Goal: Task Accomplishment & Management: Manage account settings

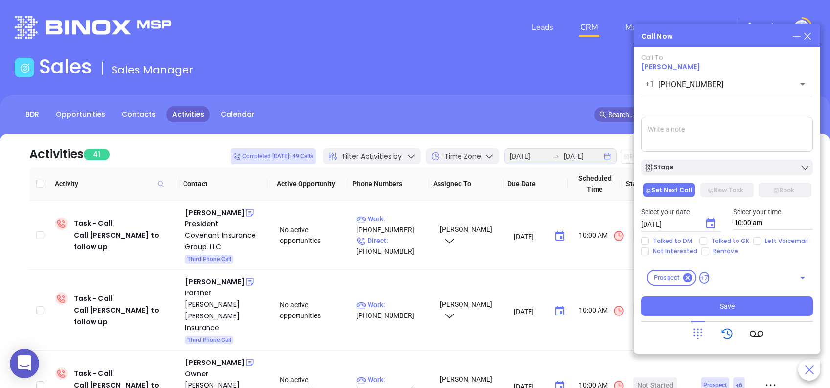
click at [728, 337] on icon at bounding box center [728, 334] width 14 height 14
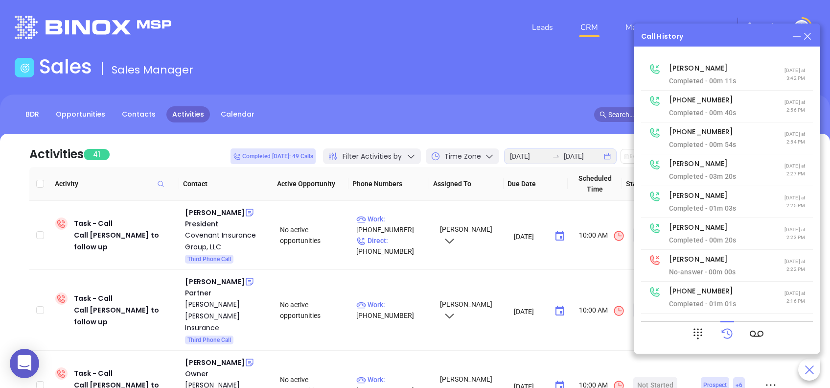
click at [792, 37] on icon at bounding box center [797, 36] width 11 height 11
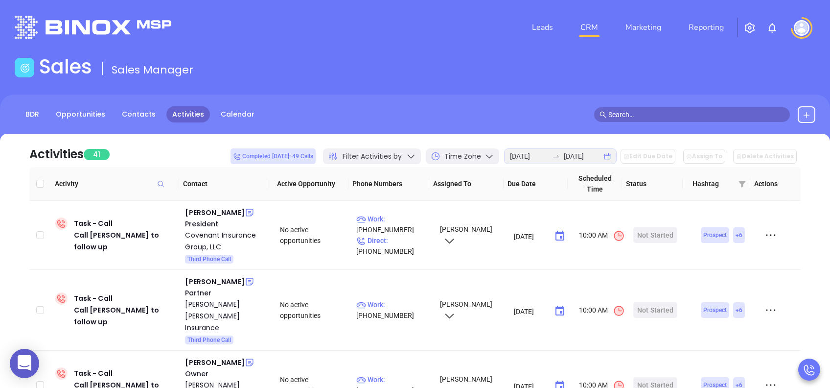
click at [475, 44] on div "Leads CRM Marketing Reporting" at bounding box center [551, 27] width 542 height 35
click at [661, 239] on div "Start Now" at bounding box center [655, 235] width 31 height 16
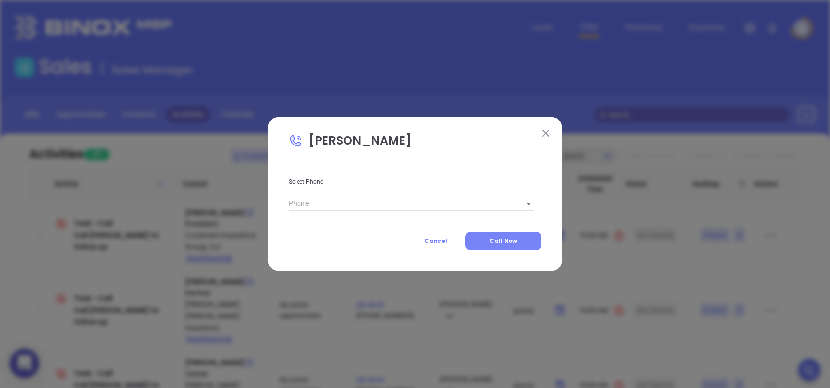
type input "(843) 797-8041"
type input "1"
click at [504, 238] on span "Call Now" at bounding box center [504, 240] width 28 height 8
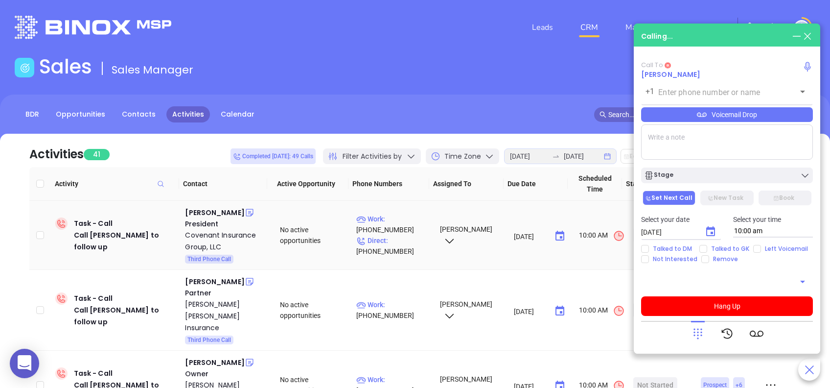
type input "(843) 797-8041"
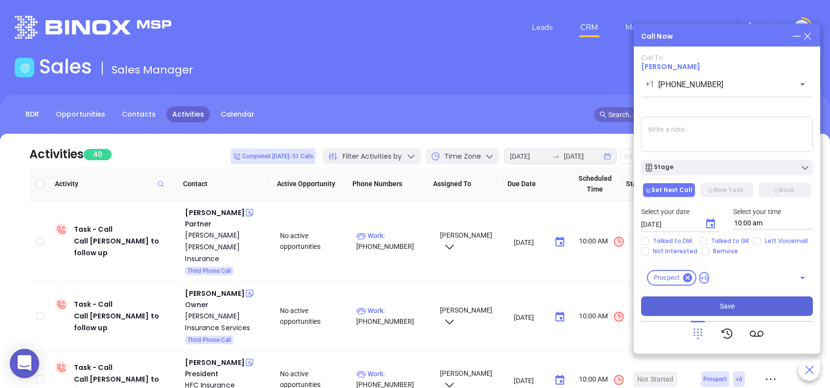
click at [768, 301] on button "Save" at bounding box center [727, 306] width 172 height 20
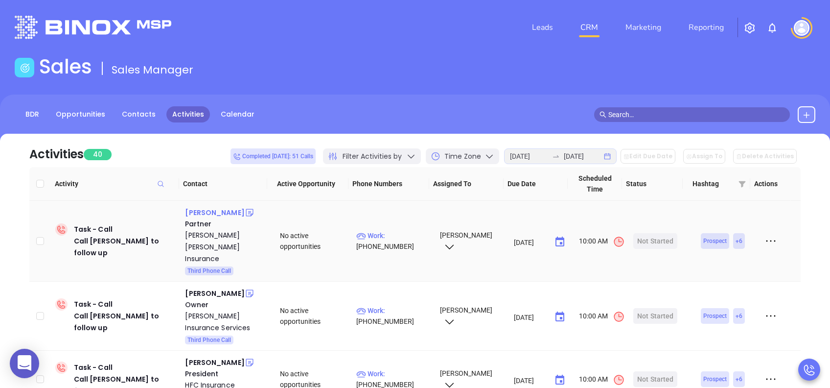
click at [209, 210] on div "Robbie Nalley" at bounding box center [214, 213] width 59 height 12
click at [640, 233] on div "Start Now" at bounding box center [655, 241] width 31 height 16
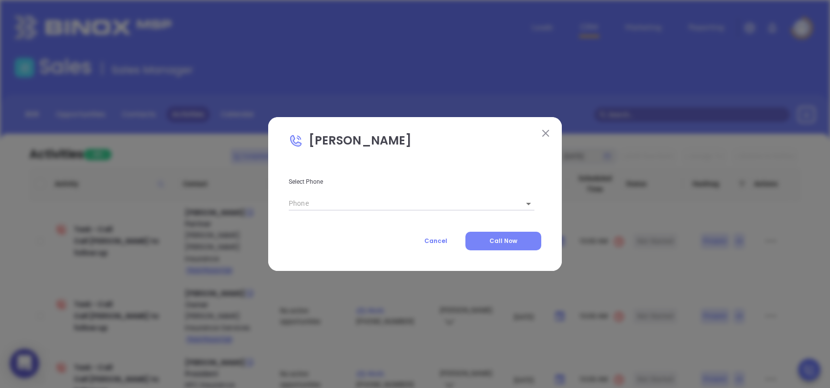
type input "(803) 775-1168"
type input "1"
click at [522, 242] on button "Call Now" at bounding box center [504, 241] width 76 height 19
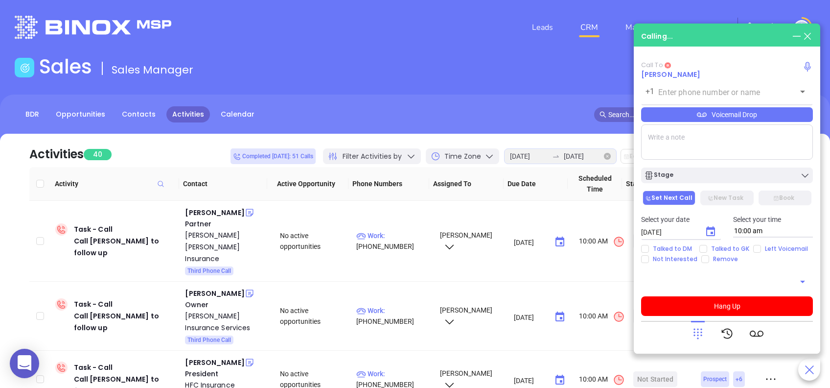
type input "(803) 775-1168"
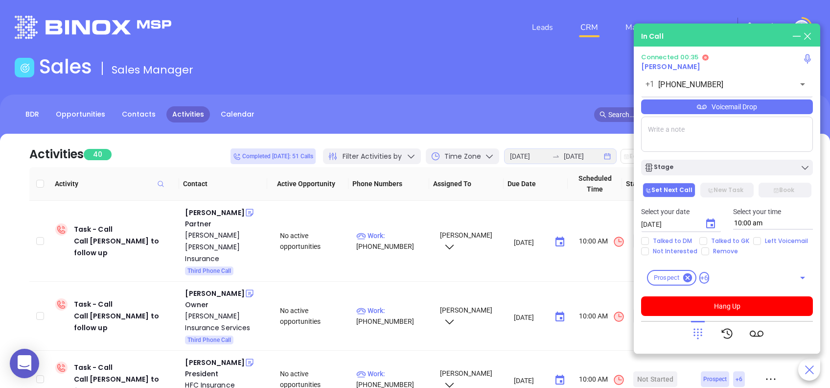
click at [780, 105] on div "Voicemail Drop" at bounding box center [727, 106] width 172 height 15
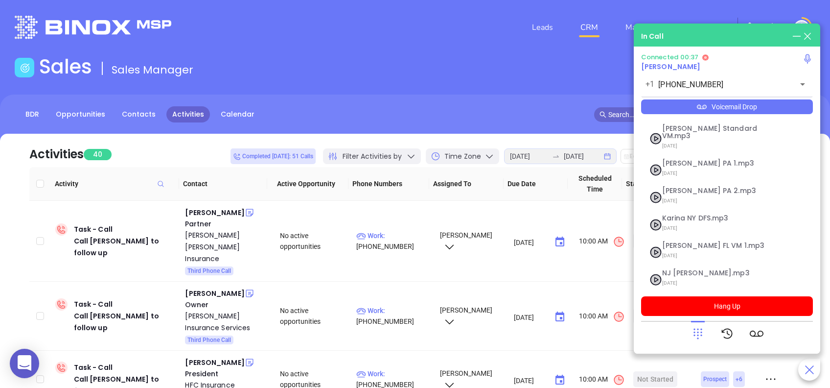
scroll to position [106, 0]
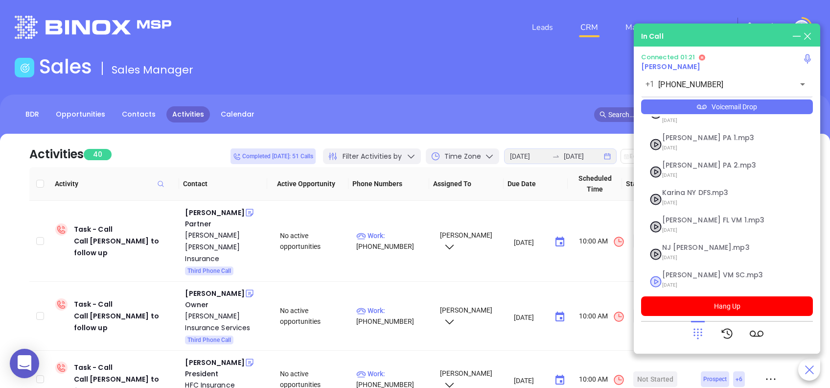
click at [675, 271] on span "Lucy VM SC.mp3" at bounding box center [715, 274] width 106 height 7
checkbox input "true"
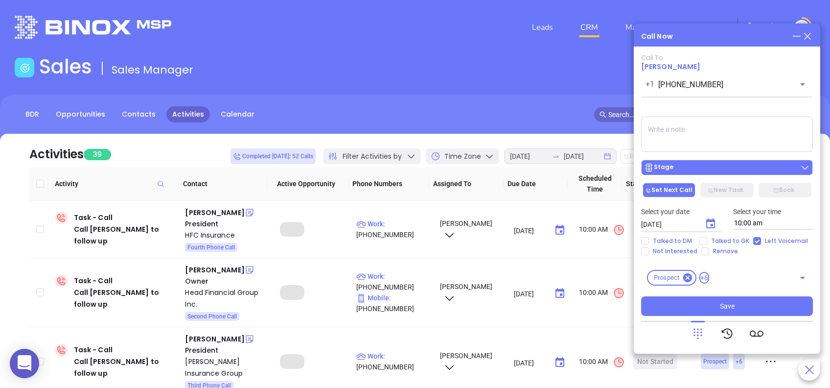
click at [764, 165] on div "Stage" at bounding box center [727, 168] width 166 height 10
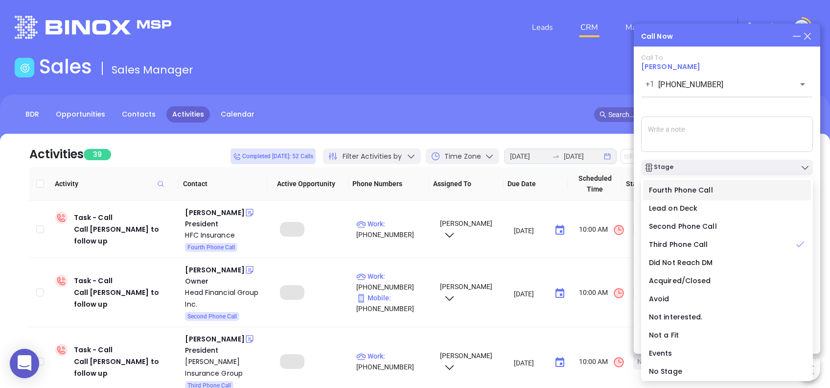
click at [696, 188] on span "Fourth Phone Call" at bounding box center [681, 190] width 64 height 10
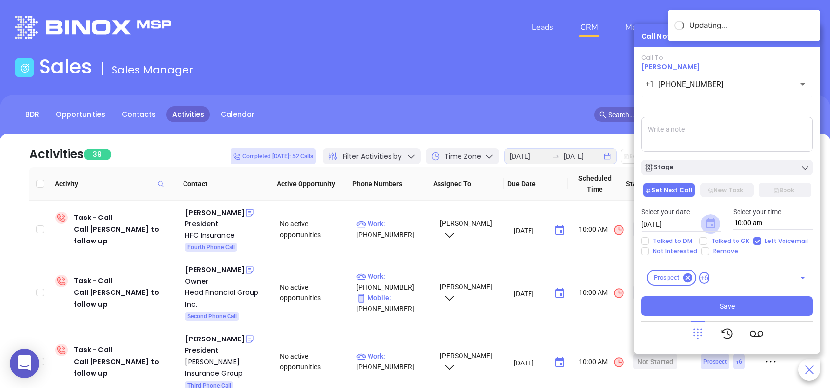
click at [712, 224] on icon "Choose date, selected date is Aug 27, 2025" at bounding box center [710, 223] width 9 height 10
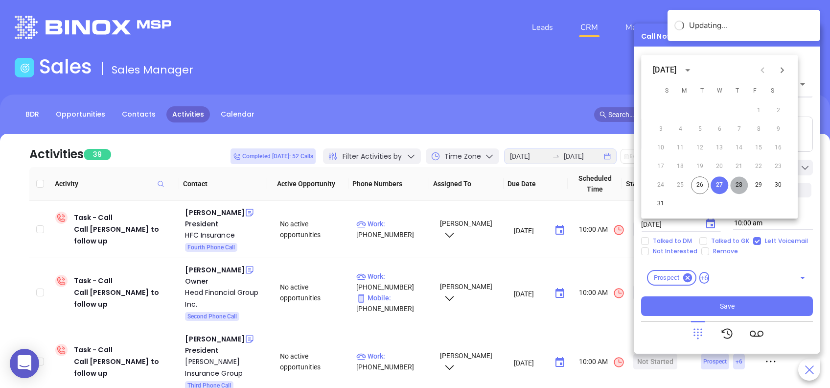
click at [745, 182] on button "28" at bounding box center [739, 185] width 18 height 18
type input "08/28/2025"
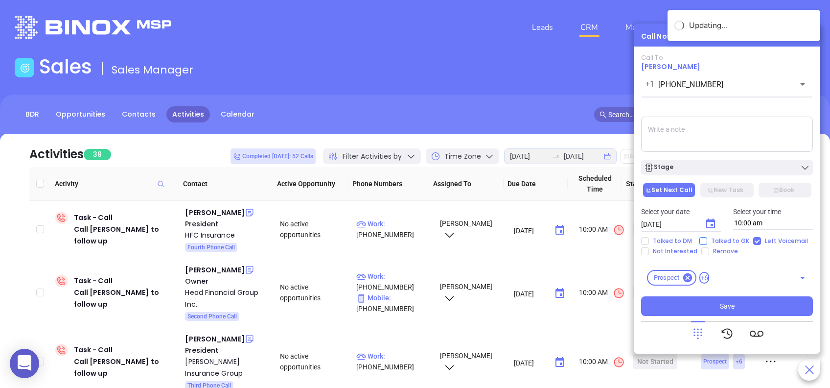
click at [701, 237] on input "Talked to GK" at bounding box center [704, 241] width 8 height 8
checkbox input "true"
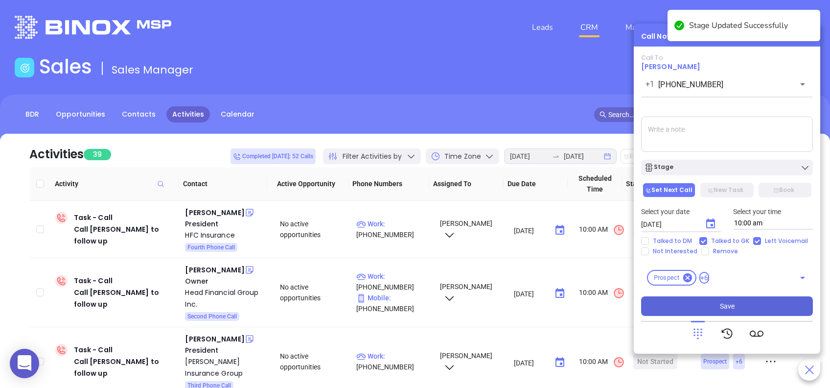
click at [767, 312] on button "Save" at bounding box center [727, 306] width 172 height 20
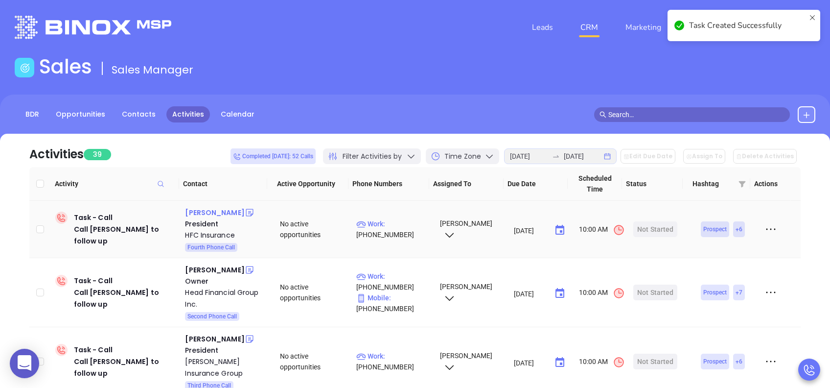
click at [211, 212] on div "Marty Haynes" at bounding box center [214, 213] width 59 height 12
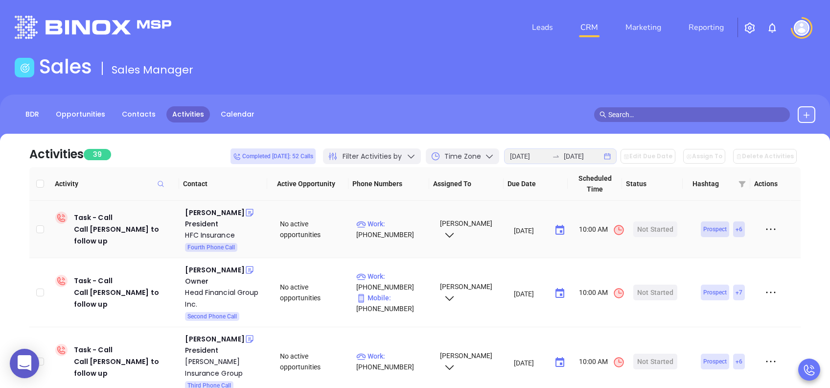
click at [217, 231] on div "HFC Insurance" at bounding box center [225, 235] width 81 height 12
click at [651, 227] on div "Start Now" at bounding box center [655, 229] width 31 height 16
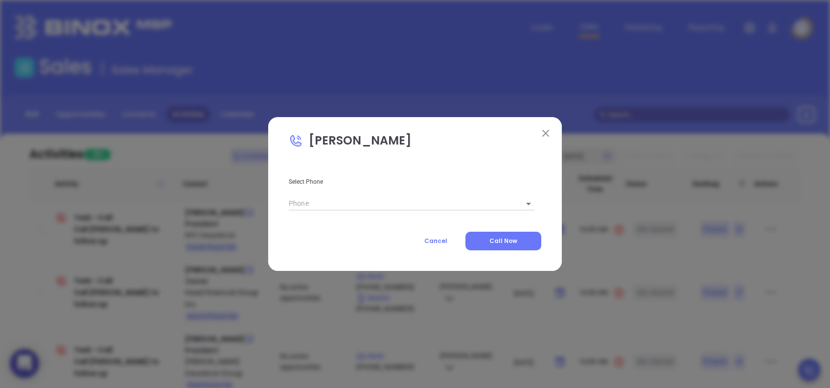
type input "(803) 286-1161"
type input "1"
click at [515, 238] on span "Call Now" at bounding box center [504, 240] width 28 height 8
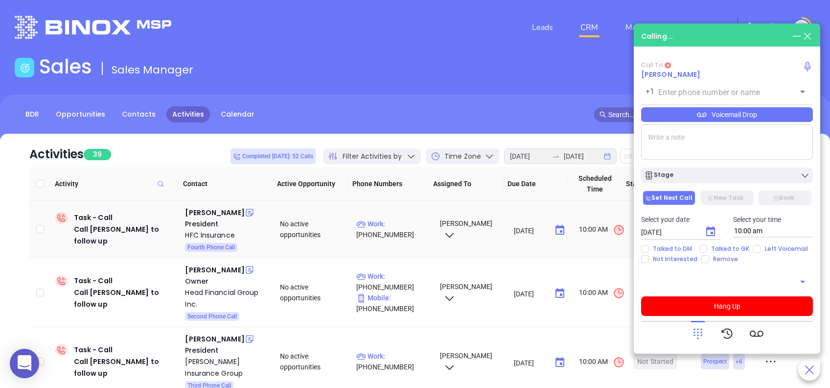
type input "(803) 286-1161"
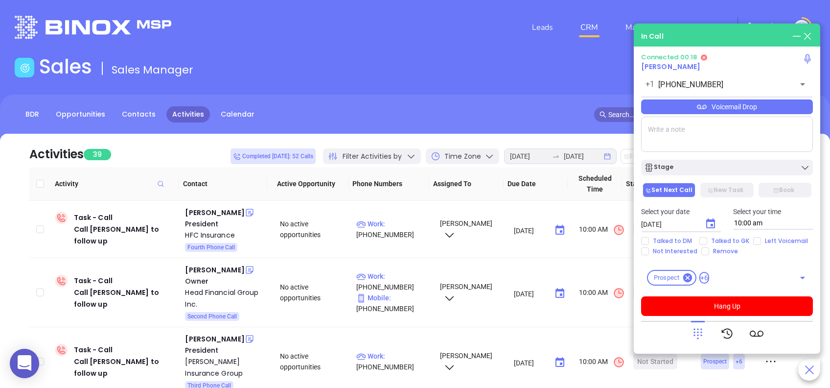
click at [700, 333] on icon at bounding box center [698, 334] width 14 height 14
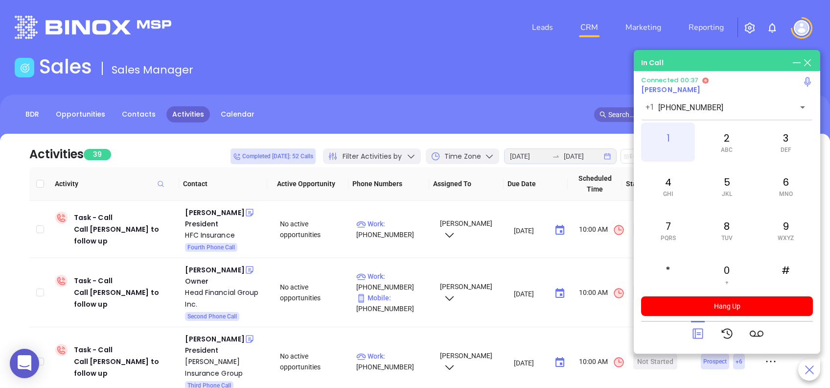
click at [671, 130] on div "1" at bounding box center [668, 141] width 54 height 39
click at [666, 143] on div "1" at bounding box center [668, 141] width 54 height 39
drag, startPoint x: 731, startPoint y: 276, endPoint x: 767, endPoint y: 217, distance: 69.4
click at [732, 276] on div "0 +" at bounding box center [727, 274] width 54 height 39
click at [787, 147] on span "DEF" at bounding box center [786, 149] width 11 height 7
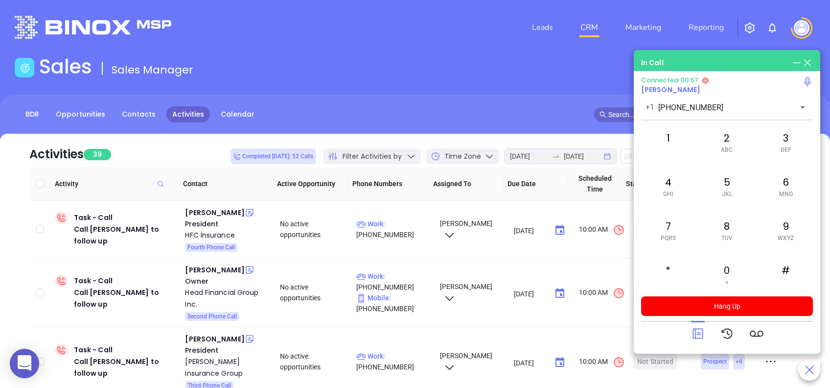
click at [696, 332] on icon at bounding box center [698, 334] width 14 height 14
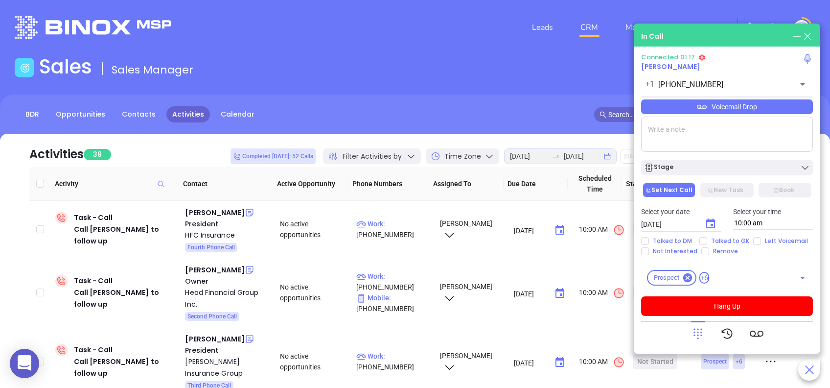
click at [743, 109] on div "Voicemail Drop" at bounding box center [727, 106] width 172 height 15
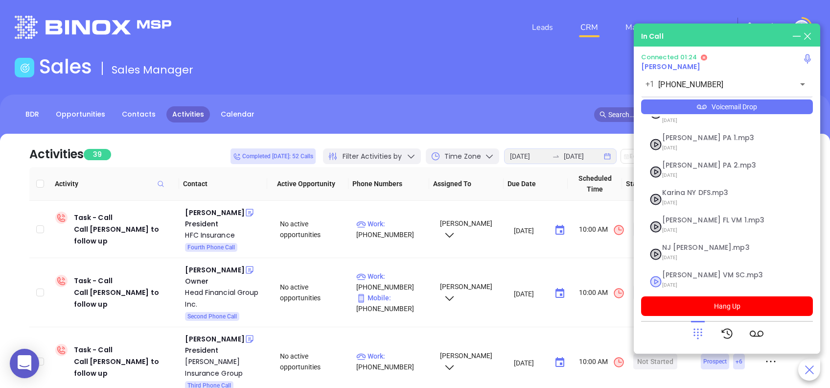
click at [688, 271] on span "Lucy VM SC.mp3" at bounding box center [715, 274] width 106 height 7
checkbox input "true"
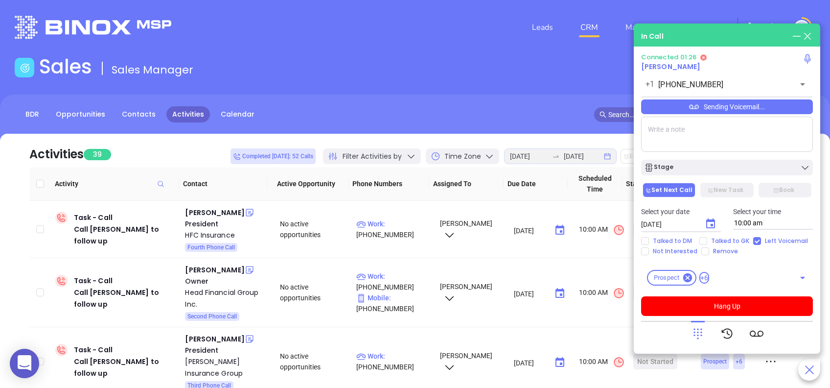
click at [701, 333] on icon at bounding box center [698, 334] width 14 height 14
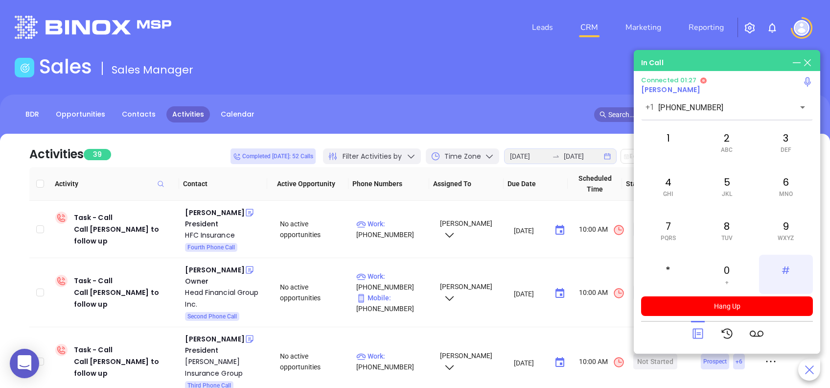
click at [789, 271] on div "#" at bounding box center [786, 274] width 54 height 39
click at [701, 330] on icon at bounding box center [698, 334] width 14 height 14
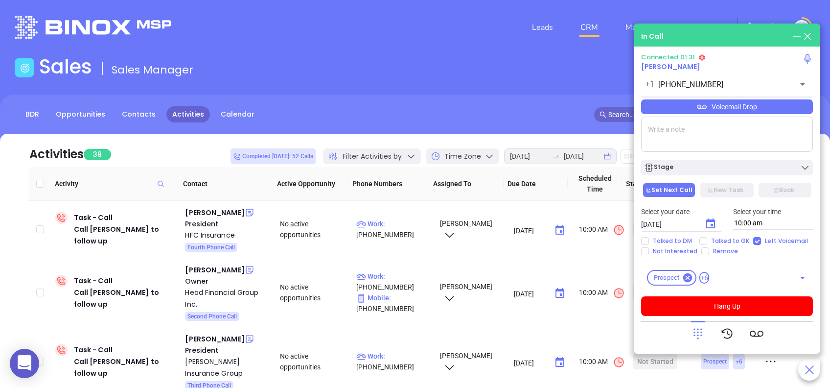
click at [787, 105] on div "Voicemail Drop" at bounding box center [727, 106] width 172 height 15
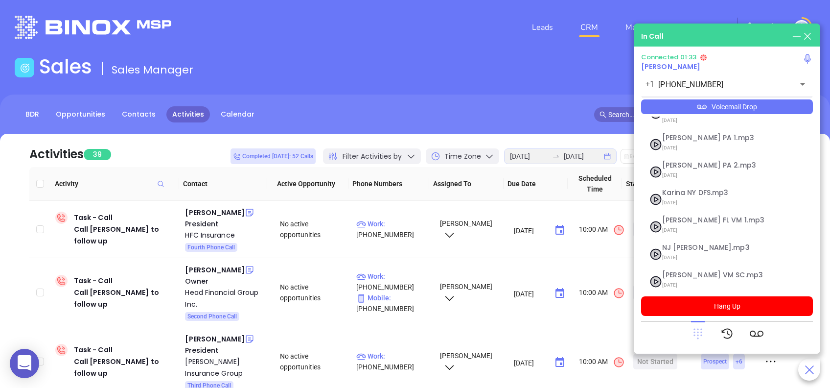
click at [695, 331] on icon at bounding box center [698, 334] width 9 height 11
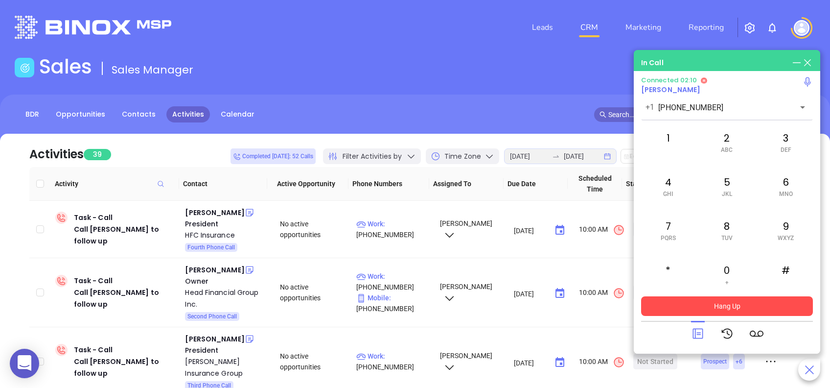
click at [739, 303] on button "Hang Up" at bounding box center [727, 306] width 172 height 20
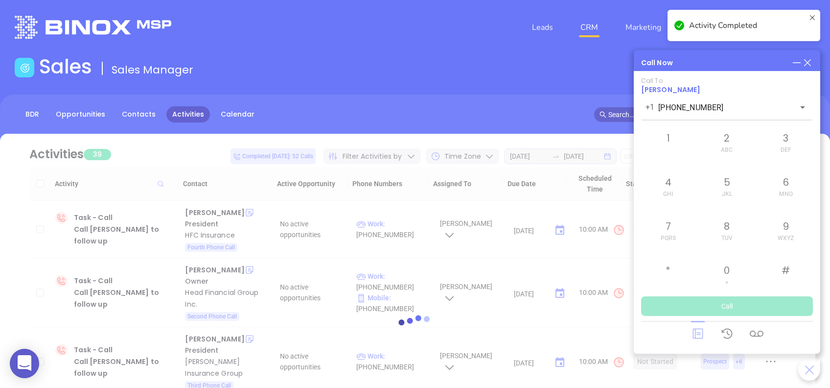
click at [698, 334] on div at bounding box center [415, 325] width 801 height 73
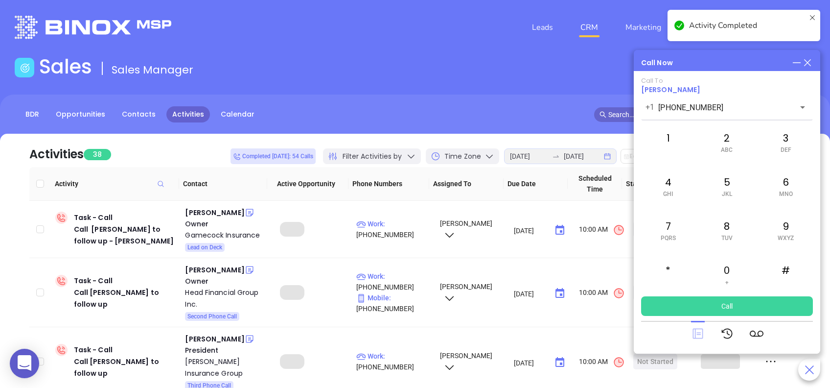
click at [703, 329] on icon at bounding box center [698, 334] width 10 height 10
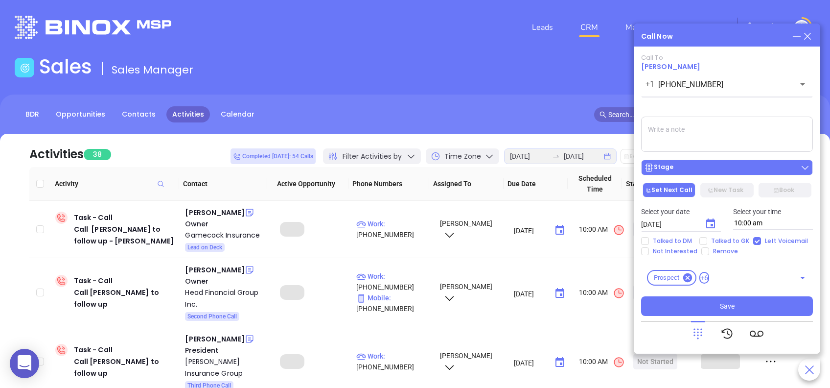
click at [744, 168] on div "Stage" at bounding box center [727, 168] width 166 height 10
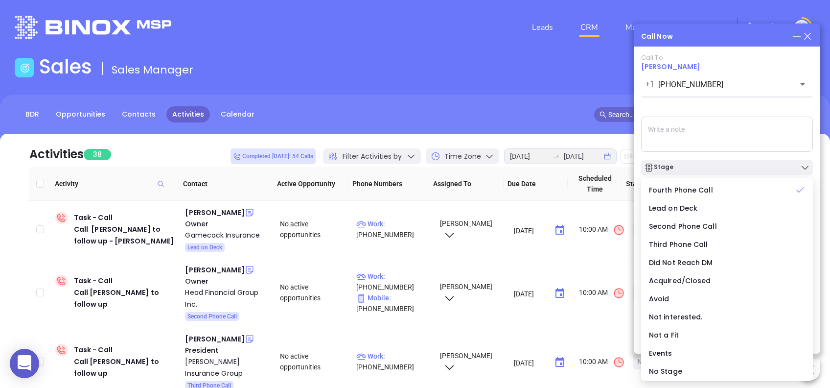
click at [705, 114] on div "Call To Marty Haynes +1 (803) 286-1161 ​ Voicemail Drop Stage Set Next Call New…" at bounding box center [727, 185] width 172 height 262
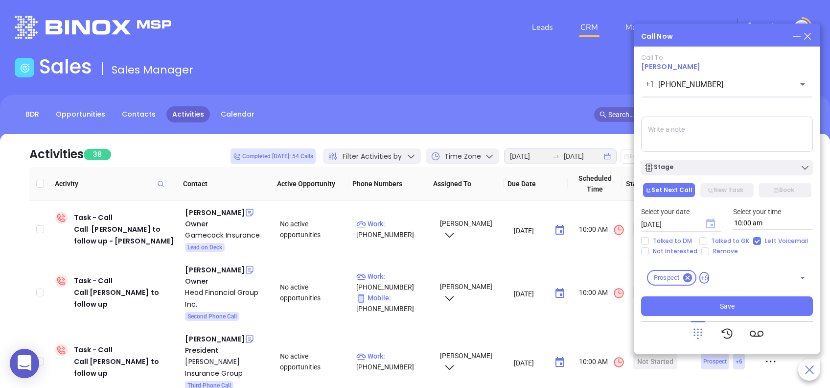
click at [707, 221] on icon "Choose date, selected date is Aug 27, 2025" at bounding box center [710, 223] width 9 height 10
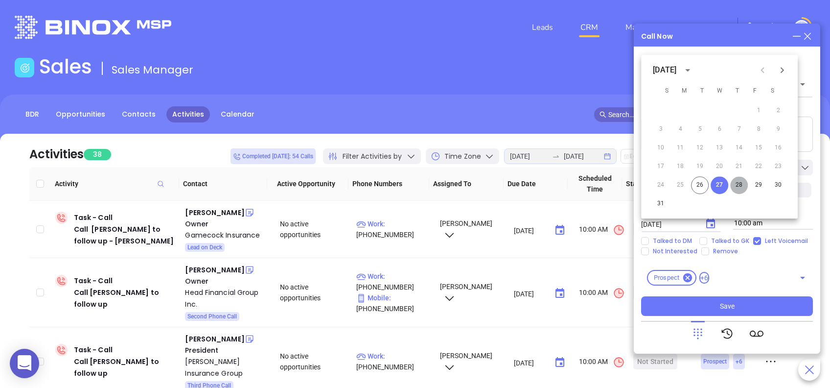
click at [738, 185] on button "28" at bounding box center [739, 185] width 18 height 18
type input "08/28/2025"
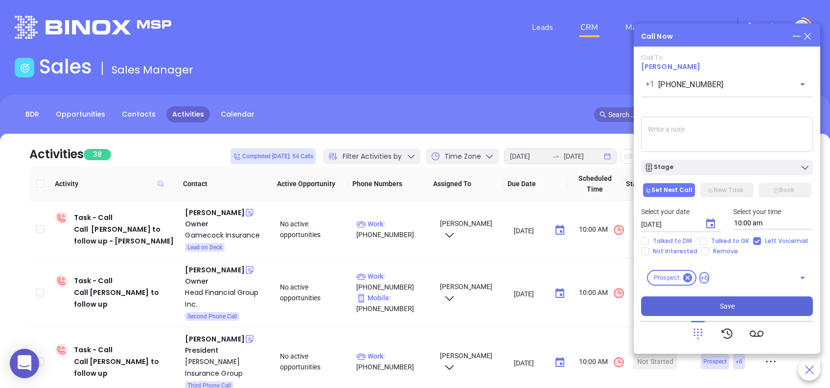
click at [749, 305] on button "Save" at bounding box center [727, 306] width 172 height 20
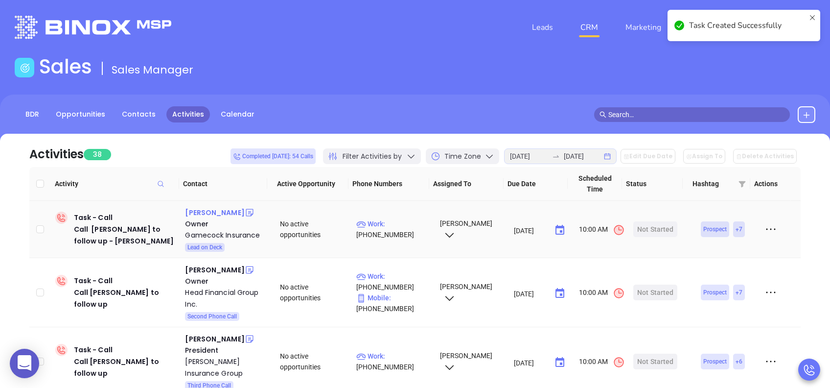
click at [216, 211] on div "Alyceson Fugate" at bounding box center [214, 213] width 59 height 12
click at [653, 228] on div "Start Now" at bounding box center [655, 229] width 31 height 16
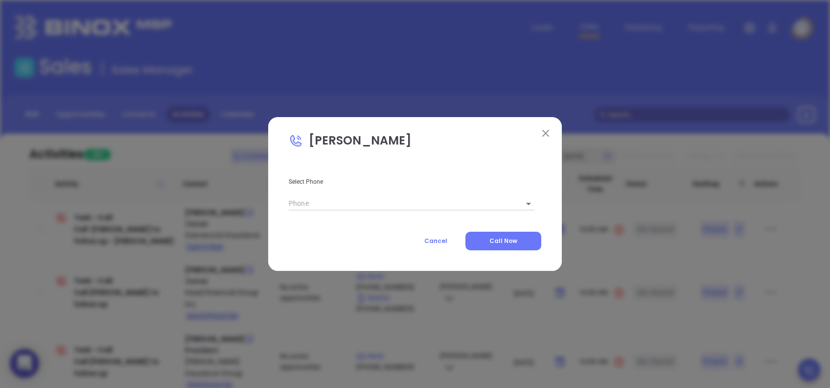
type input "(803) 778-0497"
type input "1"
drag, startPoint x: 529, startPoint y: 242, endPoint x: 528, endPoint y: 133, distance: 109.7
click at [529, 243] on button "Call Now" at bounding box center [504, 241] width 76 height 19
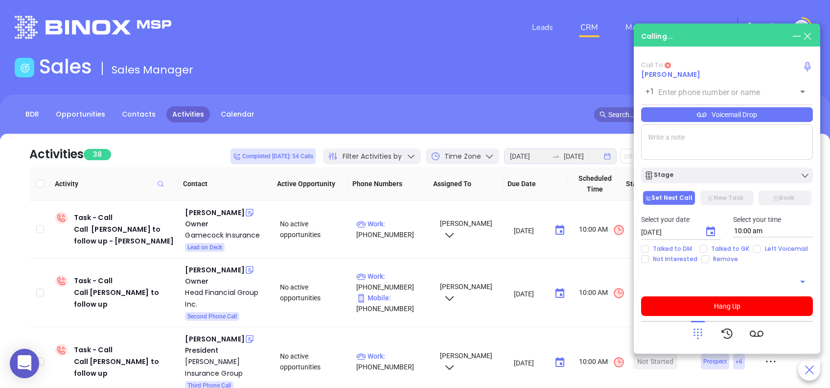
type input "(803) 778-0497"
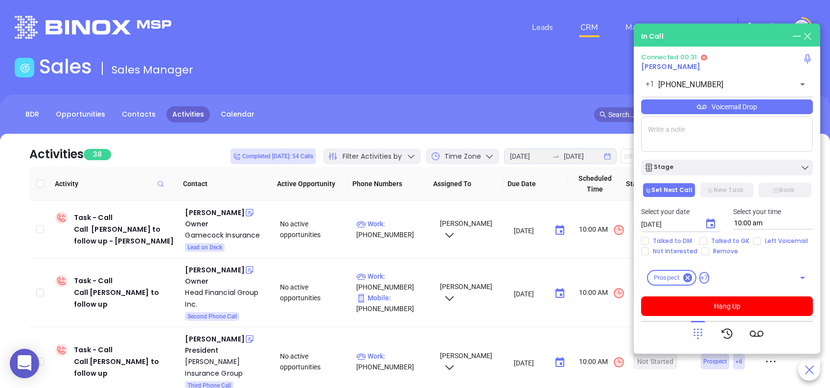
click at [693, 331] on icon at bounding box center [698, 334] width 14 height 14
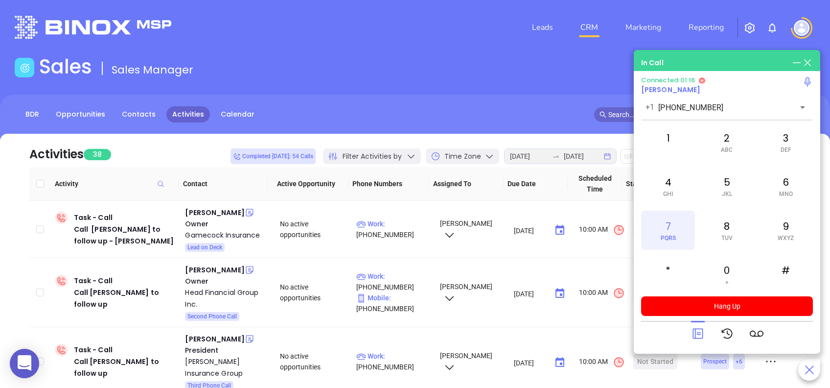
click at [674, 241] on span "PQRS" at bounding box center [668, 238] width 15 height 7
click at [699, 331] on icon at bounding box center [698, 334] width 14 height 14
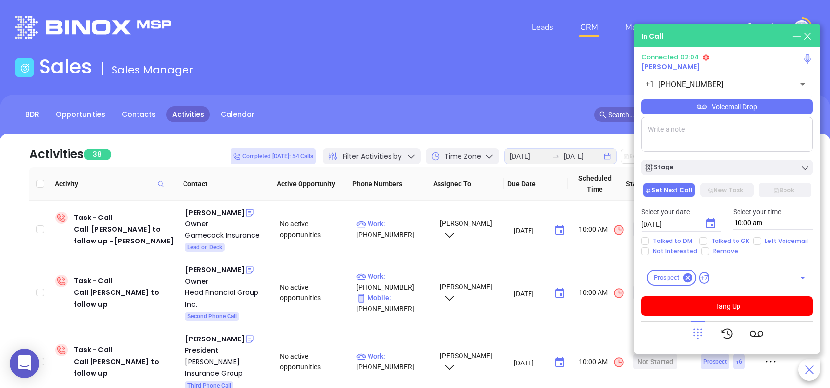
click at [799, 110] on div "Voicemail Drop" at bounding box center [727, 106] width 172 height 15
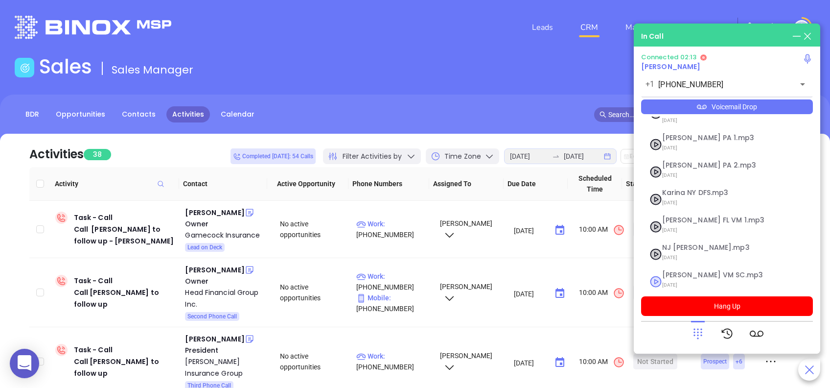
click at [686, 271] on span "Lucy VM SC.mp3" at bounding box center [715, 274] width 106 height 7
checkbox input "true"
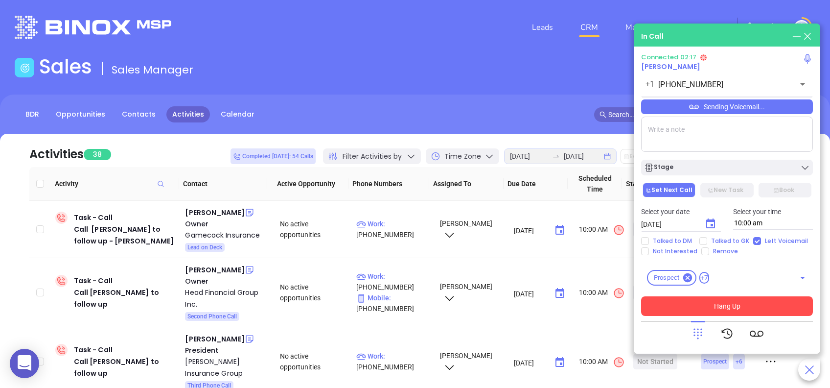
click at [805, 305] on button "Hang Up" at bounding box center [727, 306] width 172 height 20
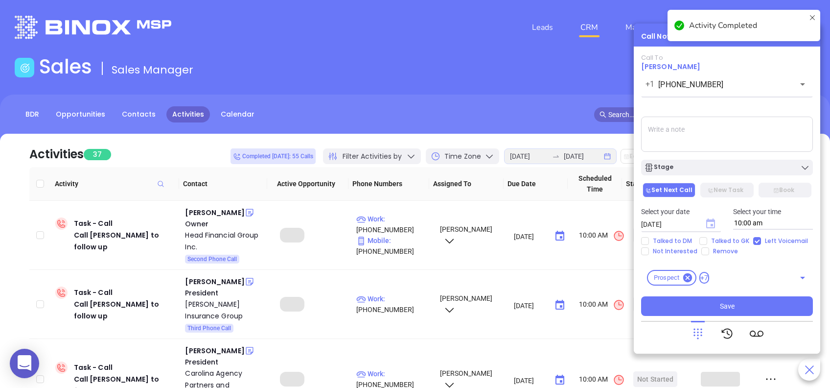
click at [712, 220] on icon "Choose date, selected date is Aug 27, 2025" at bounding box center [710, 223] width 9 height 10
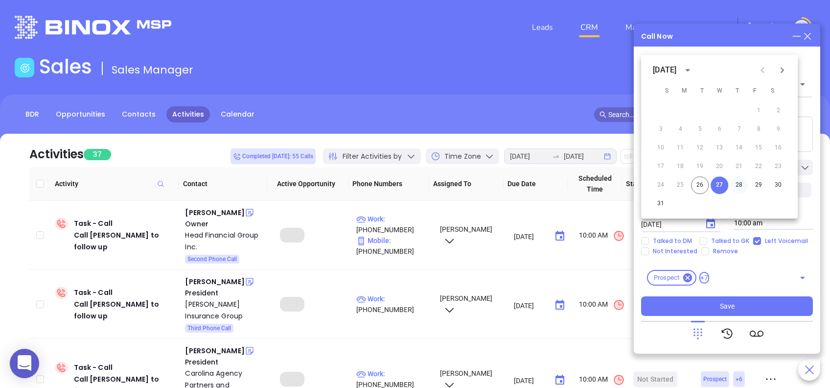
click at [740, 180] on button "28" at bounding box center [739, 185] width 18 height 18
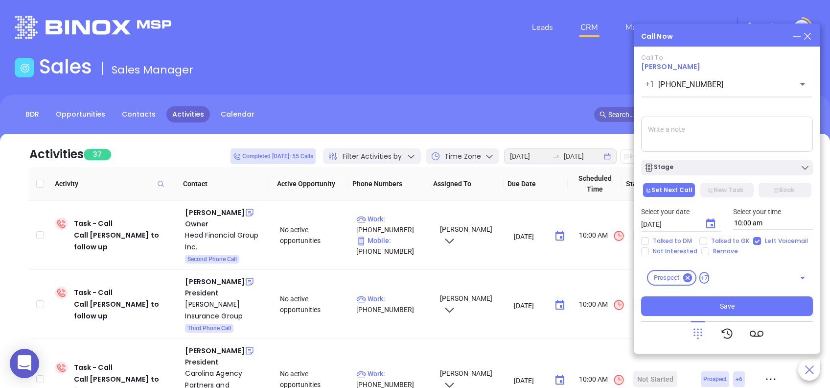
type input "08/28/2025"
click at [737, 163] on div "Stage" at bounding box center [727, 168] width 166 height 10
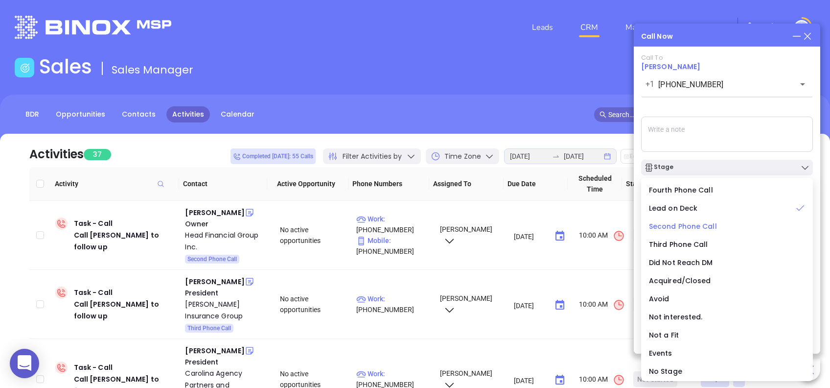
click at [673, 227] on span "Second Phone Call" at bounding box center [683, 226] width 68 height 10
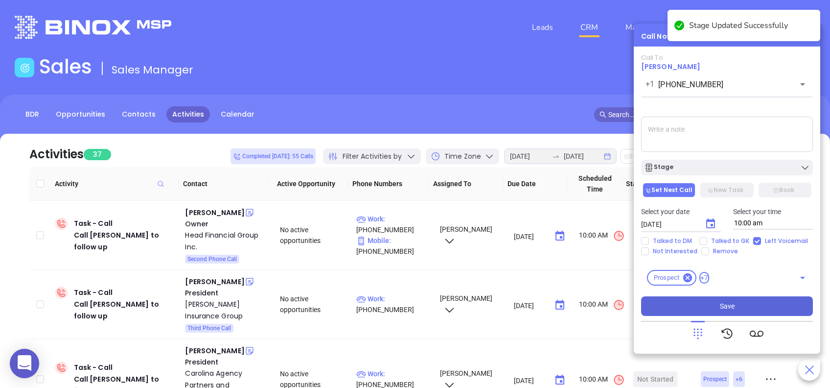
click at [764, 306] on button "Save" at bounding box center [727, 306] width 172 height 20
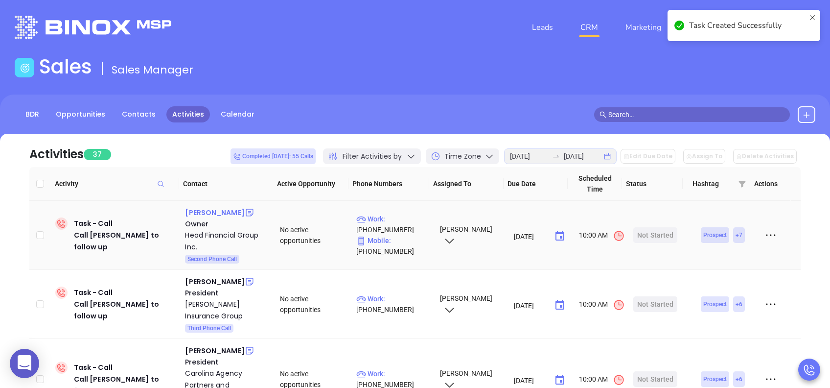
click at [202, 212] on div "Ken Head" at bounding box center [214, 213] width 59 height 12
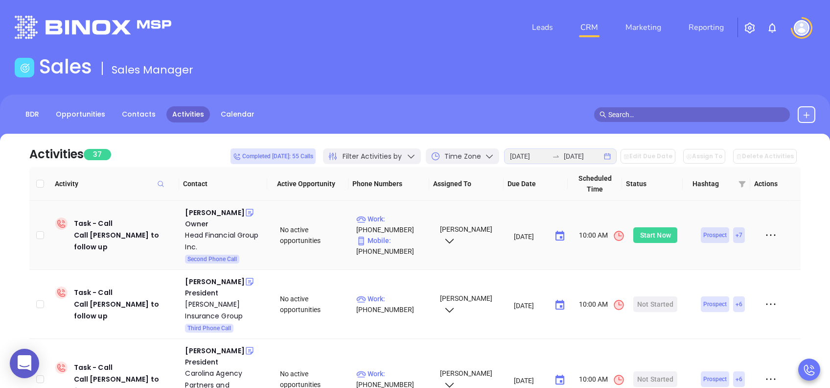
click at [654, 231] on div "Start Now" at bounding box center [655, 235] width 31 height 16
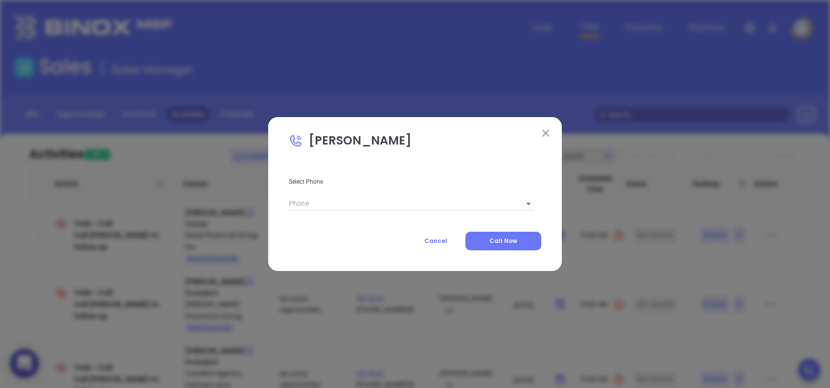
type input "(864) 232-7355"
type input "1"
click at [513, 242] on span "Call Now" at bounding box center [504, 240] width 28 height 8
type input "(864) 232-7355"
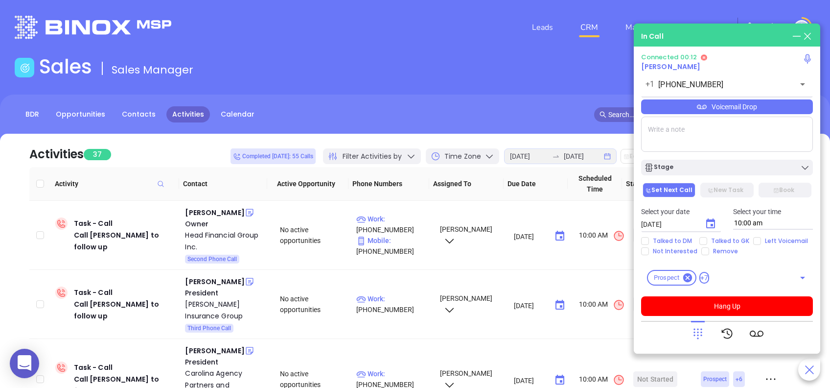
click at [699, 332] on icon at bounding box center [698, 334] width 14 height 14
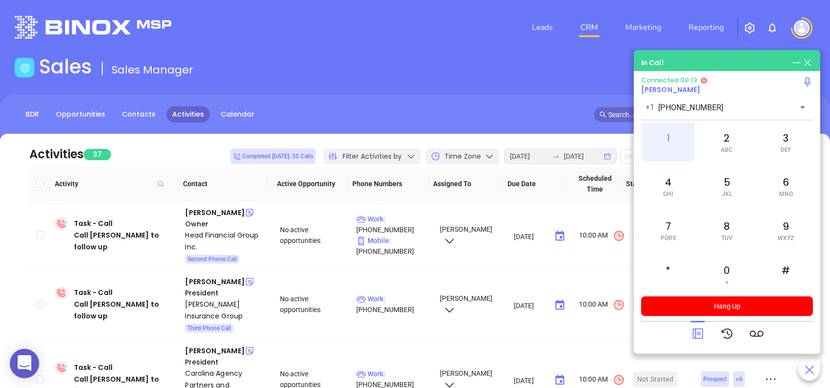
click at [669, 128] on div "1" at bounding box center [668, 141] width 54 height 39
click at [699, 329] on icon at bounding box center [698, 334] width 14 height 14
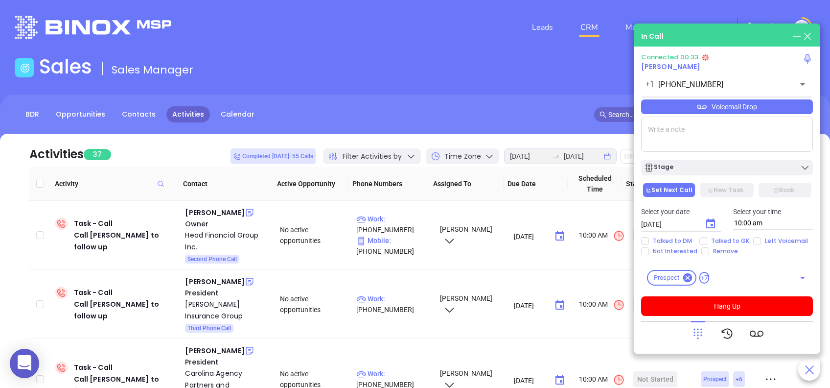
click at [774, 110] on div "Voicemail Drop" at bounding box center [727, 106] width 172 height 15
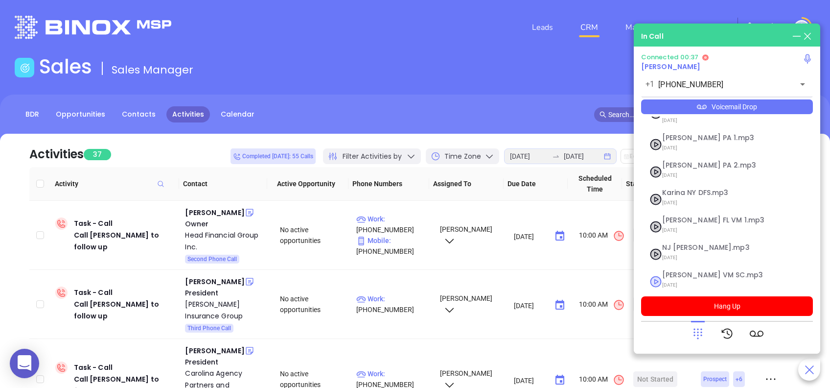
click at [693, 271] on span "Lucy VM SC.mp3" at bounding box center [715, 274] width 106 height 7
checkbox input "true"
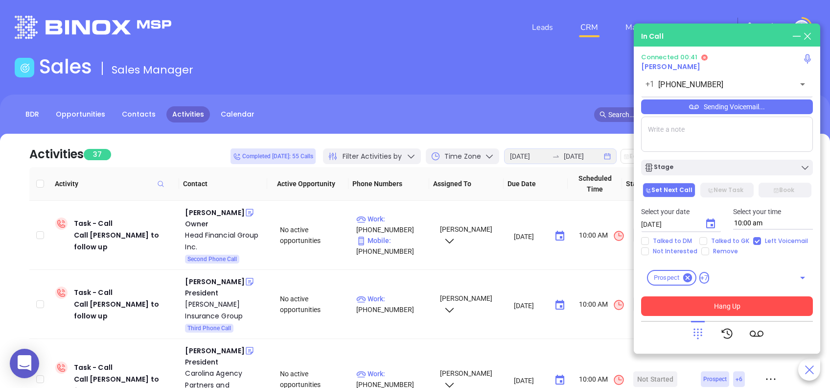
click at [804, 302] on button "Hang Up" at bounding box center [727, 306] width 172 height 20
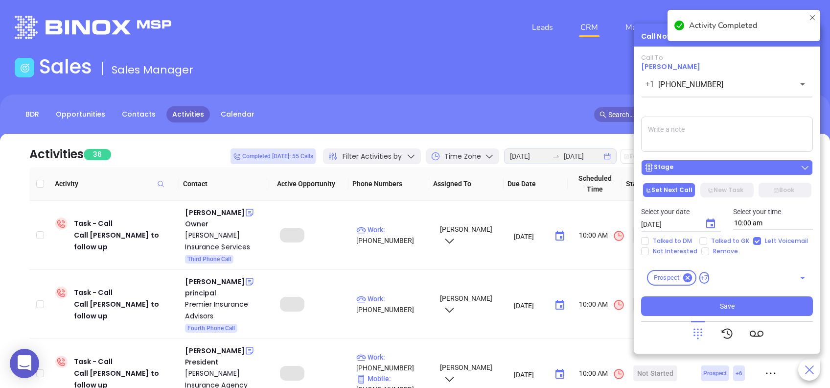
click at [717, 164] on div "Stage" at bounding box center [727, 168] width 166 height 10
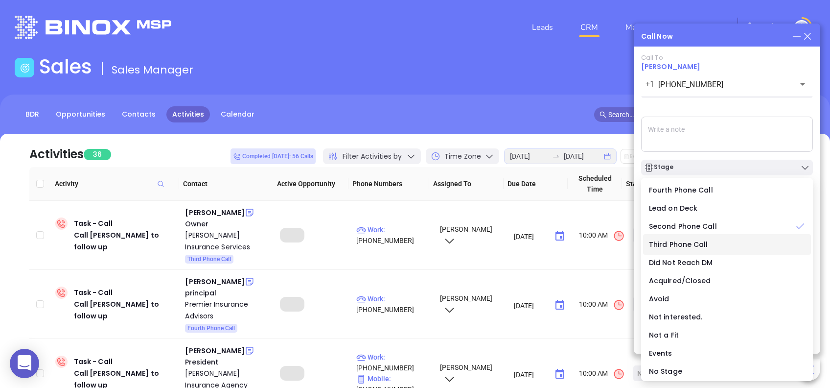
click at [676, 246] on span "Third Phone Call" at bounding box center [678, 244] width 59 height 10
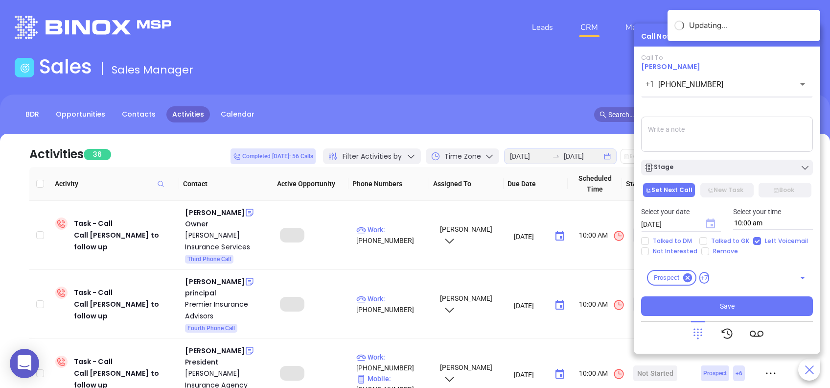
click at [714, 219] on icon "Choose date, selected date is Aug 27, 2025" at bounding box center [710, 223] width 9 height 10
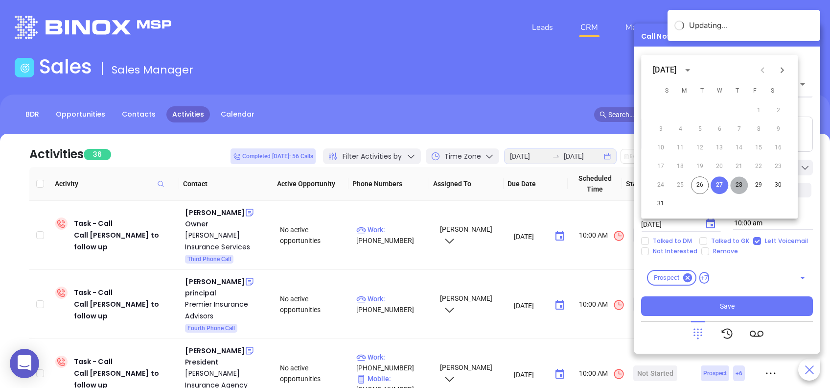
click at [739, 184] on button "28" at bounding box center [739, 185] width 18 height 18
type input "08/28/2025"
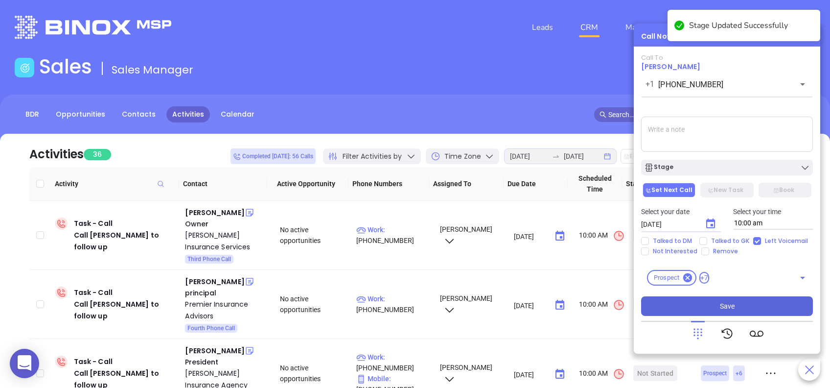
click at [732, 306] on span "Save" at bounding box center [727, 306] width 15 height 11
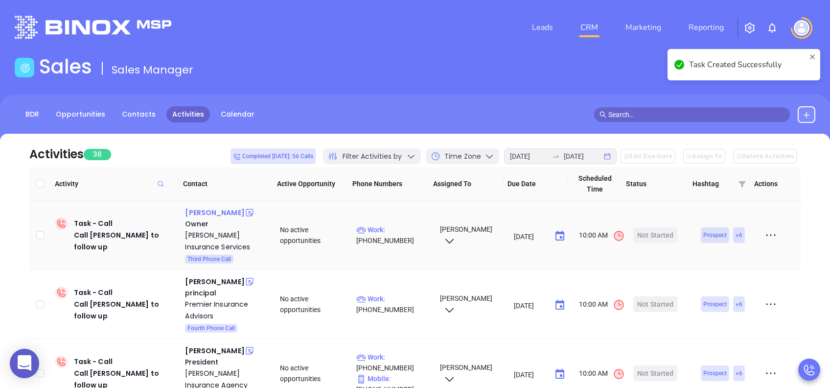
click at [209, 211] on div "Brent Herring" at bounding box center [214, 213] width 59 height 12
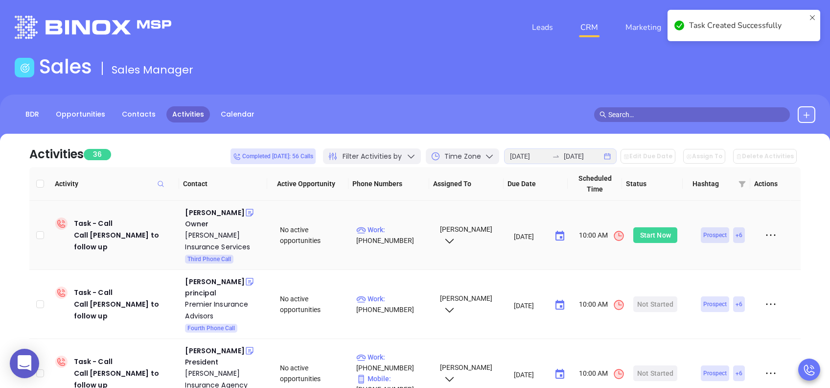
click at [646, 232] on div "Start Now" at bounding box center [655, 235] width 31 height 16
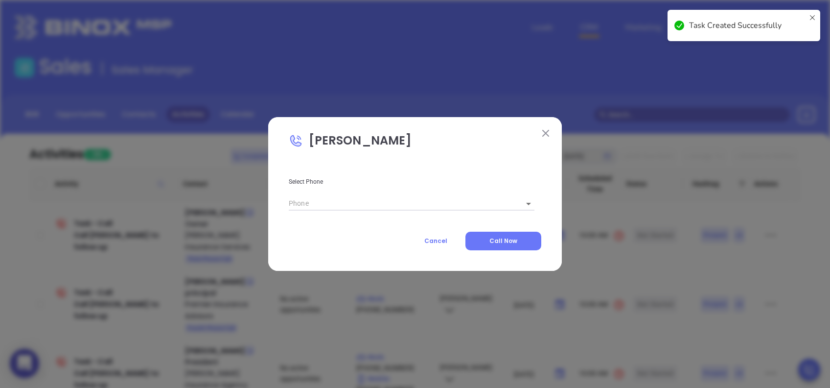
type input "(803) 356-0763"
type input "1"
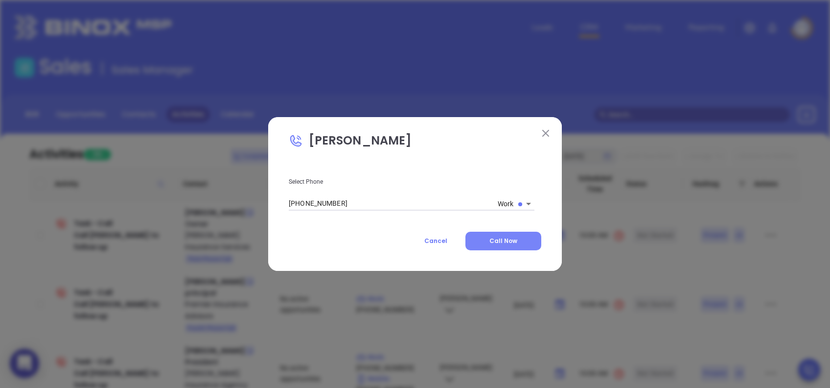
click at [494, 235] on button "Call Now" at bounding box center [504, 241] width 76 height 19
type input "(803) 356-0763"
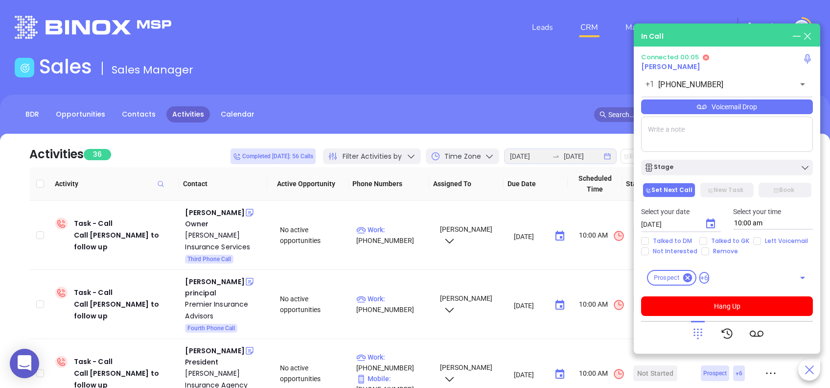
click at [700, 333] on icon at bounding box center [698, 334] width 14 height 14
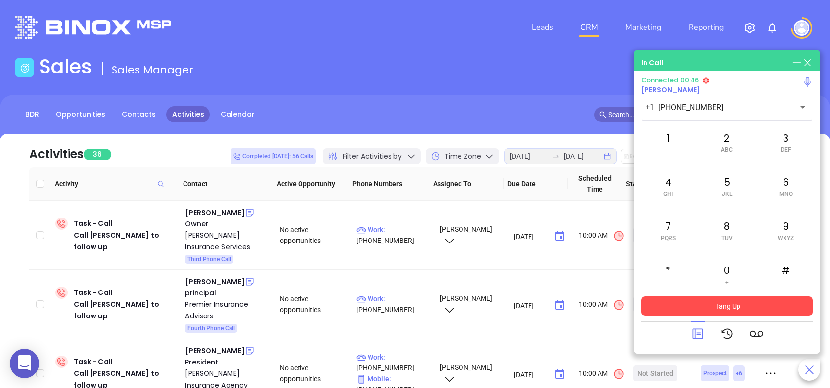
click at [770, 302] on button "Hang Up" at bounding box center [727, 306] width 172 height 20
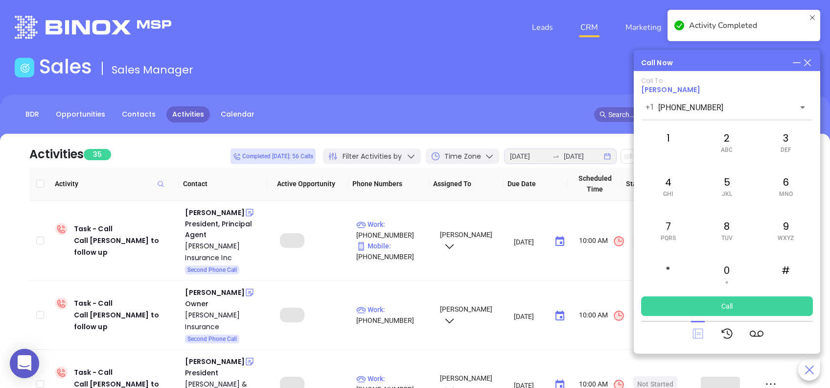
click at [693, 330] on icon at bounding box center [698, 334] width 10 height 10
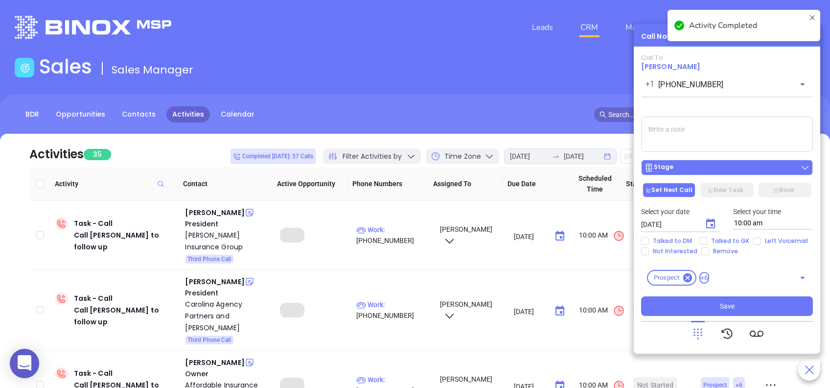
click at [734, 163] on div "Stage" at bounding box center [727, 168] width 166 height 10
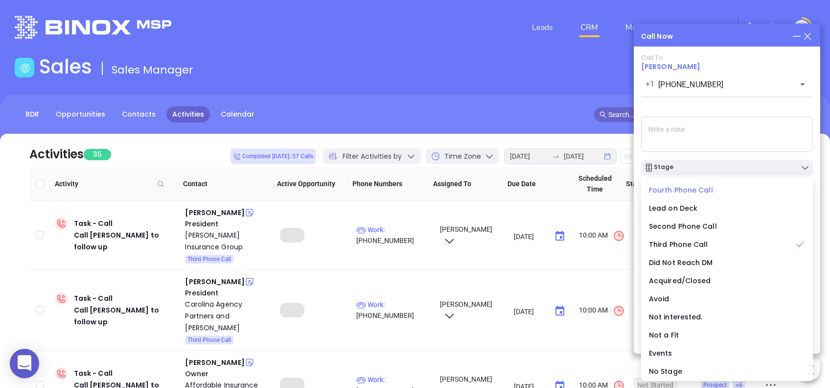
click at [675, 188] on span "Fourth Phone Call" at bounding box center [681, 190] width 64 height 10
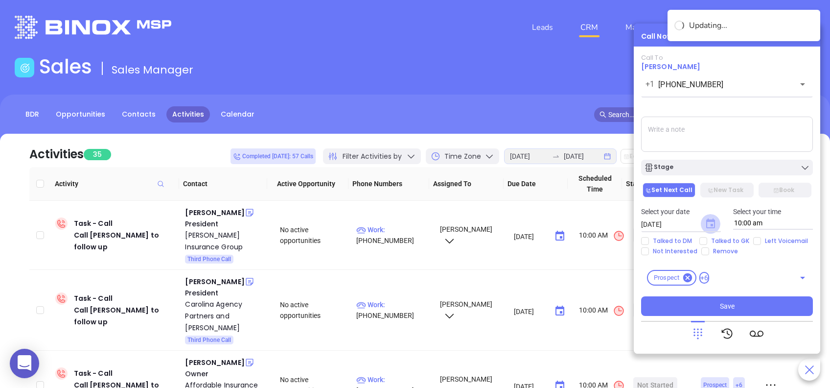
click at [713, 223] on icon "Choose date, selected date is Aug 27, 2025" at bounding box center [710, 223] width 9 height 10
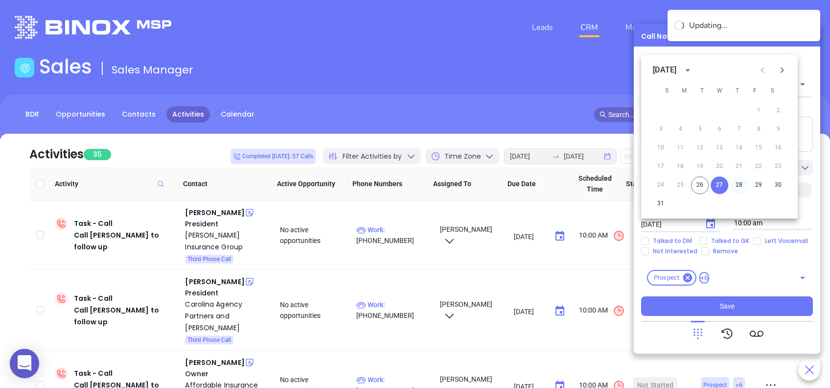
click at [738, 187] on button "28" at bounding box center [739, 185] width 18 height 18
type input "08/28/2025"
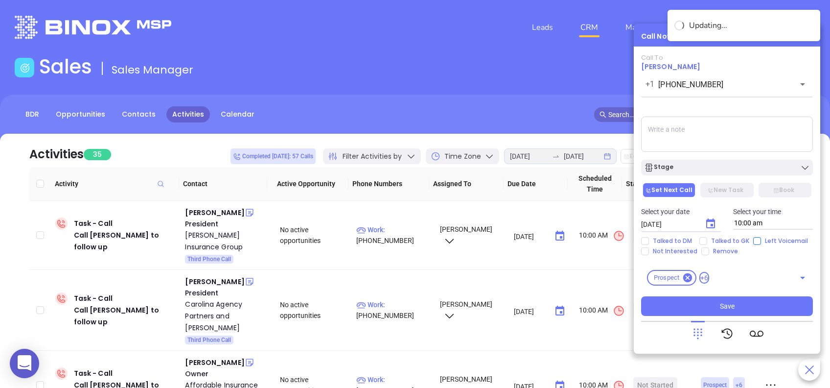
click at [761, 238] on span "Left Voicemail" at bounding box center [786, 241] width 51 height 8
click at [760, 238] on input "Left Voicemail" at bounding box center [757, 241] width 8 height 8
checkbox input "true"
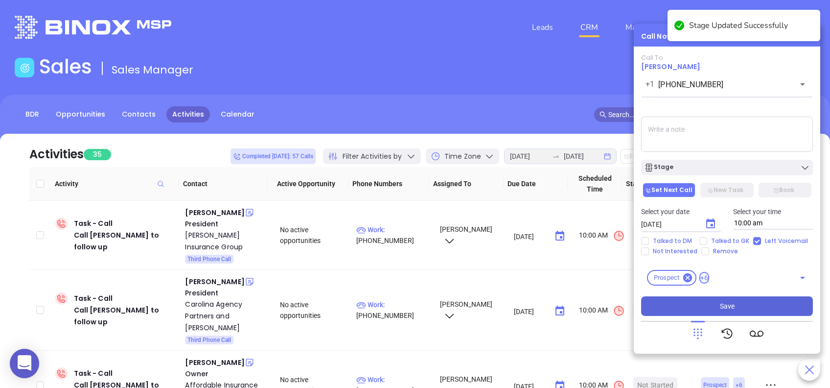
click at [748, 308] on button "Save" at bounding box center [727, 306] width 172 height 20
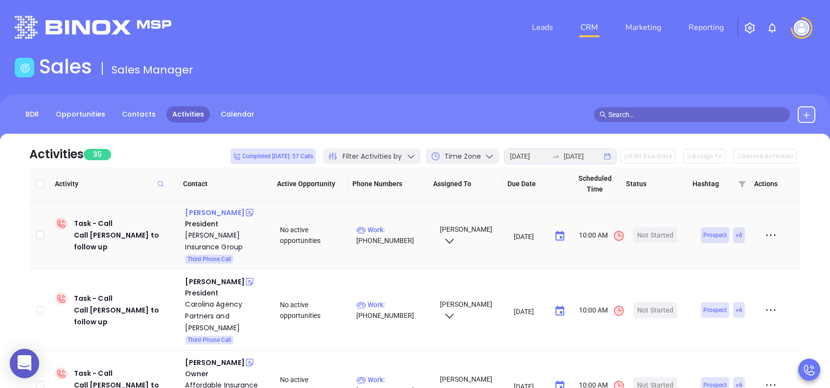
click at [198, 216] on div "Jon Jensen" at bounding box center [214, 213] width 59 height 12
click at [657, 234] on div "Start Now" at bounding box center [655, 235] width 31 height 16
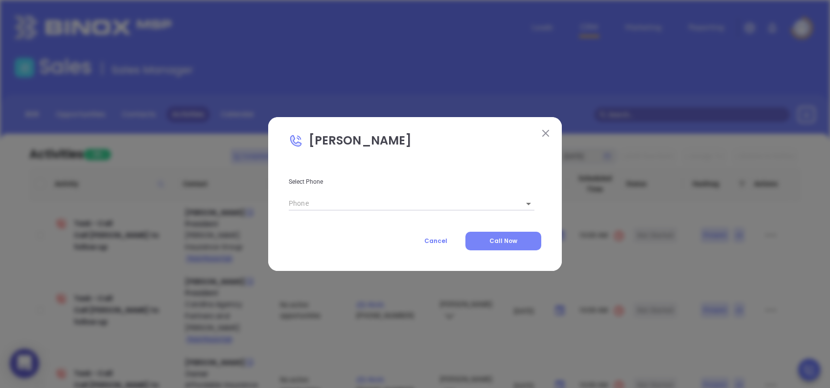
type input "(864) 583-5445"
type input "1"
click at [501, 241] on span "Call Now" at bounding box center [504, 240] width 28 height 8
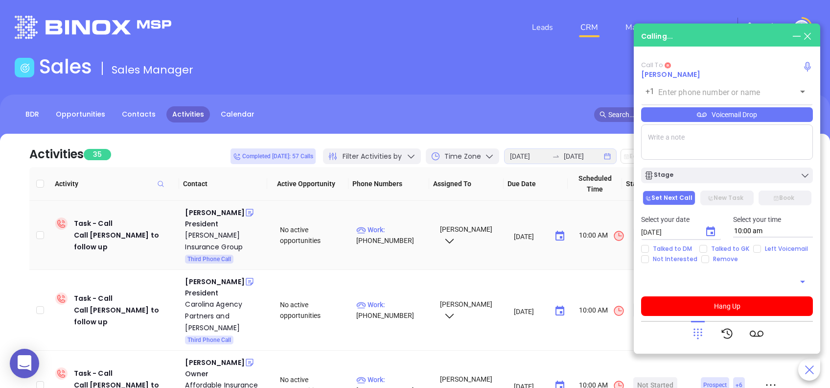
type input "(864) 583-5445"
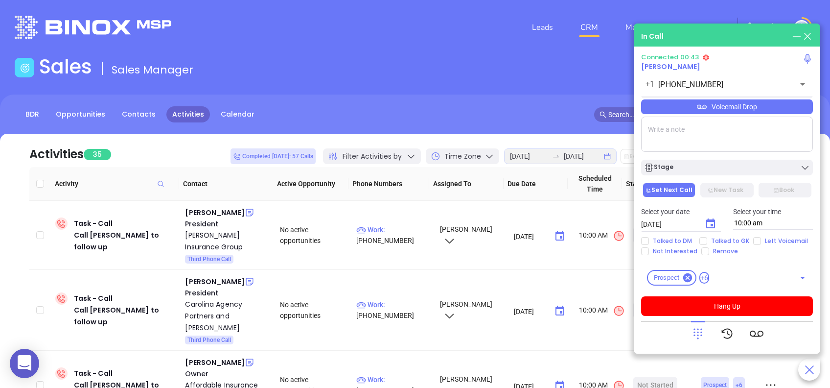
click at [700, 331] on icon at bounding box center [698, 334] width 14 height 14
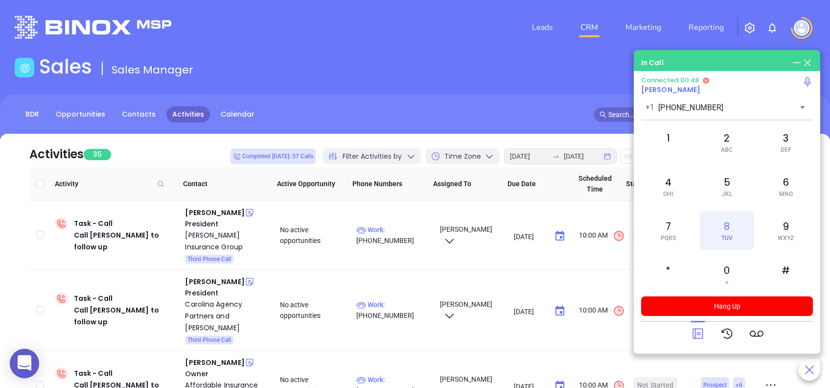
click at [728, 221] on div "8 TUV" at bounding box center [727, 230] width 54 height 39
click at [731, 188] on div "5 JKL" at bounding box center [727, 185] width 54 height 39
click at [791, 186] on div "6 MNO" at bounding box center [786, 185] width 54 height 39
click at [662, 137] on div "1" at bounding box center [668, 141] width 54 height 39
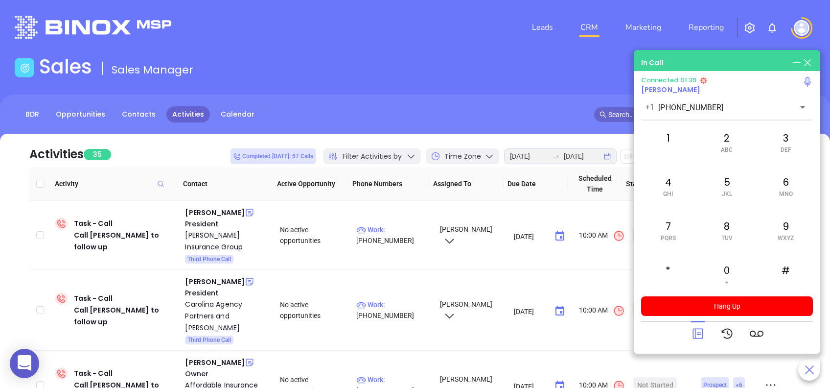
click at [701, 333] on icon at bounding box center [698, 334] width 14 height 14
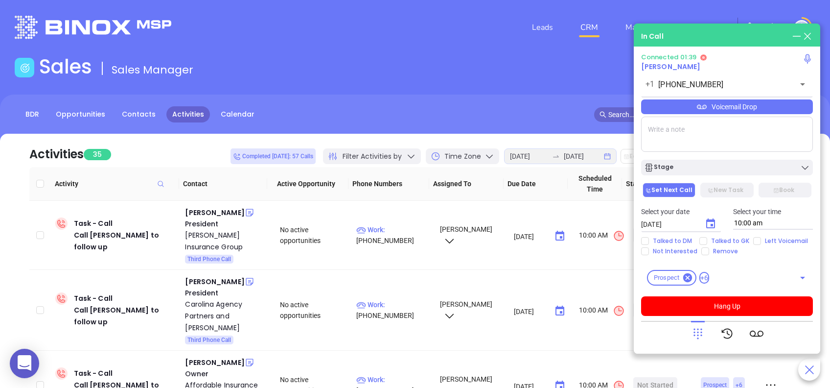
click at [787, 109] on div "Voicemail Drop" at bounding box center [727, 106] width 172 height 15
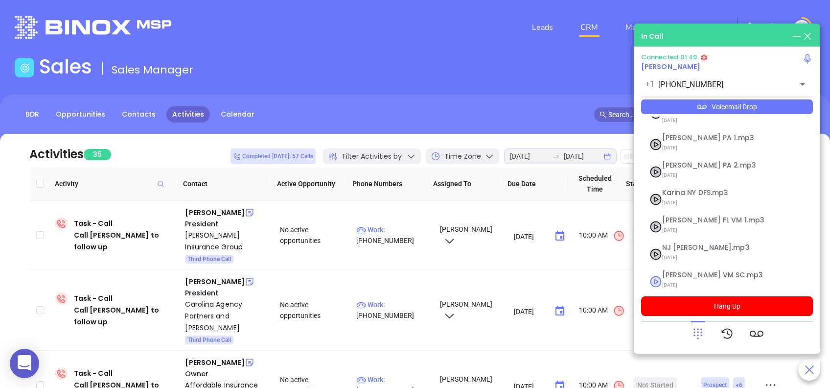
click at [691, 271] on span "Lucy VM SC.mp3" at bounding box center [715, 274] width 106 height 7
checkbox input "true"
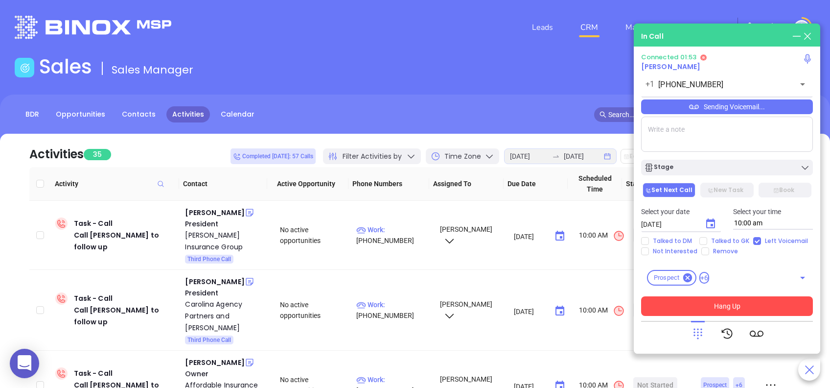
click at [794, 313] on button "Hang Up" at bounding box center [727, 306] width 172 height 20
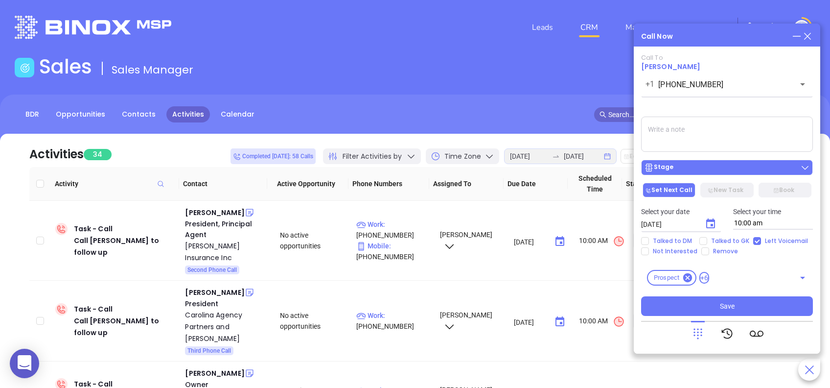
click at [666, 166] on div "Stage" at bounding box center [658, 168] width 29 height 10
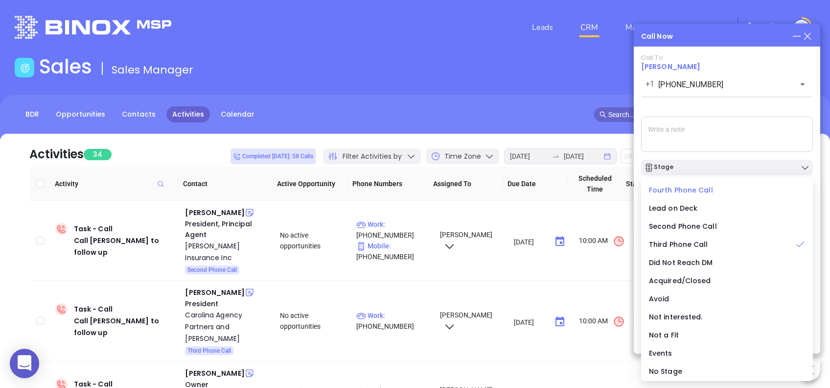
click at [694, 190] on span "Fourth Phone Call" at bounding box center [681, 190] width 64 height 10
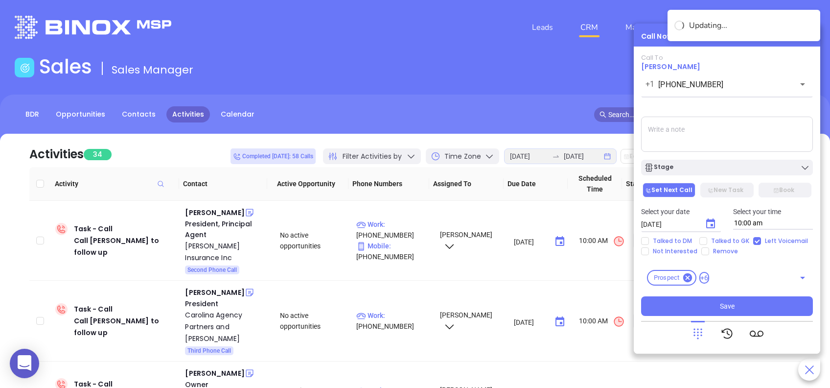
click at [709, 223] on icon "Choose date, selected date is Aug 27, 2025" at bounding box center [711, 224] width 12 height 12
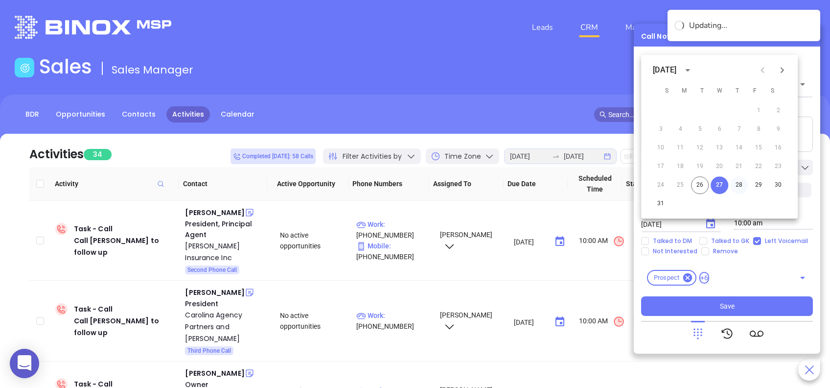
click at [738, 185] on button "28" at bounding box center [739, 185] width 18 height 18
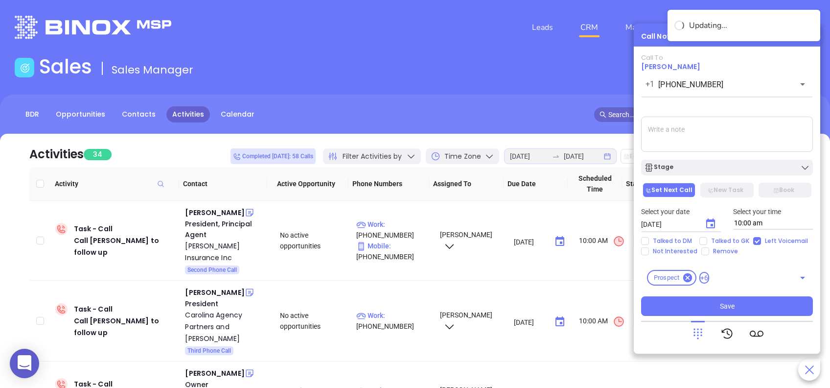
type input "08/28/2025"
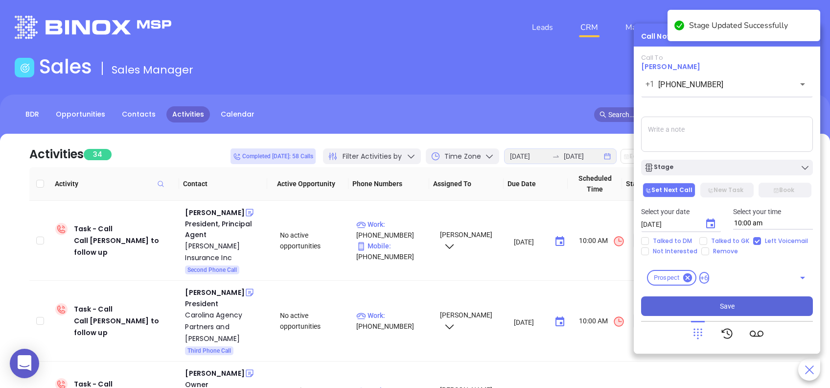
click at [696, 306] on button "Save" at bounding box center [727, 306] width 172 height 20
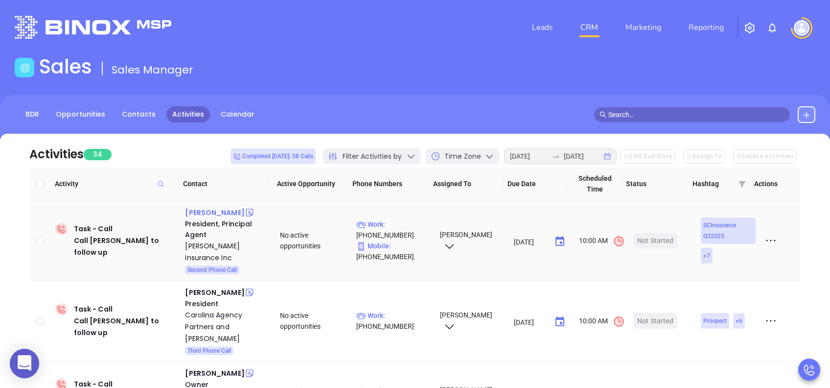
click at [200, 213] on div "Rebeccah Heath" at bounding box center [214, 213] width 59 height 12
click at [640, 240] on div "Start Now" at bounding box center [655, 241] width 31 height 16
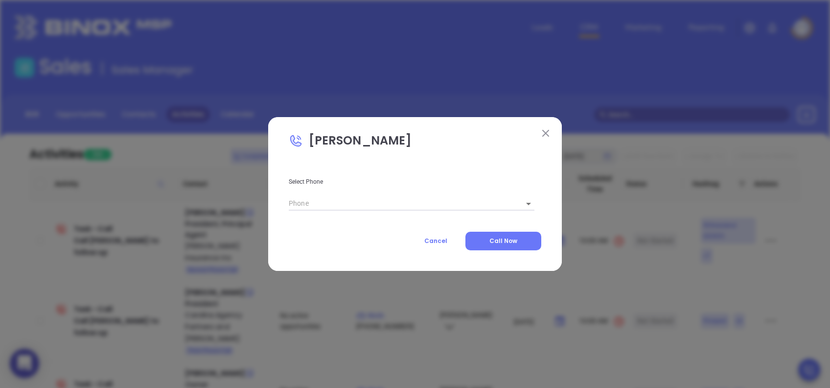
type input "(843) 779-1130"
type input "1"
click at [512, 241] on span "Call Now" at bounding box center [504, 240] width 28 height 8
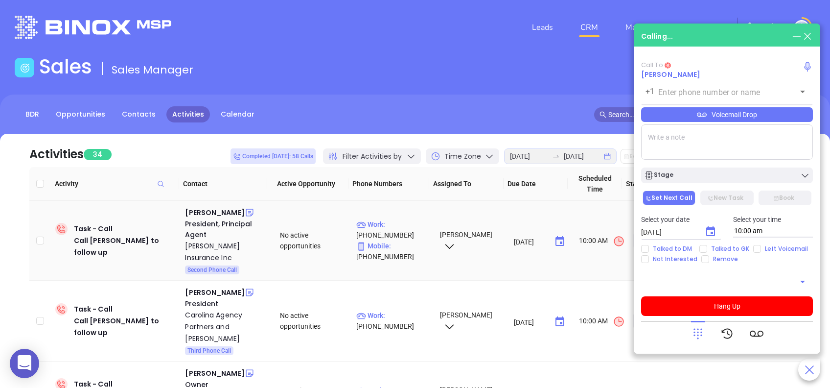
type input "(843) 779-1130"
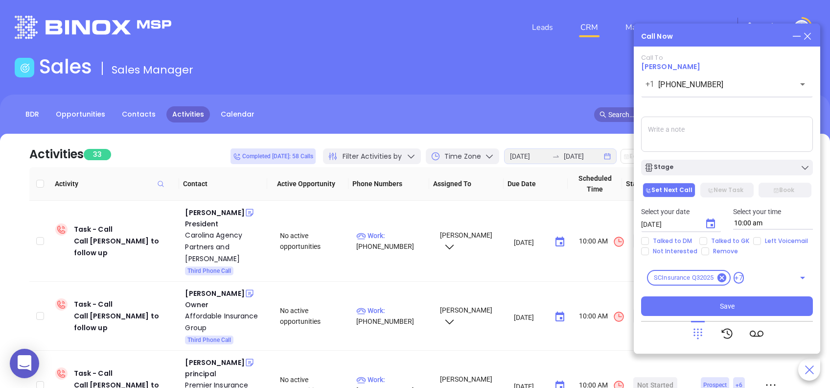
click at [807, 35] on icon at bounding box center [807, 36] width 11 height 11
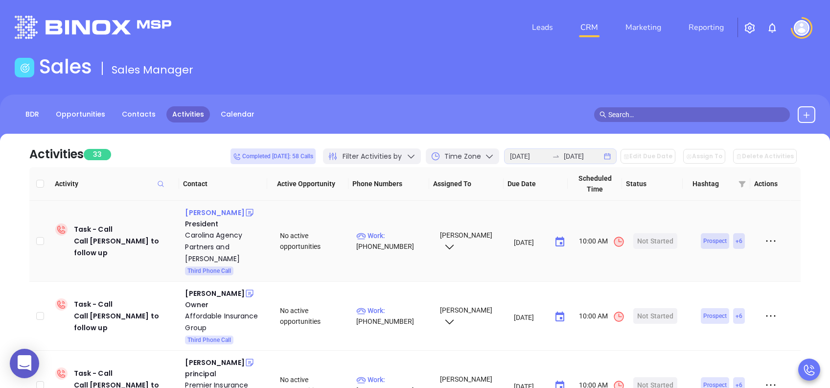
click at [210, 211] on div "Lois Vickery" at bounding box center [214, 213] width 59 height 12
click at [645, 245] on div "Start Now" at bounding box center [655, 241] width 31 height 16
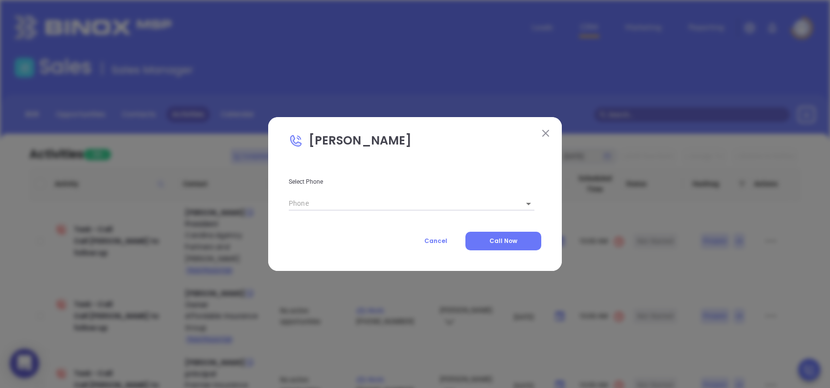
type input "(864) 226-7399"
type input "1"
click at [522, 239] on button "Call Now" at bounding box center [504, 241] width 76 height 19
type input "(864) 226-7399"
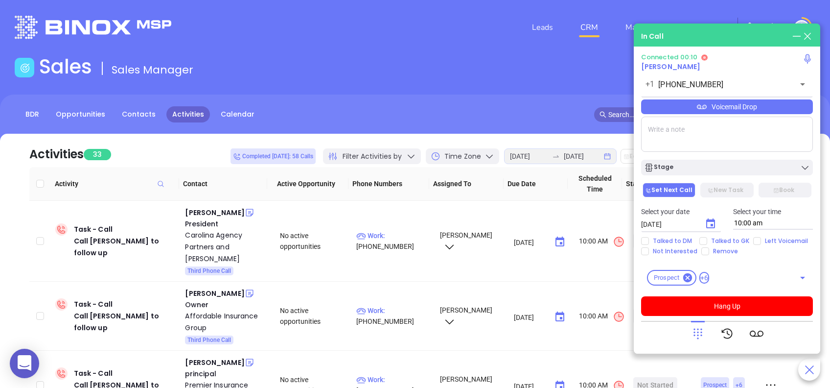
click at [696, 332] on icon at bounding box center [698, 334] width 14 height 14
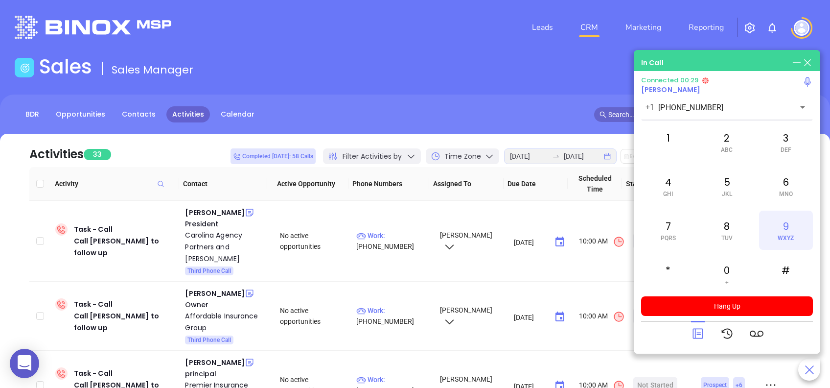
click at [785, 232] on div "9 WXYZ" at bounding box center [786, 230] width 54 height 39
click at [694, 334] on icon at bounding box center [698, 334] width 14 height 14
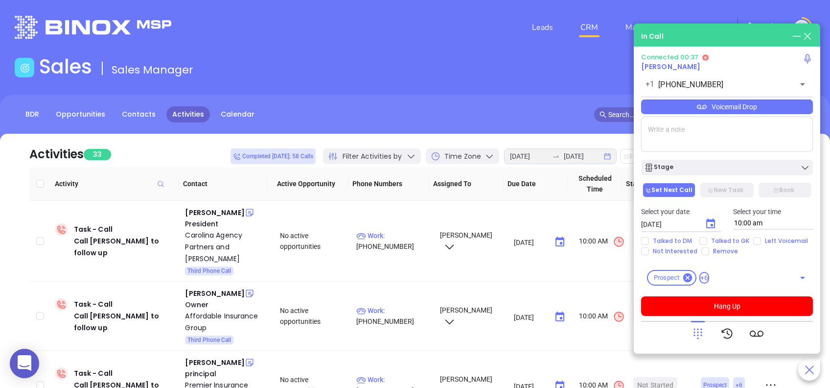
click at [760, 106] on div "Voicemail Drop" at bounding box center [727, 106] width 172 height 15
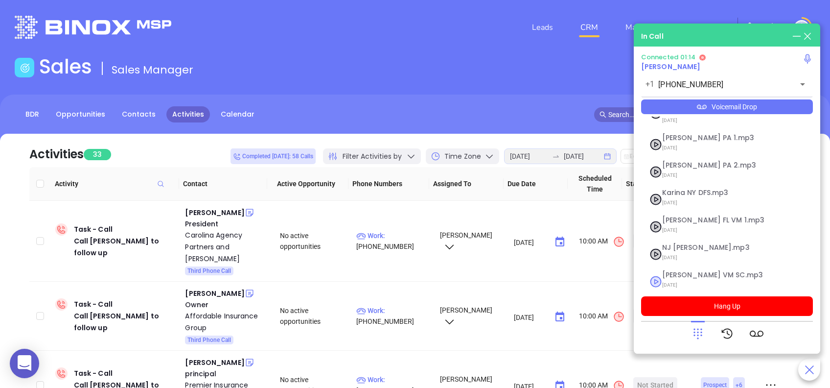
click at [692, 271] on span "Lucy VM SC.mp3" at bounding box center [715, 274] width 106 height 7
checkbox input "true"
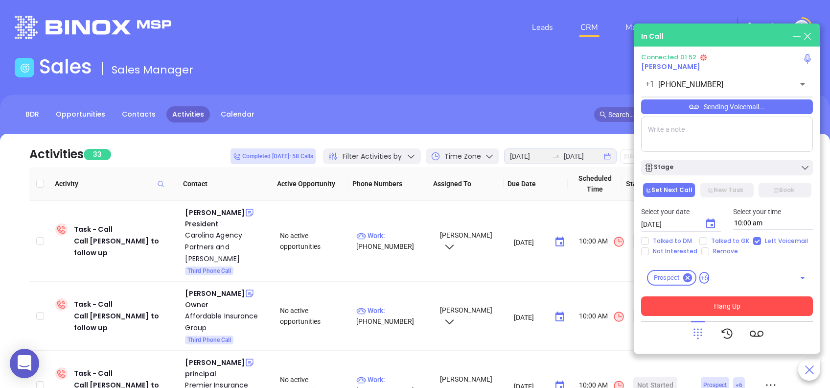
click at [762, 303] on button "Hang Up" at bounding box center [727, 306] width 172 height 20
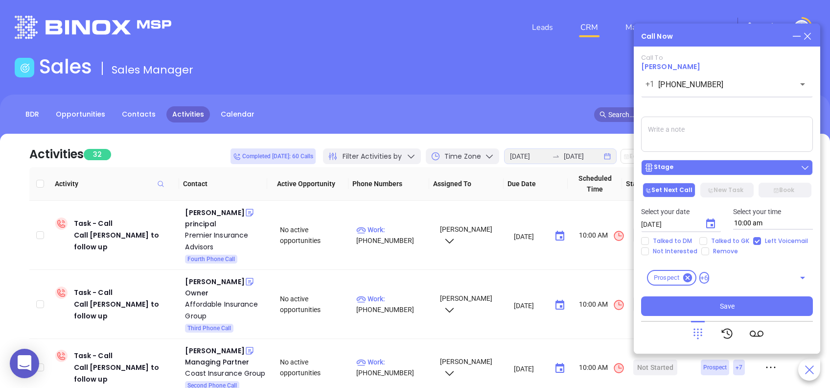
click at [699, 168] on div "Stage" at bounding box center [727, 168] width 166 height 10
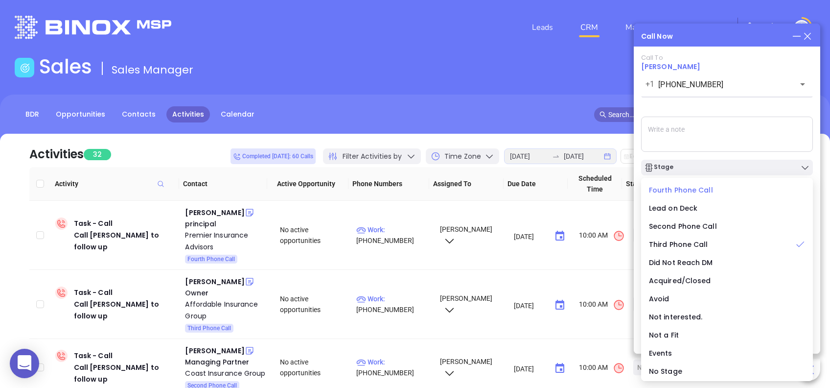
click at [675, 193] on span "Fourth Phone Call" at bounding box center [681, 190] width 64 height 10
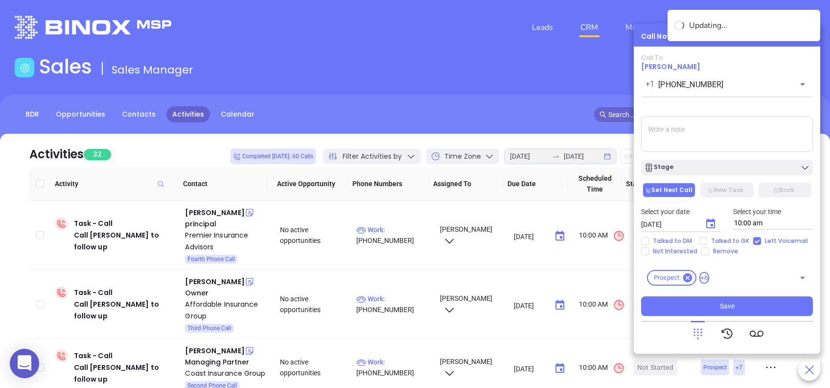
click at [709, 223] on icon "Choose date, selected date is Aug 27, 2025" at bounding box center [711, 224] width 12 height 12
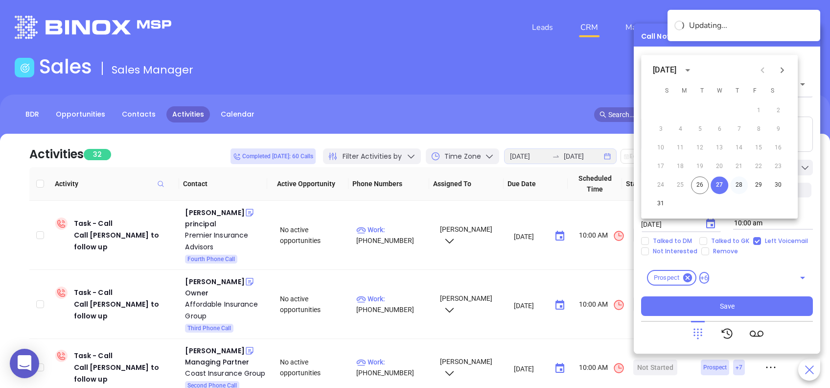
click at [741, 183] on button "28" at bounding box center [739, 185] width 18 height 18
type input "08/28/2025"
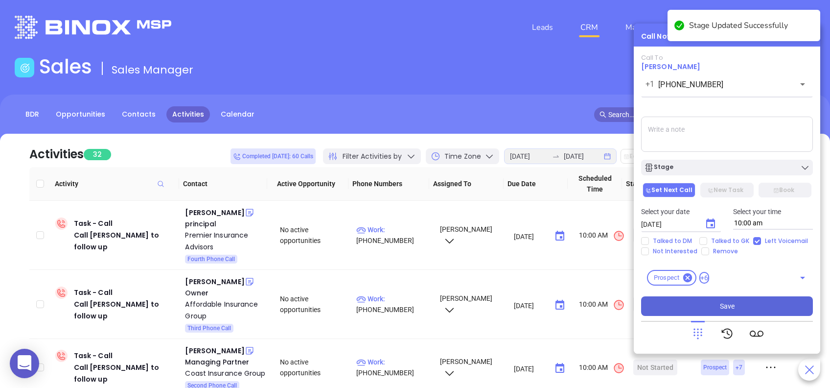
click at [757, 305] on button "Save" at bounding box center [727, 306] width 172 height 20
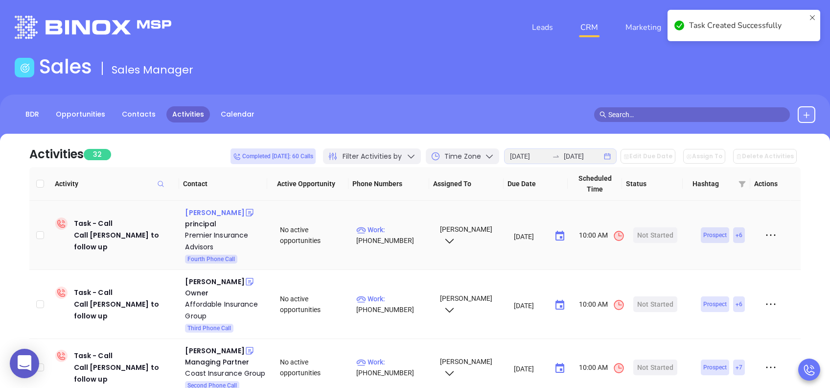
click at [200, 211] on div "Kevin Regan" at bounding box center [214, 213] width 59 height 12
click at [641, 235] on div "Start Now" at bounding box center [655, 235] width 31 height 16
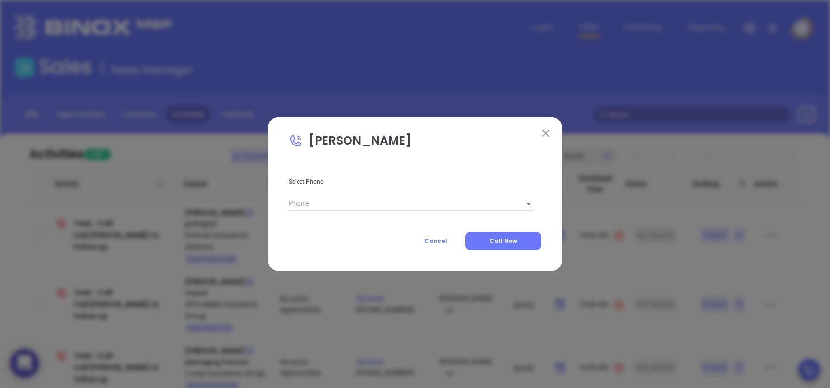
type input "(843) 689-5300"
type input "1"
click at [513, 240] on span "Call Now" at bounding box center [504, 240] width 28 height 8
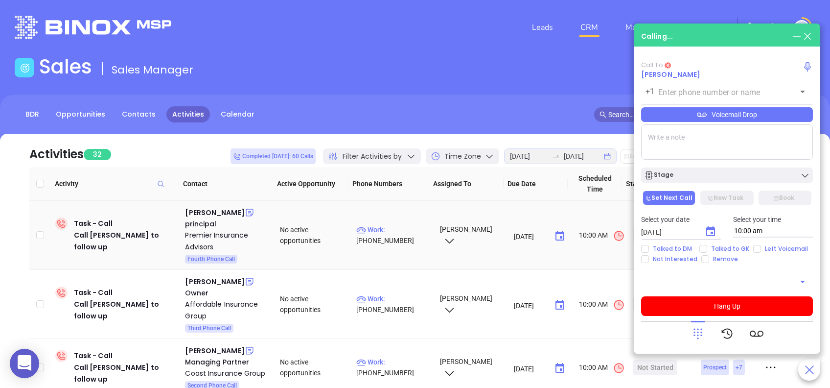
type input "(843) 689-5300"
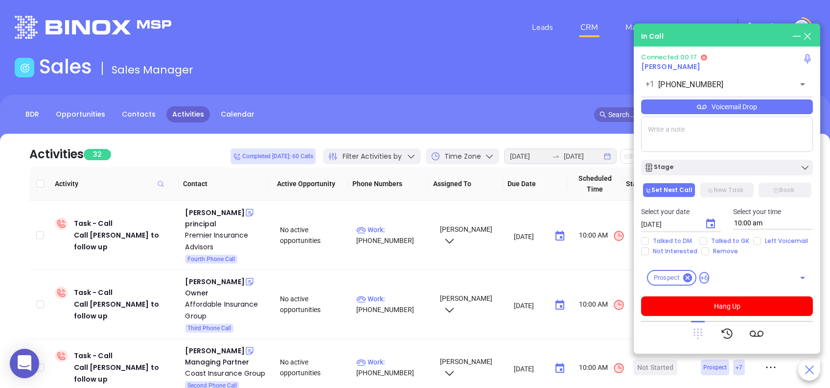
click at [697, 329] on icon at bounding box center [698, 334] width 9 height 11
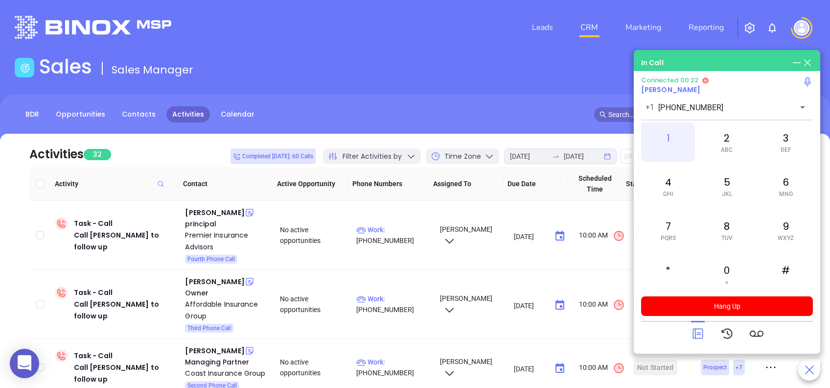
click at [670, 146] on span at bounding box center [668, 149] width 4 height 7
click at [701, 331] on icon at bounding box center [698, 334] width 14 height 14
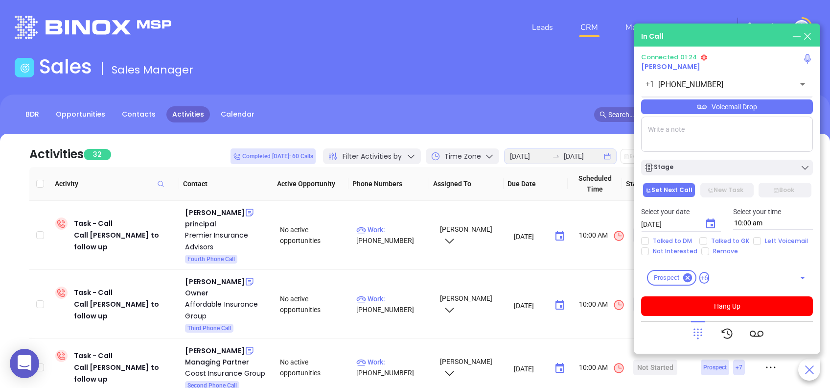
click at [793, 102] on div "Voicemail Drop" at bounding box center [727, 106] width 172 height 15
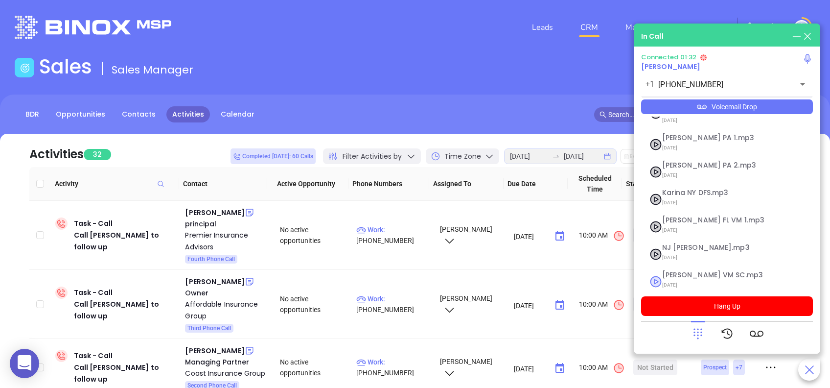
click at [686, 271] on span "Lucy VM SC.mp3" at bounding box center [715, 274] width 106 height 7
checkbox input "true"
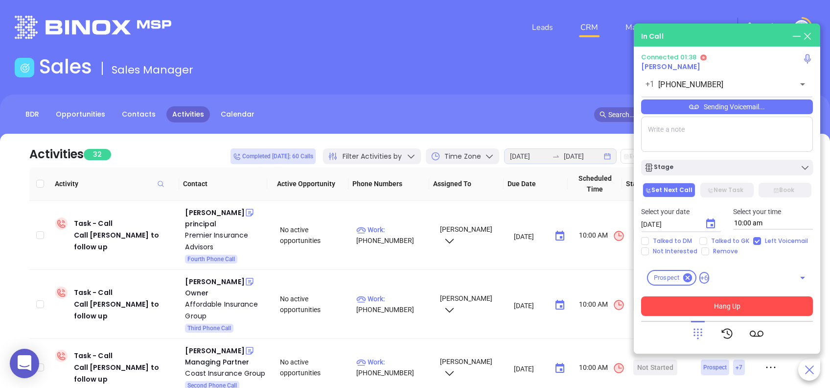
click at [803, 306] on button "Hang Up" at bounding box center [727, 306] width 172 height 20
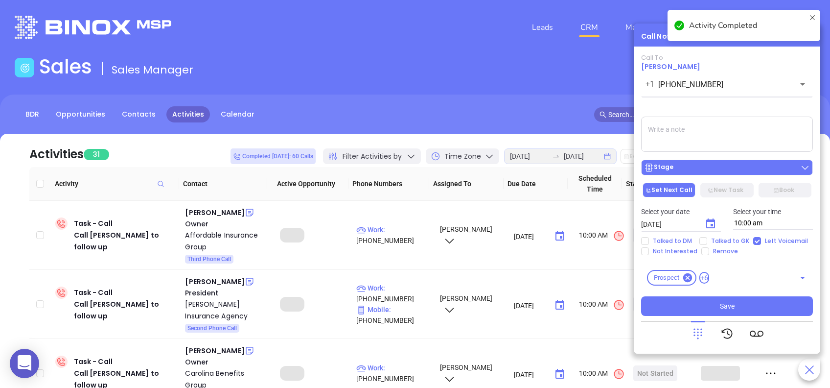
click at [728, 170] on div "Stage" at bounding box center [727, 168] width 166 height 10
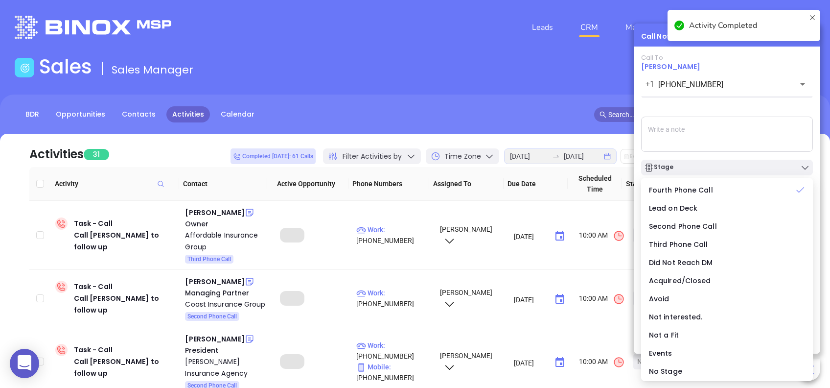
click at [719, 110] on div "Call To Kevin Regan +1 (843) 689-5300 ​ Sending Voicemail... Stage Set Next Cal…" at bounding box center [727, 185] width 172 height 262
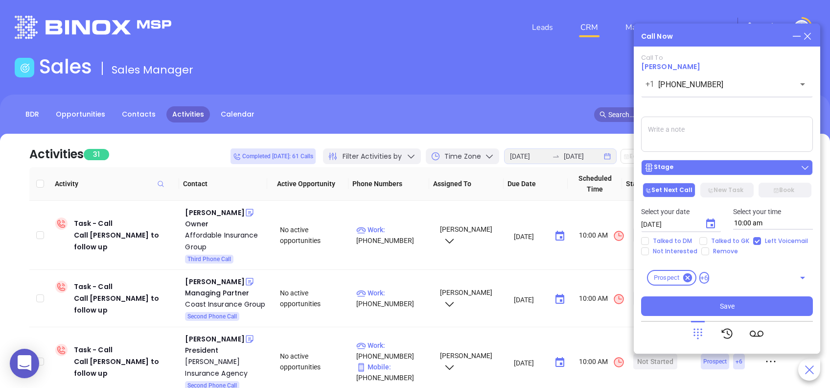
click at [712, 173] on button "Stage" at bounding box center [727, 168] width 172 height 16
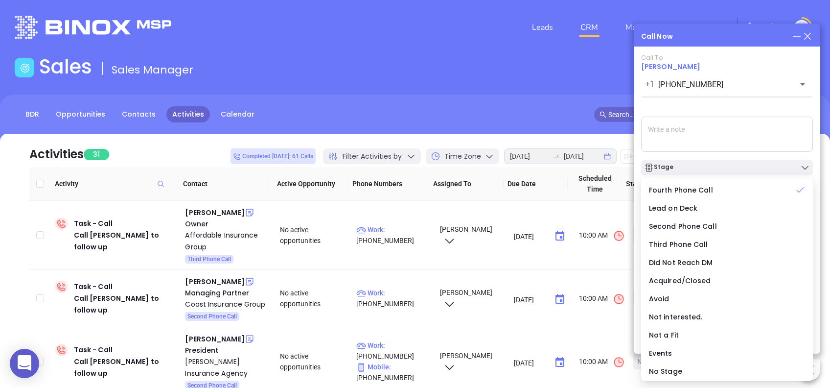
click at [708, 109] on div "Call To Kevin Regan +1 (843) 689-5300 ​ Sending Voicemail... Stage Set Next Cal…" at bounding box center [727, 185] width 172 height 262
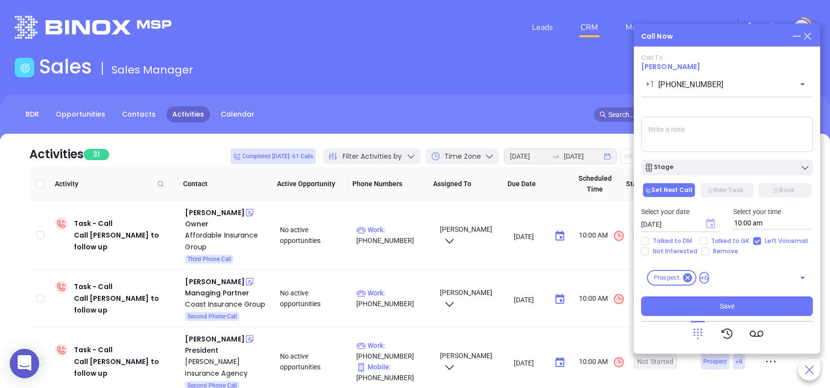
click at [708, 219] on icon "Choose date, selected date is Aug 27, 2025" at bounding box center [710, 223] width 9 height 10
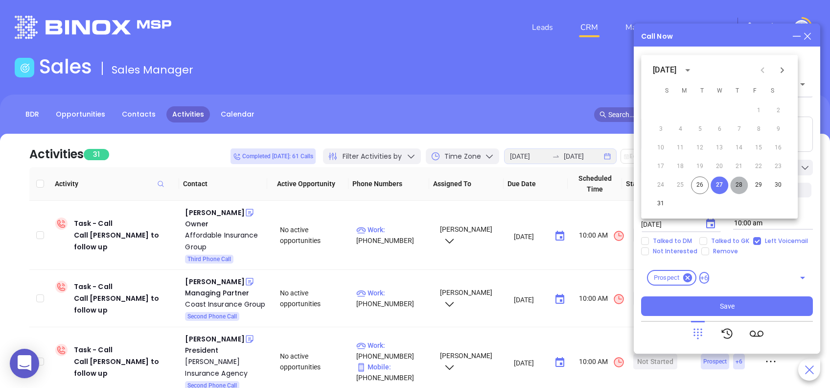
click at [739, 188] on button "28" at bounding box center [739, 185] width 18 height 18
type input "08/28/2025"
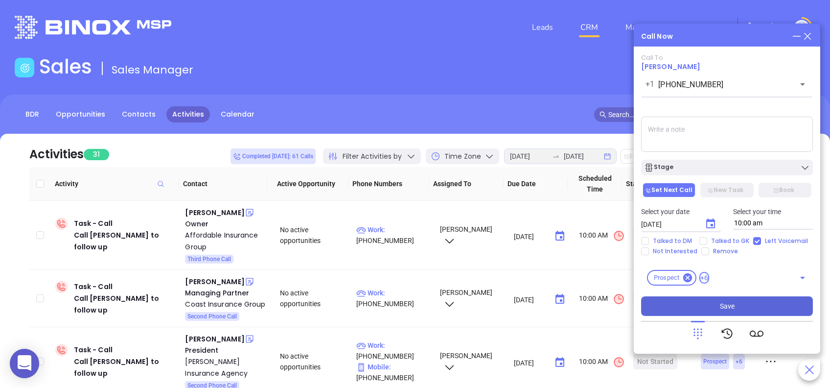
click at [763, 305] on button "Save" at bounding box center [727, 306] width 172 height 20
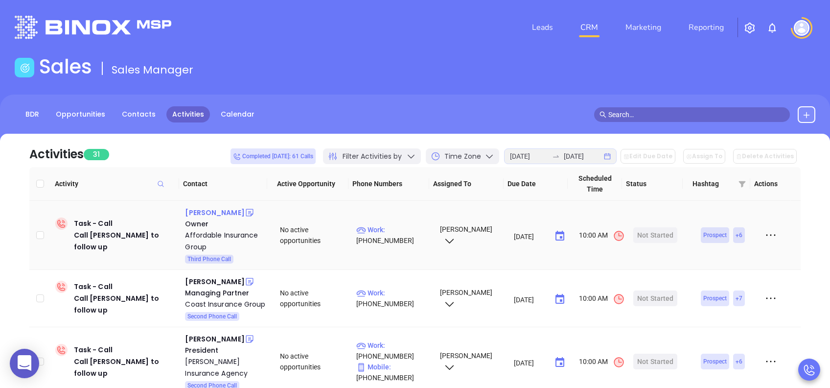
click at [215, 211] on div "Julius G Jones III" at bounding box center [214, 213] width 59 height 12
click at [646, 231] on div "Start Now" at bounding box center [655, 235] width 31 height 16
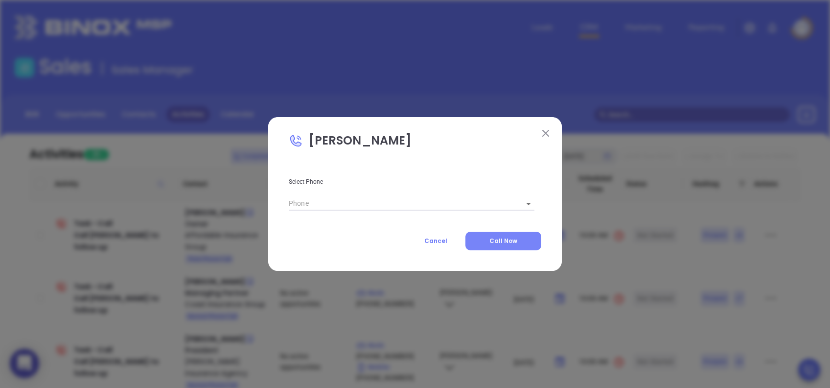
type input "(803) 430-9002"
type input "1"
click at [509, 241] on span "Call Now" at bounding box center [504, 240] width 28 height 8
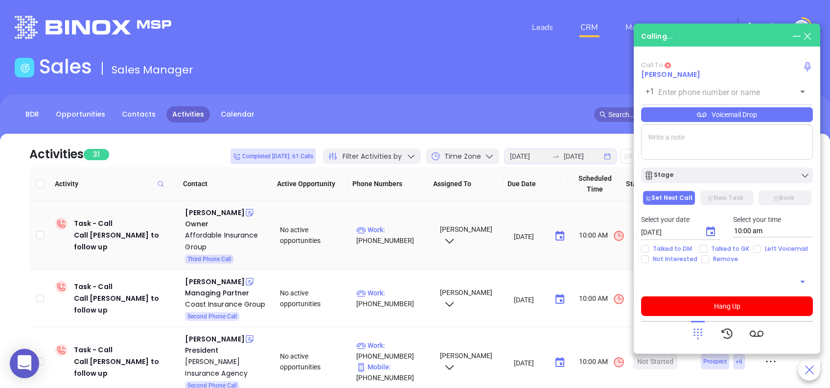
type input "(803) 430-9002"
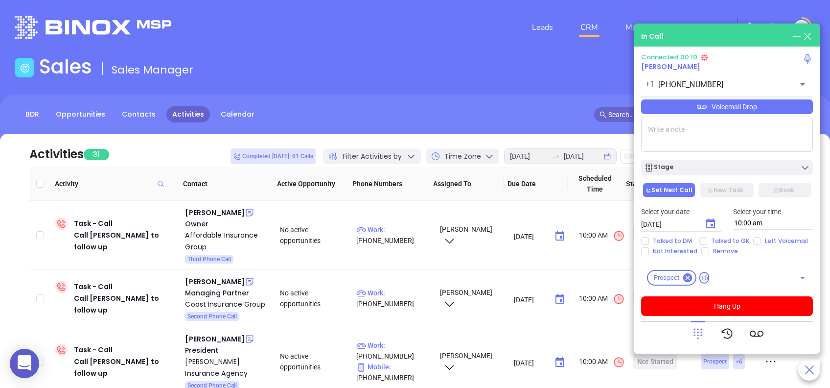
click at [701, 338] on icon at bounding box center [698, 334] width 14 height 14
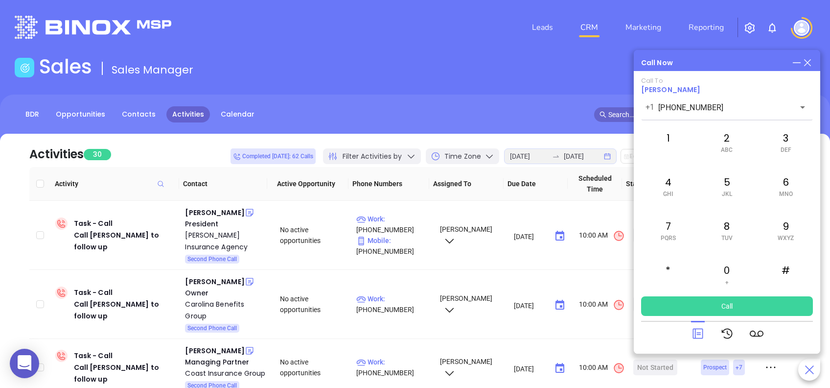
click at [696, 335] on icon at bounding box center [698, 334] width 14 height 14
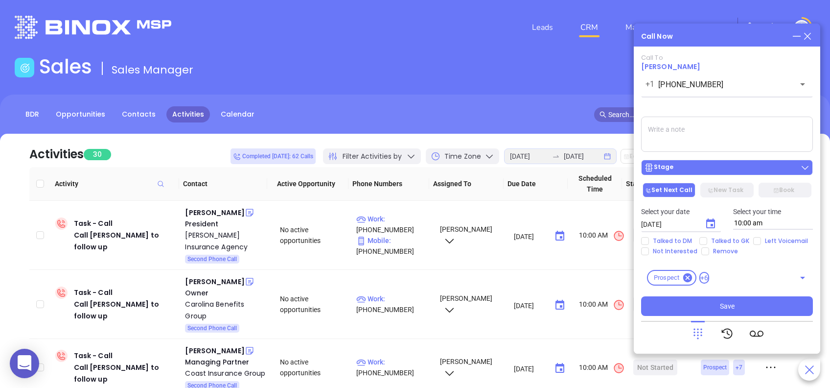
click at [723, 171] on div "Stage" at bounding box center [727, 168] width 166 height 10
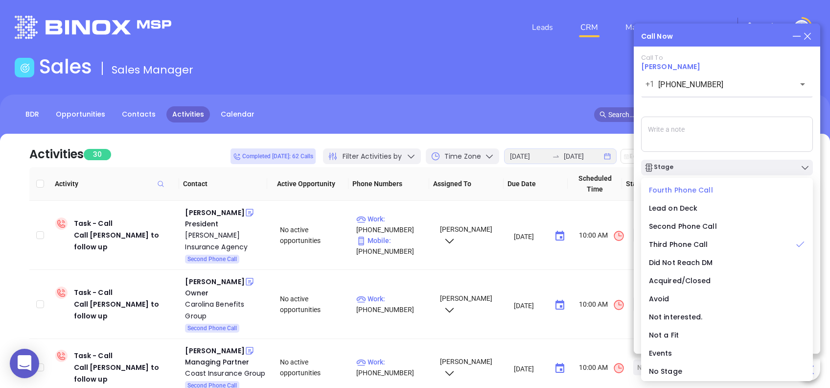
click at [679, 184] on li "Fourth Phone Call" at bounding box center [727, 190] width 168 height 21
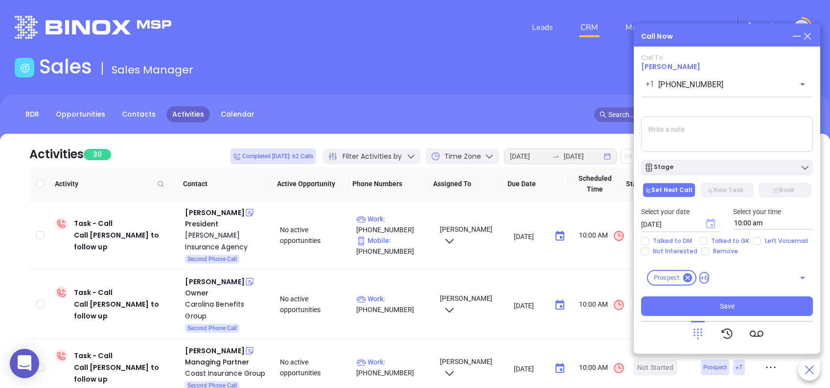
click at [706, 226] on icon "Choose date, selected date is Aug 27, 2025" at bounding box center [710, 223] width 9 height 10
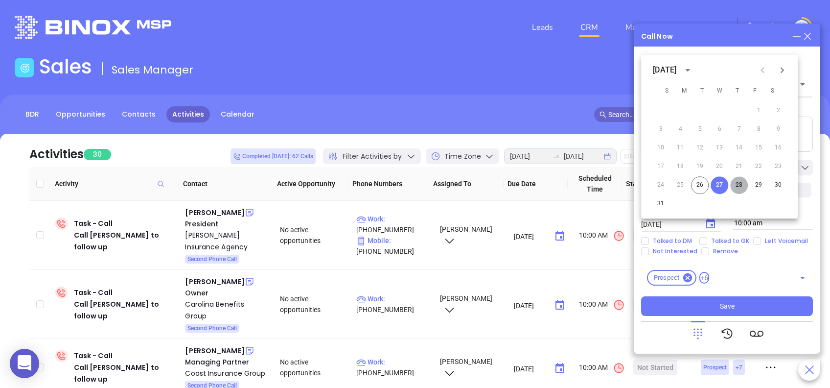
click at [741, 184] on button "28" at bounding box center [739, 185] width 18 height 18
type input "08/28/2025"
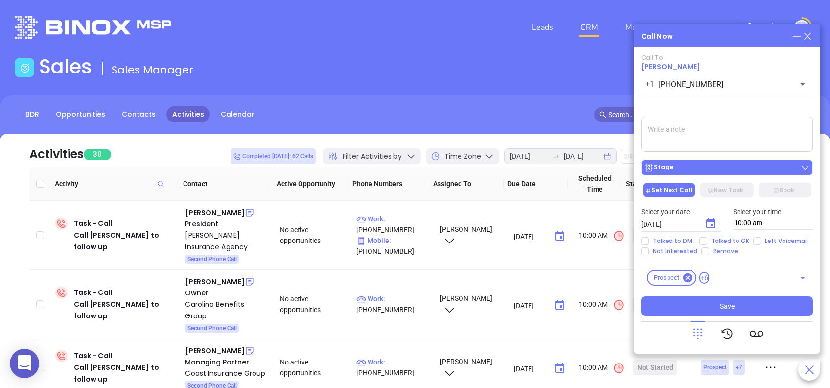
click at [712, 167] on div "Stage" at bounding box center [727, 168] width 166 height 10
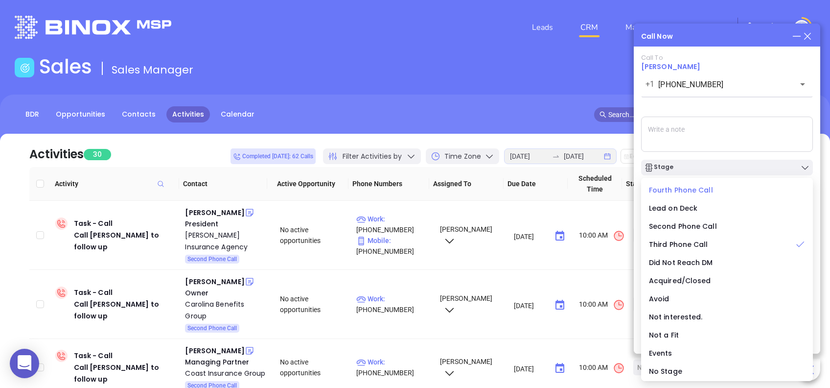
click at [687, 185] on span "Fourth Phone Call" at bounding box center [681, 190] width 64 height 10
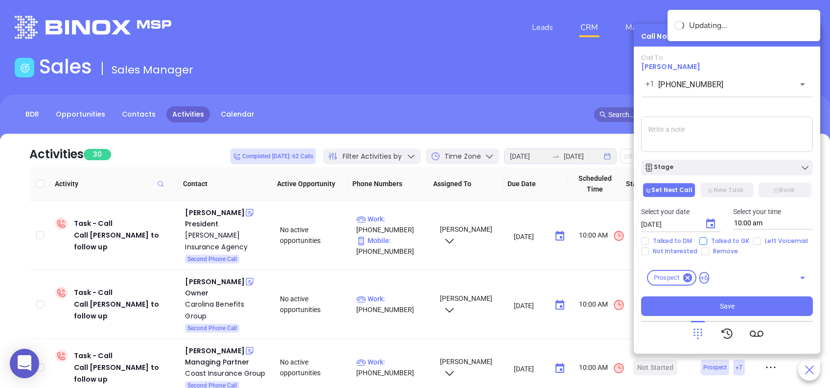
click at [700, 237] on input "Talked to GK" at bounding box center [704, 241] width 8 height 8
checkbox input "true"
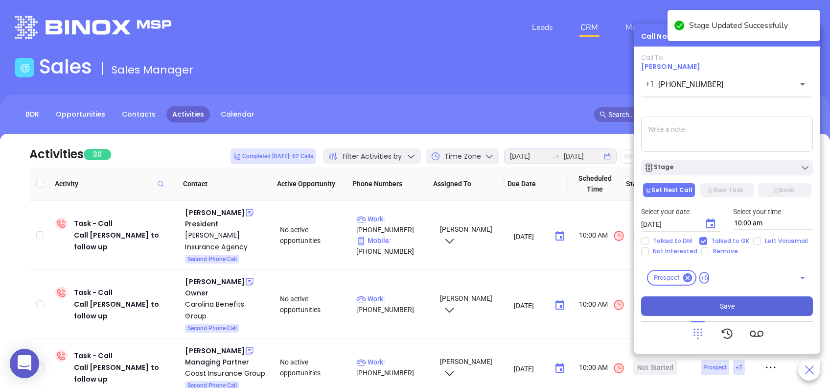
click at [736, 301] on button "Save" at bounding box center [727, 306] width 172 height 20
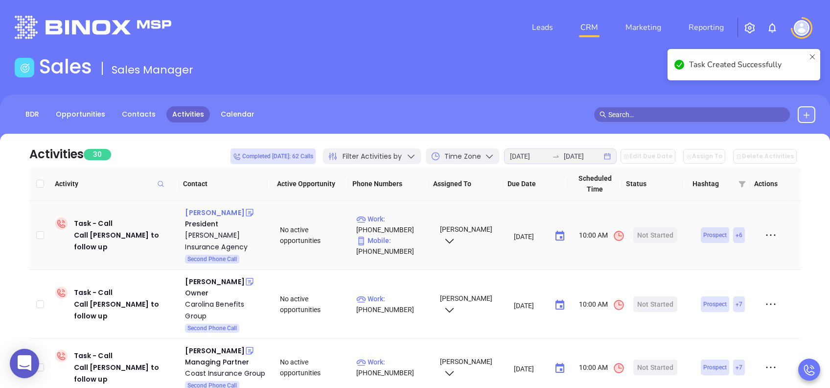
click at [215, 211] on div "Rose Patteson" at bounding box center [214, 213] width 59 height 12
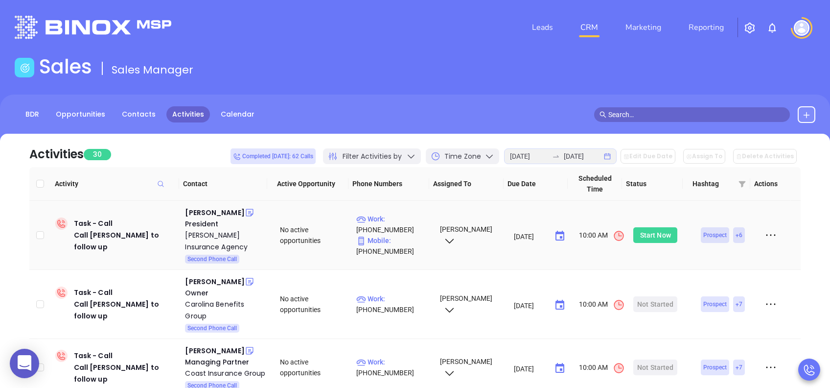
click at [650, 237] on div "Start Now" at bounding box center [655, 235] width 31 height 16
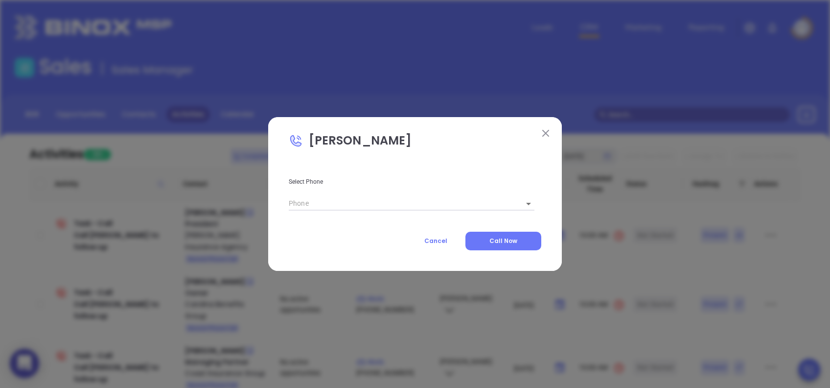
type input "(803) 432-8044"
type input "1"
click at [526, 238] on button "Call Now" at bounding box center [504, 241] width 76 height 19
type input "(803) 432-8044"
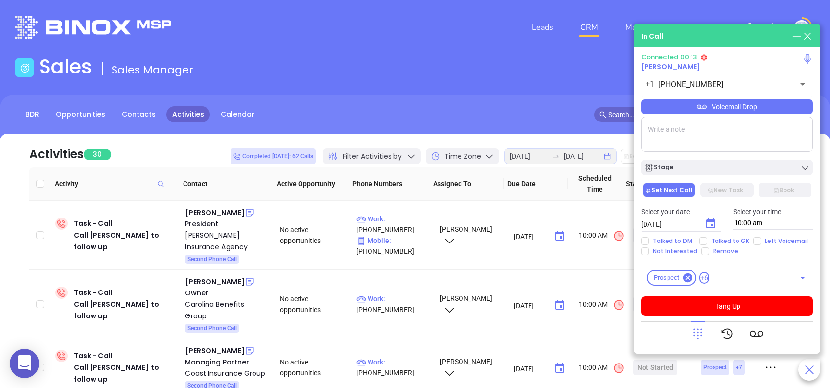
click at [763, 111] on div "Voicemail Drop" at bounding box center [727, 106] width 172 height 15
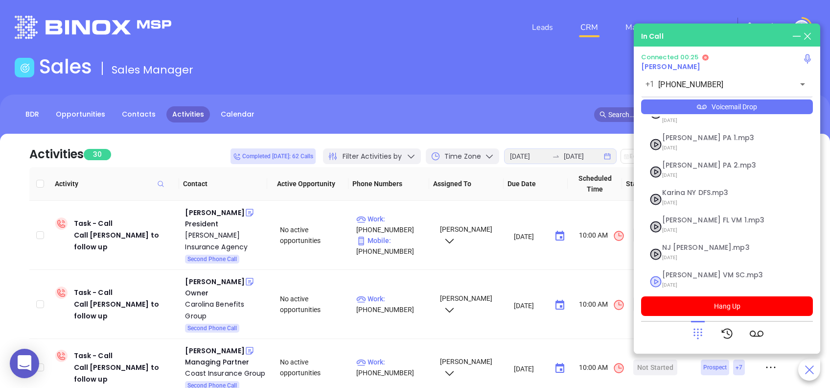
click at [679, 271] on span "Lucy VM SC.mp3" at bounding box center [715, 274] width 106 height 7
checkbox input "true"
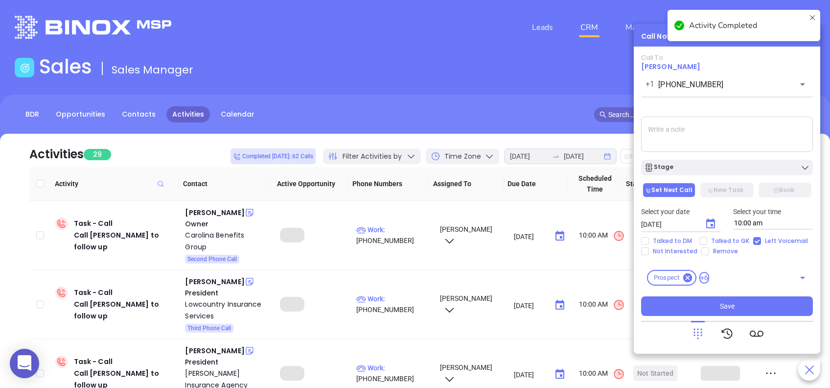
click at [752, 159] on div "Stage" at bounding box center [727, 165] width 184 height 21
click at [755, 168] on div "Stage" at bounding box center [727, 168] width 166 height 10
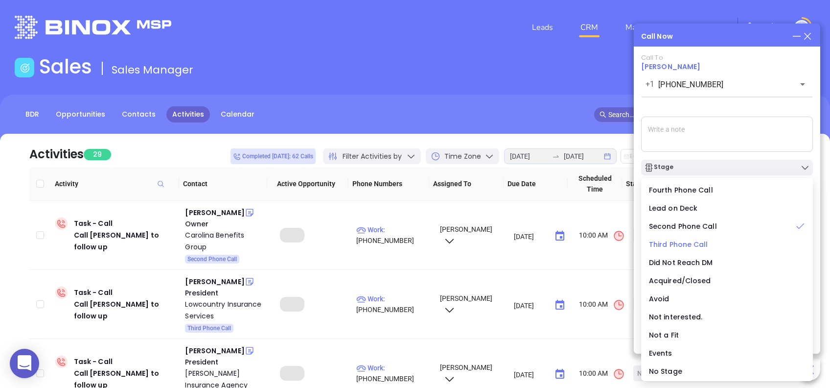
click at [658, 244] on span "Third Phone Call" at bounding box center [678, 244] width 59 height 10
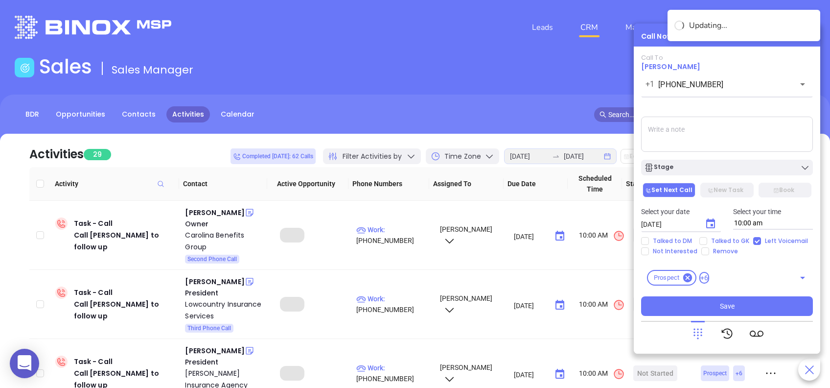
click at [713, 223] on icon "Choose date, selected date is Aug 27, 2025" at bounding box center [711, 224] width 12 height 12
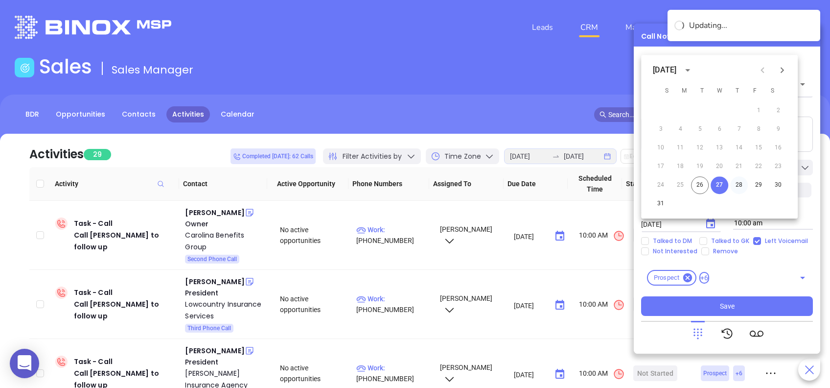
click at [738, 184] on button "28" at bounding box center [739, 185] width 18 height 18
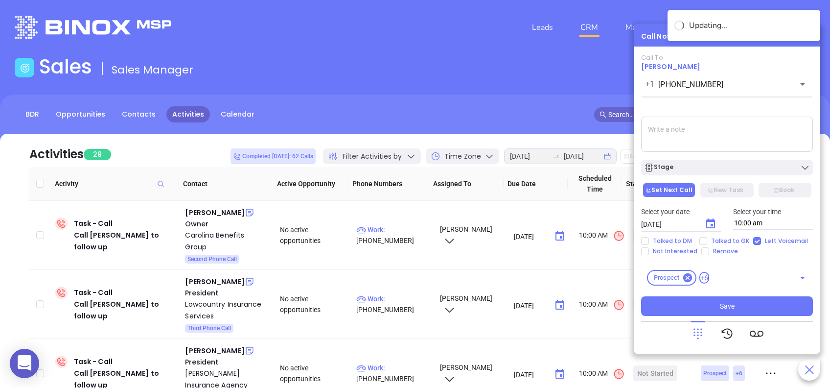
type input "08/28/2025"
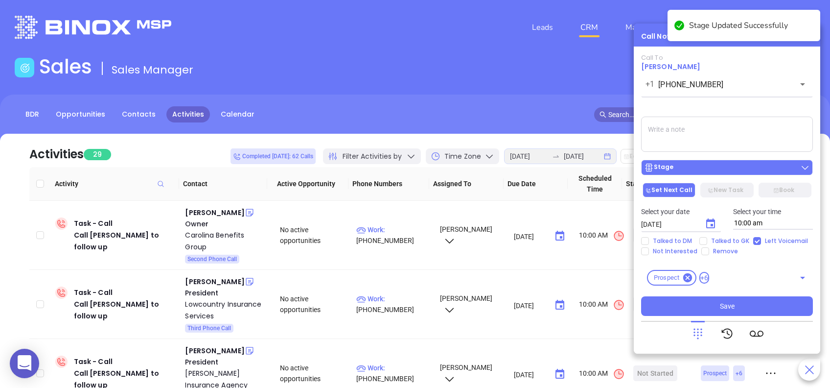
click at [740, 162] on button "Stage" at bounding box center [727, 168] width 172 height 16
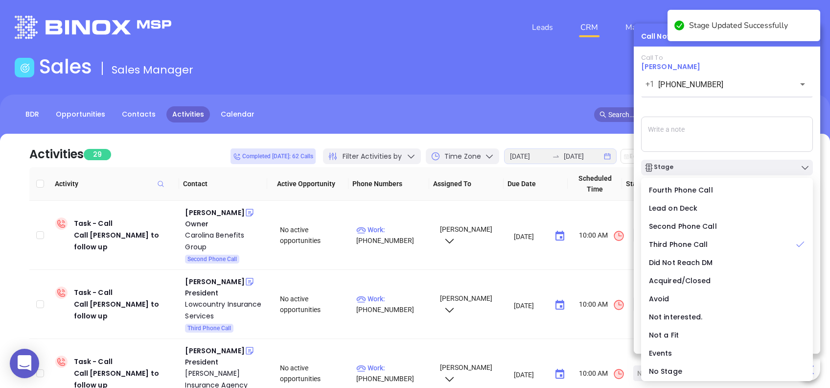
click at [687, 104] on div "Call To Rose Patteson +1 (803) 432-8044 ​ Voicemail Drop Stage Set Next Call Ne…" at bounding box center [727, 185] width 172 height 262
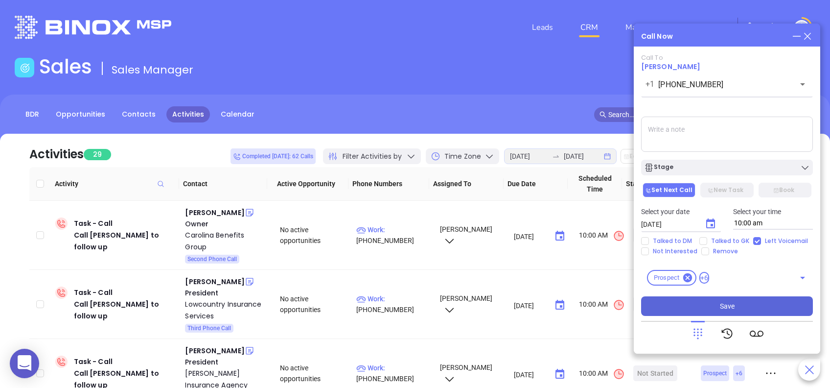
click at [769, 306] on button "Save" at bounding box center [727, 306] width 172 height 20
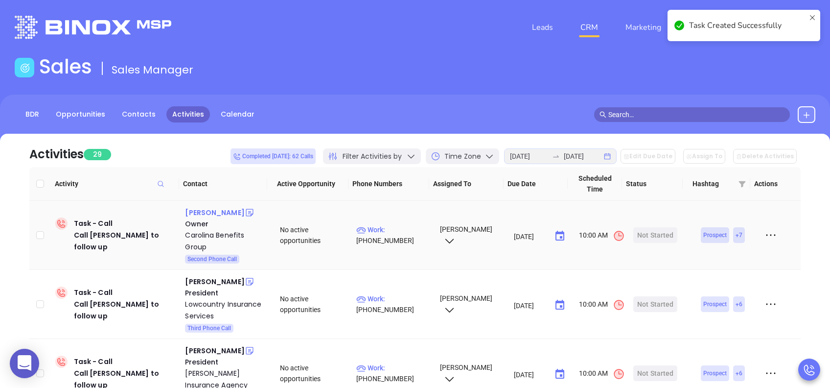
click at [211, 211] on div "Jack Whittaker" at bounding box center [214, 213] width 59 height 12
click at [645, 234] on div "Start Now" at bounding box center [655, 235] width 31 height 16
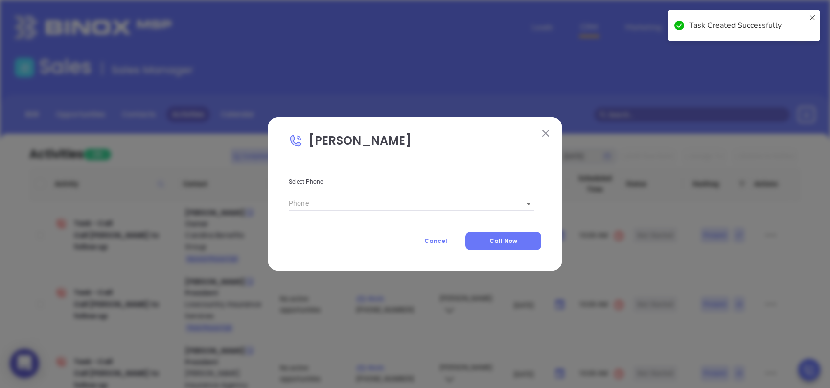
type input "(888) 817-3375"
type input "1"
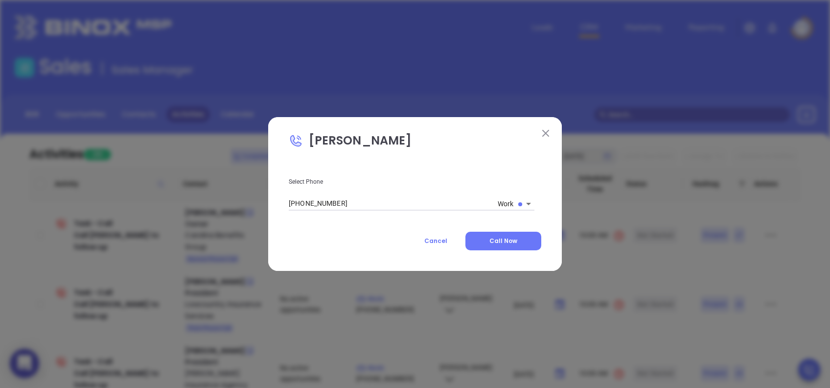
click at [497, 237] on span "Call Now" at bounding box center [504, 240] width 28 height 8
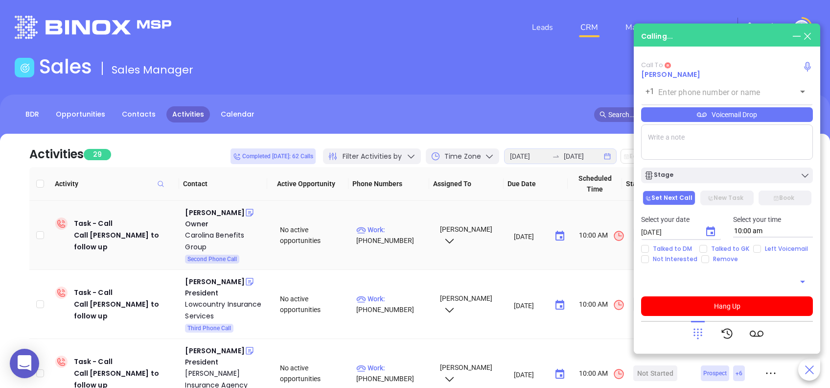
type input "(888) 817-3375"
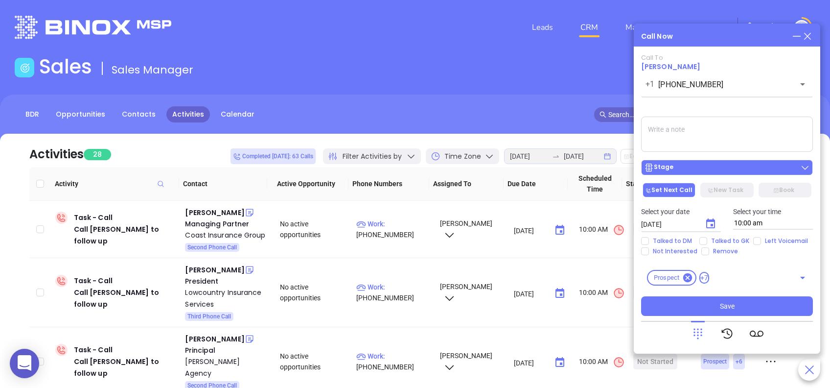
click at [757, 172] on div "Stage" at bounding box center [727, 168] width 166 height 10
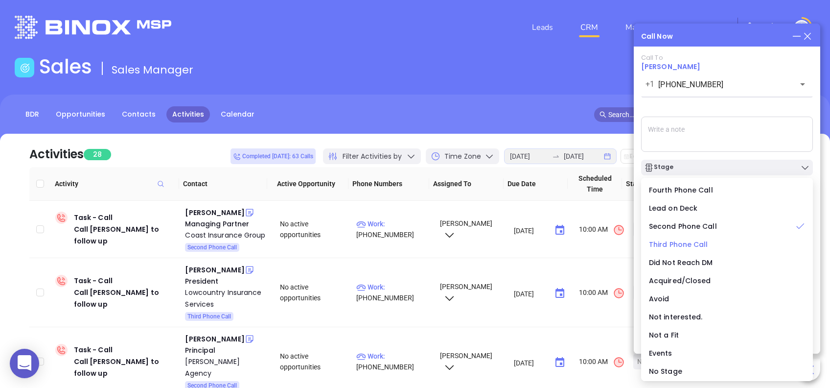
click at [660, 242] on span "Third Phone Call" at bounding box center [678, 244] width 59 height 10
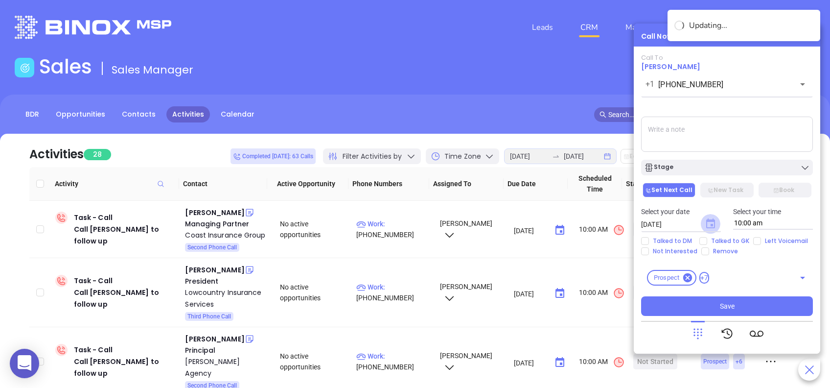
click at [710, 220] on icon "Choose date, selected date is Aug 27, 2025" at bounding box center [710, 223] width 9 height 10
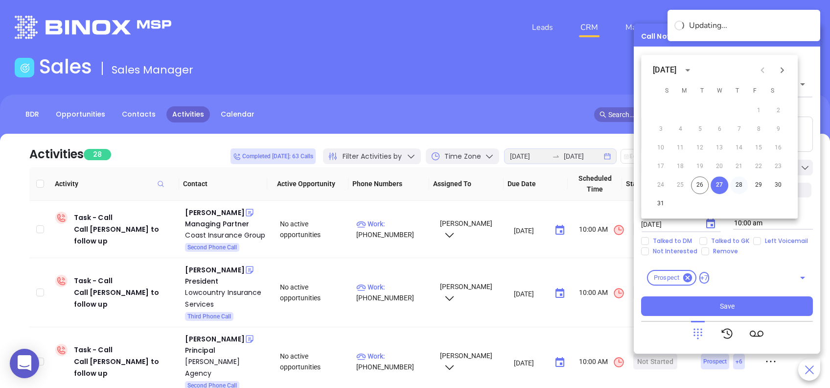
click at [737, 183] on button "28" at bounding box center [739, 185] width 18 height 18
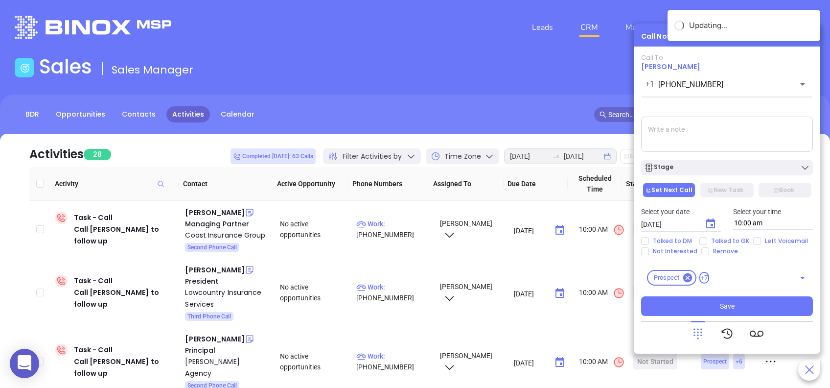
type input "08/28/2025"
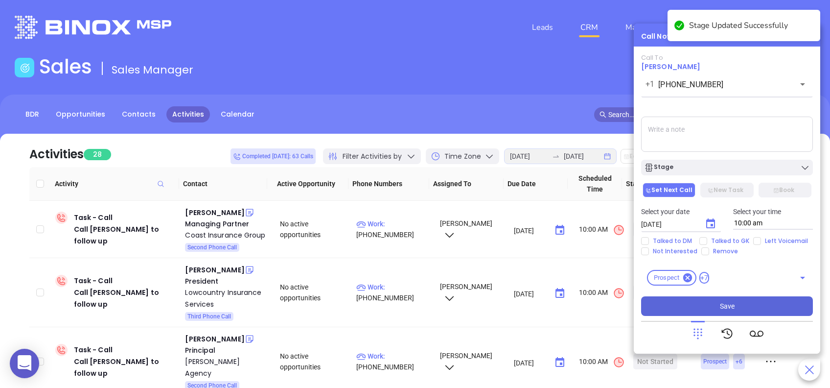
click at [777, 305] on button "Save" at bounding box center [727, 306] width 172 height 20
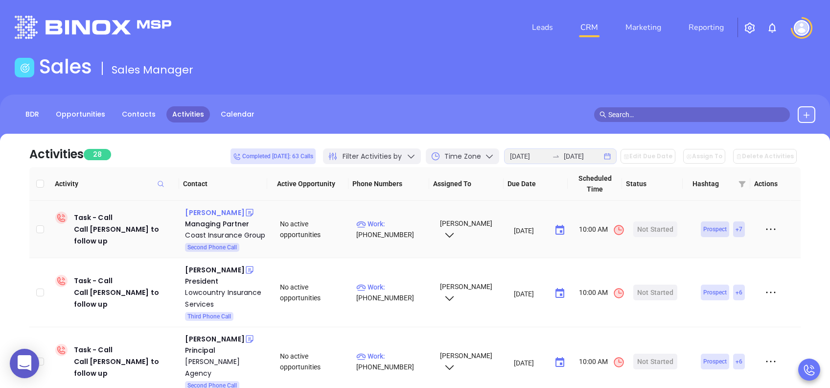
click at [212, 213] on div "Will Hanna" at bounding box center [214, 213] width 59 height 12
click at [650, 229] on div "Start Now" at bounding box center [655, 229] width 31 height 16
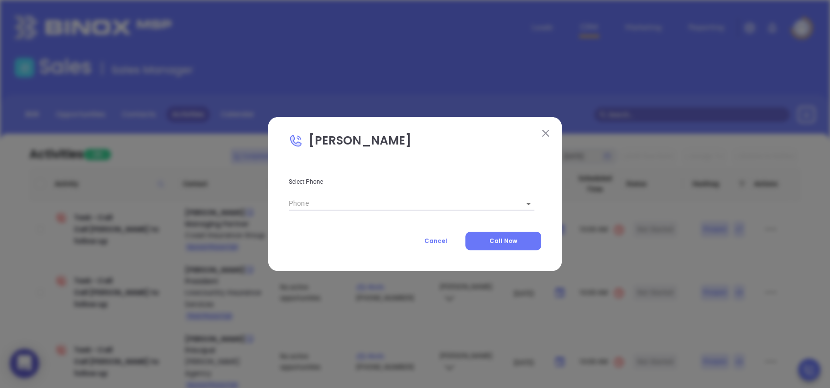
type input "(843) 652-5599"
type input "1"
click at [521, 243] on button "Call Now" at bounding box center [504, 241] width 76 height 19
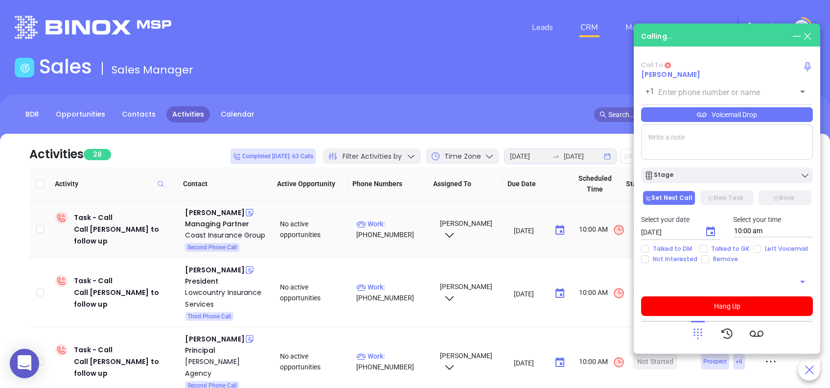
type input "(843) 652-5599"
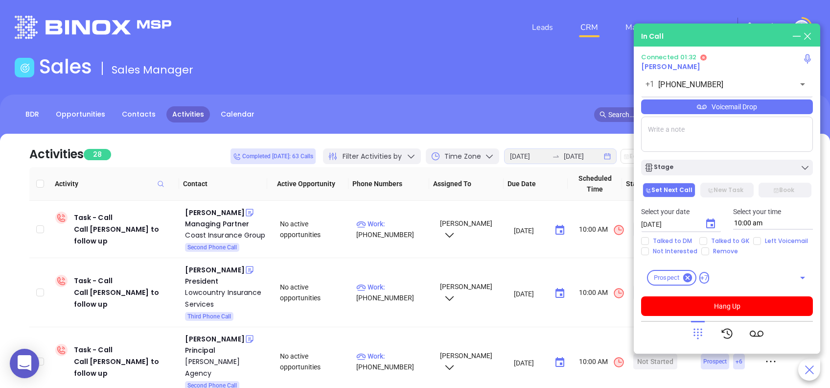
click at [696, 333] on icon at bounding box center [698, 334] width 14 height 14
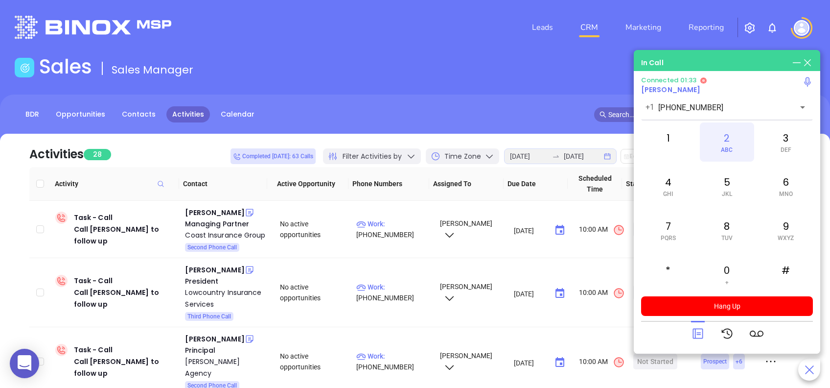
click at [737, 146] on div "2 ABC" at bounding box center [727, 141] width 54 height 39
click at [667, 190] on span "GHI" at bounding box center [668, 193] width 10 height 7
click at [729, 133] on div "2 ABC" at bounding box center [727, 141] width 54 height 39
click at [791, 186] on div "6 MNO" at bounding box center [786, 185] width 54 height 39
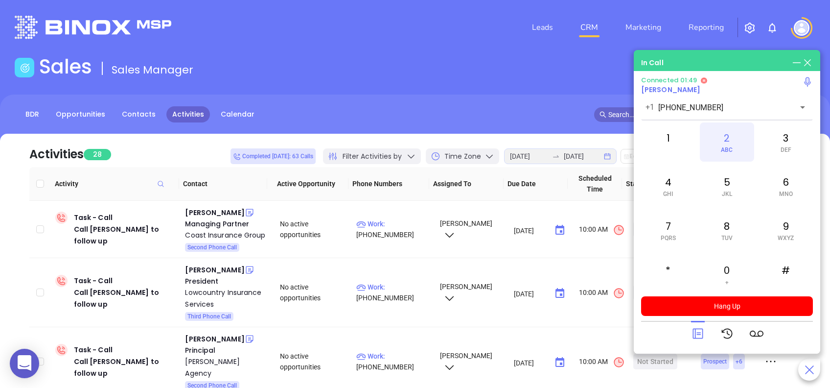
click at [731, 138] on div "2 ABC" at bounding box center [727, 141] width 54 height 39
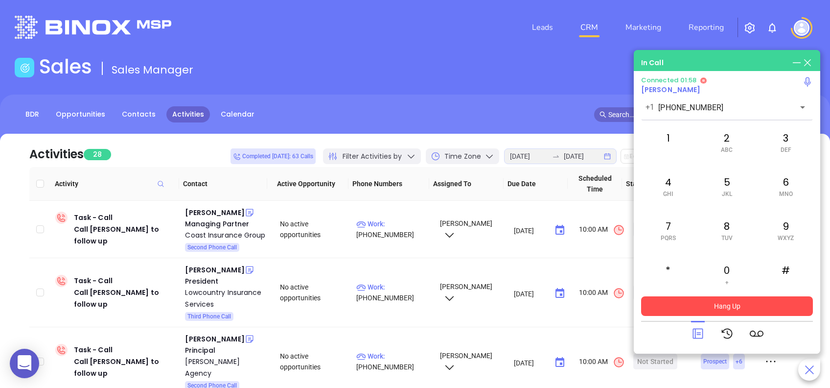
click at [763, 305] on button "Hang Up" at bounding box center [727, 306] width 172 height 20
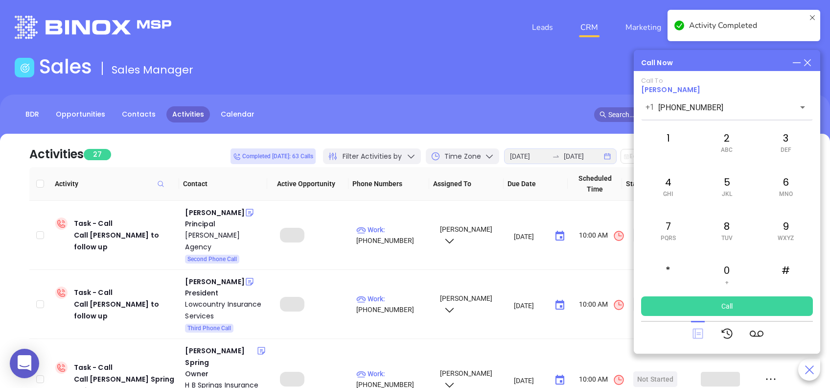
click at [702, 330] on icon at bounding box center [698, 334] width 10 height 10
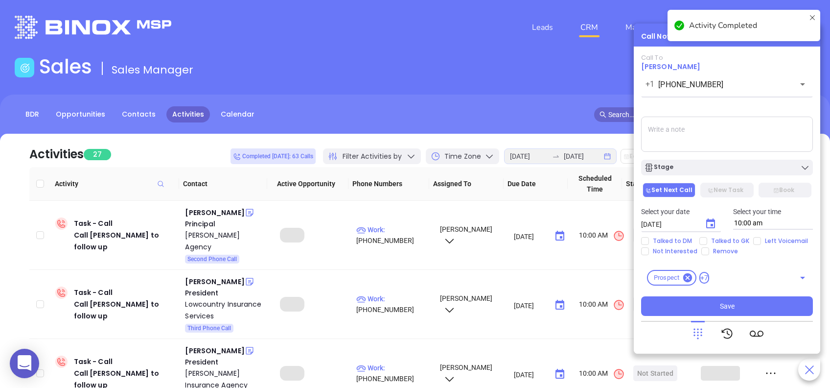
click at [698, 131] on textarea at bounding box center [727, 134] width 172 height 35
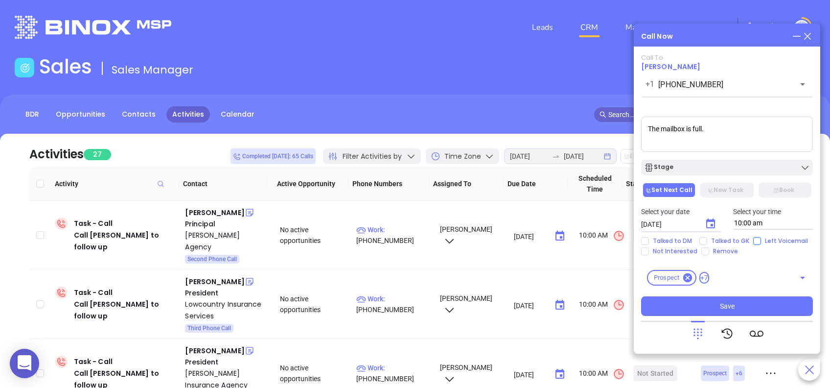
type textarea "The mailbox is full."
click at [756, 237] on input "Left Voicemail" at bounding box center [757, 241] width 8 height 8
checkbox input "true"
click at [707, 167] on div "Stage" at bounding box center [727, 168] width 166 height 10
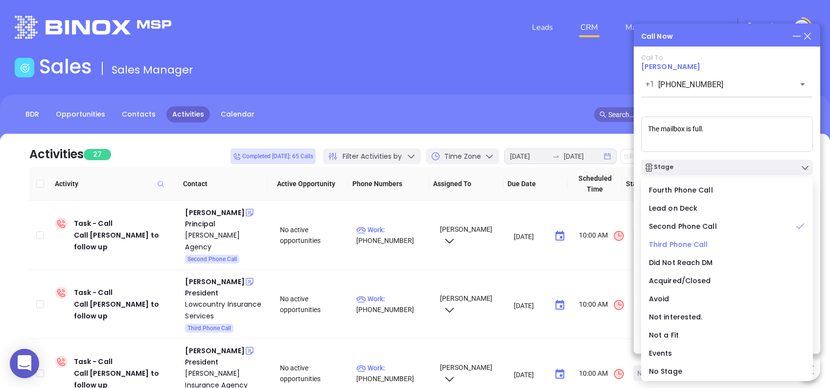
click at [681, 239] on span "Third Phone Call" at bounding box center [678, 244] width 59 height 10
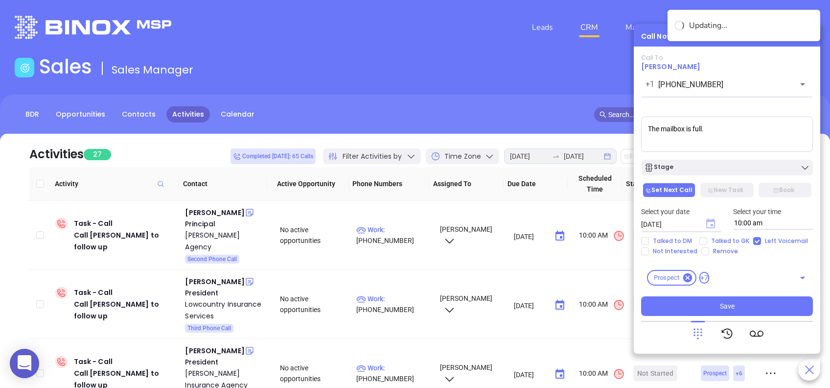
click at [713, 222] on icon "Choose date, selected date is Aug 27, 2025" at bounding box center [710, 223] width 9 height 10
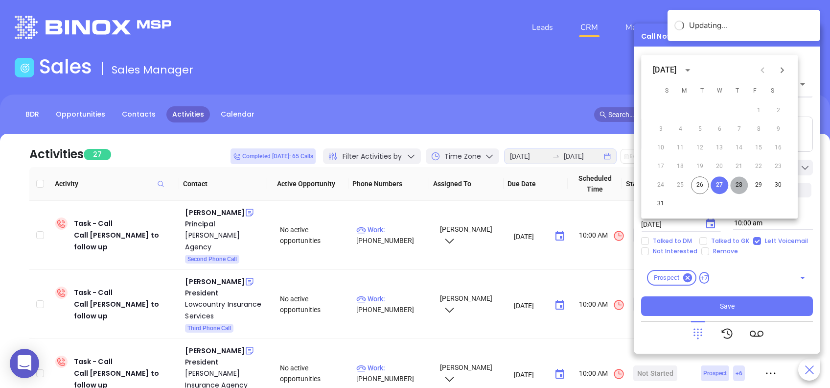
click at [740, 181] on button "28" at bounding box center [739, 185] width 18 height 18
type input "08/28/2025"
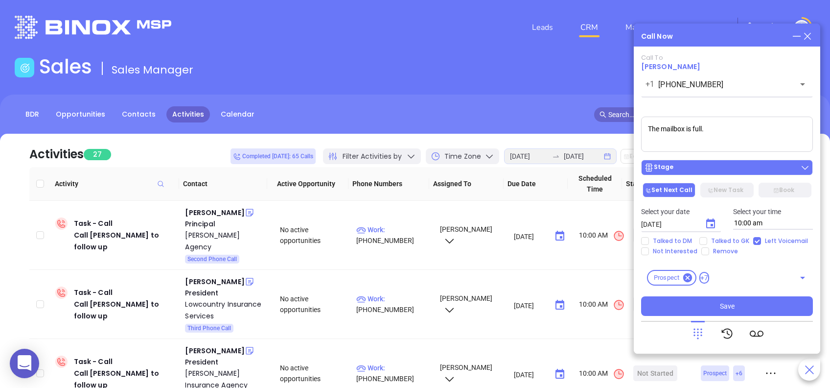
click at [736, 168] on div "Stage" at bounding box center [727, 168] width 166 height 10
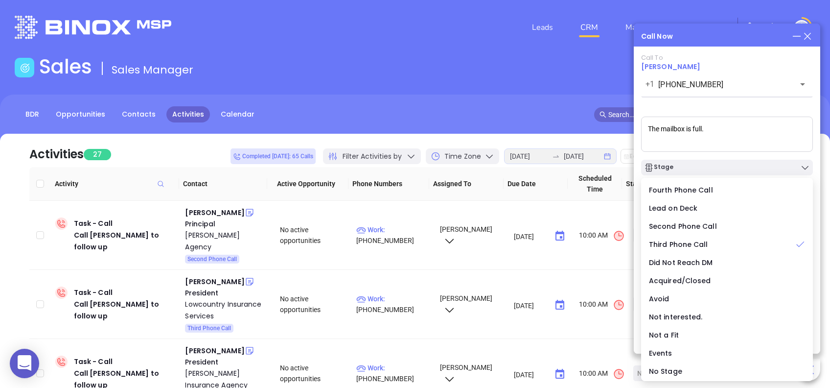
click at [705, 104] on div "Call To Will Hanna +1 (843) 652-5599 ​ Voicemail Drop The mailbox is full. Stag…" at bounding box center [727, 185] width 172 height 262
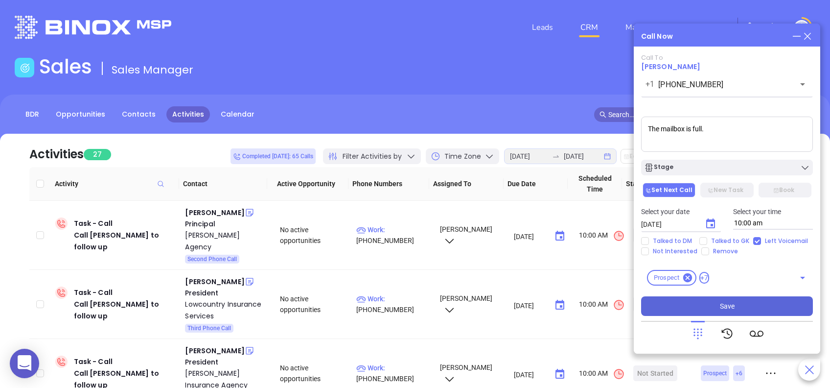
click at [756, 301] on button "Save" at bounding box center [727, 306] width 172 height 20
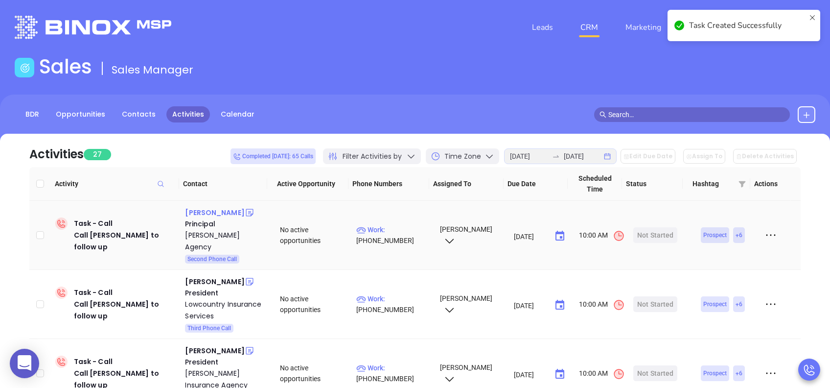
click at [195, 214] on div "Ken Byars" at bounding box center [214, 213] width 59 height 12
click at [648, 227] on div "Start Now" at bounding box center [655, 235] width 31 height 16
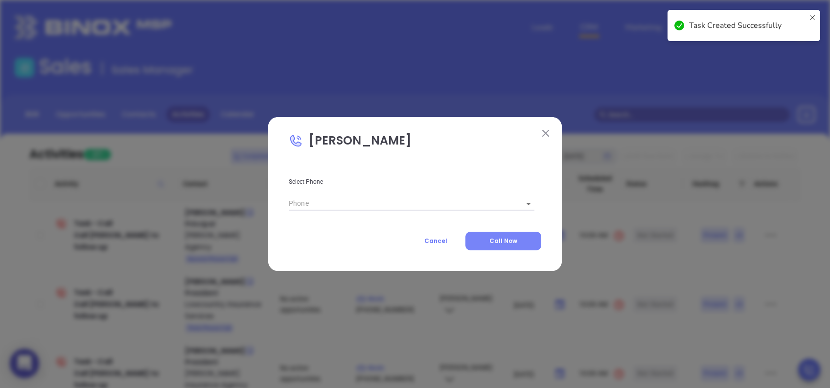
type input "(864) 859-4091"
type input "1"
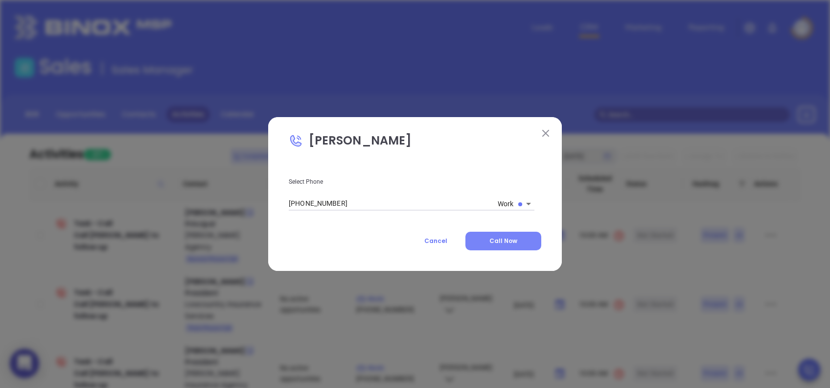
click at [477, 240] on button "Call Now" at bounding box center [504, 241] width 76 height 19
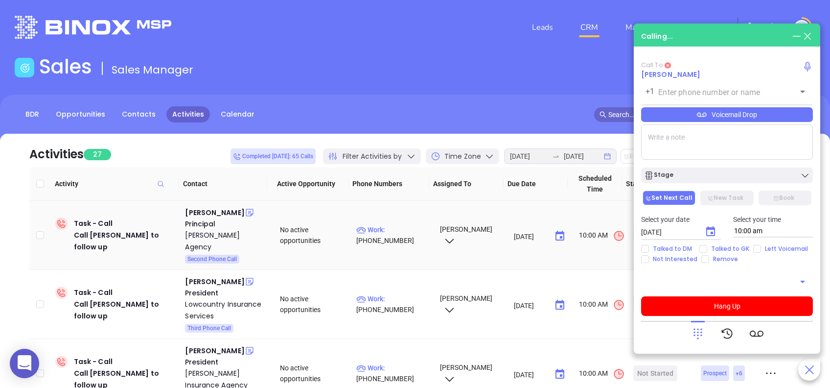
type input "(864) 859-4091"
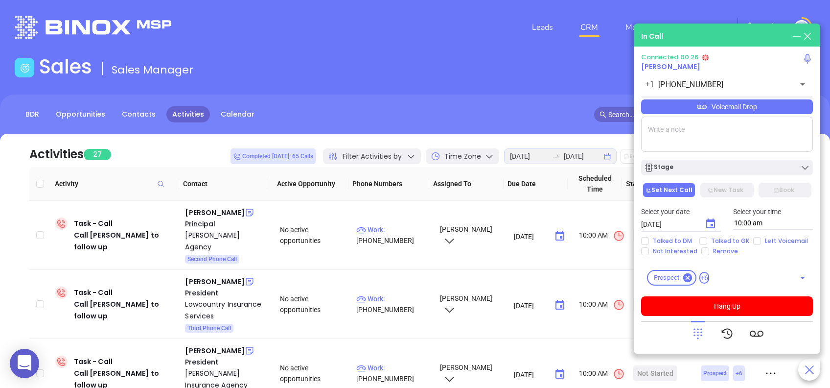
click at [699, 331] on icon at bounding box center [698, 334] width 14 height 14
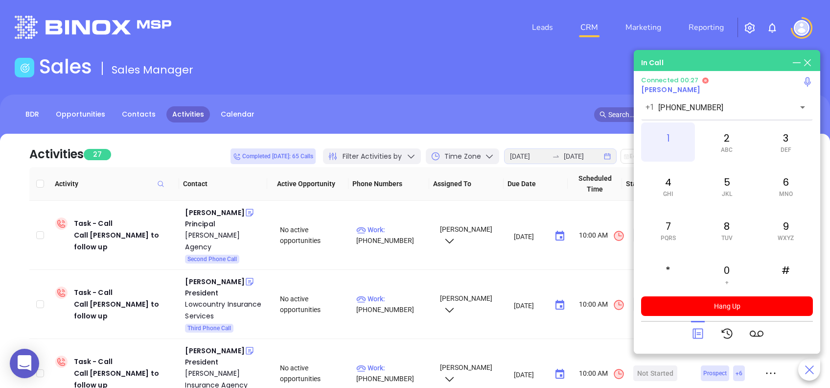
click at [665, 134] on div "1" at bounding box center [668, 141] width 54 height 39
click at [731, 260] on div "0 +" at bounding box center [727, 274] width 54 height 39
click at [664, 131] on div "1" at bounding box center [668, 141] width 54 height 39
click at [703, 330] on icon at bounding box center [698, 334] width 14 height 14
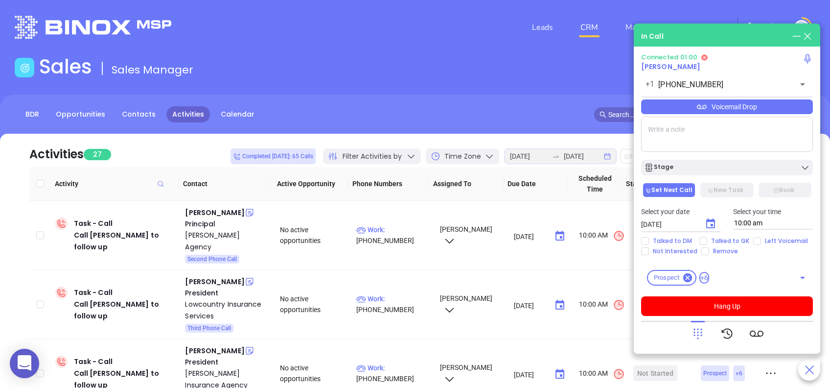
click at [773, 107] on div "Voicemail Drop" at bounding box center [727, 106] width 172 height 15
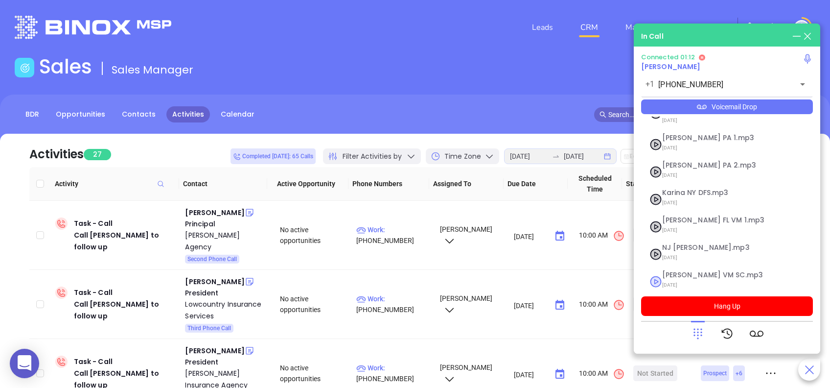
click at [682, 271] on span "Lucy VM SC.mp3" at bounding box center [715, 274] width 106 height 7
checkbox input "true"
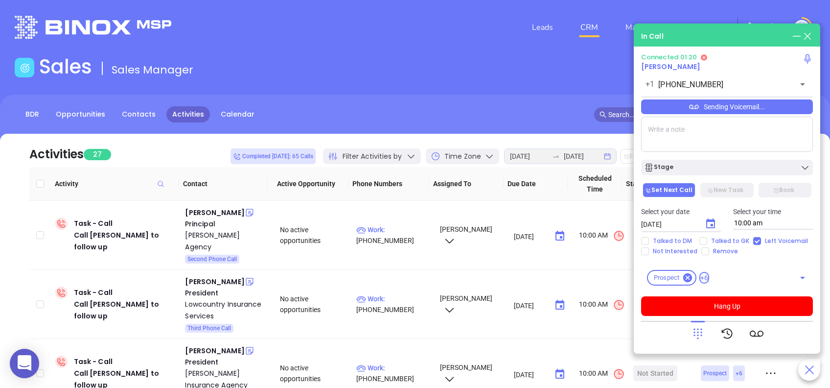
click at [780, 106] on div "Sending Voicemail..." at bounding box center [727, 106] width 172 height 15
click at [698, 333] on icon at bounding box center [698, 334] width 14 height 14
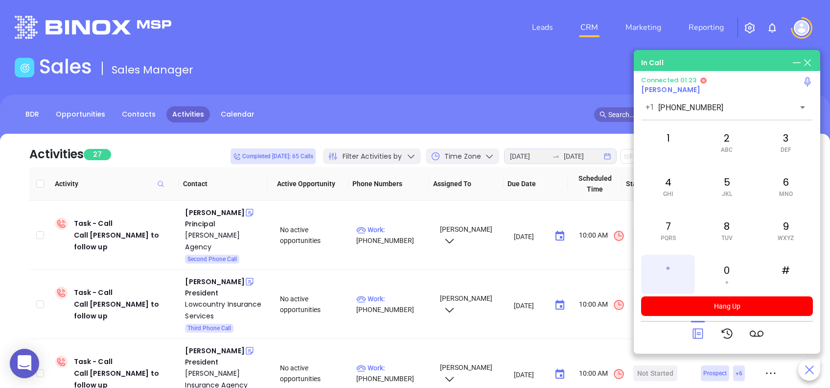
click at [669, 266] on div "*" at bounding box center [668, 274] width 54 height 39
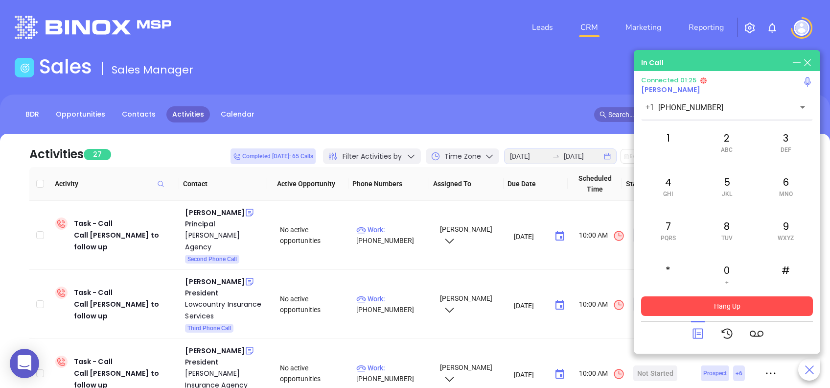
click at [763, 302] on button "Hang Up" at bounding box center [727, 306] width 172 height 20
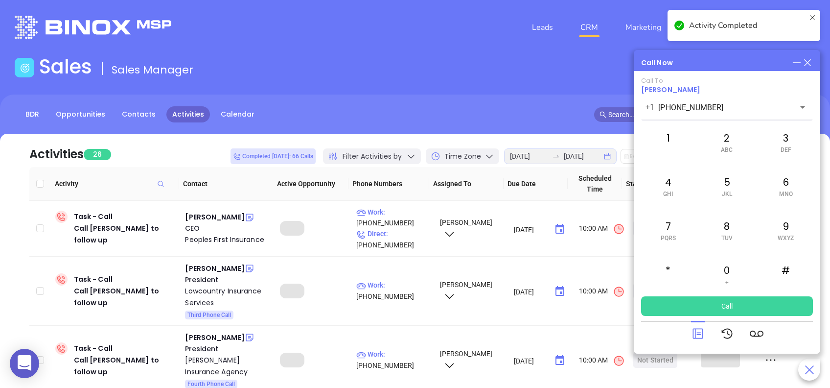
click at [701, 332] on icon at bounding box center [698, 334] width 14 height 14
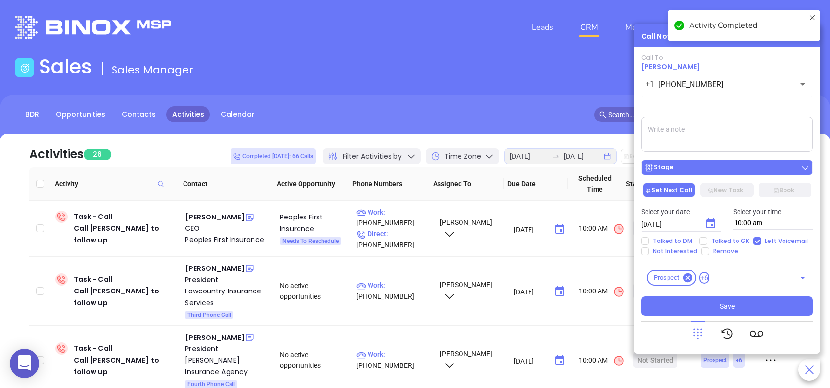
click at [775, 166] on div "Stage" at bounding box center [727, 168] width 166 height 10
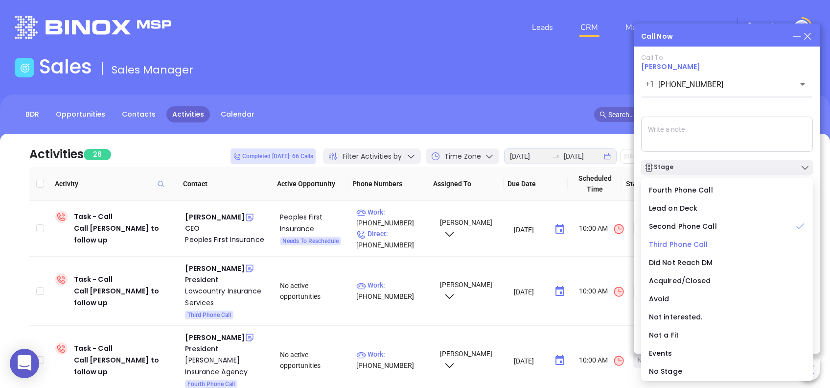
click at [665, 241] on span "Third Phone Call" at bounding box center [678, 244] width 59 height 10
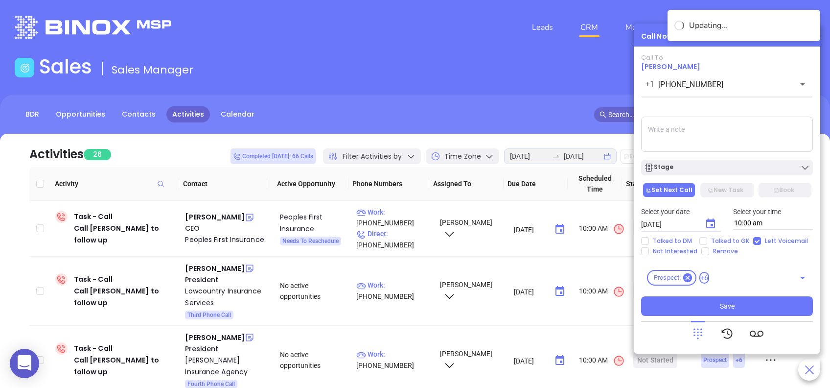
click at [710, 223] on icon "Choose date, selected date is Aug 27, 2025" at bounding box center [711, 224] width 12 height 12
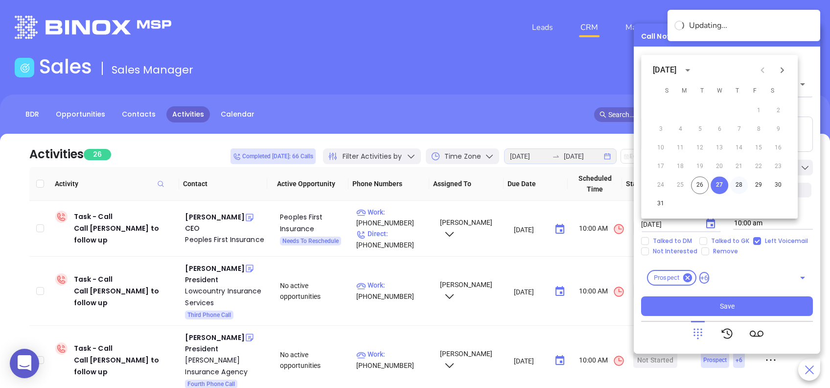
click at [742, 181] on button "28" at bounding box center [739, 185] width 18 height 18
type input "08/28/2025"
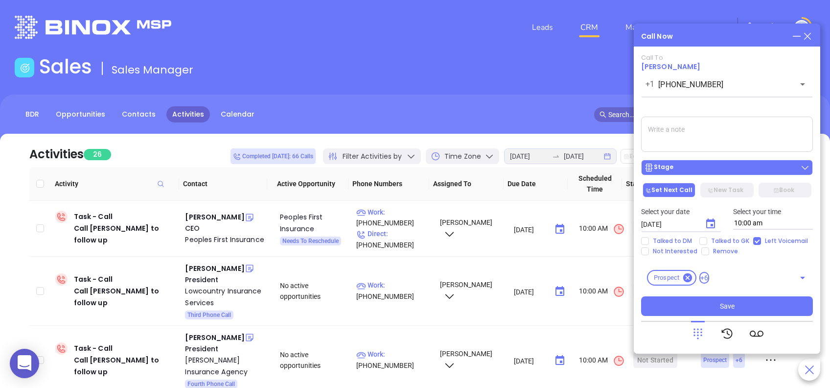
click at [729, 173] on button "Stage" at bounding box center [727, 168] width 172 height 16
click at [720, 111] on div "Call To Ken Byars +1 (864) 859-4091 ​ Voicemail Drop Stage Set Next Call New Ta…" at bounding box center [727, 185] width 172 height 262
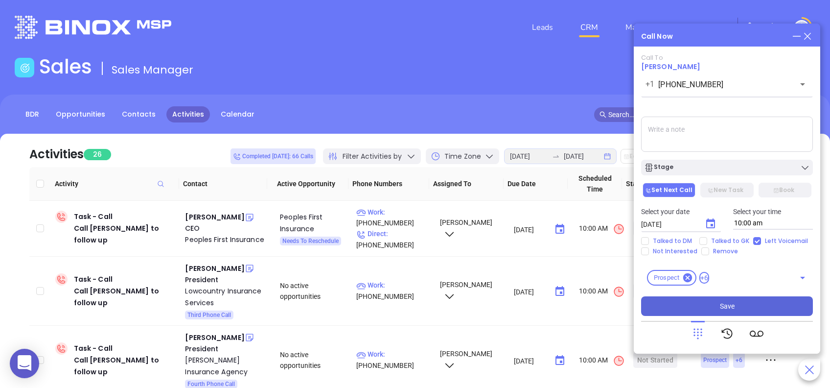
click at [764, 309] on button "Save" at bounding box center [727, 306] width 172 height 20
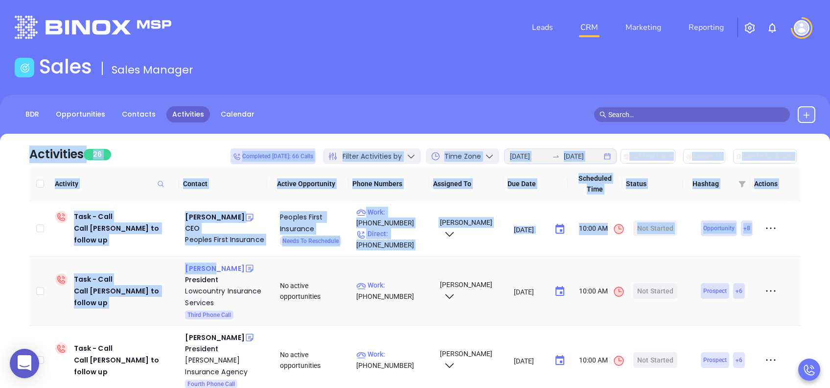
click at [205, 267] on div "Jeff Althoff" at bounding box center [214, 268] width 59 height 12
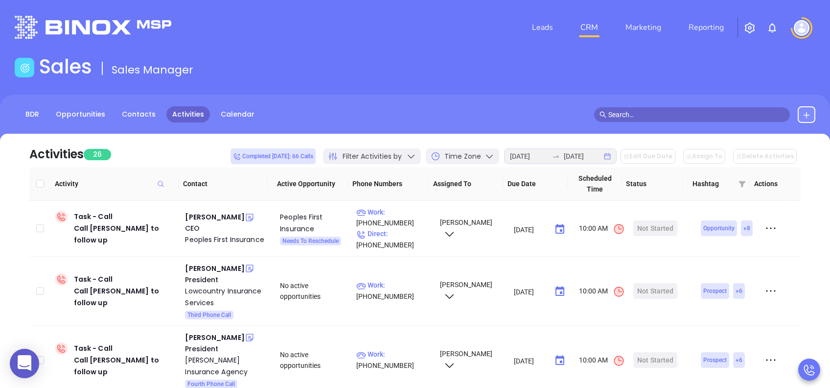
click at [289, 87] on main "Sales Sales Manager BDR Opportunities Contacts Activities Calendar Call Now Cal…" at bounding box center [415, 303] width 830 height 497
click at [209, 270] on div "Jeff Althoff" at bounding box center [214, 268] width 59 height 12
click at [655, 291] on div "Start Now" at bounding box center [655, 291] width 31 height 16
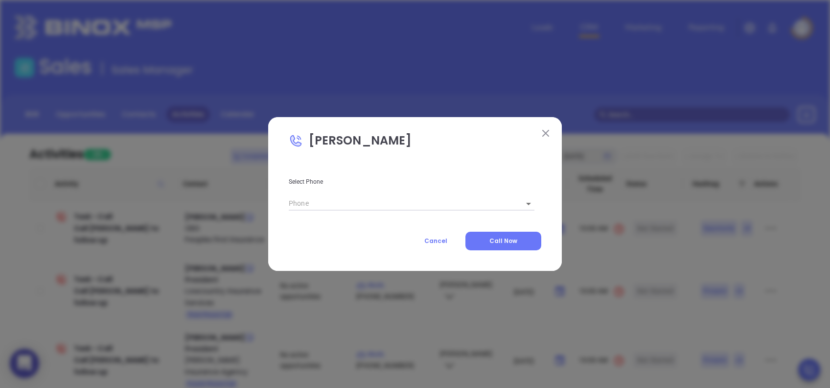
type input "(800) 883-7209"
type input "1"
click at [511, 241] on span "Call Now" at bounding box center [504, 240] width 28 height 8
type input "(800) 883-7209"
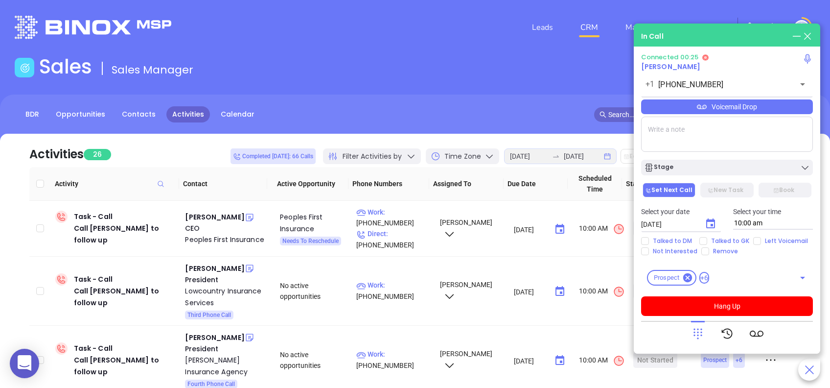
click at [696, 332] on icon at bounding box center [698, 334] width 14 height 14
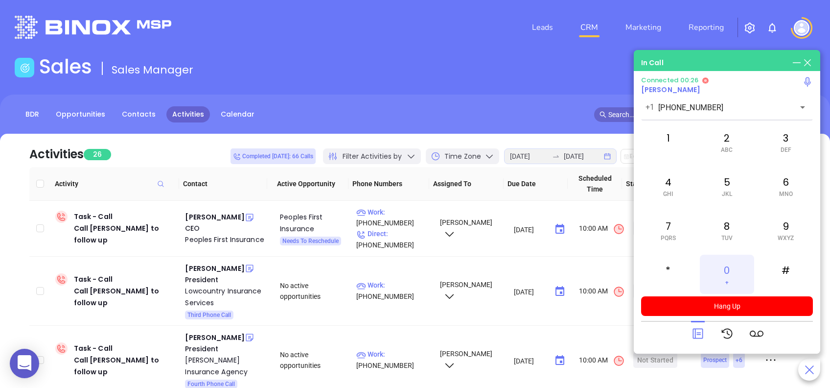
click at [727, 265] on div "0 +" at bounding box center [727, 274] width 54 height 39
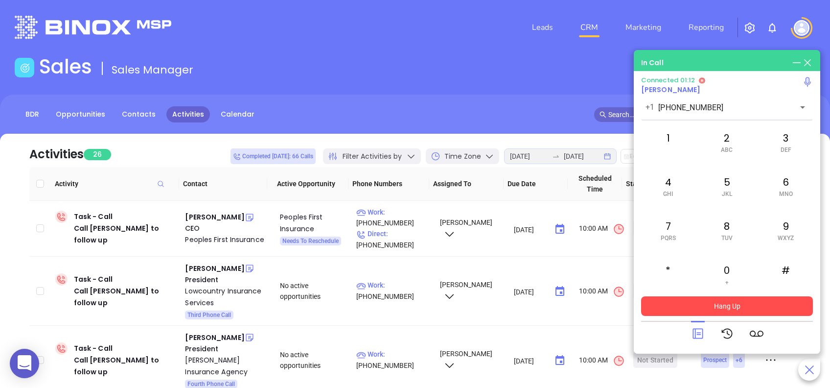
click at [765, 305] on button "Hang Up" at bounding box center [727, 306] width 172 height 20
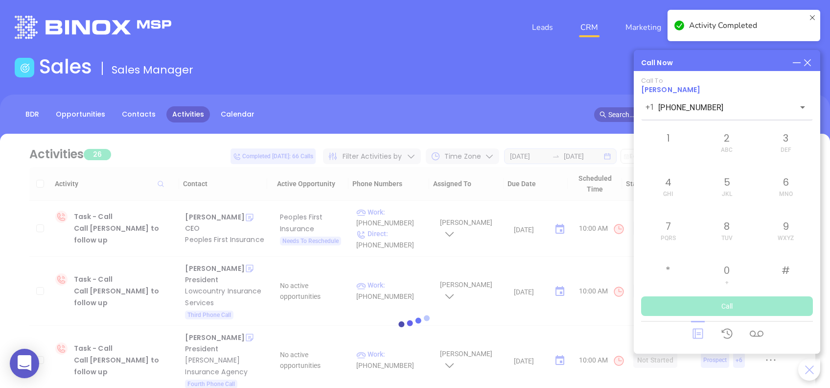
click at [701, 333] on div at bounding box center [415, 325] width 801 height 73
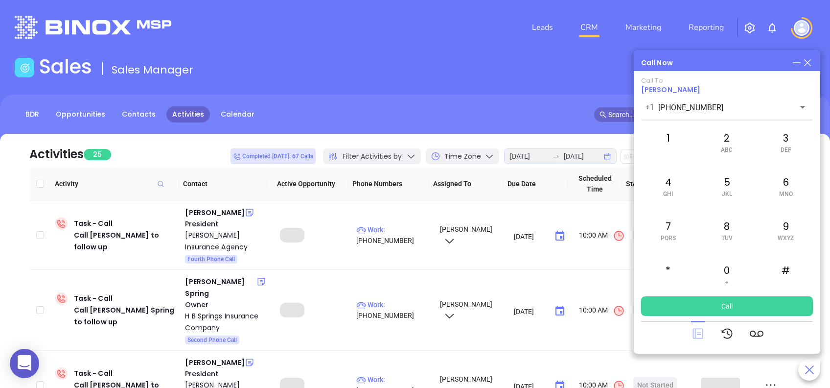
click at [701, 338] on icon at bounding box center [698, 334] width 14 height 14
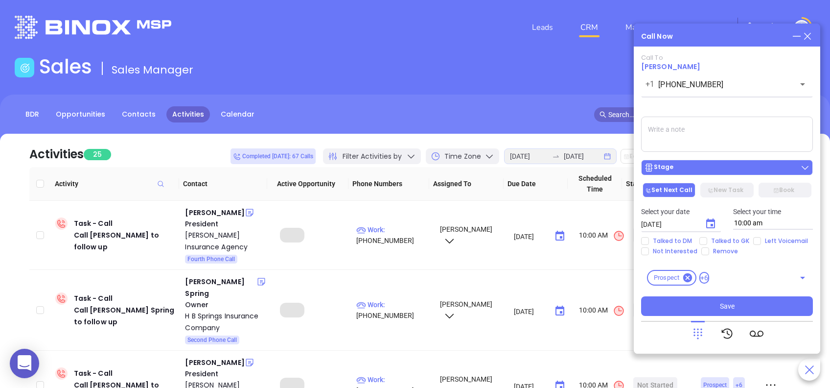
click at [764, 166] on div "Stage" at bounding box center [727, 168] width 166 height 10
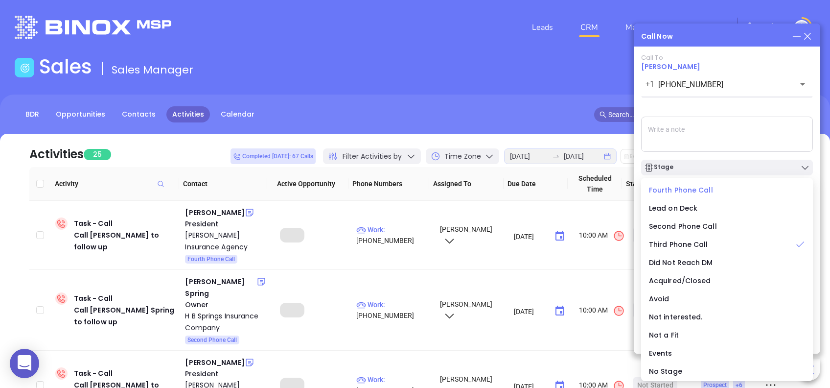
click at [678, 187] on span "Fourth Phone Call" at bounding box center [681, 190] width 64 height 10
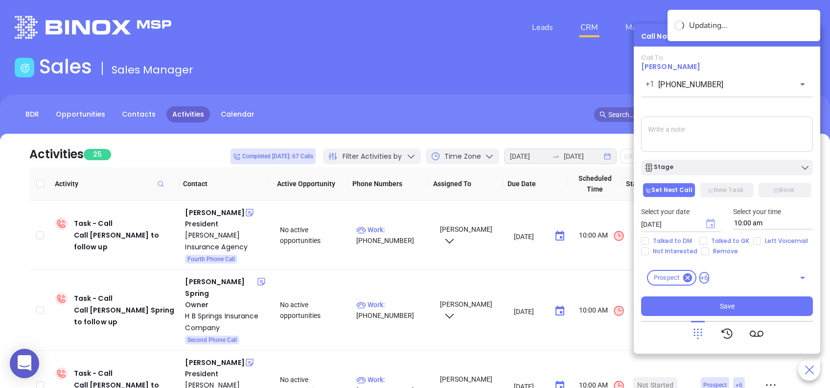
click at [709, 220] on icon "Choose date, selected date is Aug 27, 2025" at bounding box center [710, 223] width 9 height 10
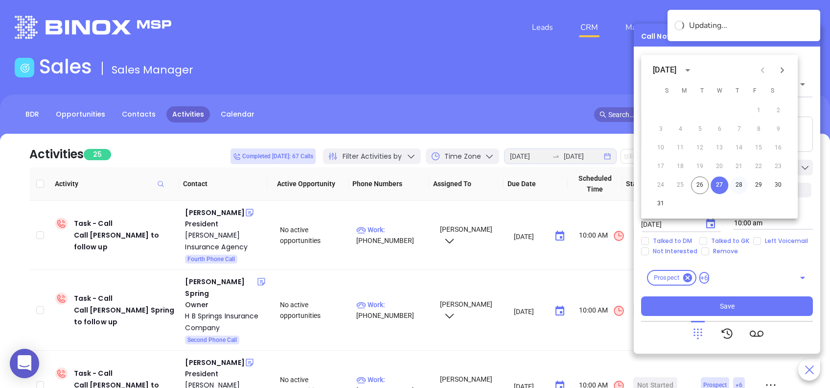
click at [739, 184] on button "28" at bounding box center [739, 185] width 18 height 18
type input "08/28/2025"
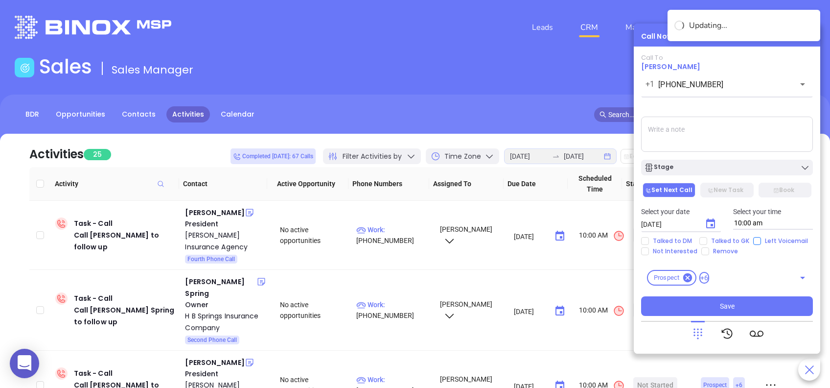
click at [755, 239] on input "Left Voicemail" at bounding box center [757, 241] width 8 height 8
checkbox input "true"
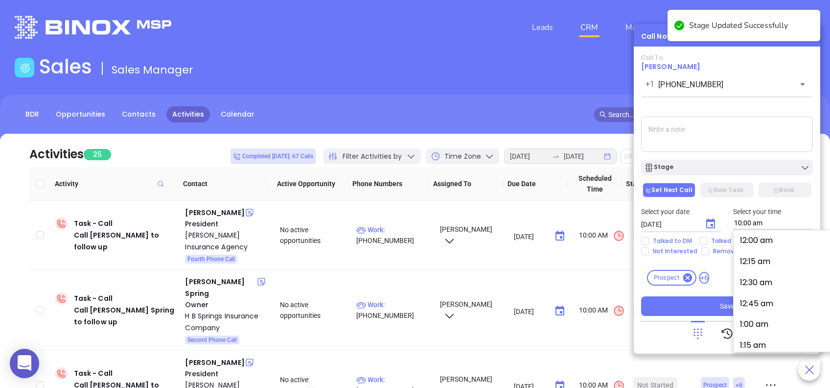
click at [756, 217] on input "10:00 am" at bounding box center [773, 223] width 80 height 13
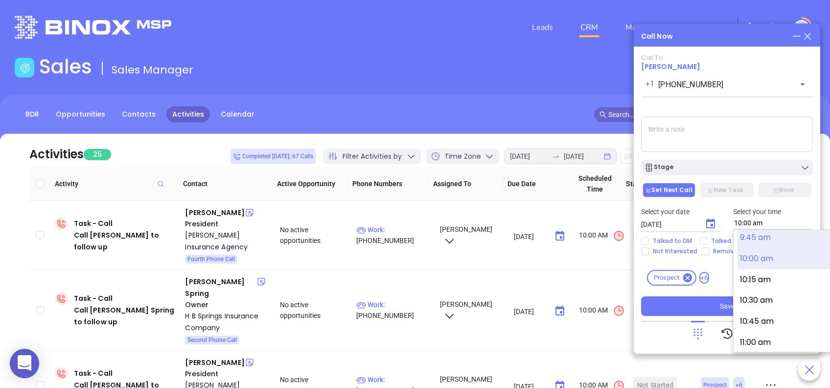
click at [756, 242] on button "9:45 am" at bounding box center [814, 237] width 152 height 21
type input "9:45 am"
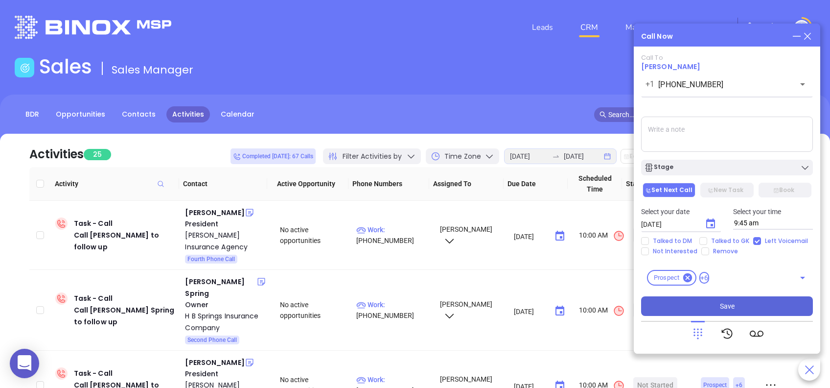
click at [765, 305] on button "Save" at bounding box center [727, 306] width 172 height 20
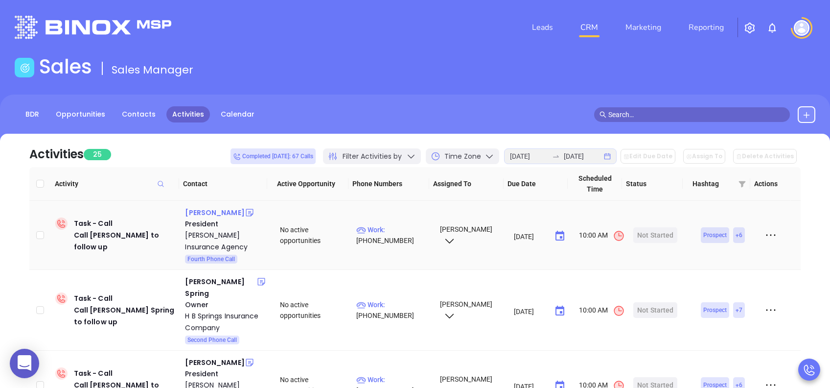
click at [196, 211] on div "Bill Sauls" at bounding box center [214, 213] width 59 height 12
click at [650, 232] on div "Start Now" at bounding box center [655, 235] width 31 height 16
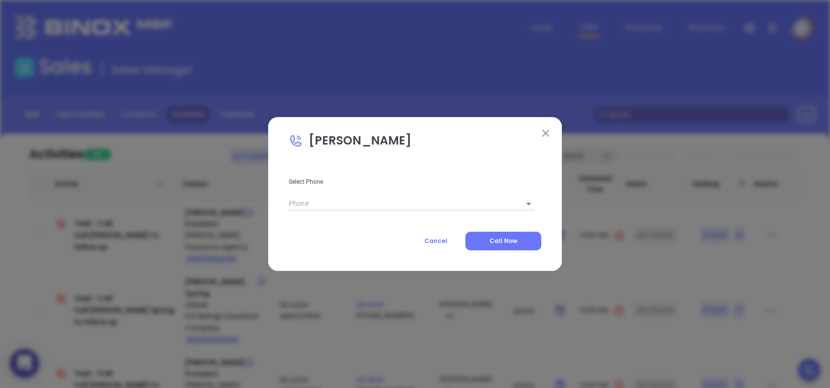
type input "(803) 256-8983"
type input "1"
click at [510, 238] on span "Call Now" at bounding box center [504, 240] width 28 height 8
type input "(803) 256-8983"
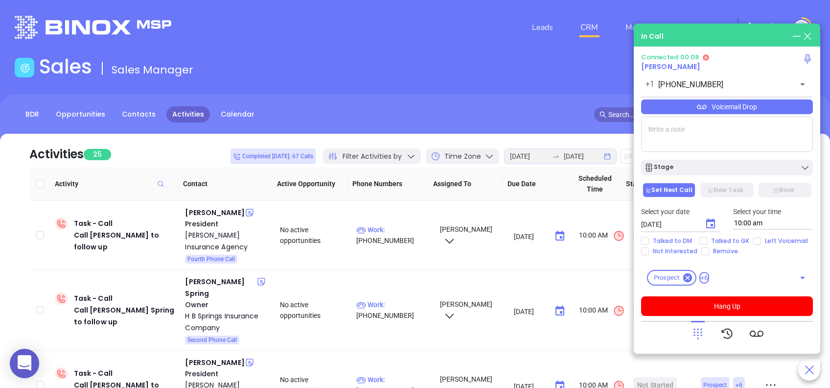
click at [699, 335] on icon at bounding box center [698, 334] width 14 height 14
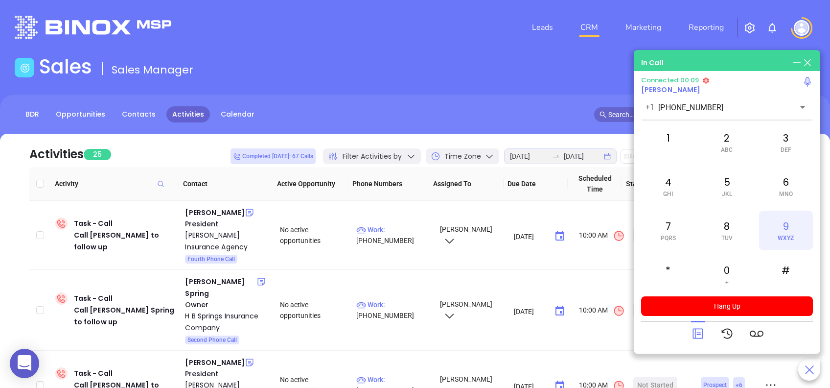
click at [783, 228] on div "9 WXYZ" at bounding box center [786, 230] width 54 height 39
click at [675, 230] on div "7 PQRS" at bounding box center [668, 230] width 54 height 39
click at [730, 140] on div "2 ABC" at bounding box center [727, 141] width 54 height 39
click at [734, 236] on div "8 TUV" at bounding box center [727, 230] width 54 height 39
click at [721, 192] on div "5 JKL" at bounding box center [727, 185] width 54 height 39
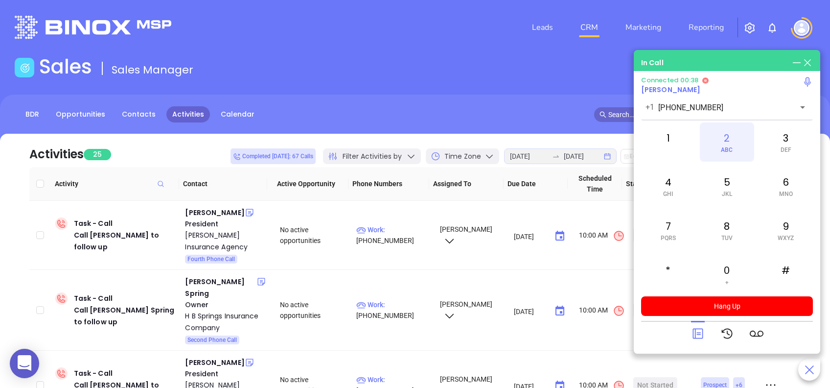
click at [728, 135] on div "2 ABC" at bounding box center [727, 141] width 54 height 39
click at [731, 133] on div "2 ABC" at bounding box center [727, 141] width 54 height 39
click at [673, 141] on div "1" at bounding box center [668, 141] width 54 height 39
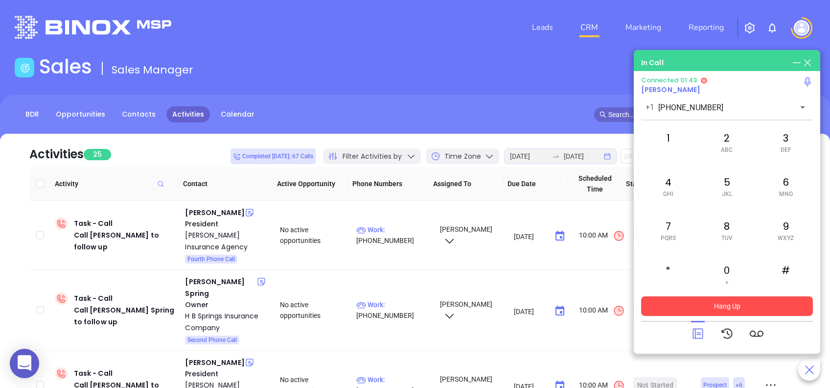
click at [756, 306] on button "Hang Up" at bounding box center [727, 306] width 172 height 20
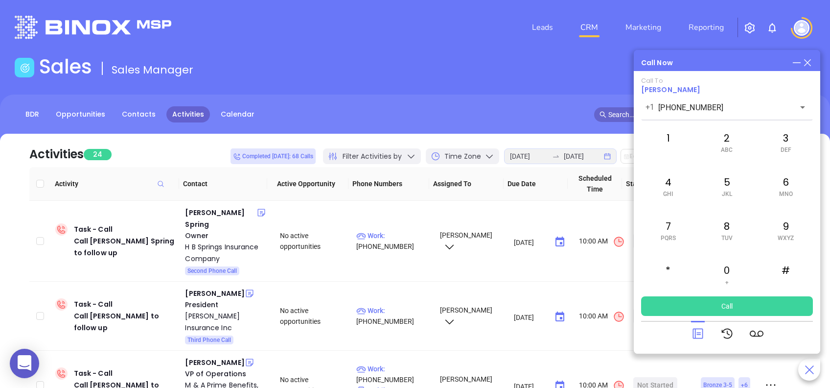
click at [698, 331] on icon at bounding box center [698, 334] width 14 height 14
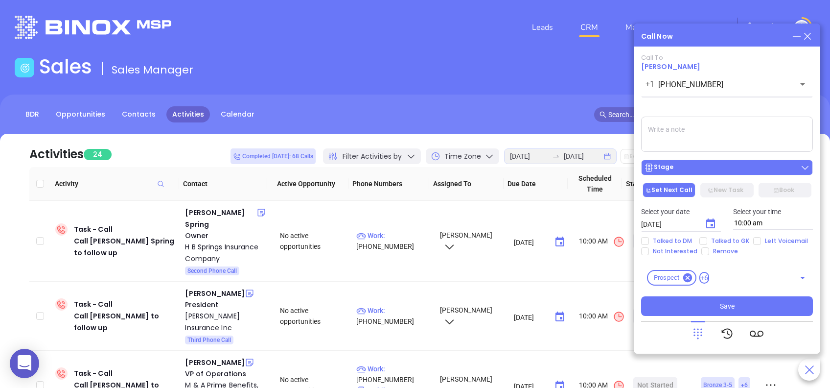
click at [765, 164] on div "Stage" at bounding box center [727, 168] width 166 height 10
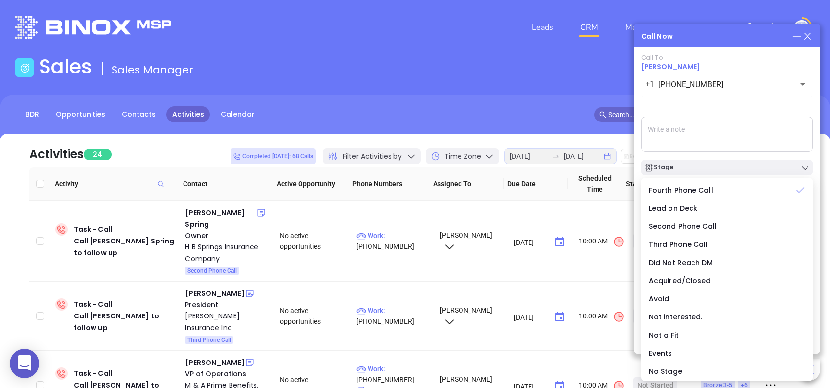
click at [693, 112] on div "Call To Bill Sauls +1 (803) 256-8983 ​ Voicemail Drop Stage Set Next Call New T…" at bounding box center [727, 185] width 172 height 262
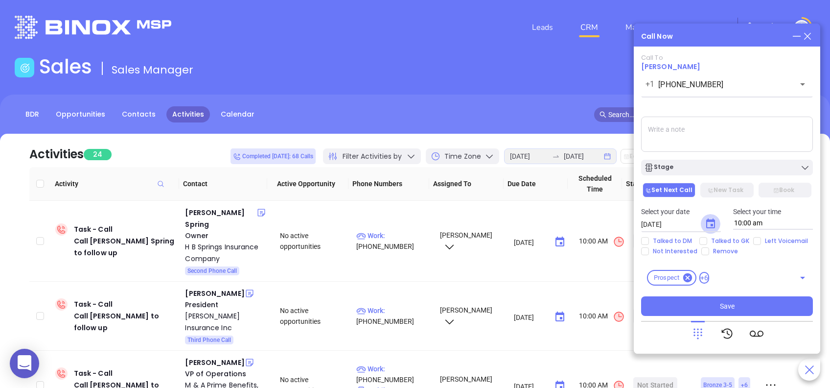
click at [708, 218] on icon "Choose date, selected date is Aug 27, 2025" at bounding box center [711, 224] width 12 height 12
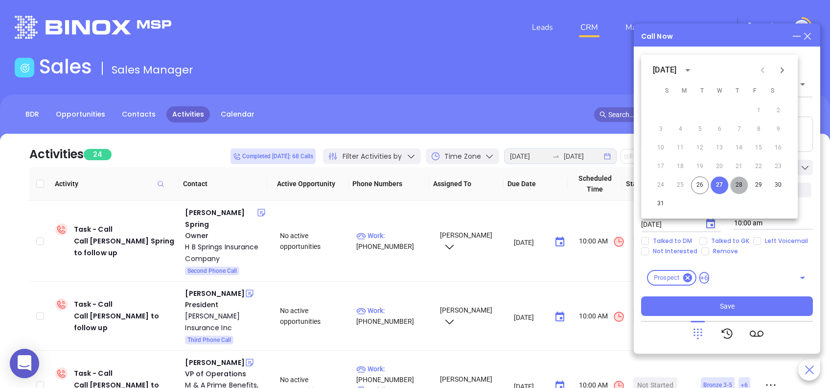
click at [741, 188] on button "28" at bounding box center [739, 185] width 18 height 18
type input "08/28/2025"
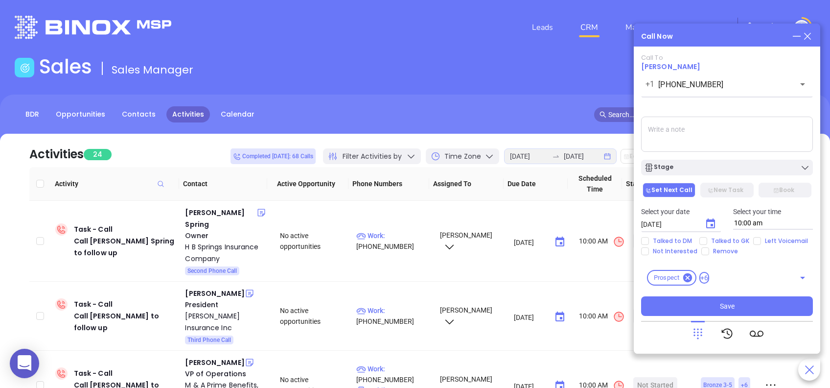
click at [756, 235] on div "Select your date 08/28/2025 ​ Select your time 10:00 am" at bounding box center [727, 218] width 184 height 38
click at [758, 242] on input "Left Voicemail" at bounding box center [757, 241] width 8 height 8
checkbox input "true"
click at [787, 308] on button "Save" at bounding box center [727, 306] width 172 height 20
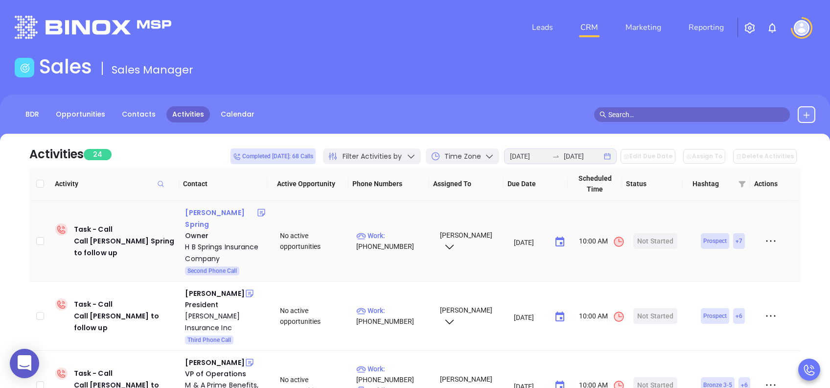
click at [216, 208] on div "Albert Spring" at bounding box center [220, 218] width 71 height 23
click at [654, 233] on div "Start Now" at bounding box center [655, 241] width 31 height 16
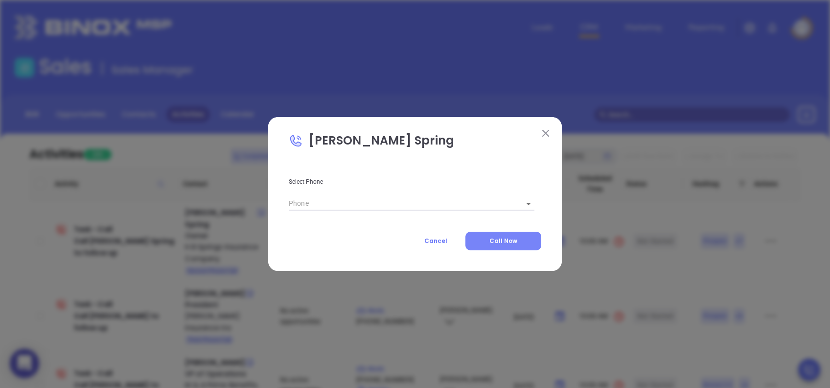
type input "(843) 448-6551"
type input "1"
click at [529, 241] on button "Call Now" at bounding box center [504, 241] width 76 height 19
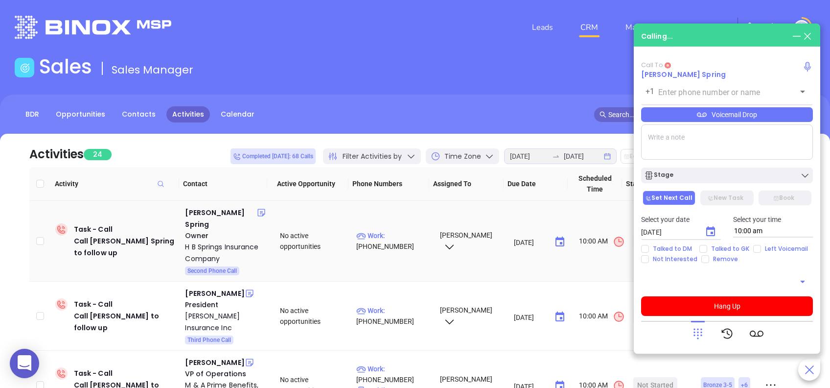
type input "(843) 448-6551"
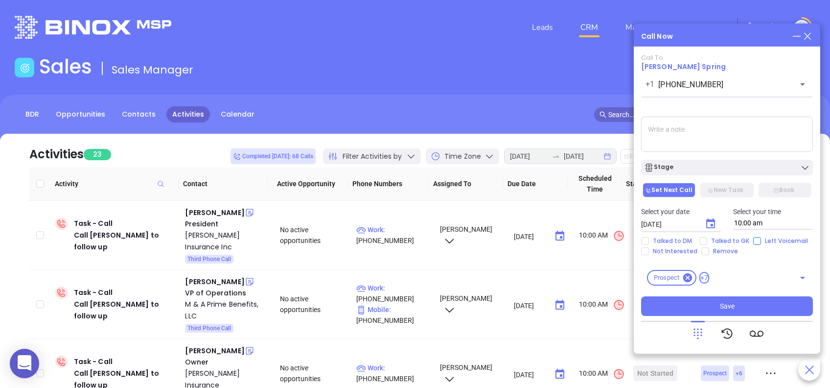
click at [758, 243] on input "Left Voicemail" at bounding box center [757, 241] width 8 height 8
checkbox input "true"
click at [735, 169] on div "Stage" at bounding box center [727, 168] width 166 height 10
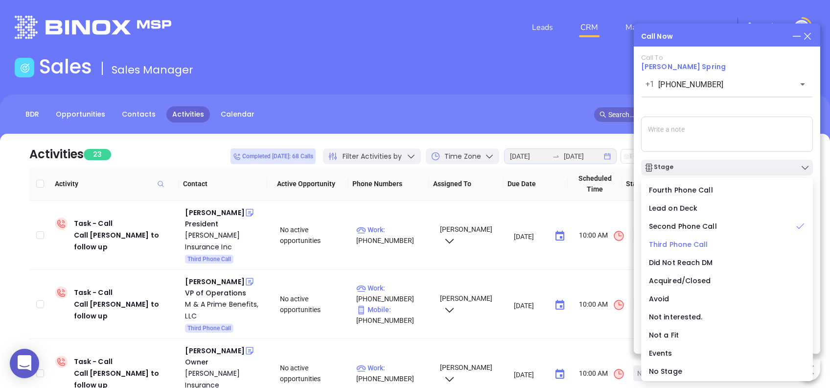
click at [677, 244] on span "Third Phone Call" at bounding box center [678, 244] width 59 height 10
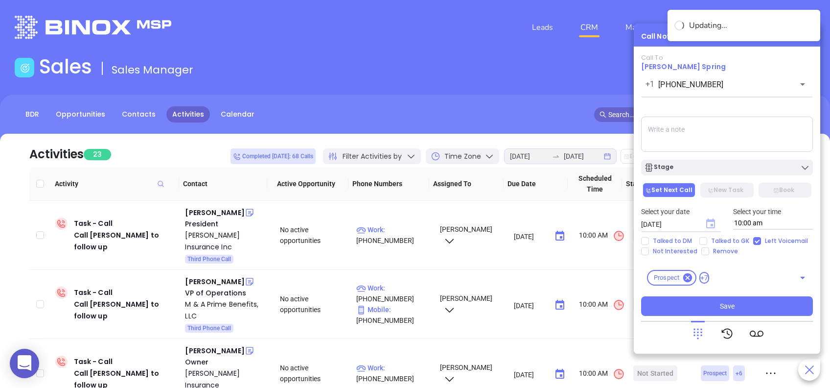
click at [712, 221] on icon "Choose date, selected date is Aug 27, 2025" at bounding box center [710, 223] width 9 height 10
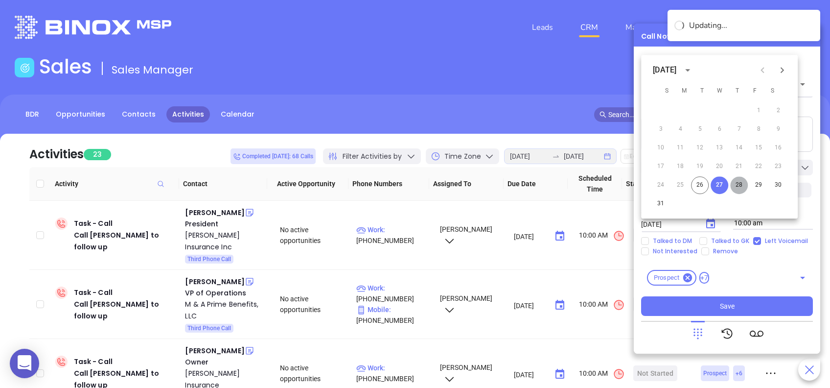
click at [738, 188] on button "28" at bounding box center [739, 185] width 18 height 18
type input "08/28/2025"
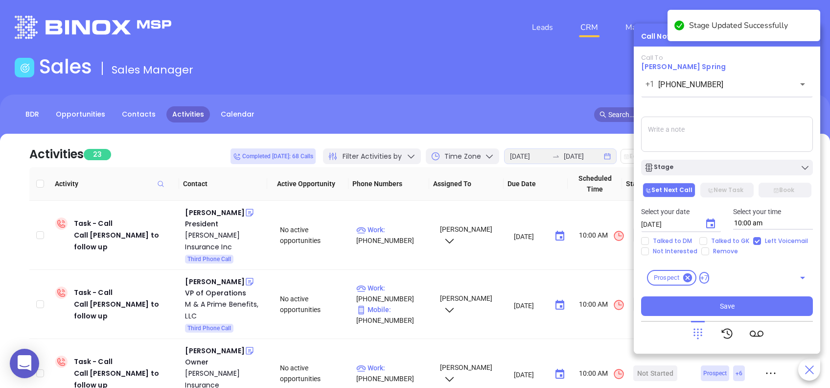
click at [771, 176] on div "Call To Albert Spring +1 (843) 448-6551 ​ Voicemail Drop Stage Set Next Call Ne…" at bounding box center [727, 185] width 172 height 262
click at [770, 169] on div "Stage" at bounding box center [727, 168] width 166 height 10
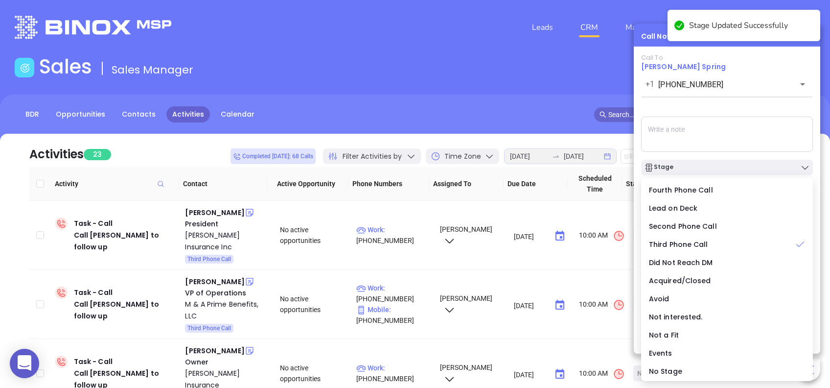
click at [698, 98] on div "Call To Albert Spring +1 (843) 448-6551 ​ Voicemail Drop Stage Set Next Call Ne…" at bounding box center [727, 185] width 172 height 262
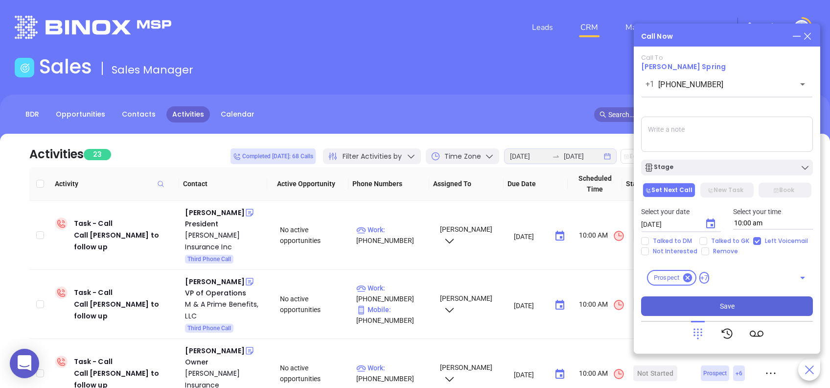
click at [778, 314] on button "Save" at bounding box center [727, 306] width 172 height 20
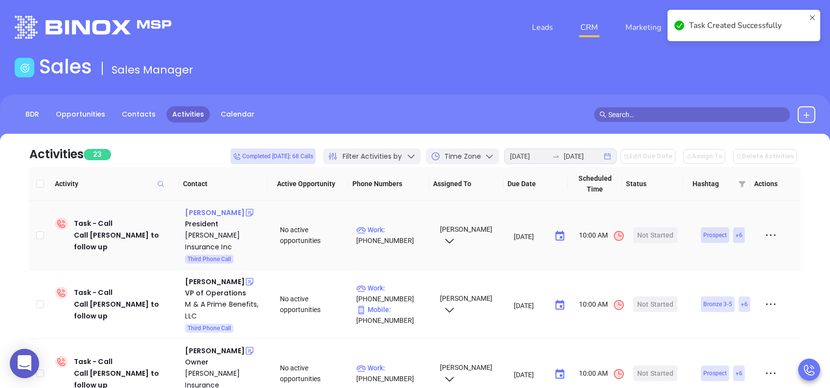
click at [208, 211] on div "Rob Hibbits" at bounding box center [214, 213] width 59 height 12
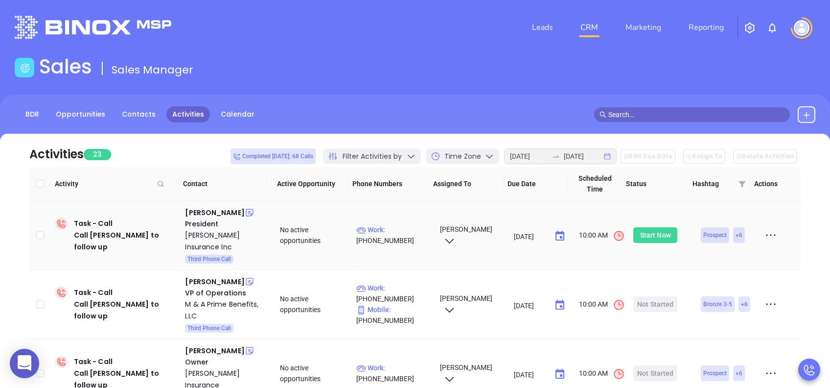
click at [646, 229] on div "Start Now" at bounding box center [655, 235] width 31 height 16
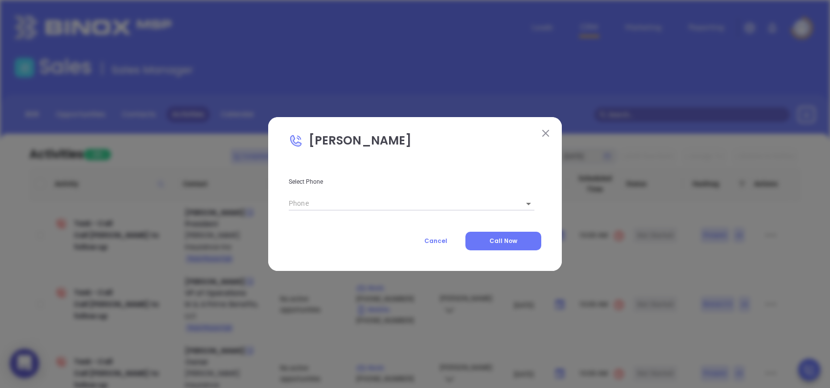
type input "(803) 534-1184"
type input "1"
click at [521, 240] on button "Call Now" at bounding box center [504, 241] width 76 height 19
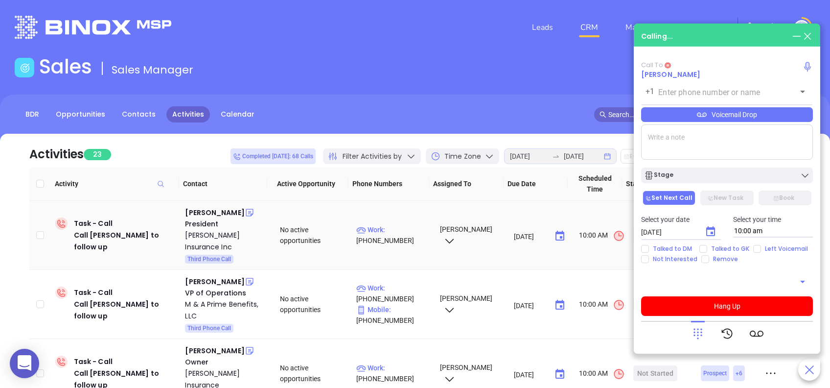
type input "(803) 534-1184"
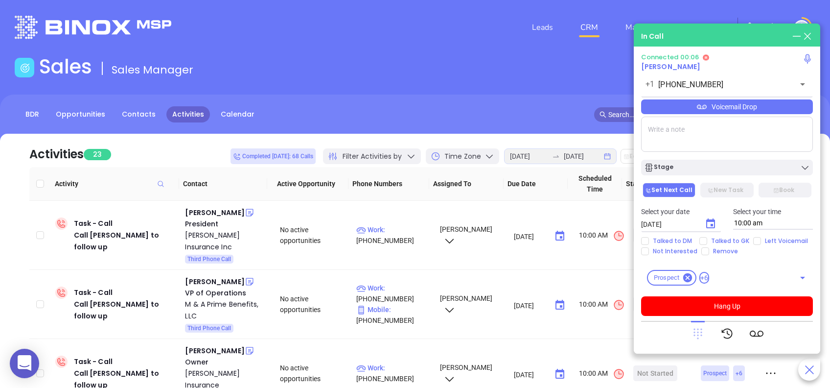
click at [697, 336] on icon at bounding box center [698, 334] width 9 height 11
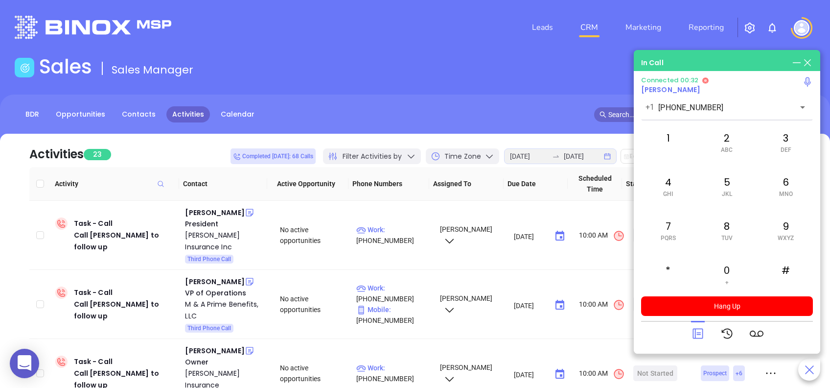
click at [697, 336] on icon at bounding box center [698, 334] width 14 height 14
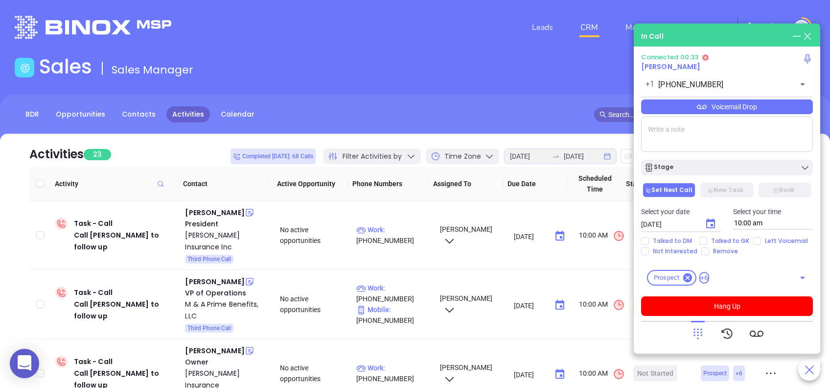
drag, startPoint x: 785, startPoint y: 110, endPoint x: 790, endPoint y: 111, distance: 5.1
click at [785, 110] on div "Voicemail Drop" at bounding box center [727, 106] width 172 height 15
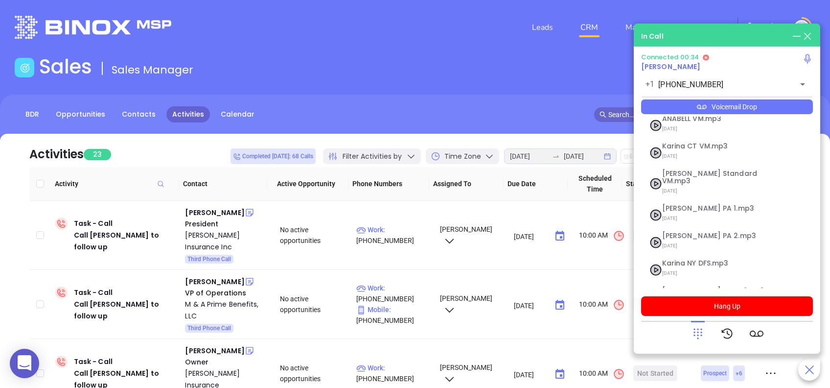
scroll to position [106, 0]
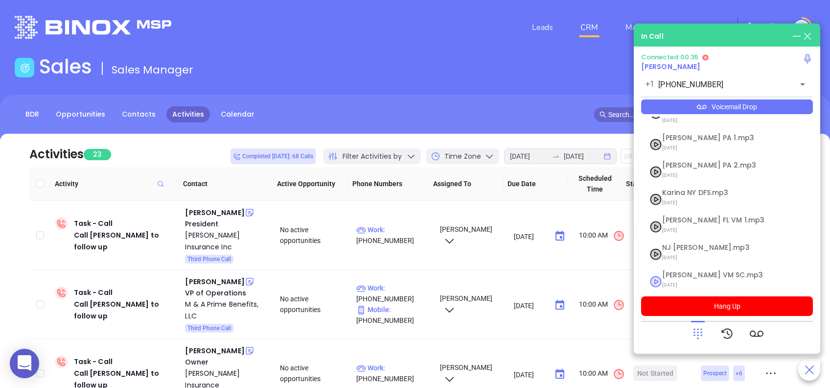
click at [674, 271] on span "Lucy VM SC.mp3" at bounding box center [715, 274] width 106 height 7
checkbox input "true"
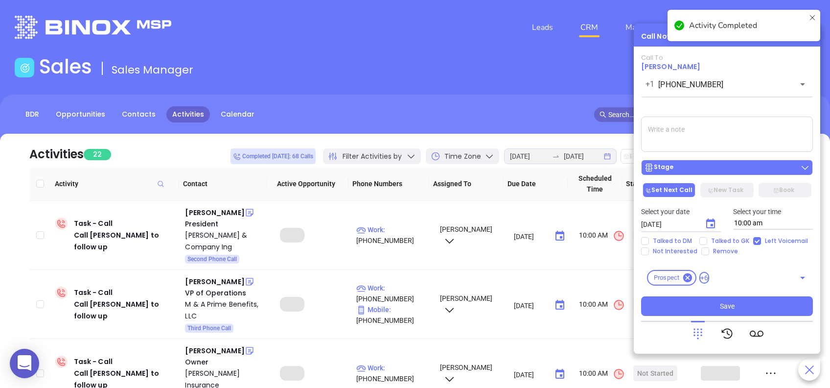
click at [741, 165] on div "Stage" at bounding box center [727, 168] width 166 height 10
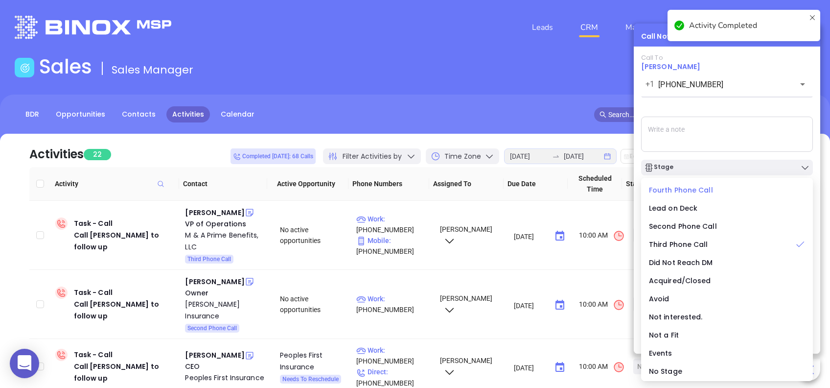
click at [686, 194] on span "Fourth Phone Call" at bounding box center [681, 190] width 64 height 10
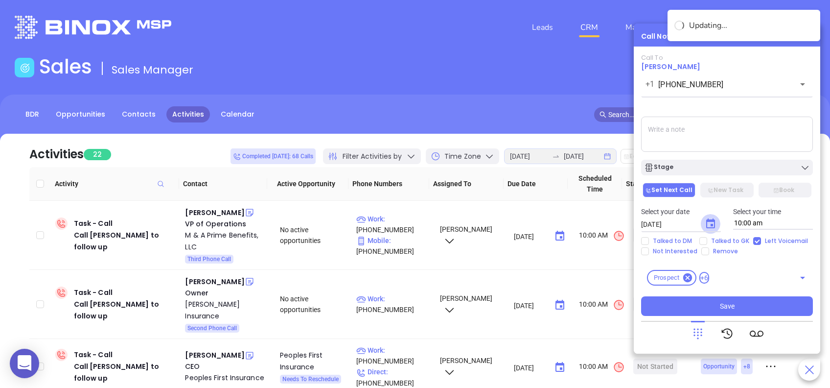
click at [705, 223] on icon "Choose date, selected date is Aug 27, 2025" at bounding box center [711, 224] width 12 height 12
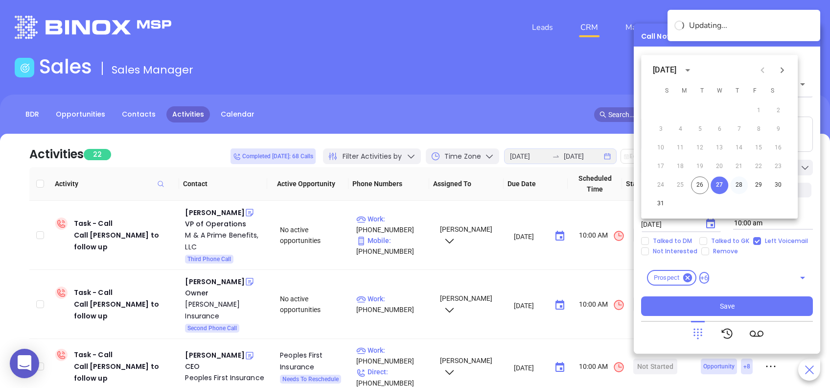
click at [737, 187] on button "28" at bounding box center [739, 185] width 18 height 18
type input "08/28/2025"
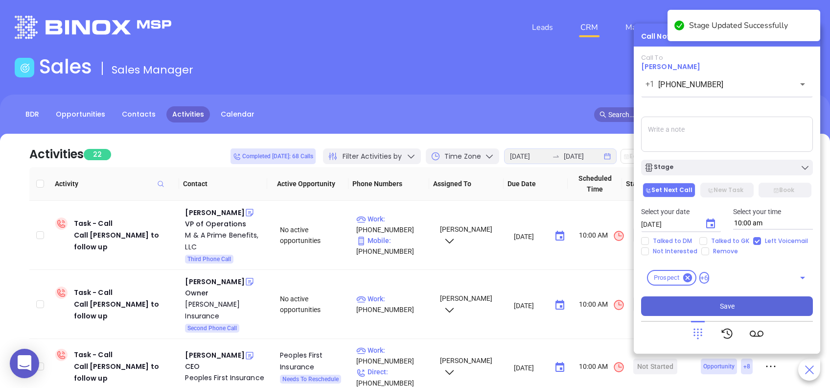
click at [781, 307] on button "Save" at bounding box center [727, 306] width 172 height 20
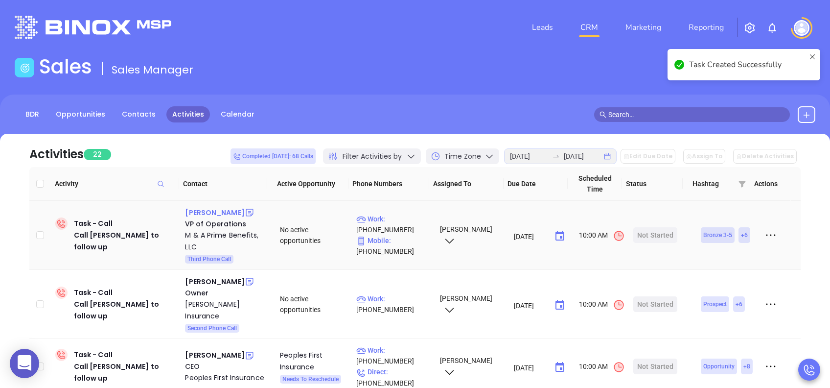
click at [219, 211] on div "Ashley Mackey" at bounding box center [214, 213] width 59 height 12
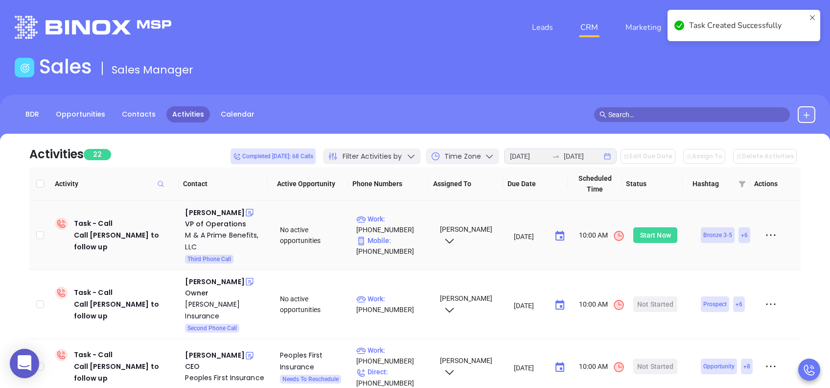
click at [646, 235] on div "Start Now" at bounding box center [655, 235] width 31 height 16
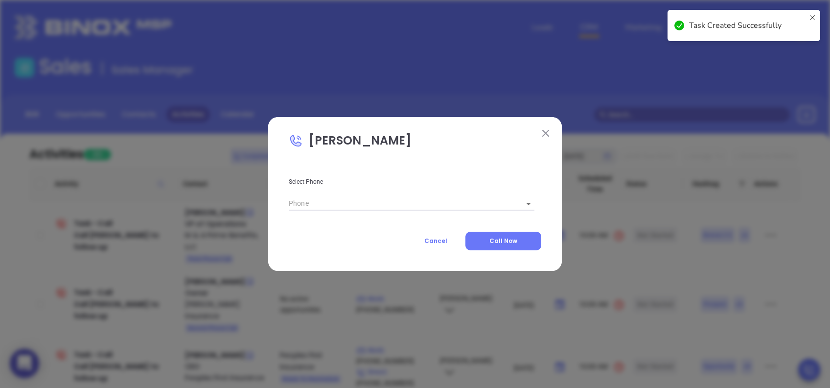
type input "1"
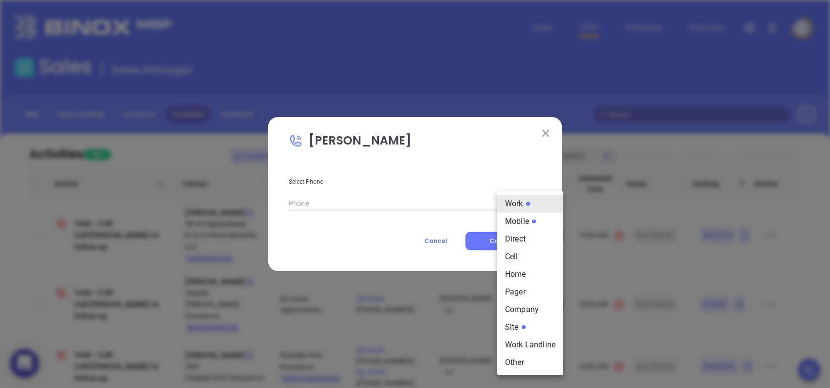
click at [507, 202] on body "0 Leads CRM Marketing Reporting Financial Leads Leads Sales Sales Manager BDR O…" at bounding box center [415, 194] width 830 height 388
click at [523, 222] on li "Mobile" at bounding box center [530, 221] width 66 height 18
type input "(703) 401-1443"
type input "2"
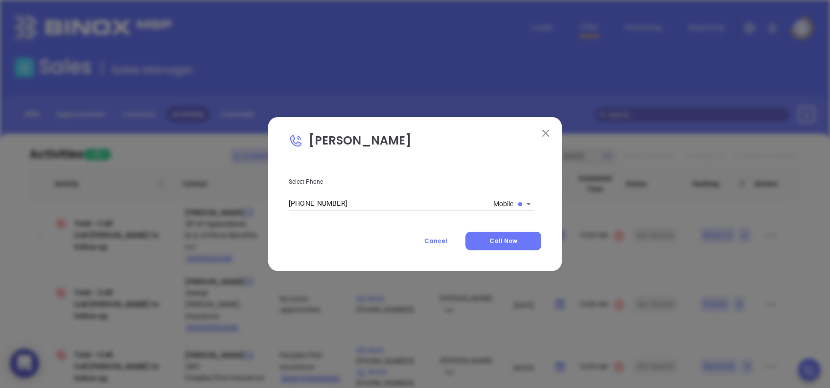
drag, startPoint x: 513, startPoint y: 237, endPoint x: 515, endPoint y: 227, distance: 10.4
click at [513, 237] on span "Call Now" at bounding box center [504, 240] width 28 height 8
type input "(703) 401-1443"
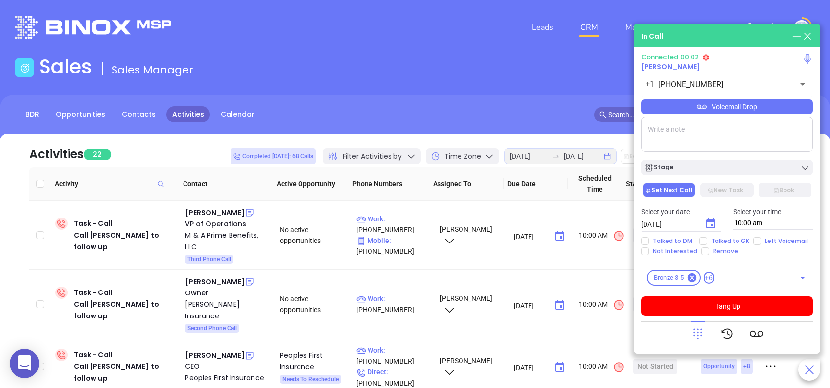
click at [790, 104] on div "Voicemail Drop" at bounding box center [727, 106] width 172 height 15
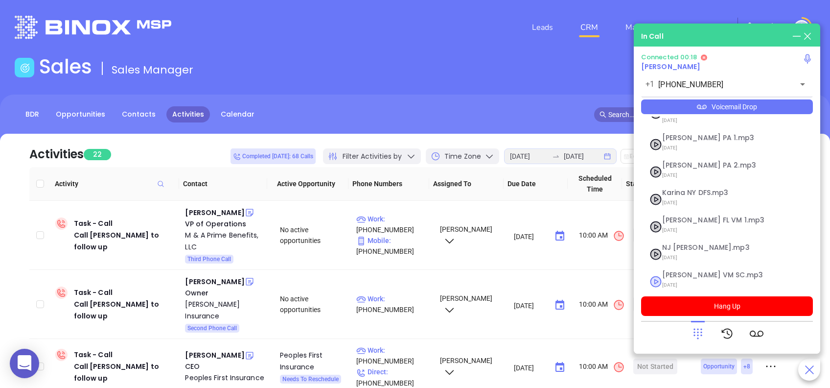
click at [689, 271] on span "Lucy VM SC.mp3" at bounding box center [715, 274] width 106 height 7
checkbox input "true"
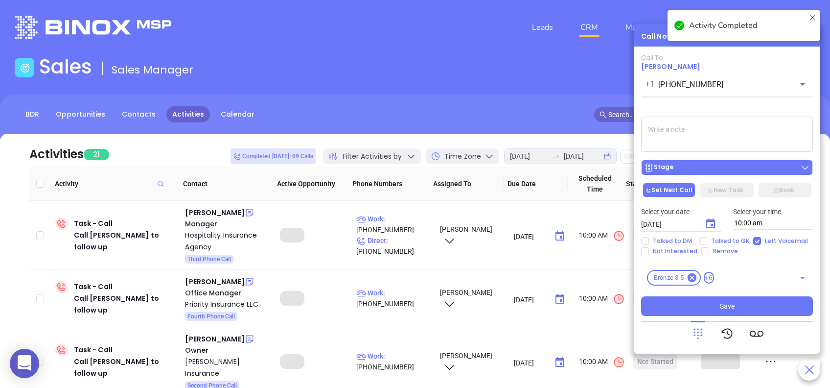
click at [775, 168] on div "Stage" at bounding box center [727, 168] width 166 height 10
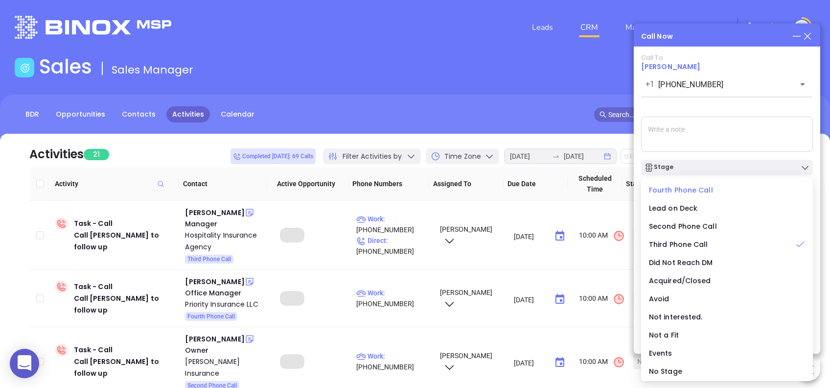
click at [675, 185] on span "Fourth Phone Call" at bounding box center [681, 190] width 64 height 10
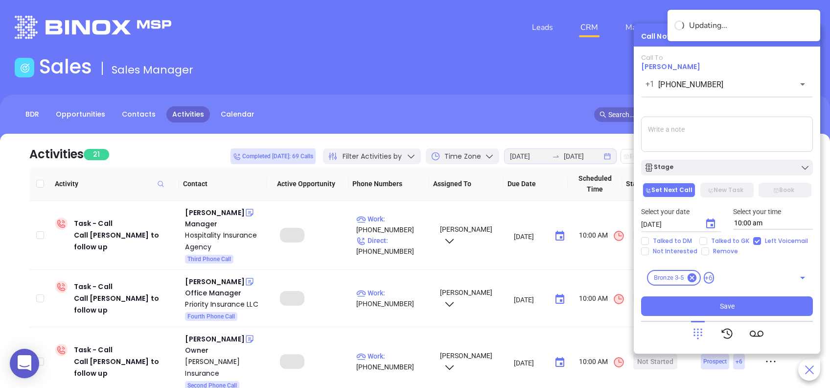
click at [708, 225] on icon "Choose date, selected date is Aug 27, 2025" at bounding box center [711, 224] width 12 height 12
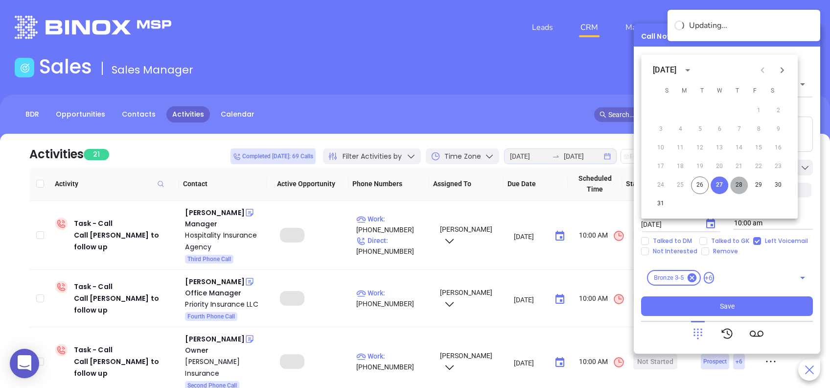
click at [740, 182] on button "28" at bounding box center [739, 185] width 18 height 18
type input "08/28/2025"
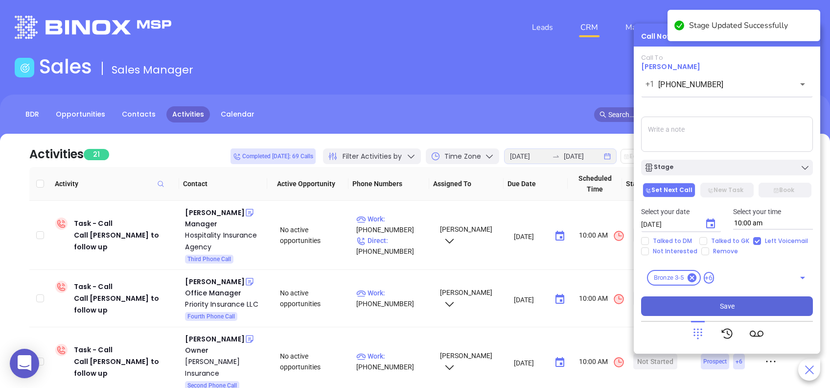
click at [767, 306] on button "Save" at bounding box center [727, 306] width 172 height 20
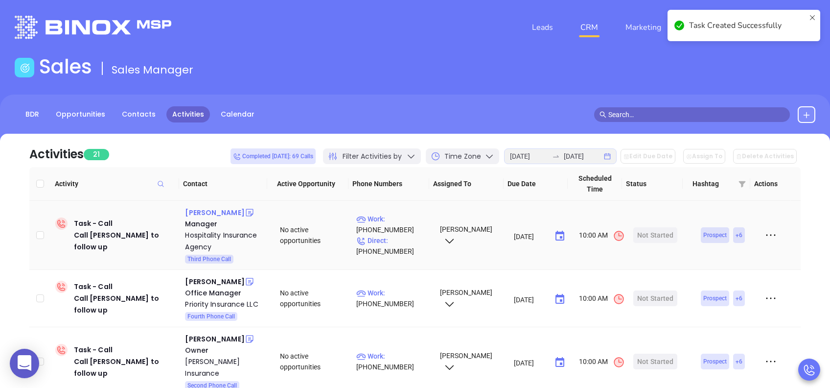
click at [204, 211] on div "Tammy Poston" at bounding box center [214, 213] width 59 height 12
click at [647, 234] on div "Start Now" at bounding box center [655, 235] width 31 height 16
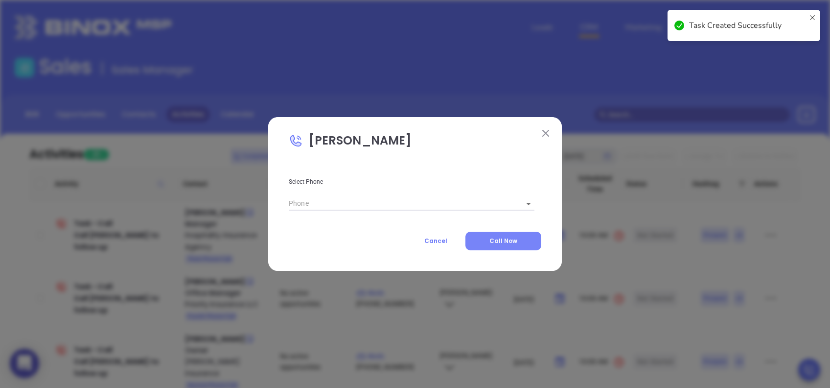
type input "(843) 407-5082"
type input "1"
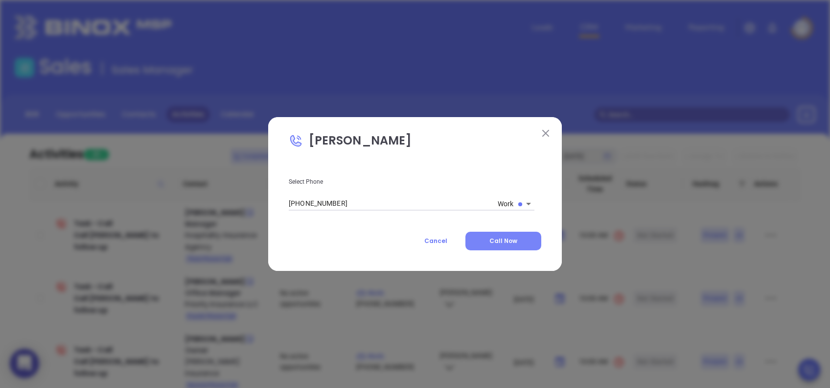
click at [491, 235] on button "Call Now" at bounding box center [504, 241] width 76 height 19
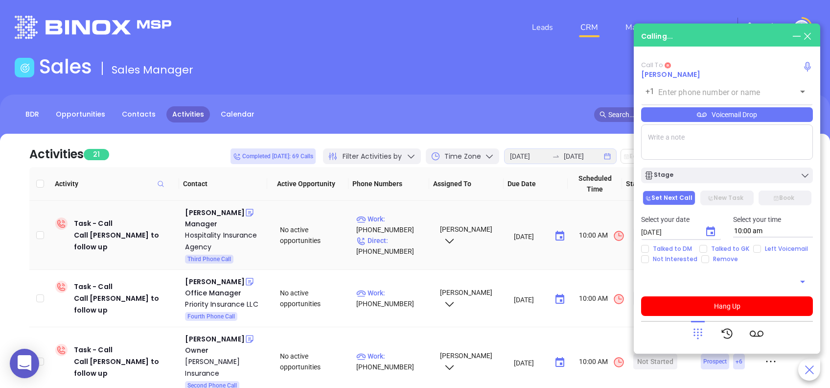
type input "(843) 407-5082"
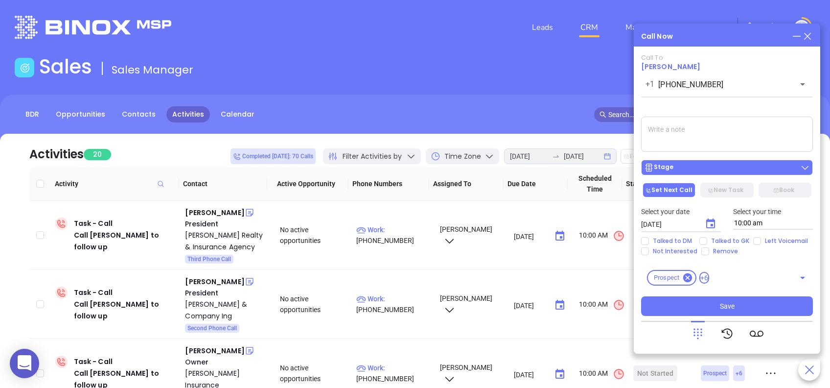
click at [745, 169] on div "Stage" at bounding box center [727, 168] width 166 height 10
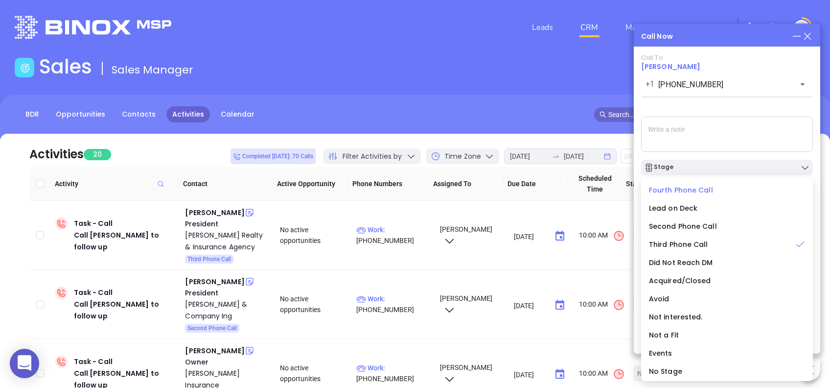
click at [671, 186] on span "Fourth Phone Call" at bounding box center [681, 190] width 64 height 10
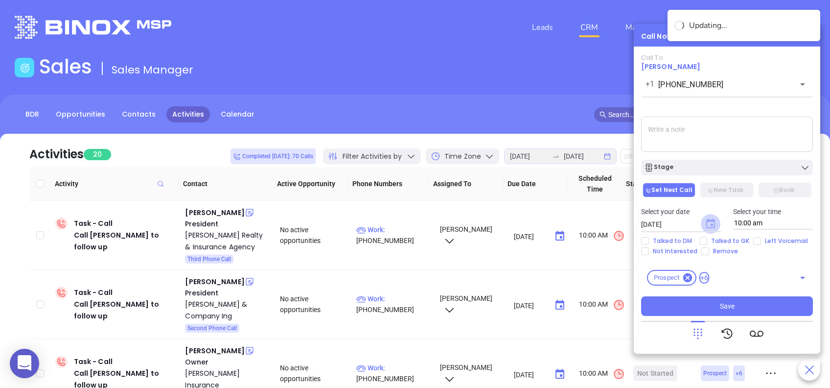
click at [707, 221] on icon "Choose date, selected date is Aug 27, 2025" at bounding box center [710, 223] width 9 height 10
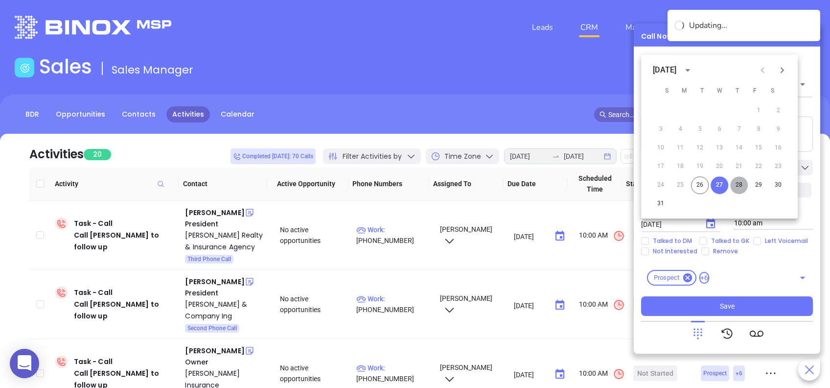
click at [742, 184] on button "28" at bounding box center [739, 185] width 18 height 18
type input "08/28/2025"
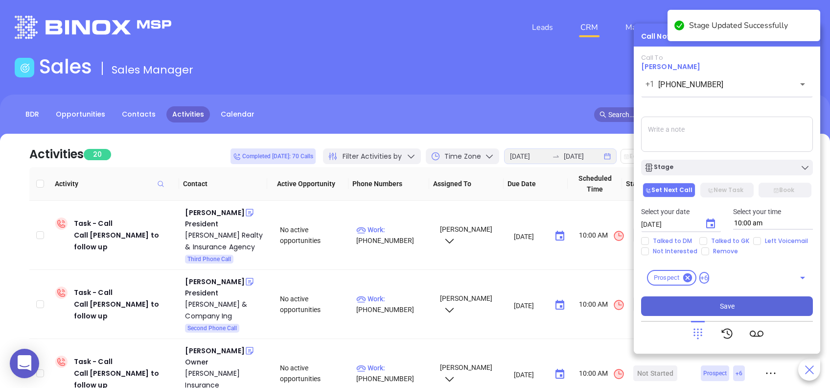
click at [764, 301] on button "Save" at bounding box center [727, 306] width 172 height 20
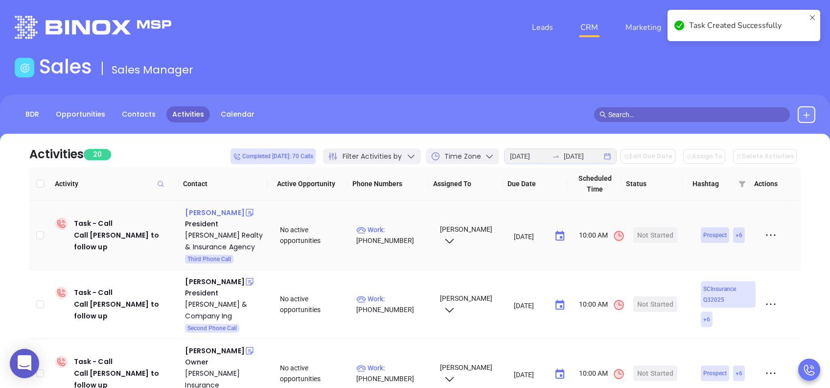
click at [196, 208] on div "Lee Ellis" at bounding box center [214, 213] width 59 height 12
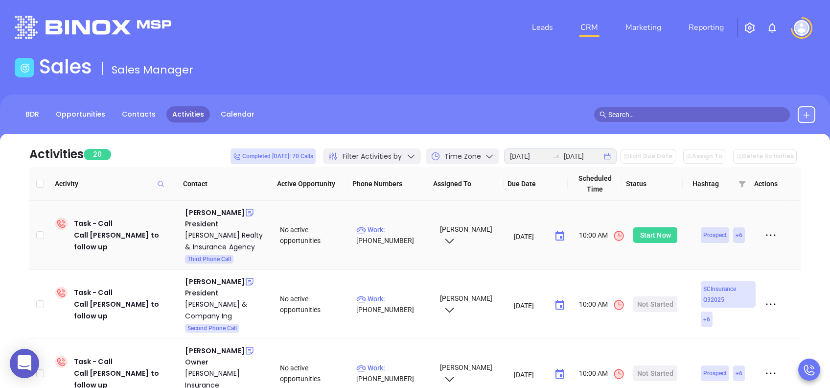
click at [646, 234] on div "Start Now" at bounding box center [655, 235] width 31 height 16
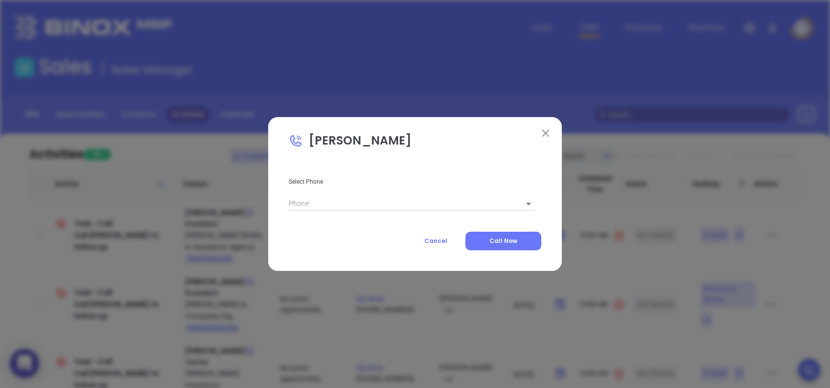
type input "(803) 943-2911"
type input "1"
click at [517, 235] on button "Call Now" at bounding box center [504, 241] width 76 height 19
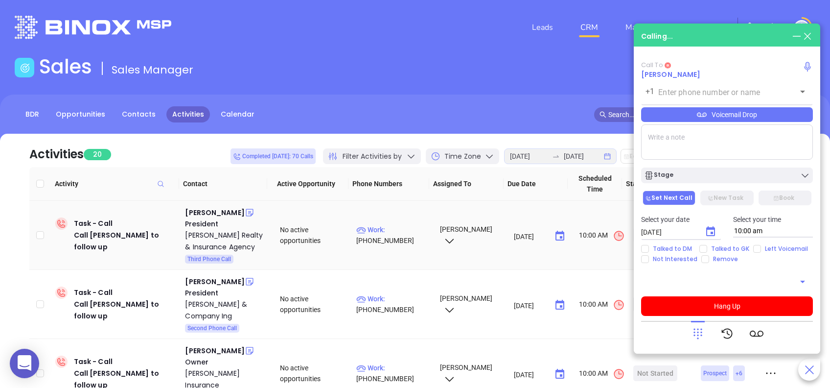
type input "(803) 943-2911"
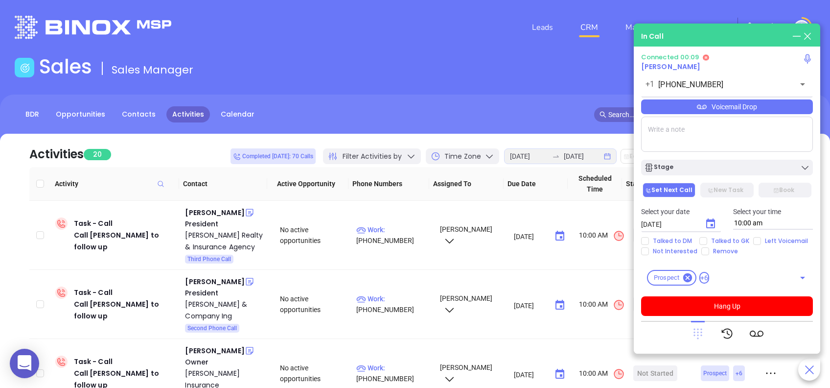
click at [698, 329] on icon at bounding box center [698, 334] width 9 height 11
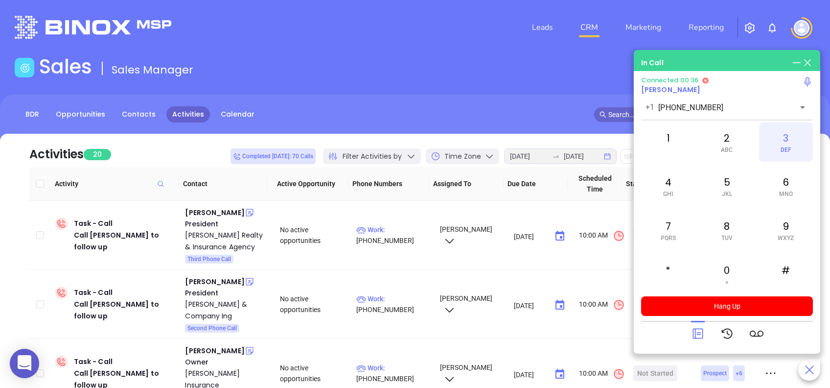
click at [790, 140] on div "3 DEF" at bounding box center [786, 141] width 54 height 39
click at [699, 331] on icon at bounding box center [698, 334] width 14 height 14
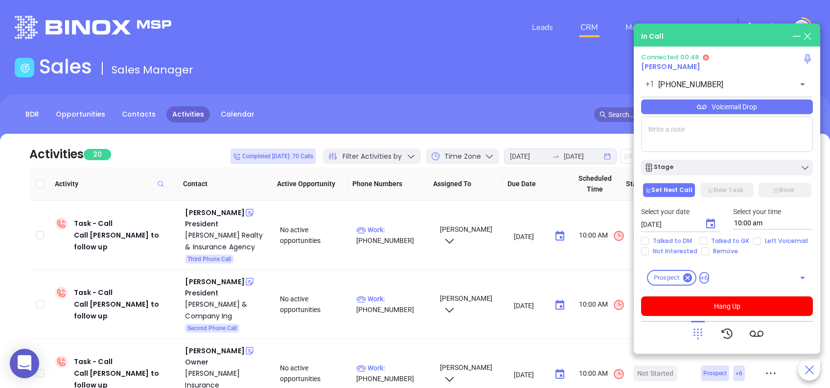
click at [767, 106] on div "Voicemail Drop" at bounding box center [727, 106] width 172 height 15
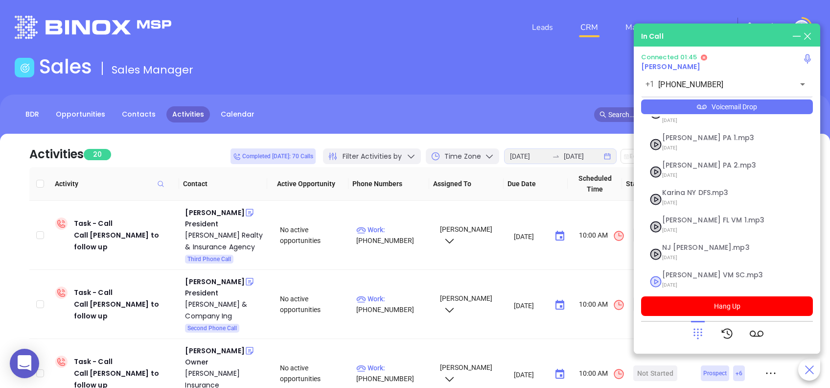
click at [686, 271] on span "Lucy VM SC.mp3" at bounding box center [715, 274] width 106 height 7
checkbox input "true"
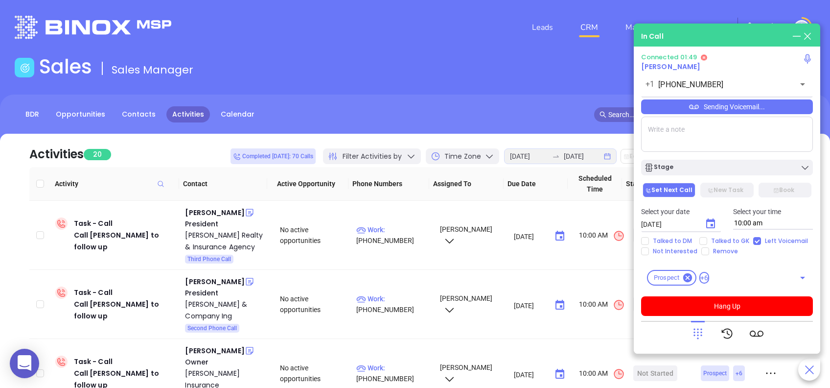
click at [689, 334] on div at bounding box center [727, 333] width 172 height 25
click at [771, 111] on div "Sending Voicemail..." at bounding box center [727, 106] width 172 height 15
click at [783, 112] on div "Sending Voicemail..." at bounding box center [727, 106] width 172 height 15
click at [759, 108] on div "Sending Voicemail..." at bounding box center [727, 106] width 172 height 15
click at [781, 305] on button "Hang Up" at bounding box center [727, 306] width 172 height 20
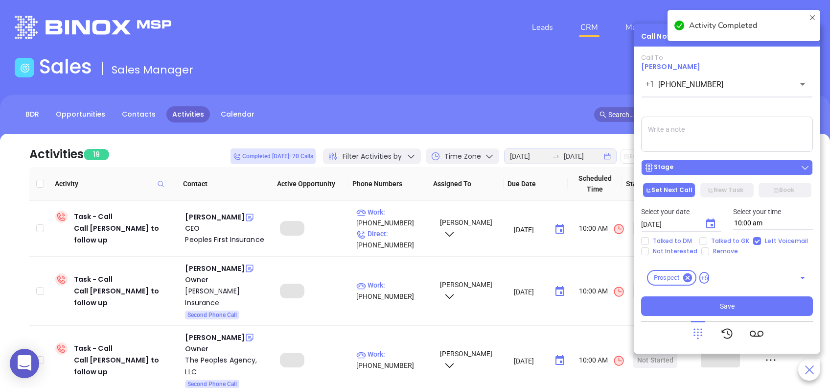
click at [735, 167] on div "Stage" at bounding box center [727, 168] width 166 height 10
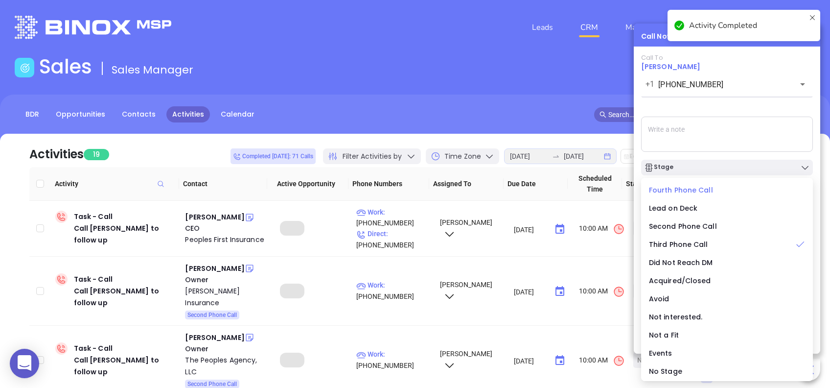
click at [679, 187] on span "Fourth Phone Call" at bounding box center [681, 190] width 64 height 10
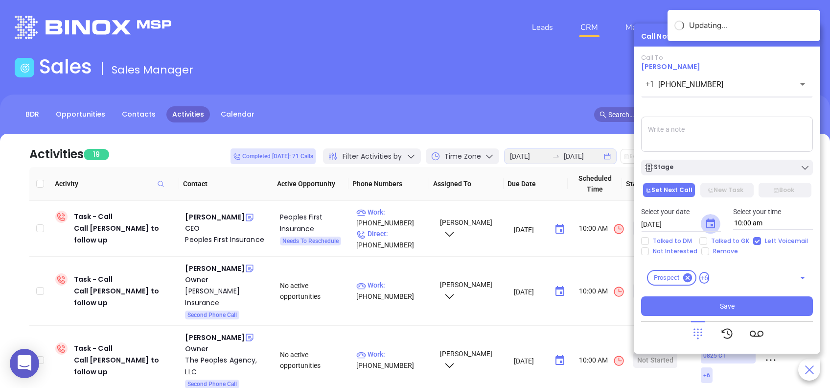
click at [709, 223] on icon "Choose date, selected date is Aug 27, 2025" at bounding box center [711, 224] width 12 height 12
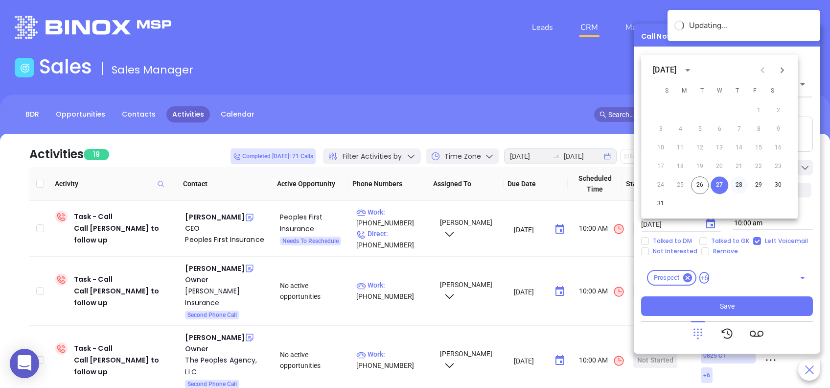
click at [741, 188] on button "28" at bounding box center [739, 185] width 18 height 18
type input "08/28/2025"
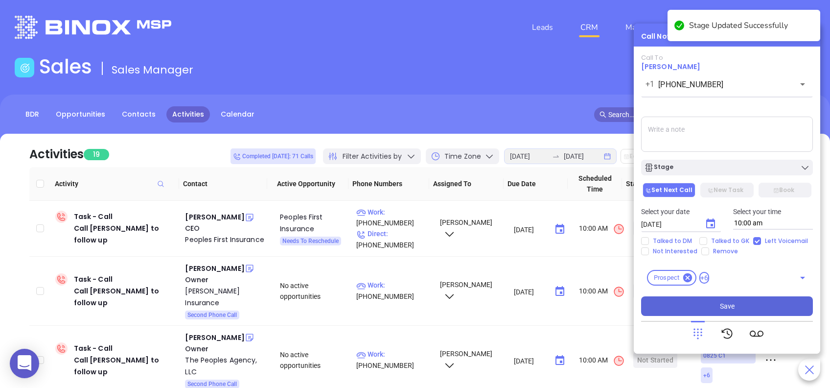
click at [758, 305] on button "Save" at bounding box center [727, 306] width 172 height 20
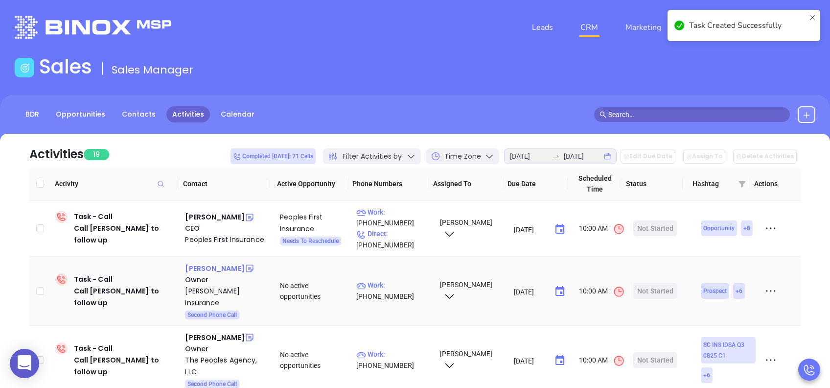
click at [215, 268] on div "Mike Anderson" at bounding box center [214, 268] width 59 height 12
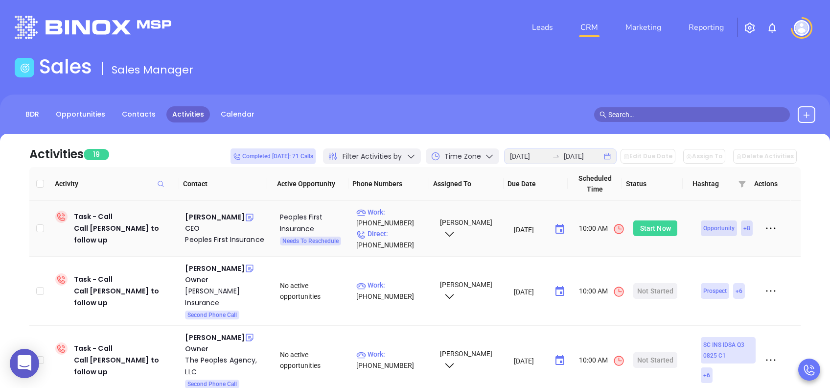
click at [655, 227] on div "Start Now" at bounding box center [655, 228] width 31 height 16
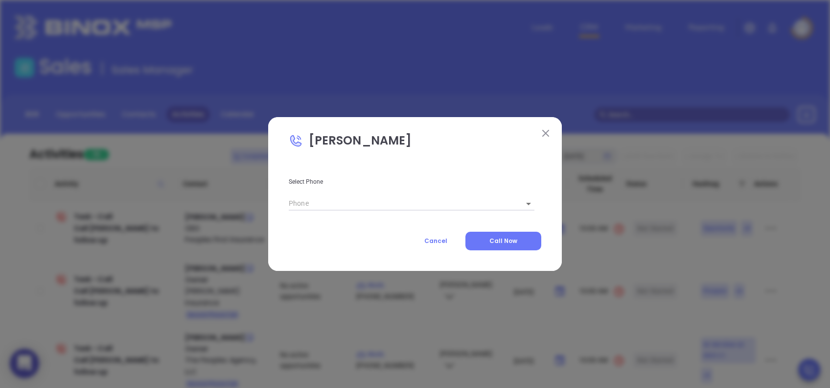
type input "(803) 324-5262"
type input "1"
click at [546, 137] on img at bounding box center [545, 133] width 7 height 7
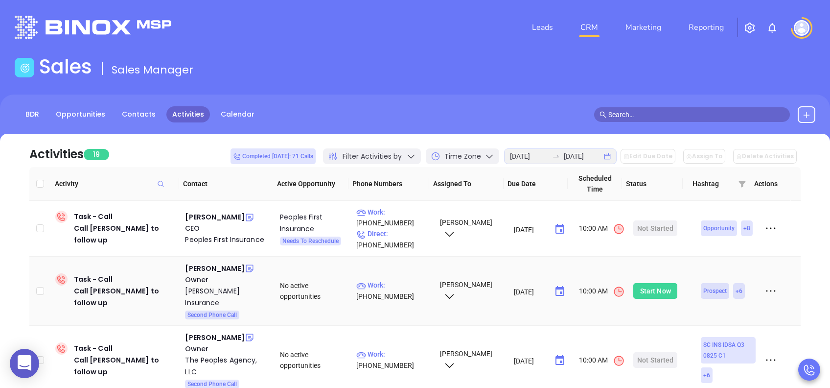
click at [657, 285] on div "Start Now" at bounding box center [655, 291] width 31 height 16
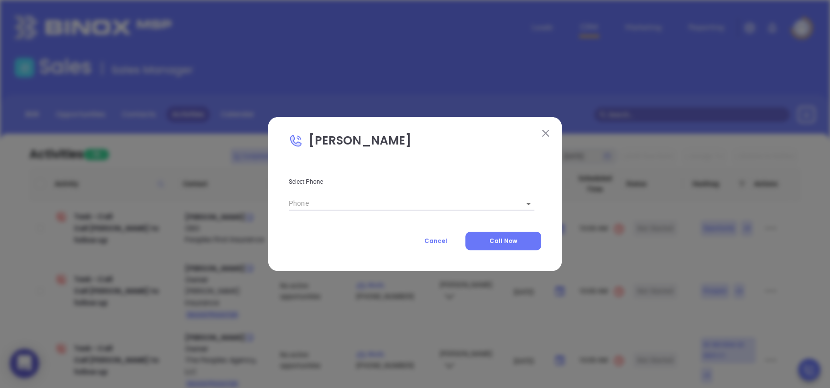
type input "(843) 281-2889"
type input "1"
click at [500, 239] on span "Call Now" at bounding box center [504, 240] width 28 height 8
type input "(843) 281-2889"
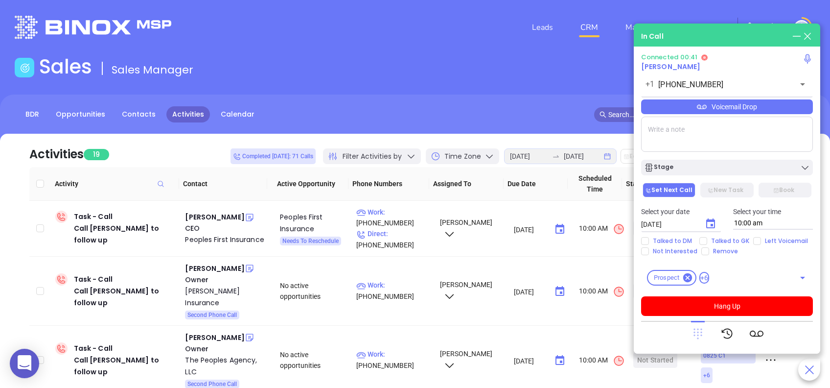
click at [697, 331] on icon at bounding box center [698, 334] width 9 height 11
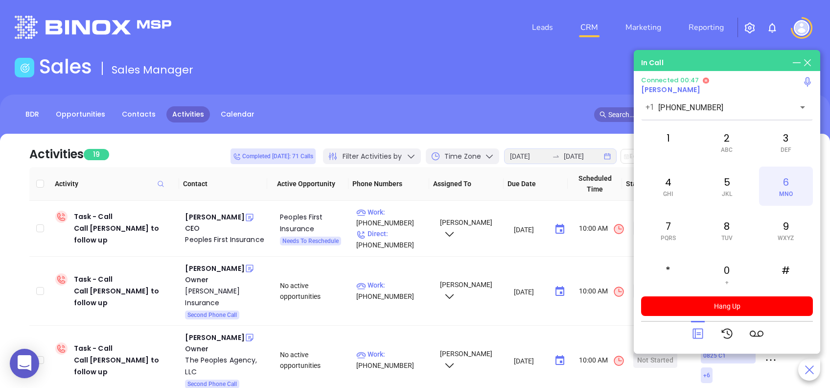
click at [779, 190] on span "MNO" at bounding box center [786, 193] width 14 height 7
click at [701, 335] on icon at bounding box center [698, 334] width 14 height 14
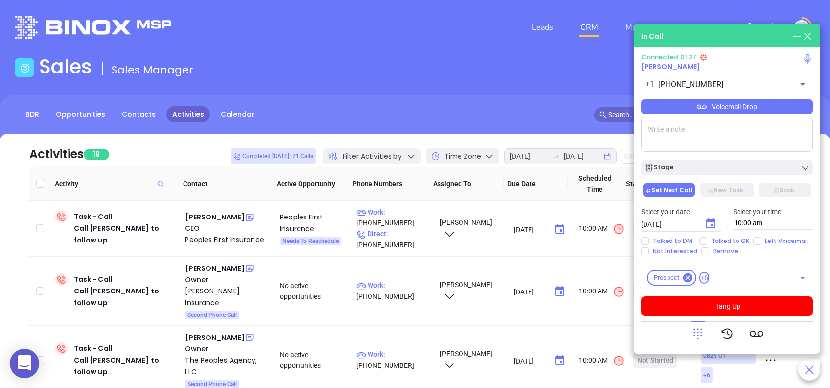
click at [744, 106] on div "Voicemail Drop" at bounding box center [727, 106] width 172 height 15
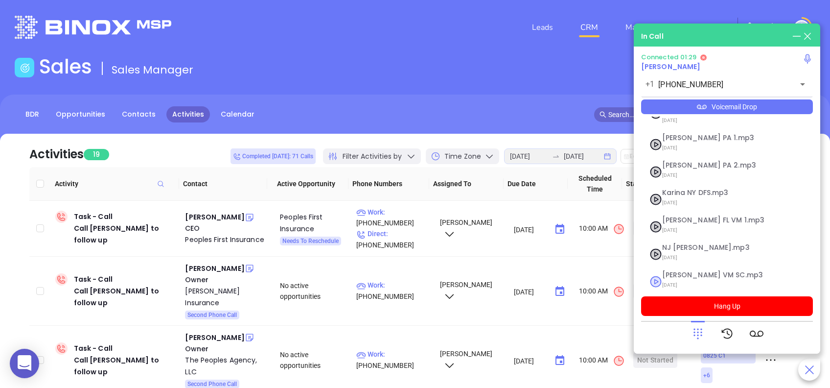
click at [677, 271] on span "Lucy VM SC.mp3" at bounding box center [715, 274] width 106 height 7
checkbox input "true"
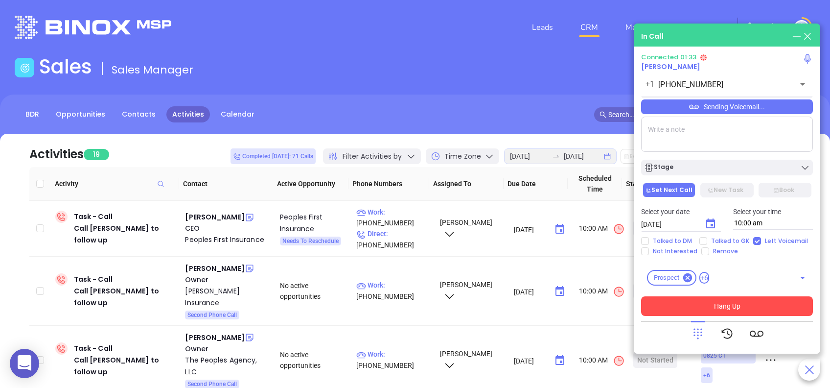
click at [783, 302] on button "Hang Up" at bounding box center [727, 306] width 172 height 20
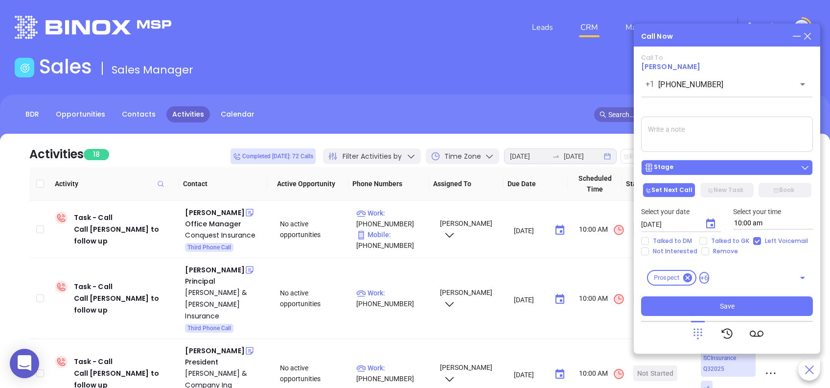
click at [704, 174] on button "Stage" at bounding box center [727, 168] width 172 height 16
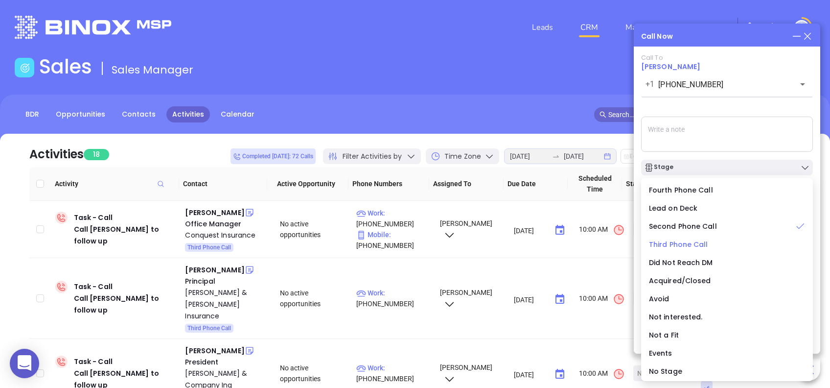
click at [667, 244] on span "Third Phone Call" at bounding box center [678, 244] width 59 height 10
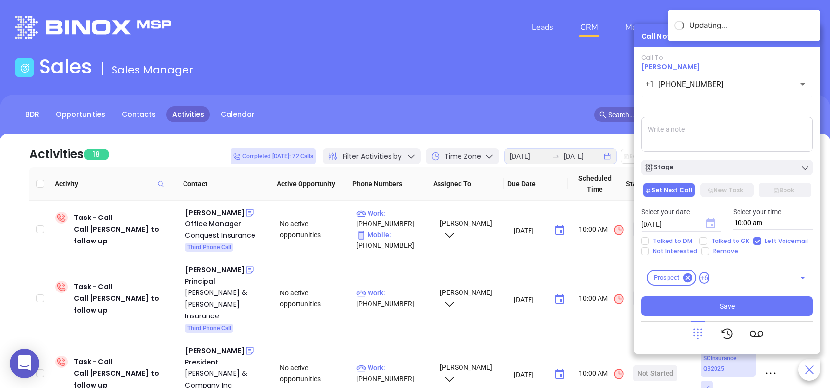
click at [711, 221] on icon "Choose date, selected date is Aug 27, 2025" at bounding box center [710, 223] width 9 height 10
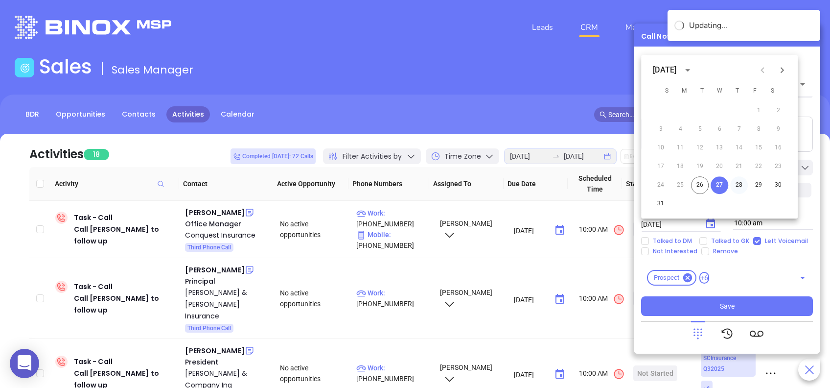
click at [736, 184] on button "28" at bounding box center [739, 185] width 18 height 18
type input "08/28/2025"
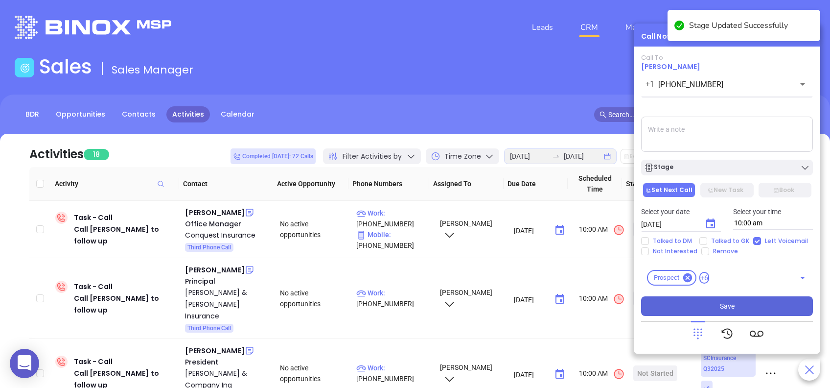
click at [769, 304] on button "Save" at bounding box center [727, 306] width 172 height 20
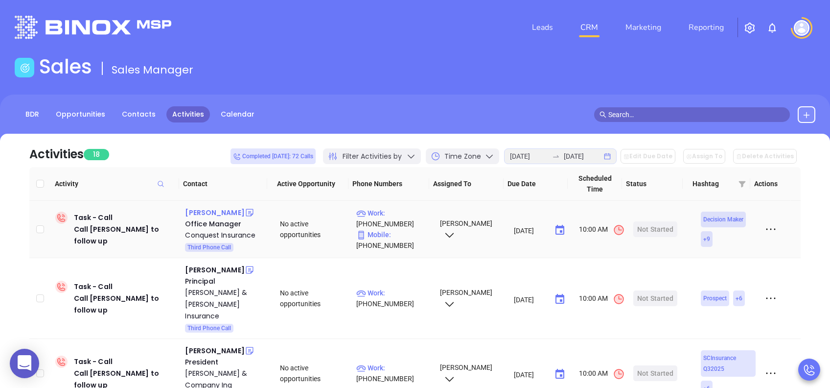
click at [219, 213] on div "Victoria Becerra" at bounding box center [214, 213] width 59 height 12
click at [645, 227] on div "Start Now" at bounding box center [655, 229] width 31 height 16
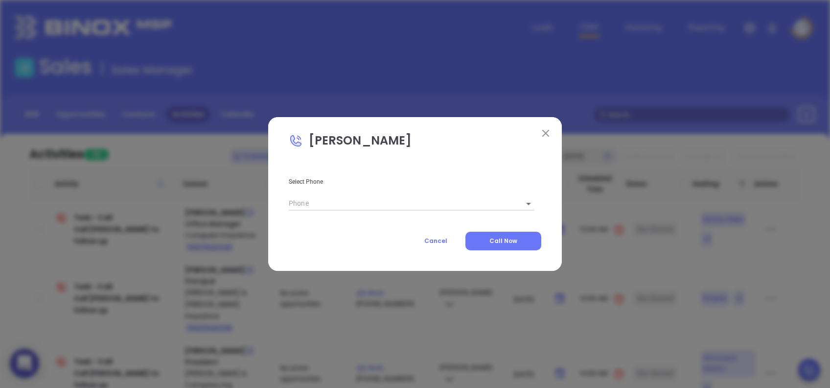
type input "(843) 342-7664"
type input "1"
click at [509, 235] on button "Call Now" at bounding box center [504, 241] width 76 height 19
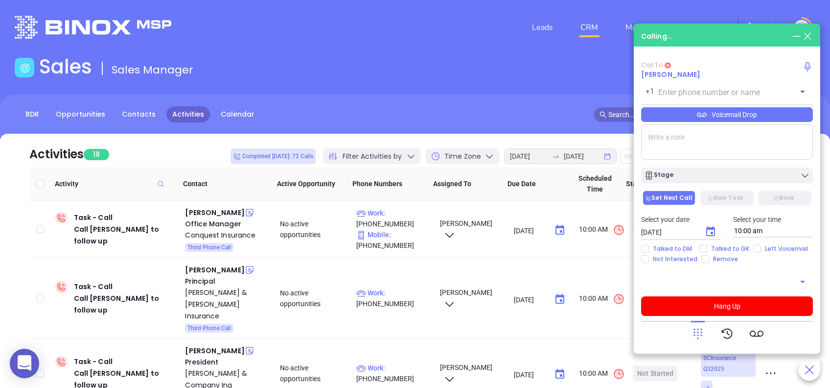
type input "(843) 342-7664"
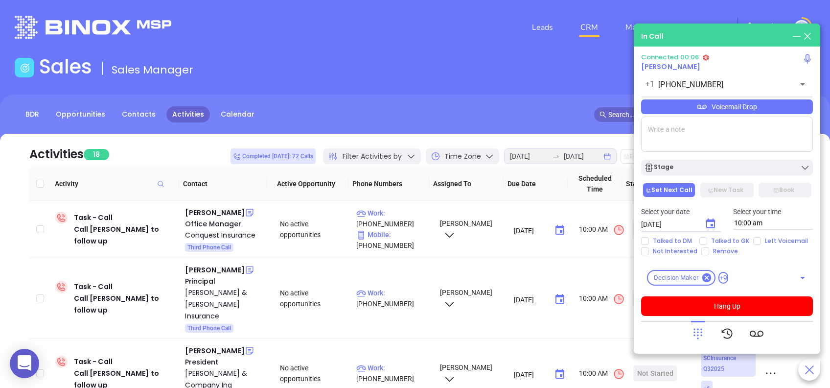
click at [701, 334] on icon at bounding box center [698, 334] width 14 height 14
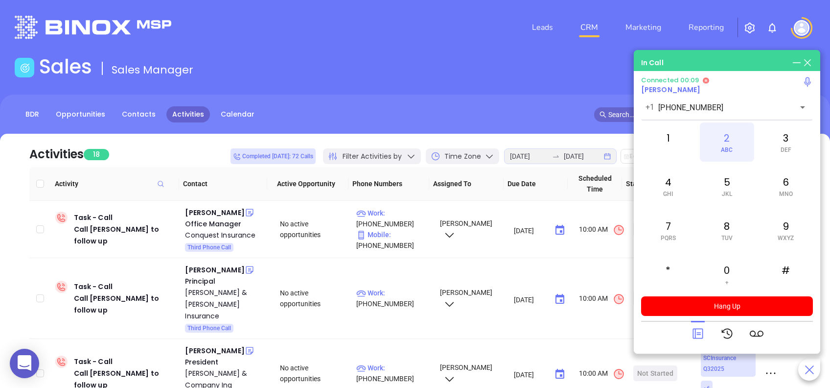
click at [737, 141] on div "2 ABC" at bounding box center [727, 141] width 54 height 39
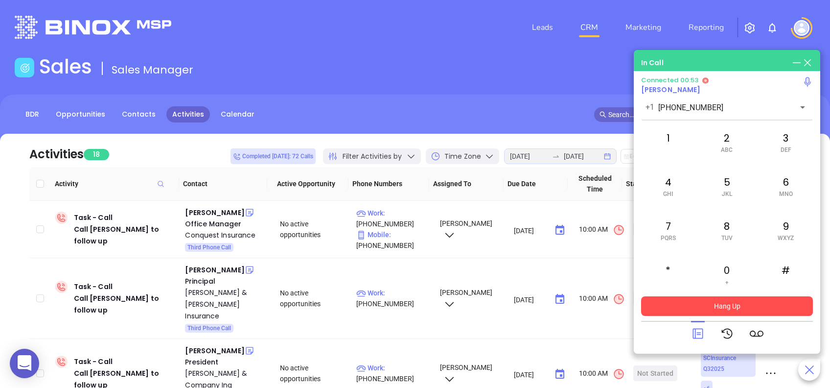
click at [768, 302] on button "Hang Up" at bounding box center [727, 306] width 172 height 20
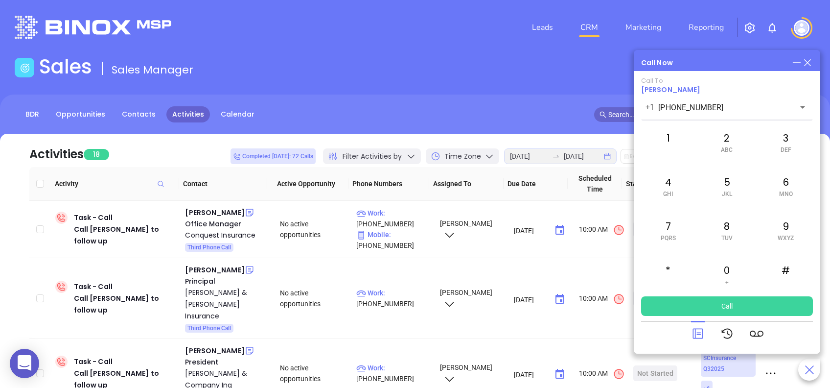
click at [703, 329] on icon at bounding box center [698, 334] width 14 height 14
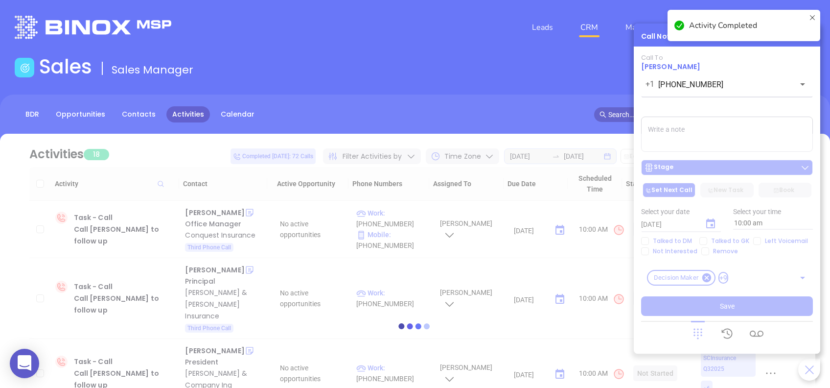
click at [721, 167] on div at bounding box center [415, 326] width 801 height 384
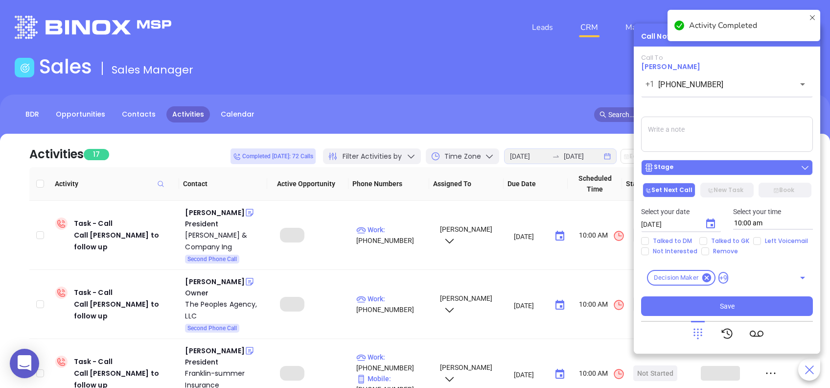
click at [721, 167] on div "Stage" at bounding box center [727, 168] width 166 height 10
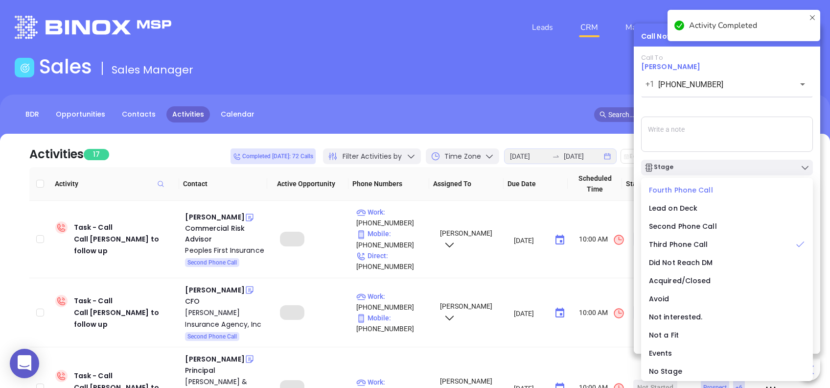
click at [676, 190] on span "Fourth Phone Call" at bounding box center [681, 190] width 64 height 10
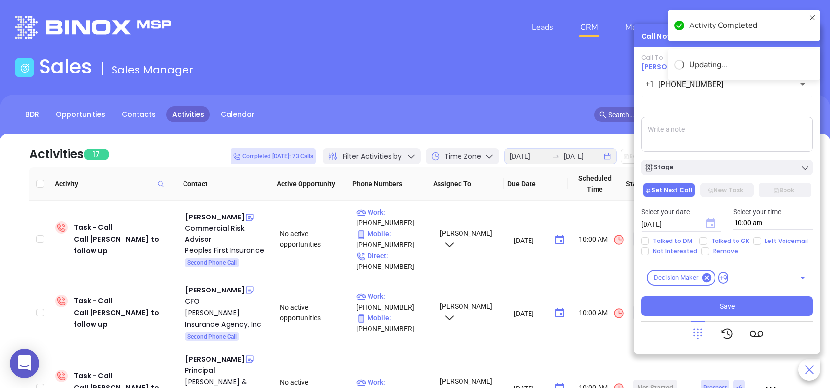
click at [711, 228] on icon "Choose date, selected date is Aug 27, 2025" at bounding box center [710, 223] width 9 height 10
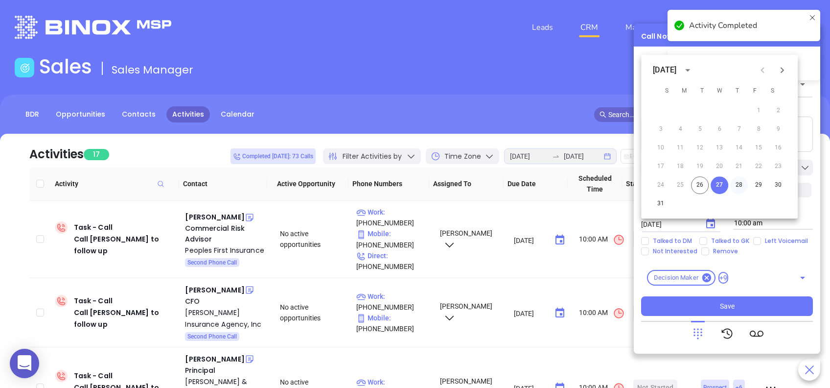
click at [743, 185] on button "28" at bounding box center [739, 185] width 18 height 18
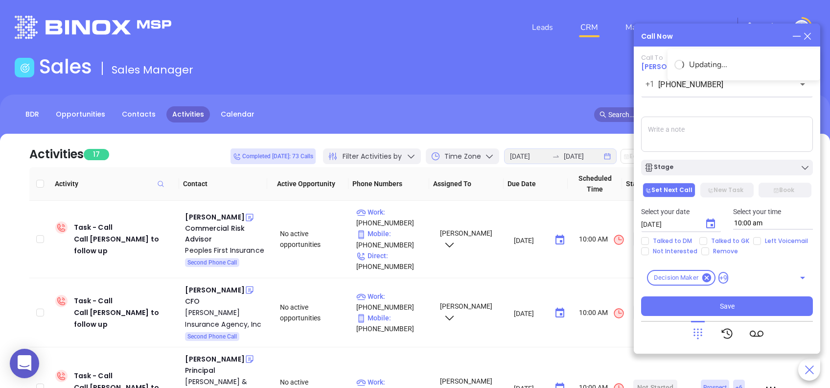
type input "08/28/2025"
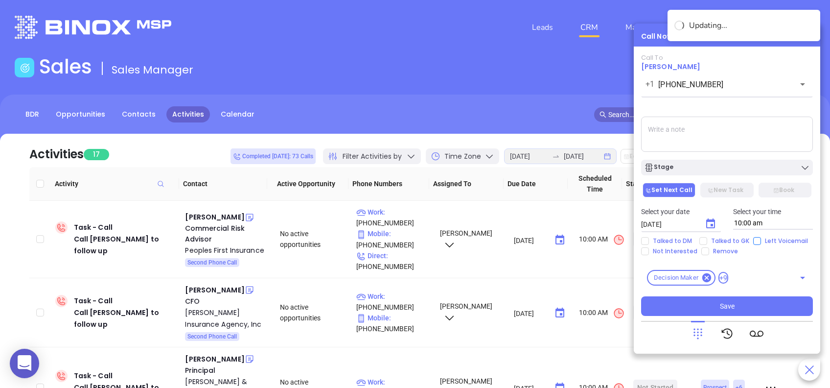
click at [755, 239] on input "Left Voicemail" at bounding box center [757, 241] width 8 height 8
checkbox input "true"
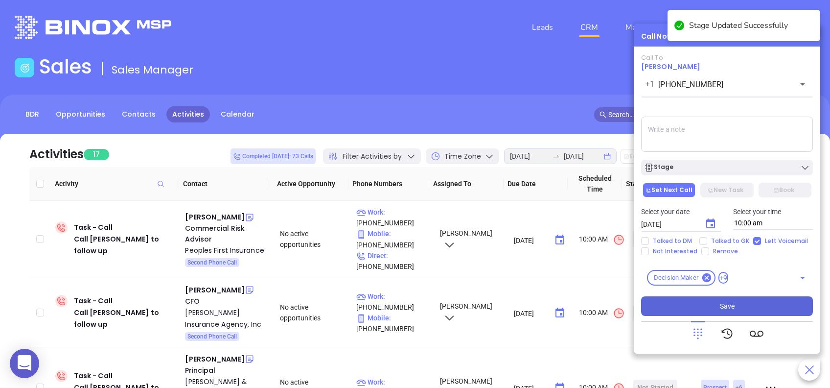
click at [761, 305] on button "Save" at bounding box center [727, 306] width 172 height 20
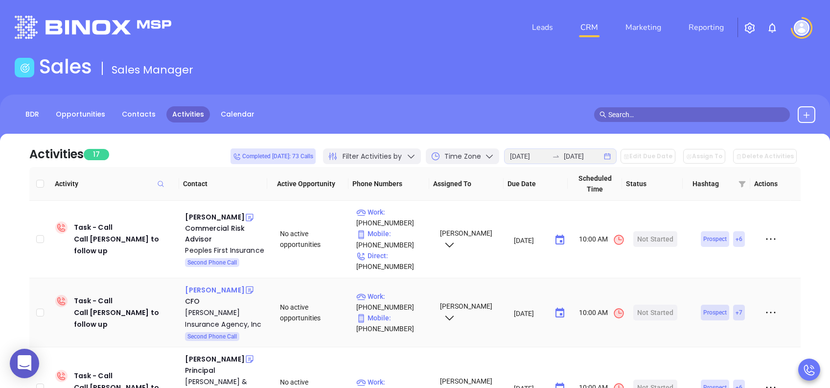
click at [207, 290] on div "Karen Mccray" at bounding box center [214, 290] width 59 height 12
click at [642, 309] on div "Start Now" at bounding box center [655, 313] width 31 height 16
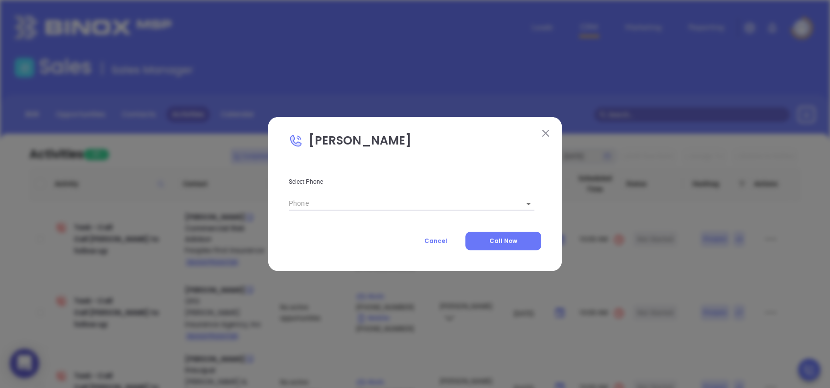
type input "(843) 571-1155"
type input "1"
click at [505, 235] on button "Call Now" at bounding box center [504, 241] width 76 height 19
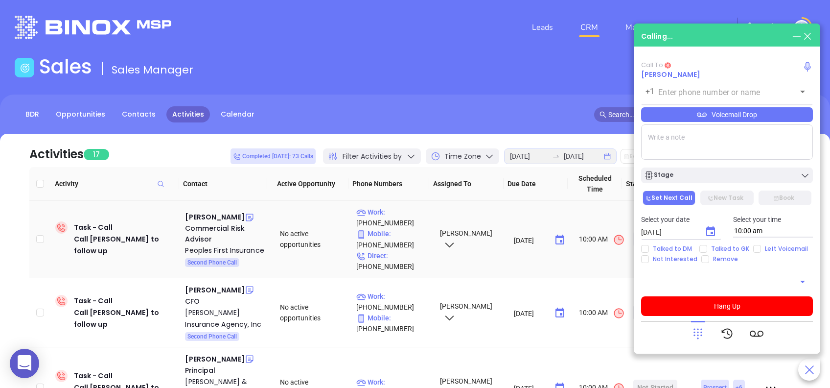
type input "(843) 571-1155"
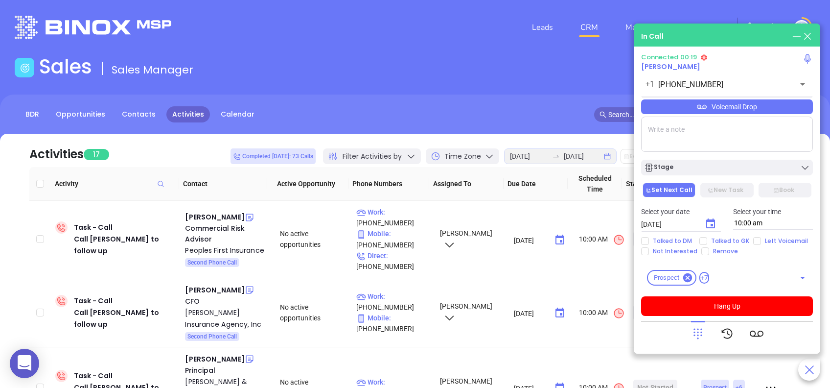
click at [704, 329] on icon at bounding box center [698, 334] width 14 height 14
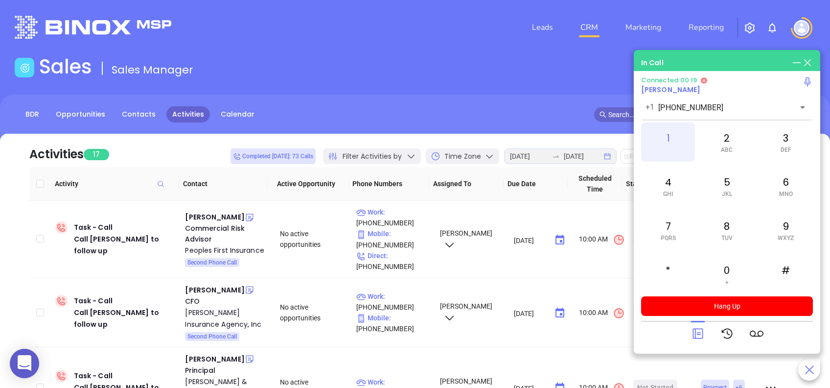
click at [666, 143] on div "1" at bounding box center [668, 141] width 54 height 39
click at [728, 192] on span "JKL" at bounding box center [727, 193] width 10 height 7
click at [730, 145] on div "2 ABC" at bounding box center [727, 141] width 54 height 39
click at [668, 236] on span "PQRS" at bounding box center [668, 238] width 15 height 7
click at [786, 147] on span "DEF" at bounding box center [786, 149] width 11 height 7
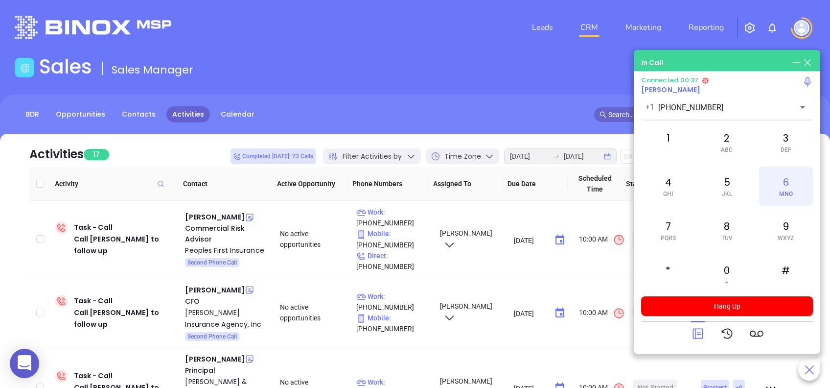
click at [787, 188] on div "6 MNO" at bounding box center [786, 185] width 54 height 39
click at [673, 145] on div "1" at bounding box center [668, 141] width 54 height 39
click at [695, 336] on icon at bounding box center [698, 334] width 10 height 10
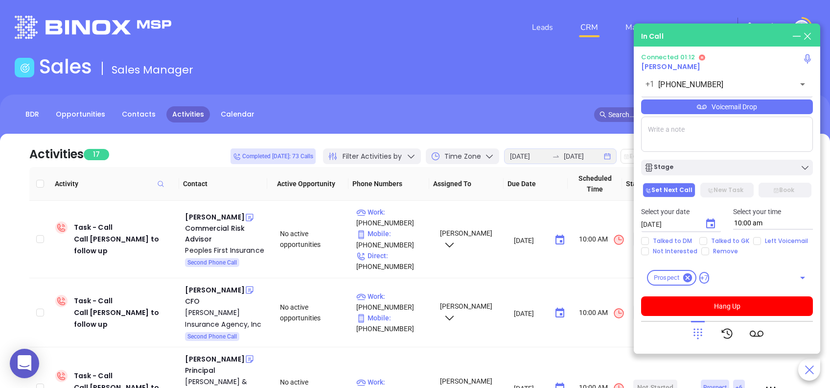
click at [777, 108] on div "Voicemail Drop" at bounding box center [727, 106] width 172 height 15
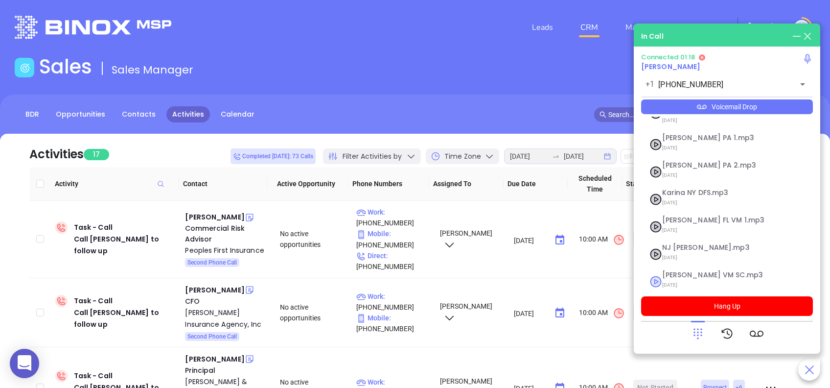
click at [695, 271] on span "Lucy VM SC.mp3" at bounding box center [715, 274] width 106 height 7
checkbox input "true"
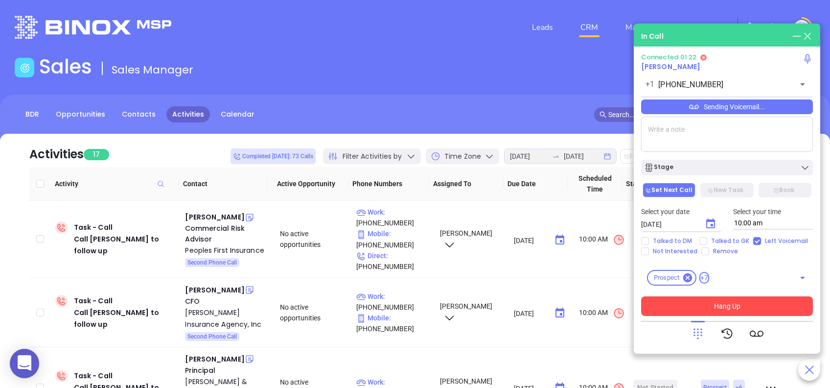
click at [799, 306] on button "Hang Up" at bounding box center [727, 306] width 172 height 20
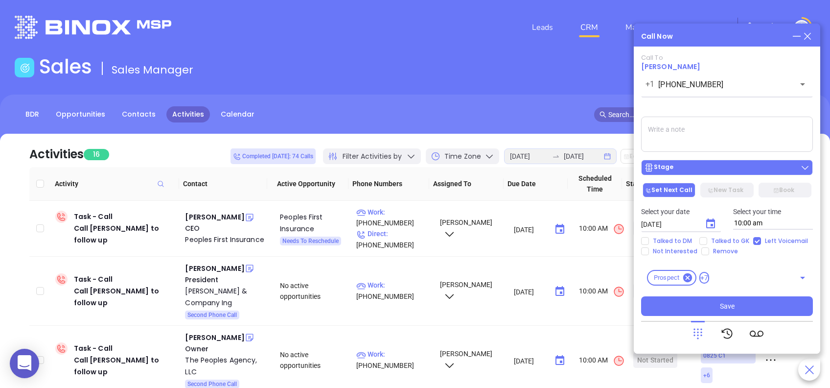
click at [707, 171] on div "Stage" at bounding box center [727, 168] width 166 height 10
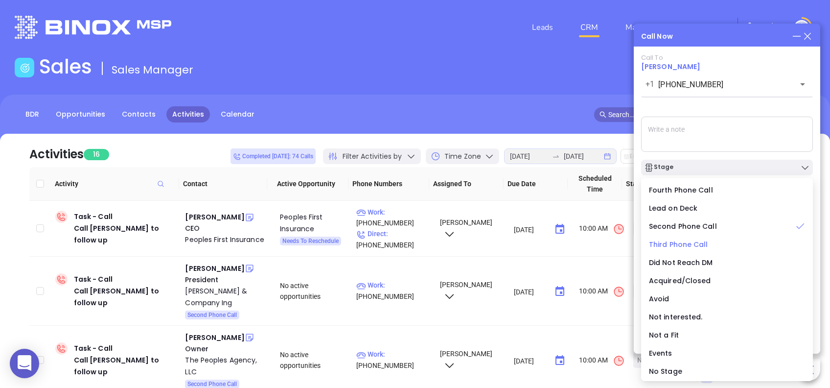
click at [681, 242] on span "Third Phone Call" at bounding box center [678, 244] width 59 height 10
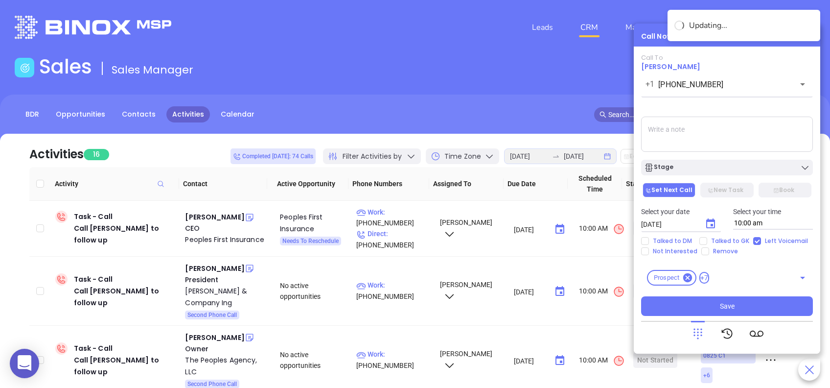
click at [710, 223] on icon "Choose date, selected date is Aug 27, 2025" at bounding box center [711, 224] width 12 height 12
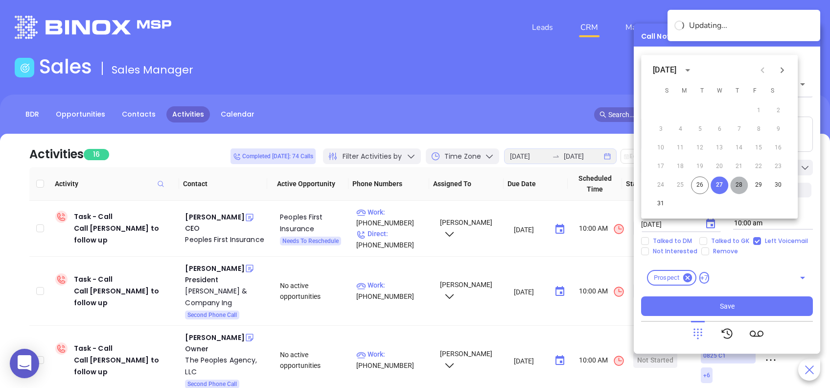
click at [739, 184] on button "28" at bounding box center [739, 185] width 18 height 18
type input "08/28/2025"
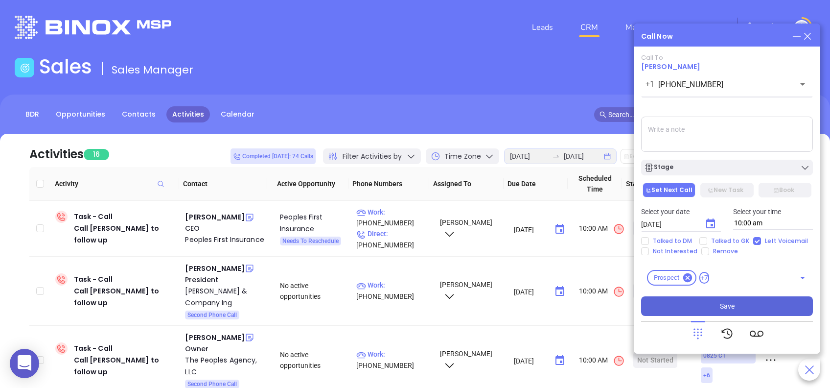
click at [763, 303] on button "Save" at bounding box center [727, 306] width 172 height 20
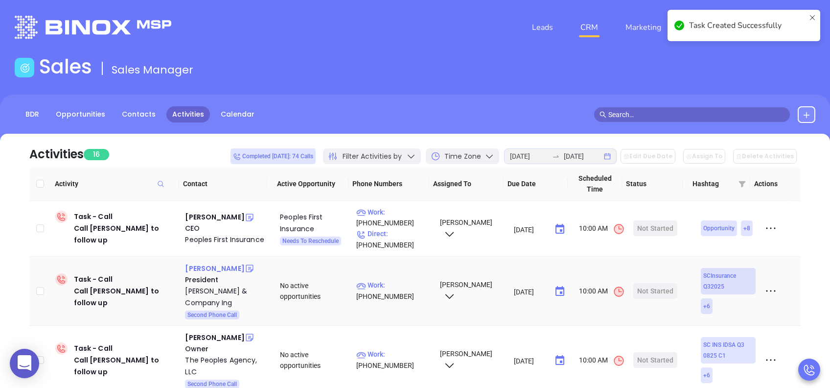
click at [214, 268] on div "Melody Herring" at bounding box center [214, 268] width 59 height 12
click at [646, 289] on div "Not Started" at bounding box center [655, 291] width 36 height 16
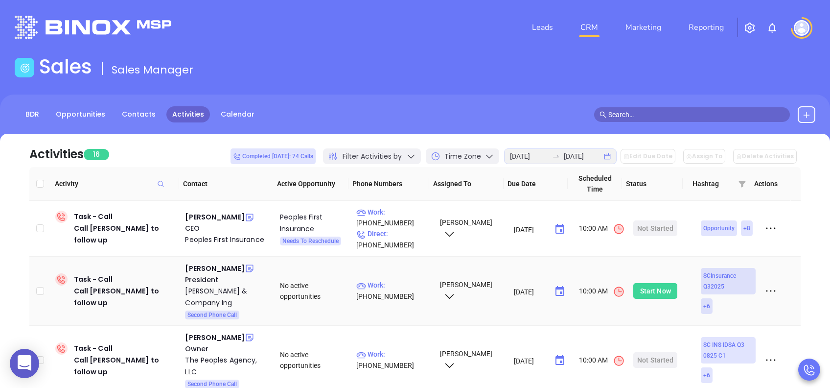
click at [646, 289] on div "Start Now" at bounding box center [655, 291] width 31 height 16
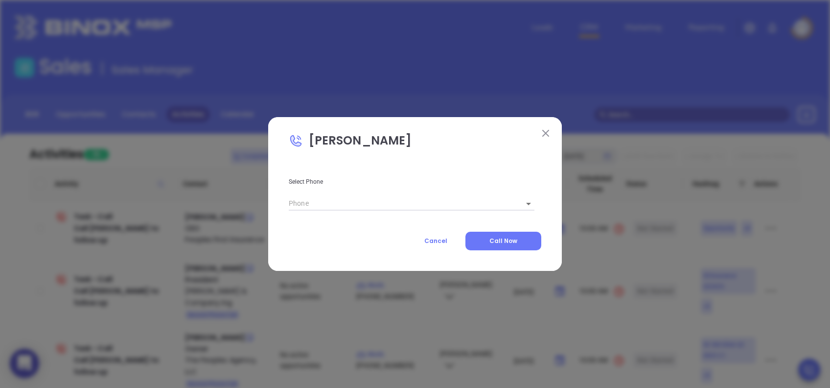
type input "(803) 779-7854"
type input "1"
click at [499, 238] on span "Call Now" at bounding box center [504, 240] width 28 height 8
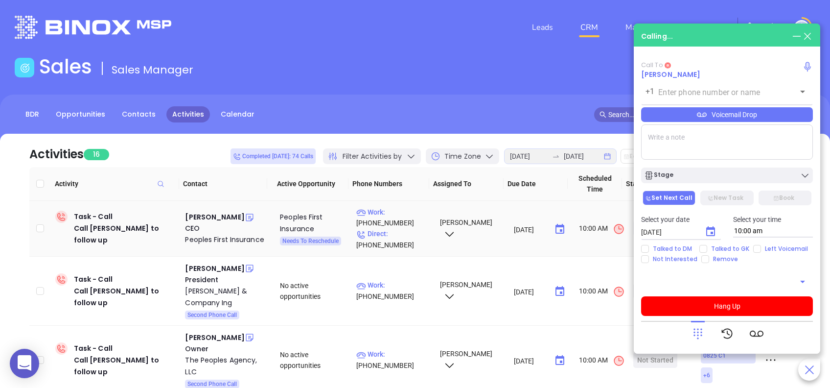
type input "(803) 779-7854"
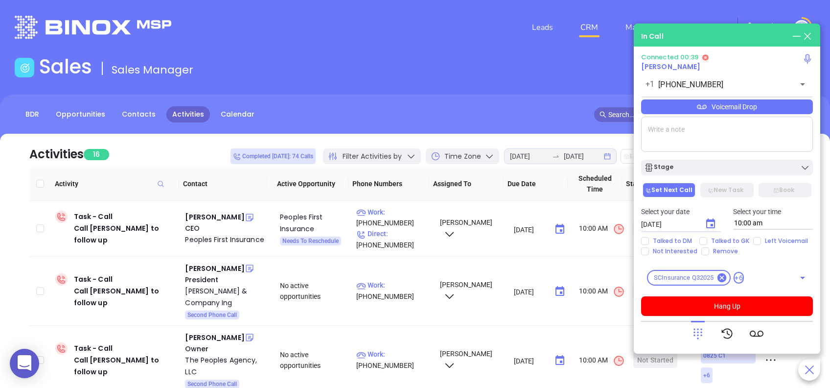
click at [700, 332] on icon at bounding box center [698, 334] width 14 height 14
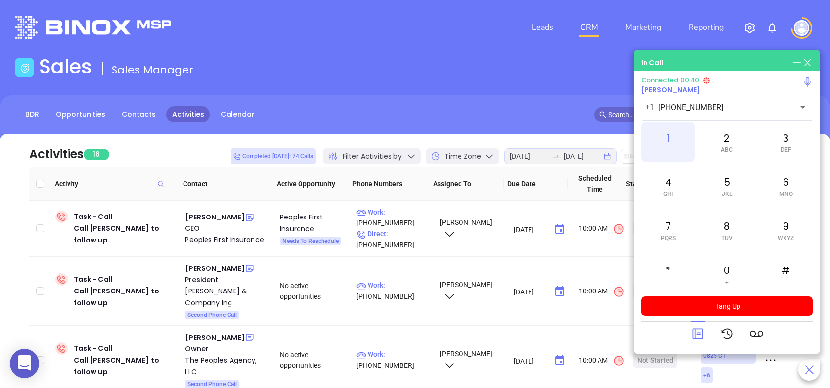
click at [661, 137] on div "1" at bounding box center [668, 141] width 54 height 39
click at [671, 190] on span "GHI" at bounding box center [668, 193] width 10 height 7
click at [787, 140] on div "3 DEF" at bounding box center [786, 141] width 54 height 39
click at [677, 228] on div "7 PQRS" at bounding box center [668, 230] width 54 height 39
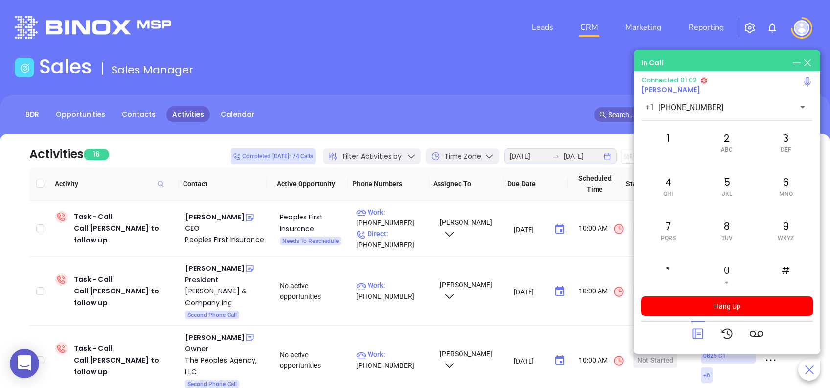
click at [676, 337] on div at bounding box center [727, 333] width 172 height 25
click at [674, 268] on div "*" at bounding box center [668, 274] width 54 height 39
click at [668, 268] on div "*" at bounding box center [668, 274] width 54 height 39
click at [788, 188] on div "6 MNO" at bounding box center [786, 185] width 54 height 39
click at [786, 137] on div "3 DEF" at bounding box center [786, 141] width 54 height 39
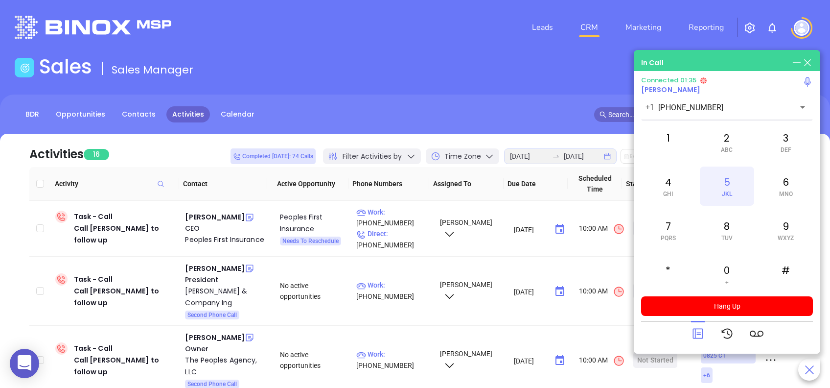
click at [721, 184] on div "5 JKL" at bounding box center [727, 185] width 54 height 39
click at [779, 185] on div "6 MNO" at bounding box center [786, 185] width 54 height 39
click at [787, 145] on div "3 DEF" at bounding box center [786, 141] width 54 height 39
click at [683, 264] on div "*" at bounding box center [668, 274] width 54 height 39
click at [695, 338] on icon at bounding box center [698, 334] width 14 height 14
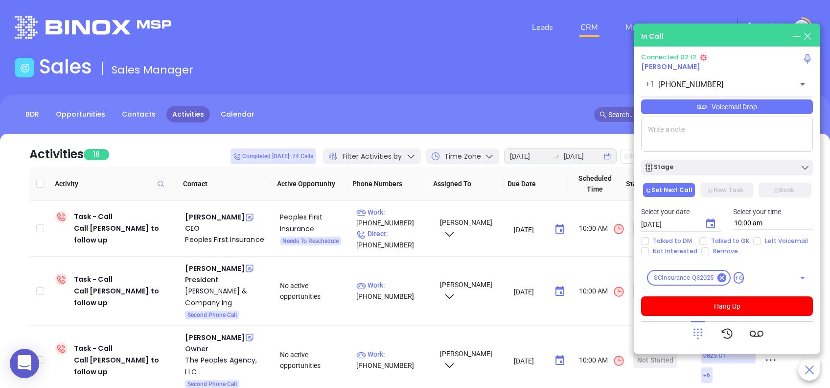
click at [788, 107] on div "Voicemail Drop" at bounding box center [727, 106] width 172 height 15
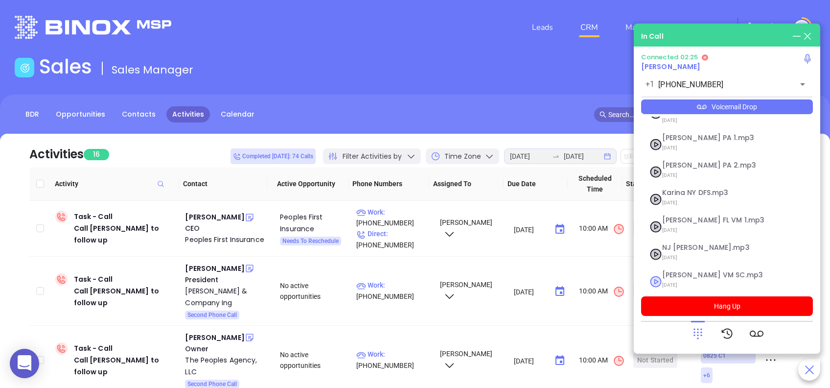
click at [678, 271] on span "Lucy VM SC.mp3" at bounding box center [715, 274] width 106 height 7
checkbox input "true"
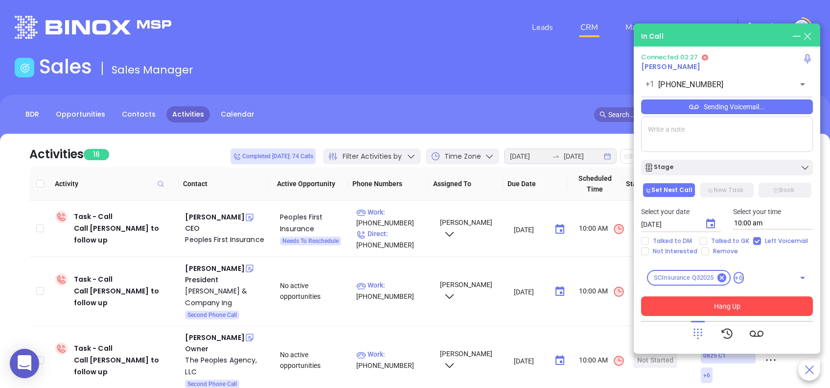
click at [798, 306] on button "Hang Up" at bounding box center [727, 306] width 172 height 20
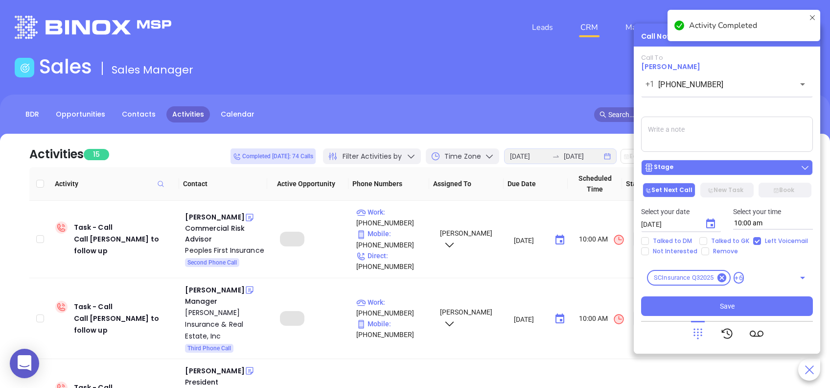
click at [756, 164] on div "Stage" at bounding box center [727, 168] width 166 height 10
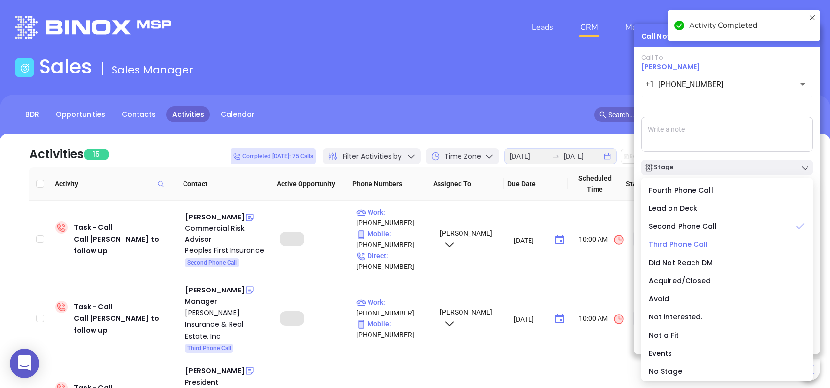
click at [676, 244] on span "Third Phone Call" at bounding box center [678, 244] width 59 height 10
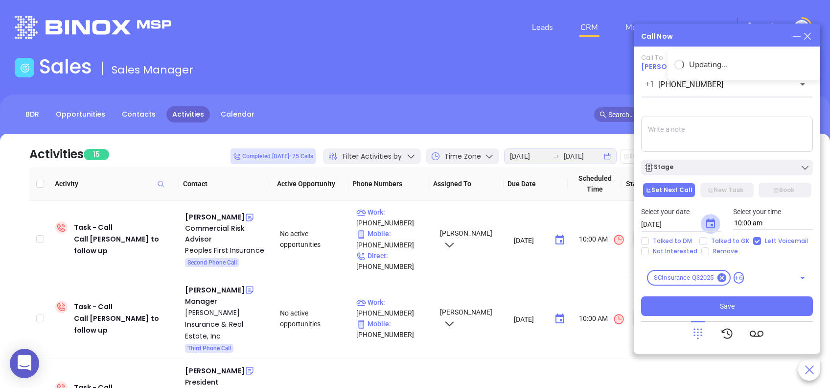
click at [713, 224] on icon "Choose date, selected date is Aug 27, 2025" at bounding box center [711, 224] width 12 height 12
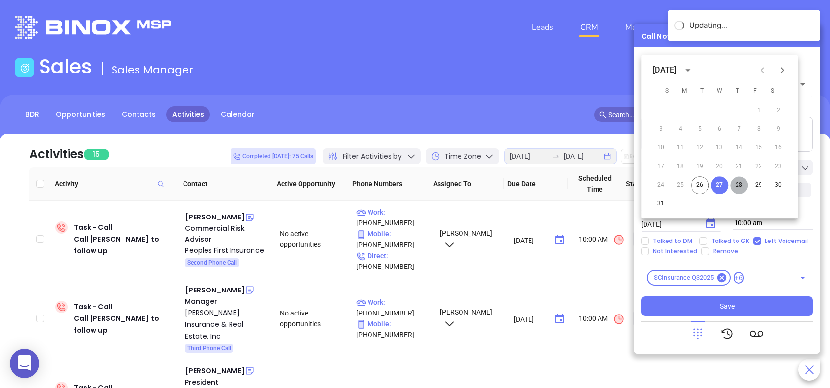
click at [737, 181] on button "28" at bounding box center [739, 185] width 18 height 18
type input "08/28/2025"
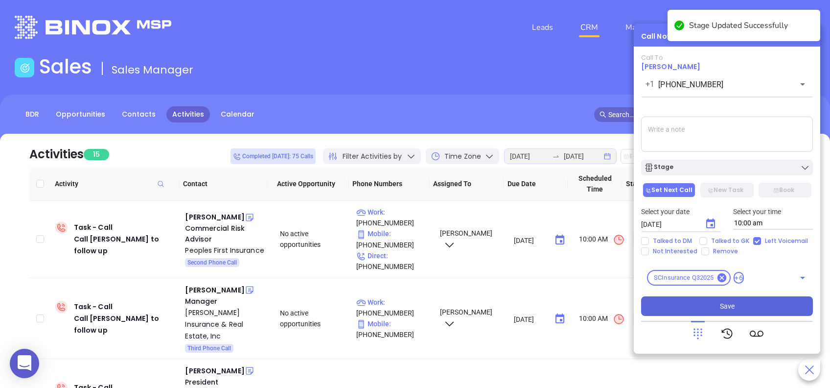
click at [778, 304] on button "Save" at bounding box center [727, 306] width 172 height 20
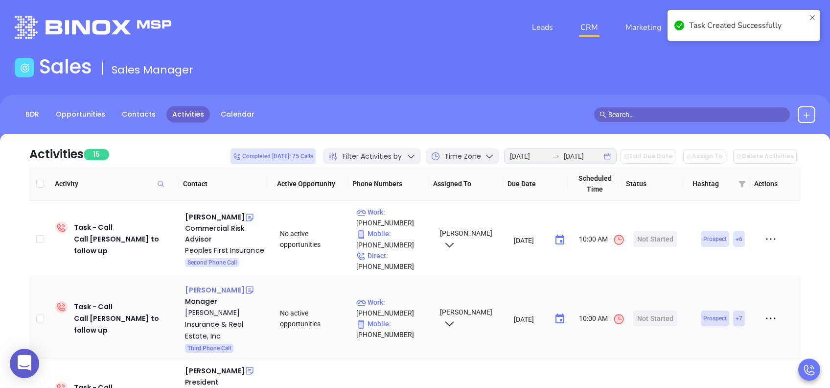
click at [205, 289] on div "Ashley Camlin" at bounding box center [214, 290] width 59 height 12
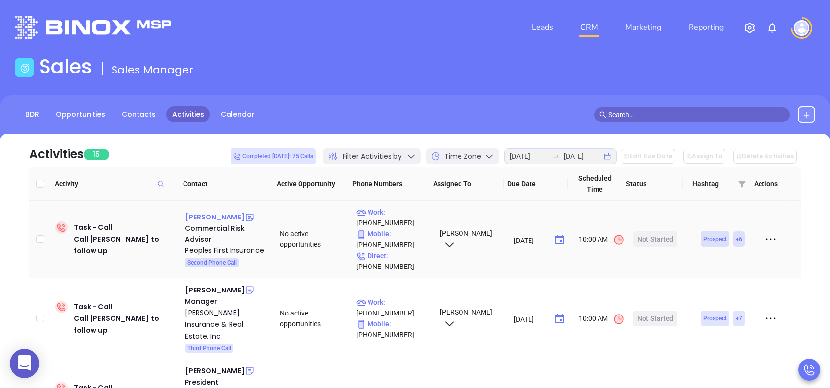
click at [211, 219] on div "Zander Galloway" at bounding box center [214, 217] width 59 height 12
click at [658, 238] on div "Start Now" at bounding box center [655, 239] width 31 height 16
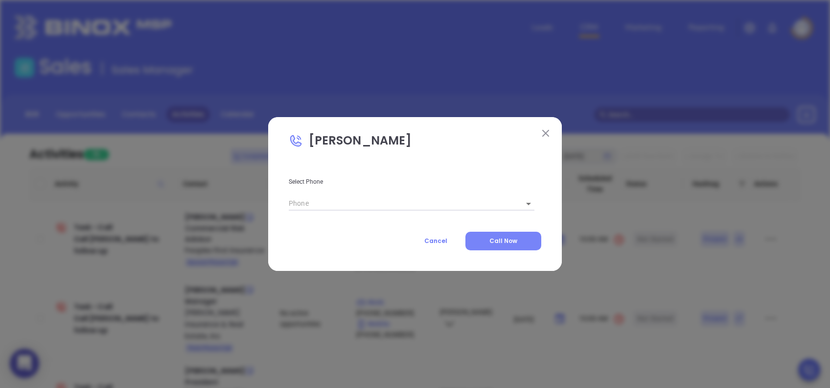
type input "(803) 324-5262"
type input "1"
click at [488, 243] on button "Call Now" at bounding box center [504, 241] width 76 height 19
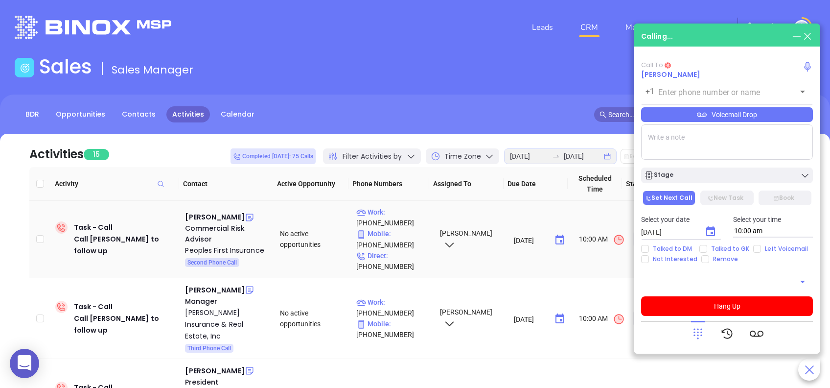
type input "(803) 324-5262"
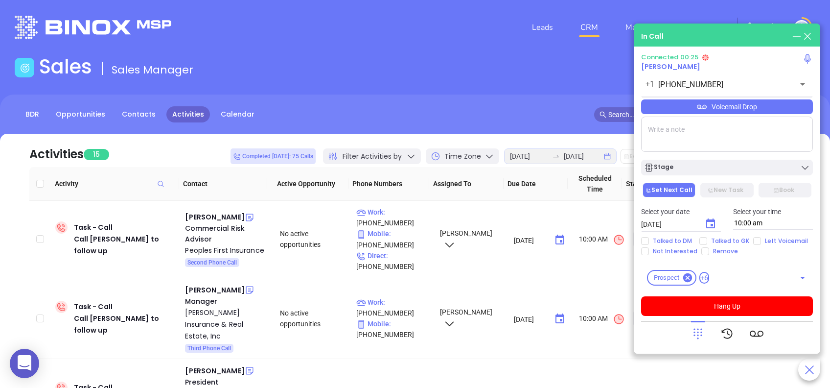
click at [697, 331] on icon at bounding box center [698, 334] width 14 height 14
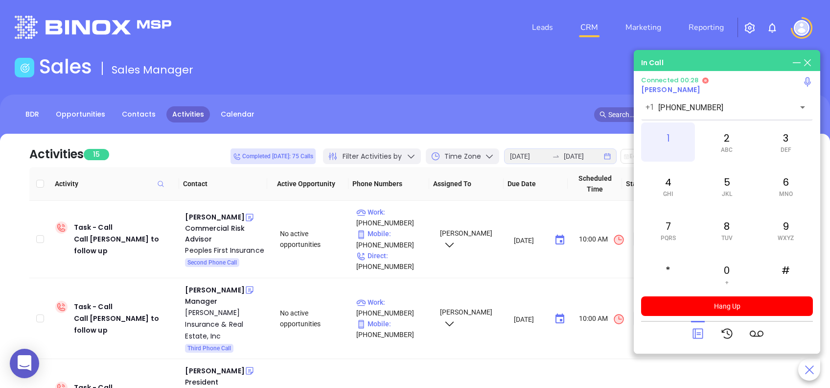
click at [677, 143] on div "1" at bounding box center [668, 141] width 54 height 39
click at [671, 190] on span "GHI" at bounding box center [668, 193] width 10 height 7
click at [726, 142] on div "2 ABC" at bounding box center [727, 141] width 54 height 39
click at [732, 188] on div "5 JKL" at bounding box center [727, 185] width 54 height 39
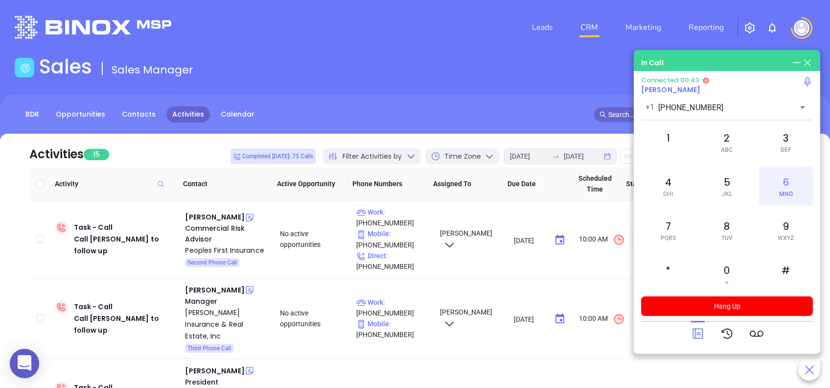
click at [778, 184] on div "6 MNO" at bounding box center [786, 185] width 54 height 39
click at [679, 143] on div "1" at bounding box center [668, 141] width 54 height 39
click at [697, 334] on icon at bounding box center [698, 334] width 14 height 14
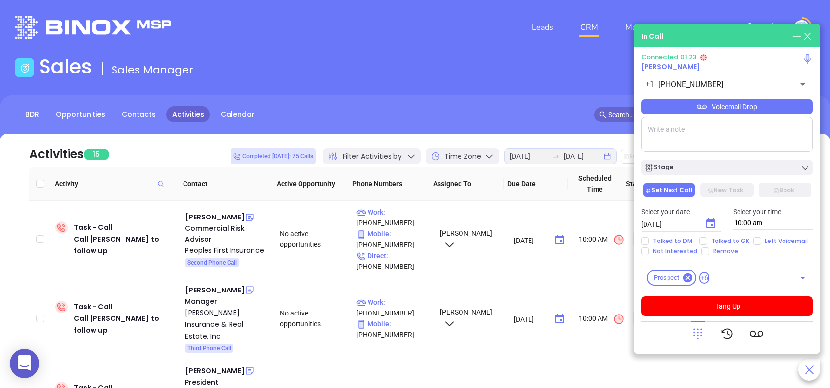
click at [767, 112] on div "Voicemail Drop" at bounding box center [727, 106] width 172 height 15
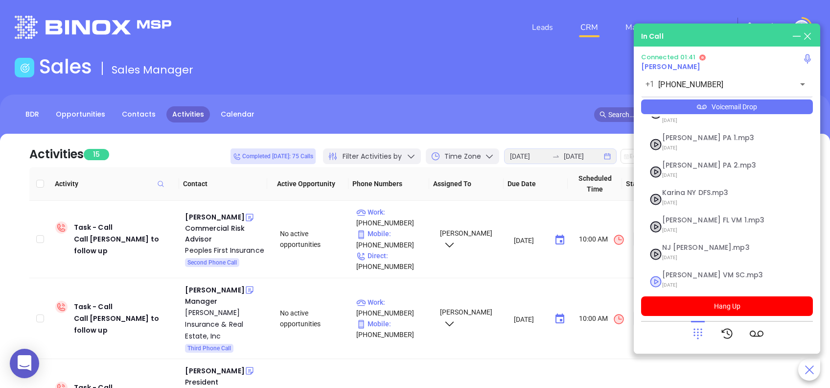
click at [683, 271] on span "Lucy VM SC.mp3" at bounding box center [715, 274] width 106 height 7
checkbox input "true"
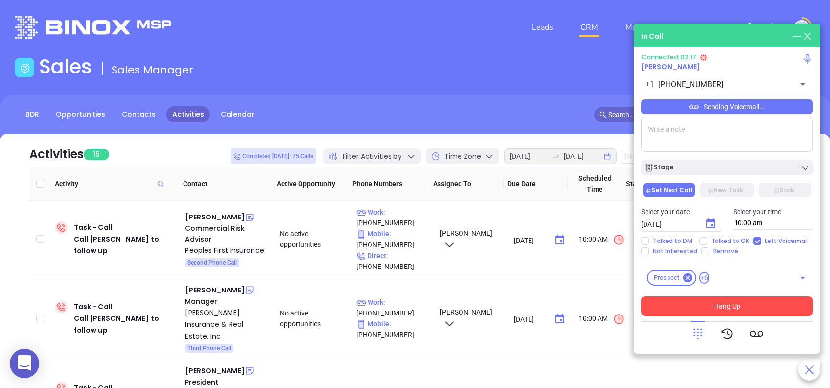
click at [782, 304] on button "Hang Up" at bounding box center [727, 306] width 172 height 20
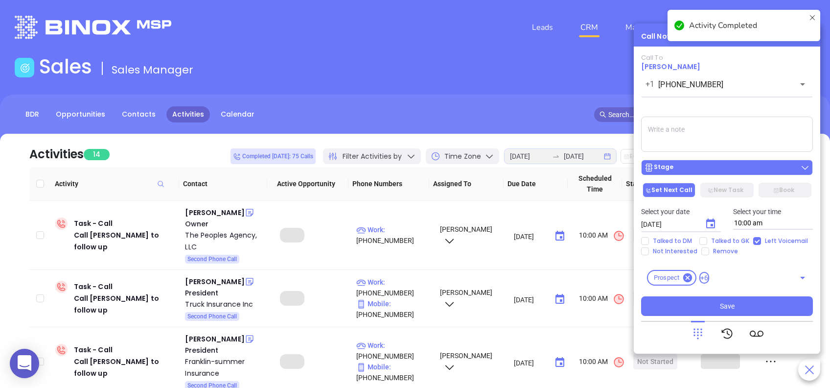
click at [727, 164] on div "Stage" at bounding box center [727, 168] width 166 height 10
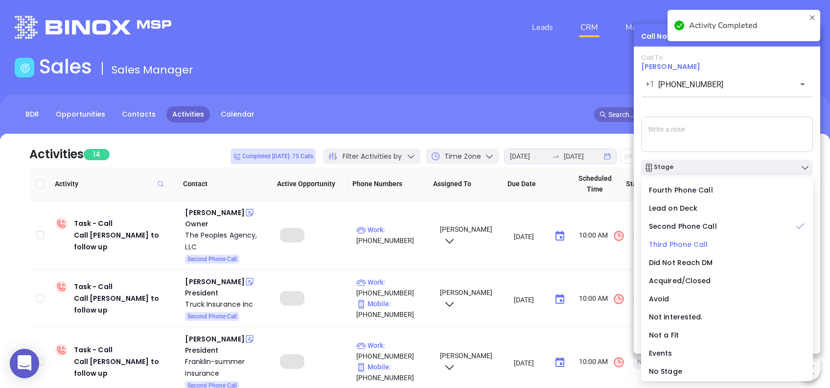
click at [669, 241] on span "Third Phone Call" at bounding box center [678, 244] width 59 height 10
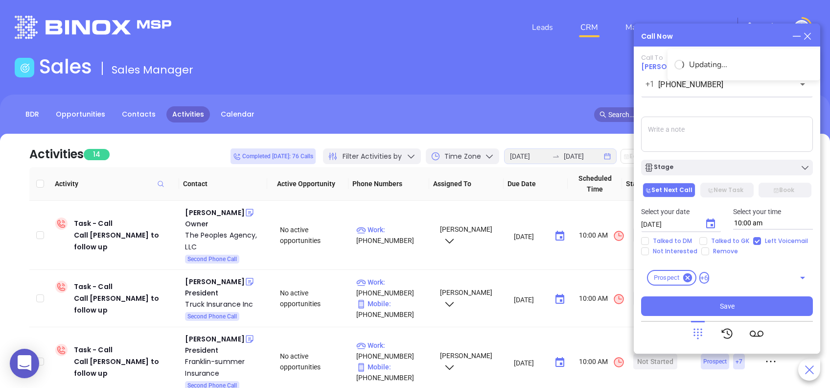
click at [709, 222] on icon "Choose date, selected date is Aug 27, 2025" at bounding box center [711, 224] width 12 height 12
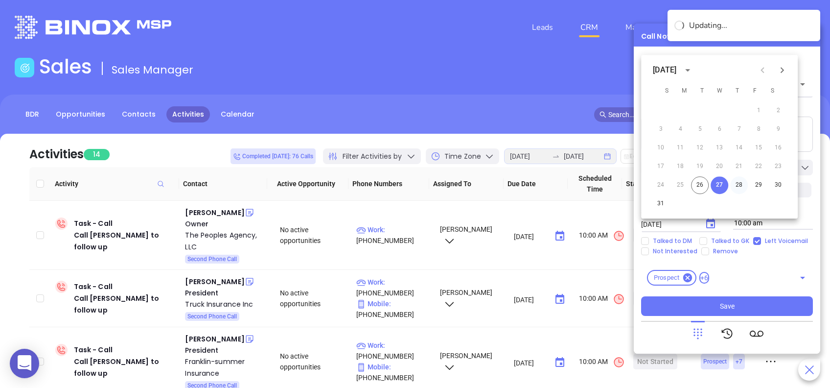
click at [741, 184] on button "28" at bounding box center [739, 185] width 18 height 18
type input "08/28/2025"
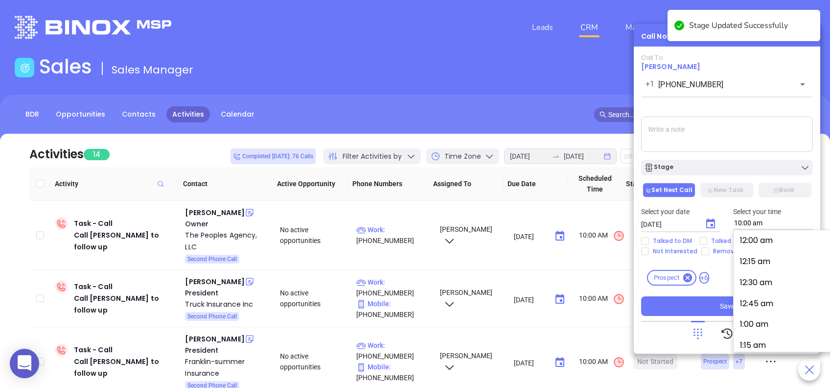
click at [744, 226] on input "10:00 am" at bounding box center [773, 223] width 80 height 13
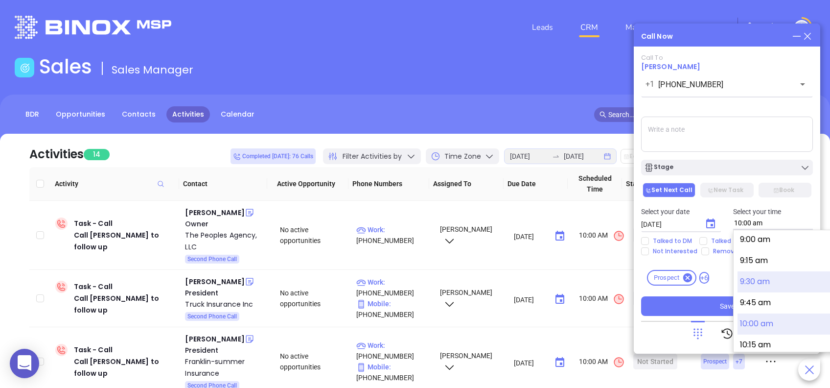
click at [760, 280] on button "9:30 am" at bounding box center [814, 281] width 152 height 21
type input "9:30 am"
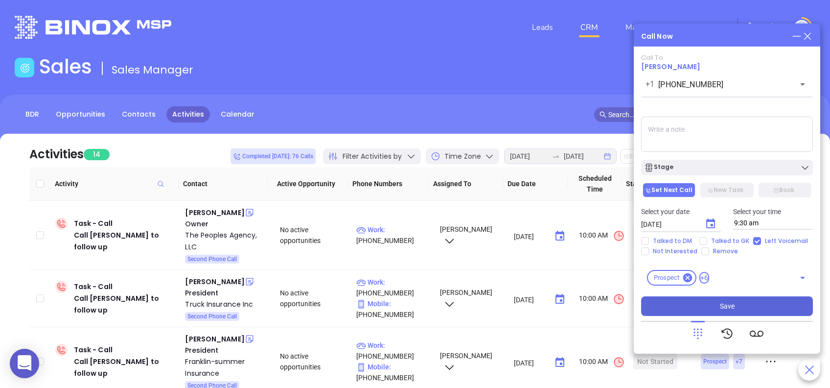
click at [767, 298] on button "Save" at bounding box center [727, 306] width 172 height 20
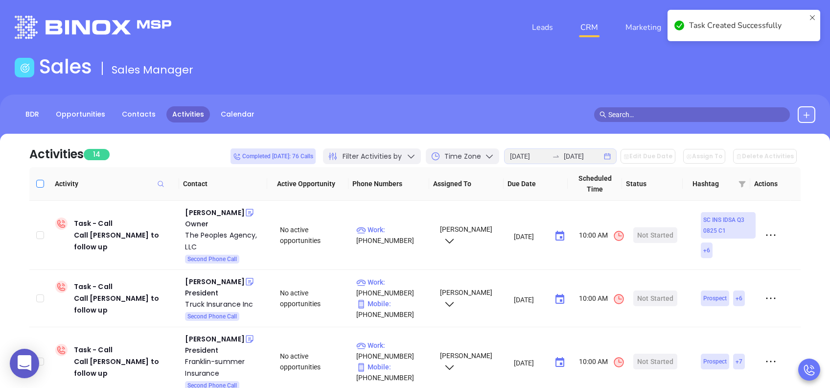
click at [37, 182] on input "Select all" at bounding box center [40, 184] width 8 height 8
checkbox input "true"
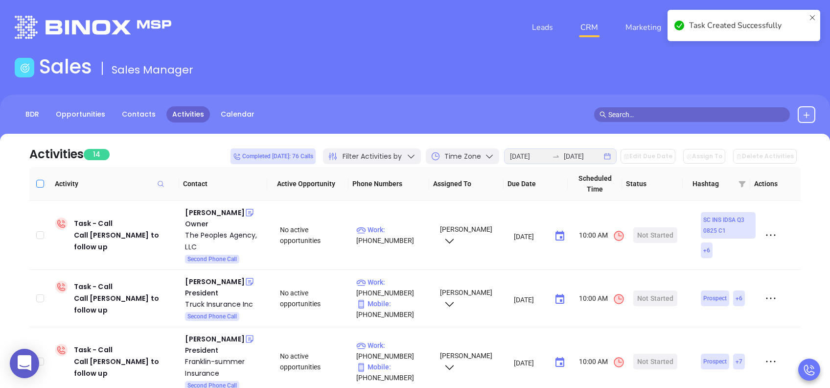
checkbox input "true"
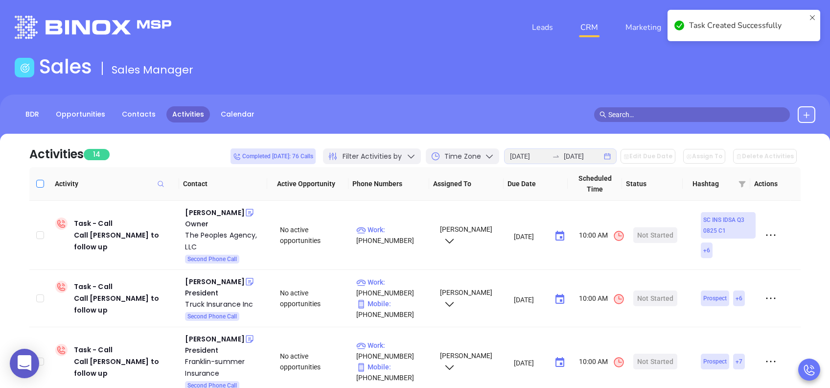
checkbox input "true"
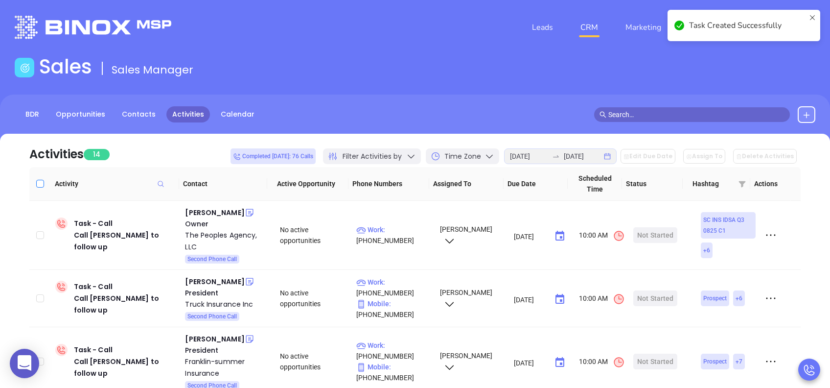
checkbox input "true"
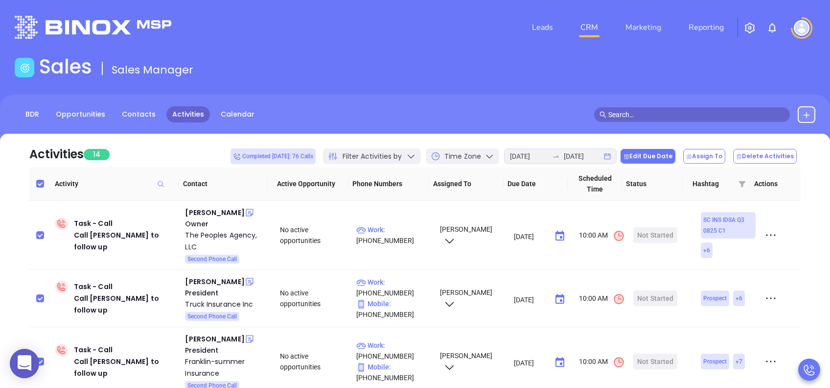
click at [663, 152] on button "Edit Due Date" at bounding box center [648, 156] width 55 height 15
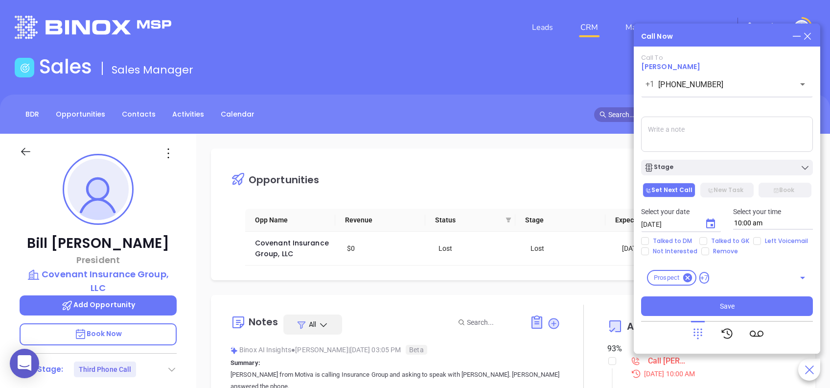
scroll to position [285, 0]
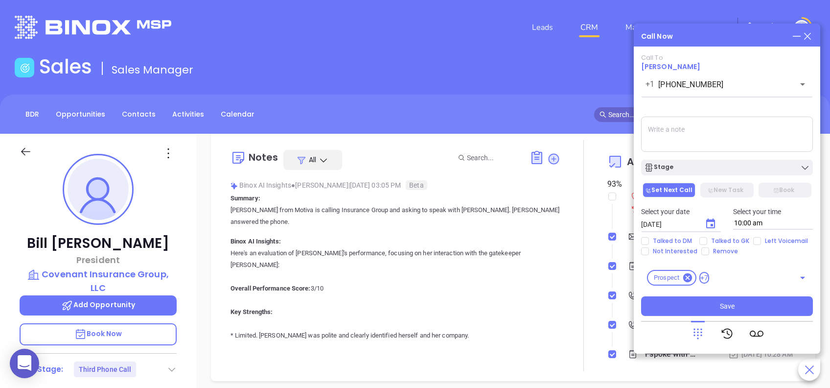
click at [160, 323] on p "Book Now" at bounding box center [98, 334] width 157 height 22
click at [681, 65] on span "Rodney Hawkins" at bounding box center [670, 67] width 59 height 10
click at [810, 36] on icon at bounding box center [807, 36] width 11 height 11
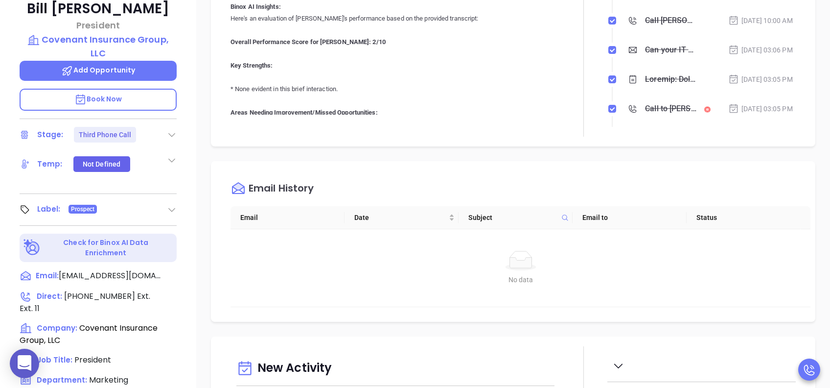
scroll to position [392, 0]
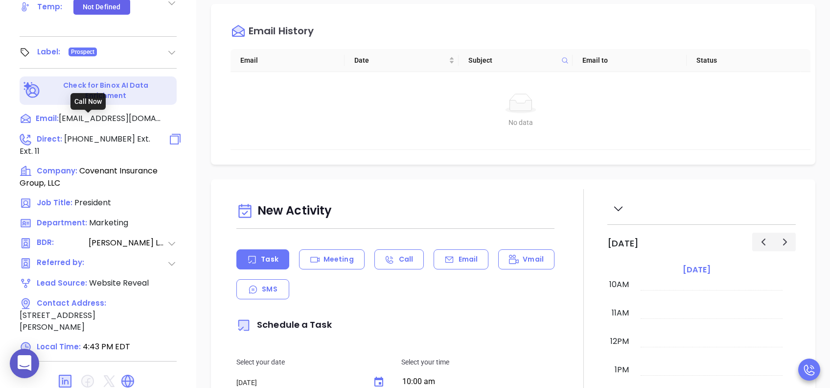
click at [86, 133] on span "(843) 797-8041" at bounding box center [99, 138] width 71 height 11
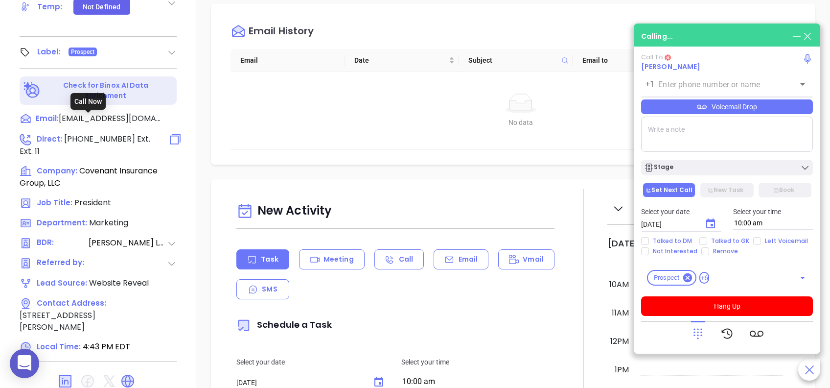
type input "(843) 797-8041"
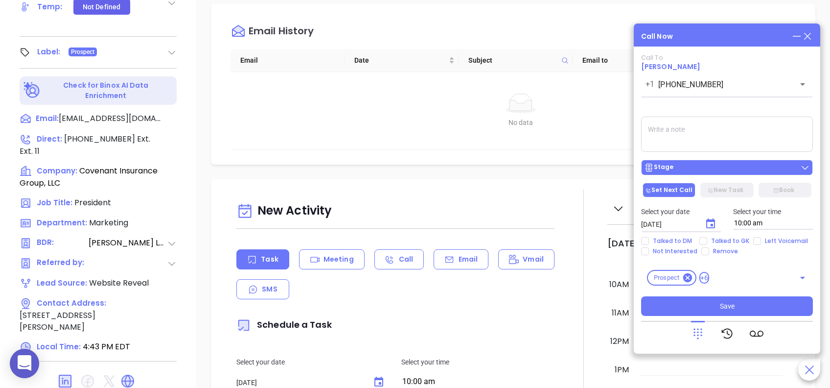
click at [707, 168] on div "Stage" at bounding box center [727, 168] width 166 height 10
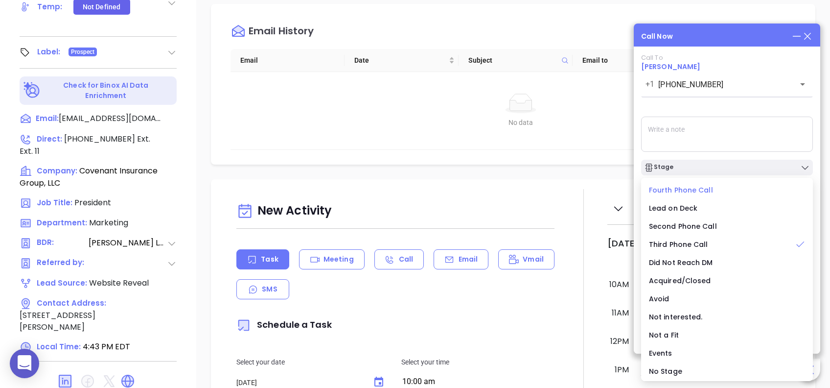
click at [670, 191] on span "Fourth Phone Call" at bounding box center [681, 190] width 64 height 10
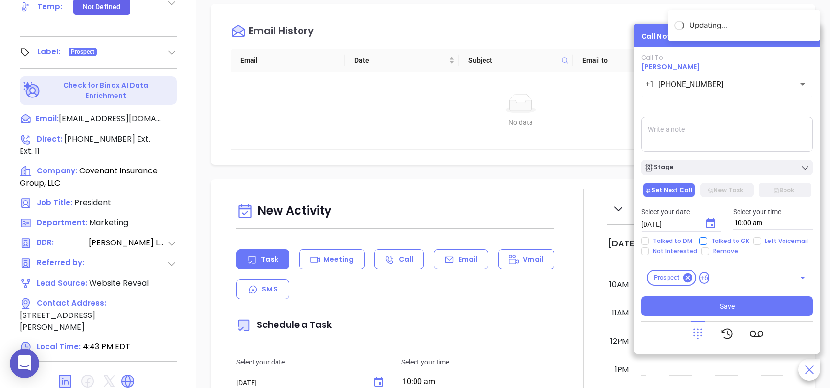
click at [702, 242] on input "Talked to GK" at bounding box center [704, 241] width 8 height 8
checkbox input "true"
click at [715, 219] on icon "Choose date, selected date is Aug 27, 2025" at bounding box center [711, 224] width 12 height 12
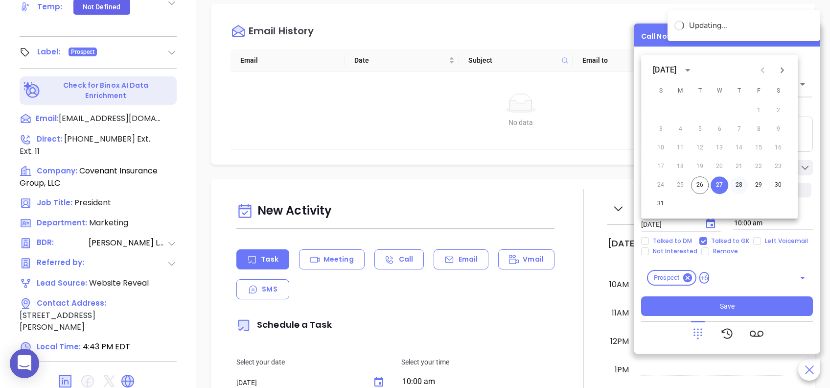
click at [741, 185] on button "28" at bounding box center [739, 185] width 18 height 18
type input "[DATE]"
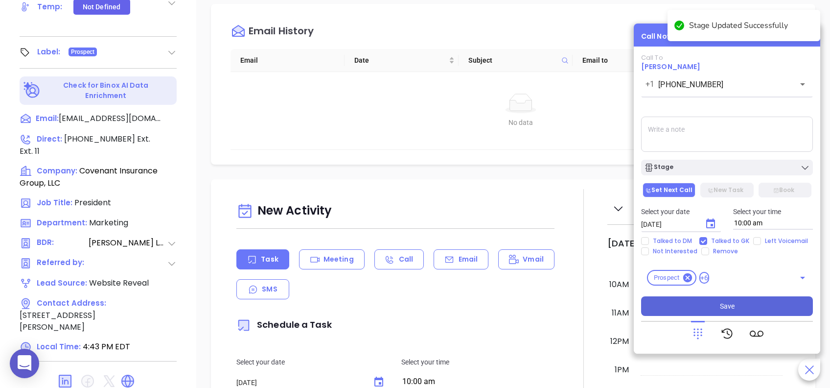
click at [757, 303] on button "Save" at bounding box center [727, 306] width 172 height 20
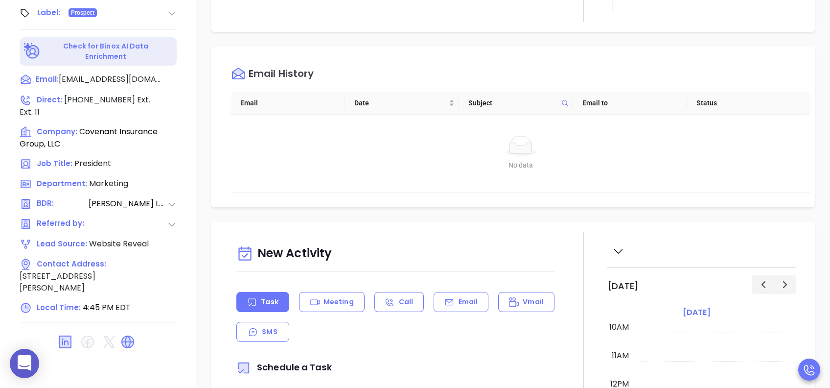
scroll to position [130, 0]
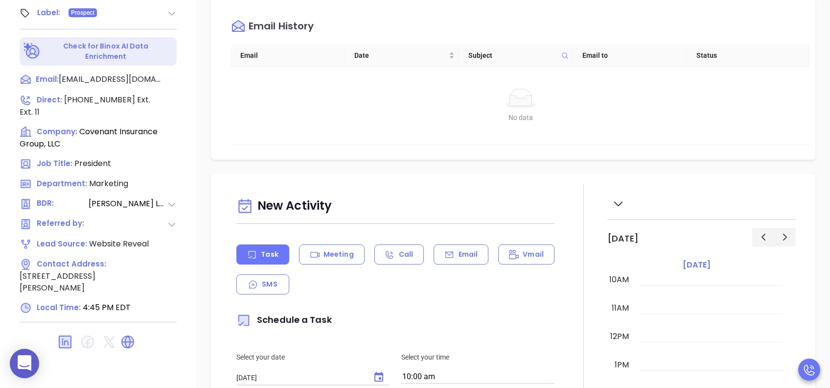
click at [459, 253] on p "Email" at bounding box center [469, 254] width 20 height 10
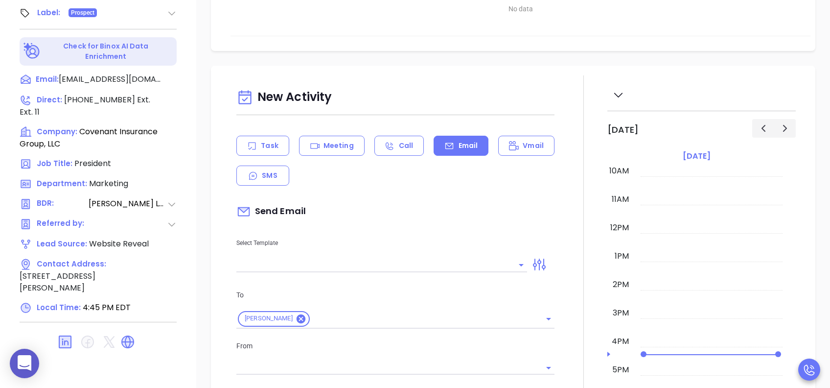
scroll to position [392, 0]
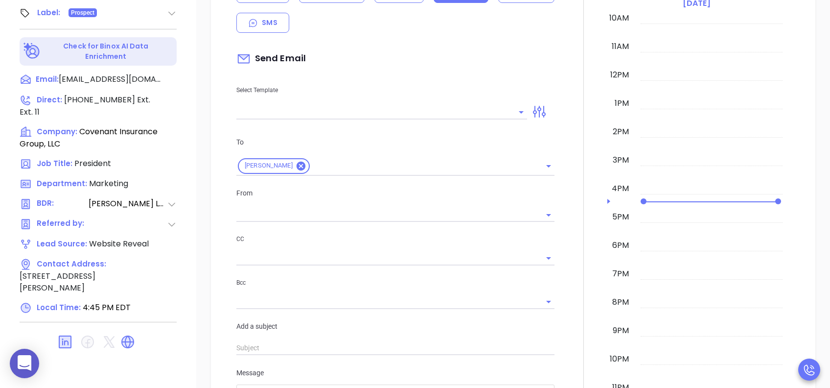
type input "[PERSON_NAME]"
click at [354, 106] on input "text" at bounding box center [374, 112] width 276 height 14
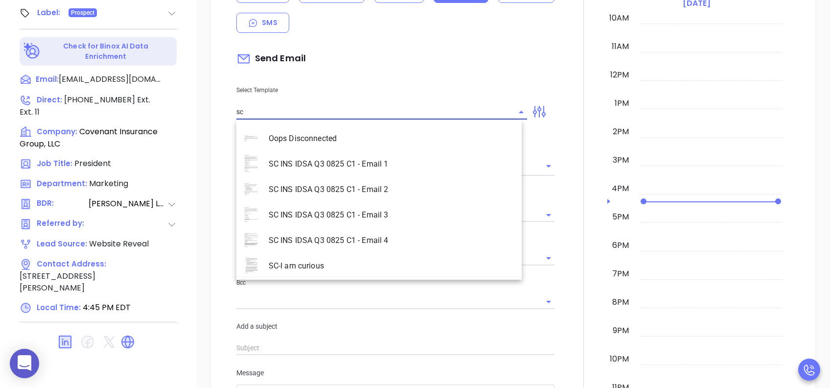
click at [366, 223] on li "SC INS IDSA Q3 0825 C1 - Email 3" at bounding box center [378, 214] width 285 height 25
type input "SC INS IDSA Q3 0825 C1 - Email 3"
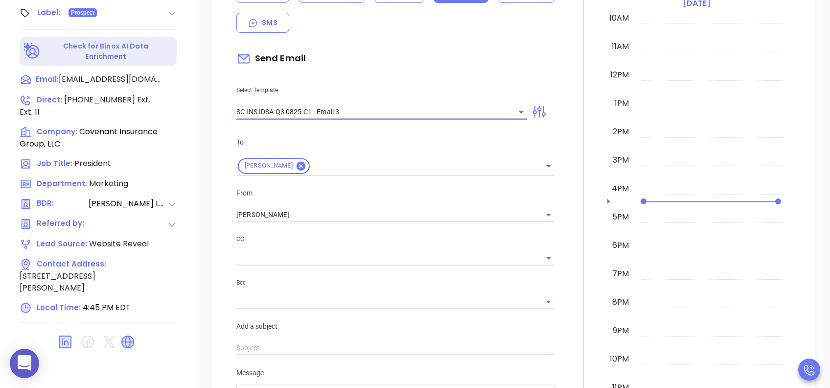
type input "Bill, could your agency survive a data breach?"
type input "SC INS IDSA Q3 0825 C1 - Email 3"
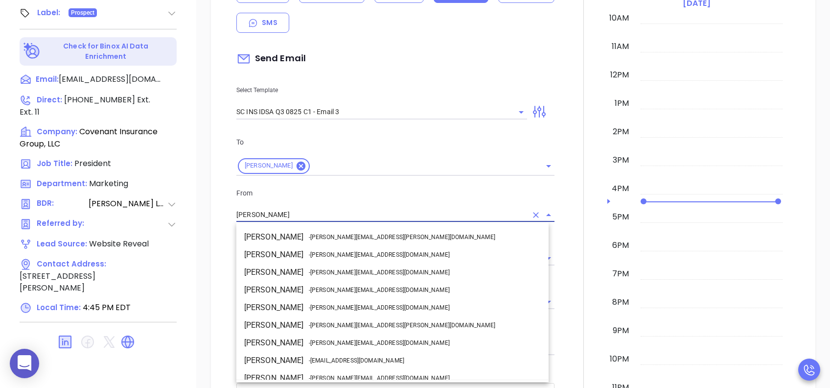
scroll to position [60, 0]
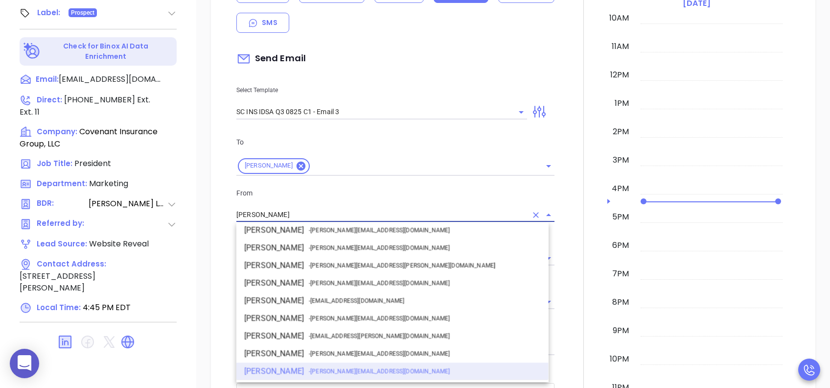
drag, startPoint x: 274, startPoint y: 211, endPoint x: 186, endPoint y: 211, distance: 88.6
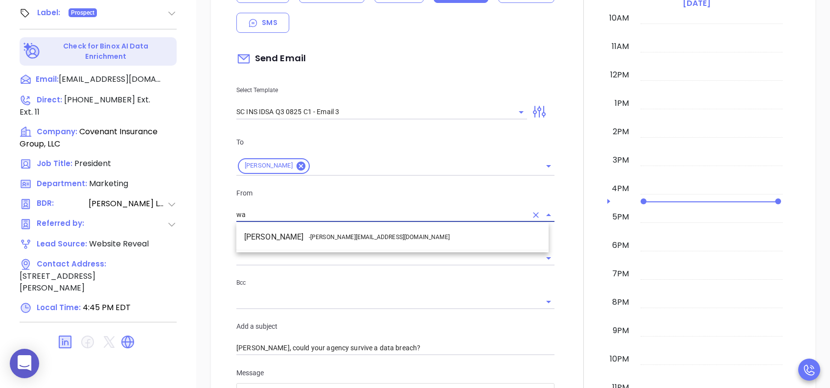
click at [305, 235] on li "Walter Contreras - walter@motiva.net" at bounding box center [392, 237] width 312 height 18
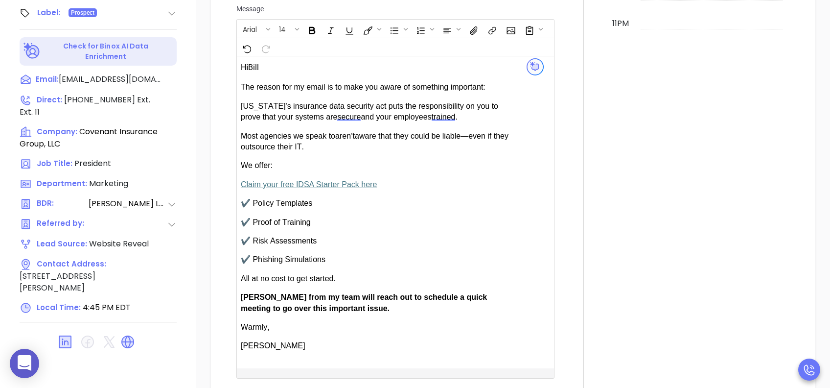
scroll to position [783, 0]
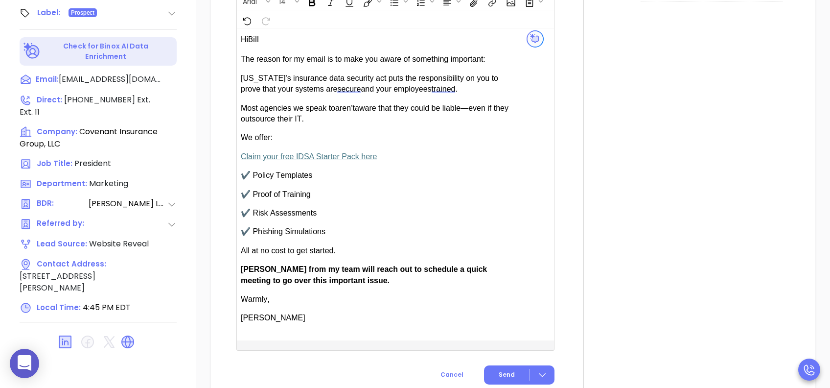
type input "[PERSON_NAME]"
drag, startPoint x: 273, startPoint y: 266, endPoint x: 242, endPoint y: 270, distance: 31.5
click at [242, 270] on span "Anabell from my team will reach out to schedule a quick meeting to go over this…" at bounding box center [364, 274] width 246 height 19
click at [504, 372] on span "Send" at bounding box center [507, 374] width 16 height 9
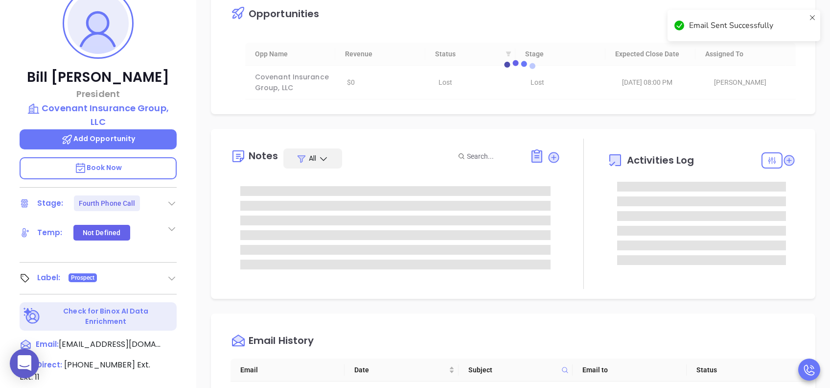
scroll to position [105, 0]
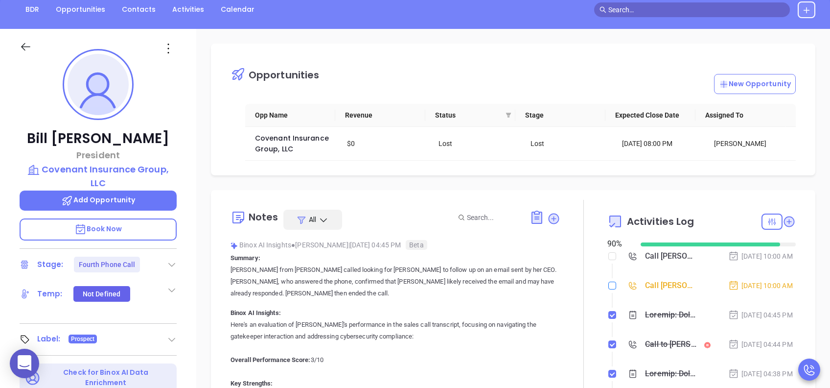
click at [609, 291] on label at bounding box center [613, 285] width 8 height 11
click at [609, 289] on input "checkbox" at bounding box center [613, 286] width 8 height 8
checkbox input "true"
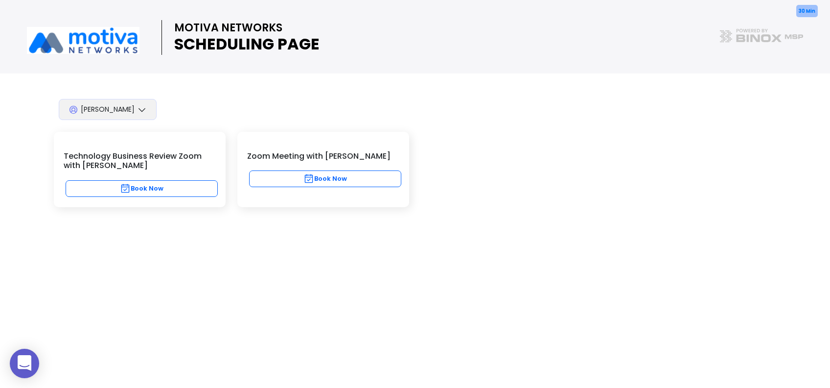
click at [342, 173] on button "Book Now" at bounding box center [325, 178] width 152 height 17
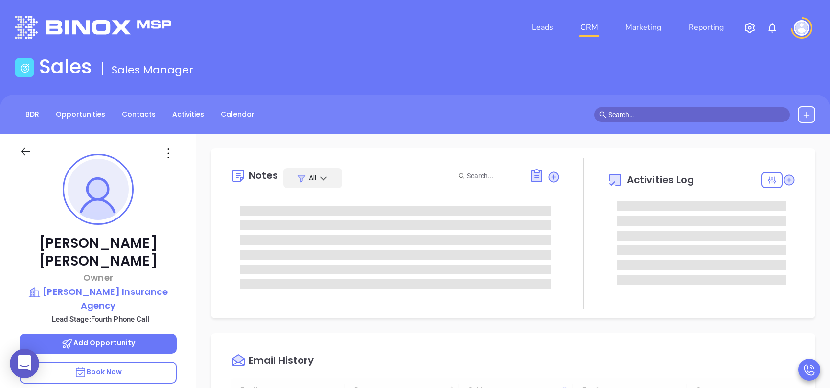
type input "[DATE]"
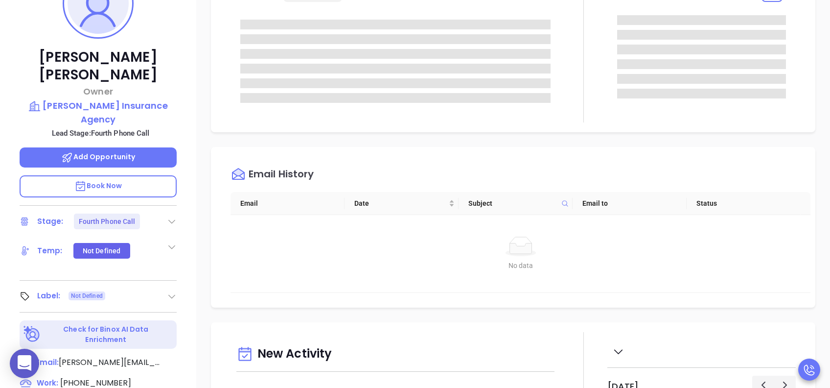
scroll to position [196, 0]
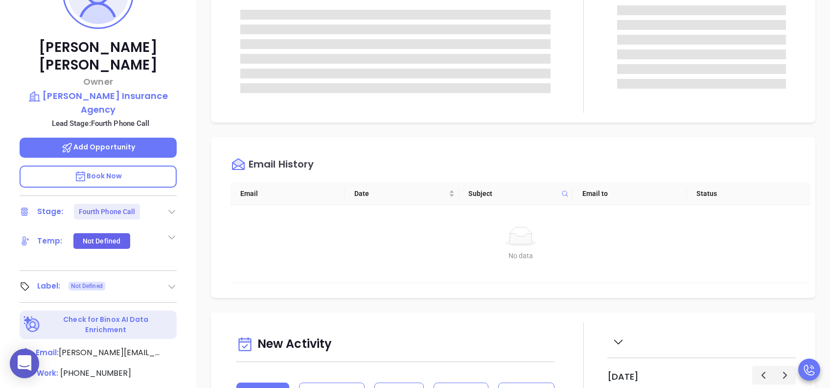
type input "[PERSON_NAME]"
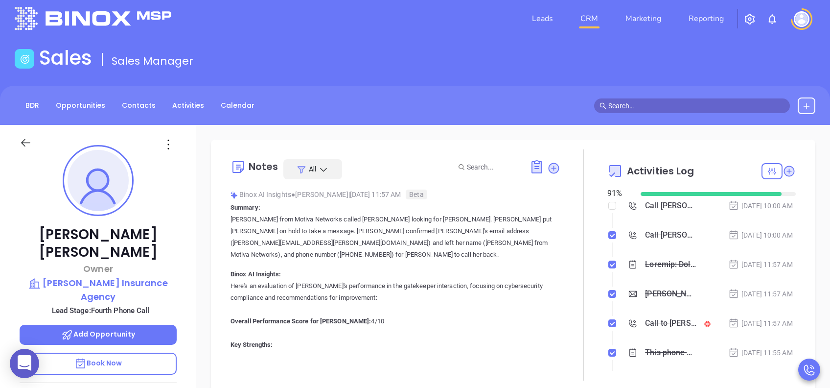
scroll to position [0, 0]
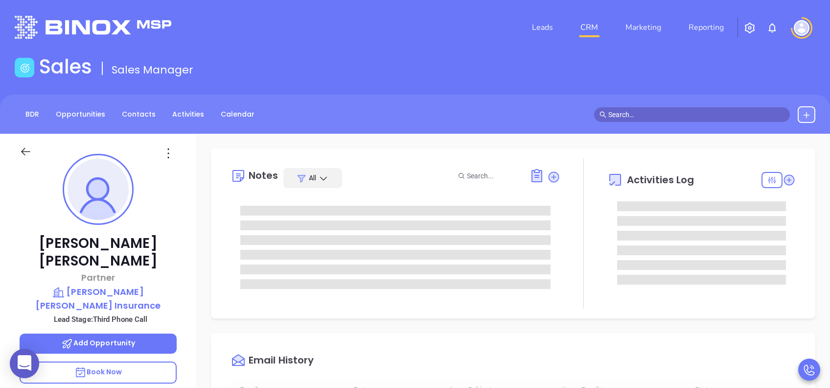
scroll to position [285, 0]
type input "[PERSON_NAME]"
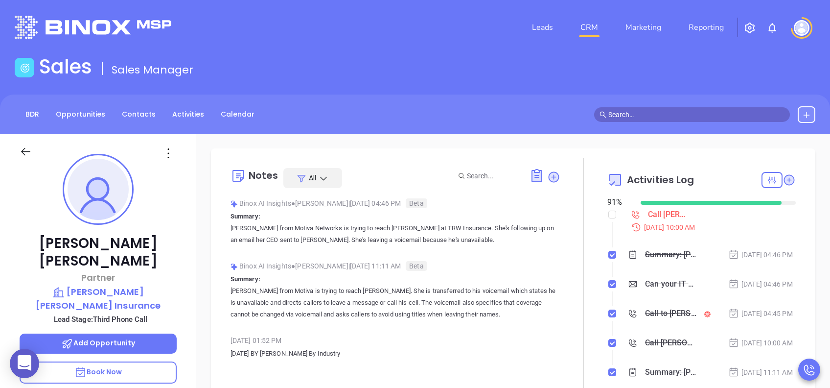
click at [136, 290] on p "Book Now" at bounding box center [98, 372] width 157 height 22
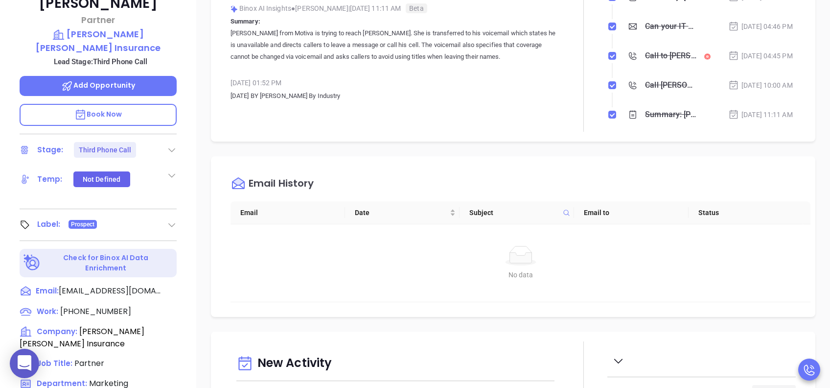
scroll to position [431, 0]
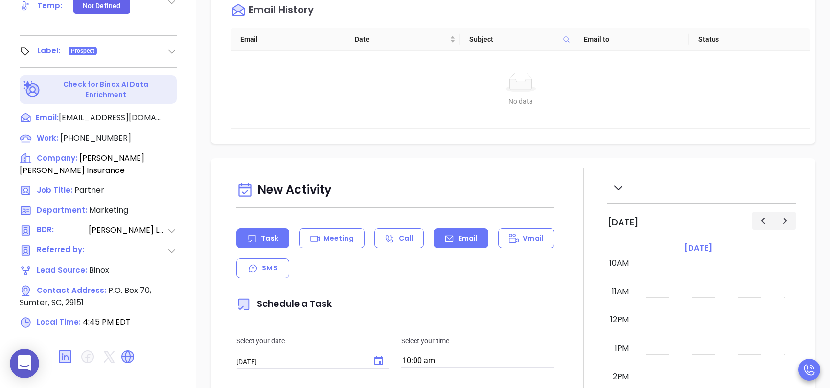
click at [459, 242] on p "Email" at bounding box center [469, 238] width 20 height 10
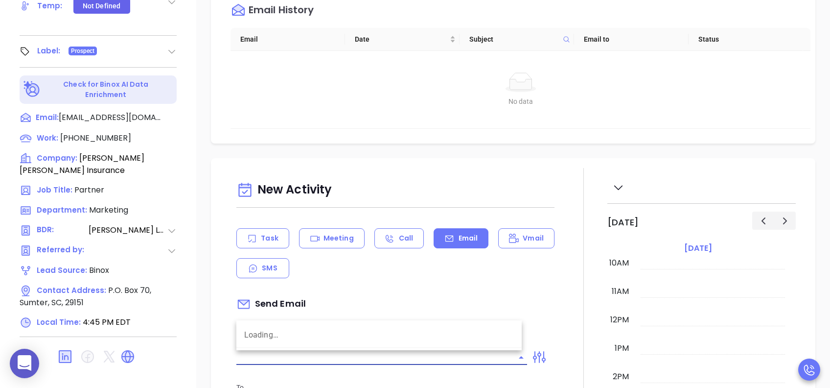
click at [366, 290] on input "text" at bounding box center [374, 357] width 276 height 14
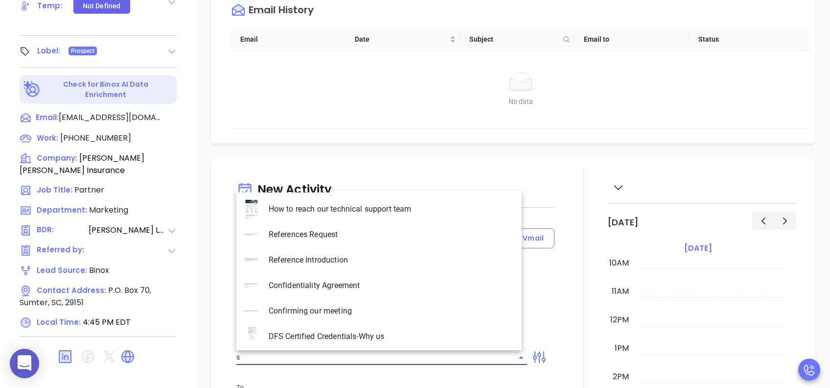
type input "sc"
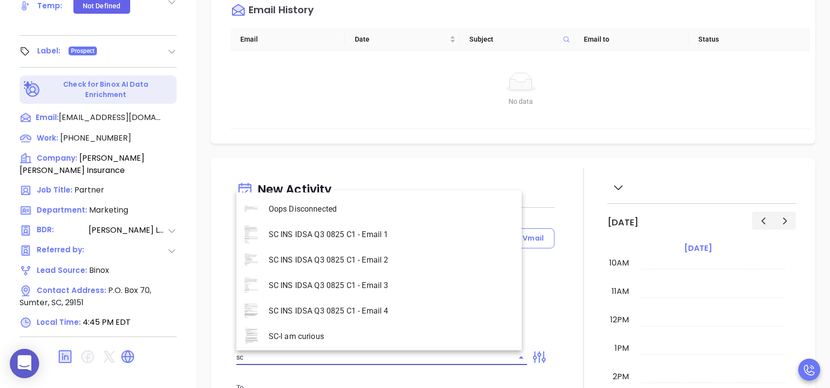
type input "[PERSON_NAME]"
click at [362, 290] on li "SC INS IDSA Q3 0825 C1 - Email 3" at bounding box center [378, 285] width 285 height 25
type input "SC INS IDSA Q3 0825 C1 - Email 3"
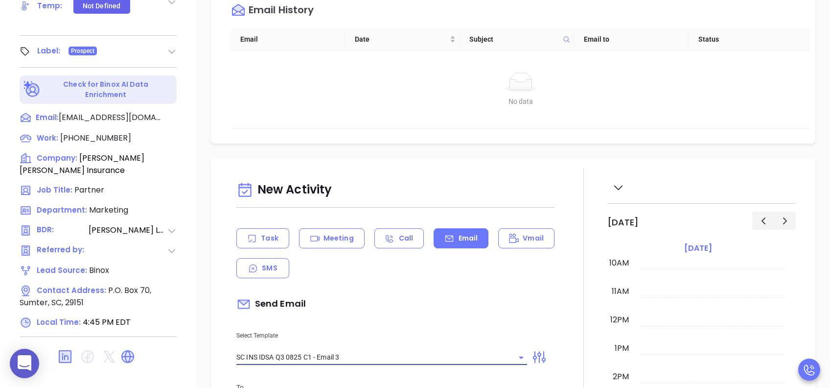
type input "Robbie, could your agency survive a data breach?"
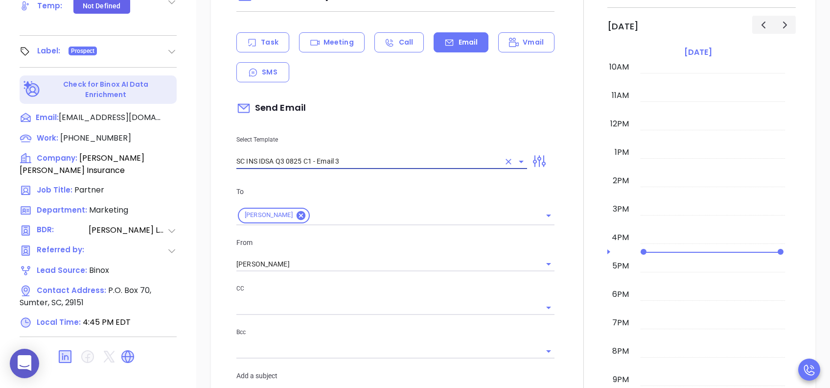
drag, startPoint x: 238, startPoint y: 258, endPoint x: 175, endPoint y: 261, distance: 63.7
type input "SC INS IDSA Q3 0825 C1 - Email 3"
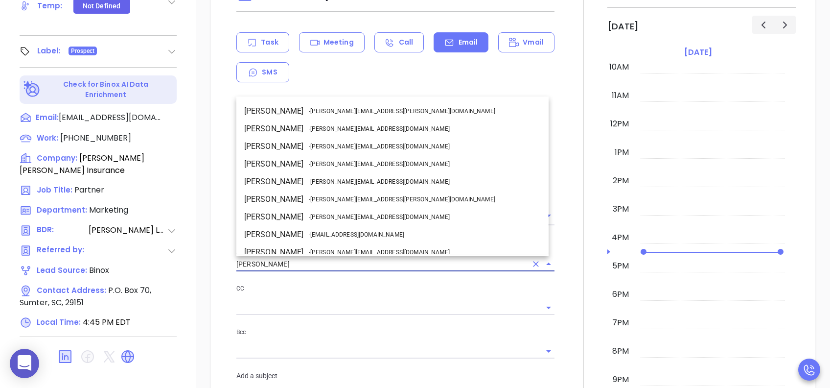
scroll to position [60, 0]
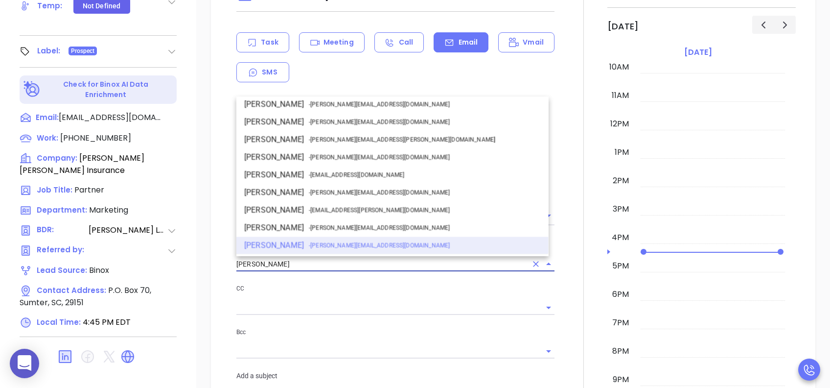
drag, startPoint x: 298, startPoint y: 263, endPoint x: 196, endPoint y: 263, distance: 101.8
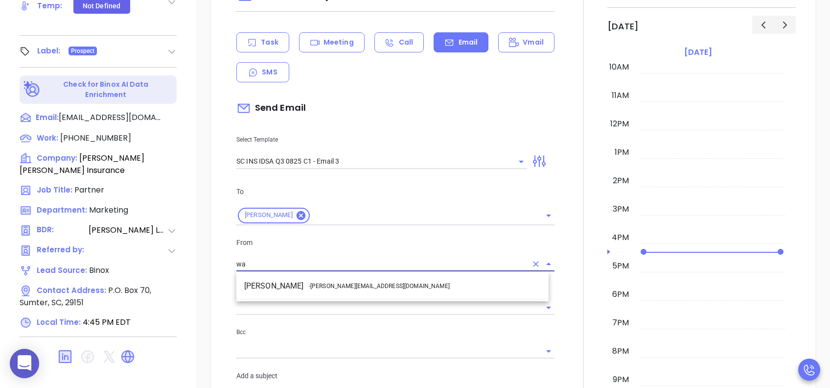
click at [282, 284] on li "Walter Contreras - walter@motiva.net" at bounding box center [392, 286] width 312 height 18
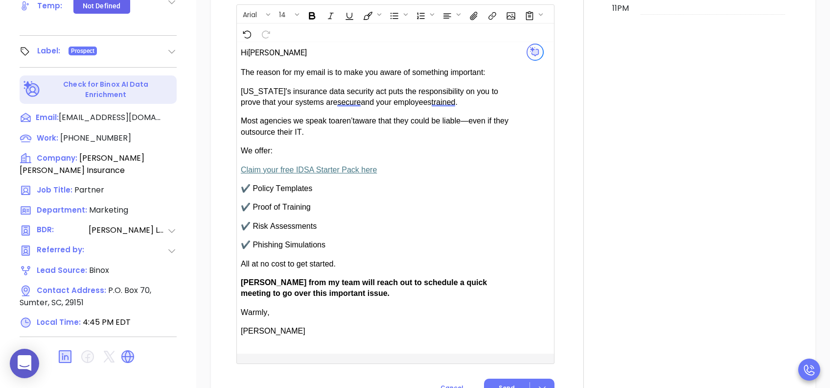
scroll to position [653, 0]
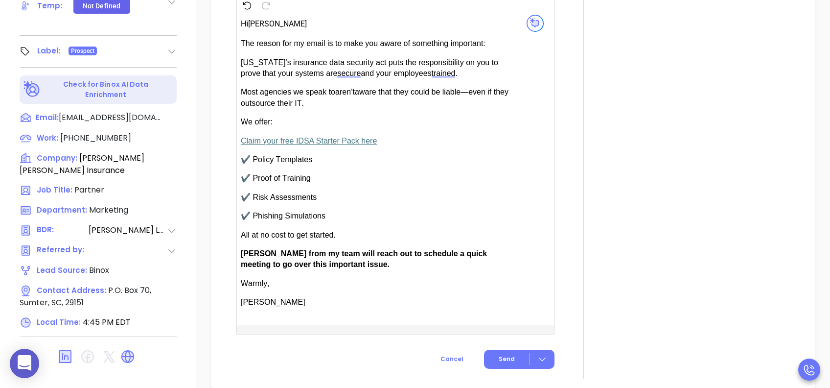
type input "[PERSON_NAME]"
drag, startPoint x: 272, startPoint y: 251, endPoint x: 245, endPoint y: 254, distance: 27.1
click at [245, 254] on span "[PERSON_NAME] from my team will reach out to schedule a quick meeting to go ove…" at bounding box center [364, 258] width 246 height 19
click at [506, 290] on span "Send" at bounding box center [507, 358] width 16 height 9
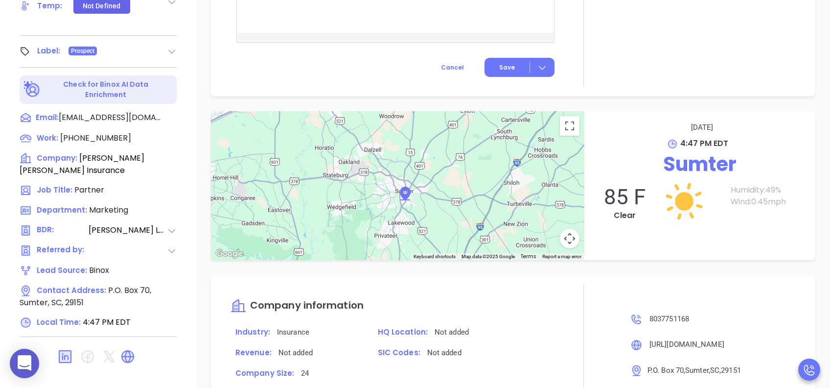
scroll to position [733, 0]
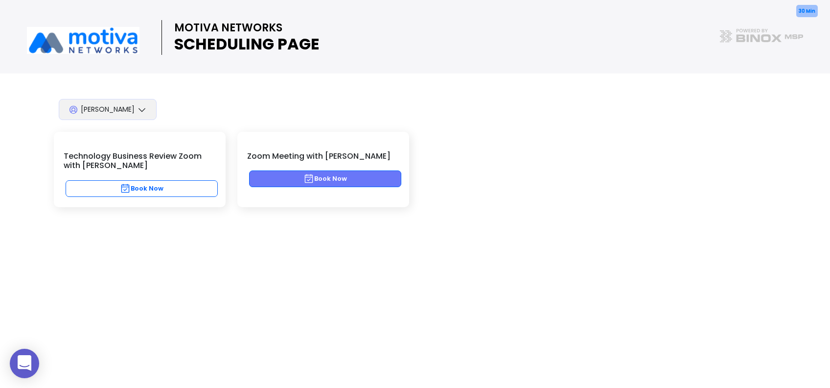
click at [347, 180] on button "Book Now" at bounding box center [325, 178] width 152 height 17
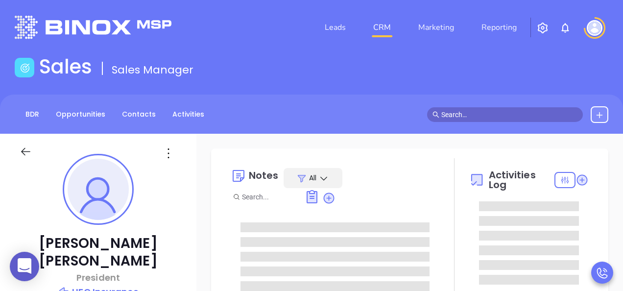
type input "[PERSON_NAME]"
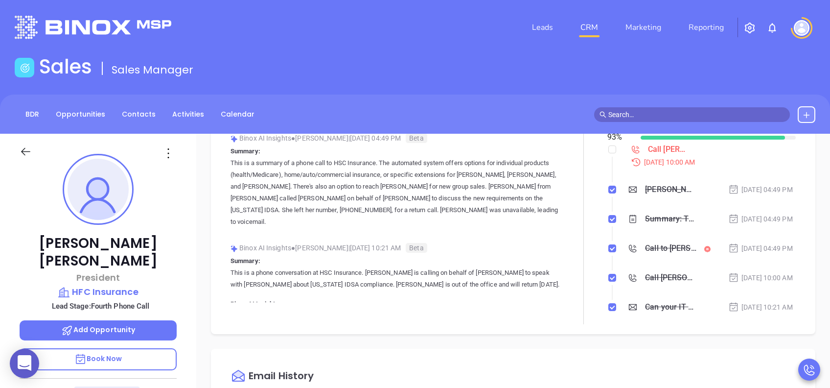
scroll to position [431, 0]
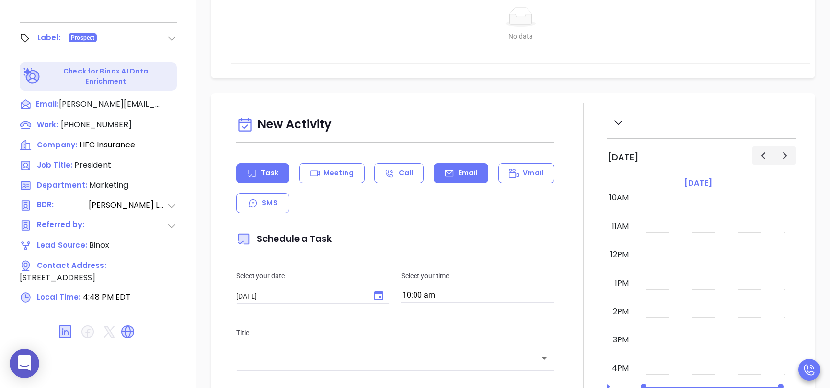
click at [476, 171] on div "Email" at bounding box center [461, 173] width 55 height 20
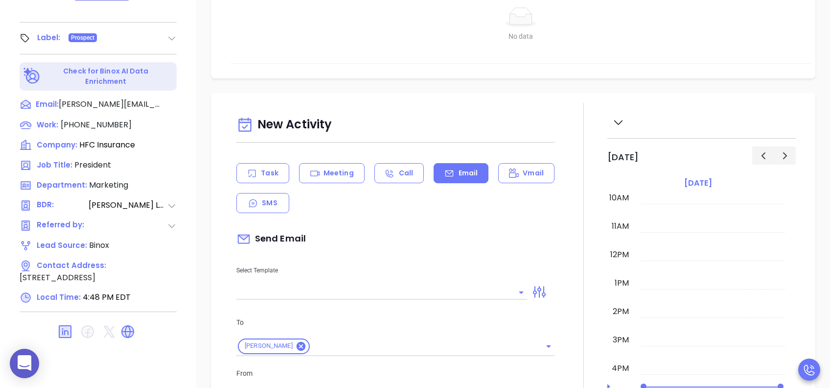
click at [402, 290] on input "text" at bounding box center [374, 292] width 276 height 14
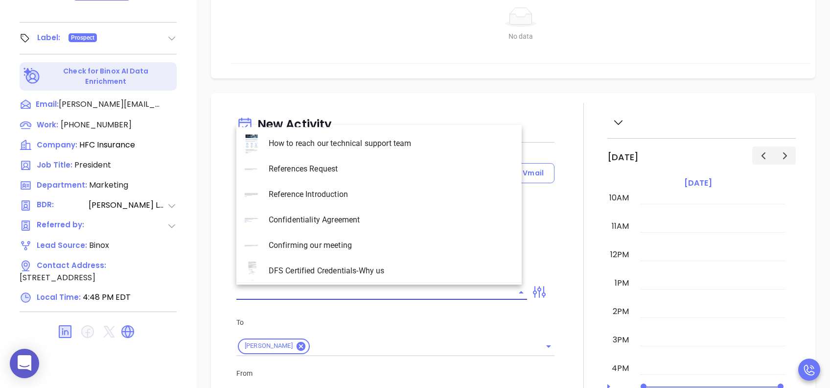
type input "[PERSON_NAME]"
click at [405, 247] on li "SC INS IDSA Q3 0825 C1 - Email 4" at bounding box center [378, 245] width 285 height 25
type input "SC INS IDSA Q3 0825 C1 - Email 4"
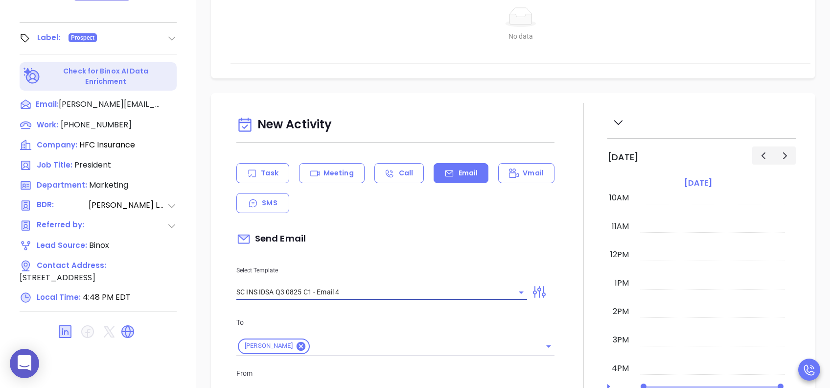
type input "Final heads up [PERSON_NAME]; Compliance matters"
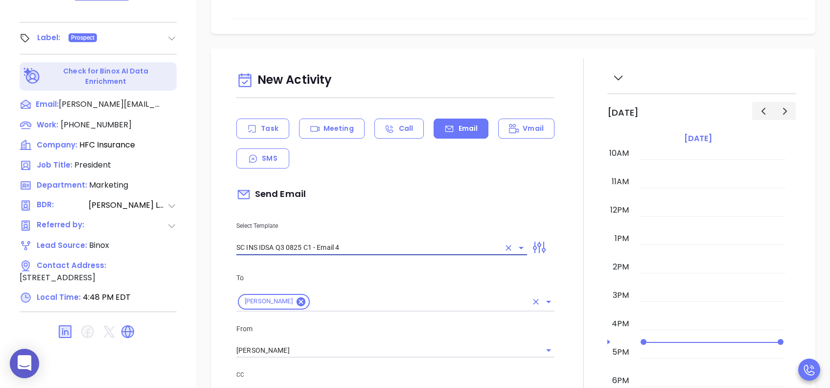
scroll to position [130, 0]
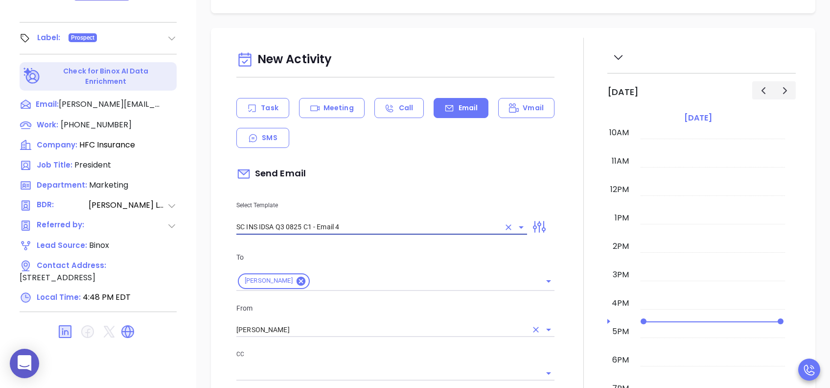
type input "SC INS IDSA Q3 0825 C1 - Email 4"
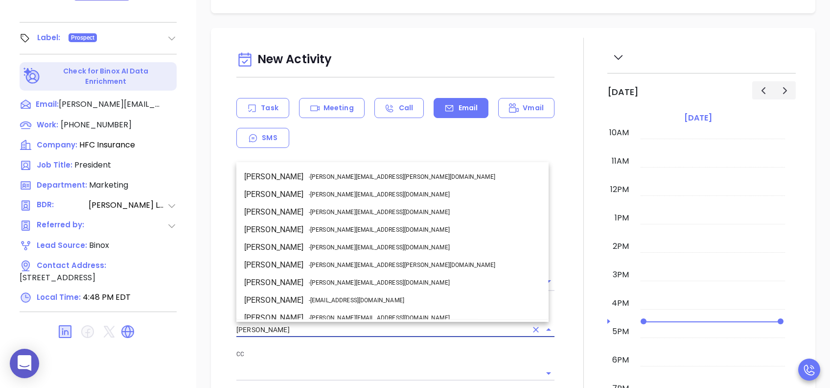
scroll to position [60, 0]
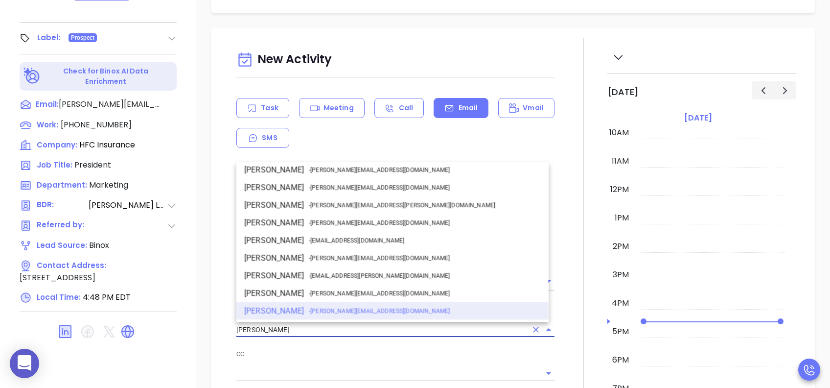
drag, startPoint x: 294, startPoint y: 323, endPoint x: 192, endPoint y: 328, distance: 101.9
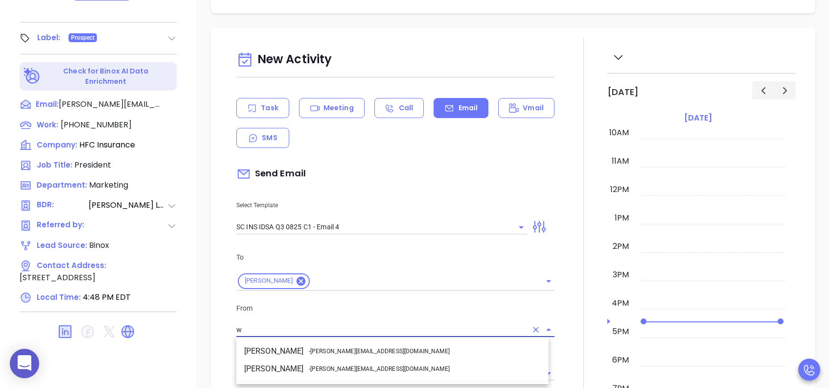
scroll to position [0, 0]
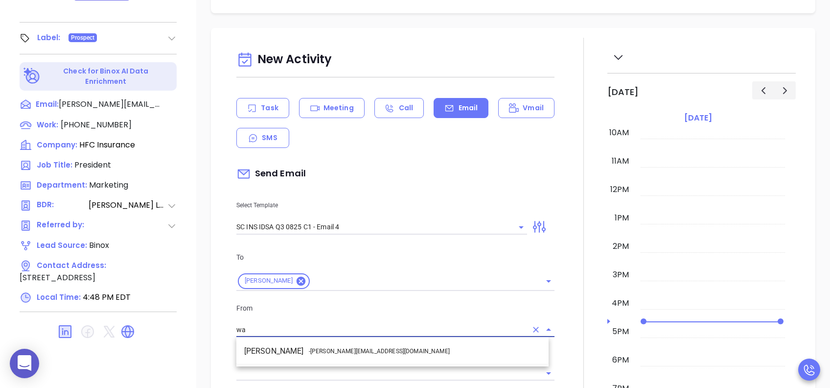
click at [344, 290] on span "- [PERSON_NAME][EMAIL_ADDRESS][DOMAIN_NAME]" at bounding box center [379, 351] width 141 height 9
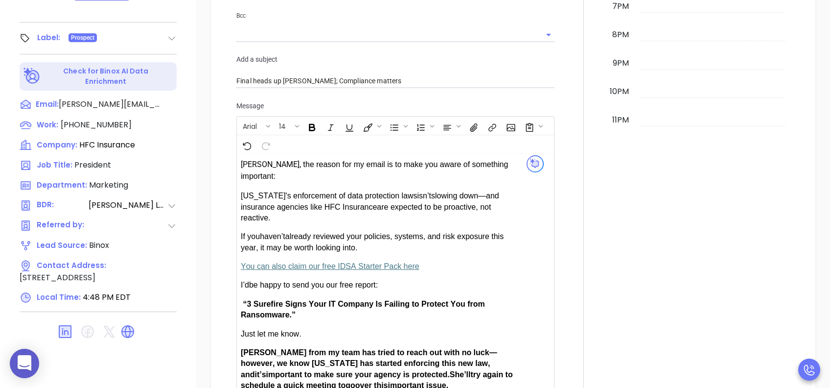
scroll to position [587, 0]
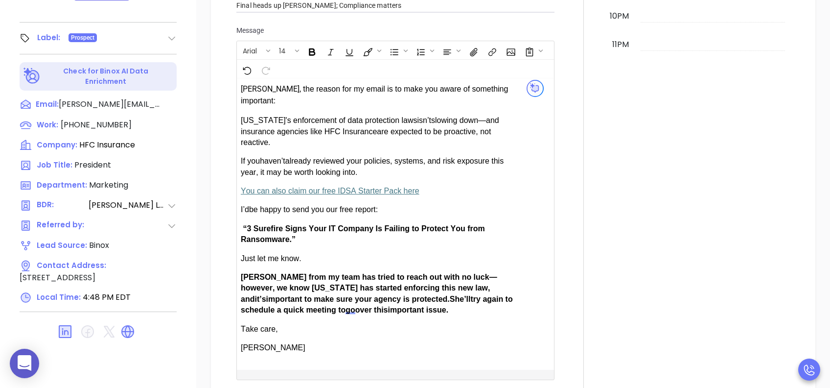
type input "[PERSON_NAME]"
drag, startPoint x: 270, startPoint y: 259, endPoint x: 245, endPoint y: 262, distance: 25.7
click at [245, 273] on span "[PERSON_NAME] from my team has tried to reach out with no luck—however, we know…" at bounding box center [369, 288] width 257 height 30
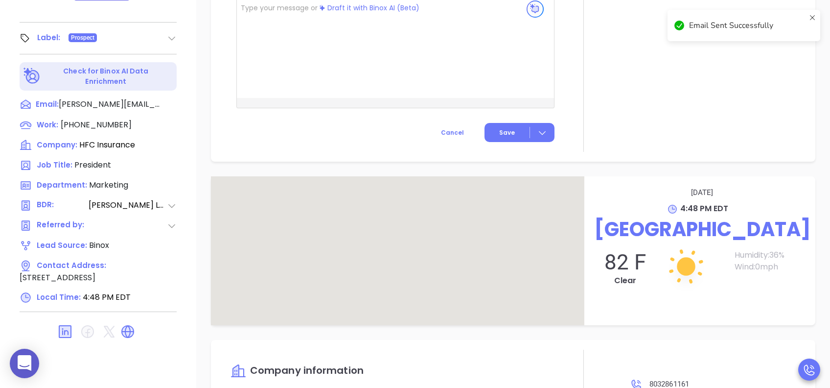
scroll to position [506, 0]
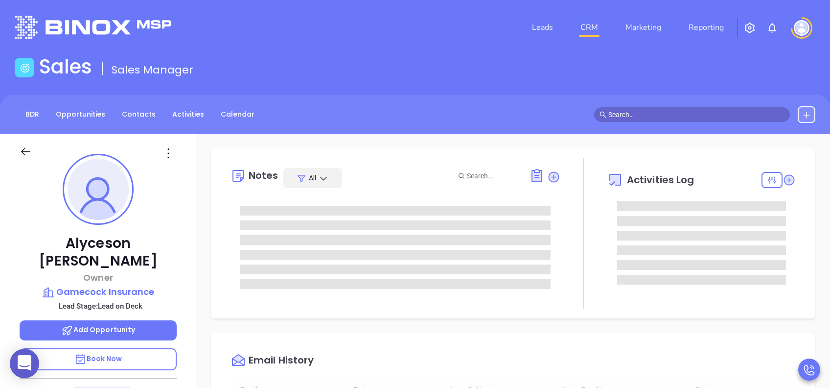
scroll to position [285, 0]
type input "[PERSON_NAME]"
click at [145, 290] on p "Book Now" at bounding box center [98, 359] width 157 height 22
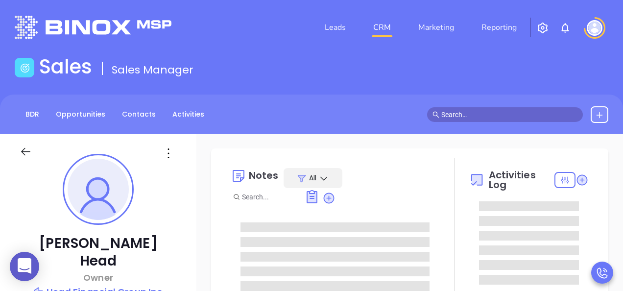
type input "[PERSON_NAME]"
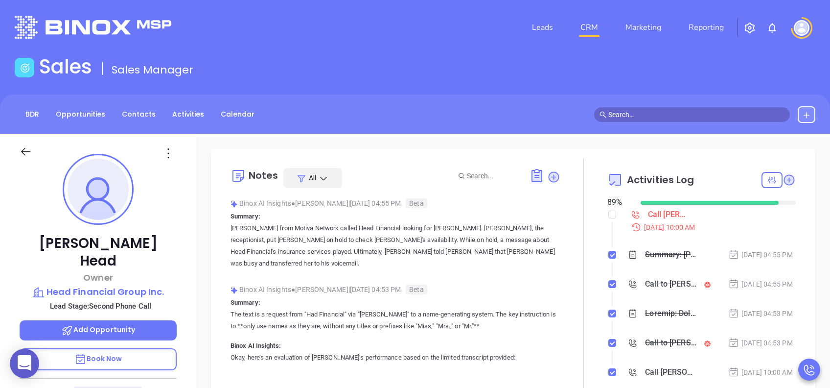
scroll to position [285, 0]
click at [130, 290] on p "Book Now" at bounding box center [98, 359] width 157 height 22
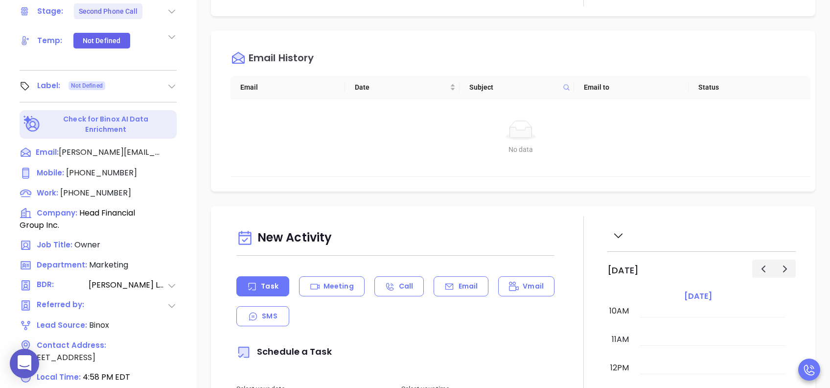
scroll to position [431, 0]
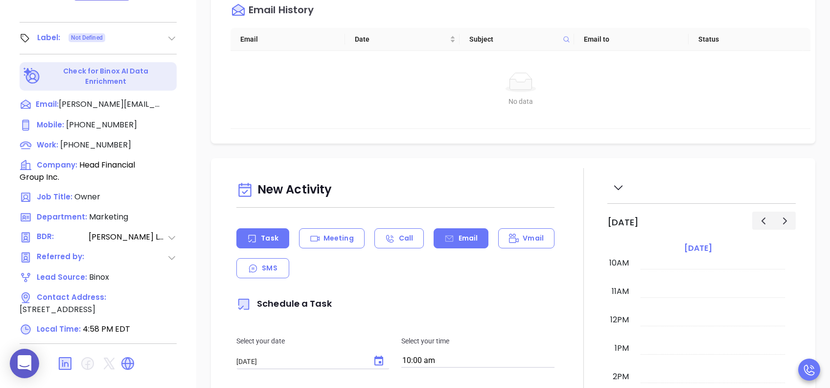
click at [447, 235] on icon at bounding box center [450, 238] width 8 height 6
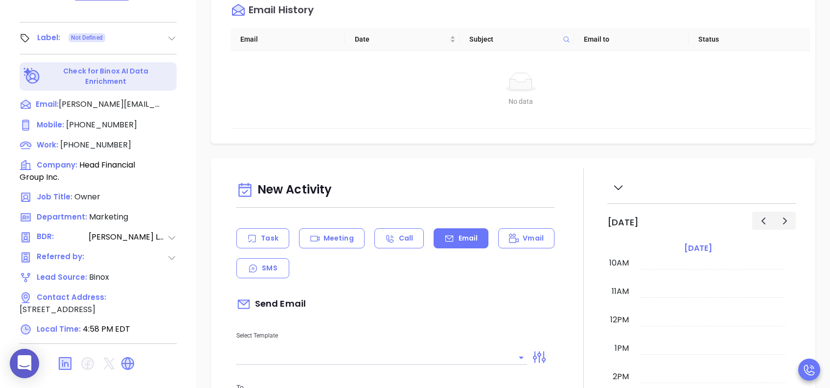
scroll to position [196, 0]
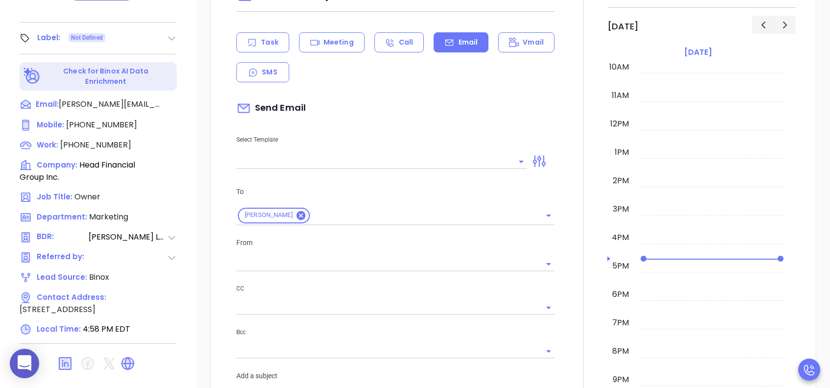
type input "[PERSON_NAME]"
click at [342, 157] on input "text" at bounding box center [374, 161] width 276 height 14
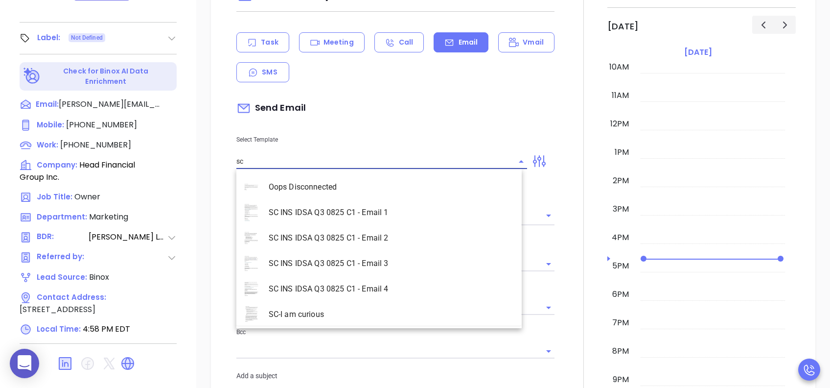
click at [364, 241] on li "SC INS IDSA Q3 0825 C1 - Email 2" at bounding box center [378, 237] width 285 height 25
type input "SC INS IDSA Q3 0825 C1 - Email 2"
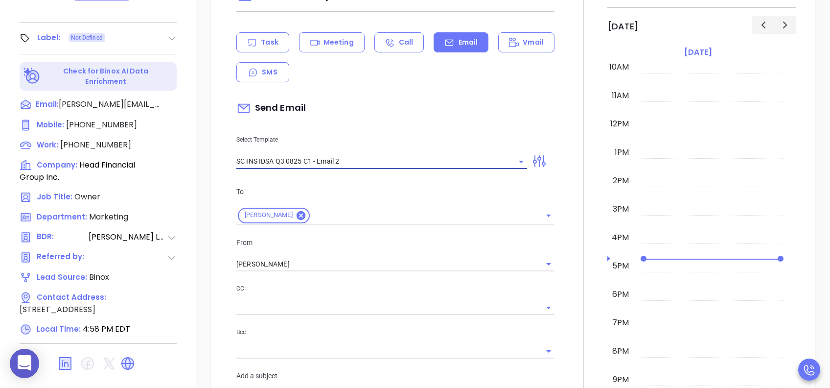
type input "Can your IT partner prove you're covered?"
type input "SC INS IDSA Q3 0825 C1 - Email 2"
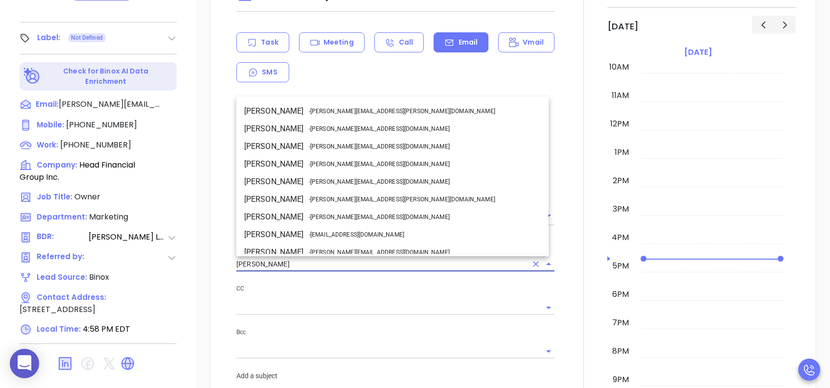
drag, startPoint x: 302, startPoint y: 266, endPoint x: 209, endPoint y: 268, distance: 93.0
click at [209, 268] on div "New Activity Task Meeting Call Email Vmail SMS Send Email Select Template SC IN…" at bounding box center [513, 376] width 634 height 829
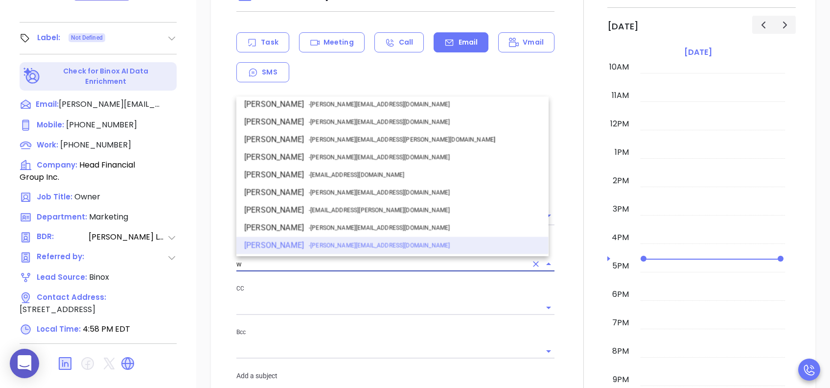
scroll to position [0, 0]
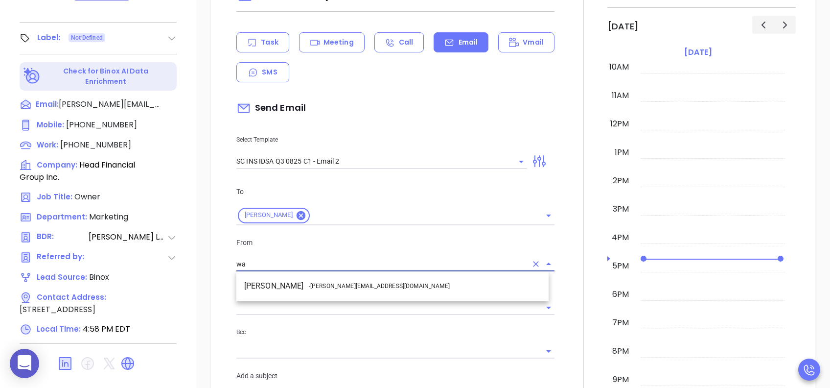
click at [302, 283] on li "Walter Contreras - walter@motiva.net" at bounding box center [392, 286] width 312 height 18
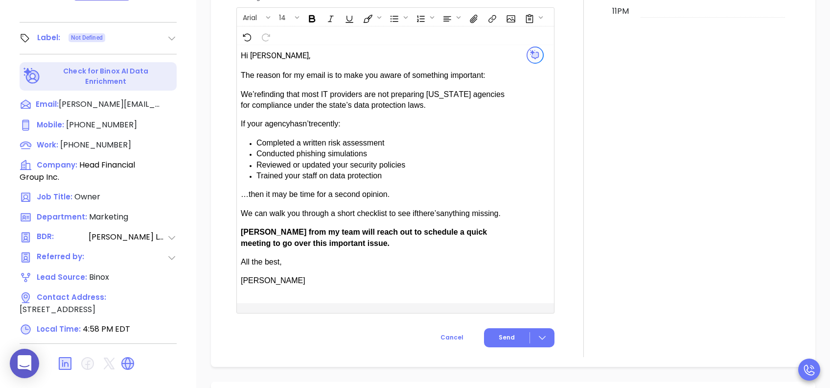
scroll to position [653, 0]
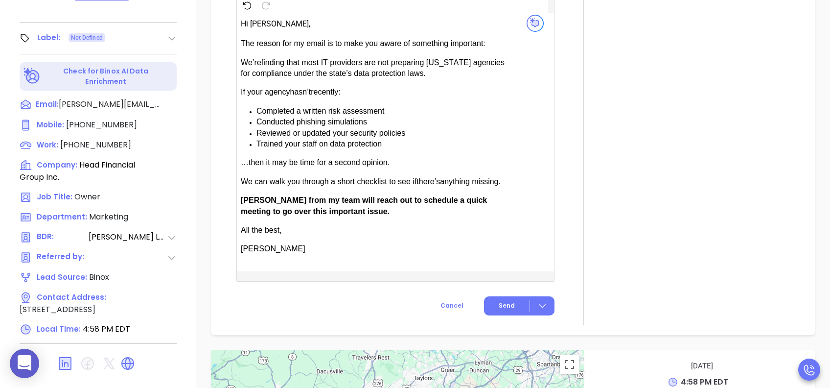
type input "[PERSON_NAME]"
drag, startPoint x: 269, startPoint y: 195, endPoint x: 243, endPoint y: 200, distance: 26.3
click at [243, 200] on span "[PERSON_NAME] from my team will reach out to schedule a quick meeting to go ove…" at bounding box center [364, 205] width 246 height 19
click at [517, 290] on button "Send" at bounding box center [519, 305] width 70 height 19
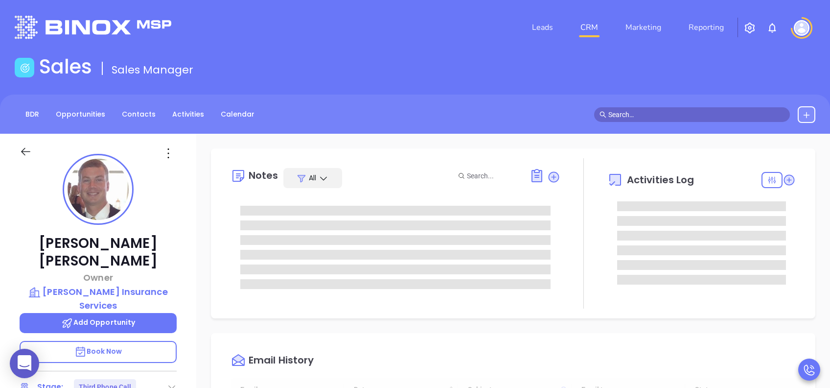
scroll to position [285, 0]
type input "[PERSON_NAME]"
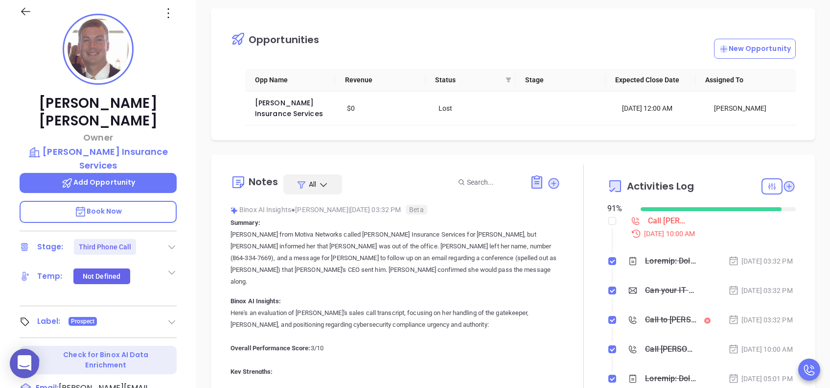
scroll to position [196, 0]
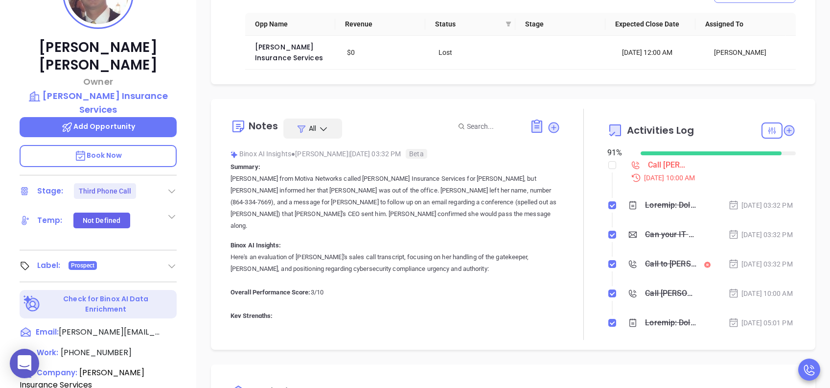
click at [143, 145] on p "Book Now" at bounding box center [98, 156] width 157 height 22
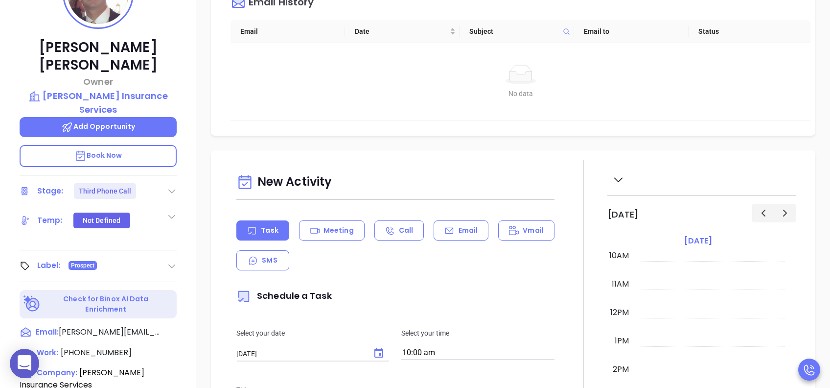
scroll to position [392, 0]
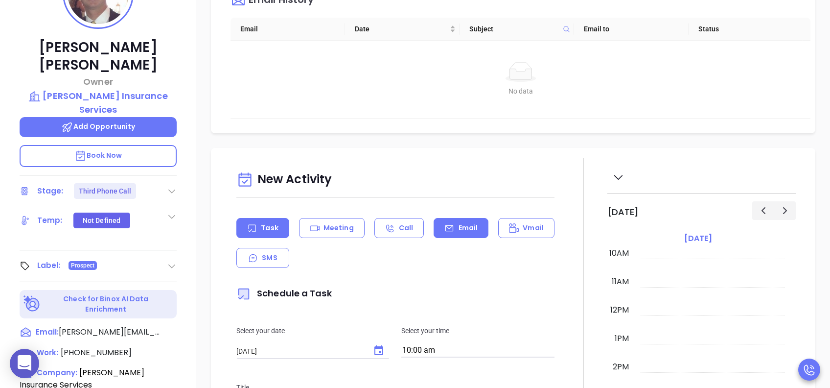
click at [459, 225] on p "Email" at bounding box center [469, 228] width 20 height 10
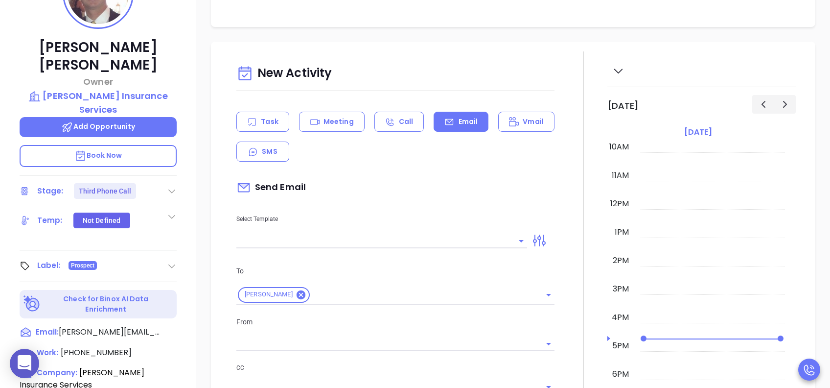
scroll to position [587, 0]
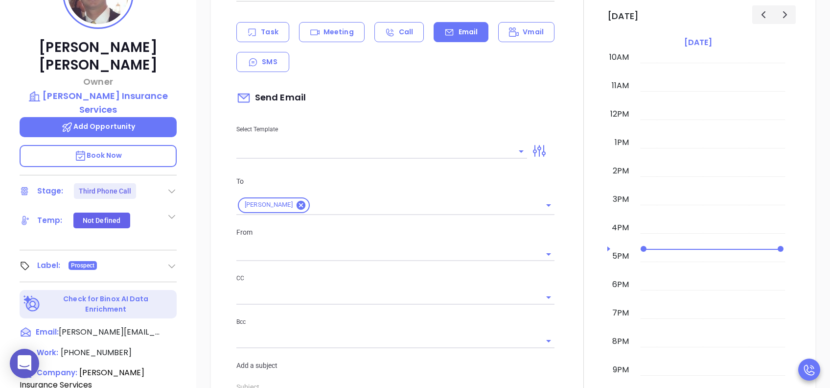
type input "[PERSON_NAME]"
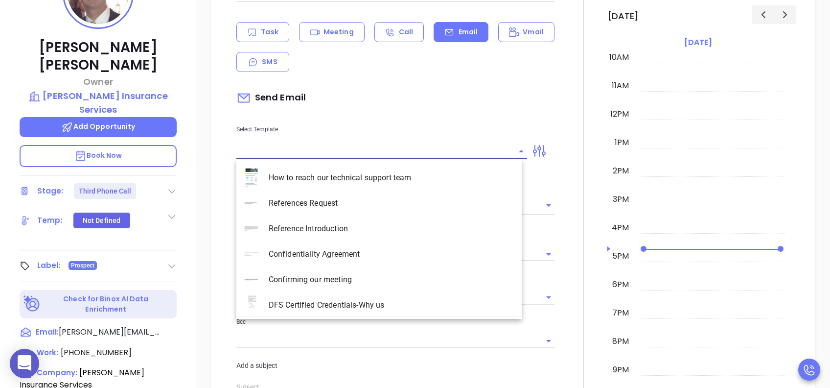
click at [371, 146] on input "text" at bounding box center [374, 151] width 276 height 14
click at [383, 255] on li "SC INS IDSA Q3 0825 C1 - Email 3" at bounding box center [378, 253] width 285 height 25
type input "SC INS IDSA Q3 0825 C1 - Email 3"
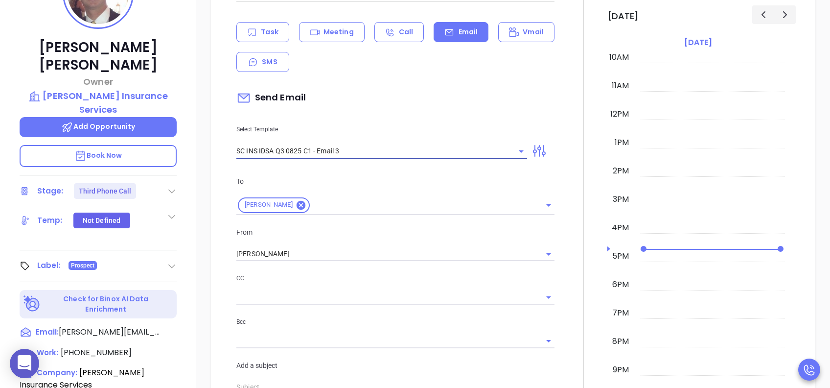
type input "[PERSON_NAME], could your agency survive a data breach?"
type input "SC INS IDSA Q3 0825 C1 - Email 3"
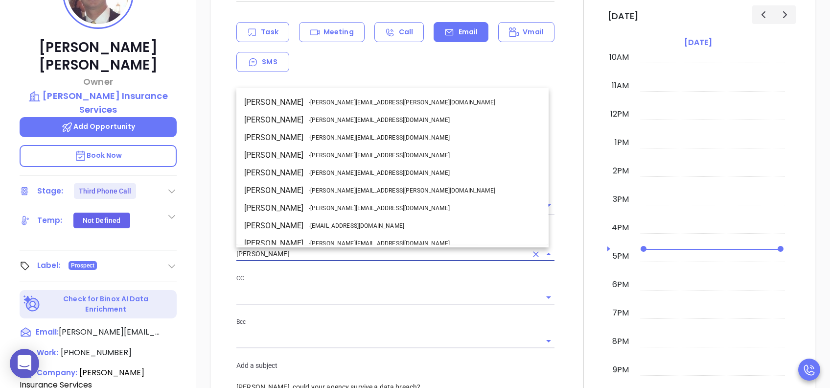
drag, startPoint x: 251, startPoint y: 255, endPoint x: 195, endPoint y: 256, distance: 56.3
click at [195, 256] on div "[PERSON_NAME] Owner [PERSON_NAME] Insurance Services Add Opportunity Book Now S…" at bounding box center [415, 180] width 830 height 485
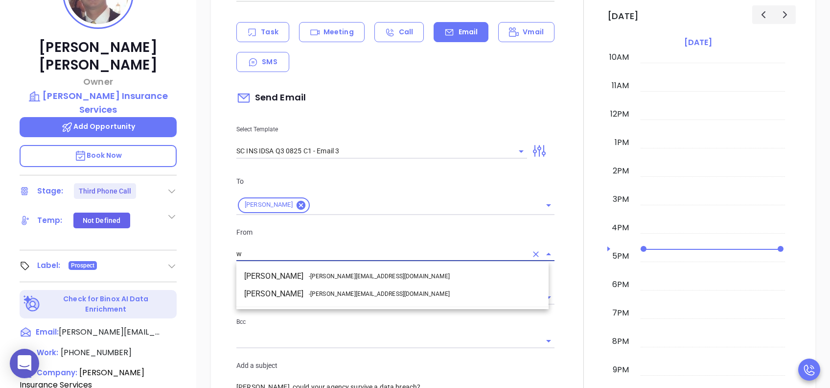
scroll to position [0, 0]
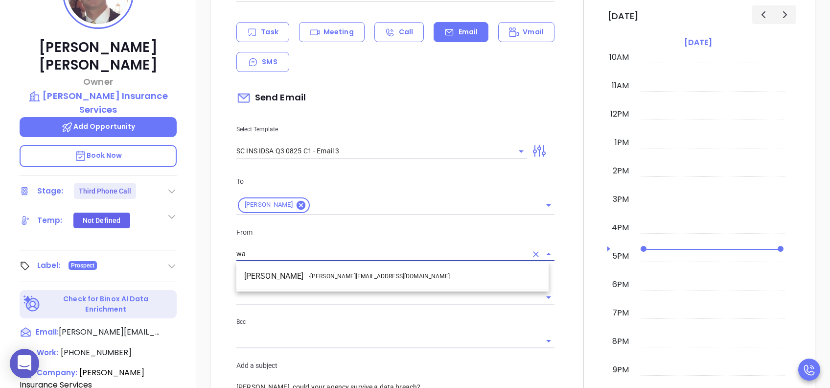
click at [344, 276] on span "- [PERSON_NAME][EMAIL_ADDRESS][DOMAIN_NAME]" at bounding box center [379, 276] width 141 height 9
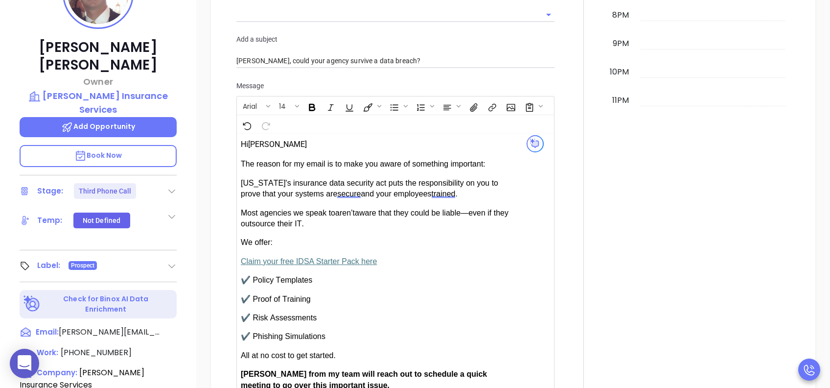
scroll to position [1044, 0]
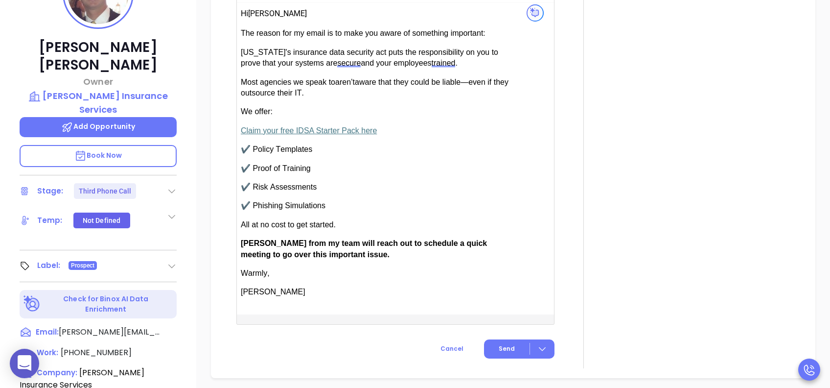
type input "[PERSON_NAME]"
drag, startPoint x: 268, startPoint y: 242, endPoint x: 240, endPoint y: 242, distance: 27.9
click at [241, 242] on span "[PERSON_NAME] from my team will reach out to schedule a quick meeting to go ove…" at bounding box center [364, 248] width 246 height 19
click at [500, 290] on span "Send" at bounding box center [507, 348] width 16 height 9
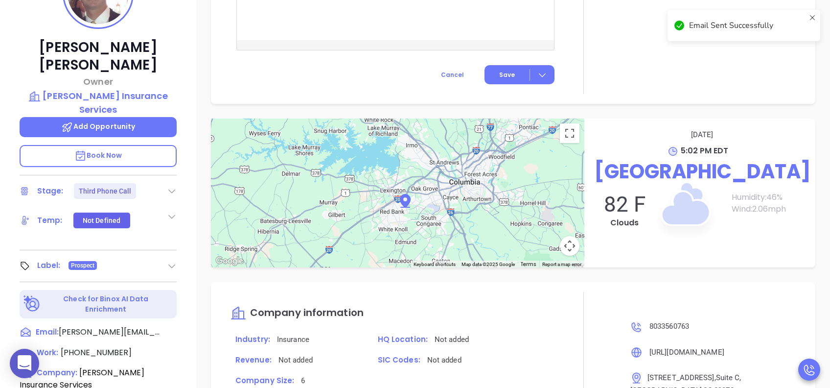
scroll to position [963, 0]
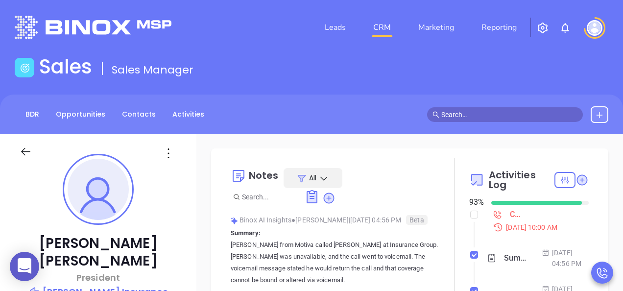
type input "[PERSON_NAME]"
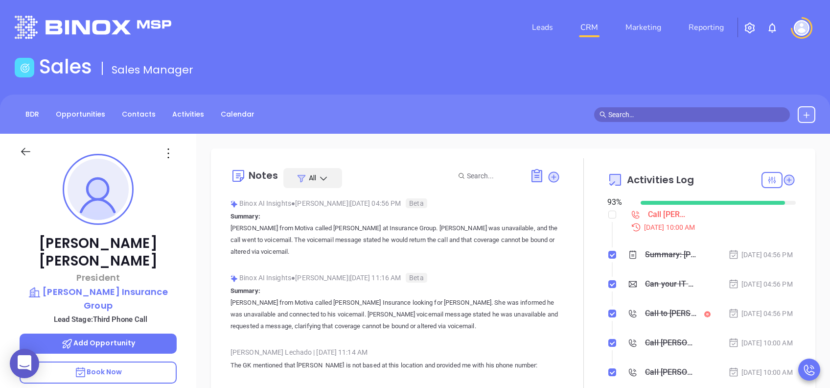
scroll to position [285, 0]
click at [149, 290] on p "Book Now" at bounding box center [98, 372] width 157 height 22
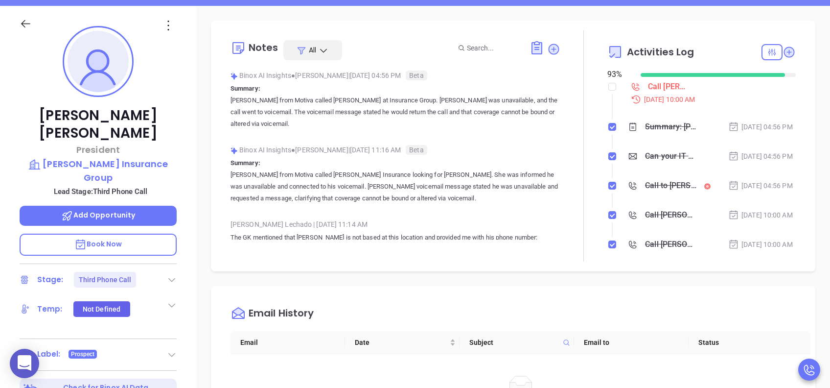
scroll to position [392, 0]
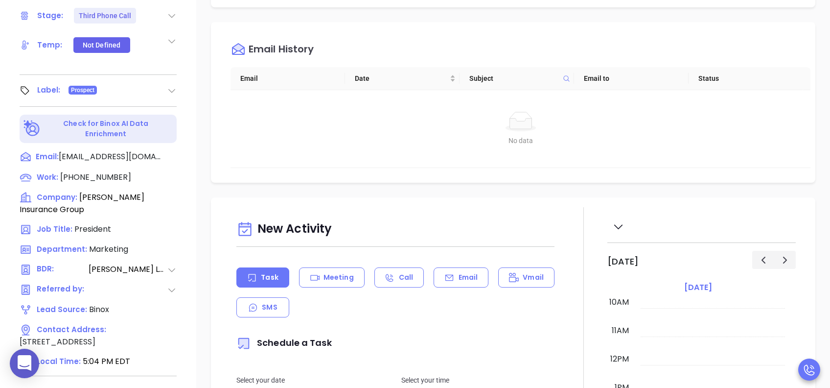
click at [438, 274] on div "Email" at bounding box center [461, 277] width 55 height 20
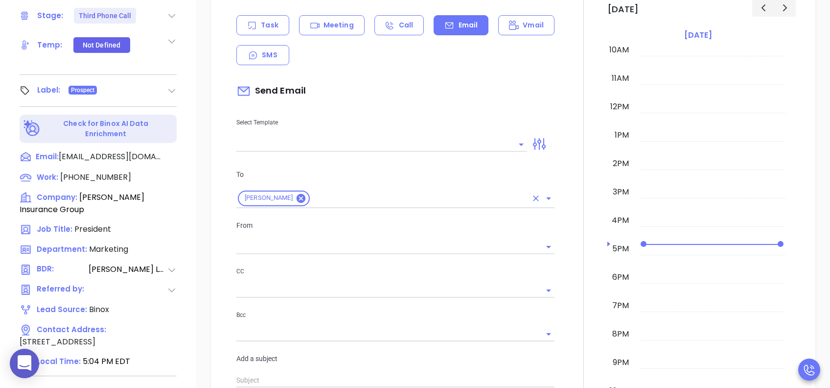
scroll to position [261, 0]
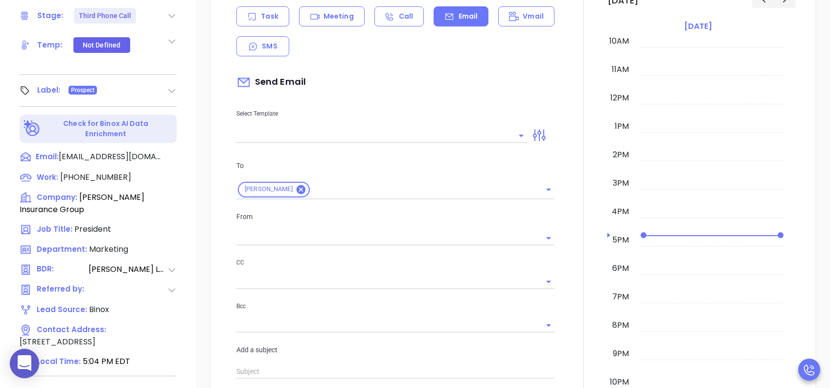
type input "Lucy Lechado"
click at [305, 137] on input "text" at bounding box center [374, 135] width 276 height 14
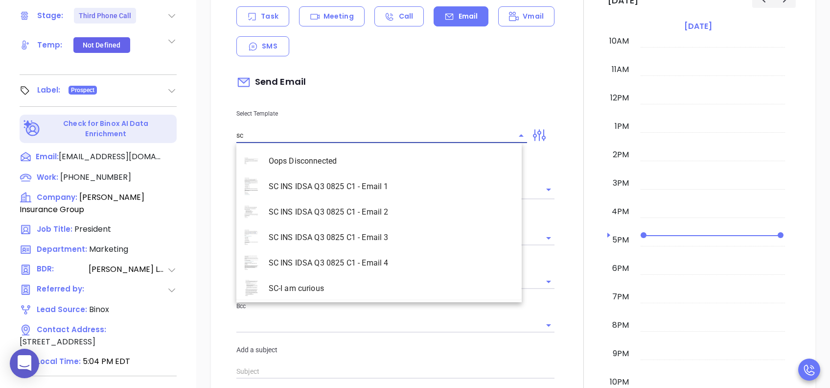
click at [361, 241] on li "SC INS IDSA Q3 0825 C1 - Email 3" at bounding box center [378, 237] width 285 height 25
type input "SC INS IDSA Q3 0825 C1 - Email 3"
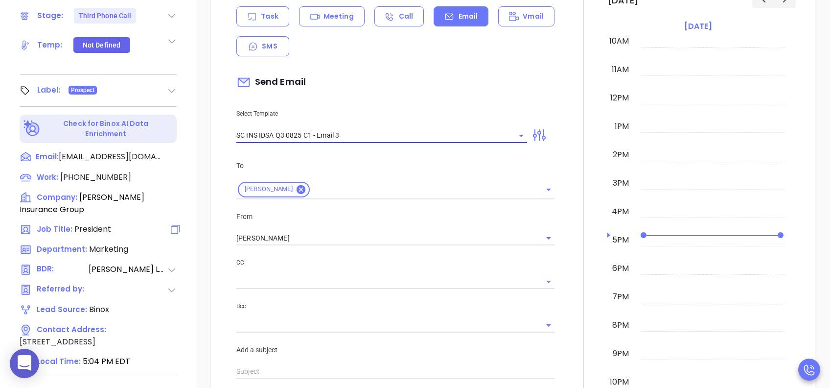
type input "Jon, could your agency survive a data breach?"
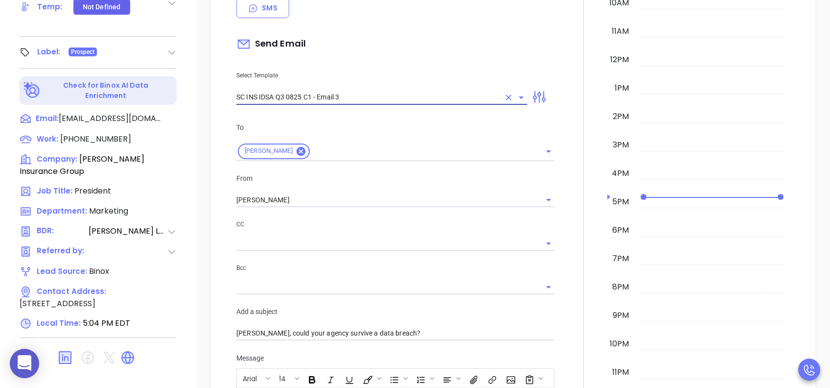
scroll to position [431, 0]
type input "SC INS IDSA Q3 0825 C1 - Email 3"
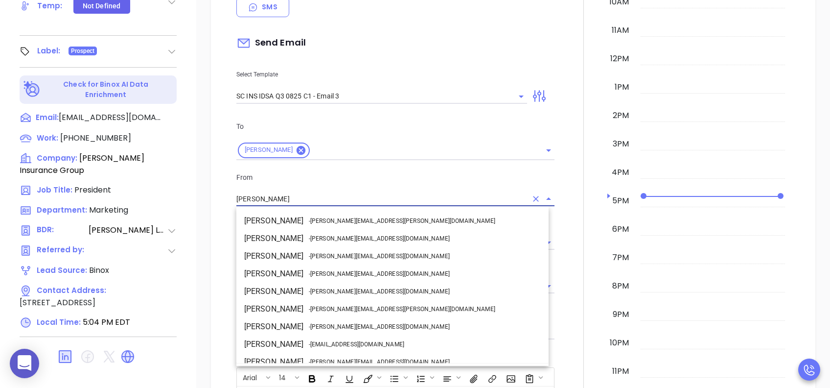
scroll to position [60, 0]
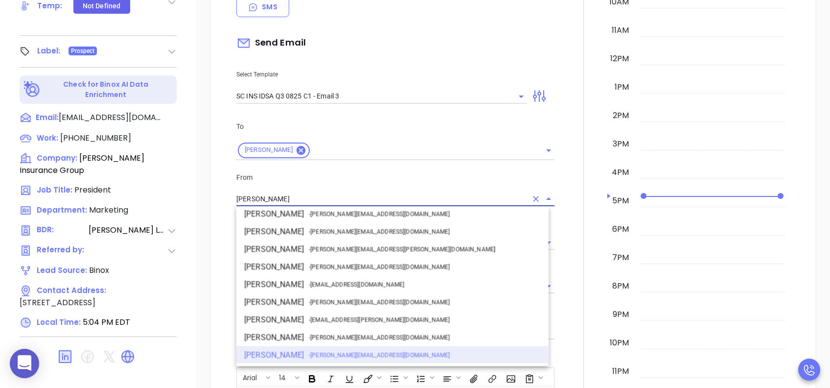
drag, startPoint x: 275, startPoint y: 201, endPoint x: 216, endPoint y: 207, distance: 59.5
click at [216, 207] on div "New Activity Task Meeting Call Email Vmail SMS Send Email Select Template SC IN…" at bounding box center [513, 338] width 605 height 883
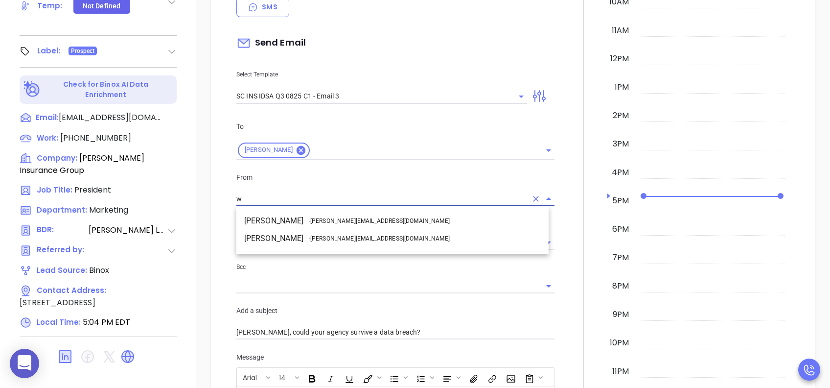
scroll to position [0, 0]
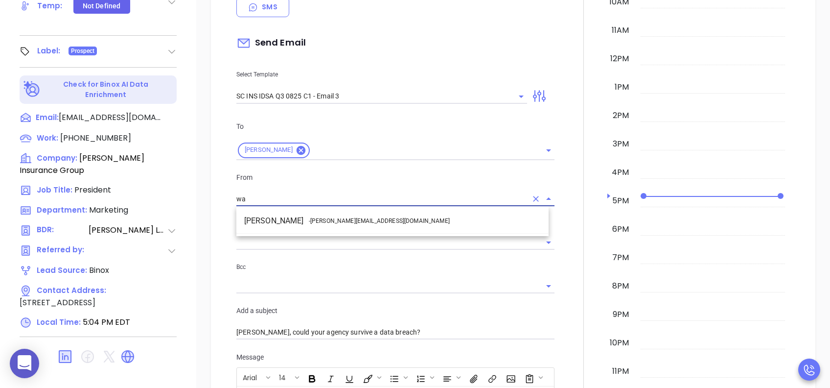
click at [310, 222] on span "- [PERSON_NAME][EMAIL_ADDRESS][DOMAIN_NAME]" at bounding box center [379, 220] width 141 height 9
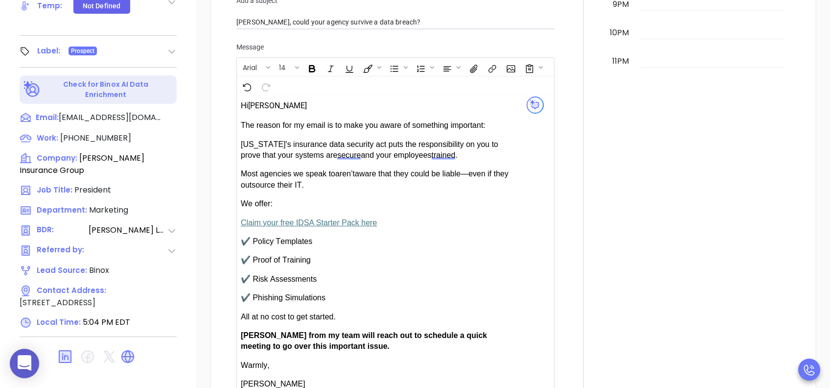
scroll to position [653, 0]
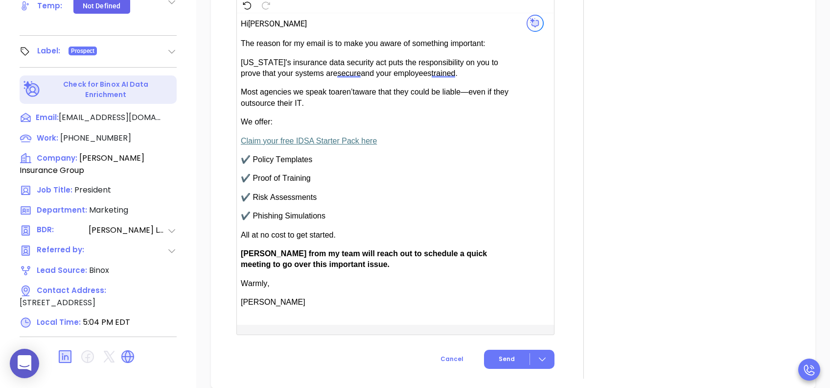
type input "[PERSON_NAME]"
drag, startPoint x: 270, startPoint y: 250, endPoint x: 245, endPoint y: 250, distance: 25.0
click at [245, 250] on span "[PERSON_NAME] from my team will reach out to schedule a quick meeting to go ove…" at bounding box center [364, 258] width 246 height 19
click at [501, 290] on span "Send" at bounding box center [507, 358] width 16 height 9
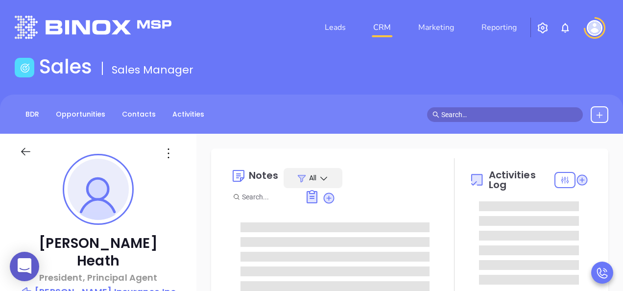
type input "[PERSON_NAME]"
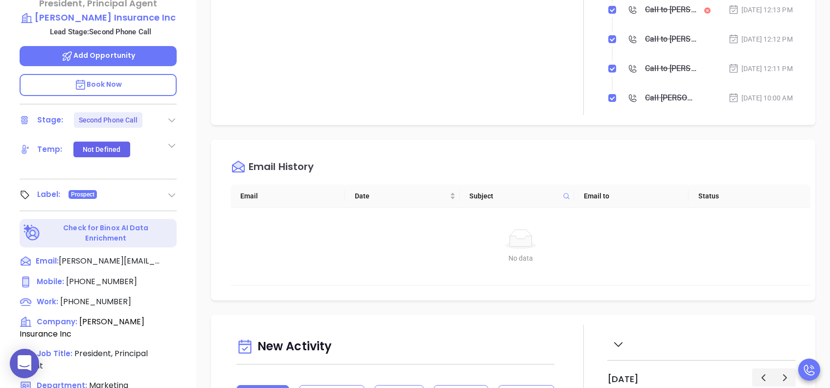
scroll to position [326, 0]
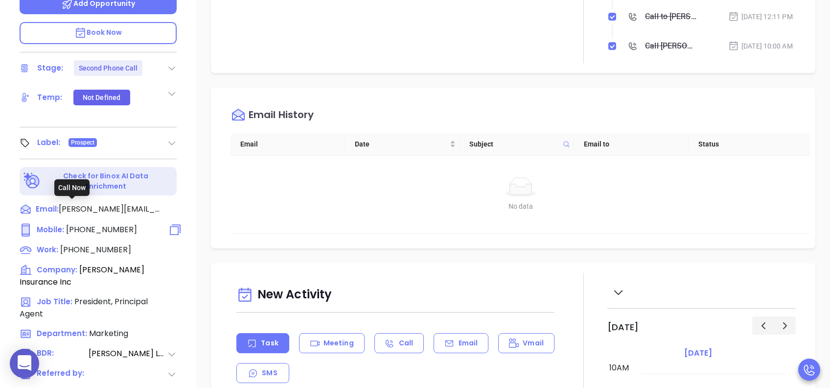
click at [94, 224] on span "[PHONE_NUMBER]" at bounding box center [101, 229] width 71 height 11
type input "[PHONE_NUMBER]"
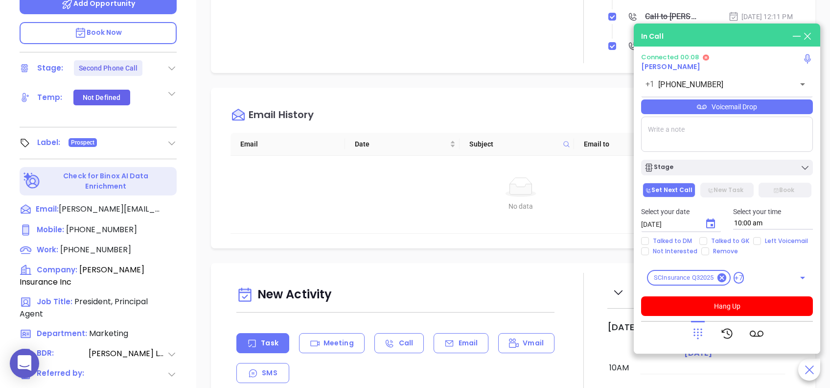
click at [622, 108] on div "Voicemail Drop" at bounding box center [727, 106] width 172 height 15
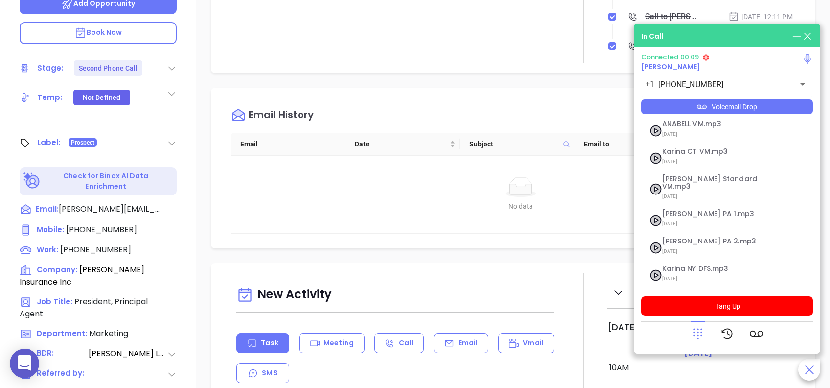
scroll to position [106, 0]
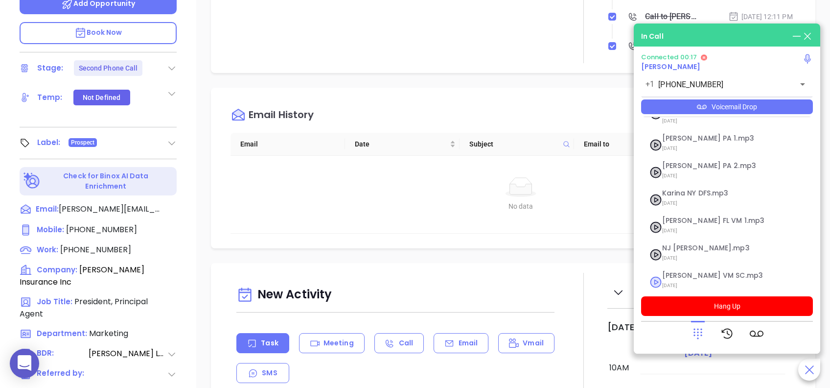
click at [622, 279] on span "08/01/2025" at bounding box center [715, 285] width 106 height 13
checkbox input "true"
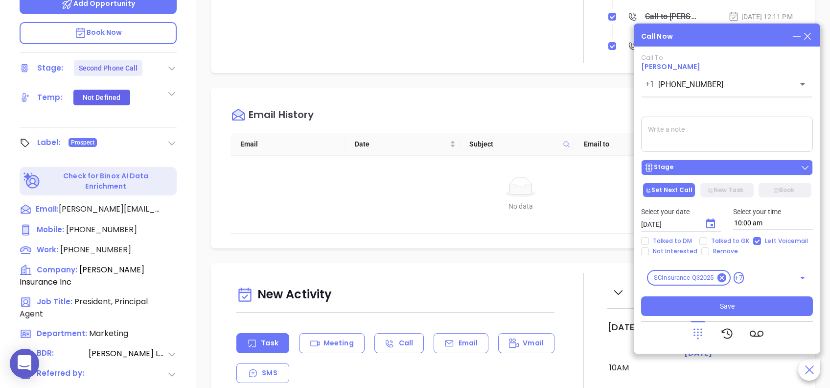
click at [622, 164] on div "Stage" at bounding box center [727, 168] width 166 height 10
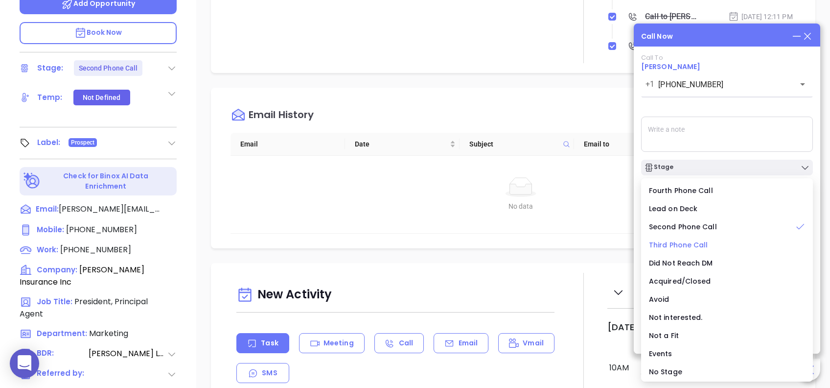
click at [622, 243] on span "Third Phone Call" at bounding box center [678, 245] width 59 height 10
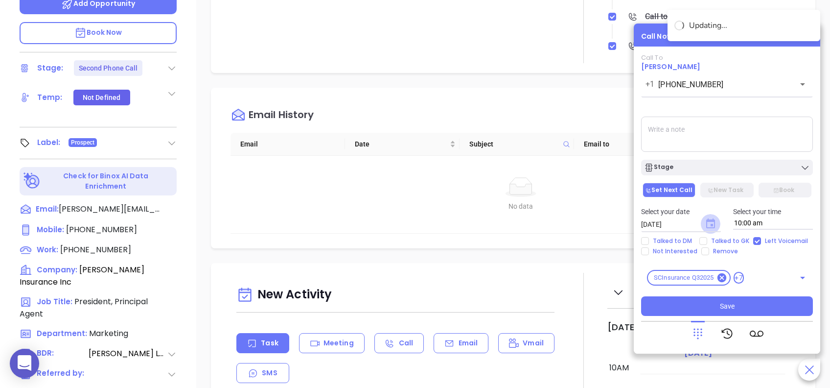
click at [622, 220] on icon "Choose date, selected date is Aug 27, 2025" at bounding box center [710, 223] width 9 height 10
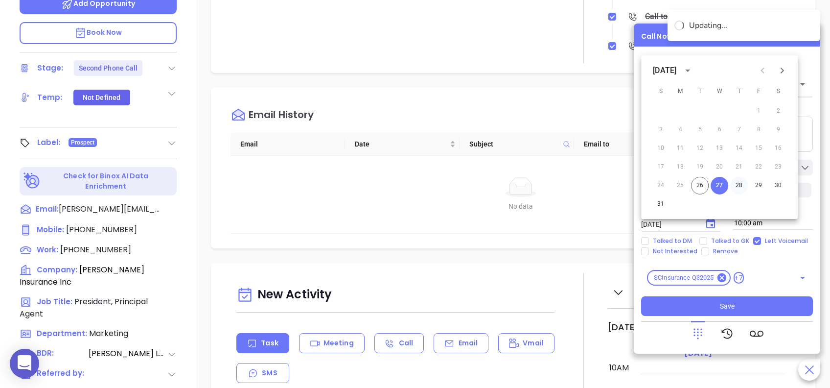
click at [622, 183] on button "28" at bounding box center [739, 186] width 18 height 18
type input "08/28/2025"
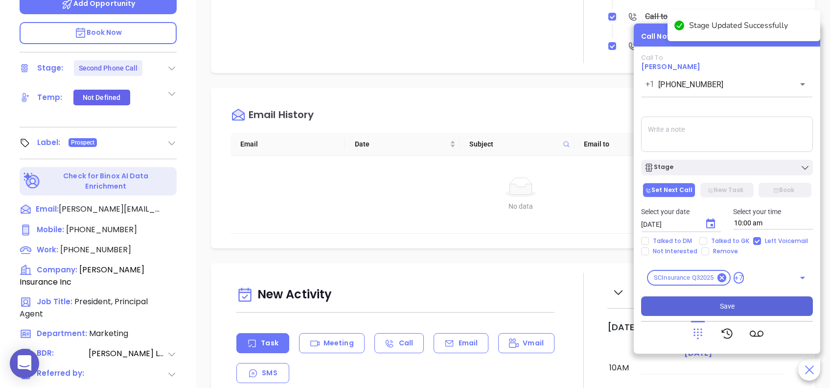
click at [622, 290] on button "Save" at bounding box center [727, 306] width 172 height 20
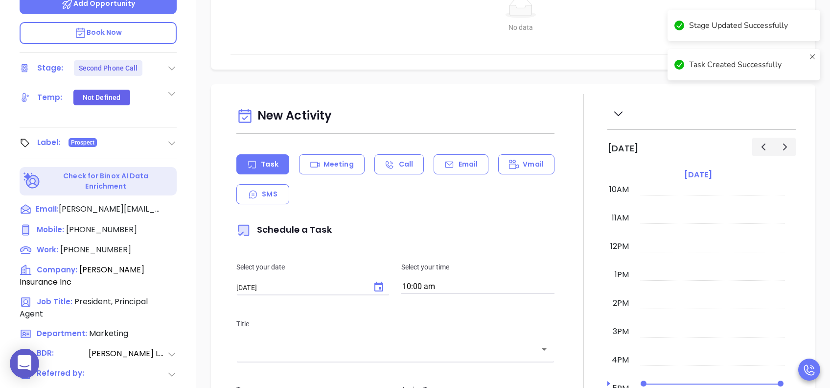
scroll to position [130, 0]
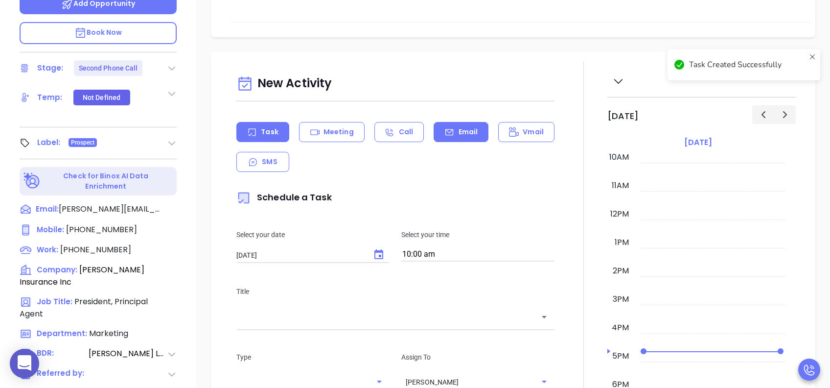
click at [450, 133] on div "Email" at bounding box center [461, 132] width 55 height 20
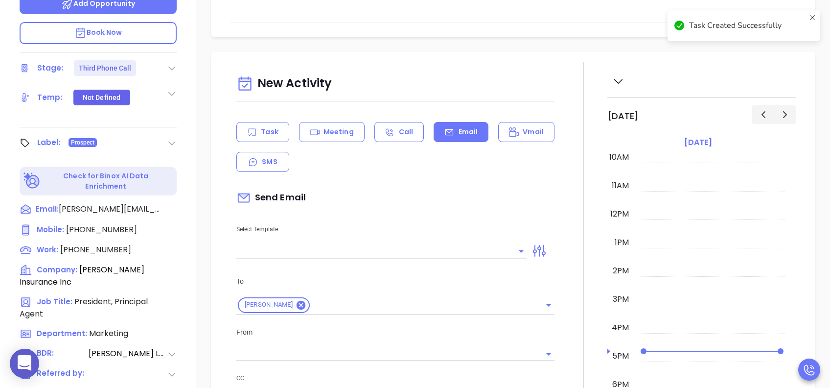
click at [392, 258] on div "New Activity Task Meeting Call Email Vmail SMS Send Email Select Template To Re…" at bounding box center [396, 387] width 330 height 633
click at [391, 254] on input "text" at bounding box center [374, 251] width 276 height 14
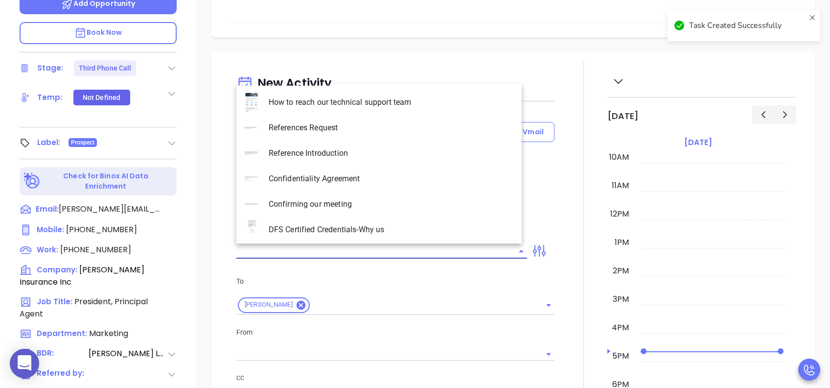
type input "[PERSON_NAME]"
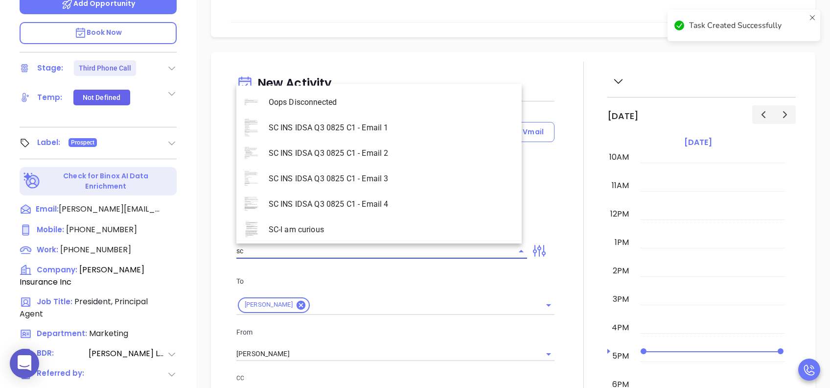
click at [391, 157] on li "SC INS IDSA Q3 0825 C1 - Email 2" at bounding box center [378, 153] width 285 height 25
type input "SC INS IDSA Q3 0825 C1 - Email 2"
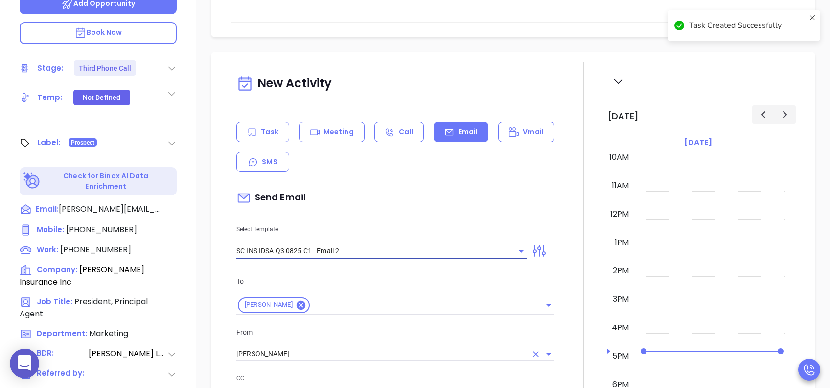
type input "Can your IT partner prove you're covered?"
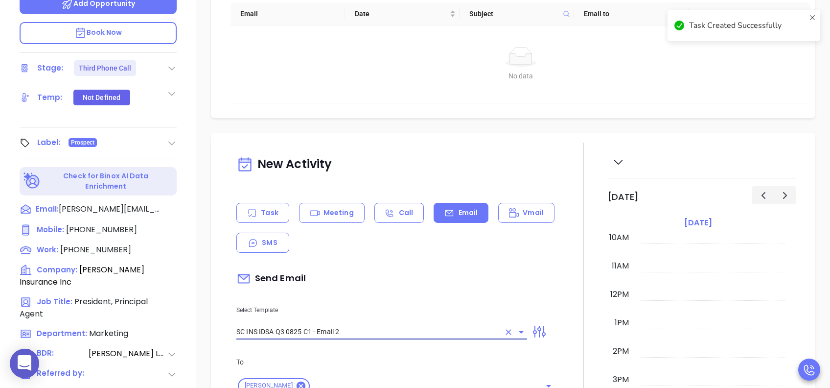
type input "SC INS IDSA Q3 0825 C1 - Email 2"
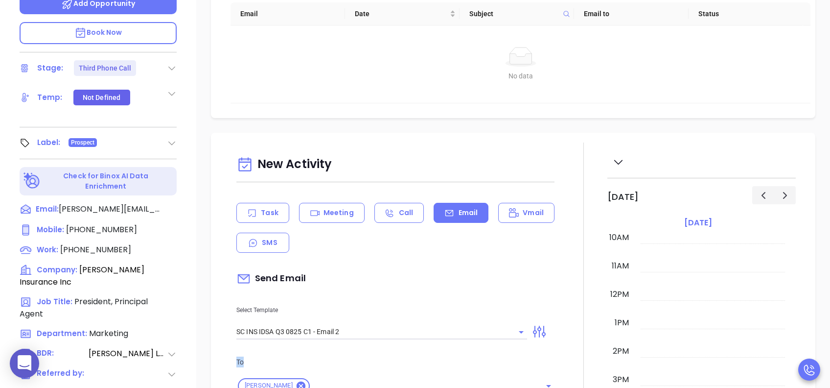
drag, startPoint x: 288, startPoint y: 356, endPoint x: 204, endPoint y: 359, distance: 84.3
drag, startPoint x: 204, startPoint y: 359, endPoint x: 420, endPoint y: 296, distance: 224.8
click at [420, 290] on div "Select Template SC INS IDSA Q3 0825 C1 - Email 2" at bounding box center [382, 314] width 303 height 49
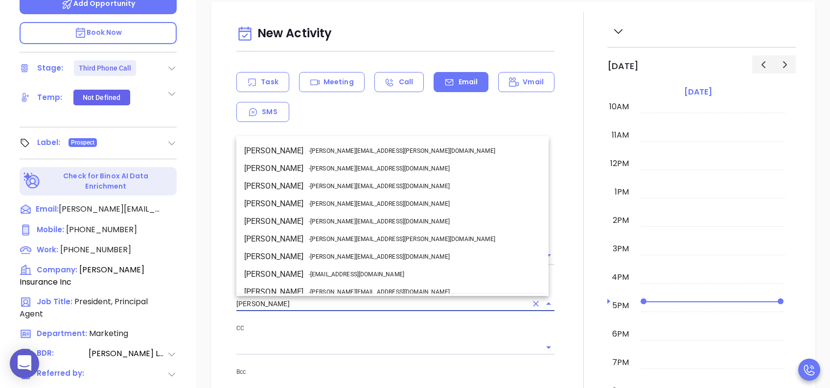
scroll to position [60, 0]
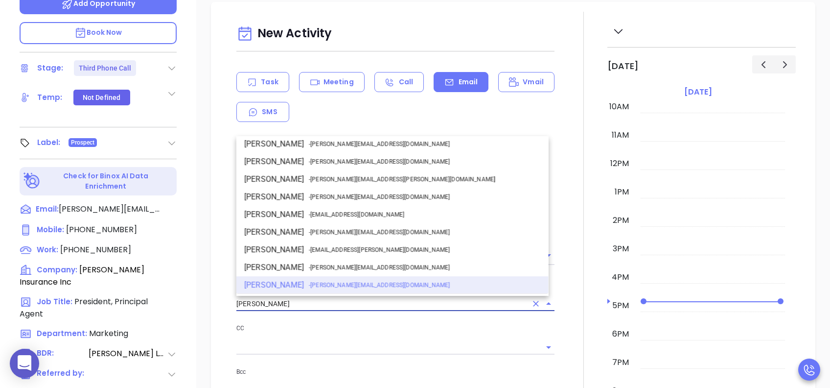
drag, startPoint x: 282, startPoint y: 303, endPoint x: 189, endPoint y: 306, distance: 93.1
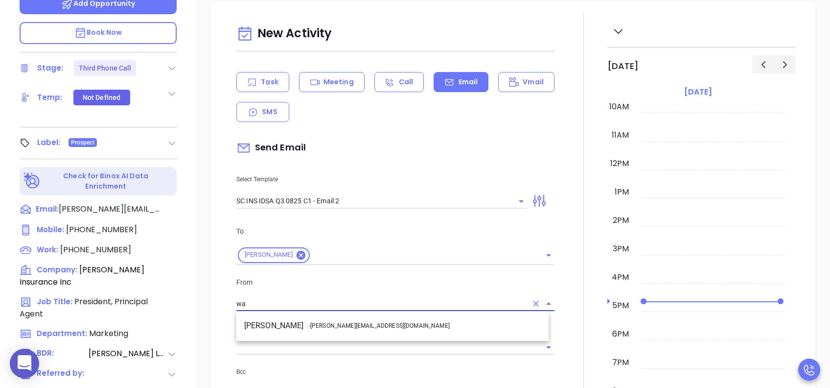
click at [316, 290] on span "- walter@motiva.net" at bounding box center [379, 325] width 141 height 9
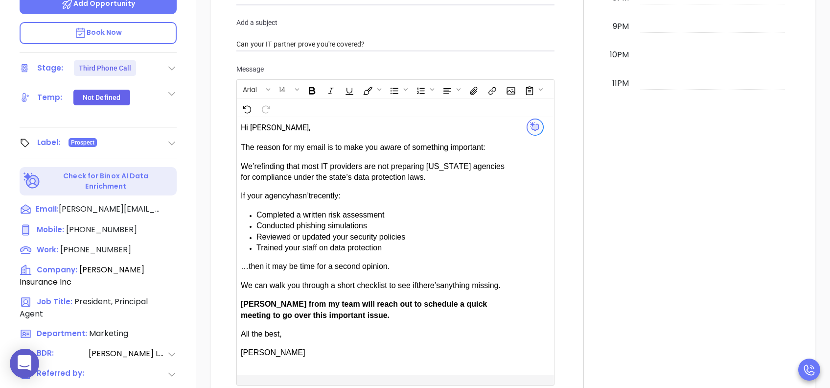
scroll to position [718, 0]
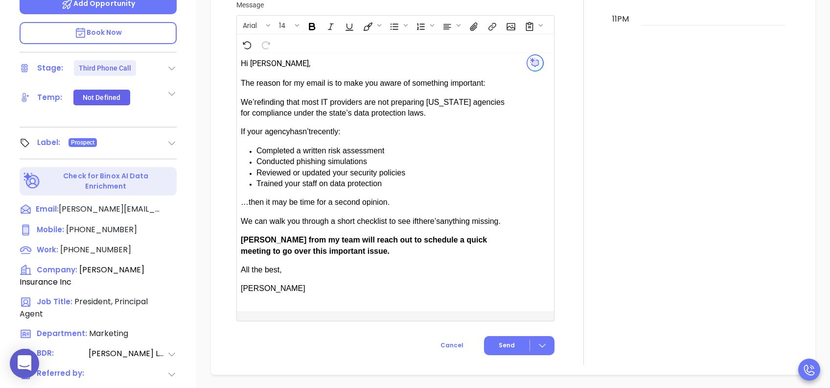
type input "[PERSON_NAME]"
drag, startPoint x: 270, startPoint y: 243, endPoint x: 240, endPoint y: 242, distance: 29.9
click at [241, 242] on p "[PERSON_NAME] from my team will reach out to schedule a quick meeting to go ove…" at bounding box center [378, 246] width 275 height 22
click at [506, 290] on span "Send" at bounding box center [507, 345] width 16 height 9
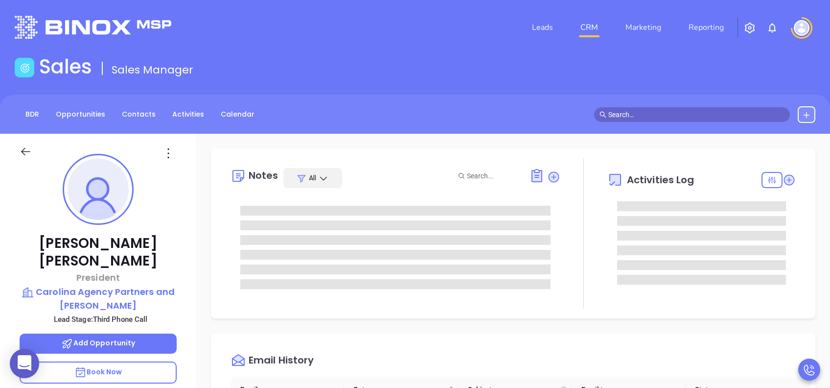
scroll to position [285, 0]
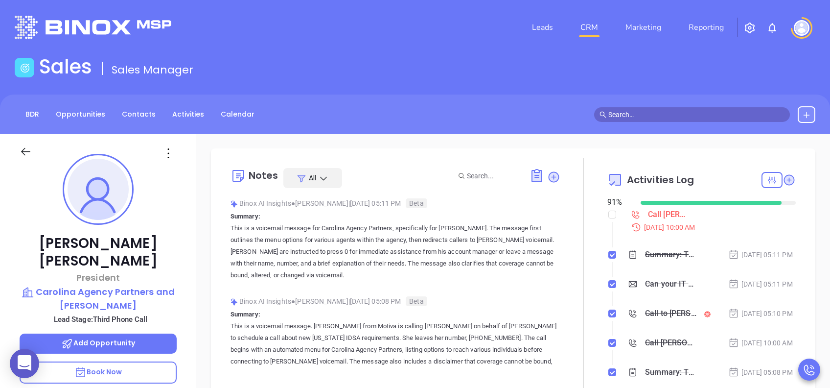
type input "[PERSON_NAME]"
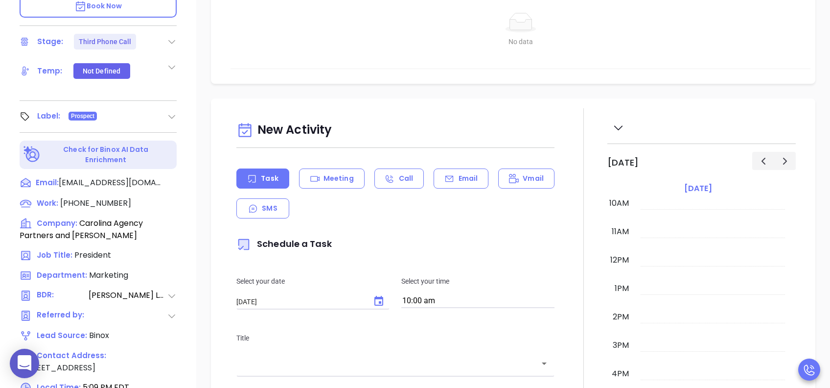
scroll to position [196, 0]
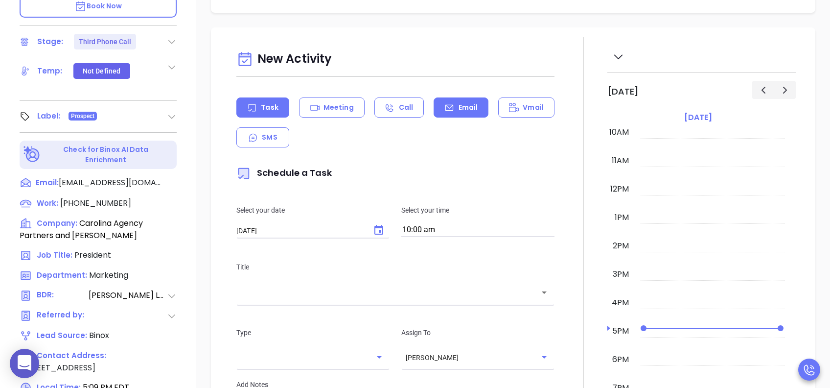
click at [476, 100] on div "Email" at bounding box center [461, 107] width 55 height 20
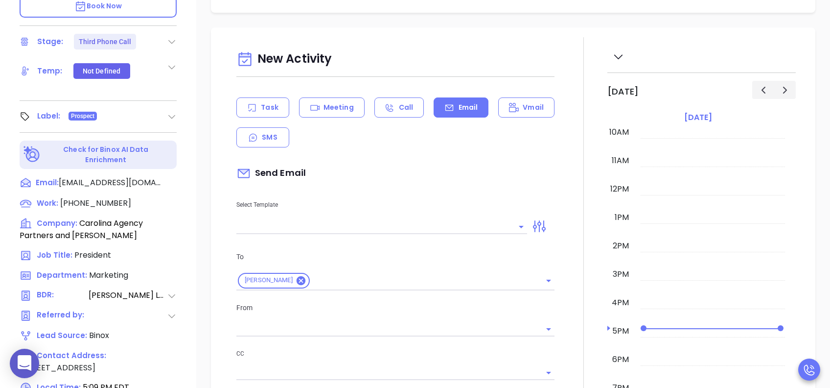
click at [410, 216] on div "Select Template" at bounding box center [382, 209] width 303 height 49
type input "[PERSON_NAME]"
click at [391, 223] on input "text" at bounding box center [374, 226] width 276 height 14
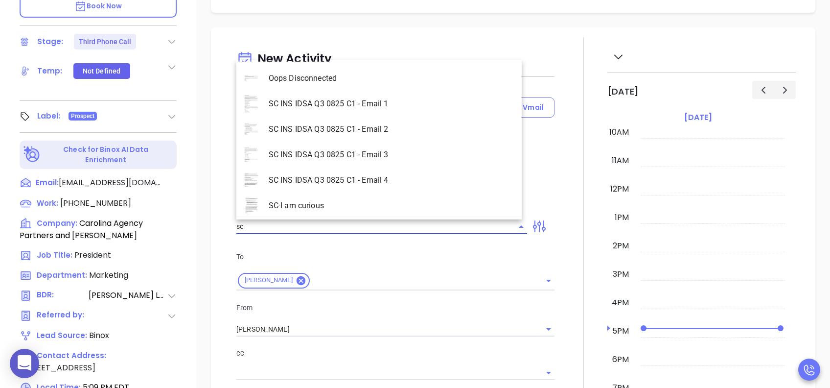
click at [360, 155] on li "SC INS IDSA Q3 0825 C1 - Email 3" at bounding box center [378, 154] width 285 height 25
type input "SC INS IDSA Q3 0825 C1 - Email 3"
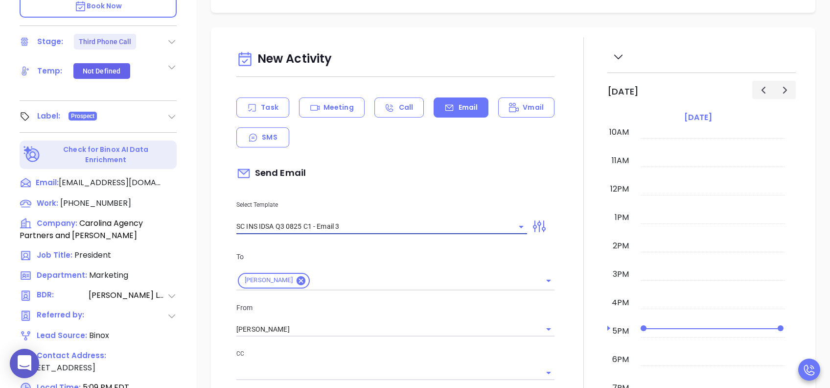
type input "Lois, could your agency survive a data breach?"
type input "SC INS IDSA Q3 0825 C1 - Email 3"
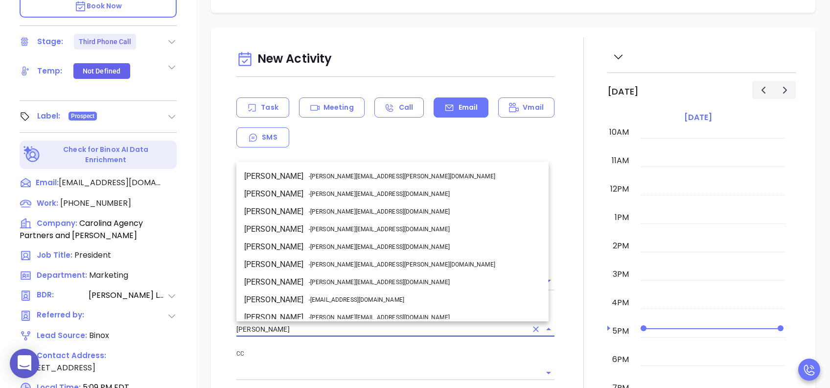
drag, startPoint x: 231, startPoint y: 325, endPoint x: 181, endPoint y: 325, distance: 49.9
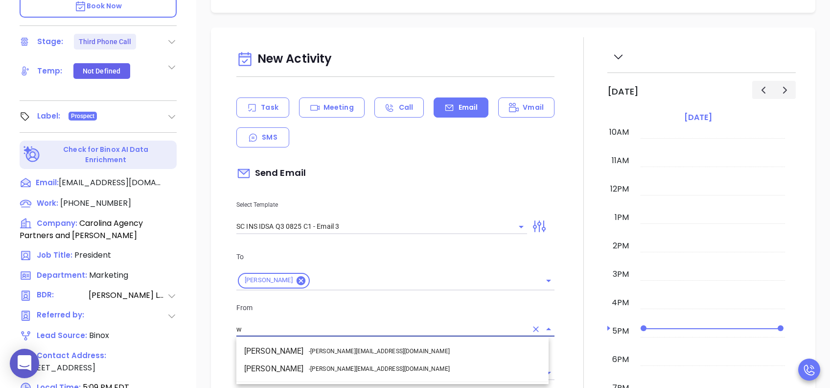
scroll to position [0, 0]
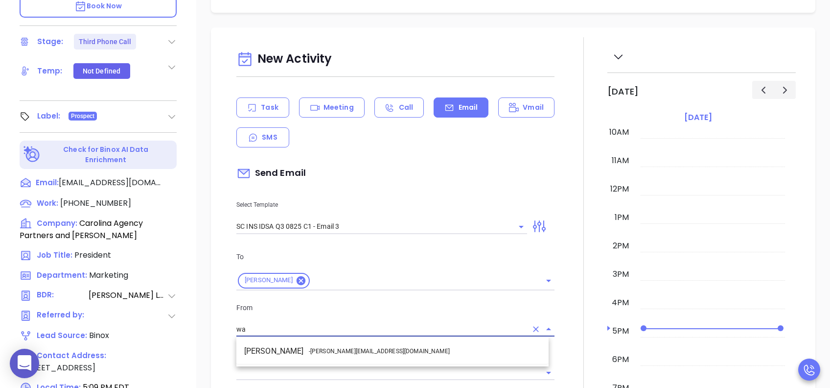
click at [335, 290] on span "- walter@motiva.net" at bounding box center [379, 351] width 141 height 9
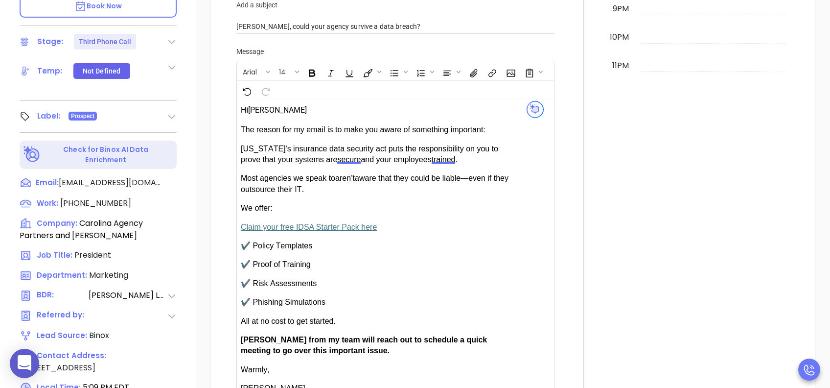
scroll to position [653, 0]
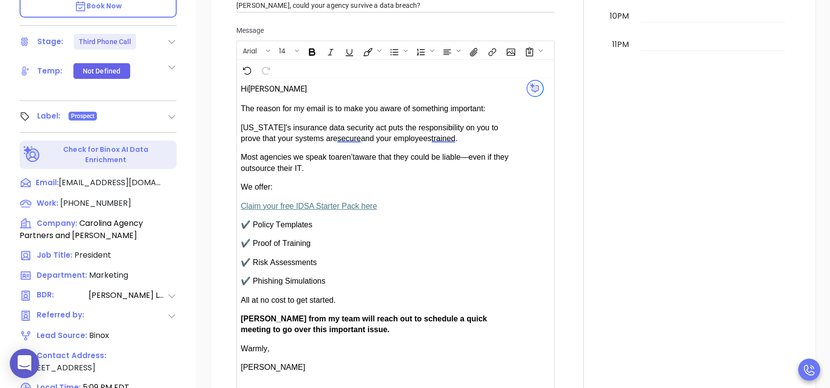
type input "Walter Contreras"
drag, startPoint x: 272, startPoint y: 317, endPoint x: 247, endPoint y: 315, distance: 25.0
click at [247, 290] on span "Anabell from my team will reach out to schedule a quick meeting to go over this…" at bounding box center [364, 323] width 246 height 19
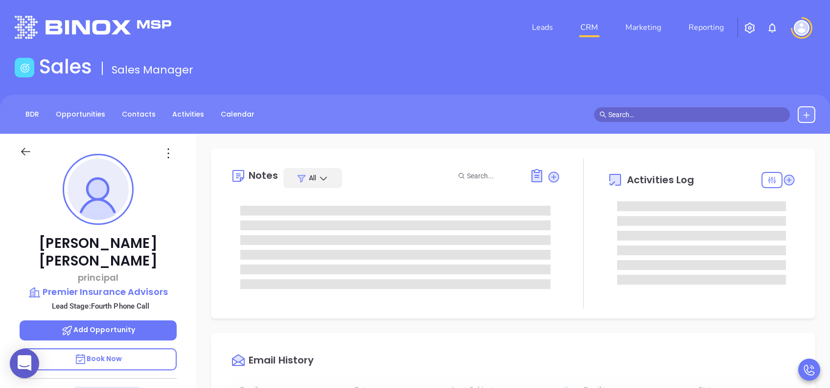
scroll to position [285, 0]
type input "[PERSON_NAME]"
click at [125, 290] on p "Book Now" at bounding box center [98, 359] width 157 height 22
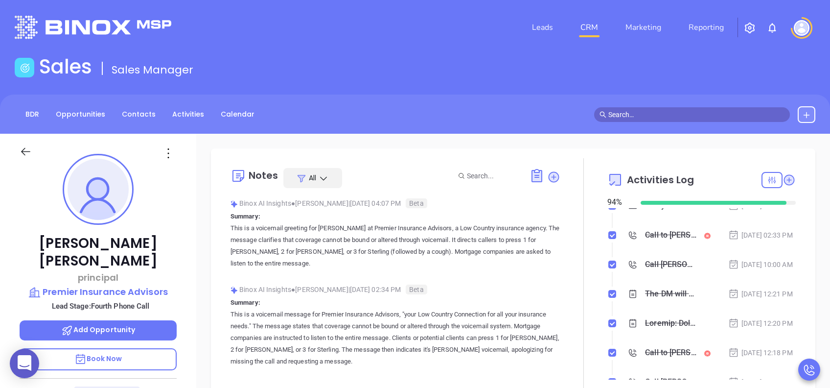
scroll to position [261, 0]
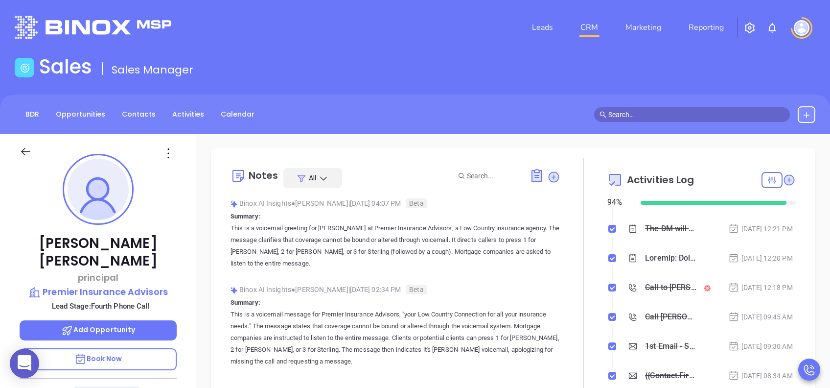
click at [622, 236] on div "The DM will check the email to see if he is interested, I told him I would call…" at bounding box center [670, 228] width 51 height 15
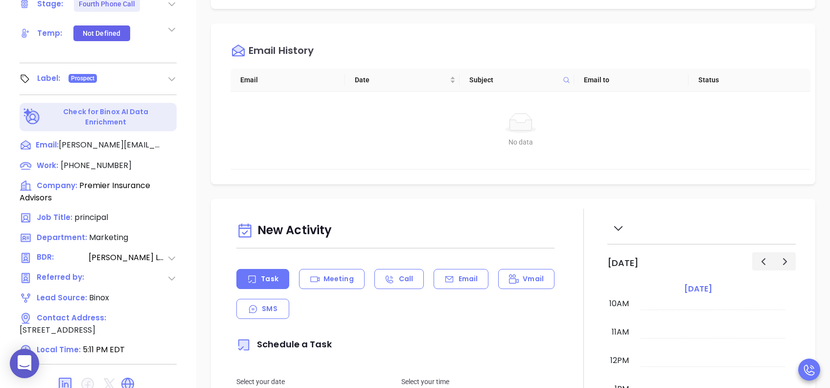
scroll to position [392, 0]
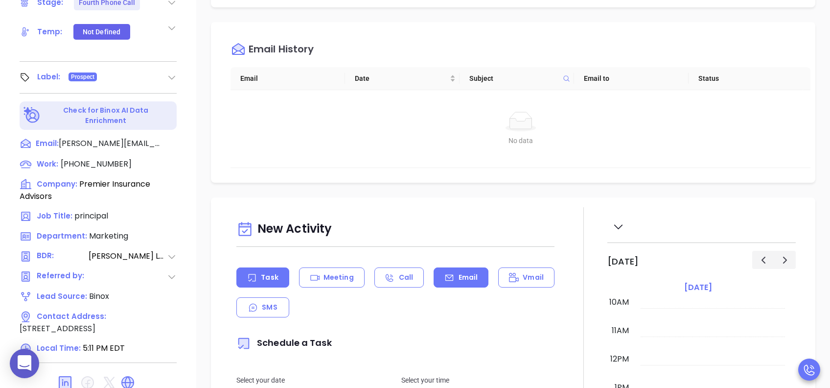
click at [467, 274] on p "Email" at bounding box center [469, 277] width 20 height 10
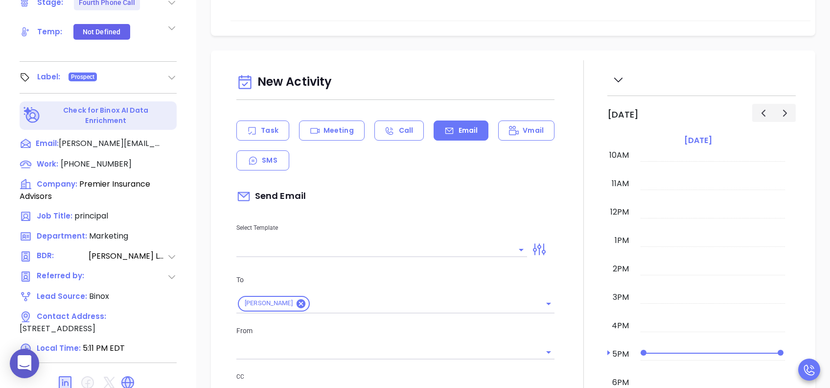
scroll to position [196, 0]
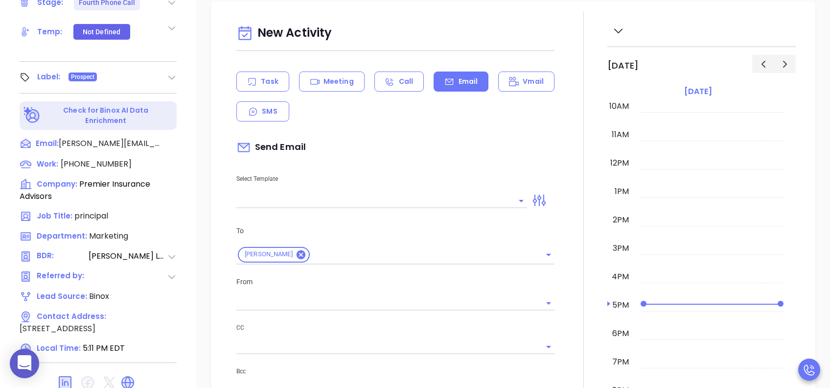
type input "[PERSON_NAME]"
click at [414, 202] on input "text" at bounding box center [374, 200] width 276 height 14
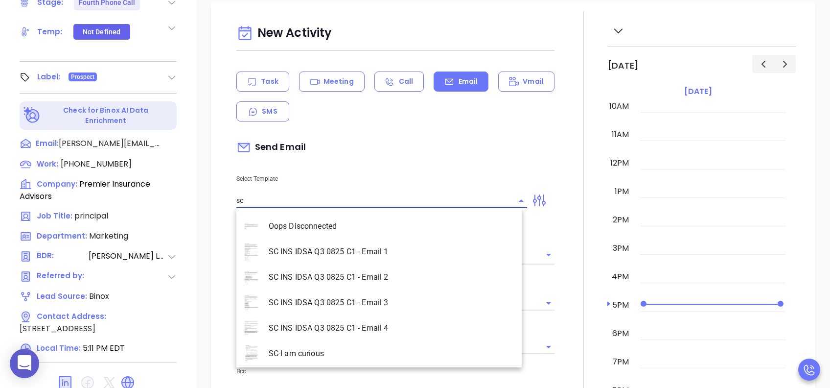
click at [385, 290] on li "SC INS IDSA Q3 0825 C1 - Email 4" at bounding box center [378, 327] width 285 height 25
type input "SC INS IDSA Q3 0825 C1 - Email 4"
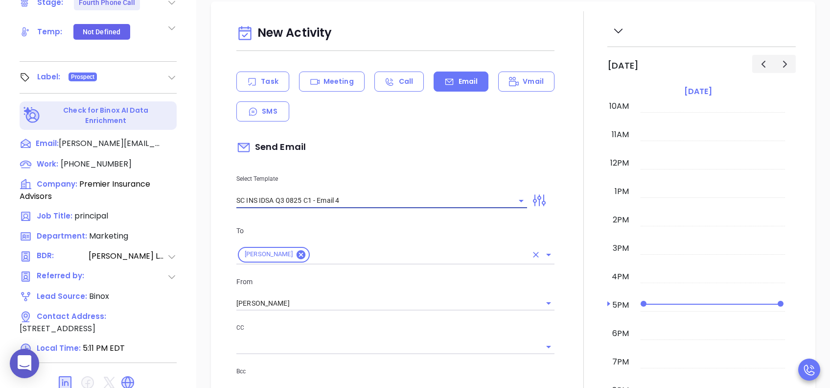
type input "Final heads up Kevin; Compliance matters"
type input "SC INS IDSA Q3 0825 C1 - Email 4"
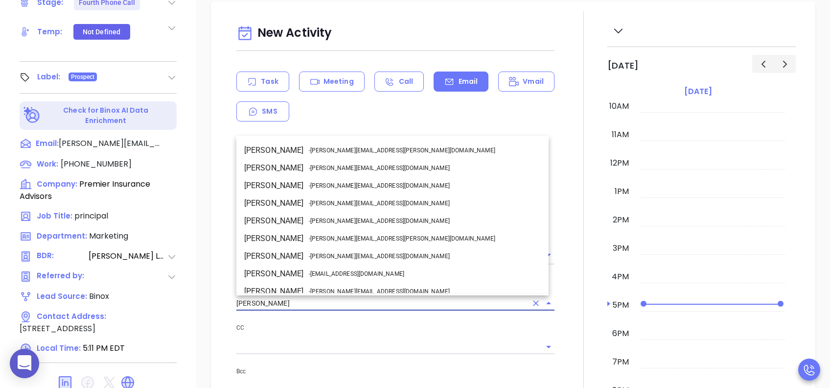
scroll to position [60, 0]
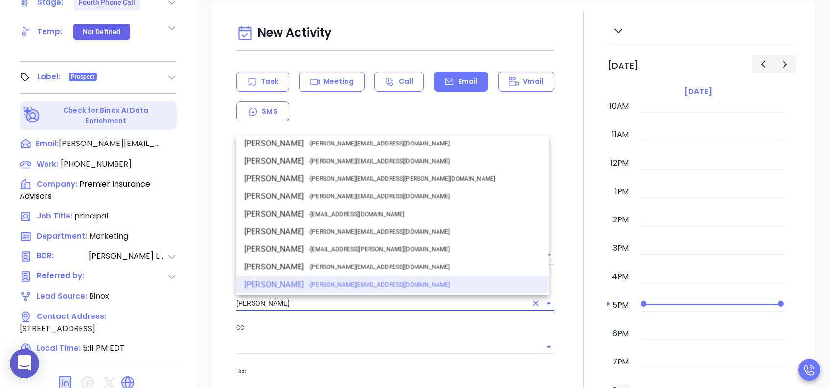
drag, startPoint x: 281, startPoint y: 305, endPoint x: 220, endPoint y: 301, distance: 61.3
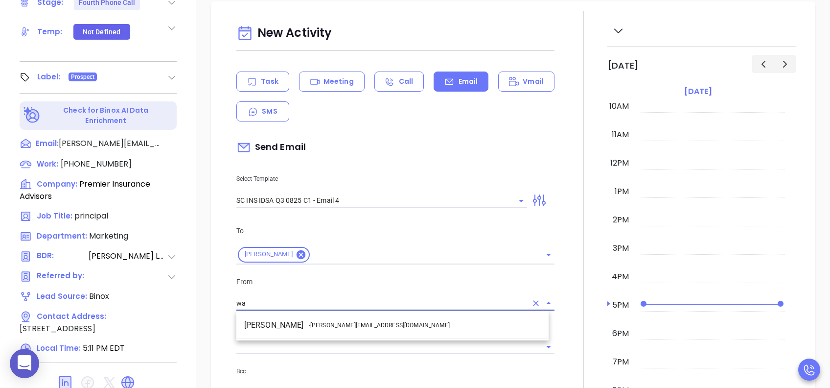
click at [354, 290] on span "- [PERSON_NAME][EMAIL_ADDRESS][DOMAIN_NAME]" at bounding box center [379, 325] width 141 height 9
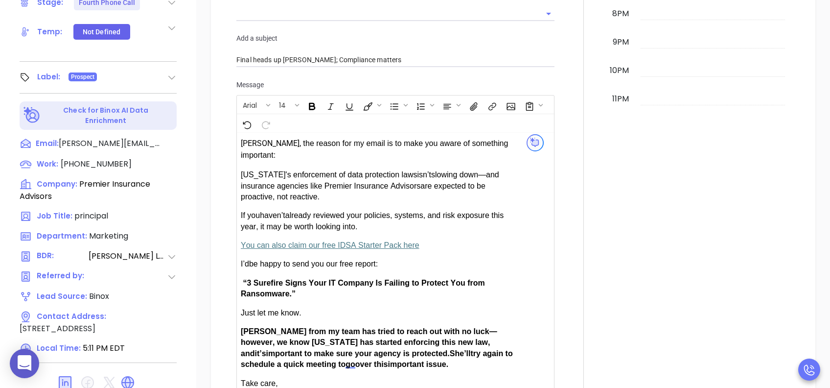
scroll to position [587, 0]
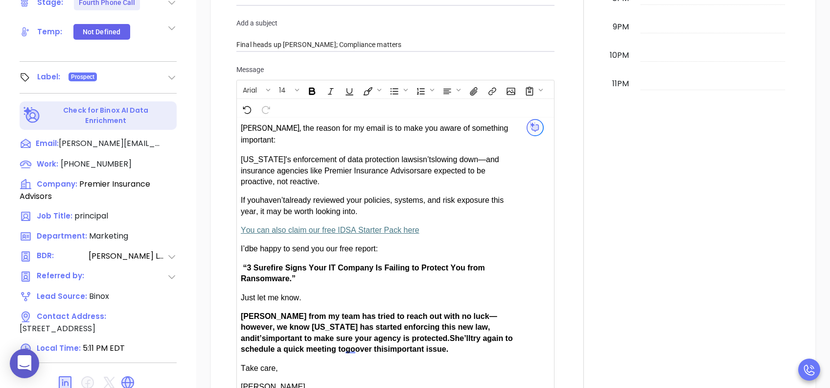
type input "[PERSON_NAME]"
drag, startPoint x: 269, startPoint y: 296, endPoint x: 252, endPoint y: 299, distance: 16.8
click at [252, 290] on div "Kevin, t he reason for my email is to make you aware of something important: So…" at bounding box center [378, 256] width 275 height 271
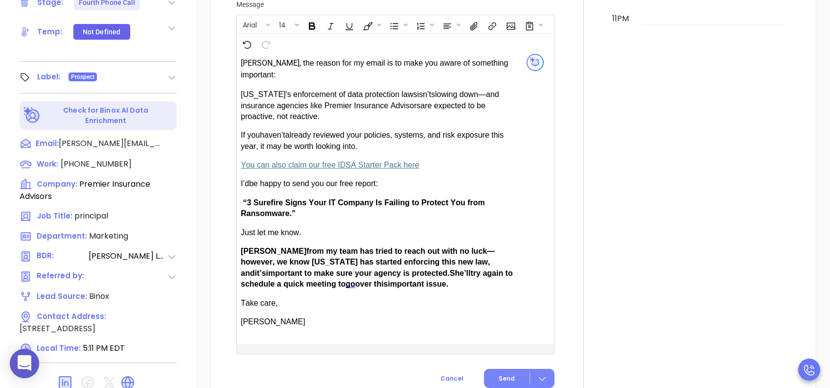
click at [508, 290] on span "Send" at bounding box center [507, 378] width 16 height 9
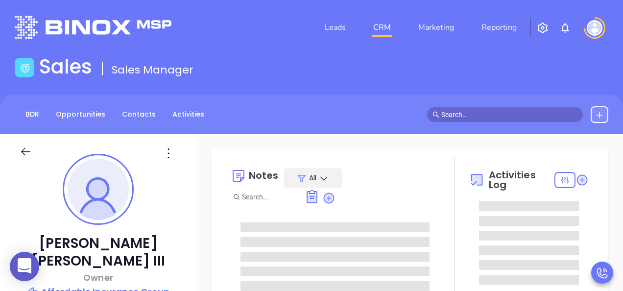
type input "[PERSON_NAME]"
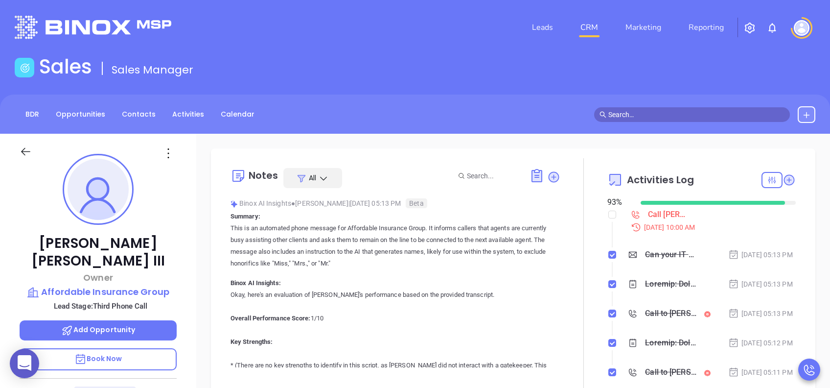
scroll to position [392, 0]
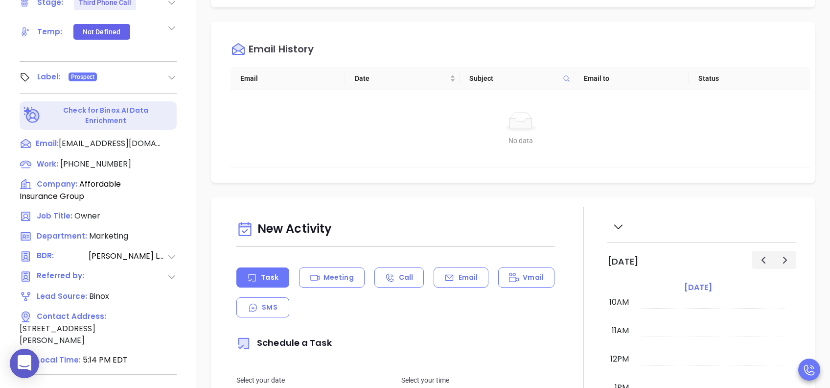
drag, startPoint x: 463, startPoint y: 269, endPoint x: 453, endPoint y: 263, distance: 11.4
click at [462, 272] on div "Email" at bounding box center [461, 277] width 55 height 20
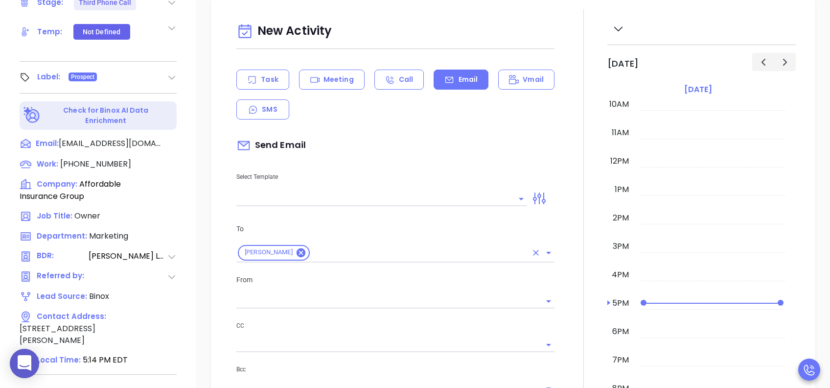
scroll to position [261, 0]
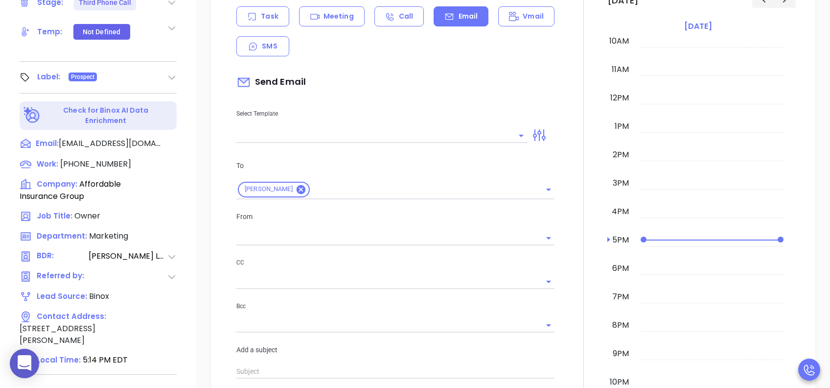
click at [369, 129] on input "text" at bounding box center [374, 135] width 276 height 14
type input "[PERSON_NAME]"
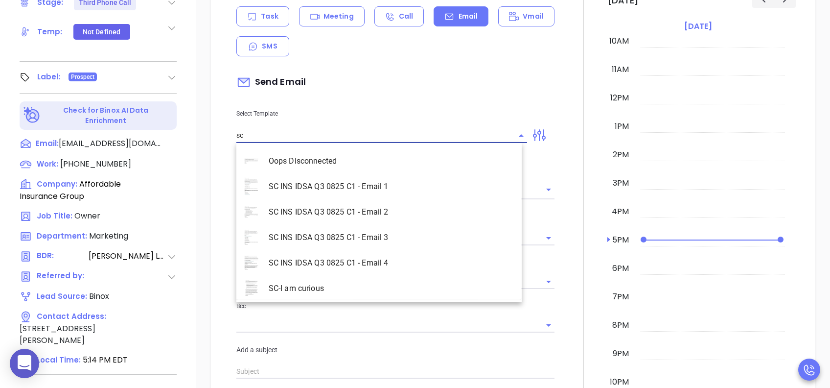
click at [390, 235] on li "SC INS IDSA Q3 0825 C1 - Email 3" at bounding box center [378, 237] width 285 height 25
type input "SC INS IDSA Q3 0825 C1 - Email 3"
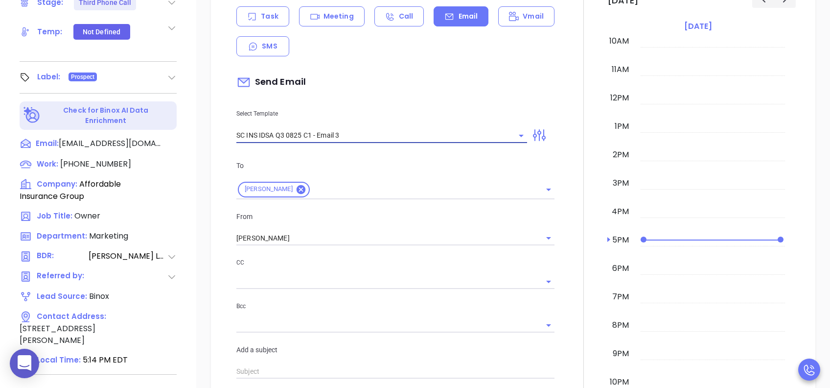
type input "[PERSON_NAME], could your agency survive a data breach?"
type input "SC INS IDSA Q3 0825 C1 - Email 3"
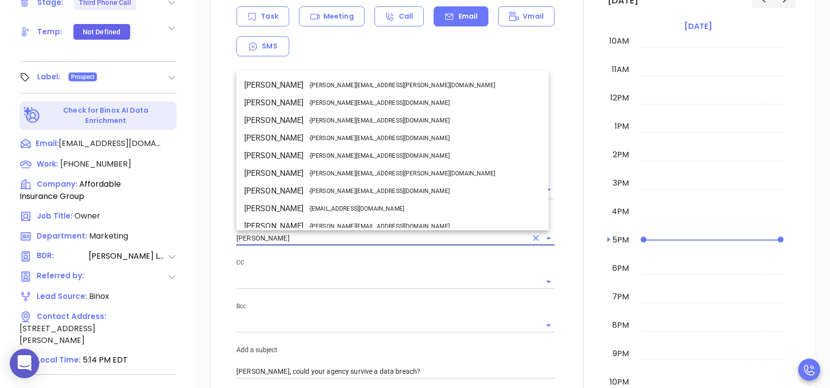
scroll to position [60, 0]
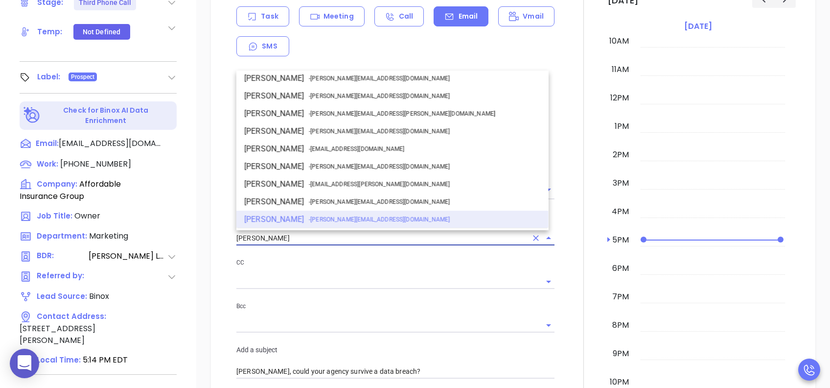
drag, startPoint x: 287, startPoint y: 238, endPoint x: 199, endPoint y: 238, distance: 88.1
click at [199, 238] on div "New Activity Task Meeting Call Email Vmail SMS Send Email Select Template SC IN…" at bounding box center [513, 377] width 634 height 883
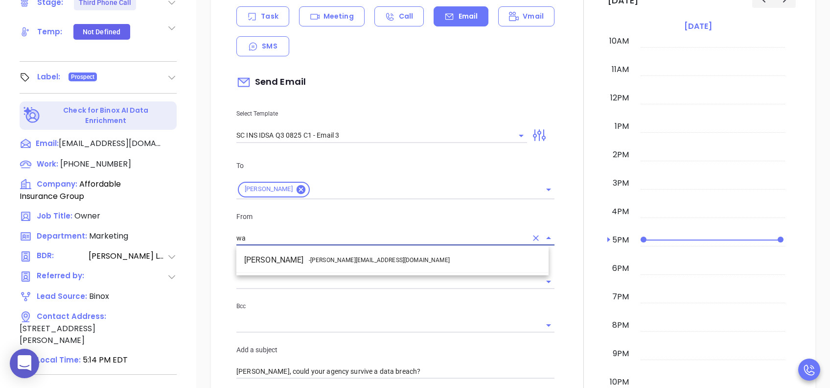
click at [377, 261] on li "Walter Contreras - [EMAIL_ADDRESS][DOMAIN_NAME]" at bounding box center [392, 260] width 312 height 18
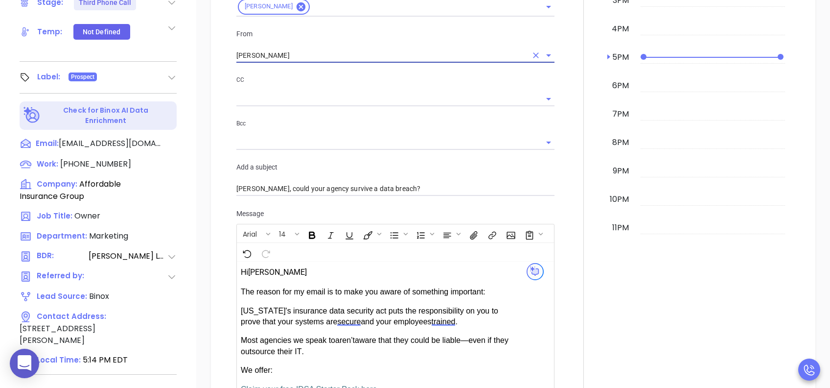
scroll to position [653, 0]
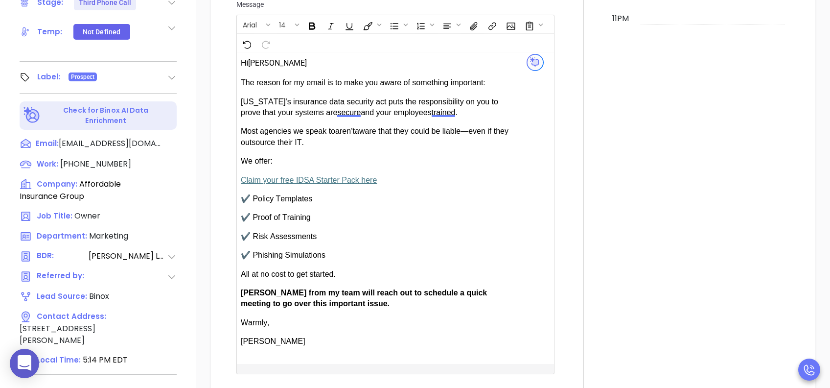
type input "[PERSON_NAME]"
drag, startPoint x: 270, startPoint y: 287, endPoint x: 246, endPoint y: 289, distance: 23.6
click at [246, 289] on span "[PERSON_NAME] from my team will reach out to schedule a quick meeting to go ove…" at bounding box center [364, 297] width 246 height 19
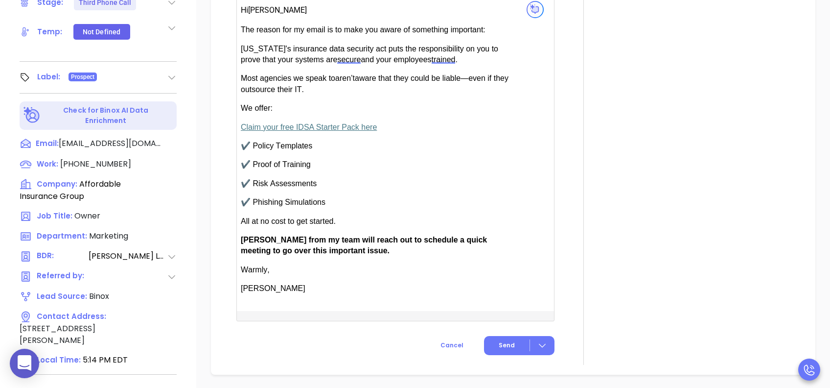
scroll to position [718, 0]
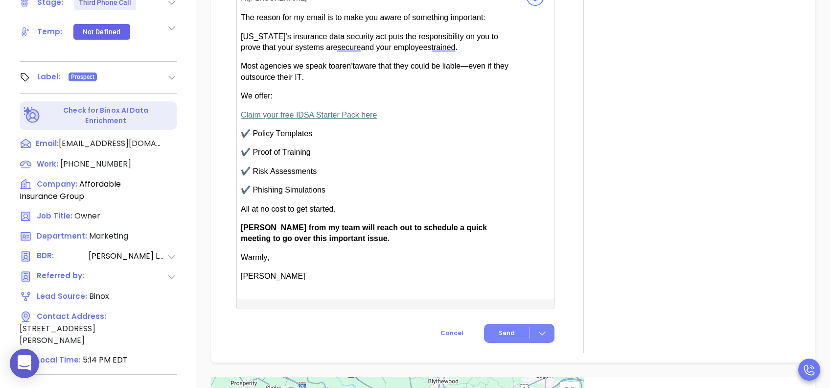
click at [511, 290] on button "Send" at bounding box center [519, 333] width 70 height 19
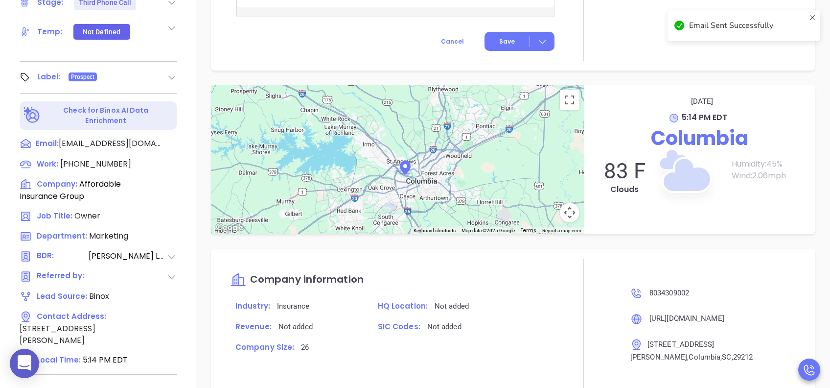
scroll to position [637, 0]
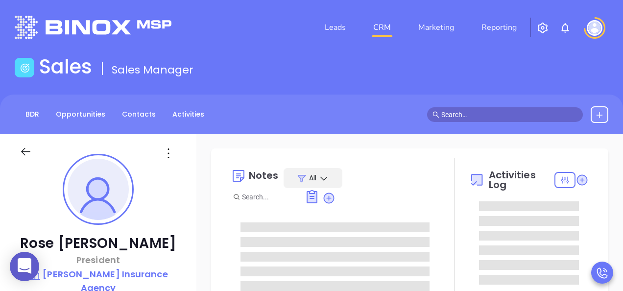
type input "[PERSON_NAME]"
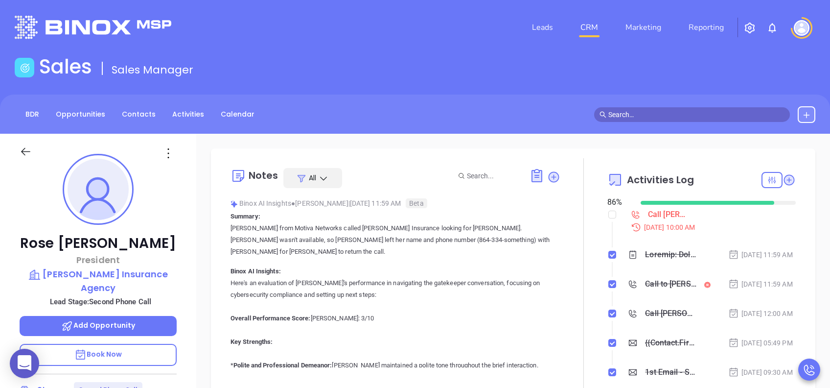
scroll to position [285, 0]
click at [153, 290] on p "Book Now" at bounding box center [98, 355] width 157 height 22
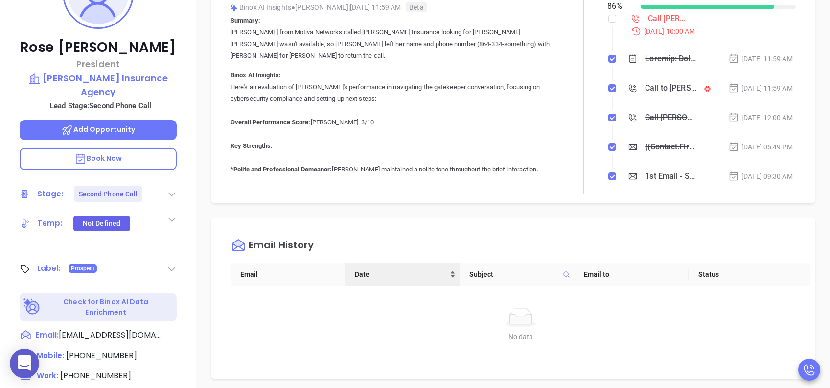
scroll to position [326, 0]
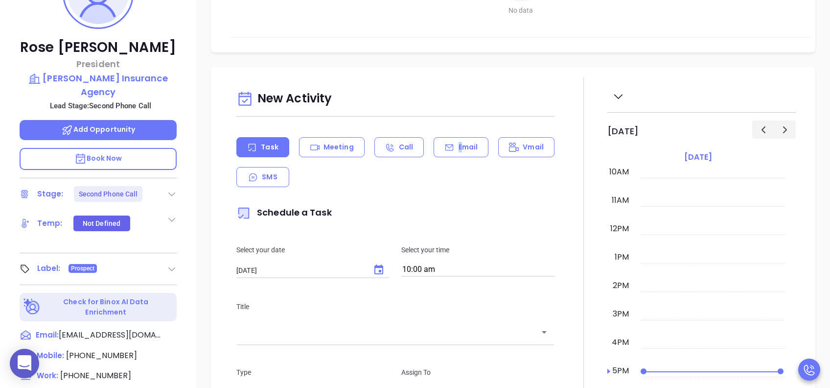
drag, startPoint x: 455, startPoint y: 149, endPoint x: 450, endPoint y: 161, distance: 13.2
click at [459, 149] on p "Email" at bounding box center [469, 147] width 20 height 10
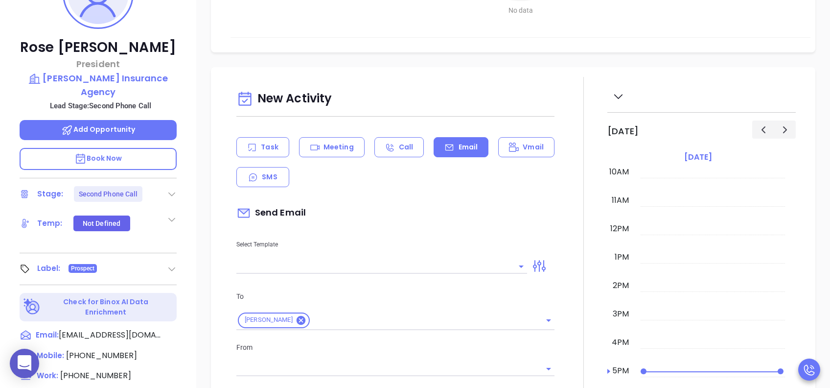
click at [376, 269] on input "text" at bounding box center [374, 266] width 276 height 14
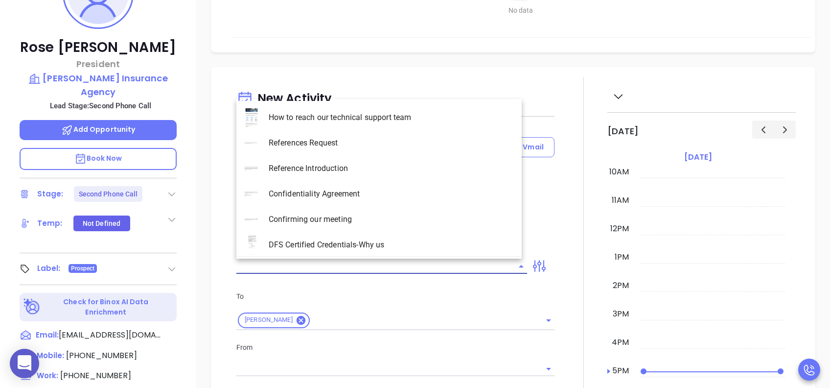
type input "[PERSON_NAME]"
click at [380, 174] on li "SC INS IDSA Q3 0825 C1 - Email 2" at bounding box center [378, 168] width 285 height 25
type input "SC INS IDSA Q3 0825 C1 - Email 2"
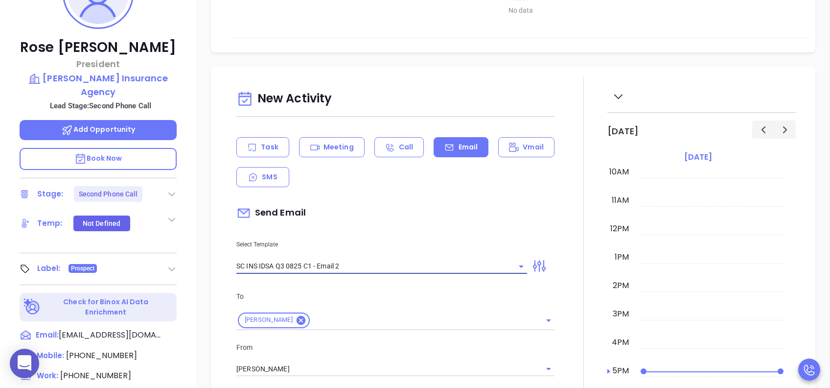
type input "Can your IT partner prove you're covered?"
type input "SC INS IDSA Q3 0825 C1 - Email 2"
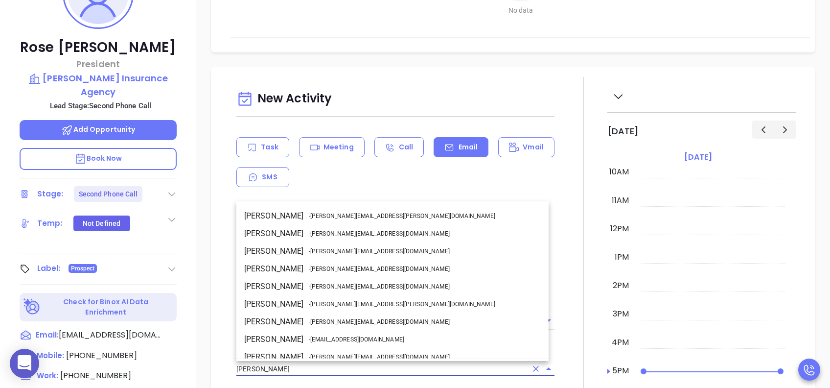
drag, startPoint x: 247, startPoint y: 368, endPoint x: 204, endPoint y: 369, distance: 43.1
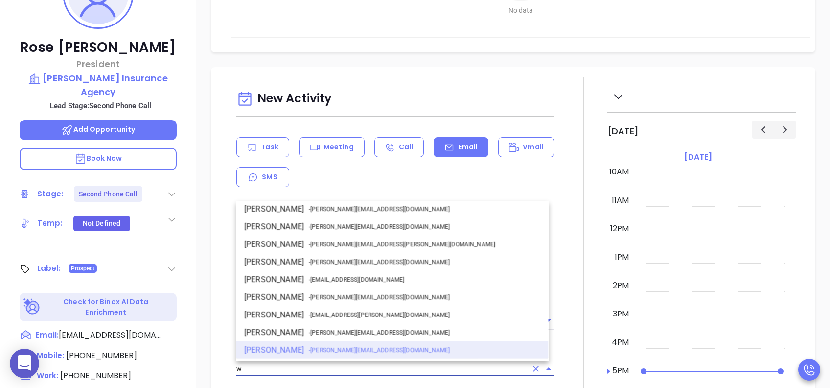
scroll to position [0, 0]
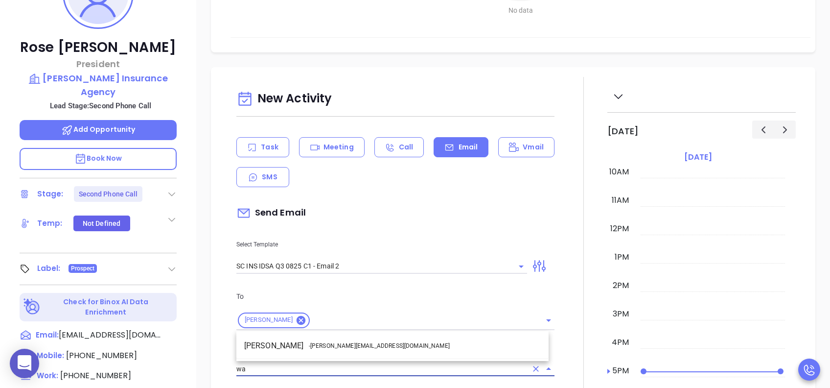
click at [284, 290] on li "Walter Contreras - [EMAIL_ADDRESS][DOMAIN_NAME]" at bounding box center [392, 346] width 312 height 18
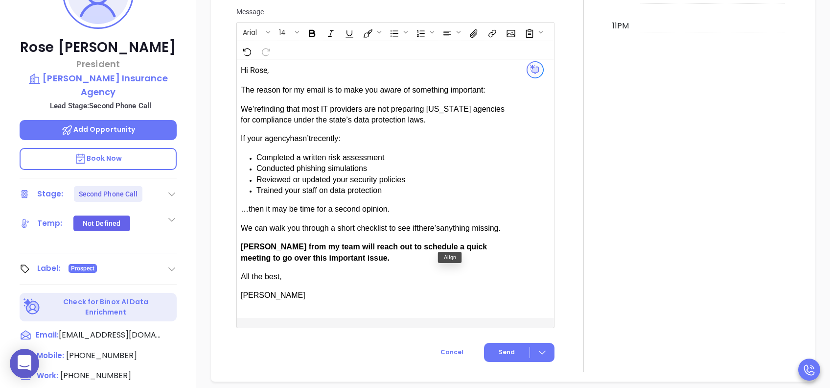
scroll to position [848, 0]
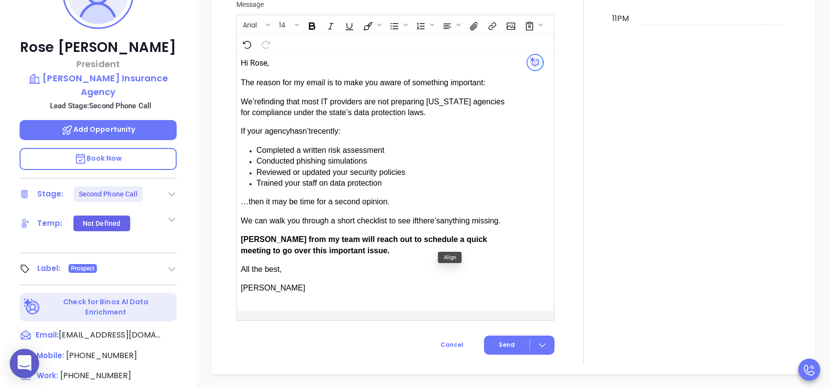
type input "[PERSON_NAME]"
drag, startPoint x: 264, startPoint y: 234, endPoint x: 243, endPoint y: 236, distance: 21.2
click at [243, 236] on p "[PERSON_NAME] from my team will reach out to schedule a quick meeting to go ove…" at bounding box center [378, 245] width 275 height 22
click at [515, 290] on button "Send" at bounding box center [519, 344] width 70 height 19
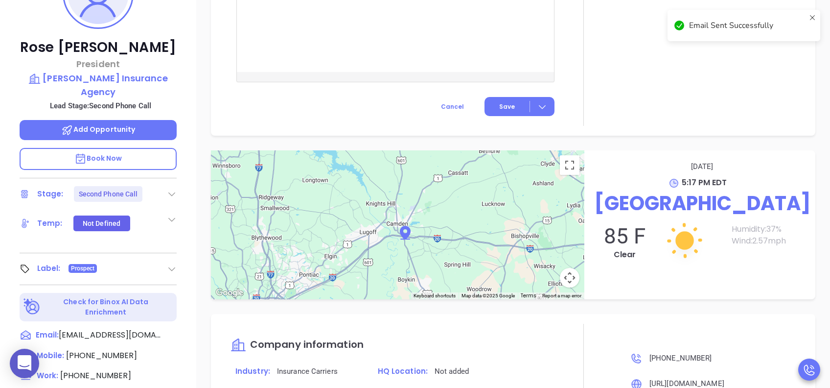
scroll to position [768, 0]
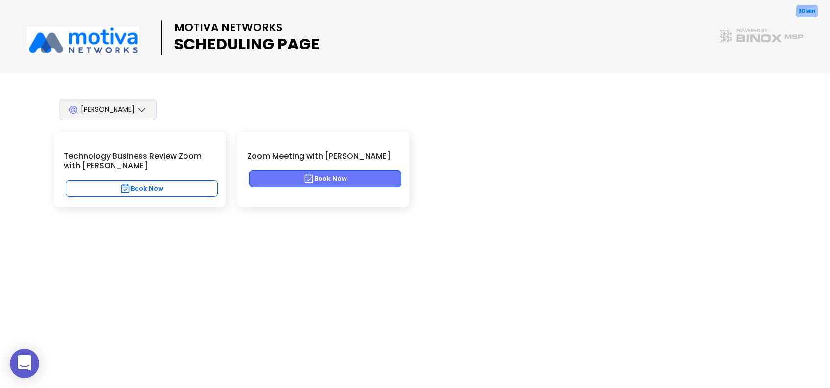
click at [391, 181] on button "Book Now" at bounding box center [325, 178] width 152 height 17
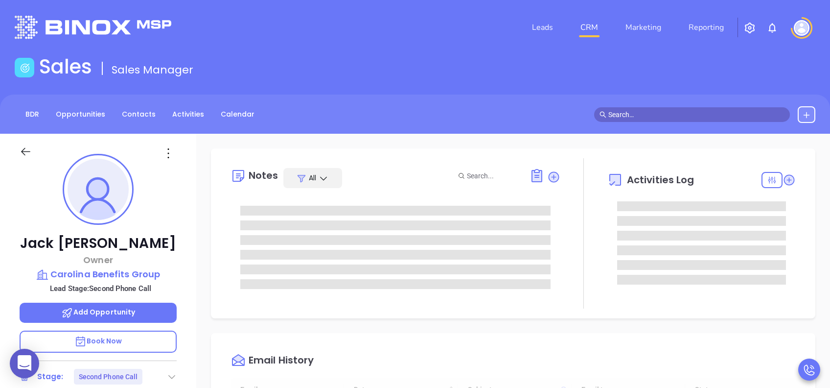
scroll to position [285, 0]
type input "[PERSON_NAME]"
click at [145, 290] on p "Book Now" at bounding box center [98, 341] width 157 height 22
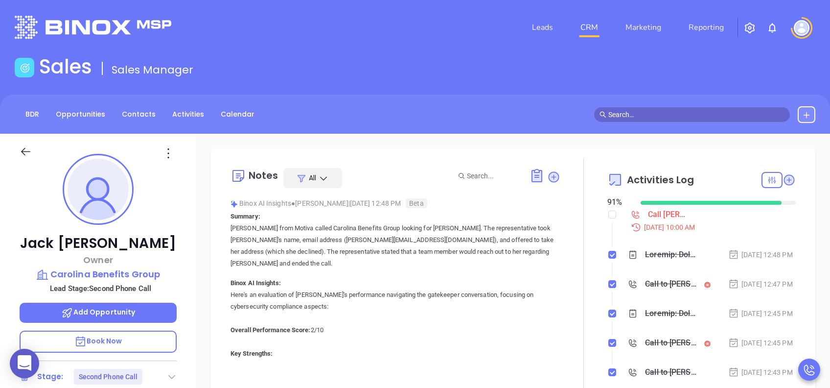
scroll to position [392, 0]
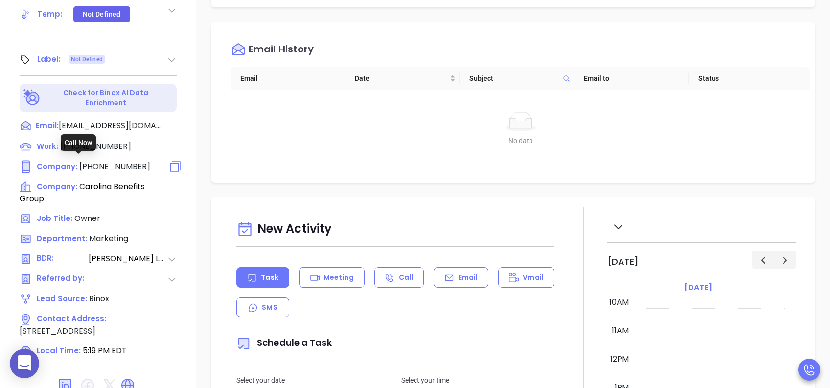
click at [96, 161] on span "(704) 459-1066" at bounding box center [114, 166] width 71 height 11
type input "(704) 459-1066"
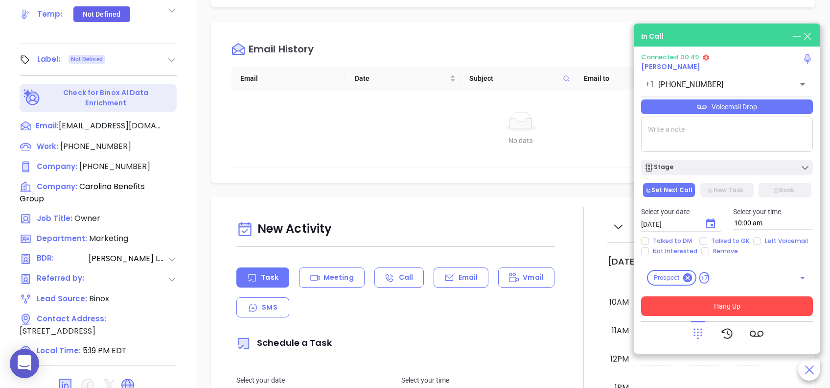
click at [622, 290] on button "Hang Up" at bounding box center [727, 306] width 172 height 20
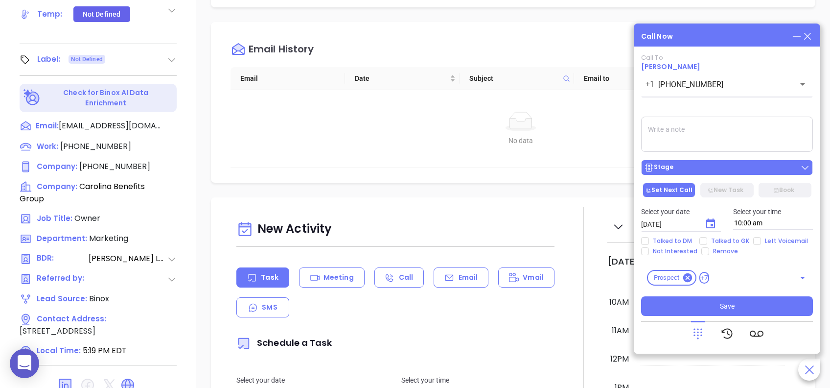
click at [622, 167] on div "Stage" at bounding box center [727, 168] width 166 height 10
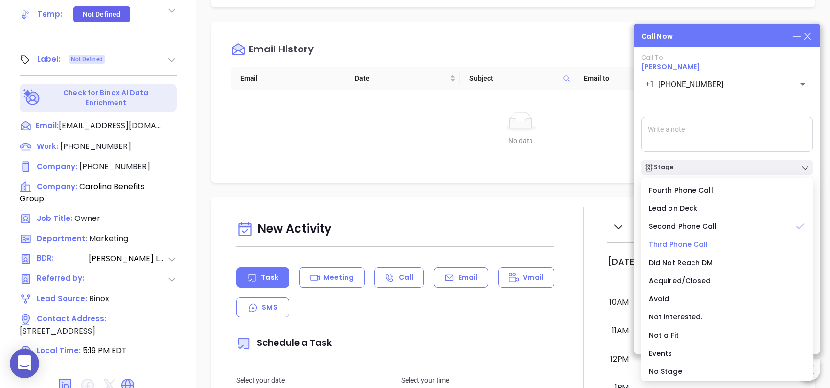
click at [622, 241] on span "Third Phone Call" at bounding box center [678, 244] width 59 height 10
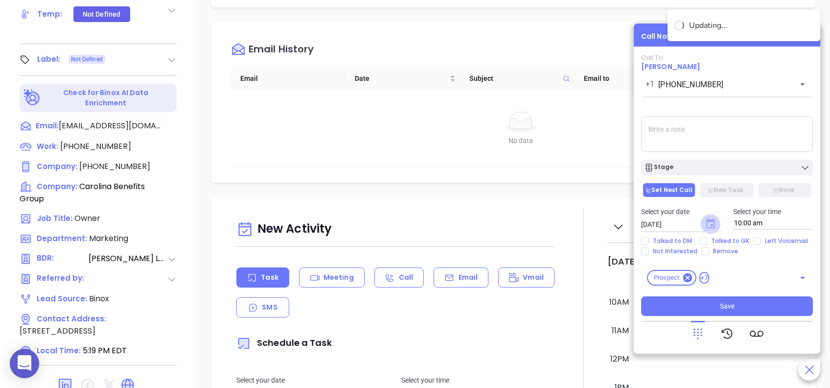
click at [622, 223] on icon "Choose date, selected date is Aug 27, 2025" at bounding box center [711, 224] width 12 height 12
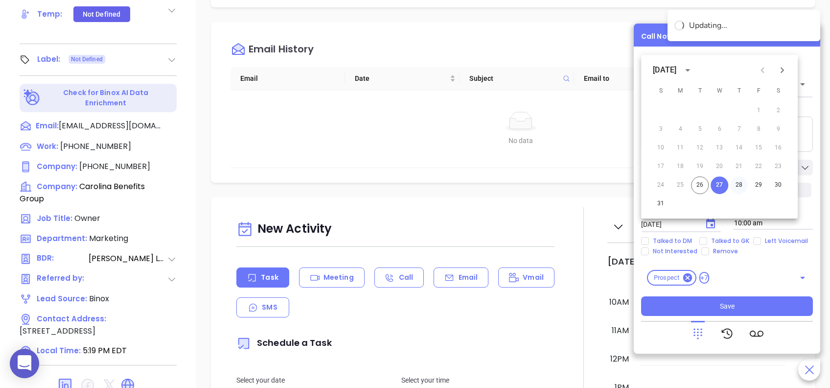
click at [622, 183] on button "28" at bounding box center [739, 185] width 18 height 18
type input "08/28/2025"
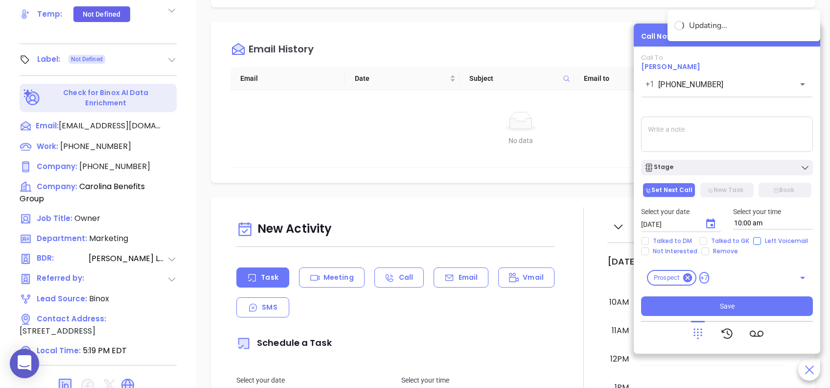
click at [622, 239] on input "Left Voicemail" at bounding box center [757, 241] width 8 height 8
checkbox input "true"
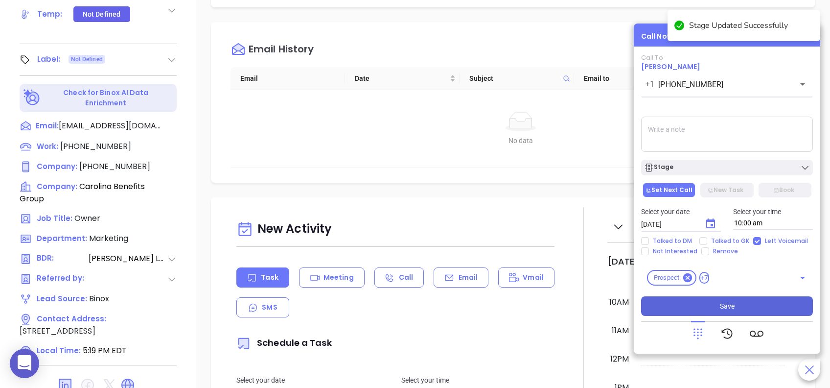
click at [622, 290] on button "Save" at bounding box center [727, 306] width 172 height 20
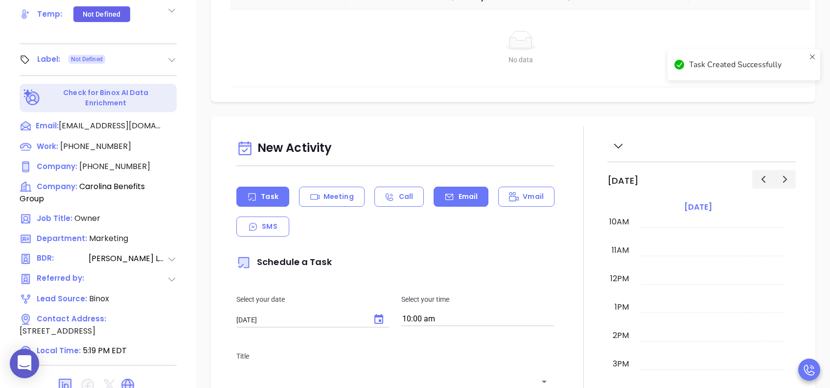
click at [446, 193] on div "Email" at bounding box center [461, 197] width 55 height 20
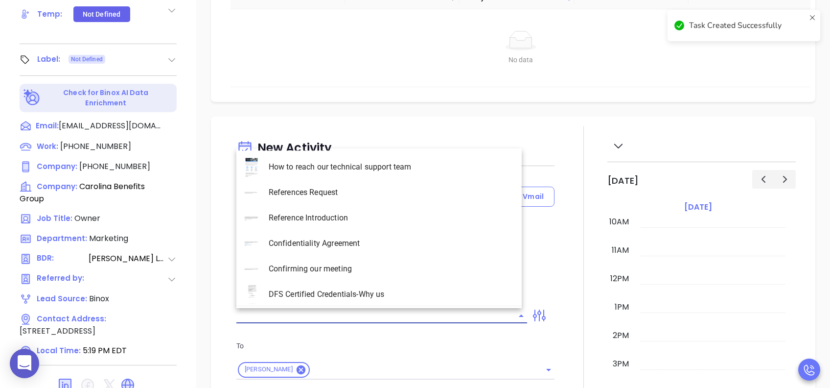
click at [355, 290] on input "text" at bounding box center [374, 315] width 276 height 14
type input "[PERSON_NAME]"
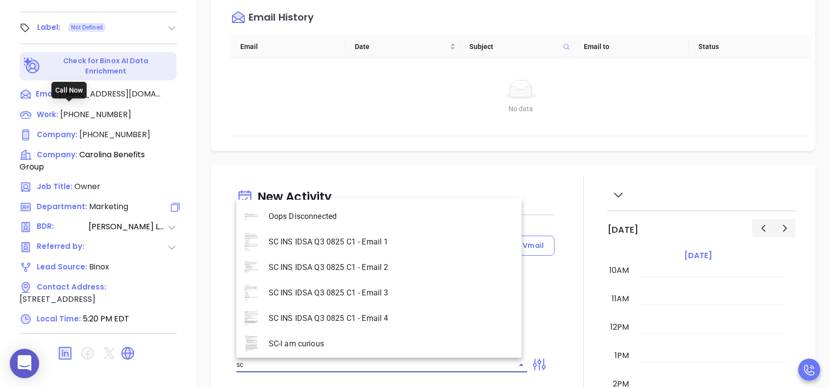
scroll to position [431, 0]
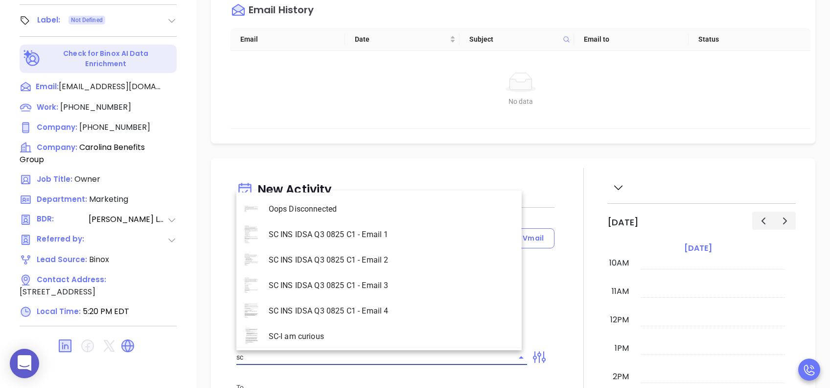
click at [346, 284] on li "SC INS IDSA Q3 0825 C1 - Email 3" at bounding box center [378, 285] width 285 height 25
type input "SC INS IDSA Q3 0825 C1 - Email 3"
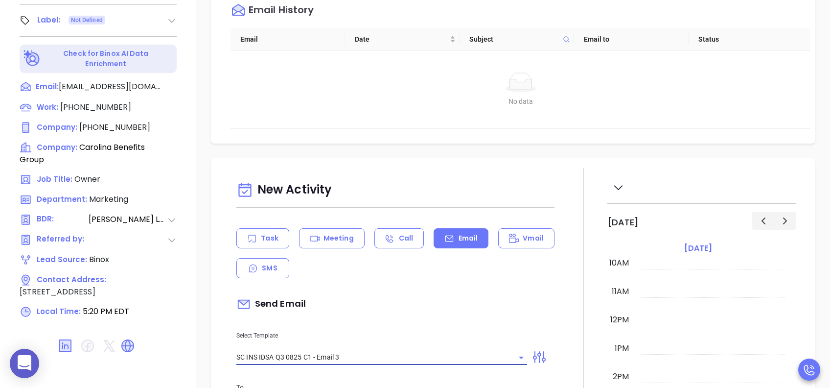
type input "Jack, could your agency survive a data breach?"
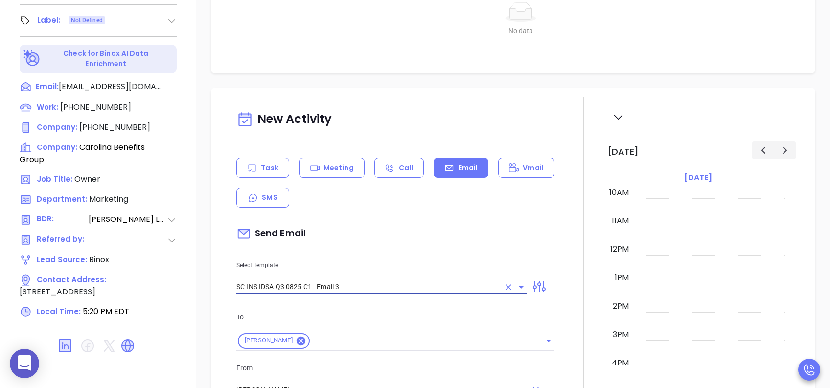
scroll to position [196, 0]
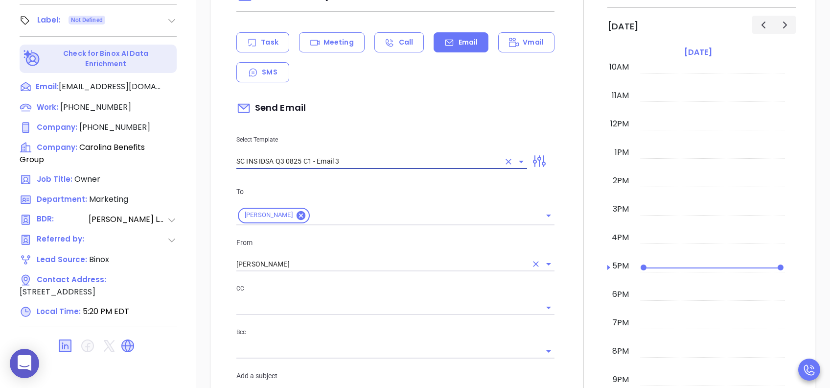
type input "SC INS IDSA Q3 0825 C1 - Email 3"
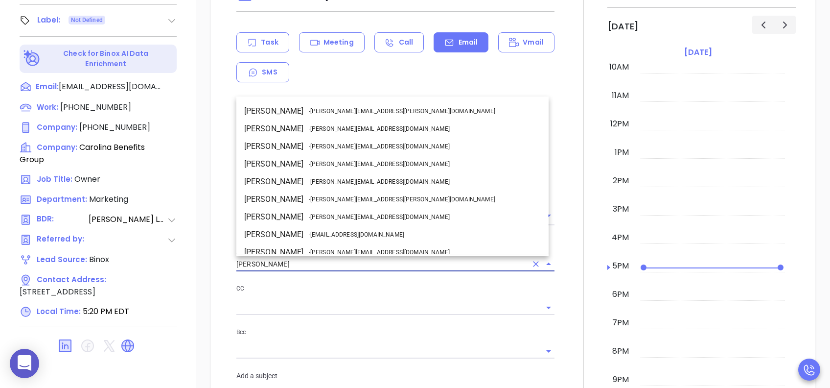
drag, startPoint x: 250, startPoint y: 264, endPoint x: 210, endPoint y: 264, distance: 39.7
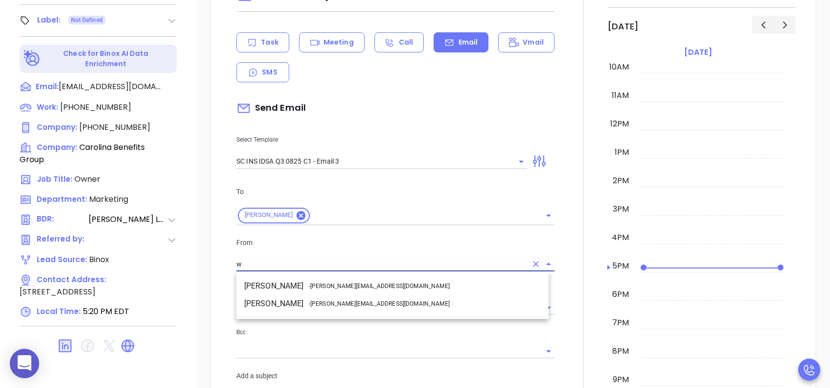
scroll to position [0, 0]
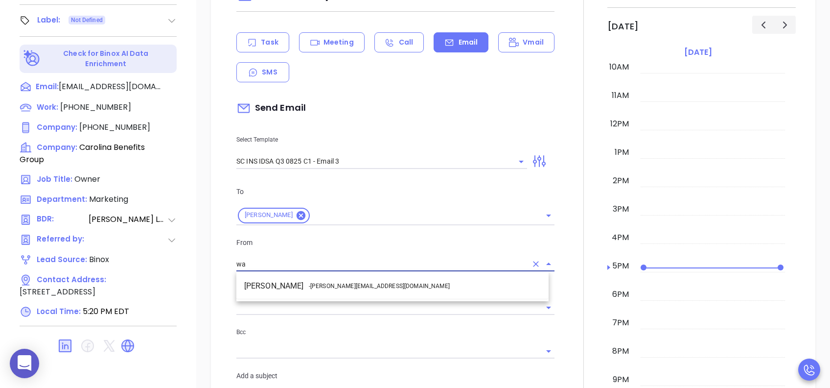
click at [329, 288] on span "- [PERSON_NAME][EMAIL_ADDRESS][DOMAIN_NAME]" at bounding box center [379, 286] width 141 height 9
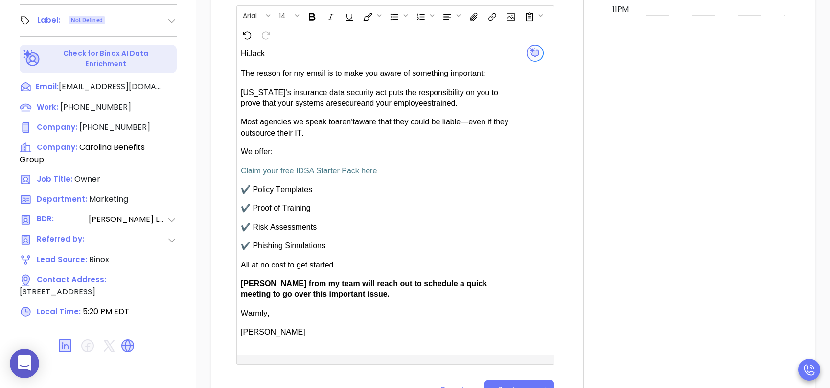
scroll to position [653, 0]
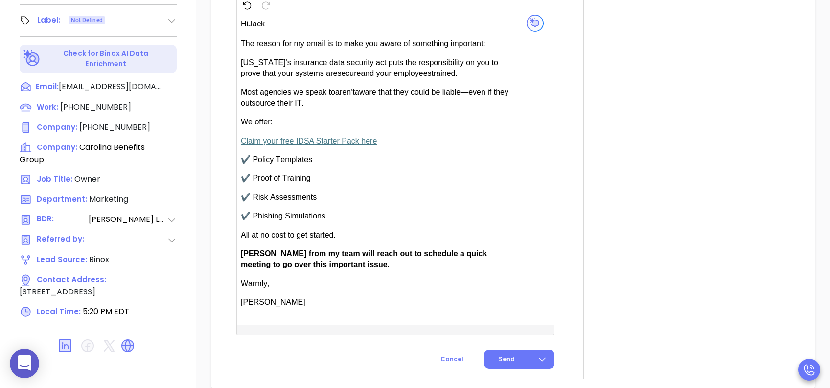
type input "[PERSON_NAME]"
drag, startPoint x: 269, startPoint y: 255, endPoint x: 243, endPoint y: 255, distance: 26.4
click at [243, 255] on span "[PERSON_NAME] from my team will reach out to schedule a quick meeting to go ove…" at bounding box center [364, 258] width 246 height 19
click at [499, 290] on span "Send" at bounding box center [507, 358] width 16 height 9
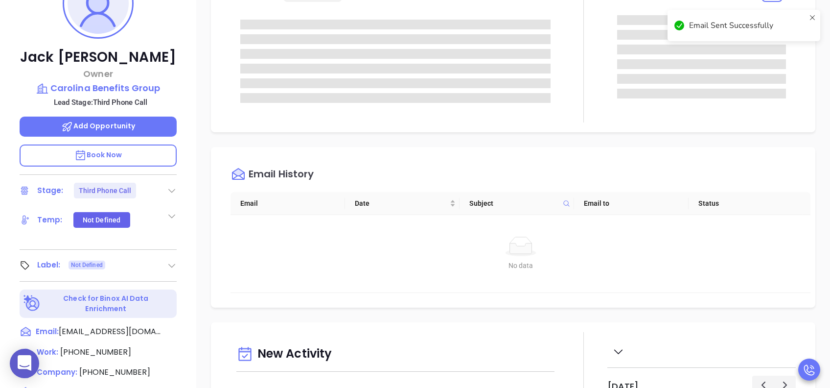
scroll to position [105, 0]
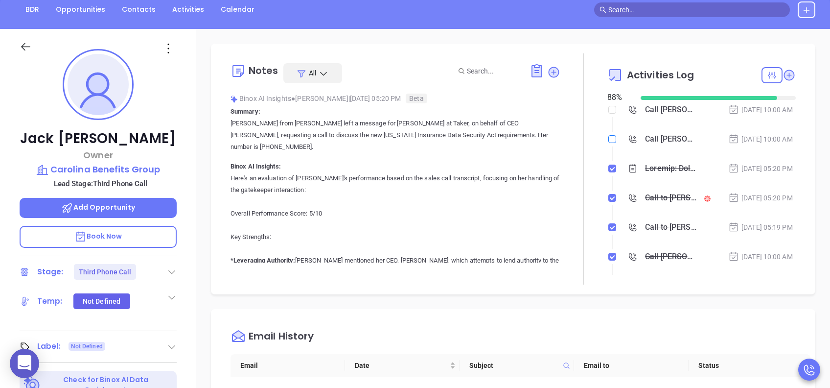
click at [609, 143] on input "checkbox" at bounding box center [613, 139] width 8 height 8
checkbox input "true"
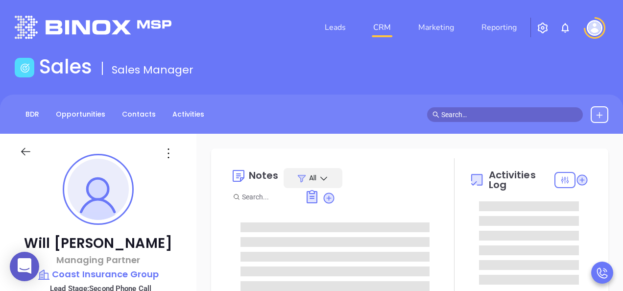
type input "[PERSON_NAME]"
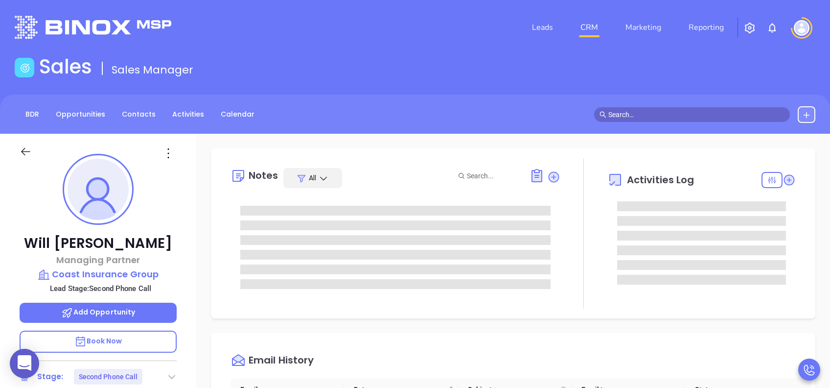
scroll to position [285, 0]
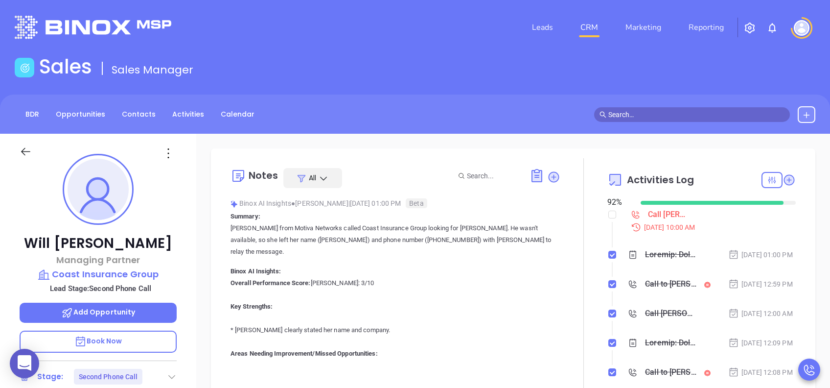
click at [123, 290] on p "Book Now" at bounding box center [98, 341] width 157 height 22
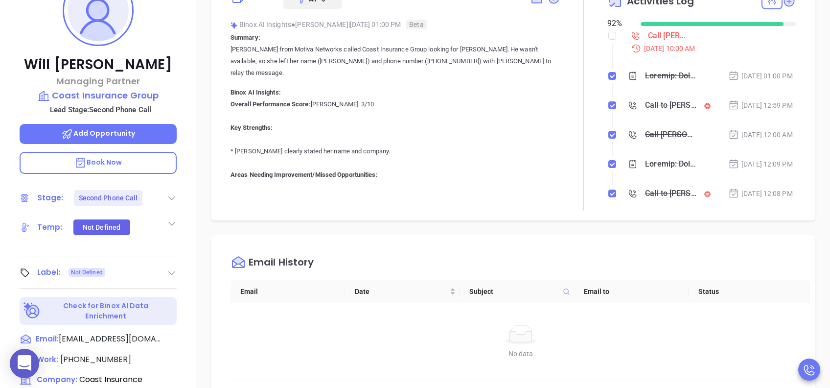
scroll to position [431, 0]
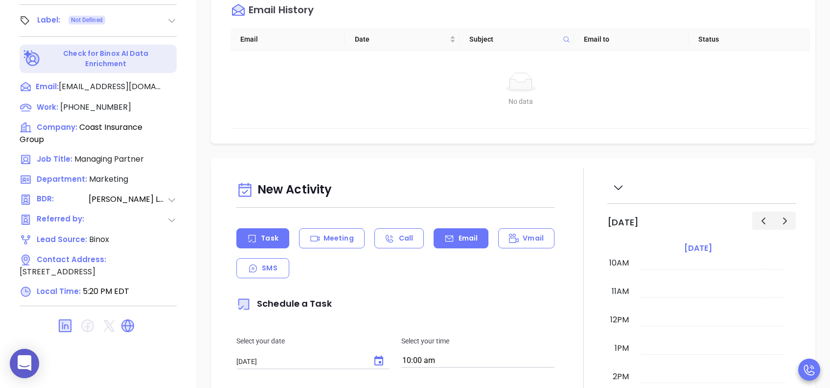
click at [454, 243] on div "Email" at bounding box center [461, 238] width 55 height 20
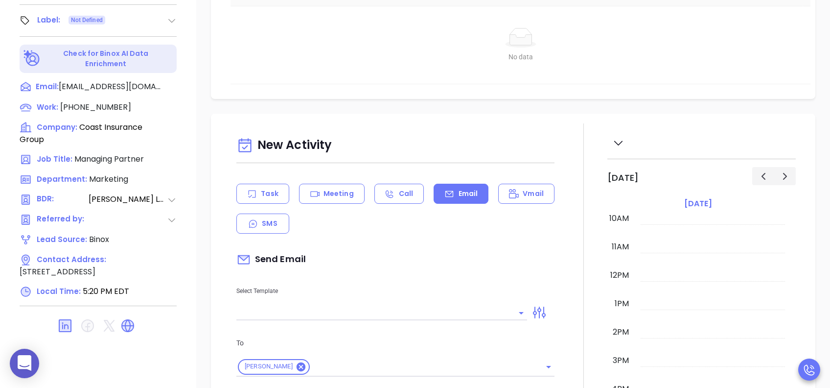
scroll to position [65, 0]
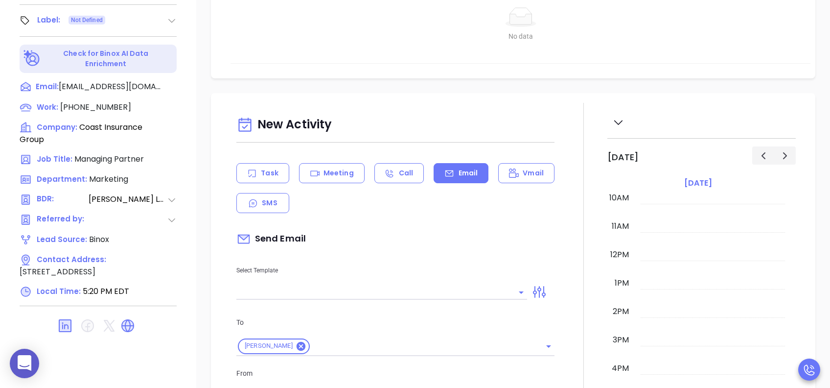
type input "[PERSON_NAME]"
click at [352, 290] on input "text" at bounding box center [374, 292] width 276 height 14
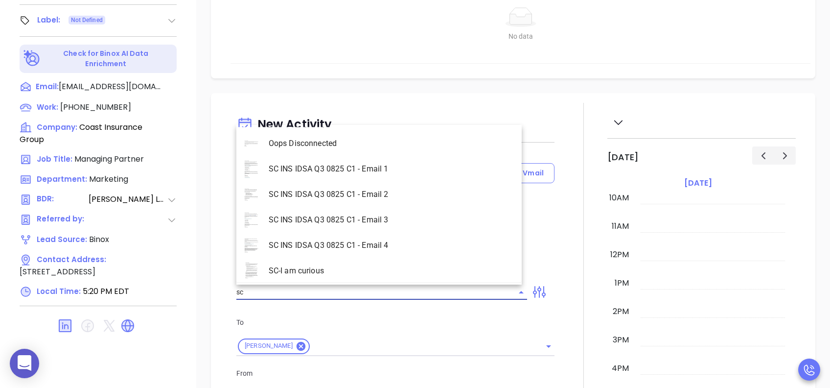
click at [371, 190] on li "SC INS IDSA Q3 0825 C1 - Email 2" at bounding box center [378, 194] width 285 height 25
type input "SC INS IDSA Q3 0825 C1 - Email 2"
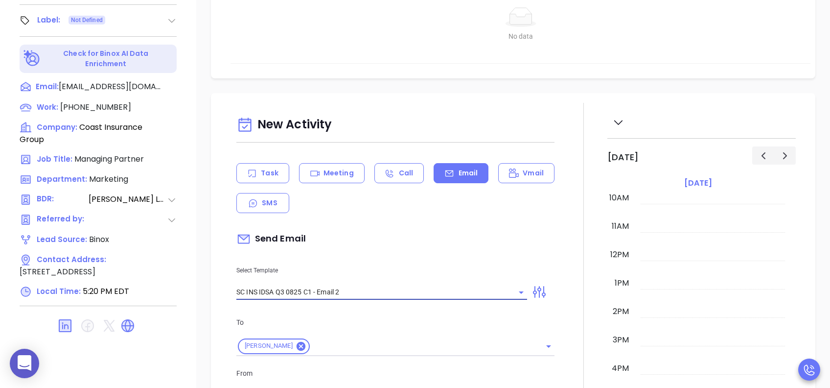
type input "Can your IT partner prove you're covered?"
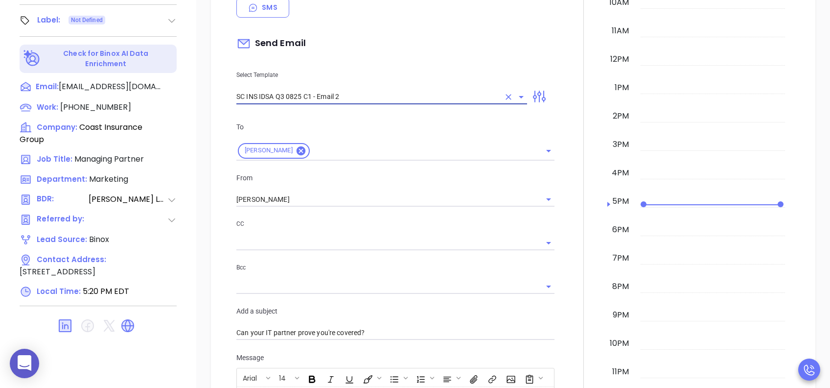
scroll to position [261, 0]
type input "SC INS IDSA Q3 0825 C1 - Email 2"
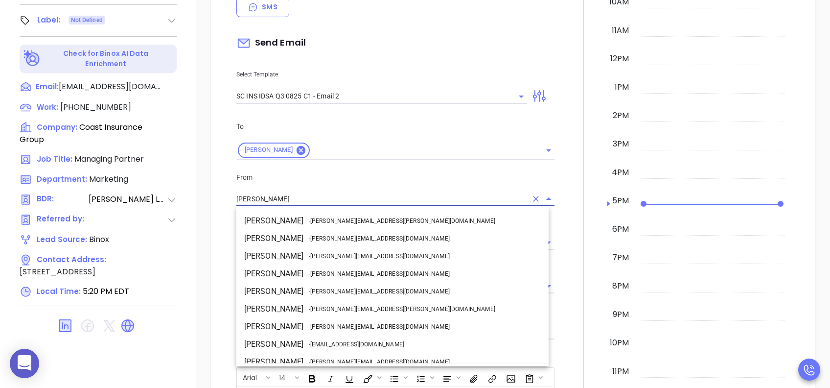
scroll to position [60, 0]
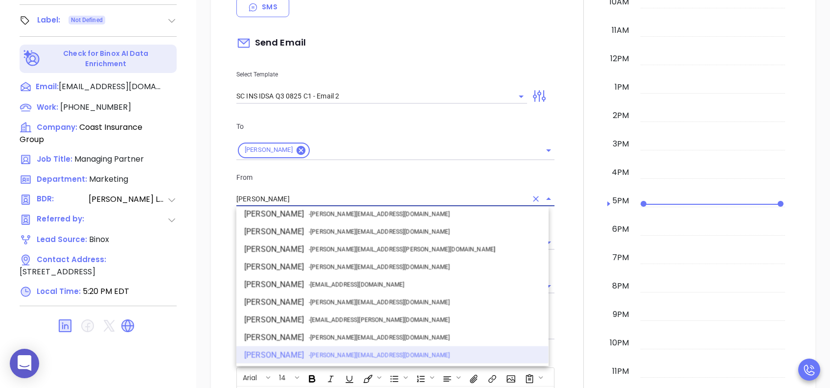
drag, startPoint x: 298, startPoint y: 194, endPoint x: 217, endPoint y: 203, distance: 81.3
click at [217, 203] on div "New Activity Task Meeting Call Email Vmail SMS Send Email Select Template SC IN…" at bounding box center [513, 311] width 605 height 829
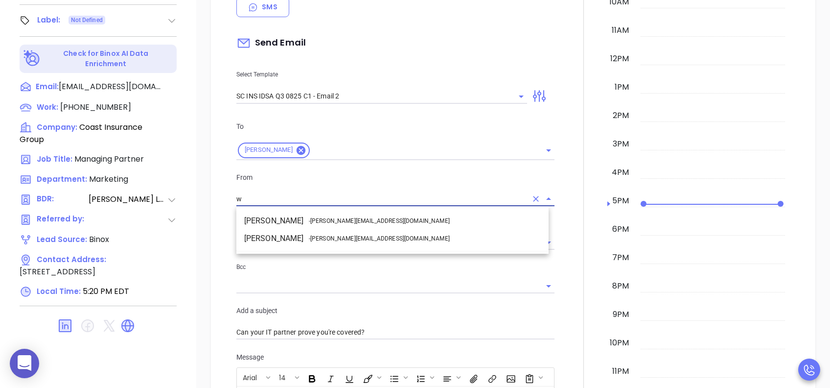
scroll to position [0, 0]
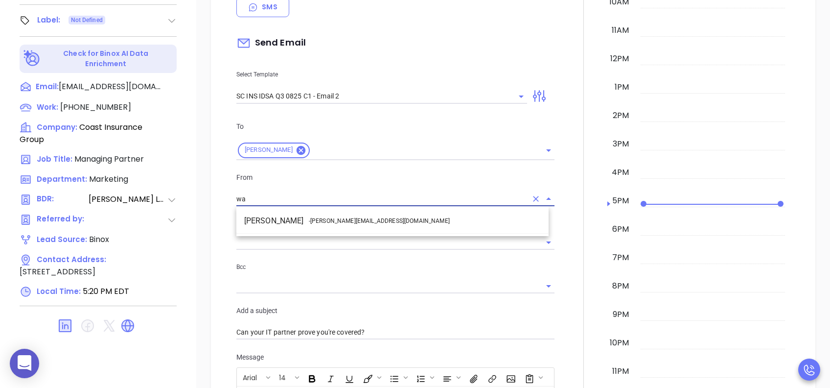
click at [318, 219] on span "- [PERSON_NAME][EMAIL_ADDRESS][DOMAIN_NAME]" at bounding box center [379, 220] width 141 height 9
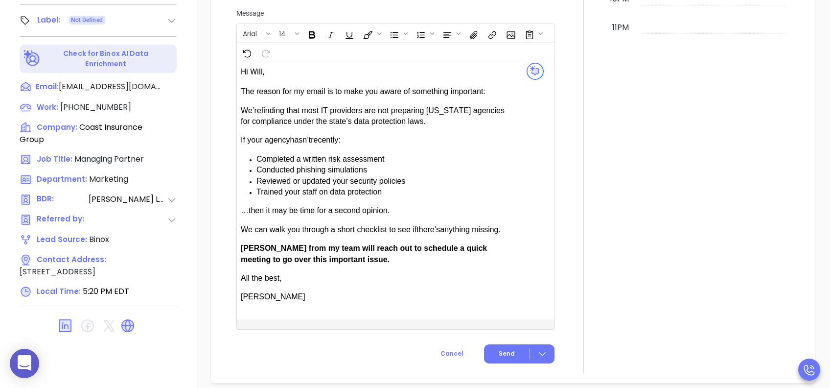
scroll to position [653, 0]
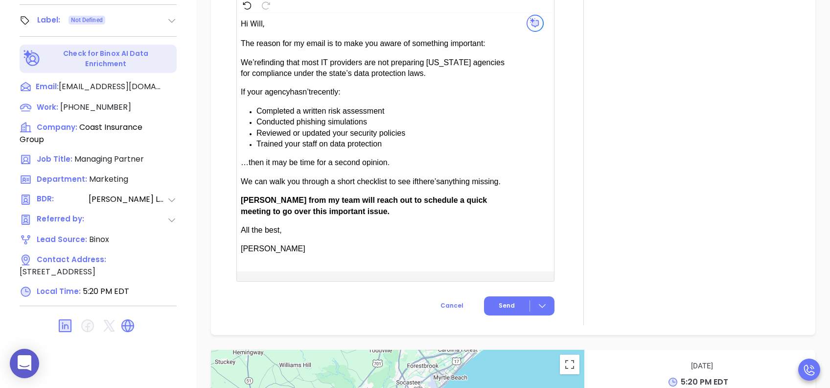
type input "[PERSON_NAME]"
drag, startPoint x: 270, startPoint y: 197, endPoint x: 244, endPoint y: 200, distance: 26.1
click at [244, 200] on span "[PERSON_NAME] from my team will reach out to schedule a quick meeting to go ove…" at bounding box center [364, 205] width 246 height 19
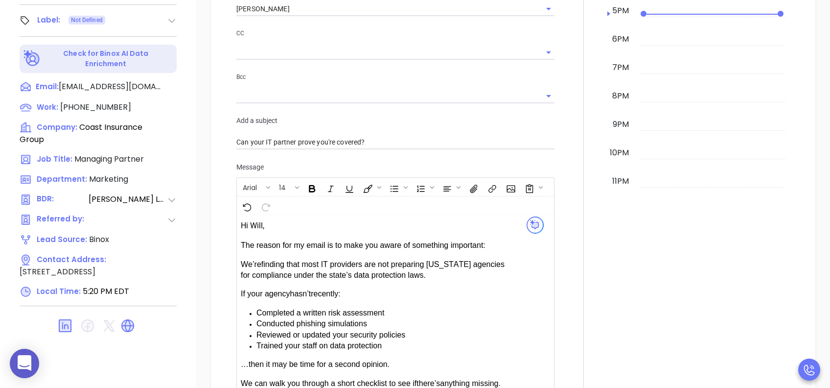
scroll to position [718, 0]
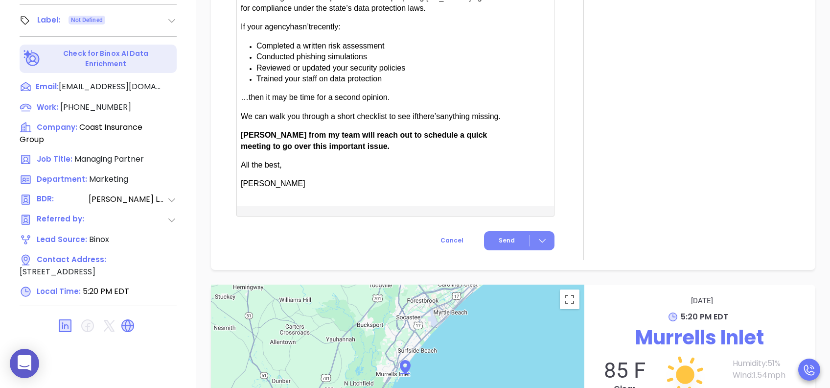
click at [506, 238] on span "Send" at bounding box center [507, 240] width 16 height 9
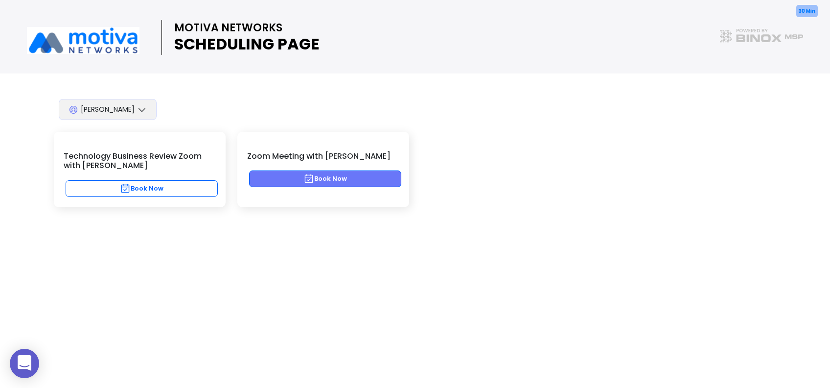
click at [332, 176] on button "Book Now" at bounding box center [325, 178] width 152 height 17
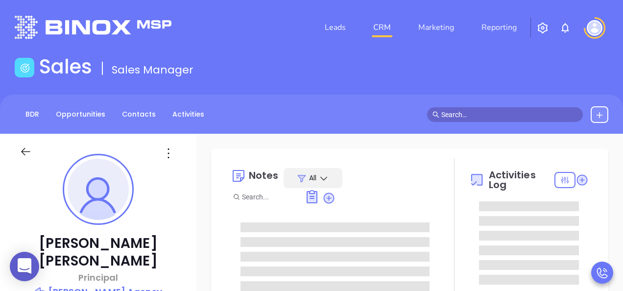
type input "[DATE]"
type input "[PERSON_NAME]"
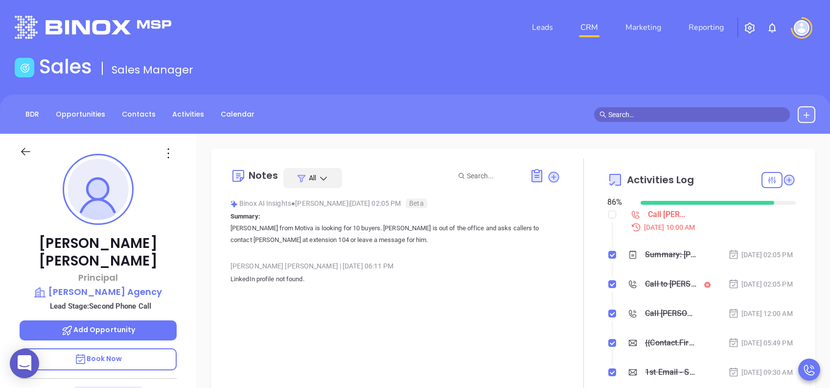
scroll to position [285, 0]
click at [138, 290] on p "Book Now" at bounding box center [98, 359] width 157 height 22
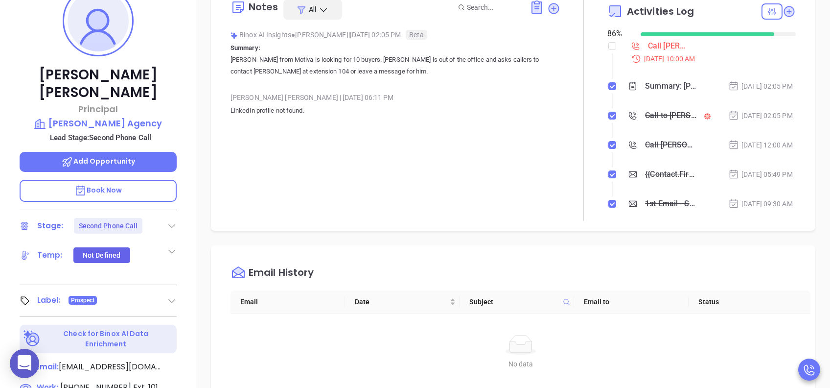
scroll to position [392, 0]
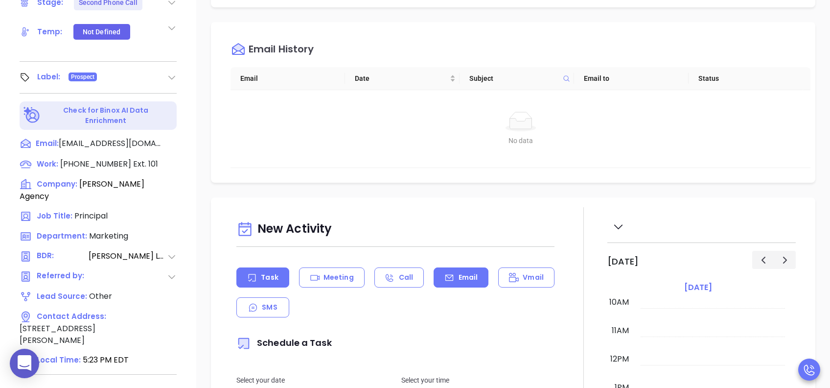
click at [453, 270] on div "Email" at bounding box center [461, 277] width 55 height 20
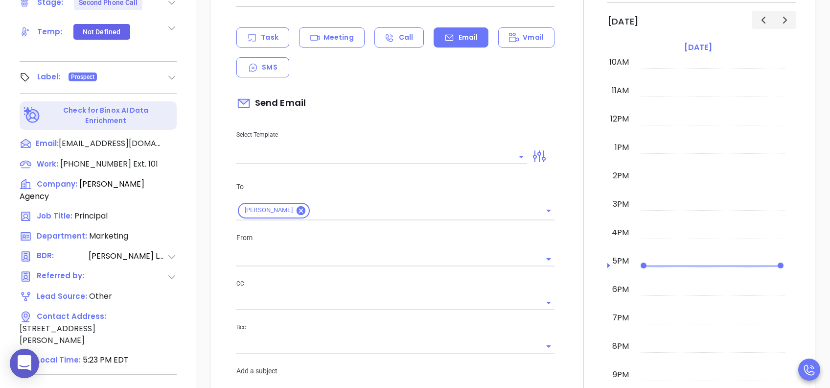
scroll to position [261, 0]
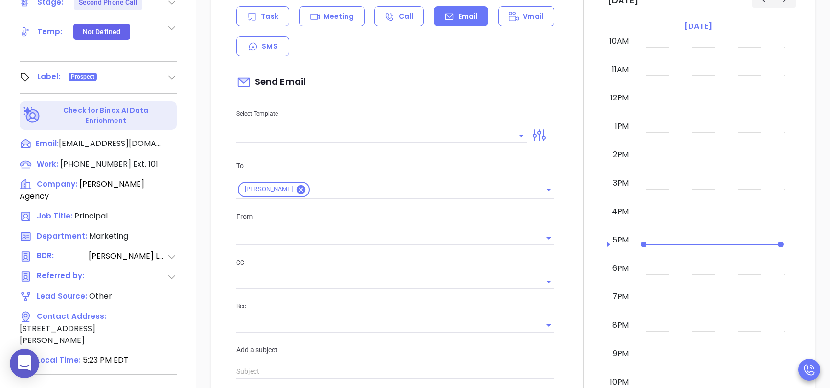
type input "[PERSON_NAME]"
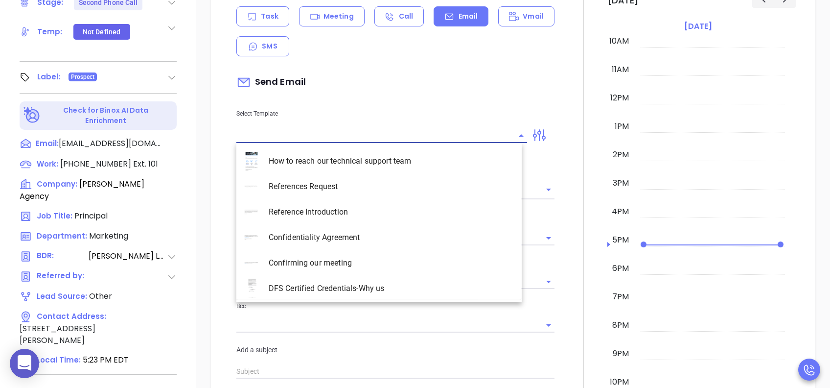
click at [367, 137] on input "text" at bounding box center [374, 135] width 276 height 14
click at [374, 209] on li "SC INS IDSA Q3 0825 C1 - Email 2" at bounding box center [378, 211] width 285 height 25
type input "SC INS IDSA Q3 0825 C1 - Email 2"
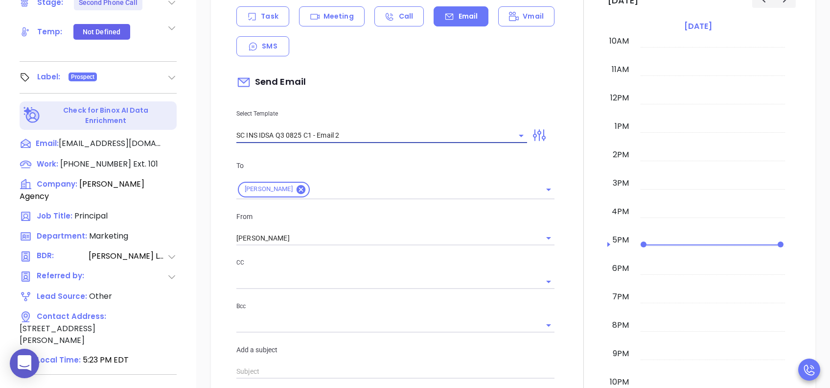
type input "Can your IT partner prove you're covered?"
type input "SC INS IDSA Q3 0825 C1 - Email 2"
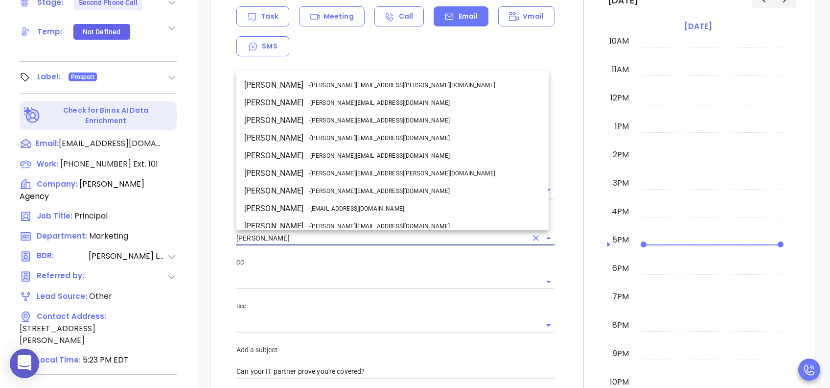
drag, startPoint x: 260, startPoint y: 240, endPoint x: 205, endPoint y: 238, distance: 54.9
click at [205, 238] on div "New Activity Task Meeting Call Email Vmail SMS Send Email Select Template SC IN…" at bounding box center [513, 350] width 634 height 829
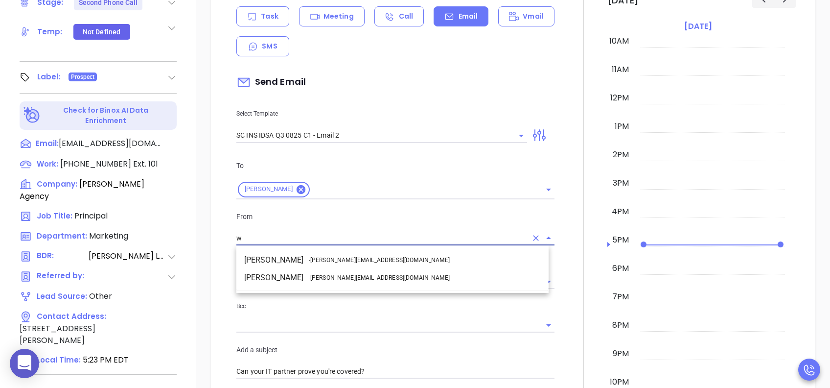
scroll to position [0, 0]
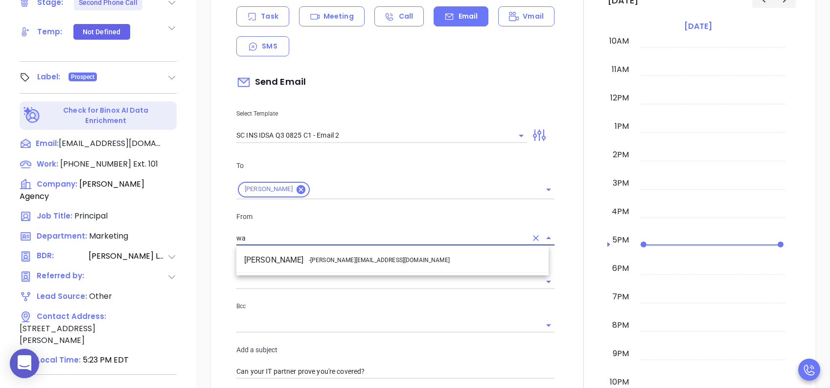
click at [312, 261] on span "- [PERSON_NAME][EMAIL_ADDRESS][DOMAIN_NAME]" at bounding box center [379, 260] width 141 height 9
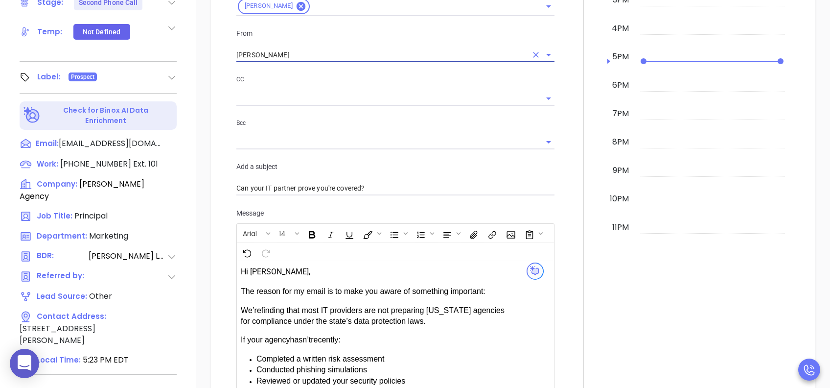
scroll to position [587, 0]
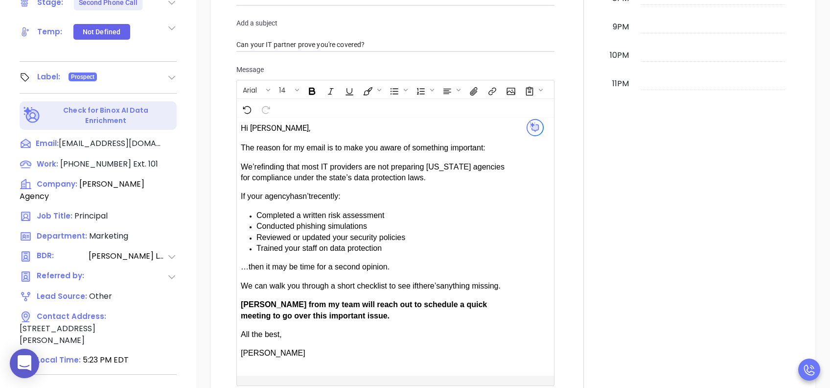
type input "[PERSON_NAME]"
drag, startPoint x: 272, startPoint y: 301, endPoint x: 244, endPoint y: 302, distance: 28.4
click at [244, 290] on span "Anabell from my team will reach out to schedule a quick meeting to go over this…" at bounding box center [364, 309] width 246 height 19
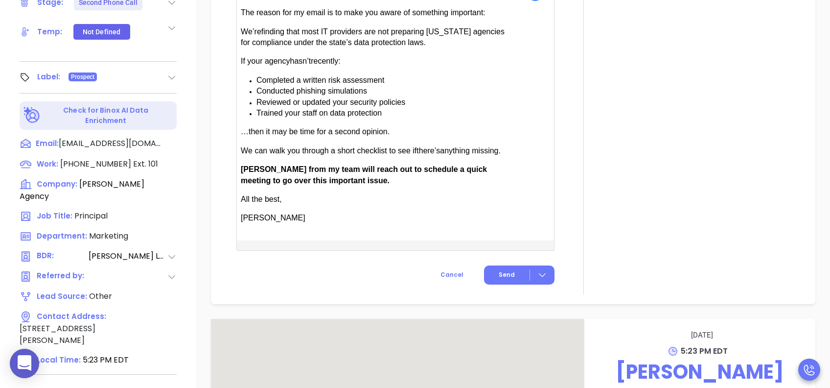
scroll to position [783, 0]
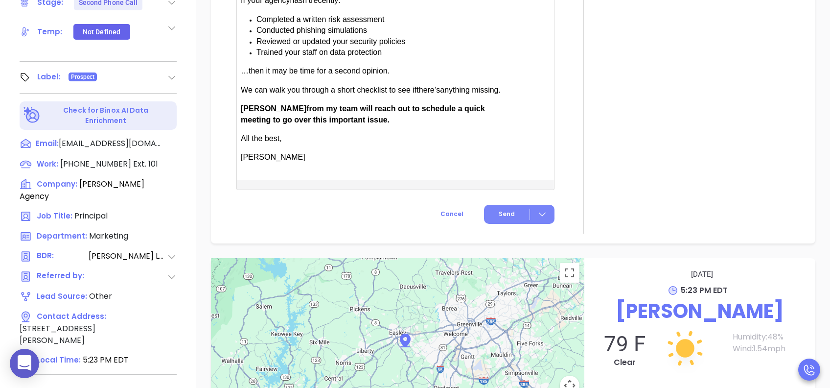
click at [530, 214] on div at bounding box center [542, 214] width 25 height 11
click at [507, 214] on span "Send" at bounding box center [507, 214] width 16 height 9
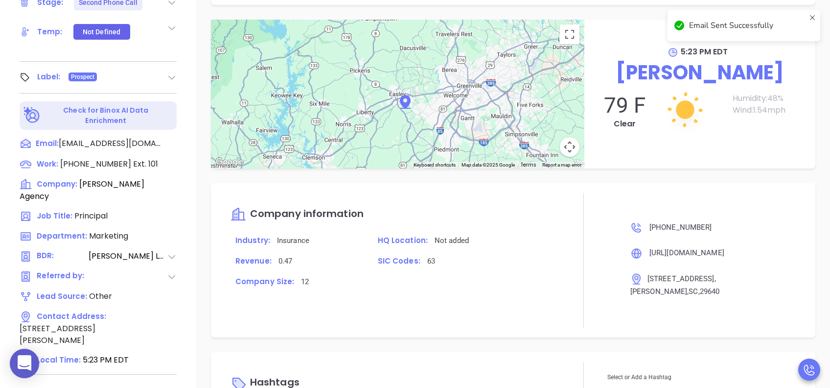
scroll to position [702, 0]
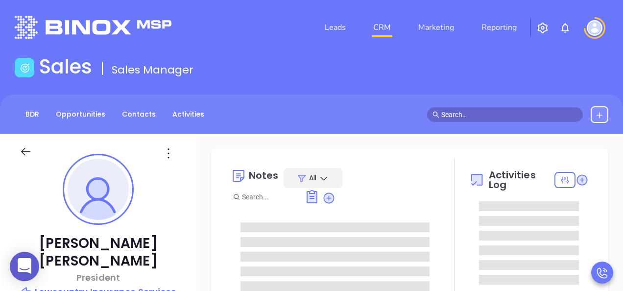
type input "[PERSON_NAME]"
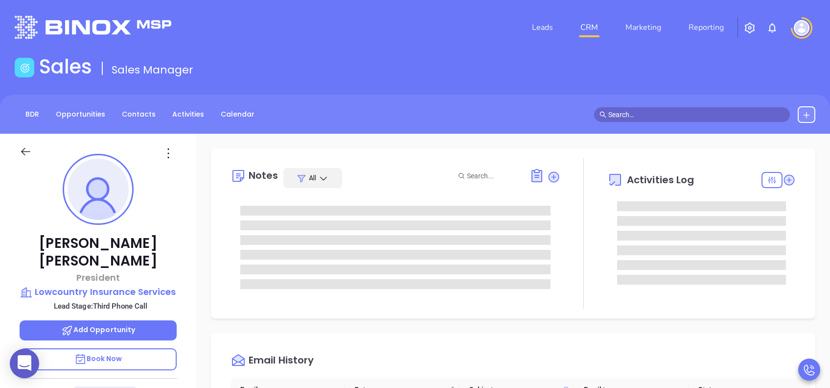
scroll to position [285, 0]
click at [138, 290] on p "Book Now" at bounding box center [98, 359] width 157 height 22
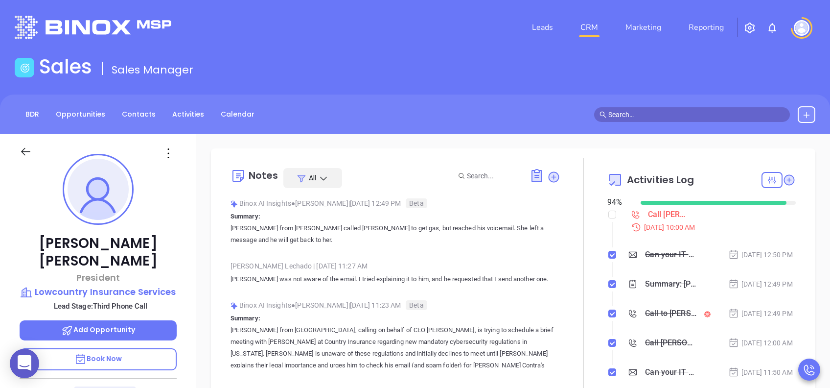
scroll to position [392, 0]
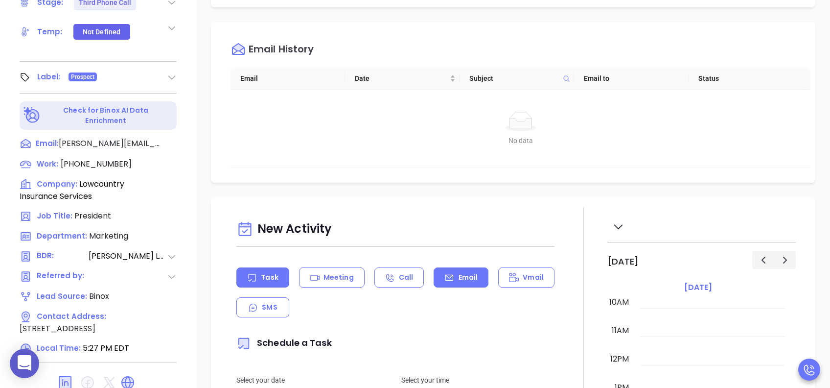
click at [450, 280] on div "Email" at bounding box center [461, 277] width 55 height 20
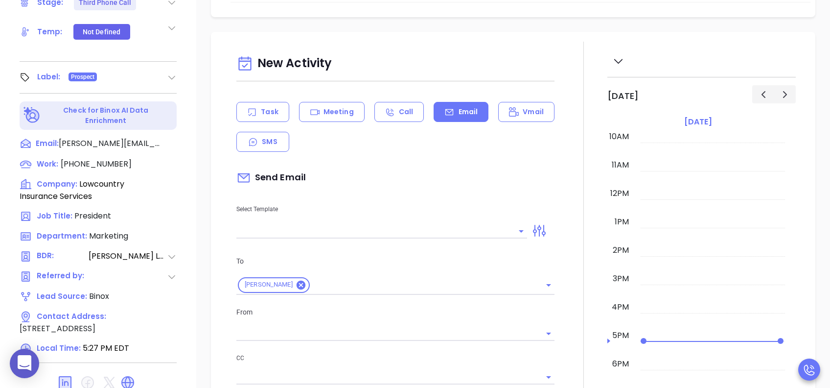
scroll to position [196, 0]
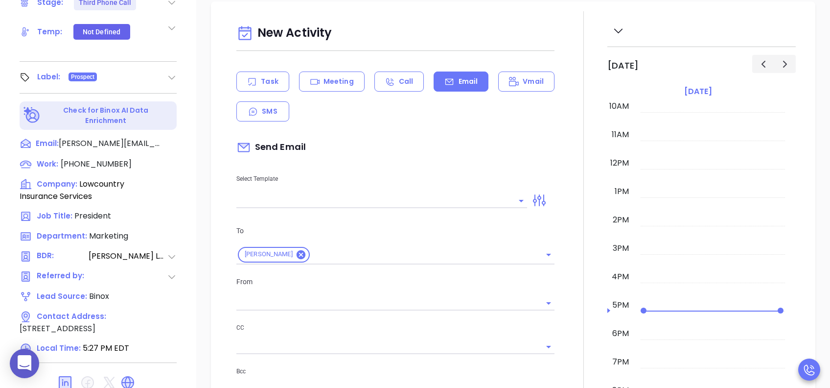
type input "[PERSON_NAME]"
click at [396, 192] on div at bounding box center [381, 200] width 291 height 16
click at [400, 199] on input "text" at bounding box center [374, 200] width 276 height 14
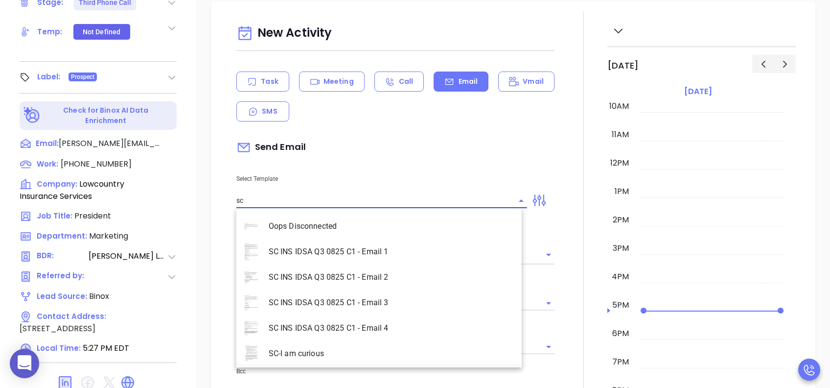
click at [389, 290] on li "SC INS IDSA Q3 0825 C1 - Email 3" at bounding box center [378, 302] width 285 height 25
type input "SC INS IDSA Q3 0825 C1 - Email 3"
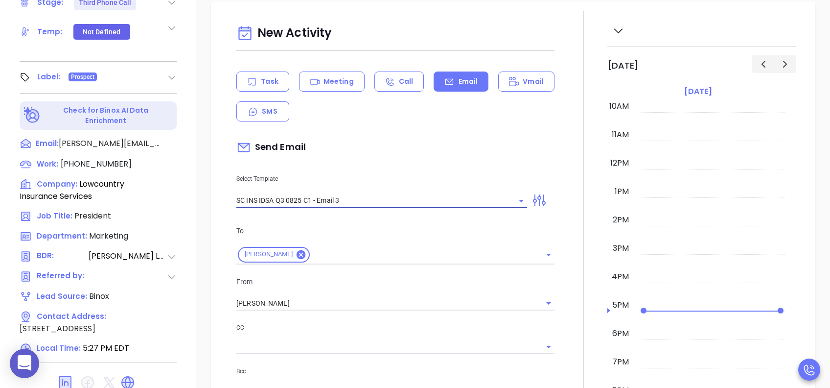
type input "[PERSON_NAME], could your agency survive a data breach?"
type input "SC INS IDSA Q3 0825 C1 - Email 3"
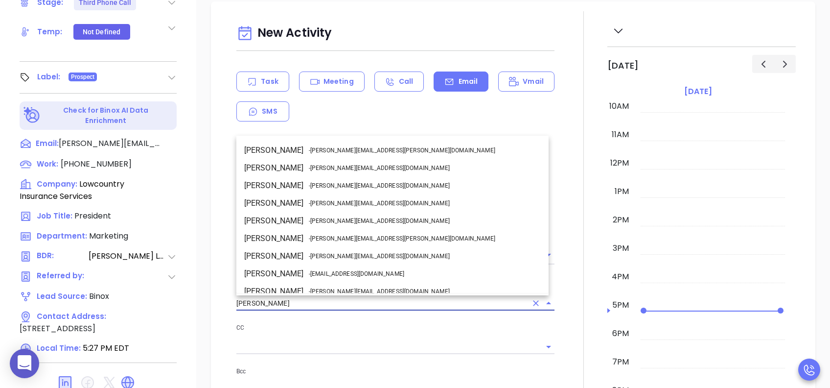
drag, startPoint x: 275, startPoint y: 301, endPoint x: 198, endPoint y: 303, distance: 76.4
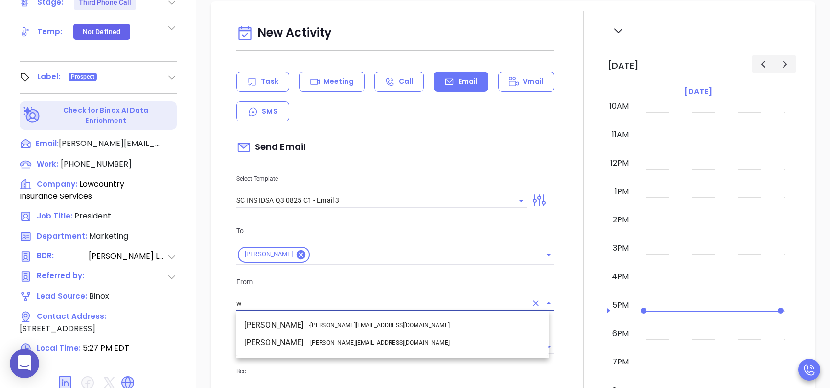
scroll to position [0, 0]
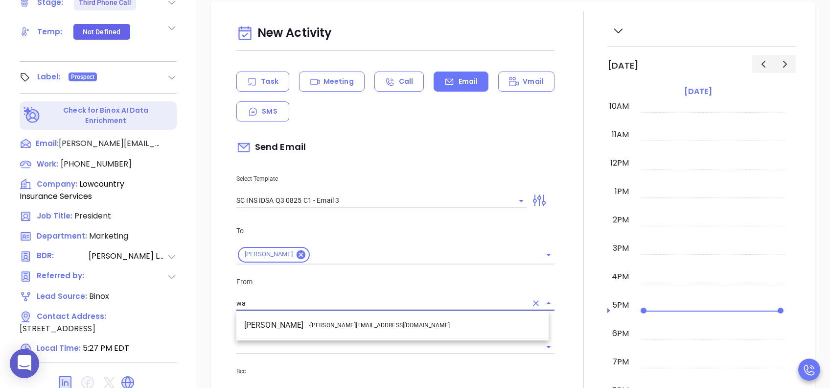
click at [360, 290] on span "- [PERSON_NAME][EMAIL_ADDRESS][DOMAIN_NAME]" at bounding box center [379, 325] width 141 height 9
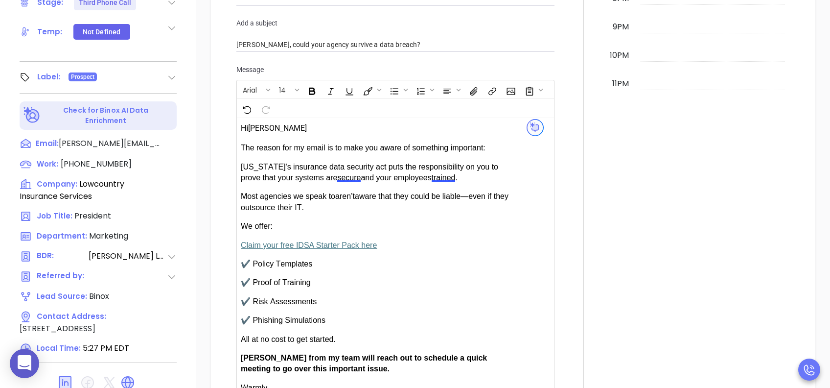
scroll to position [653, 0]
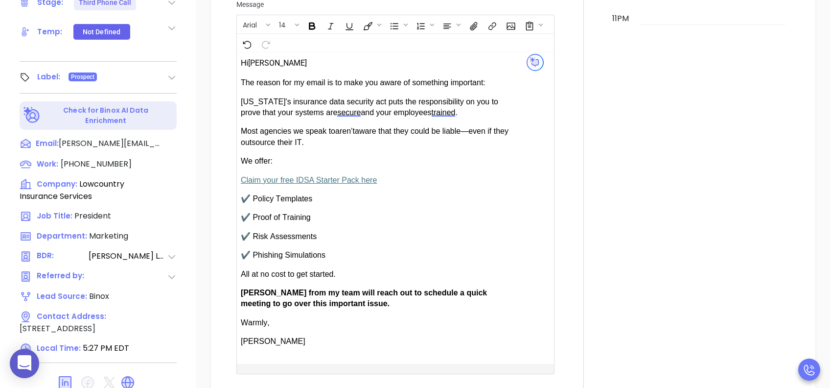
type input "[PERSON_NAME]"
drag, startPoint x: 271, startPoint y: 287, endPoint x: 241, endPoint y: 289, distance: 30.4
click at [241, 289] on span "[PERSON_NAME] from my team will reach out to schedule a quick meeting to go ove…" at bounding box center [364, 297] width 246 height 19
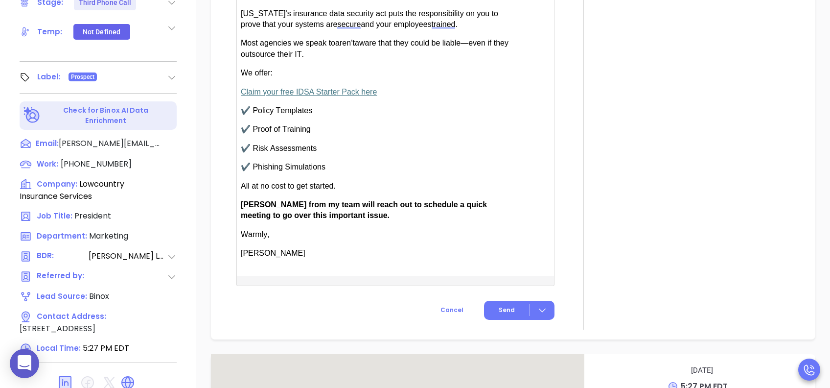
scroll to position [783, 0]
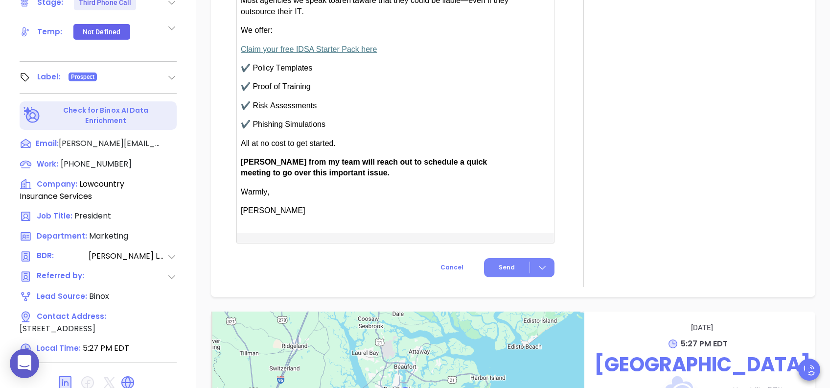
click at [495, 272] on button "Send" at bounding box center [519, 267] width 70 height 19
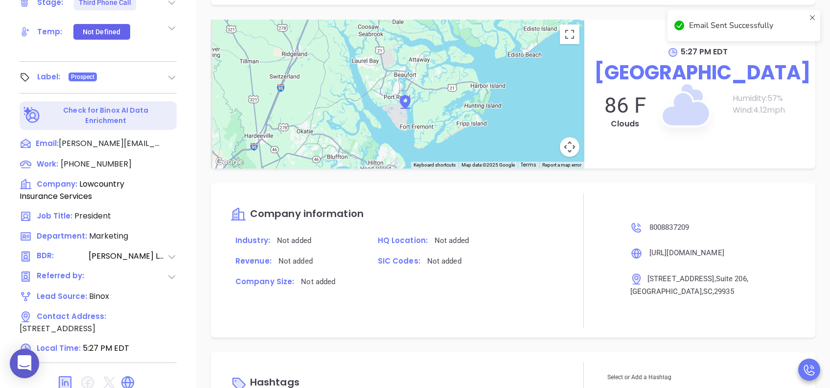
scroll to position [702, 0]
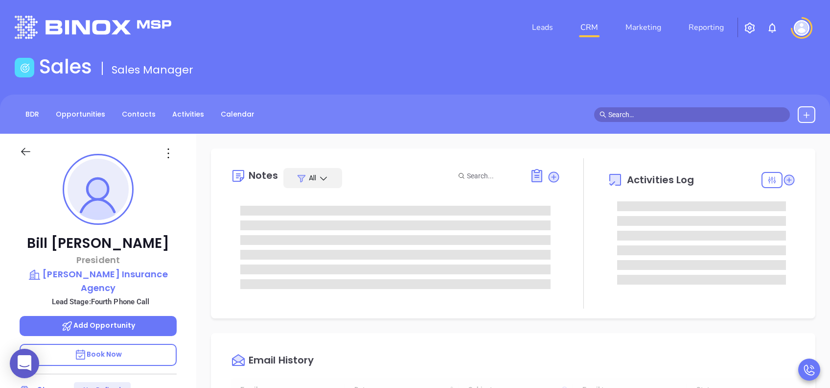
type input "[DATE]"
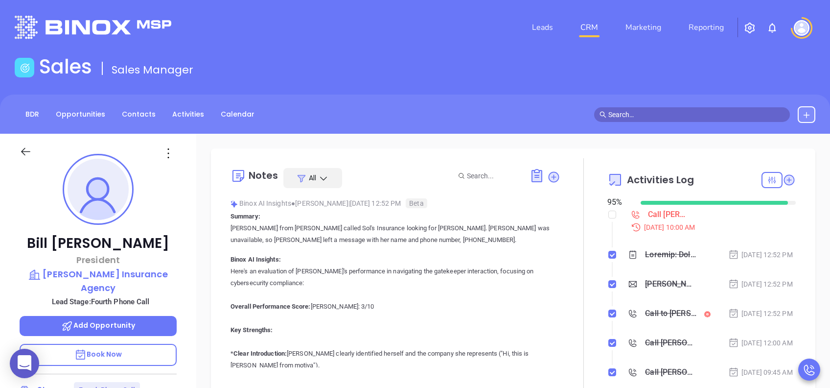
type input "[PERSON_NAME]"
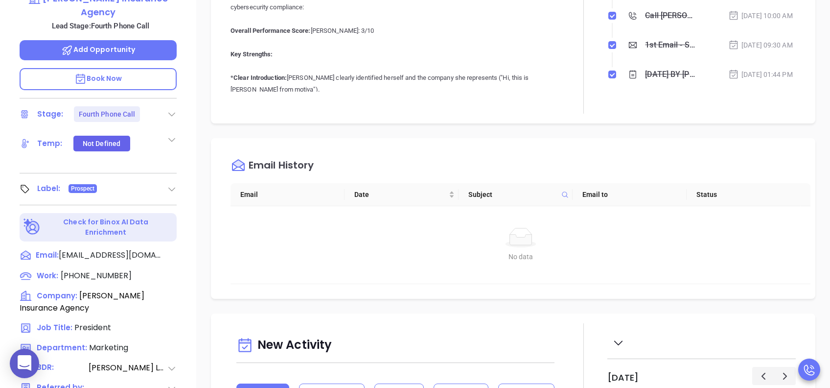
scroll to position [392, 0]
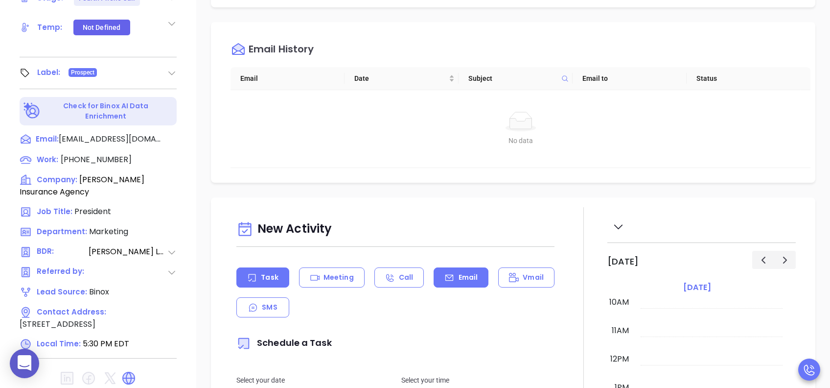
click at [469, 278] on p "Email" at bounding box center [469, 277] width 20 height 10
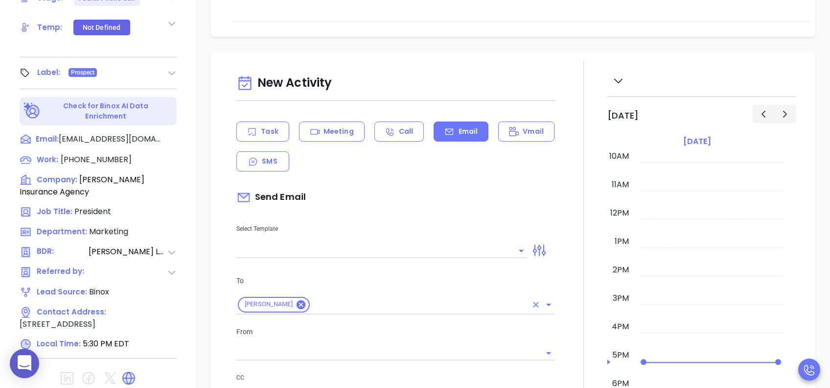
scroll to position [261, 0]
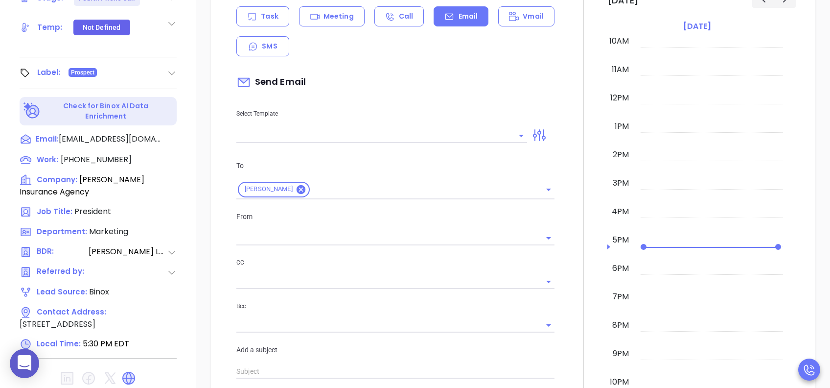
click at [354, 135] on input "text" at bounding box center [374, 135] width 276 height 14
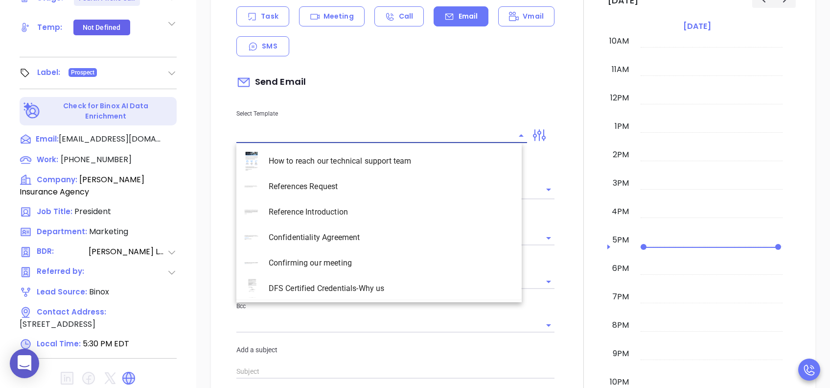
type input "[PERSON_NAME]"
click at [381, 256] on li "SC INS IDSA Q3 0825 C1 - Email 4" at bounding box center [378, 262] width 285 height 25
type input "SC INS IDSA Q3 0825 C1 - Email 4"
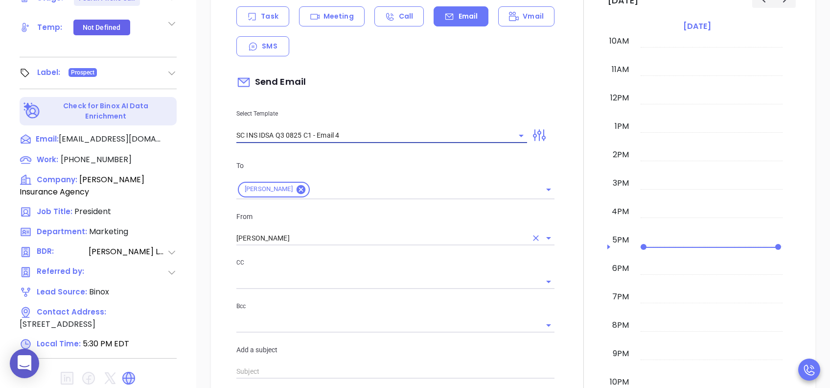
type input "Final heads up Bill; Compliance matters"
type input "SC INS IDSA Q3 0825 C1 - Email 4"
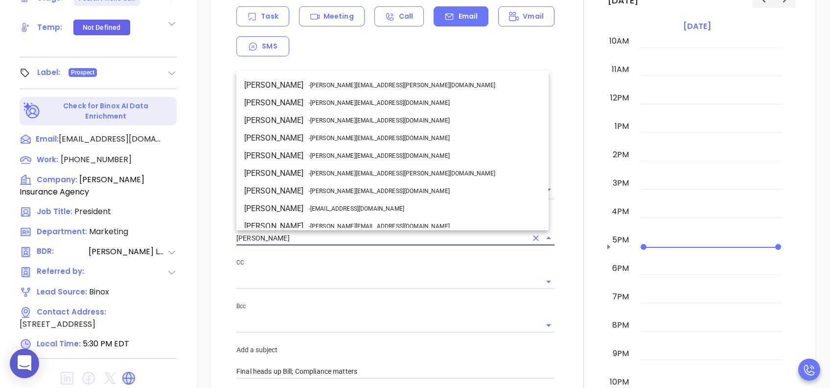
drag, startPoint x: 255, startPoint y: 238, endPoint x: 176, endPoint y: 238, distance: 78.3
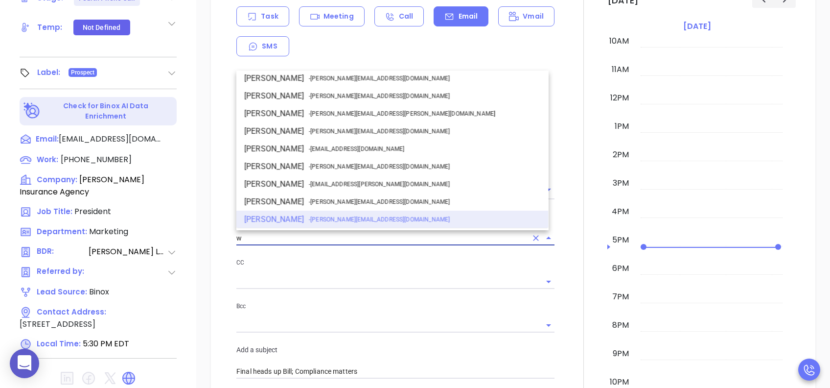
scroll to position [0, 0]
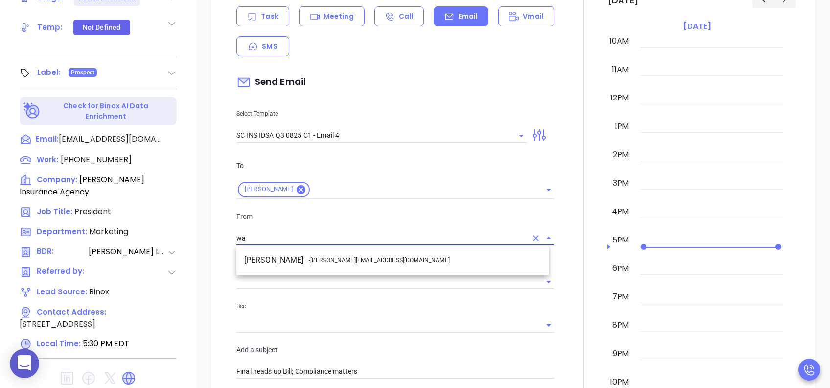
click at [317, 256] on span "- [PERSON_NAME][EMAIL_ADDRESS][DOMAIN_NAME]" at bounding box center [379, 260] width 141 height 9
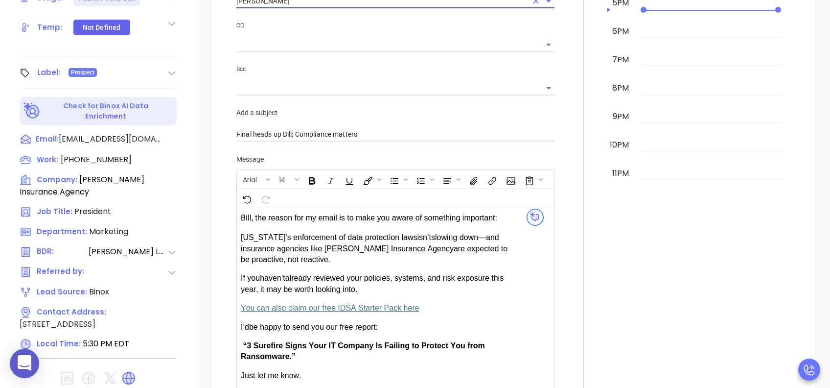
scroll to position [653, 0]
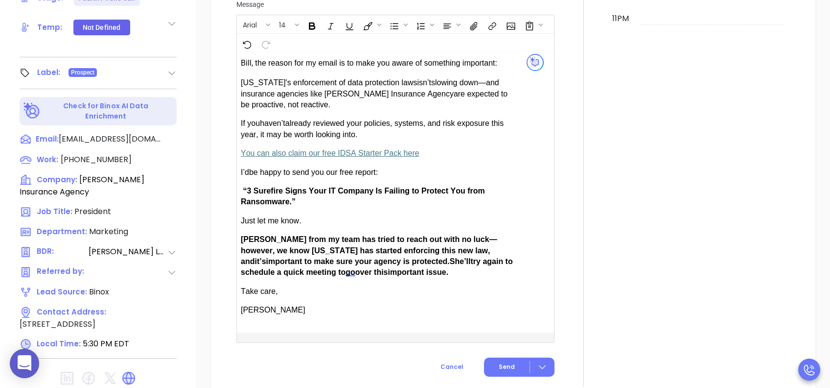
type input "[PERSON_NAME]"
drag, startPoint x: 269, startPoint y: 237, endPoint x: 245, endPoint y: 239, distance: 24.1
click at [245, 239] on span "[PERSON_NAME] from my team has tried to reach out with no luck—however, we know…" at bounding box center [369, 250] width 257 height 30
click at [499, 290] on span "Send" at bounding box center [507, 366] width 16 height 9
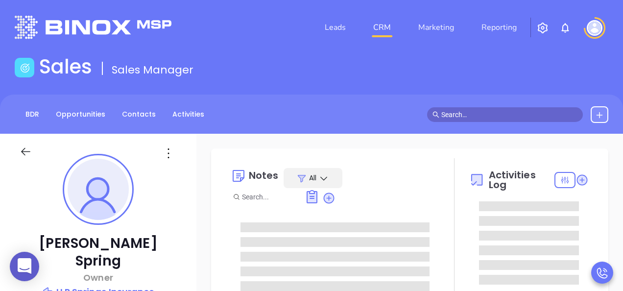
type input "Lucy Lechado"
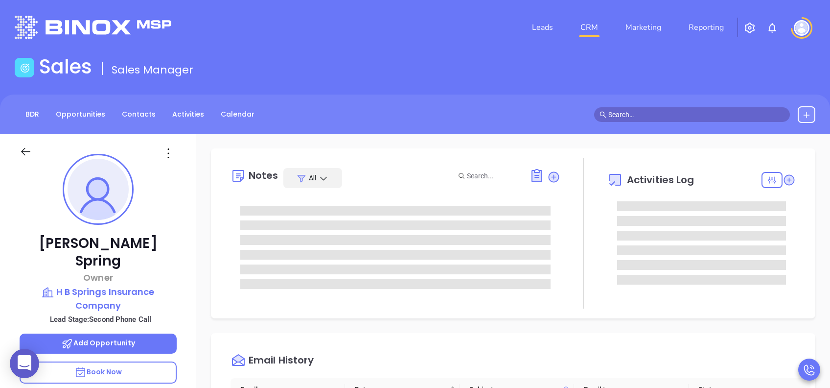
scroll to position [285, 0]
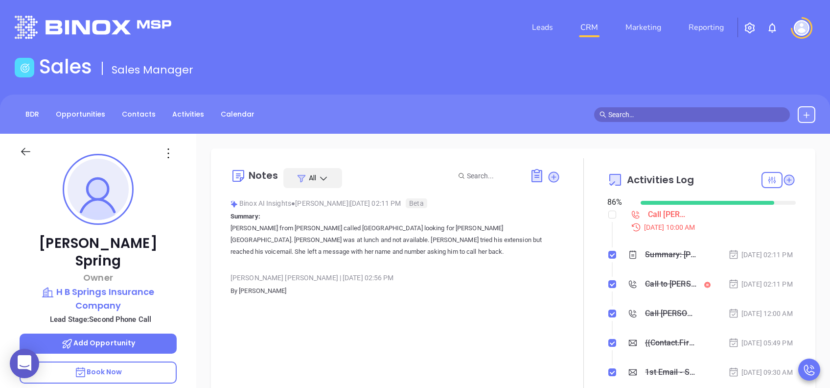
click at [150, 290] on p "Book Now" at bounding box center [98, 372] width 157 height 22
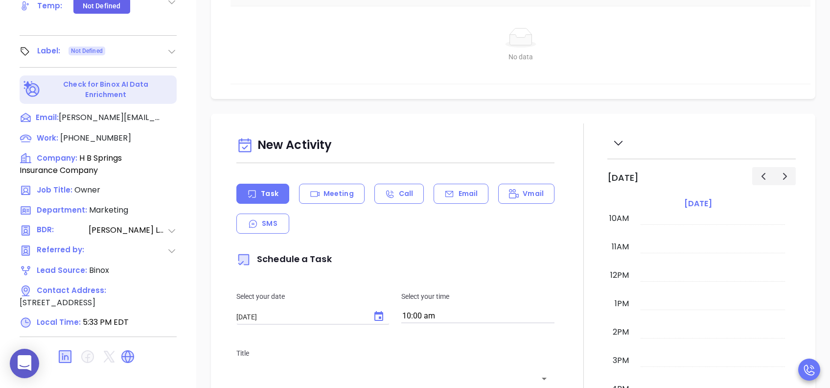
scroll to position [65, 0]
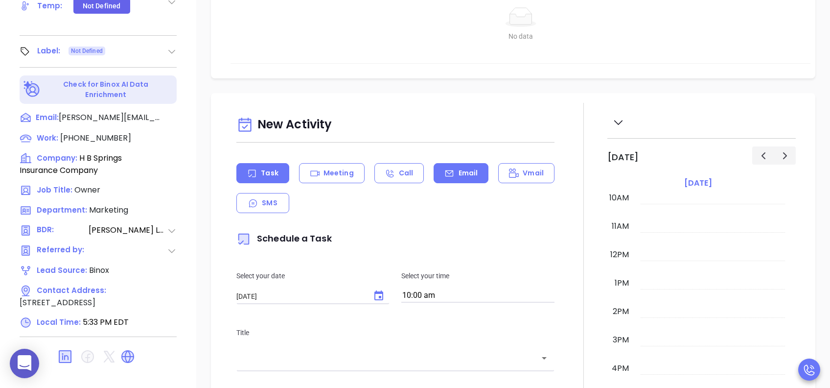
click at [464, 169] on p "Email" at bounding box center [469, 173] width 20 height 10
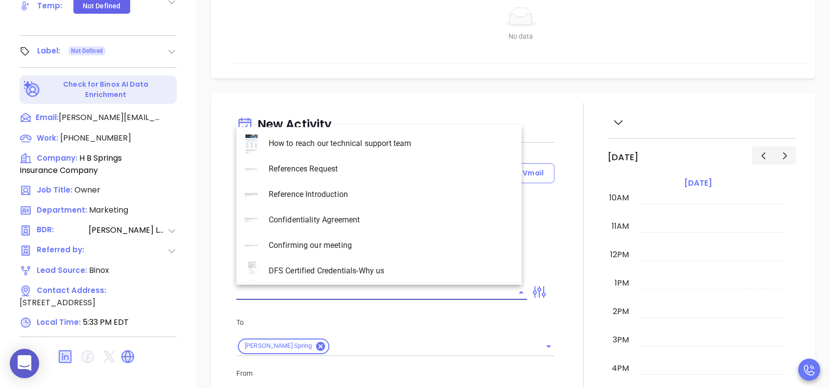
click at [353, 290] on input "text" at bounding box center [374, 292] width 276 height 14
type input "[PERSON_NAME]"
click at [369, 195] on li "SC INS IDSA Q3 0825 C1 - Email 2" at bounding box center [378, 194] width 285 height 25
type input "SC INS IDSA Q3 0825 C1 - Email 2"
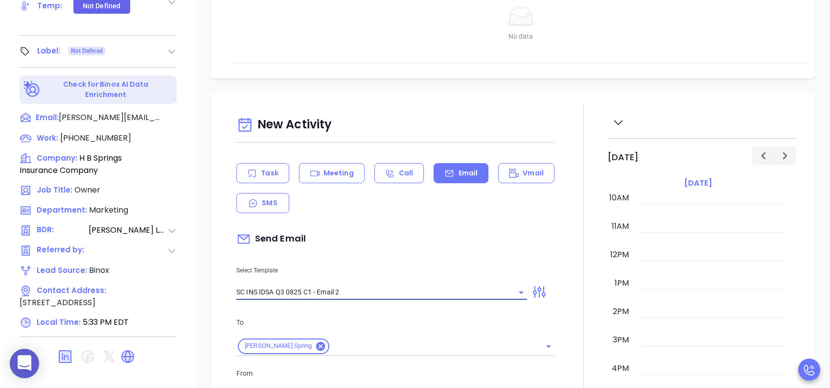
type input "Can your IT partner prove you're covered?"
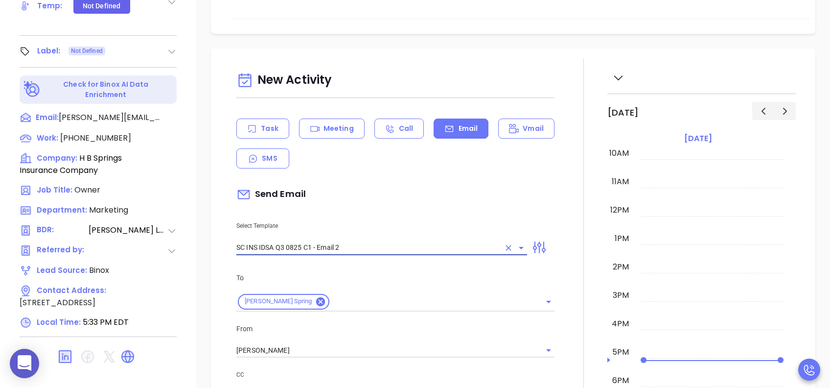
scroll to position [130, 0]
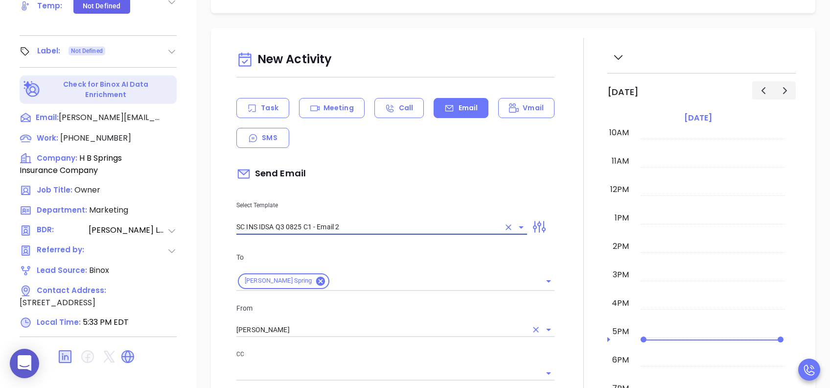
type input "SC INS IDSA Q3 0825 C1 - Email 2"
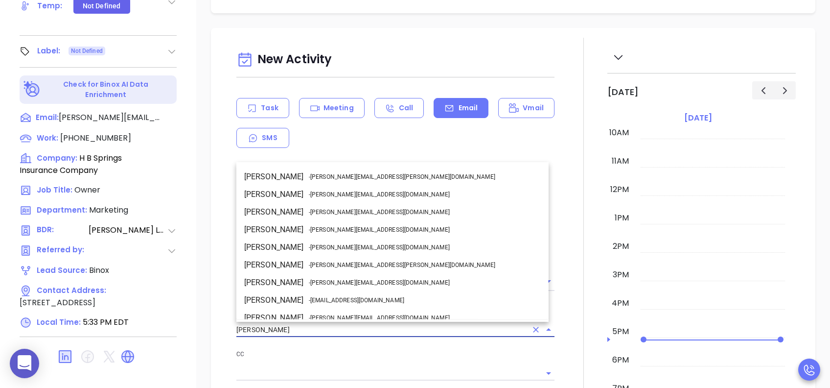
drag, startPoint x: 283, startPoint y: 324, endPoint x: 215, endPoint y: 331, distance: 67.9
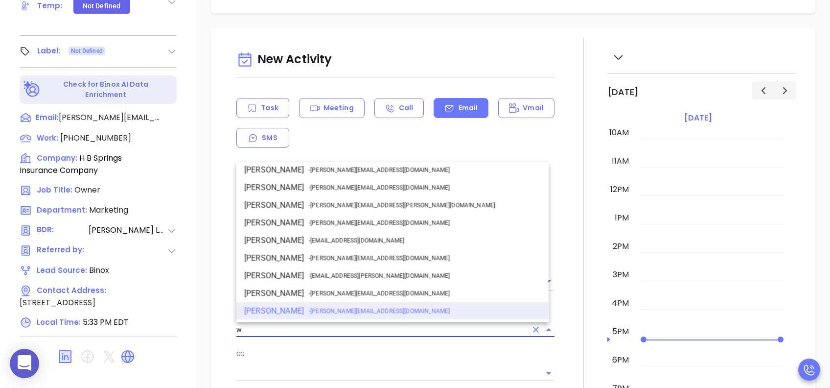
scroll to position [0, 0]
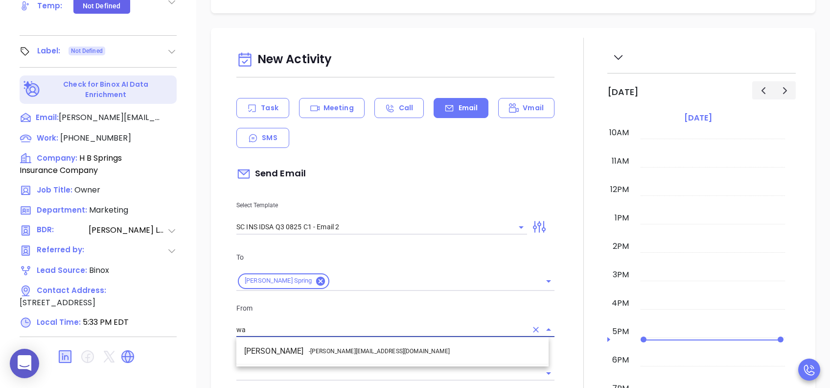
click at [319, 290] on li "Walter Contreras - walter@motiva.net" at bounding box center [392, 351] width 312 height 18
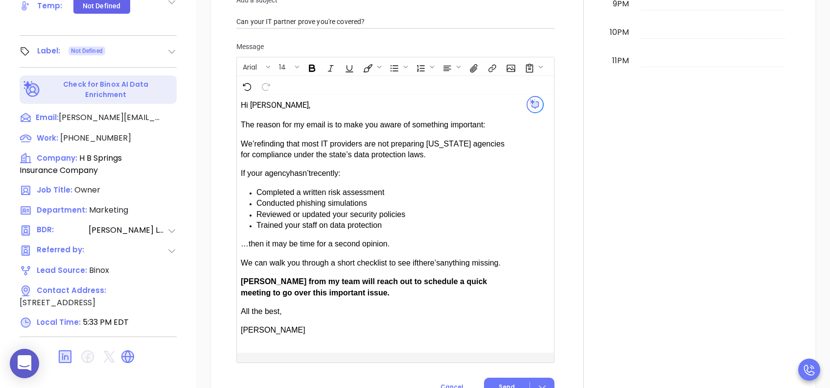
scroll to position [587, 0]
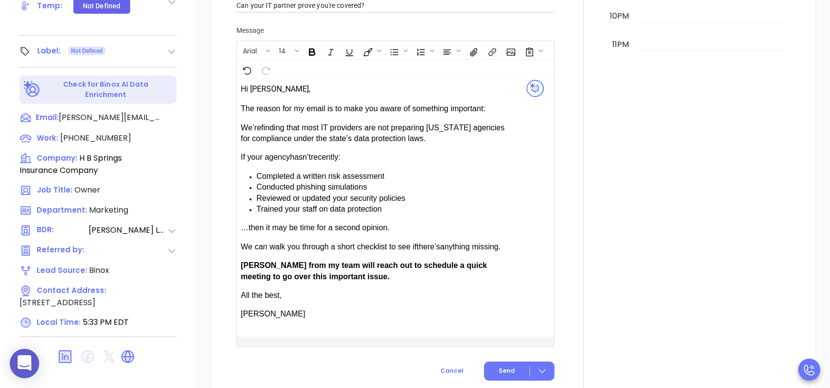
type input "[PERSON_NAME]"
drag, startPoint x: 269, startPoint y: 258, endPoint x: 241, endPoint y: 264, distance: 28.5
click at [241, 264] on span "[PERSON_NAME] from my team will reach out to schedule a quick meeting to go ove…" at bounding box center [364, 270] width 246 height 19
click at [510, 290] on button "Send" at bounding box center [519, 370] width 70 height 19
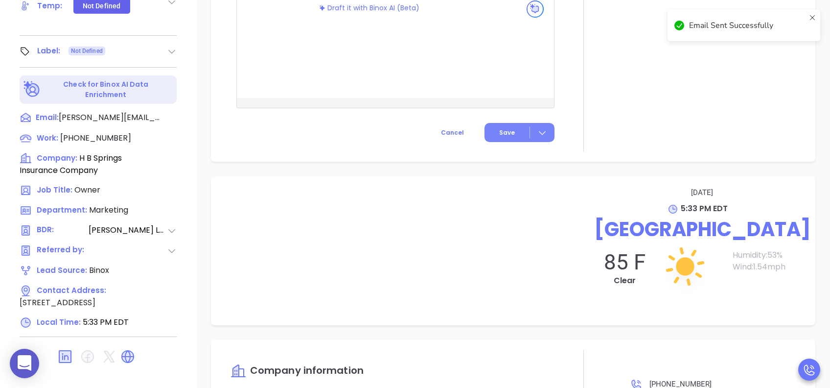
scroll to position [506, 0]
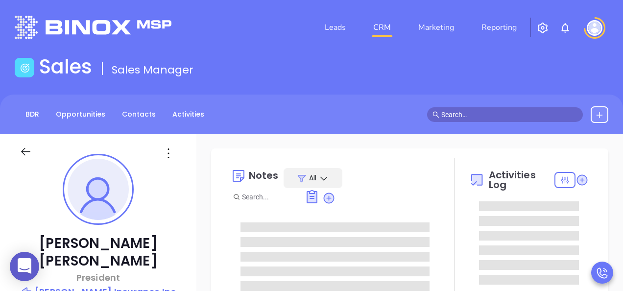
type input "[PERSON_NAME]"
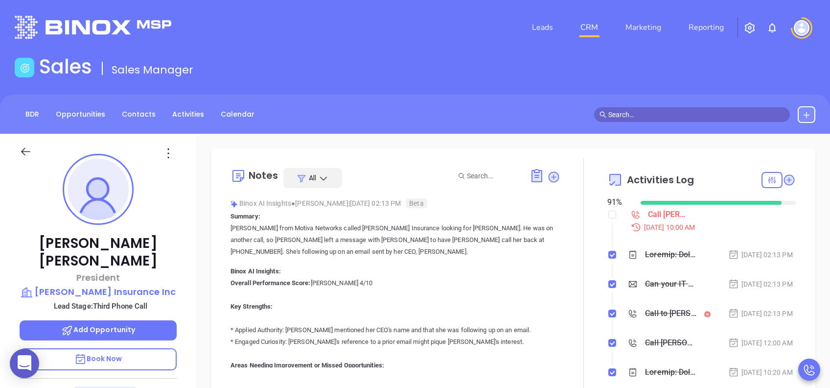
scroll to position [285, 0]
click at [139, 290] on p "Book Now" at bounding box center [98, 359] width 157 height 22
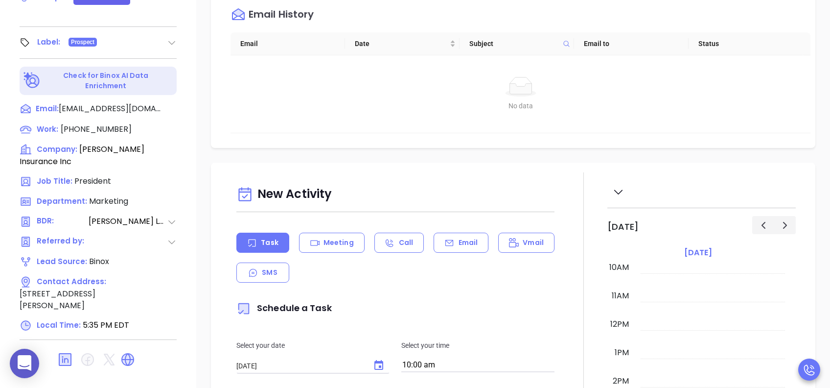
scroll to position [431, 0]
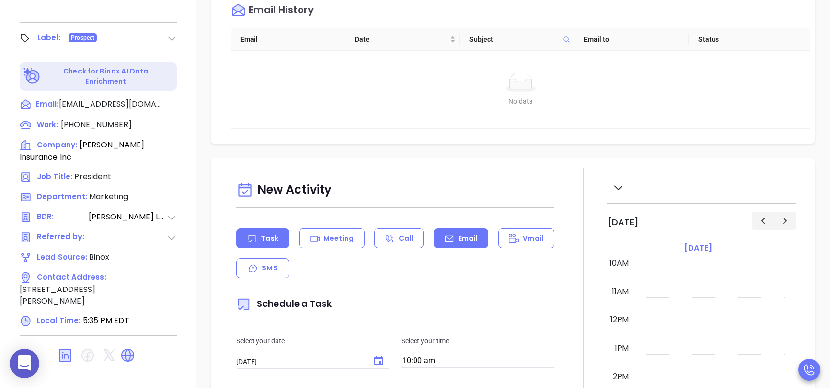
click at [453, 235] on div "Email" at bounding box center [461, 238] width 55 height 20
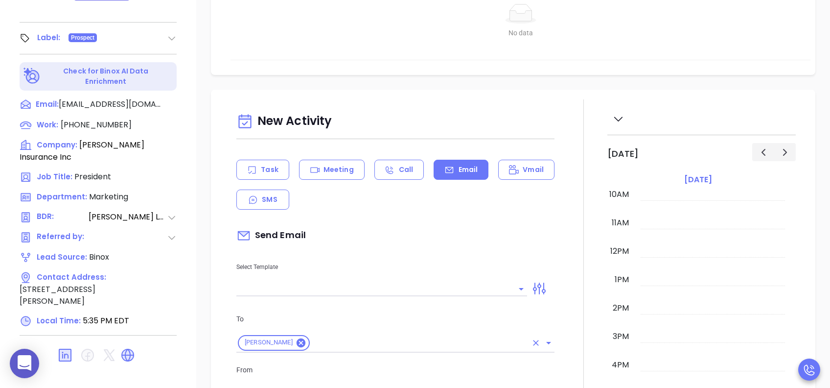
scroll to position [196, 0]
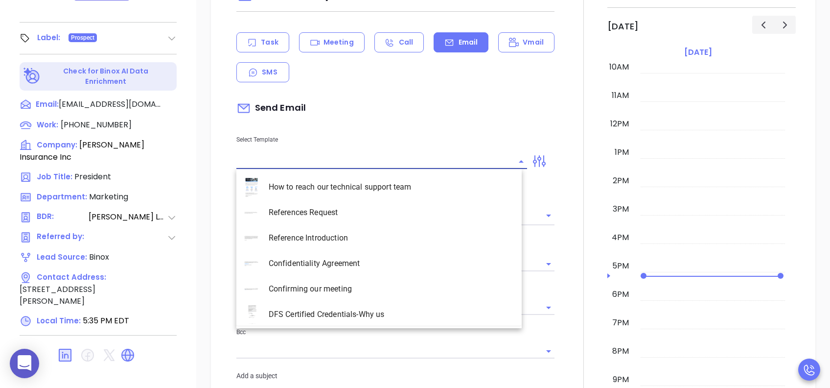
click at [380, 159] on input "text" at bounding box center [374, 161] width 276 height 14
type input "sc"
type input "[PERSON_NAME]"
click at [396, 255] on li "SC INS IDSA Q3 0825 C1 - Email 3" at bounding box center [378, 263] width 285 height 25
type input "SC INS IDSA Q3 0825 C1 - Email 3"
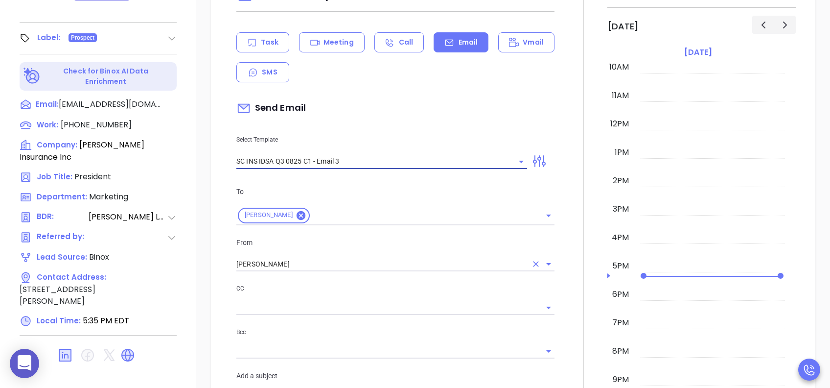
type input "[PERSON_NAME], could your agency survive a data breach?"
type input "SC INS IDSA Q3 0825 C1 - Email 3"
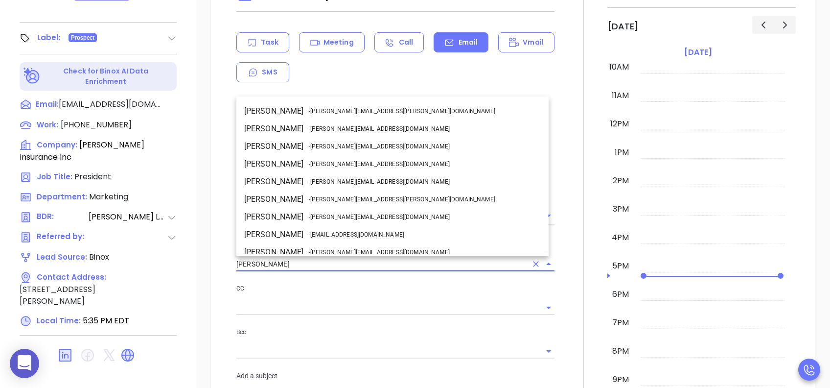
drag, startPoint x: 304, startPoint y: 265, endPoint x: 217, endPoint y: 266, distance: 86.7
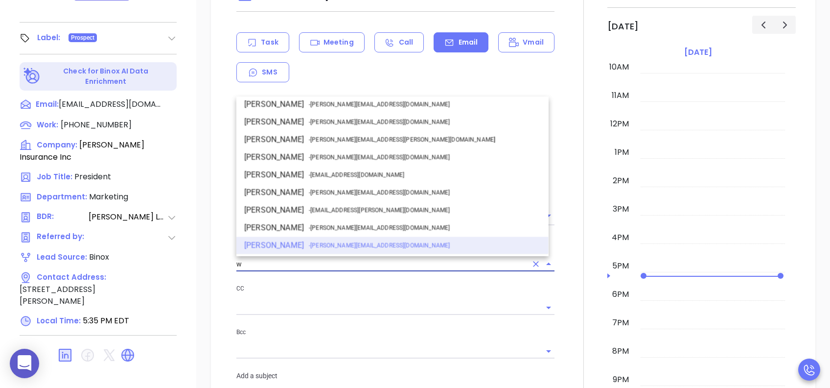
scroll to position [0, 0]
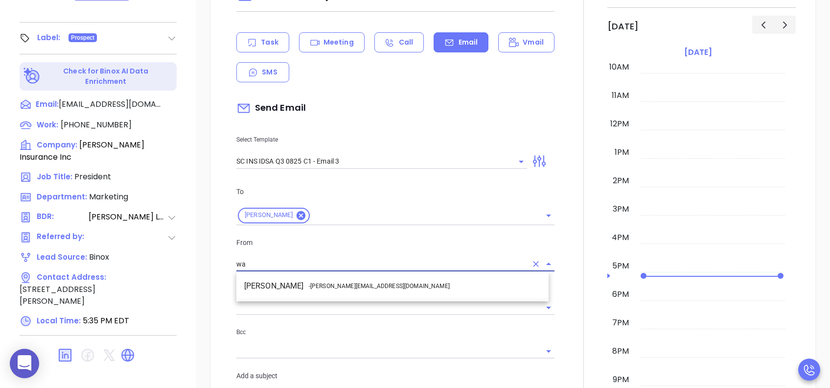
click at [332, 282] on span "- [PERSON_NAME][EMAIL_ADDRESS][DOMAIN_NAME]" at bounding box center [379, 286] width 141 height 9
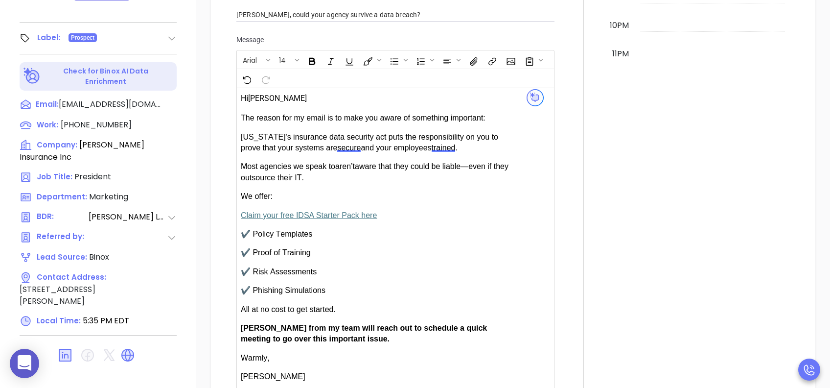
scroll to position [587, 0]
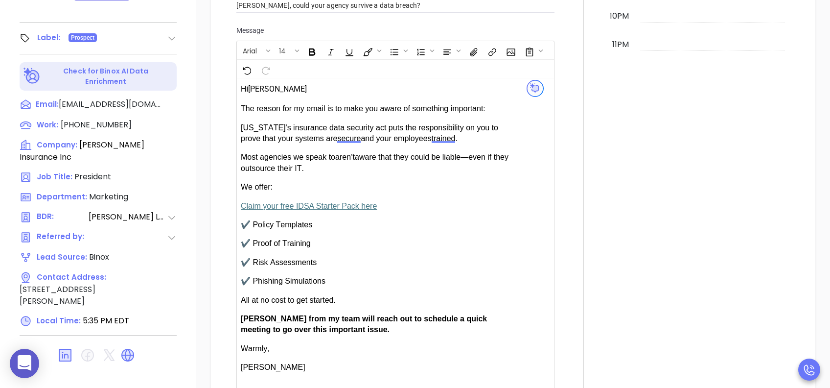
type input "[PERSON_NAME]"
drag, startPoint x: 270, startPoint y: 314, endPoint x: 240, endPoint y: 314, distance: 30.4
click at [240, 290] on div "Hi [PERSON_NAME] secure ." at bounding box center [384, 233] width 295 height 311
click at [260, 290] on span "[PERSON_NAME] from my team will reach out to schedule a quick meeting to go ove…" at bounding box center [364, 323] width 246 height 19
drag, startPoint x: 267, startPoint y: 317, endPoint x: 248, endPoint y: 320, distance: 19.2
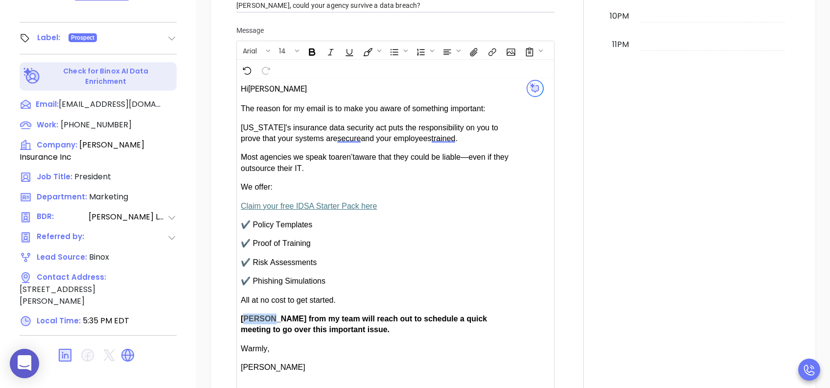
click at [248, 290] on span "[PERSON_NAME] from my team will reach out to schedule a quick meeting to go ove…" at bounding box center [364, 323] width 246 height 19
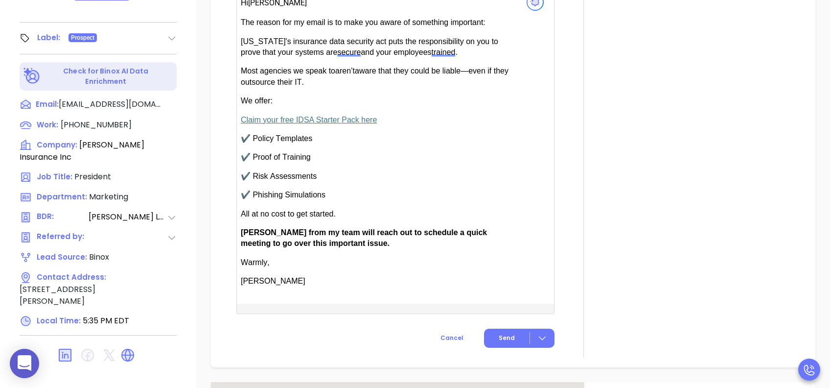
scroll to position [783, 0]
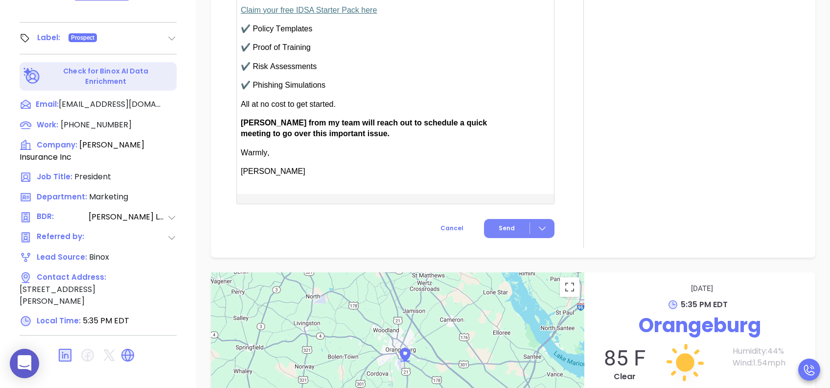
click at [499, 231] on button "Send" at bounding box center [519, 228] width 70 height 19
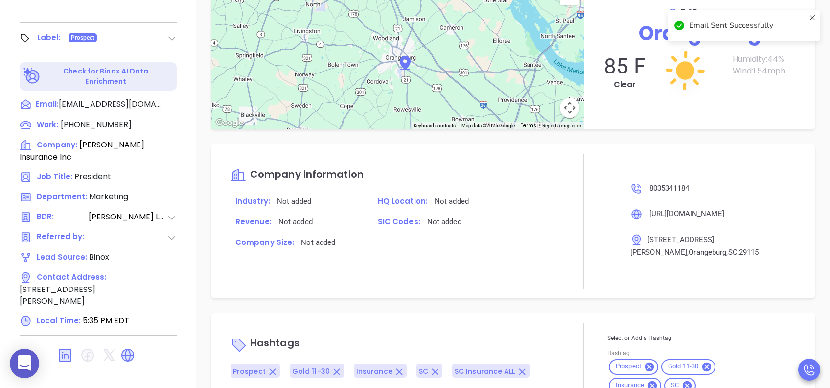
scroll to position [702, 0]
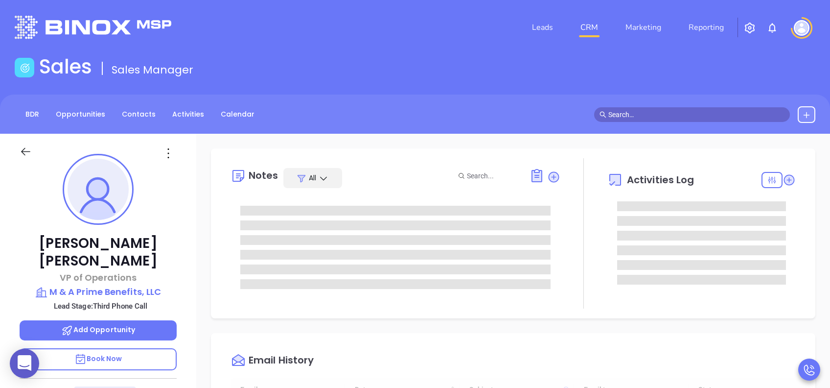
scroll to position [285, 0]
type input "[PERSON_NAME]"
click at [149, 290] on p "Book Now" at bounding box center [98, 359] width 157 height 22
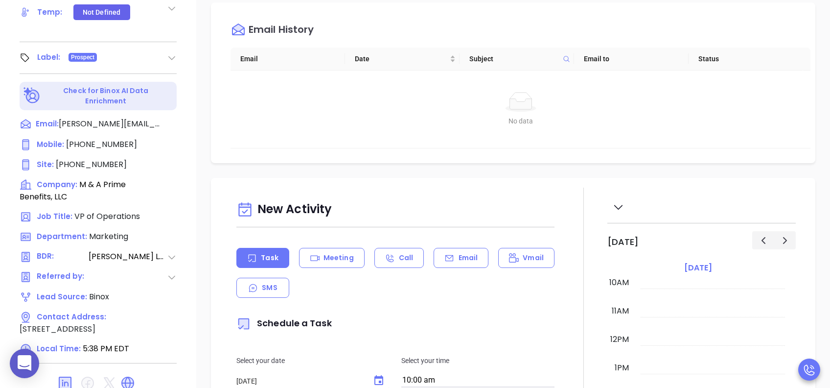
scroll to position [431, 0]
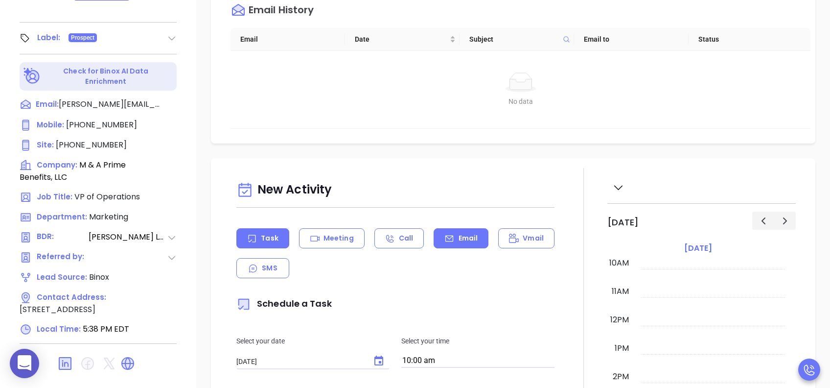
click at [471, 246] on div "Email" at bounding box center [461, 238] width 55 height 20
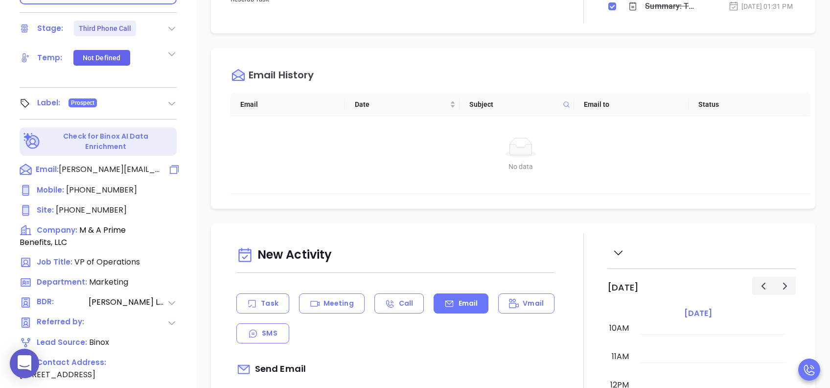
type input "[PERSON_NAME]"
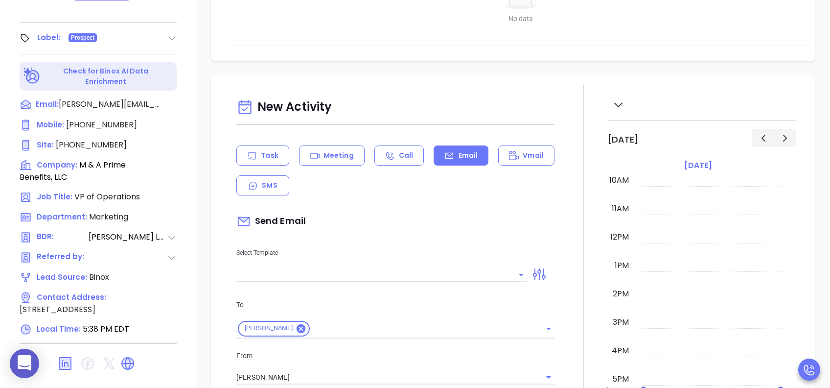
scroll to position [130, 0]
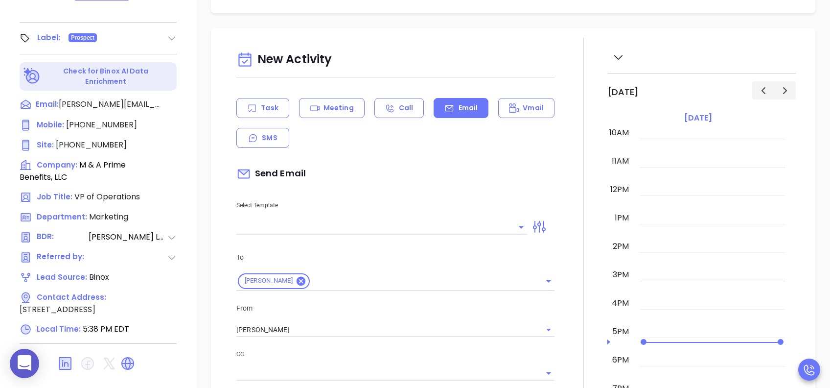
click at [302, 231] on input "text" at bounding box center [374, 227] width 276 height 14
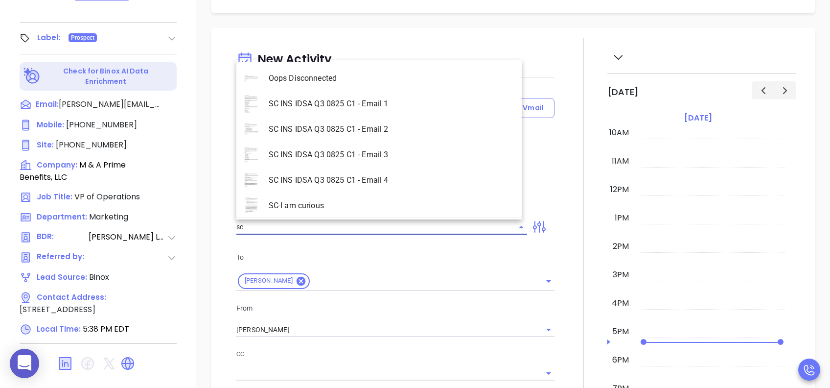
click at [361, 153] on li "SC INS IDSA Q3 0825 C1 - Email 3" at bounding box center [378, 154] width 285 height 25
type input "SC INS IDSA Q3 0825 C1 - Email 3"
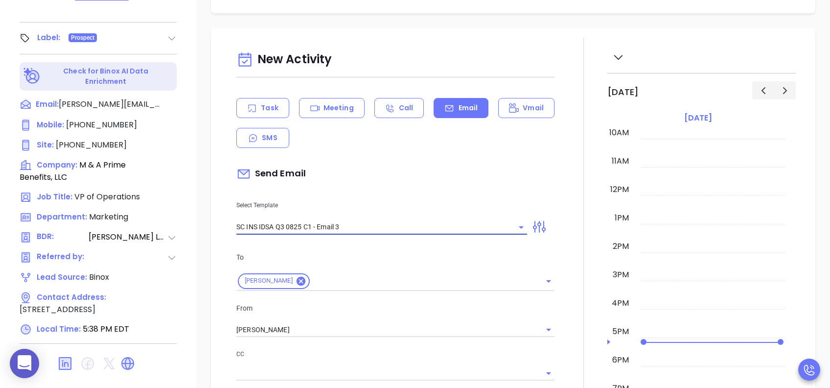
type input "[PERSON_NAME], could your agency survive a data breach?"
type input "SC INS IDSA Q3 0825 C1 - Email 3"
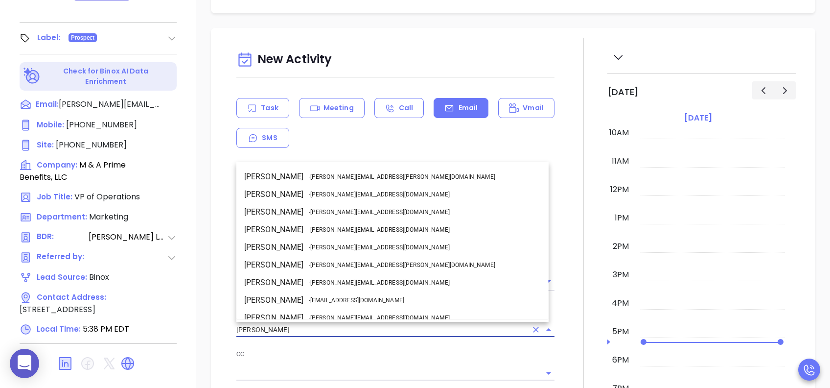
scroll to position [60, 0]
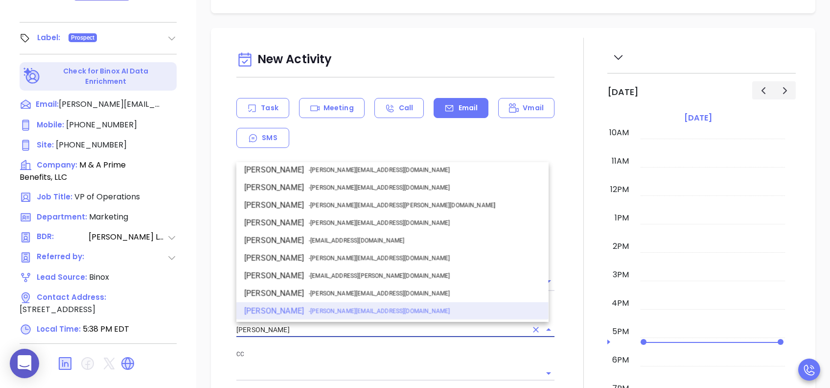
drag, startPoint x: 277, startPoint y: 325, endPoint x: 201, endPoint y: 329, distance: 75.5
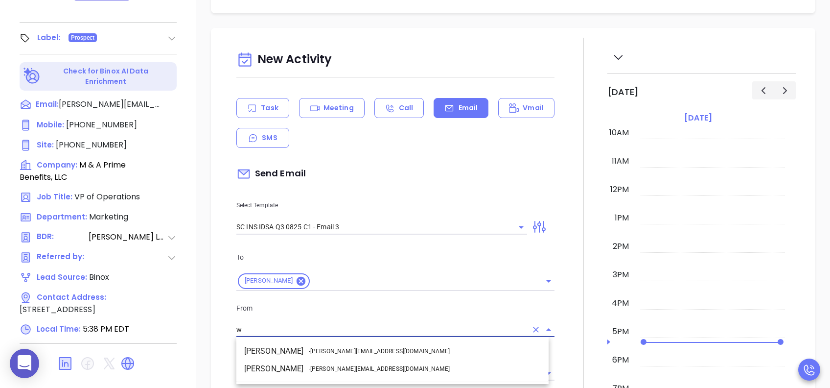
scroll to position [0, 0]
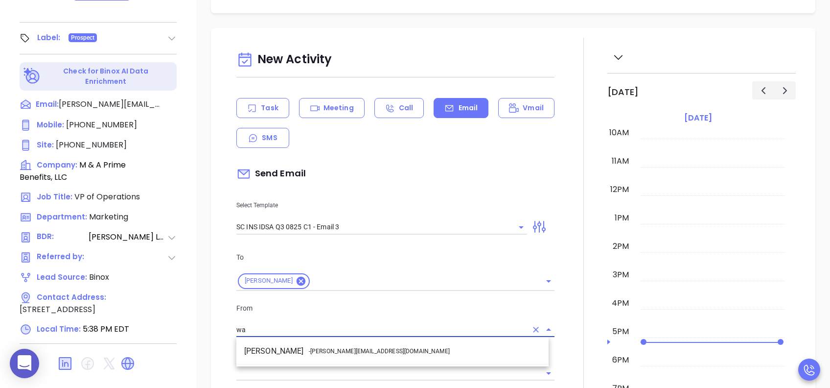
click at [331, 290] on span "- [PERSON_NAME][EMAIL_ADDRESS][DOMAIN_NAME]" at bounding box center [379, 351] width 141 height 9
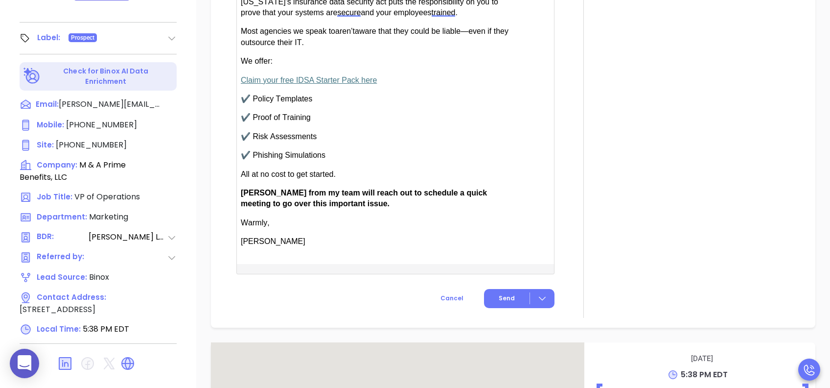
scroll to position [718, 0]
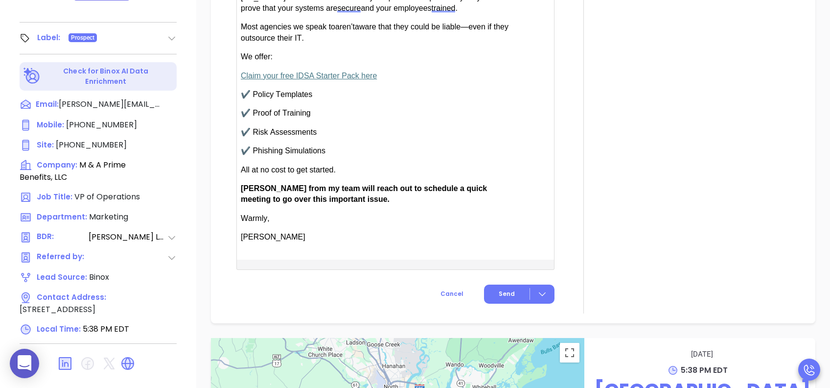
type input "[PERSON_NAME]"
drag, startPoint x: 271, startPoint y: 187, endPoint x: 246, endPoint y: 188, distance: 24.5
click at [246, 188] on span "[PERSON_NAME] from my team will reach out to schedule a quick meeting to go ove…" at bounding box center [364, 193] width 246 height 19
click at [506, 289] on span "Send" at bounding box center [507, 293] width 16 height 9
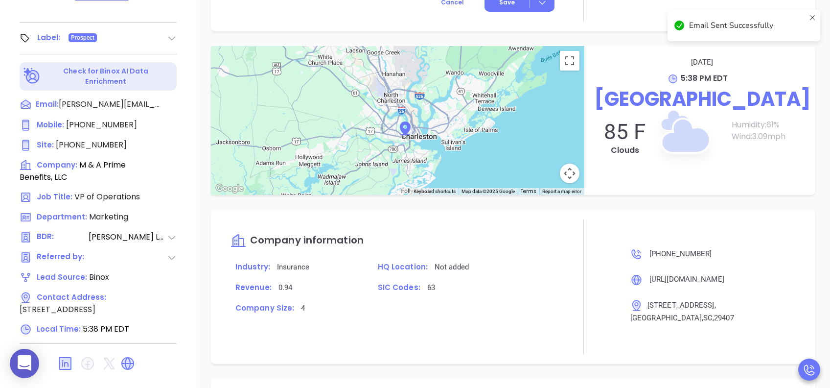
scroll to position [637, 0]
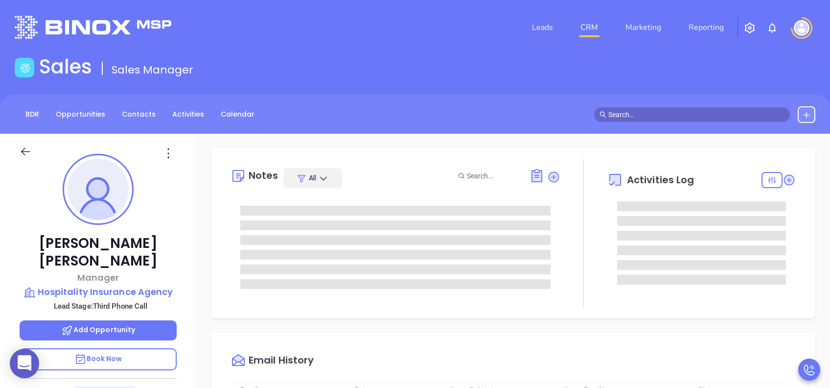
scroll to position [285, 0]
type input "[PERSON_NAME]"
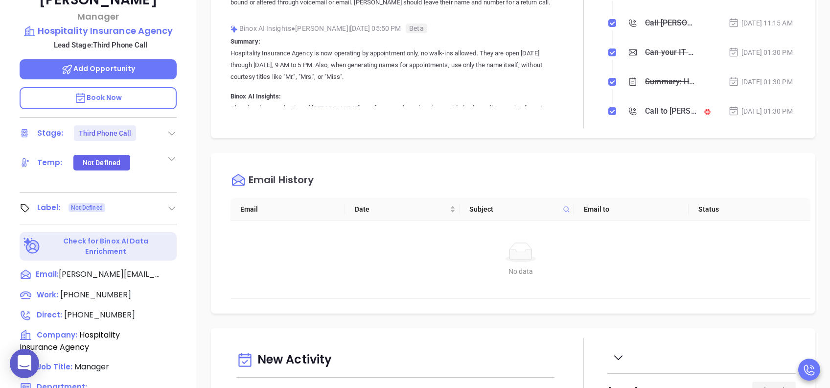
scroll to position [431, 0]
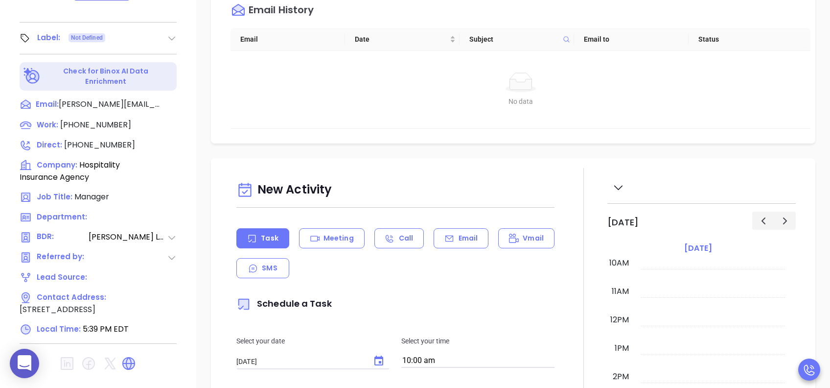
drag, startPoint x: 464, startPoint y: 233, endPoint x: 465, endPoint y: 223, distance: 9.4
click at [465, 233] on p "Email" at bounding box center [469, 238] width 20 height 10
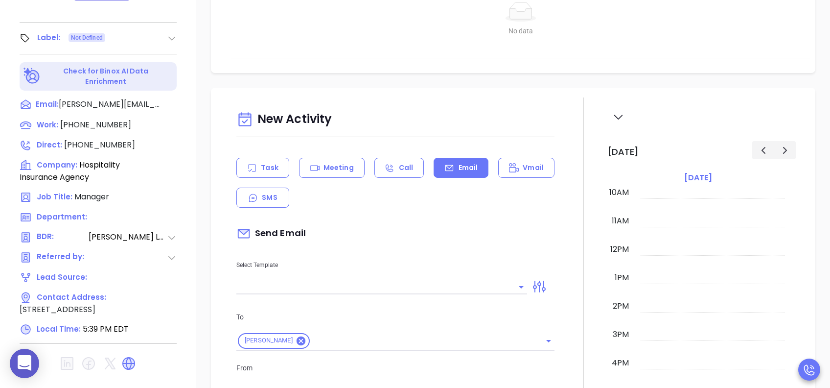
scroll to position [196, 0]
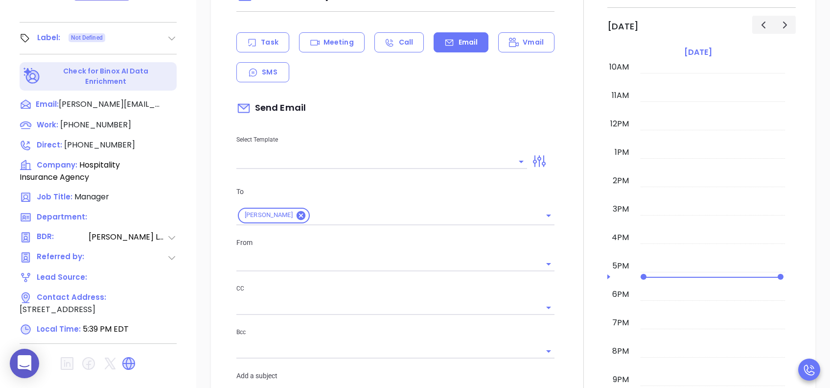
click at [384, 164] on input "text" at bounding box center [374, 161] width 276 height 14
type input "[PERSON_NAME]"
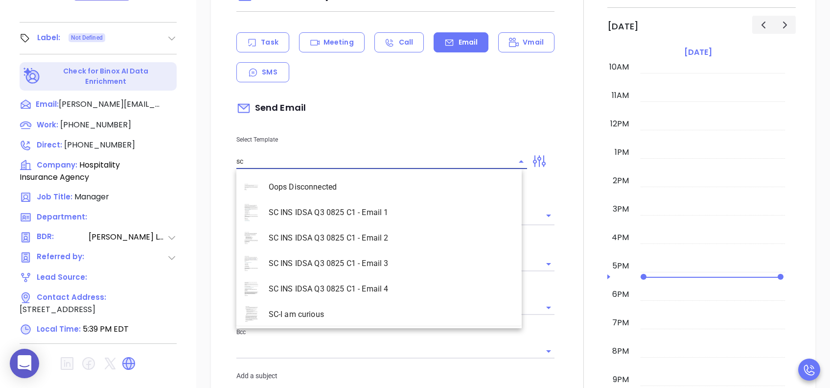
click at [388, 262] on li "SC INS IDSA Q3 0825 C1 - Email 3" at bounding box center [378, 263] width 285 height 25
type input "SC INS IDSA Q3 0825 C1 - Email 3"
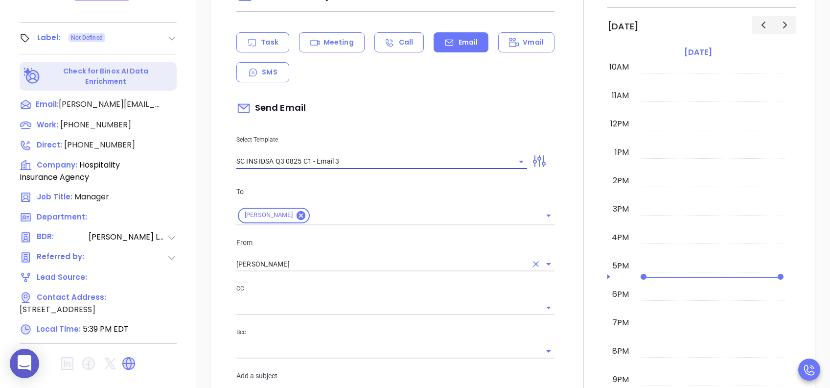
type input "Tammy, could your agency survive a data breach?"
type input "SC INS IDSA Q3 0825 C1 - Email 3"
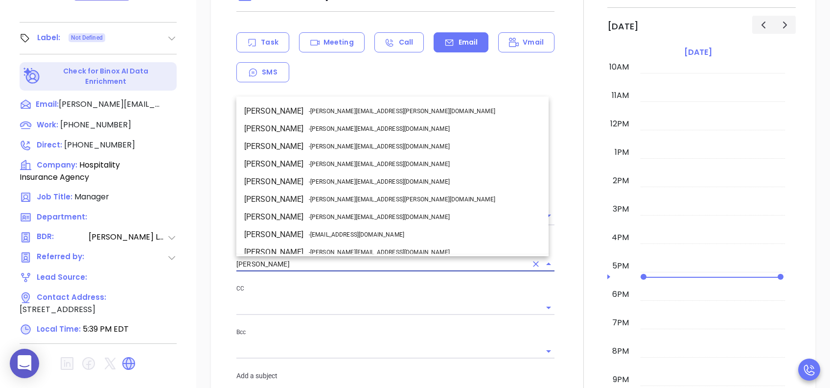
scroll to position [60, 0]
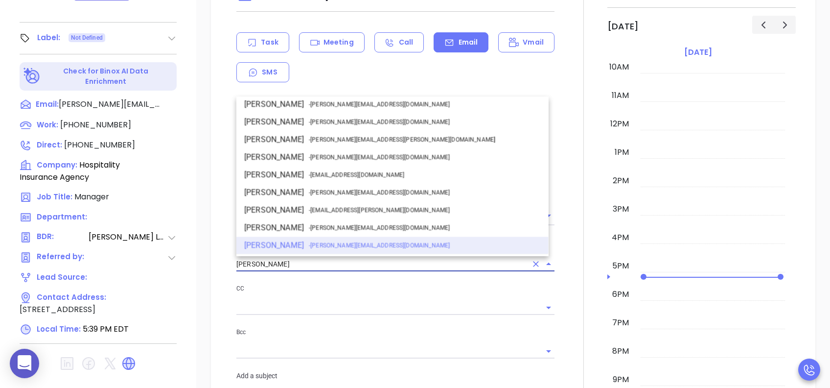
drag, startPoint x: 286, startPoint y: 264, endPoint x: 171, endPoint y: 264, distance: 114.6
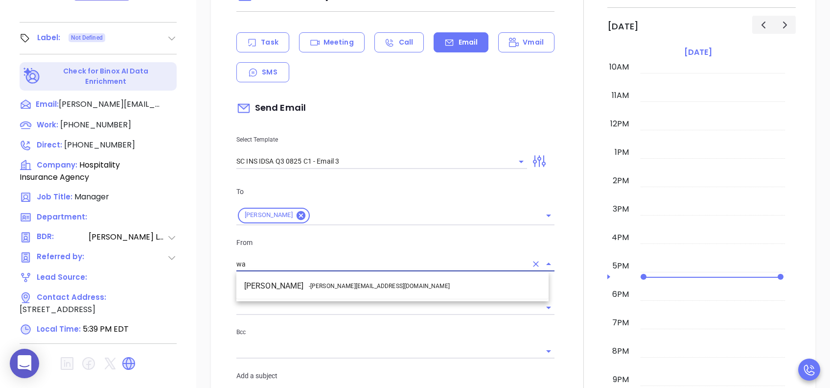
click at [332, 283] on span "- walter@motiva.net" at bounding box center [379, 286] width 141 height 9
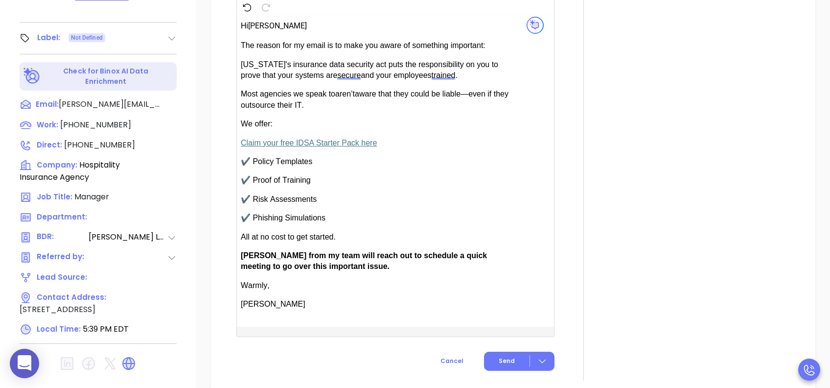
scroll to position [653, 0]
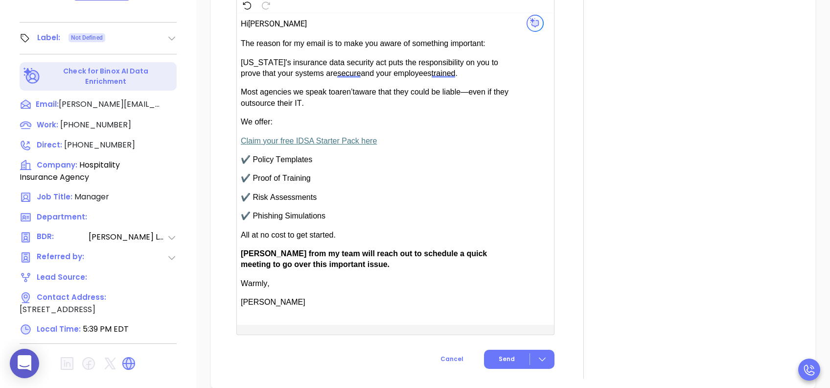
type input "[PERSON_NAME]"
drag, startPoint x: 268, startPoint y: 250, endPoint x: 249, endPoint y: 253, distance: 19.2
click at [249, 253] on span "[PERSON_NAME] from my team will reach out to schedule a quick meeting to go ove…" at bounding box center [364, 258] width 246 height 19
click at [507, 290] on button "Send" at bounding box center [519, 359] width 70 height 19
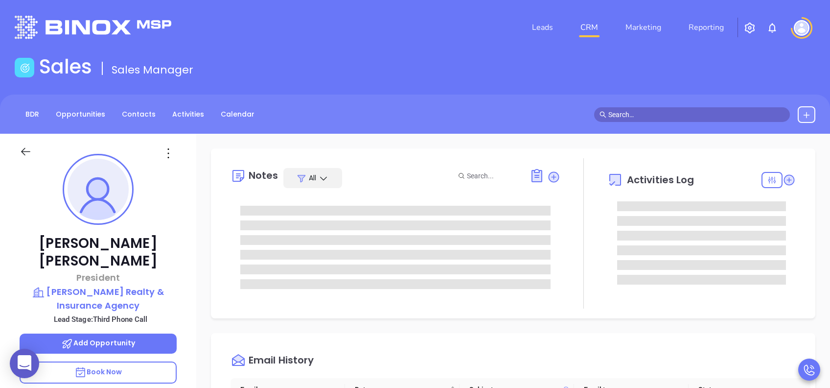
scroll to position [285, 0]
type input "[PERSON_NAME]"
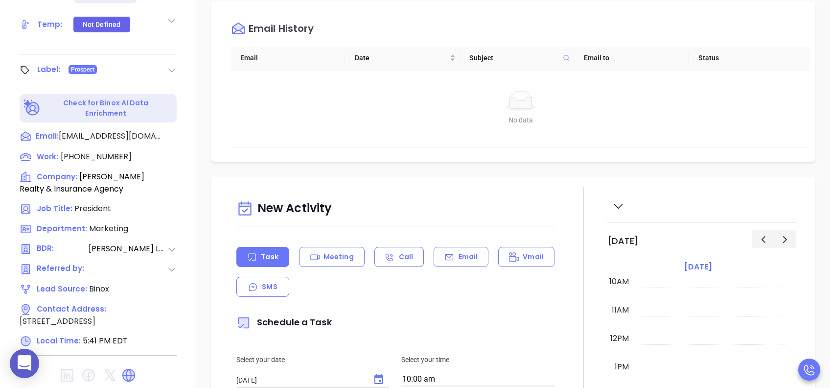
scroll to position [431, 0]
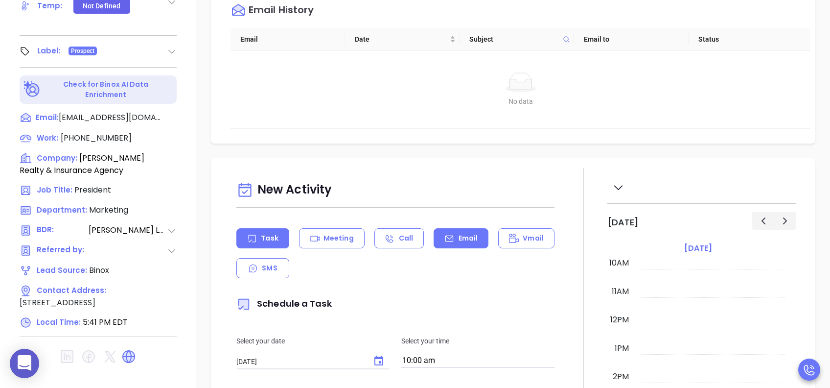
click at [458, 244] on div "Email" at bounding box center [461, 238] width 55 height 20
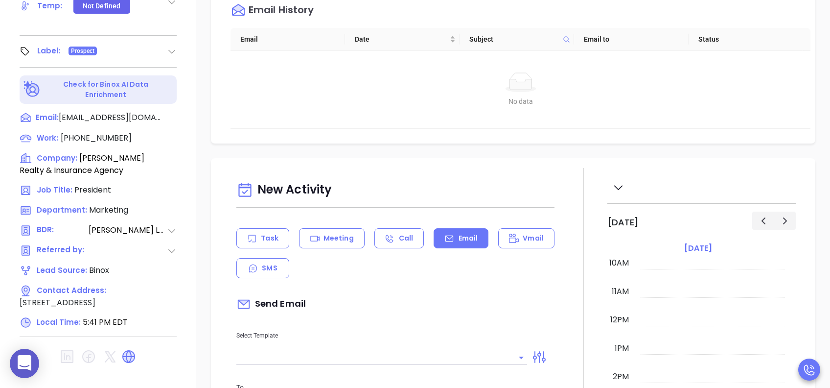
scroll to position [196, 0]
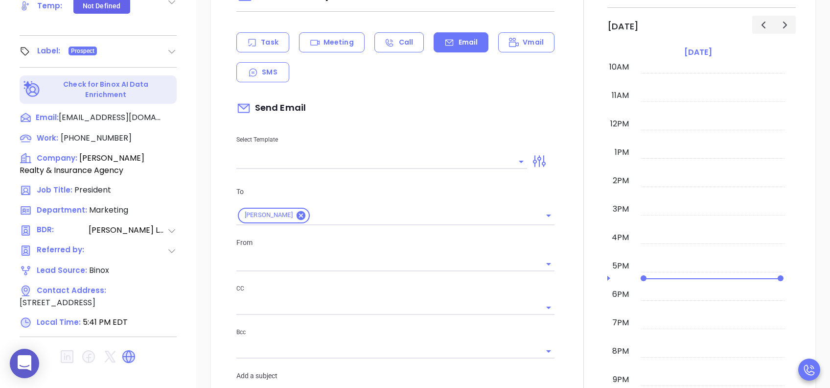
type input "[PERSON_NAME]"
click at [402, 162] on input "text" at bounding box center [374, 161] width 276 height 14
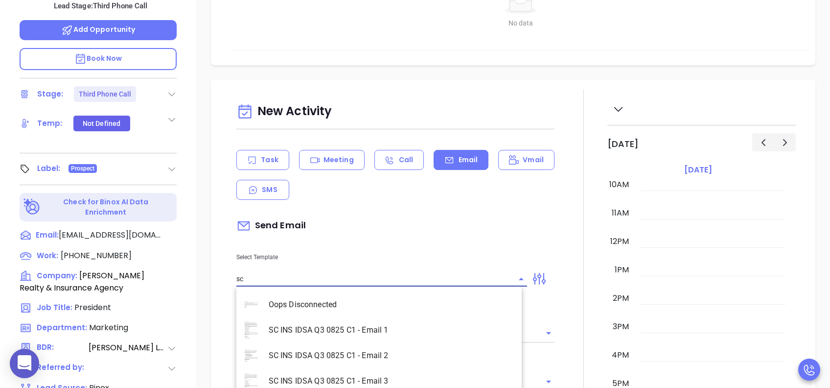
scroll to position [431, 0]
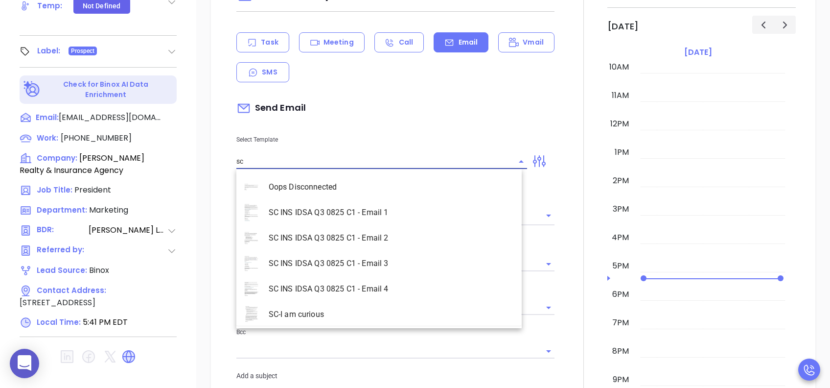
click at [424, 270] on li "SC INS IDSA Q3 0825 C1 - Email 3" at bounding box center [378, 263] width 285 height 25
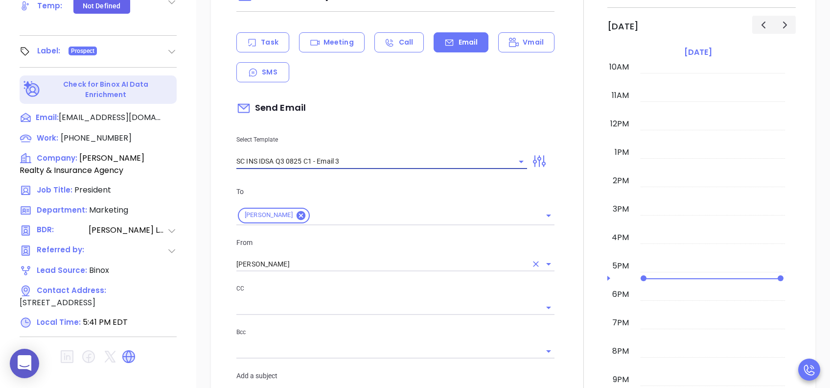
type input "SC INS IDSA Q3 0825 C1 - Email 3"
type input "[PERSON_NAME], could your agency survive a data breach?"
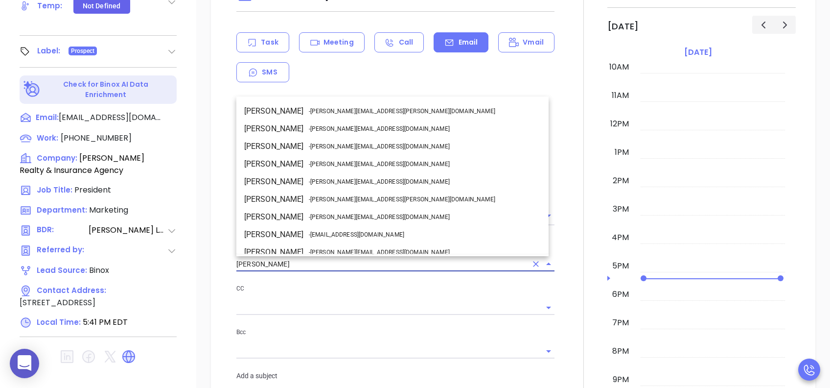
drag, startPoint x: 278, startPoint y: 260, endPoint x: 189, endPoint y: 266, distance: 88.8
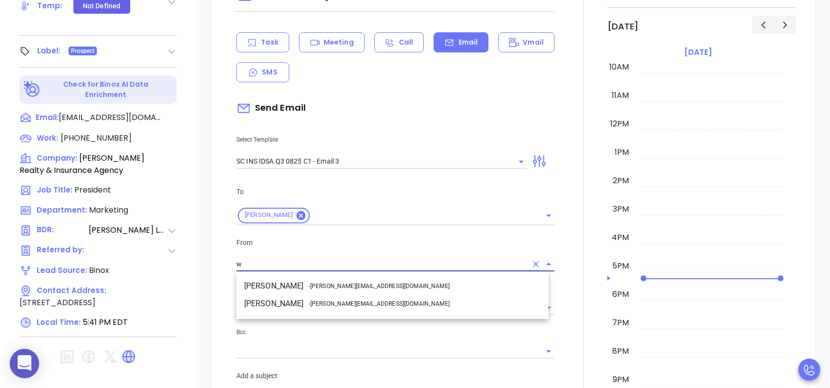
scroll to position [0, 0]
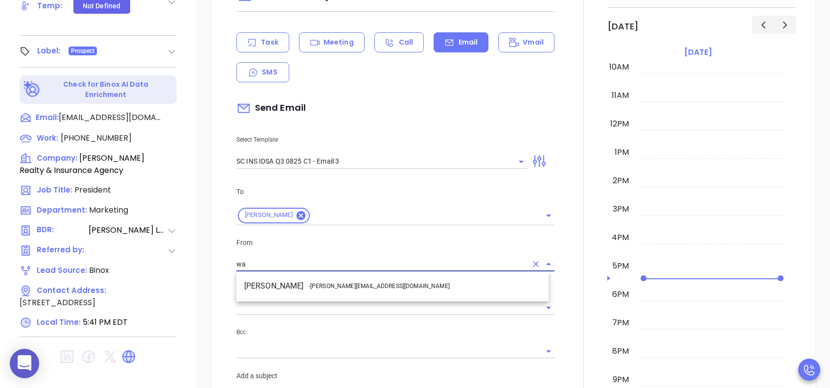
click at [306, 286] on li "Walter Contreras - [EMAIL_ADDRESS][DOMAIN_NAME]" at bounding box center [392, 286] width 312 height 18
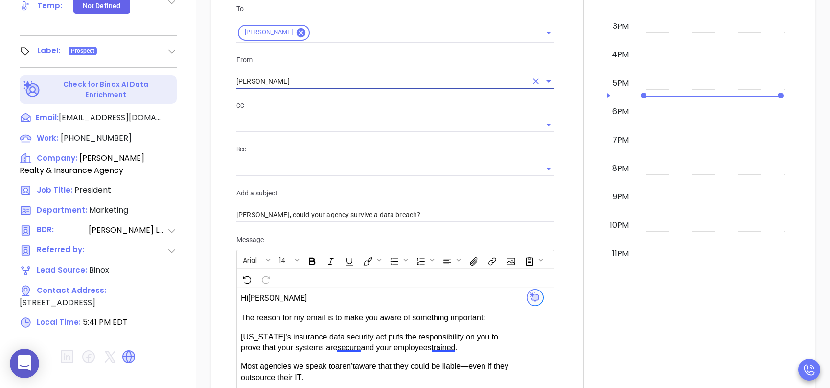
scroll to position [587, 0]
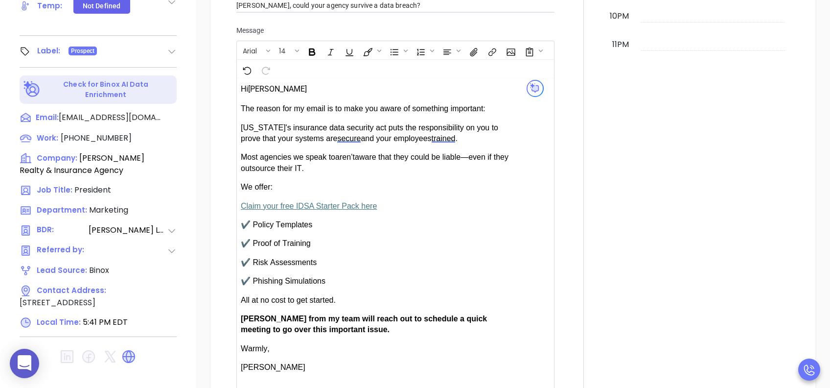
type input "[PERSON_NAME]"
drag, startPoint x: 272, startPoint y: 316, endPoint x: 243, endPoint y: 315, distance: 28.9
click at [243, 290] on span "[PERSON_NAME] from my team will reach out to schedule a quick meeting to go ove…" at bounding box center [364, 323] width 246 height 19
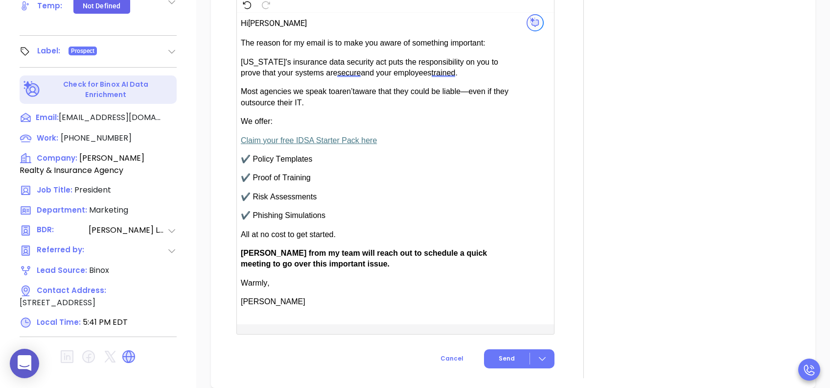
scroll to position [718, 0]
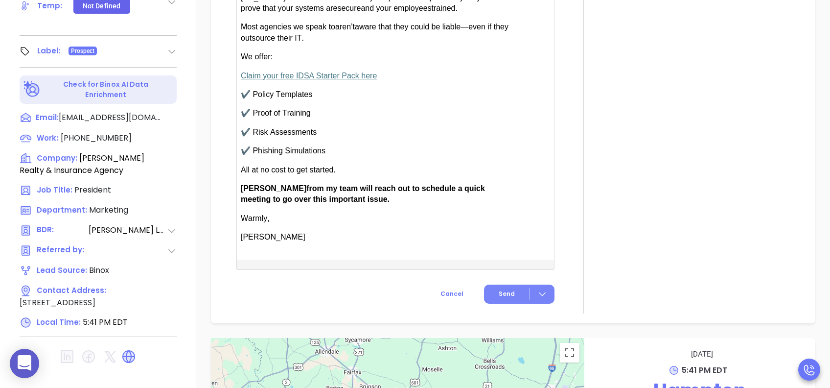
click at [505, 290] on span "Send" at bounding box center [507, 293] width 16 height 9
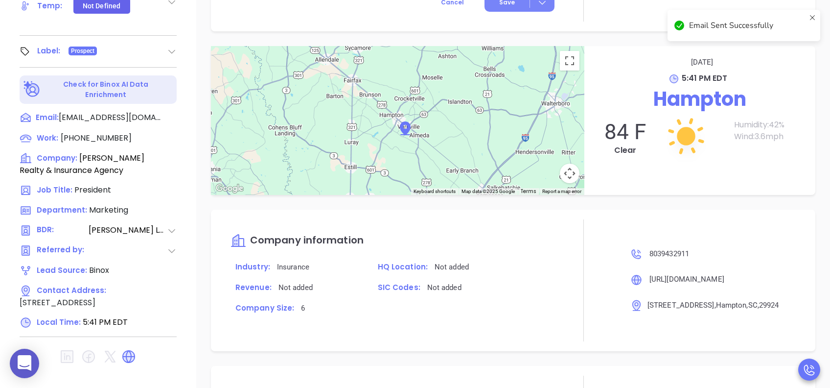
scroll to position [637, 0]
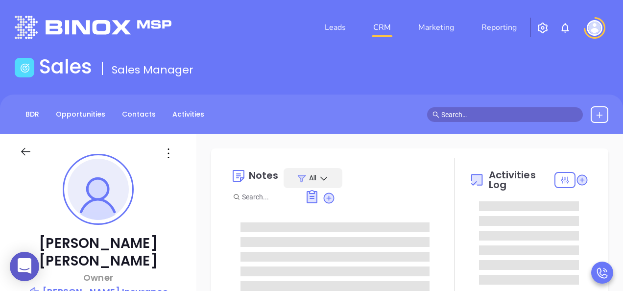
type input "[PERSON_NAME]"
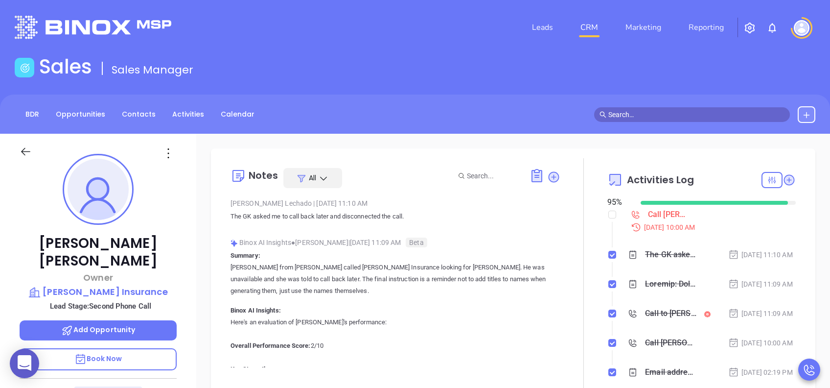
scroll to position [285, 0]
click at [153, 290] on p "Book Now" at bounding box center [98, 359] width 157 height 22
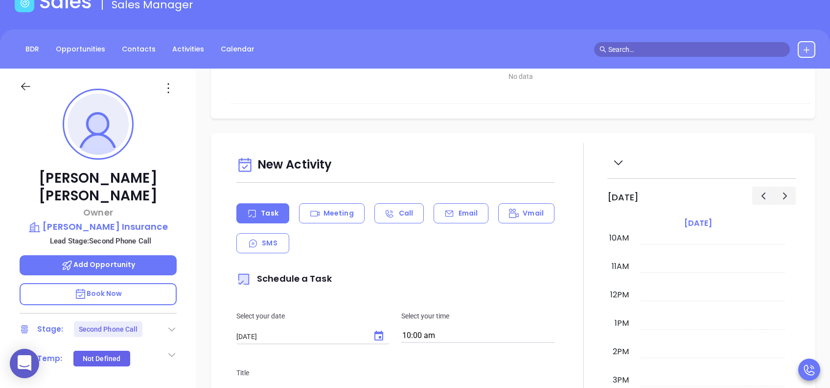
scroll to position [392, 0]
click at [461, 206] on div "Email" at bounding box center [461, 212] width 55 height 20
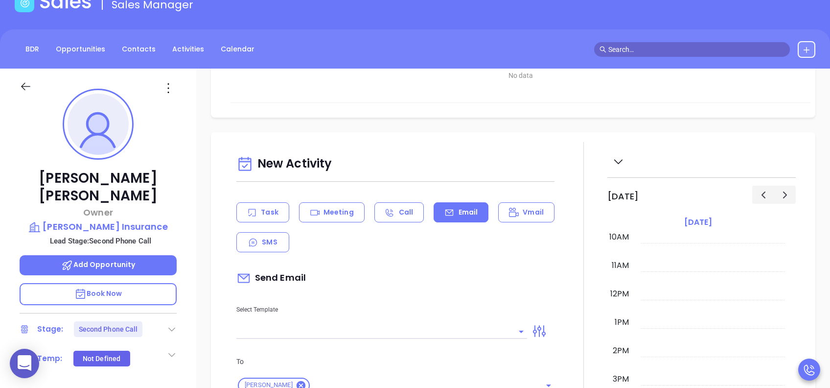
click at [344, 290] on input "text" at bounding box center [374, 331] width 276 height 14
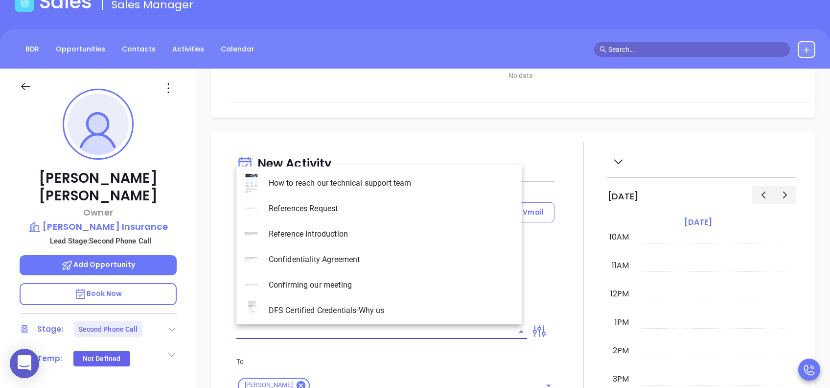
type input "[PERSON_NAME]"
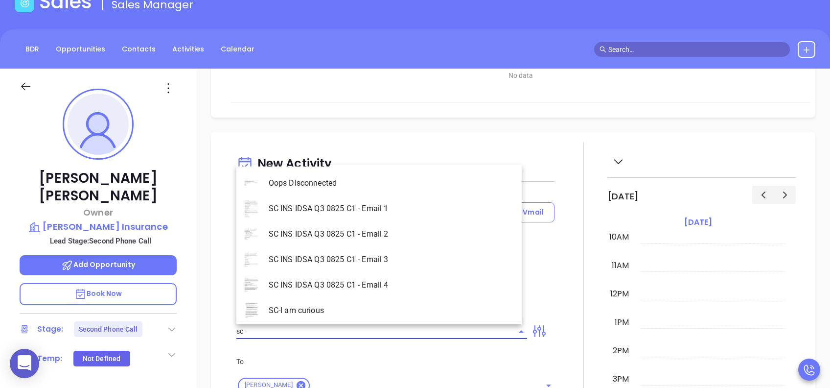
click at [370, 226] on li "SC INS IDSA Q3 0825 C1 - Email 2" at bounding box center [378, 233] width 285 height 25
type input "SC INS IDSA Q3 0825 C1 - Email 2"
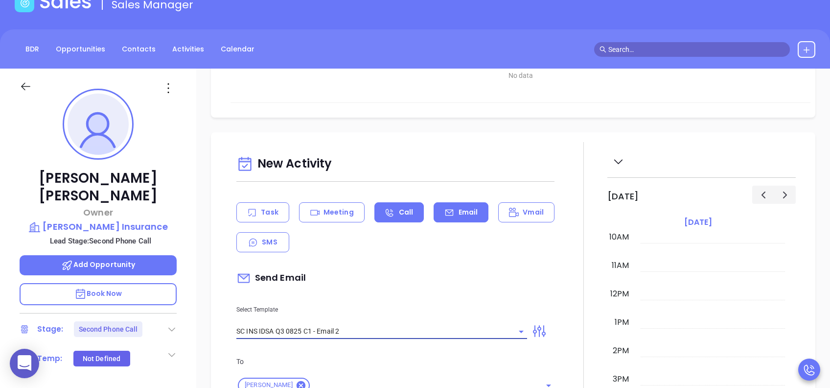
type input "Can your IT partner prove you're covered?"
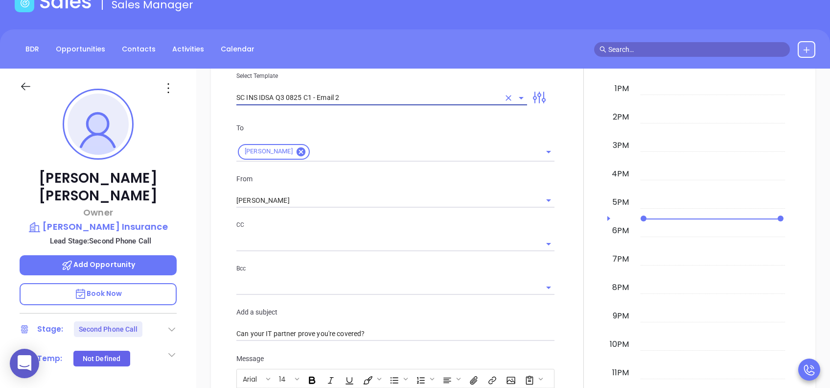
scroll to position [653, 0]
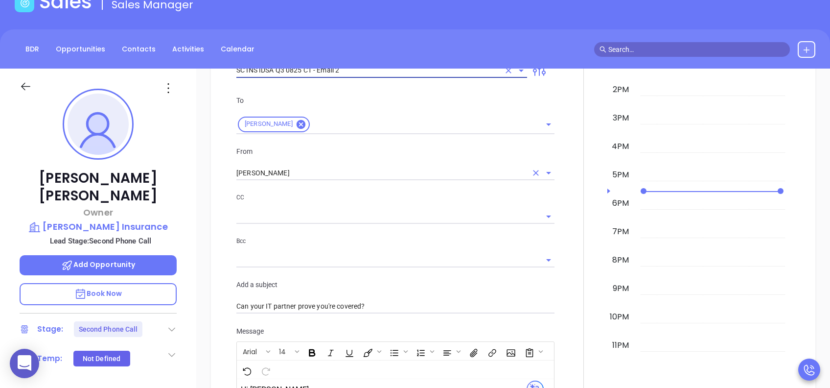
type input "SC INS IDSA Q3 0825 C1 - Email 2"
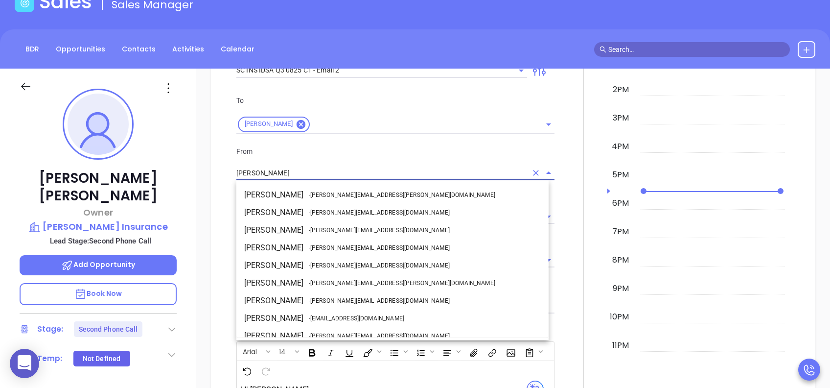
scroll to position [60, 0]
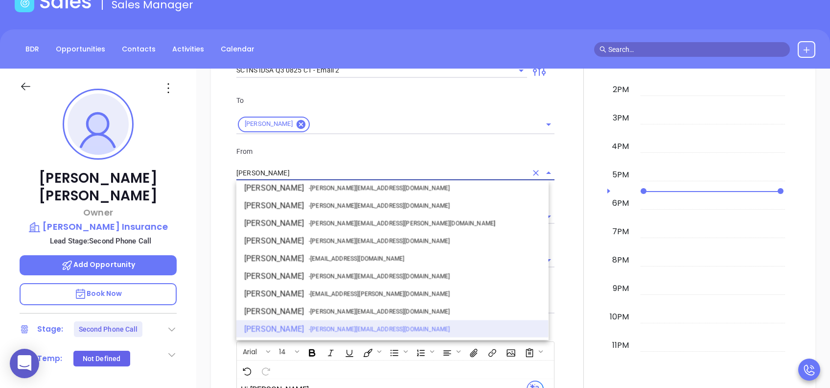
drag, startPoint x: 246, startPoint y: 171, endPoint x: 211, endPoint y: 171, distance: 35.3
click at [211, 171] on div "New Activity Task Meeting Call Email Vmail SMS Send Email Select Template SC IN…" at bounding box center [513, 285] width 605 height 829
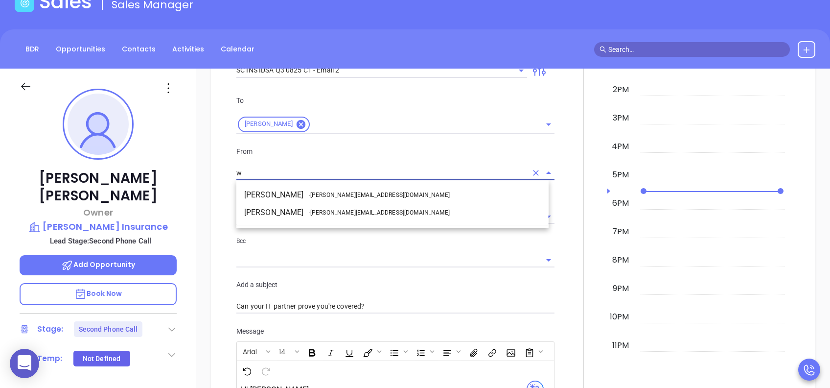
scroll to position [0, 0]
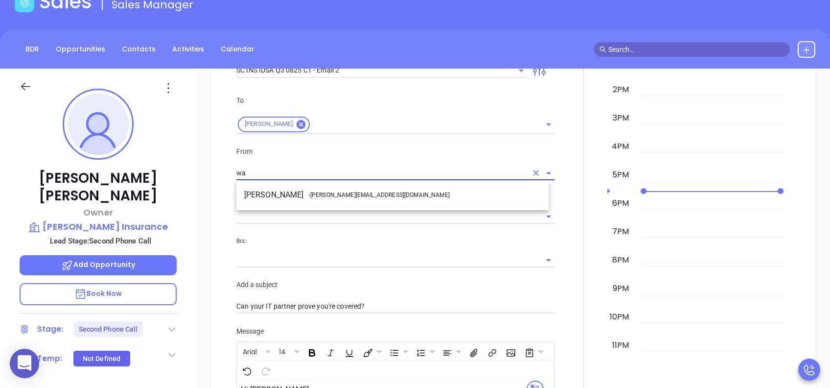
click at [303, 190] on li "Walter Contreras - [EMAIL_ADDRESS][DOMAIN_NAME]" at bounding box center [392, 195] width 312 height 18
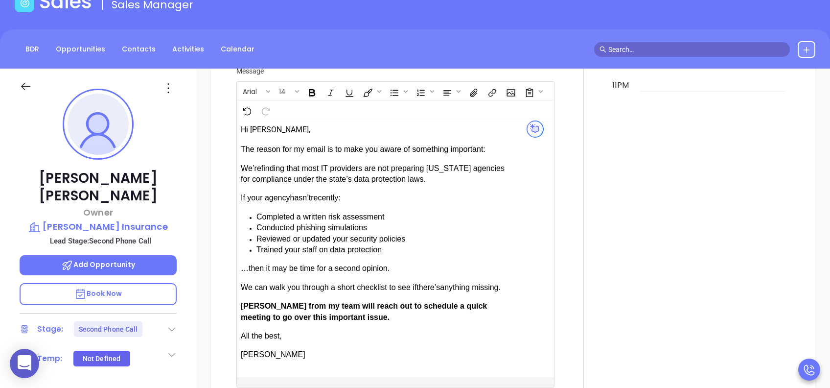
scroll to position [914, 0]
type input "[PERSON_NAME]"
drag, startPoint x: 270, startPoint y: 303, endPoint x: 248, endPoint y: 303, distance: 22.0
click at [248, 290] on span "[PERSON_NAME] from my team will reach out to schedule a quick meeting to go ove…" at bounding box center [364, 310] width 246 height 19
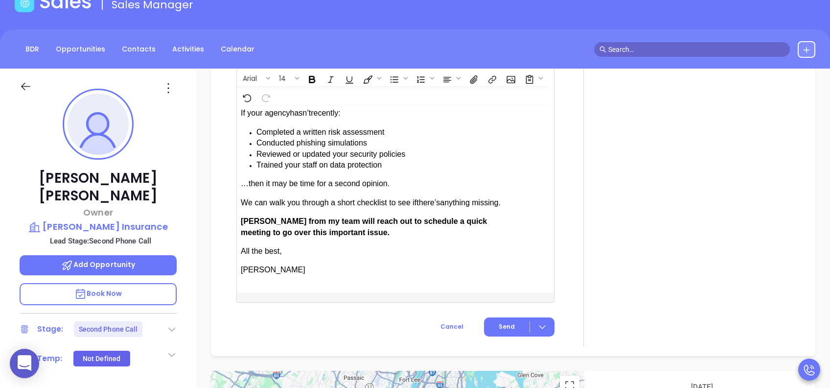
scroll to position [1044, 0]
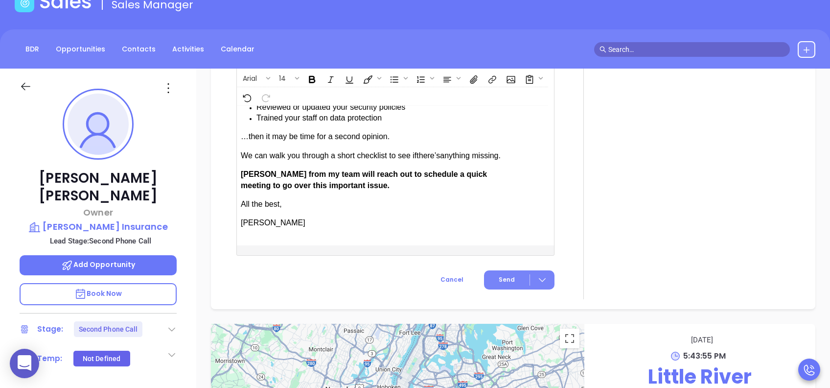
click at [507, 279] on span "Send" at bounding box center [507, 279] width 16 height 9
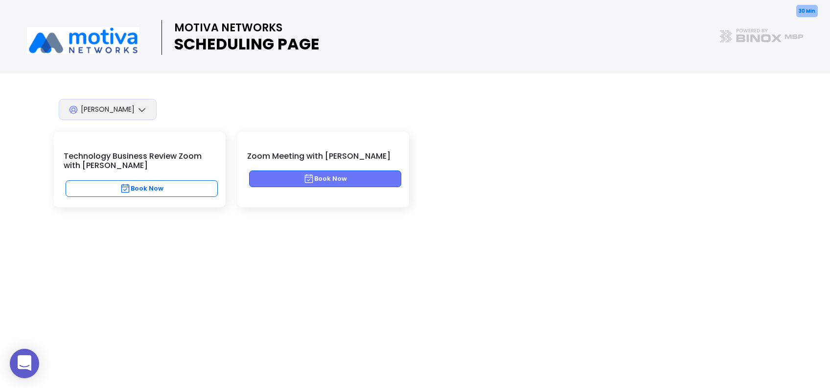
click at [368, 176] on button "Book Now" at bounding box center [325, 178] width 152 height 17
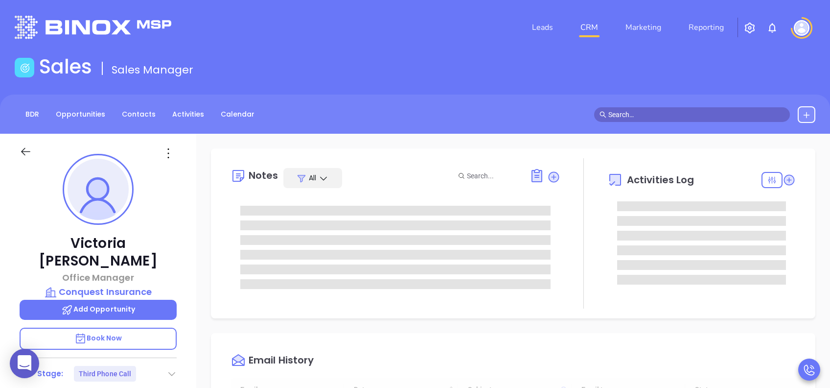
scroll to position [285, 0]
click at [156, 290] on p "Book Now" at bounding box center [98, 339] width 157 height 22
type input "[PERSON_NAME]"
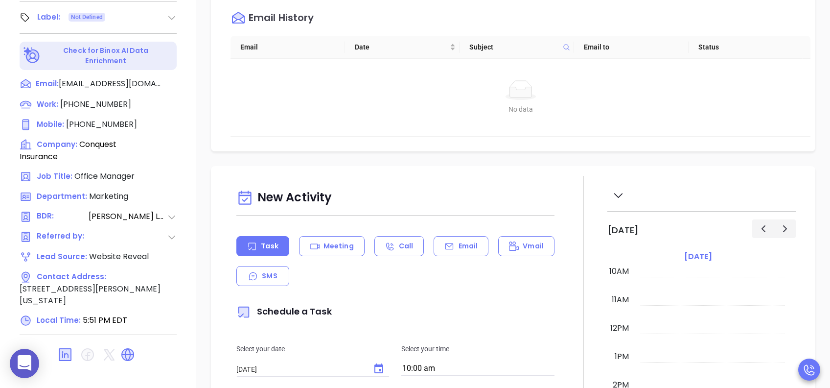
scroll to position [130, 0]
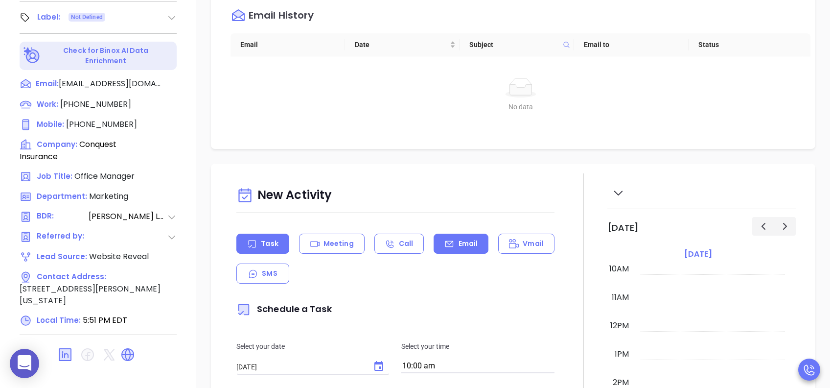
click at [451, 243] on div "Email" at bounding box center [461, 244] width 55 height 20
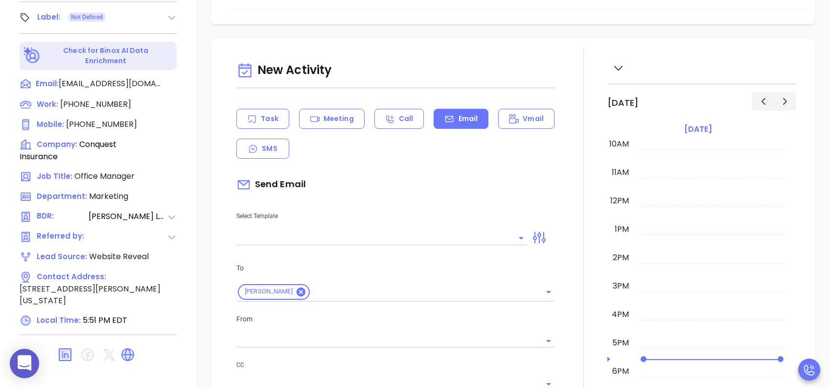
scroll to position [261, 0]
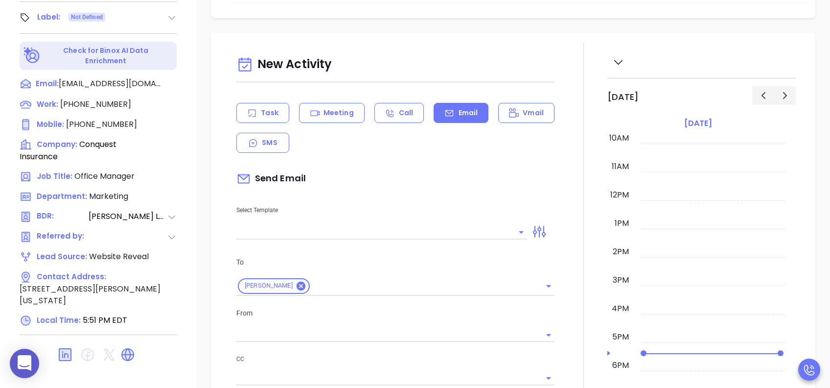
type input "[PERSON_NAME]"
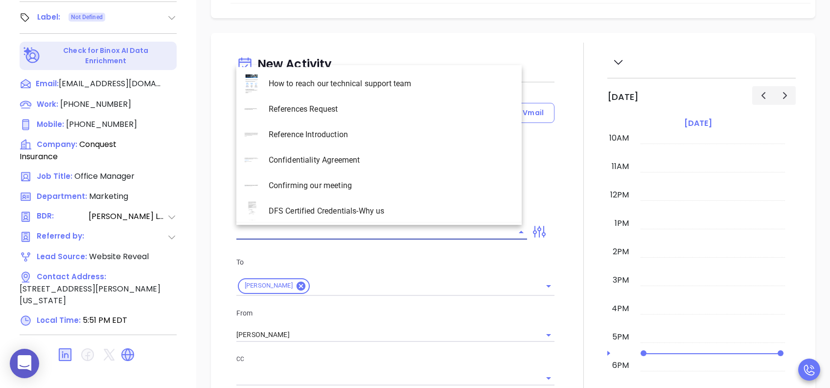
click at [390, 228] on input "text" at bounding box center [374, 232] width 276 height 14
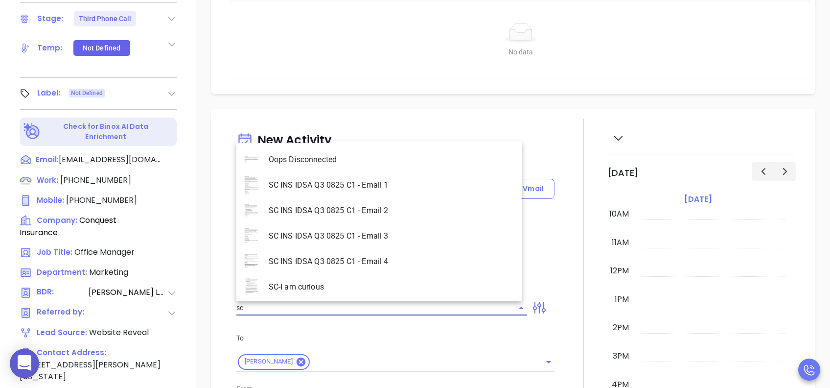
scroll to position [431, 0]
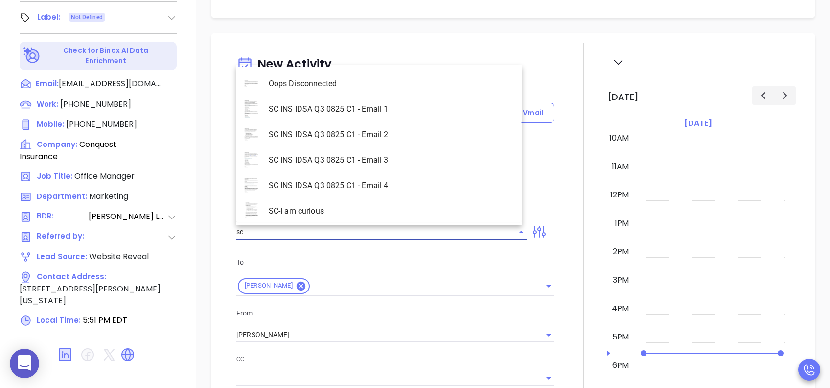
click at [378, 158] on li "SC INS IDSA Q3 0825 C1 - Email 3" at bounding box center [378, 159] width 285 height 25
type input "SC INS IDSA Q3 0825 C1 - Email 3"
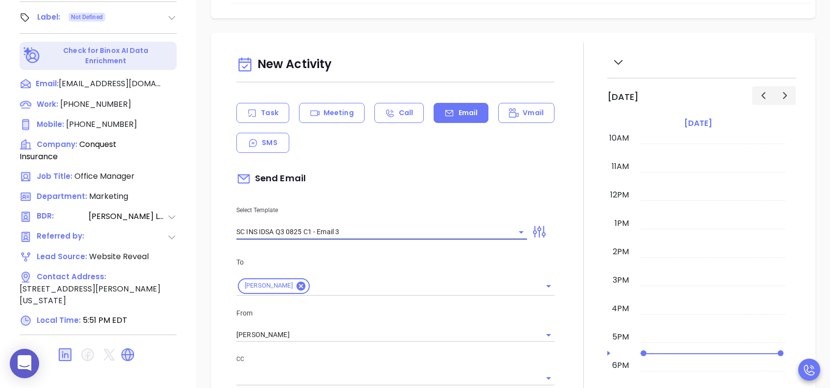
type input "Victoria, could your agency survive a data breach?"
type input "SC INS IDSA Q3 0825 C1 - Email 3"
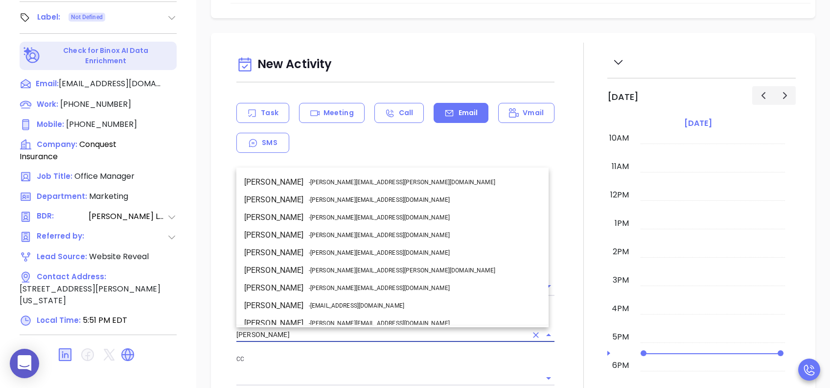
scroll to position [60, 0]
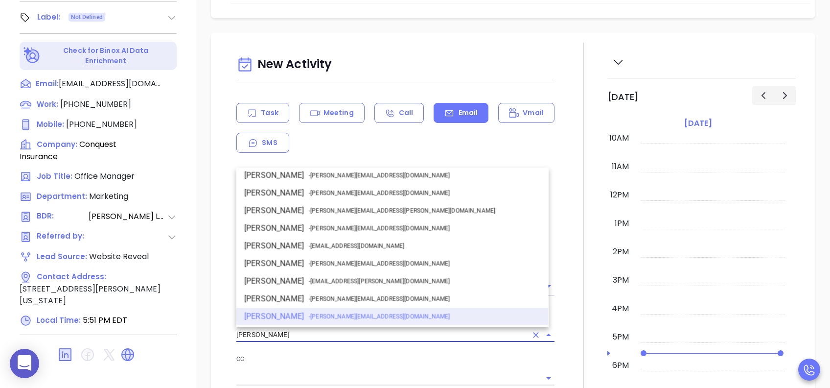
drag, startPoint x: 287, startPoint y: 334, endPoint x: 189, endPoint y: 335, distance: 97.4
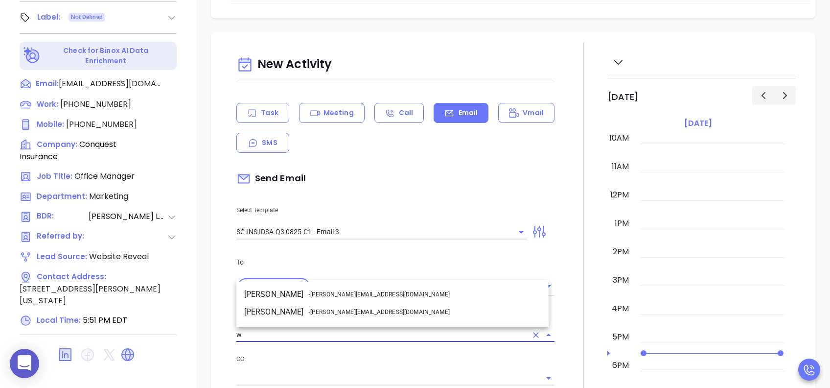
scroll to position [0, 0]
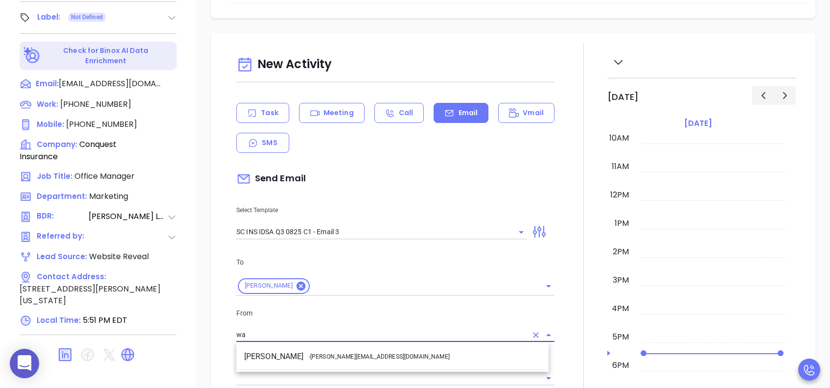
click at [399, 290] on li "Walter Contreras - [EMAIL_ADDRESS][DOMAIN_NAME]" at bounding box center [392, 357] width 312 height 18
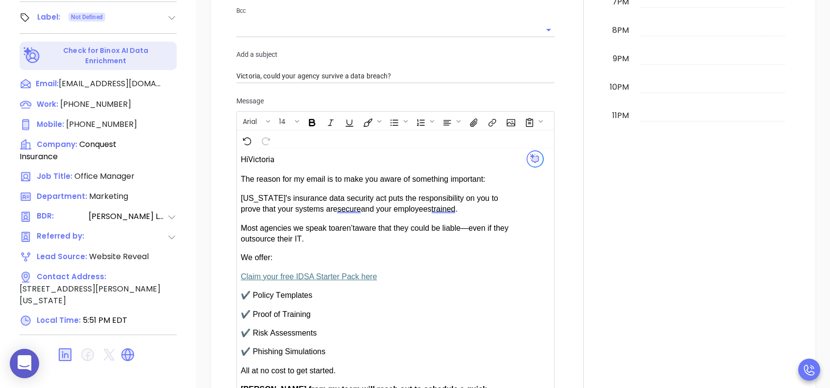
scroll to position [848, 0]
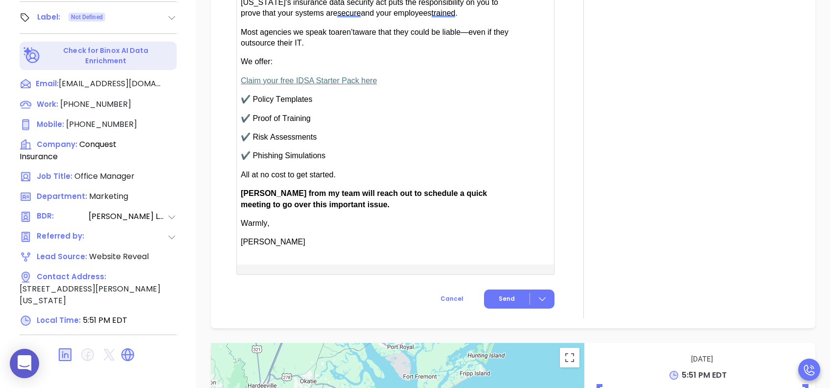
type input "[PERSON_NAME]"
drag, startPoint x: 270, startPoint y: 191, endPoint x: 243, endPoint y: 193, distance: 27.0
click at [243, 193] on span "[PERSON_NAME] from my team will reach out to schedule a quick meeting to go ove…" at bounding box center [364, 198] width 246 height 19
click at [503, 290] on span "Send" at bounding box center [507, 298] width 16 height 9
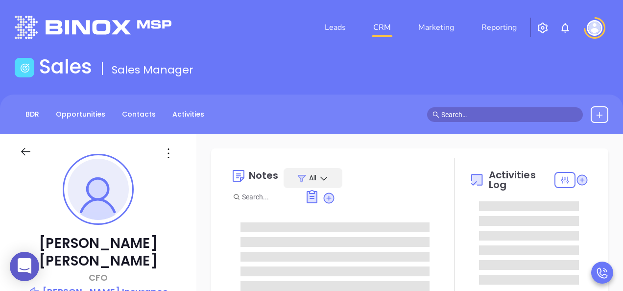
type input "[PERSON_NAME]"
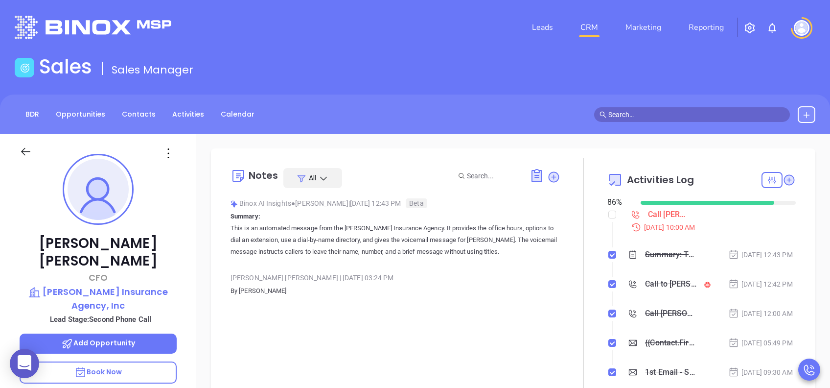
scroll to position [285, 0]
click at [125, 290] on p "Book Now" at bounding box center [98, 372] width 157 height 22
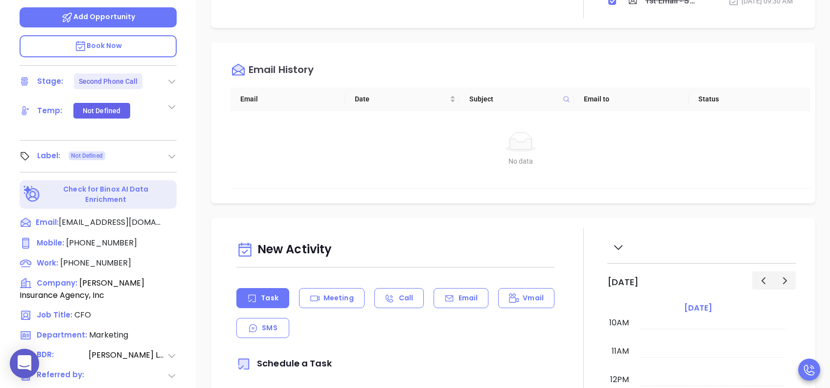
scroll to position [65, 0]
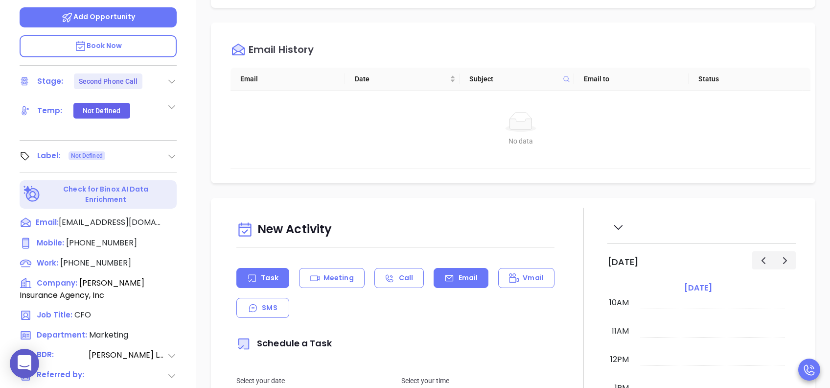
click at [461, 281] on p "Email" at bounding box center [469, 278] width 20 height 10
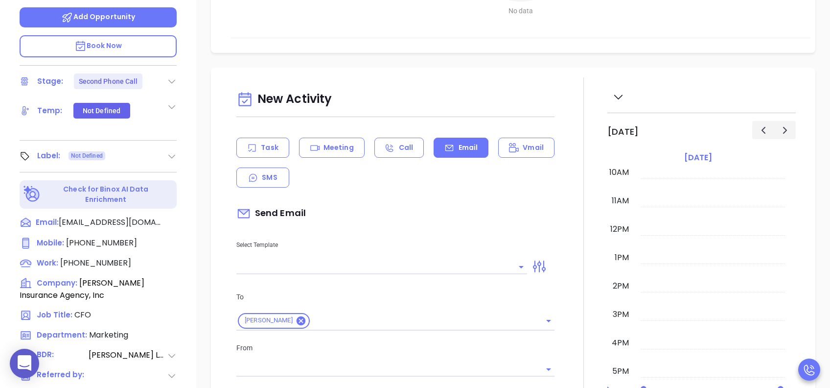
scroll to position [196, 0]
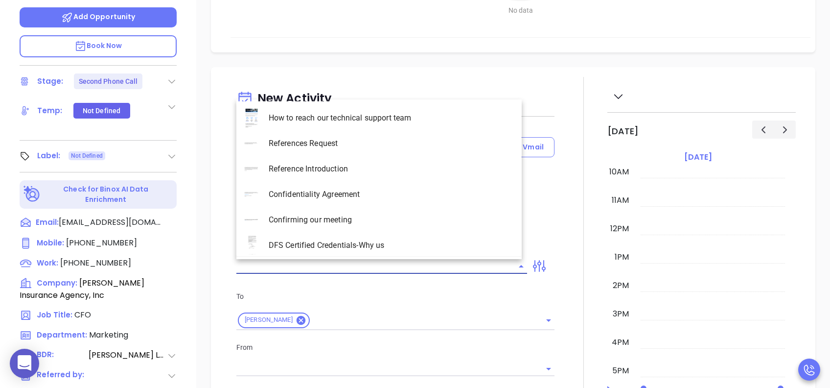
click at [400, 265] on input "text" at bounding box center [374, 266] width 276 height 14
type input "[PERSON_NAME]"
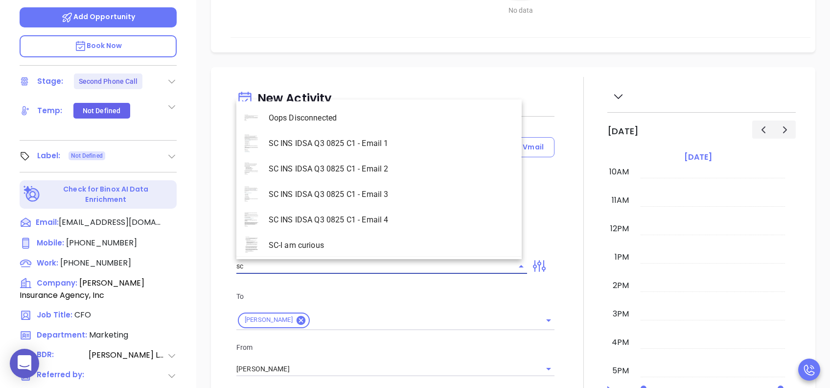
click at [380, 173] on li "SC INS IDSA Q3 0825 C1 - Email 2" at bounding box center [378, 168] width 285 height 25
type input "SC INS IDSA Q3 0825 C1 - Email 2"
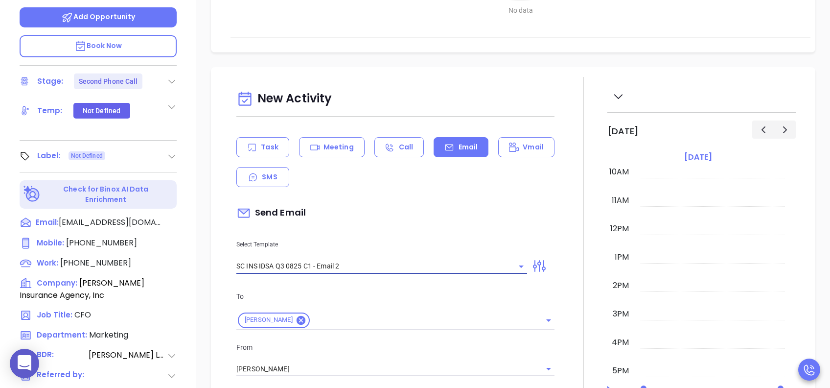
type input "Can your IT partner prove you're covered?"
type input "SC INS IDSA Q3 0825 C1 - Email 2"
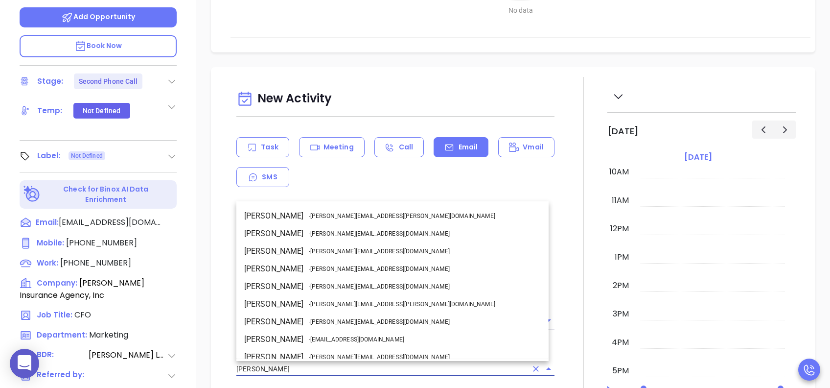
scroll to position [60, 0]
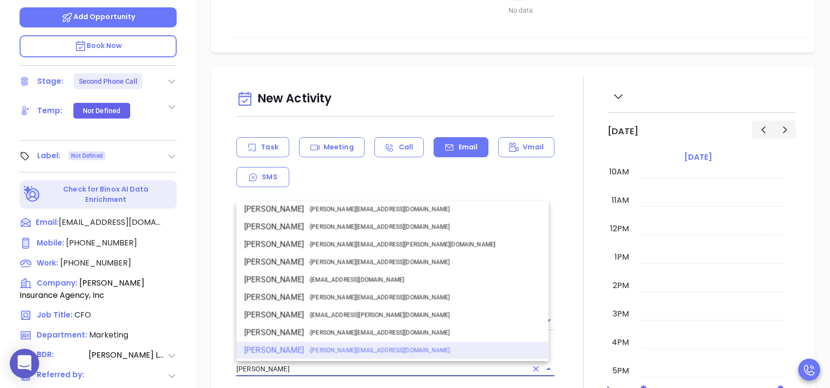
drag, startPoint x: 298, startPoint y: 368, endPoint x: 212, endPoint y: 369, distance: 85.2
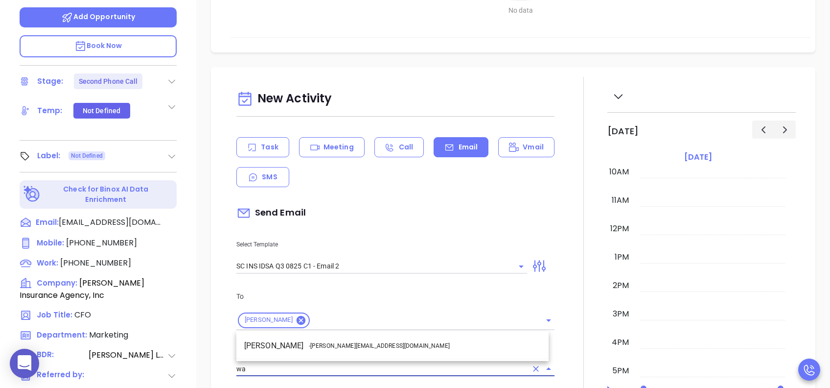
click at [310, 290] on li "Walter Contreras - walter@motiva.net" at bounding box center [392, 346] width 312 height 18
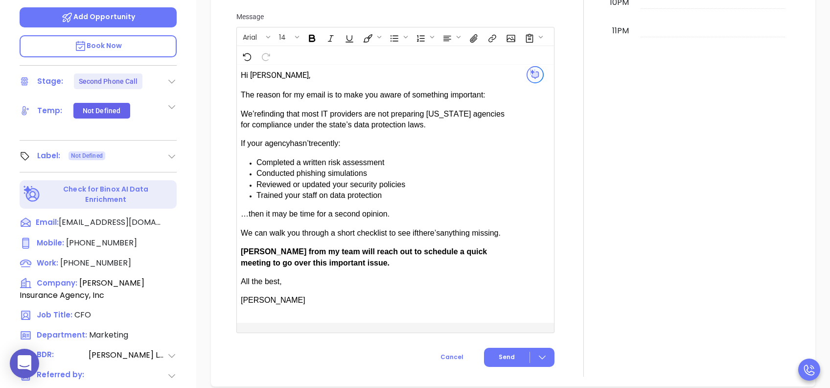
scroll to position [718, 0]
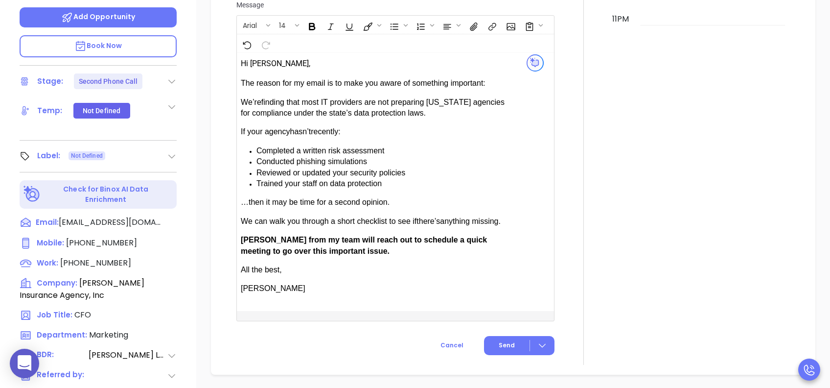
type input "[PERSON_NAME]"
drag, startPoint x: 269, startPoint y: 237, endPoint x: 244, endPoint y: 238, distance: 25.5
click at [244, 238] on span "[PERSON_NAME] from my team will reach out to schedule a quick meeting to go ove…" at bounding box center [364, 244] width 246 height 19
click at [502, 290] on span "Send" at bounding box center [507, 345] width 16 height 9
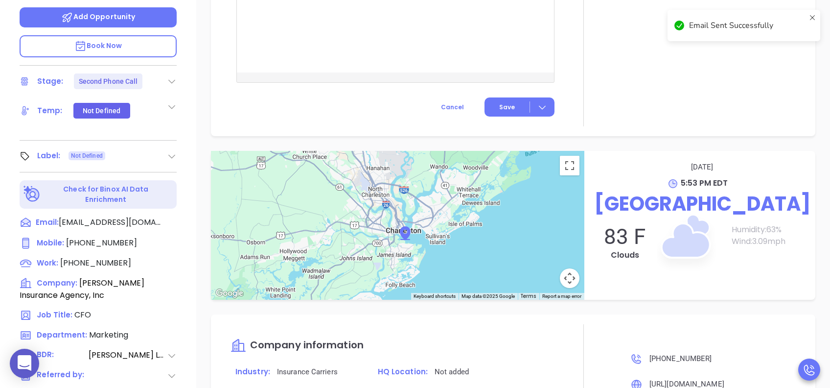
scroll to position [637, 0]
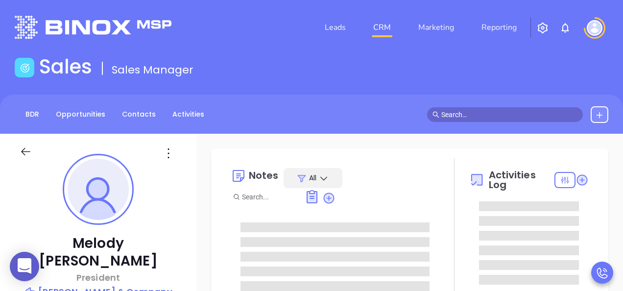
type input "[PERSON_NAME]"
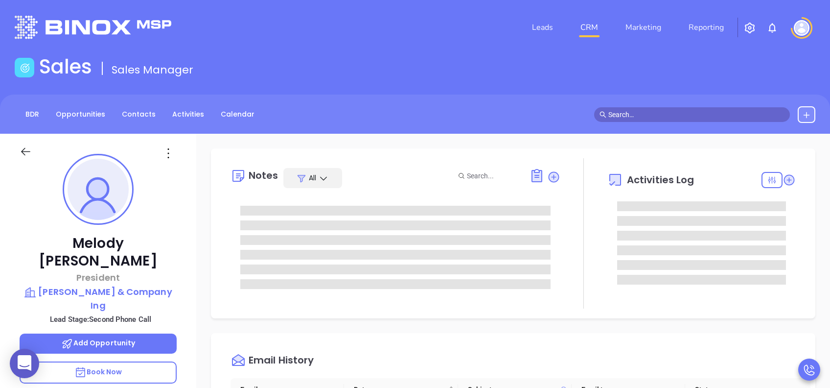
scroll to position [285, 0]
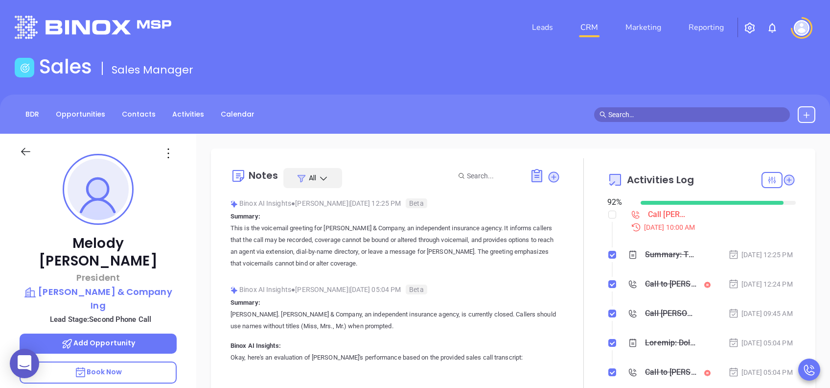
click at [151, 290] on p "Book Now" at bounding box center [98, 372] width 157 height 22
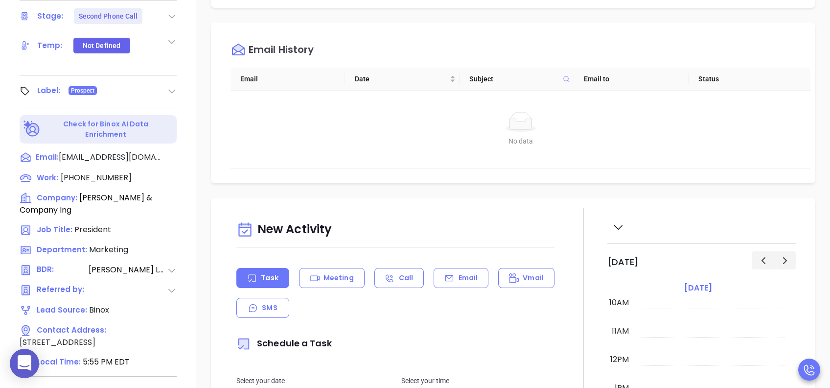
scroll to position [392, 0]
click at [463, 278] on p "Email" at bounding box center [469, 277] width 20 height 10
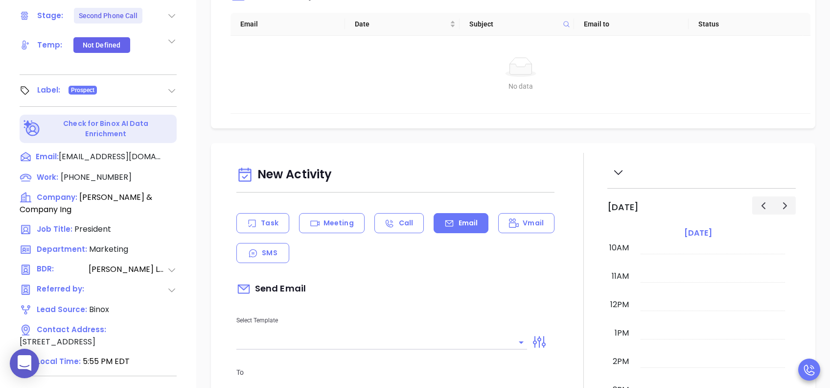
scroll to position [130, 0]
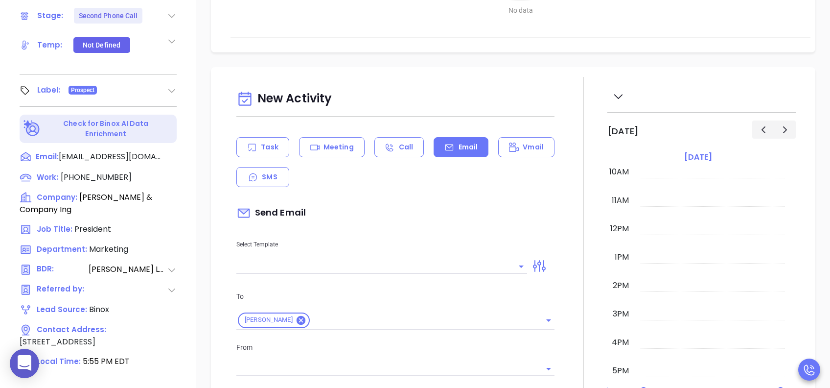
type input "[PERSON_NAME]"
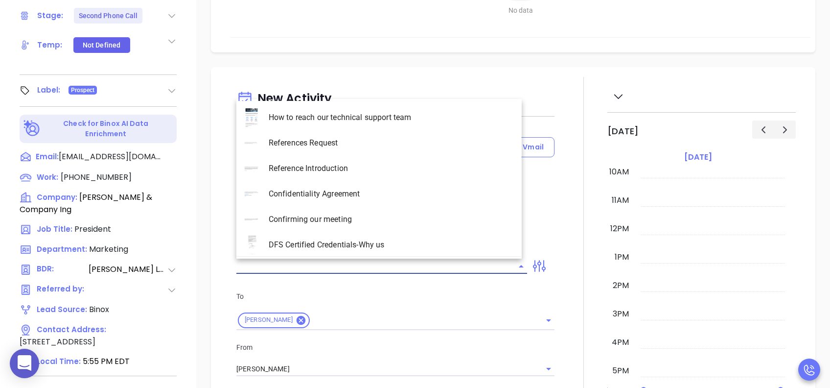
click at [392, 266] on input "text" at bounding box center [374, 266] width 276 height 14
click at [388, 170] on li "SC INS IDSA Q3 0825 C1 - Email 2" at bounding box center [378, 168] width 285 height 25
type input "SC INS IDSA Q3 0825 C1 - Email 2"
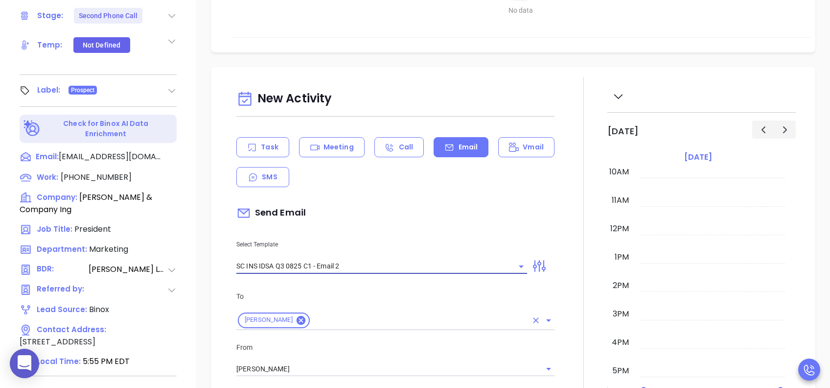
type input "Can your IT partner prove you're covered?"
type input "SC INS IDSA Q3 0825 C1 - Email 2"
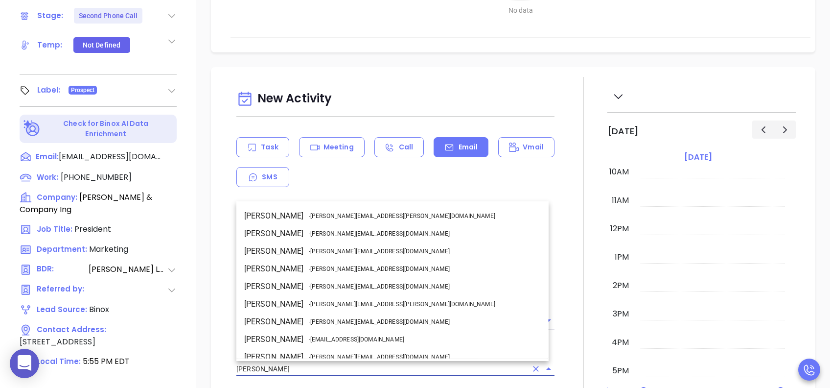
scroll to position [60, 0]
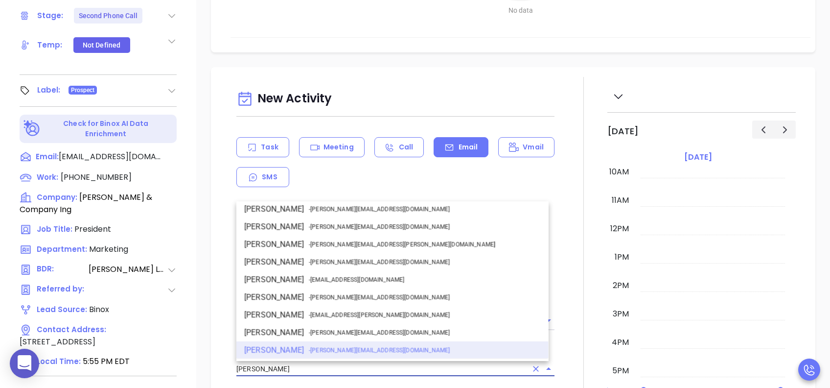
drag, startPoint x: 294, startPoint y: 373, endPoint x: 222, endPoint y: 373, distance: 72.5
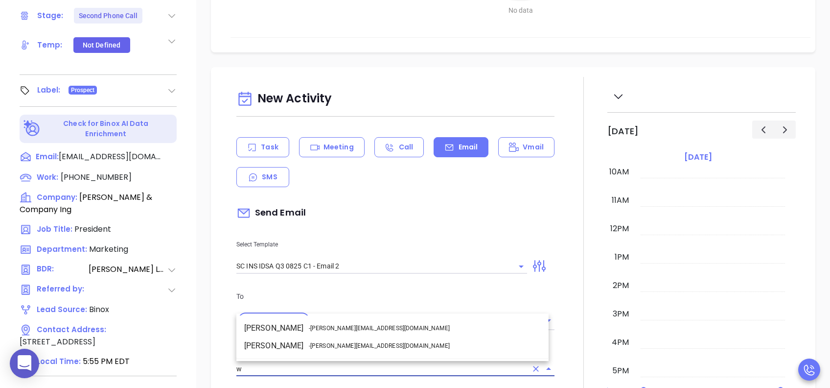
scroll to position [0, 0]
click at [317, 290] on span "- [PERSON_NAME][EMAIL_ADDRESS][DOMAIN_NAME]" at bounding box center [379, 345] width 141 height 9
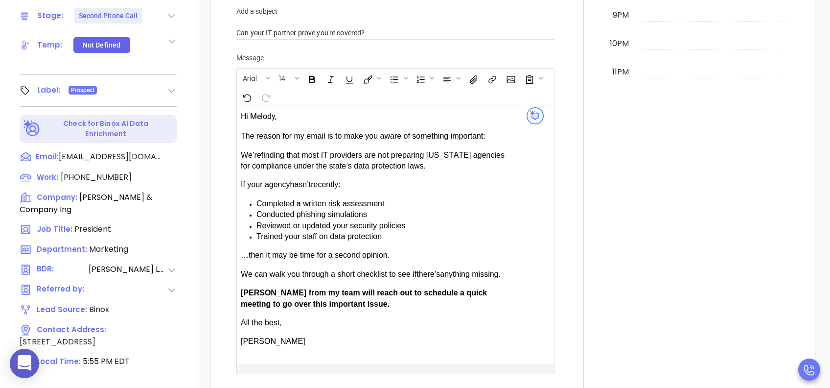
scroll to position [653, 0]
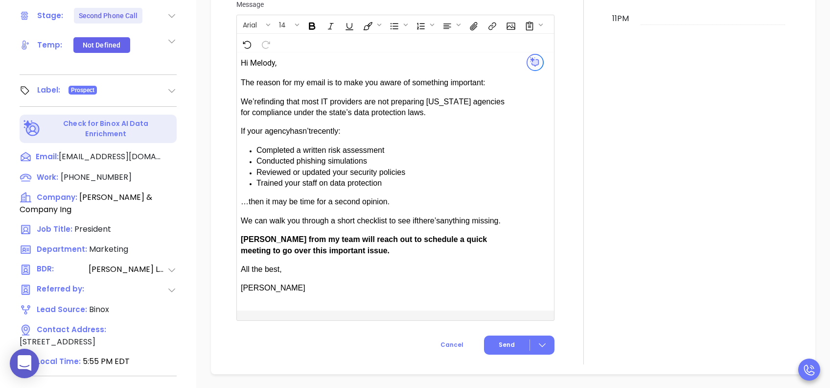
type input "[PERSON_NAME]"
drag, startPoint x: 264, startPoint y: 235, endPoint x: 243, endPoint y: 239, distance: 21.9
click at [243, 239] on span "[PERSON_NAME] from my team will reach out to schedule a quick meeting to go ove…" at bounding box center [364, 244] width 246 height 19
click at [503, 290] on button "Send" at bounding box center [519, 344] width 70 height 19
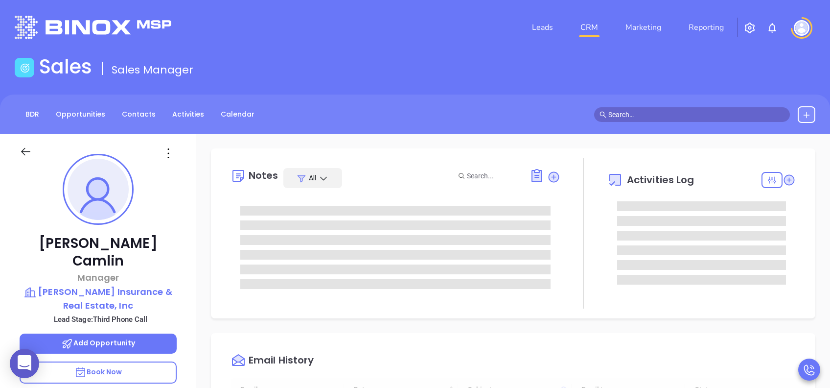
scroll to position [285, 0]
type input "[PERSON_NAME]"
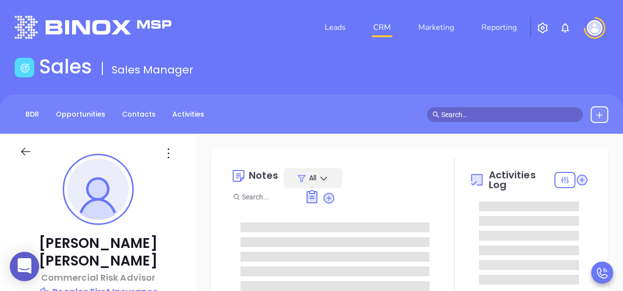
type input "[PERSON_NAME]"
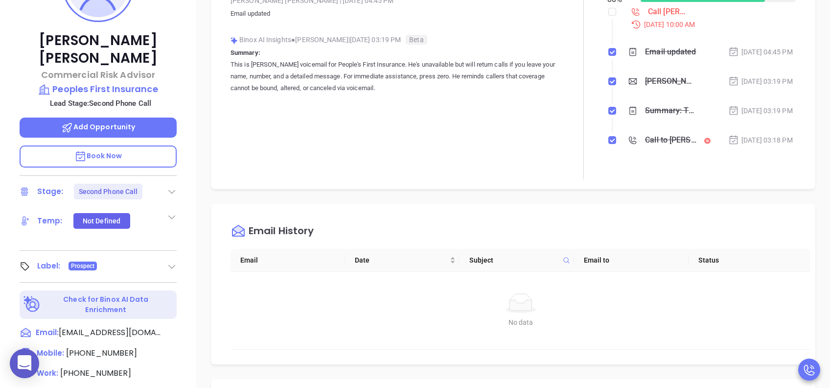
scroll to position [65, 0]
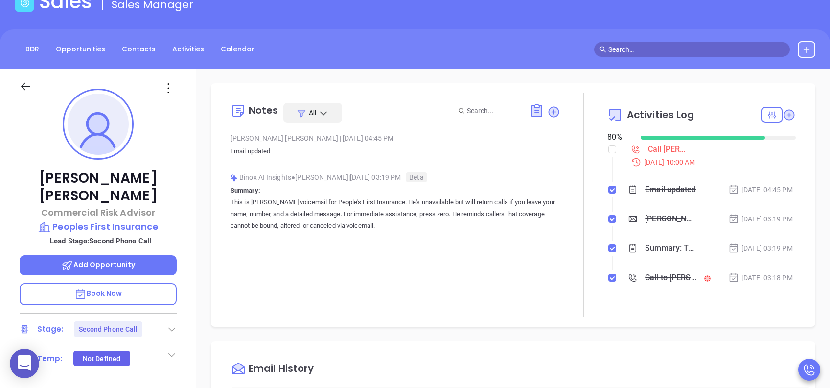
click at [622, 226] on div "Zander, did you know South Carolina's data protection act is now being enforced?" at bounding box center [670, 218] width 51 height 15
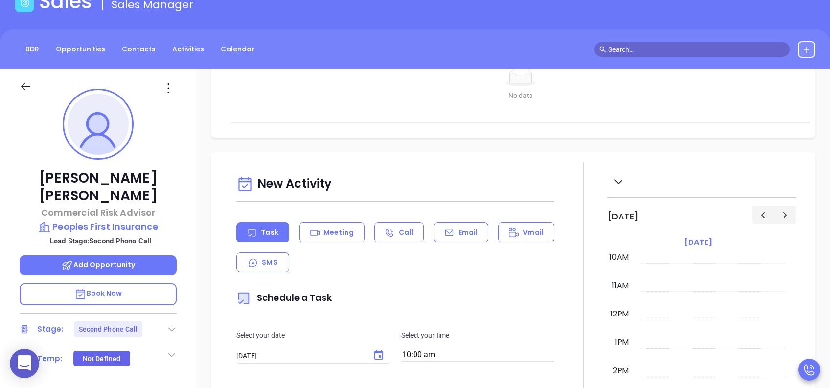
scroll to position [522, 0]
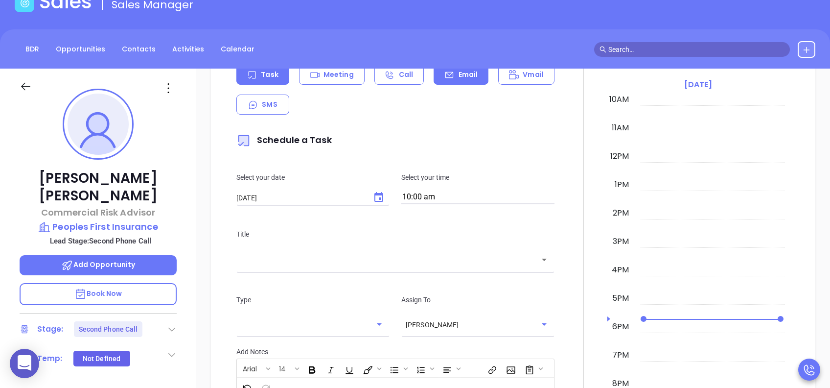
click at [448, 80] on icon at bounding box center [450, 75] width 10 height 10
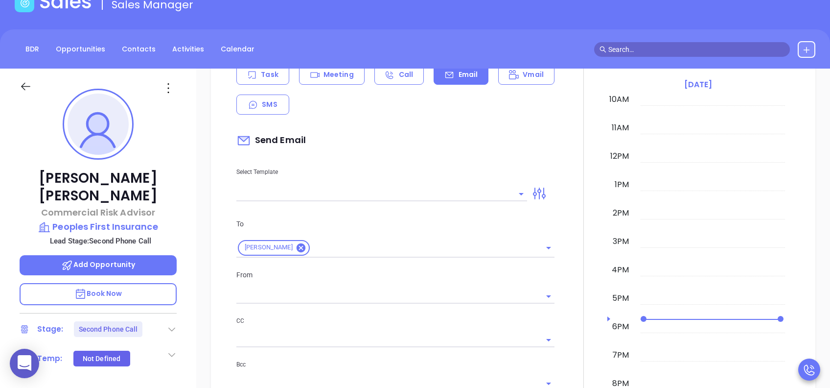
click at [367, 199] on input "text" at bounding box center [374, 194] width 276 height 14
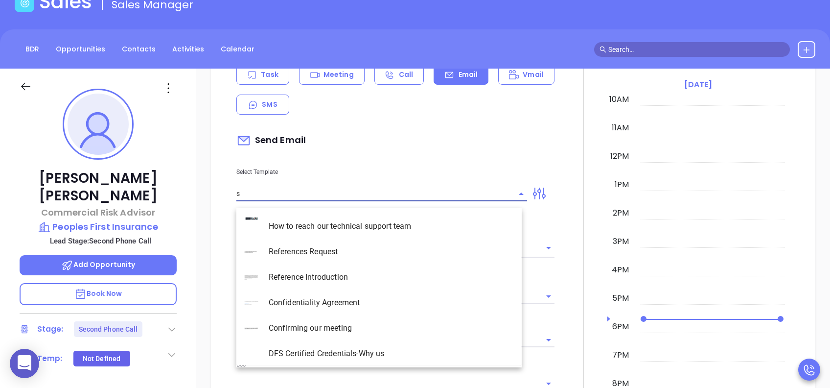
type input "sc"
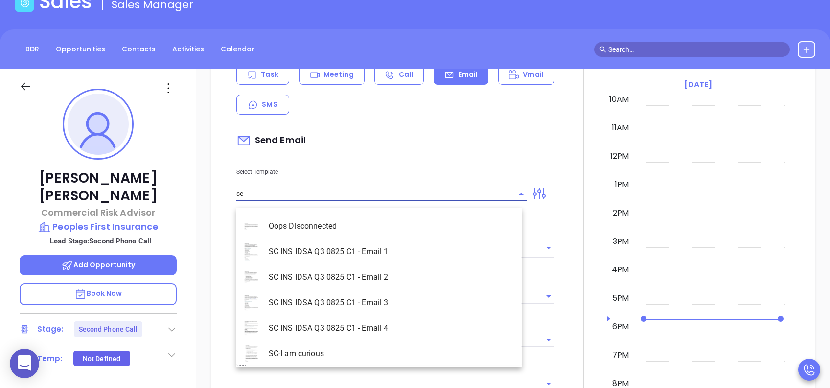
type input "[PERSON_NAME]"
click at [380, 282] on li "SC INS IDSA Q3 0825 C1 - Email 2" at bounding box center [378, 276] width 285 height 25
type input "SC INS IDSA Q3 0825 C1 - Email 2"
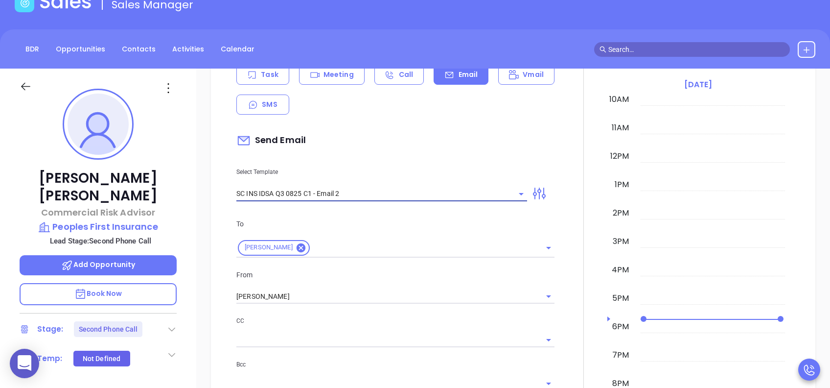
type input "Can your IT partner prove you're covered?"
type input "SC INS IDSA Q3 0825 C1 - Email 2"
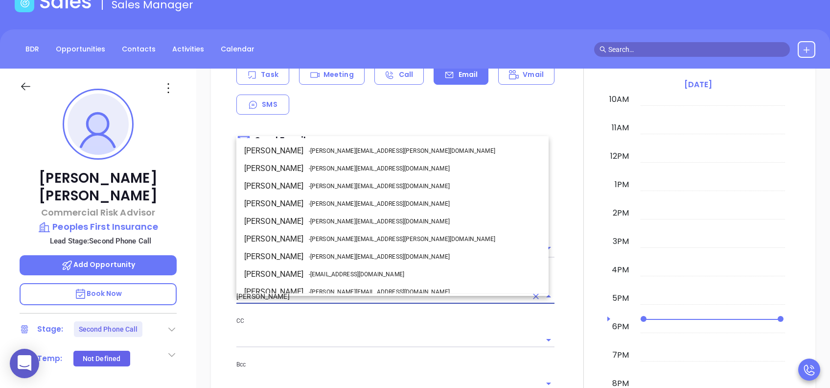
scroll to position [60, 0]
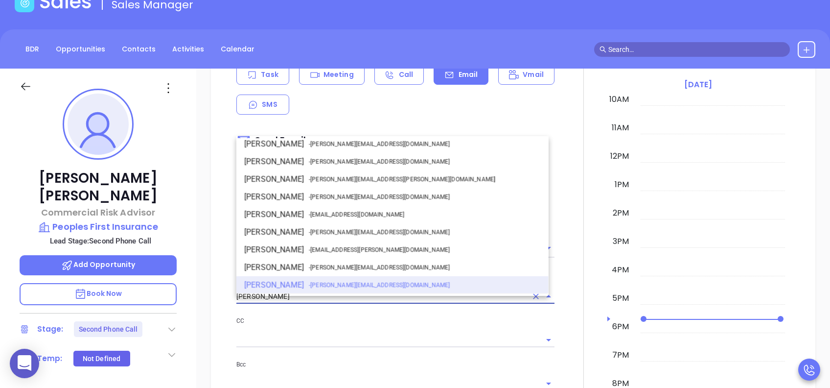
drag, startPoint x: 307, startPoint y: 305, endPoint x: 230, endPoint y: 305, distance: 77.8
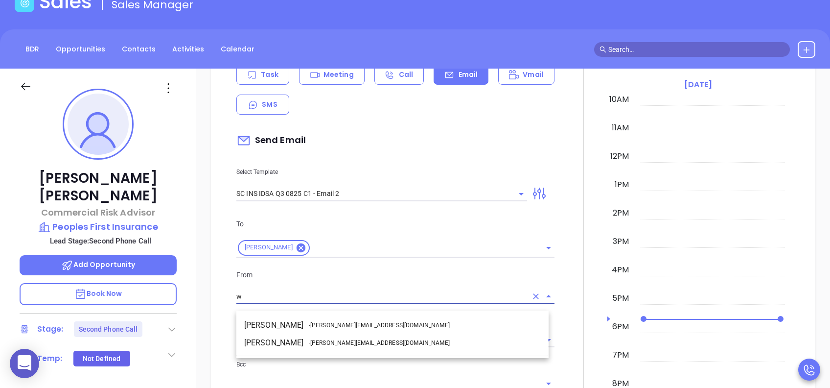
scroll to position [0, 0]
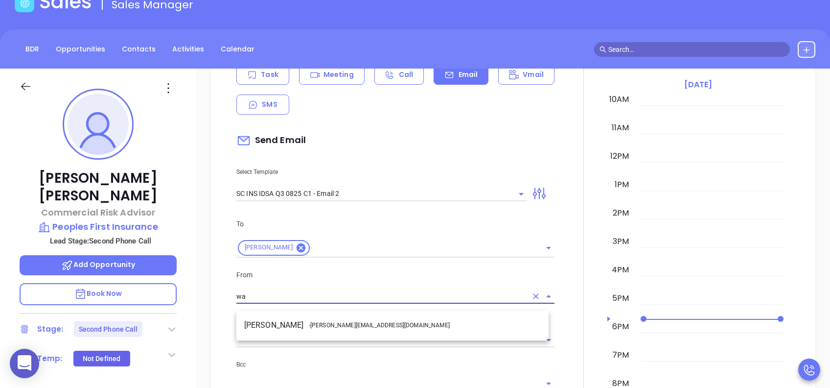
click at [336, 290] on span "- walter@motiva.net" at bounding box center [379, 325] width 141 height 9
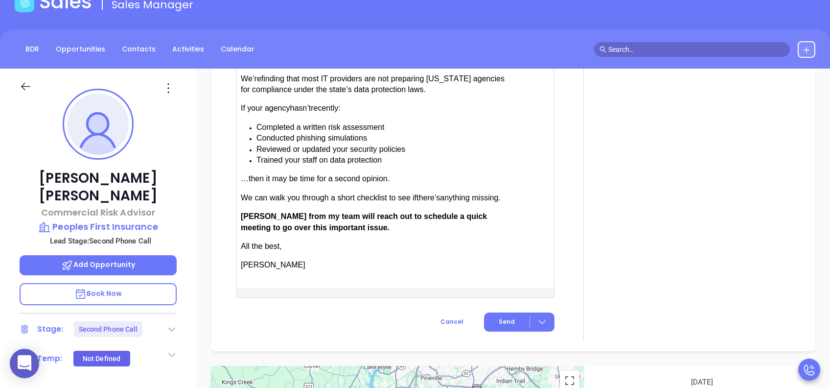
scroll to position [1044, 0]
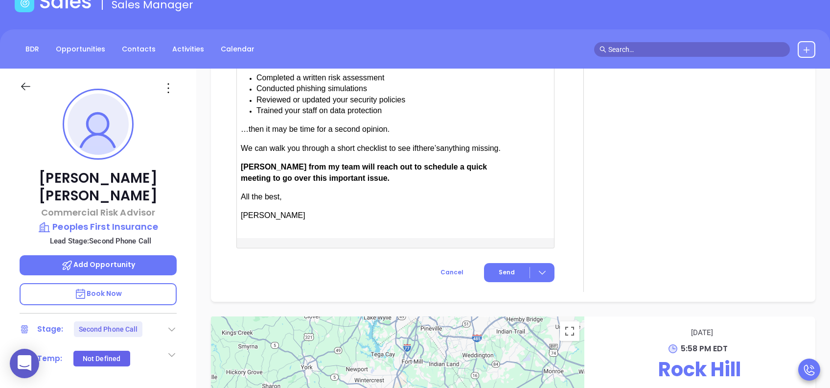
type input "Walter Contreras"
drag, startPoint x: 271, startPoint y: 168, endPoint x: 244, endPoint y: 169, distance: 26.4
click at [244, 169] on span "Anabell from my team will reach out to schedule a quick meeting to go over this…" at bounding box center [364, 172] width 246 height 19
click at [501, 274] on span "Send" at bounding box center [507, 272] width 16 height 9
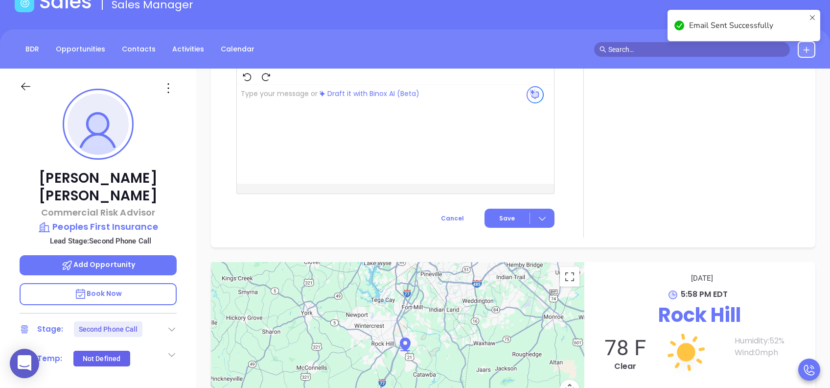
scroll to position [880, 0]
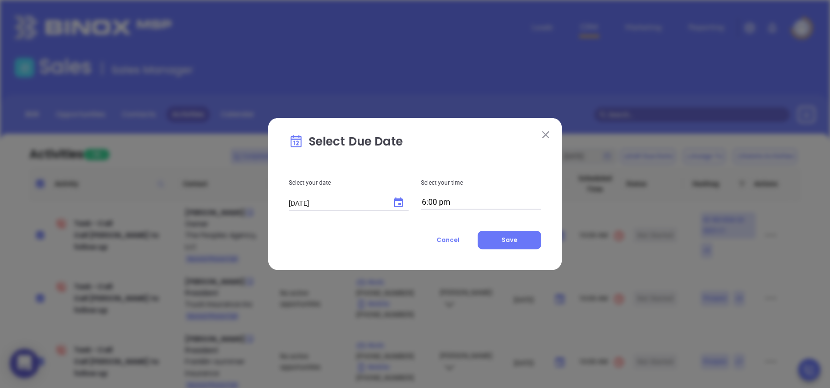
click at [399, 202] on icon "Choose date, selected date is Aug 26, 2025" at bounding box center [399, 203] width 12 height 12
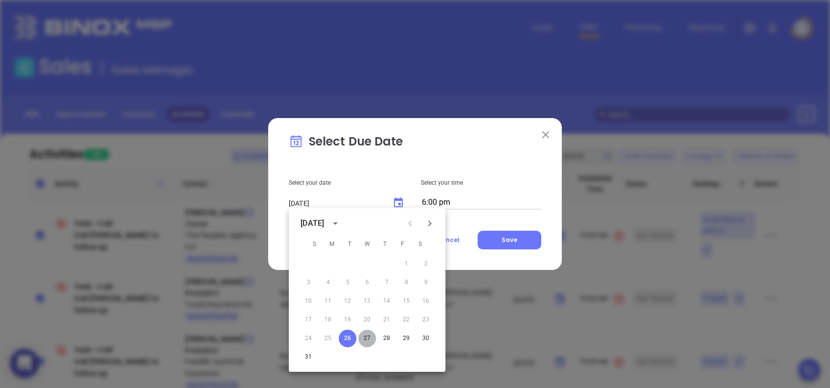
click at [371, 338] on button "27" at bounding box center [367, 338] width 18 height 18
type input "[DATE]"
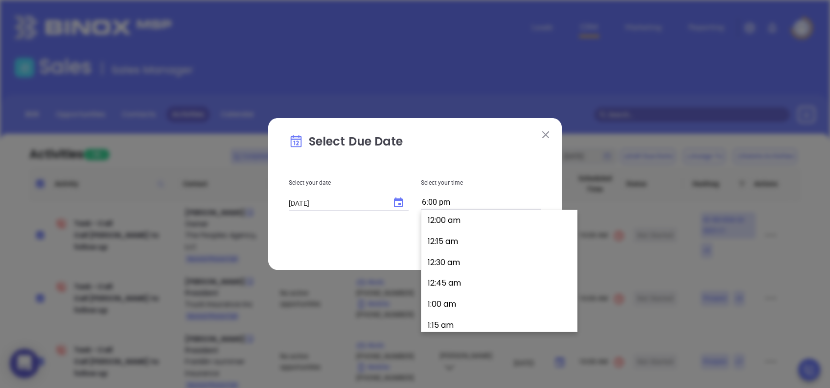
click at [457, 203] on input "6:00 pm" at bounding box center [481, 203] width 120 height 14
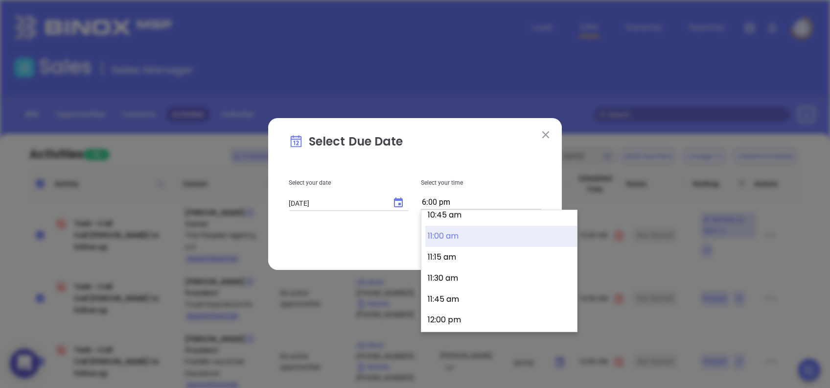
scroll to position [842, 0]
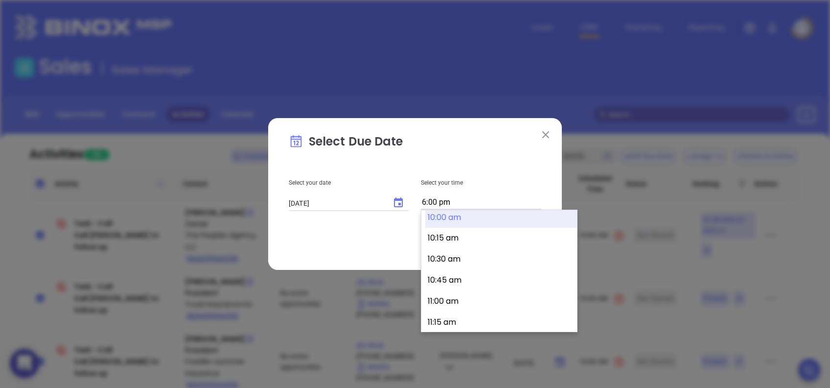
click at [465, 219] on button "10:00 am" at bounding box center [501, 217] width 152 height 21
type input "10:00 am"
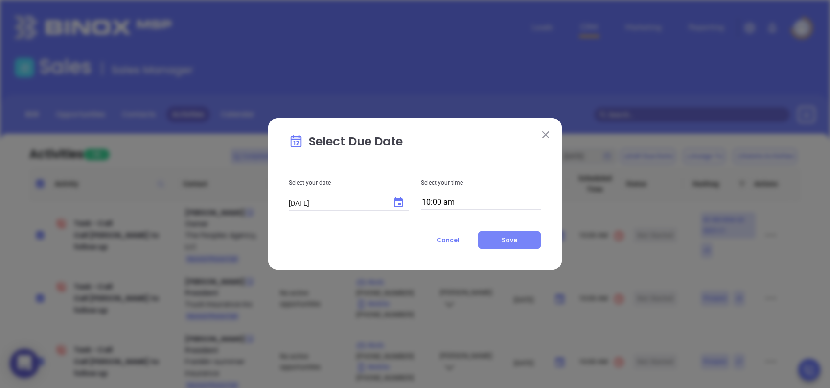
click at [503, 243] on span "Save" at bounding box center [510, 239] width 16 height 8
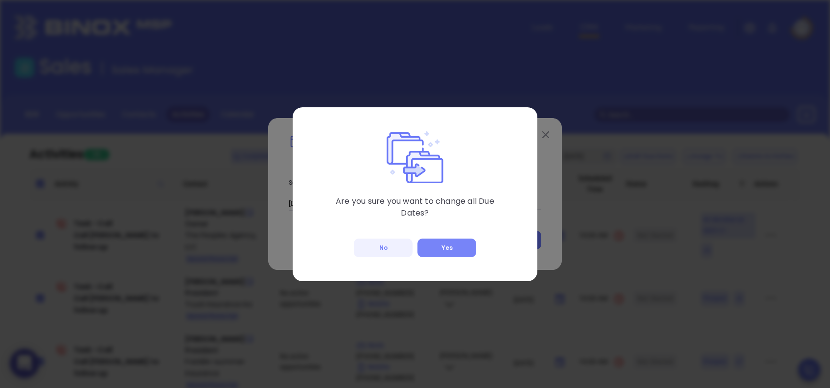
click at [444, 247] on button "Yes" at bounding box center [447, 247] width 59 height 19
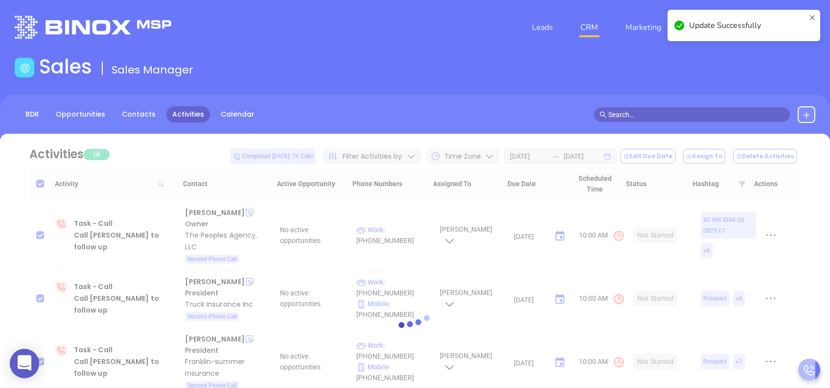
checkbox input "false"
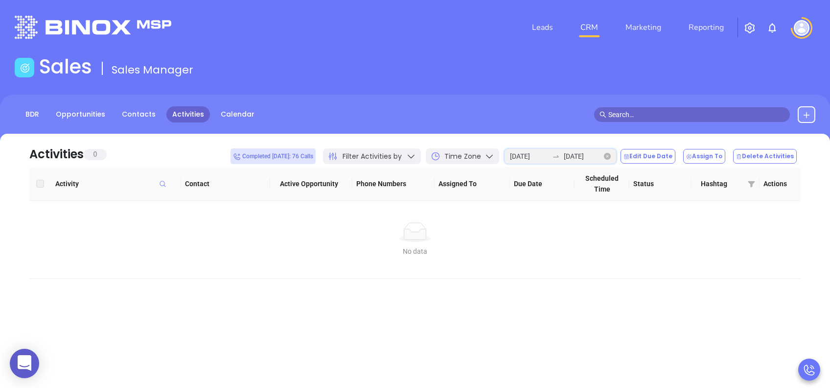
click at [540, 154] on input "[DATE]" at bounding box center [529, 156] width 38 height 11
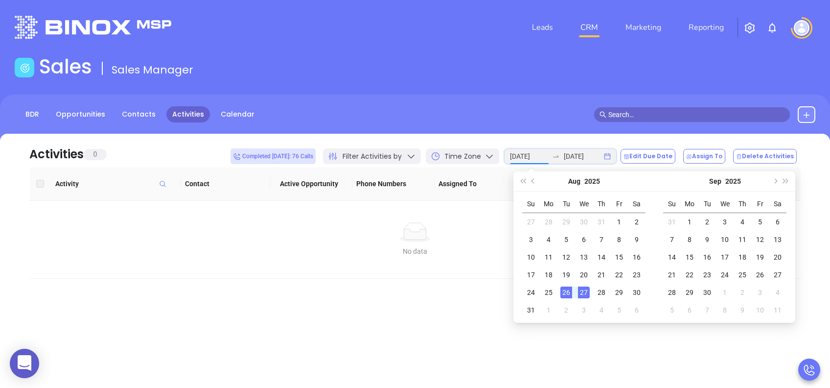
type input "[DATE]"
click at [564, 293] on div "26" at bounding box center [567, 292] width 12 height 12
type input "[DATE]"
click at [582, 291] on div "27" at bounding box center [584, 292] width 12 height 12
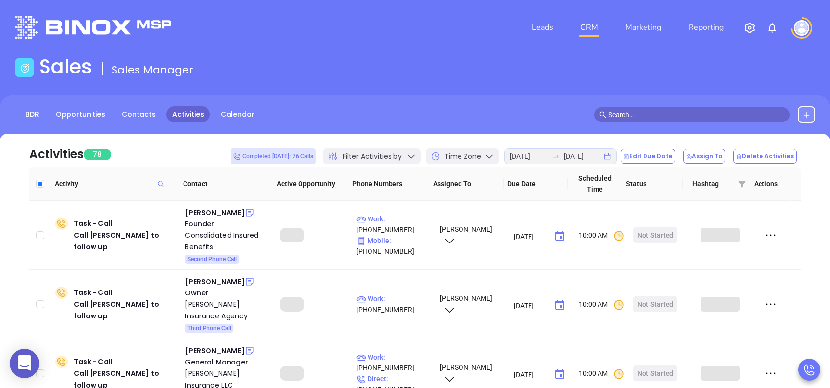
click at [611, 157] on icon "close-circle" at bounding box center [607, 156] width 7 height 7
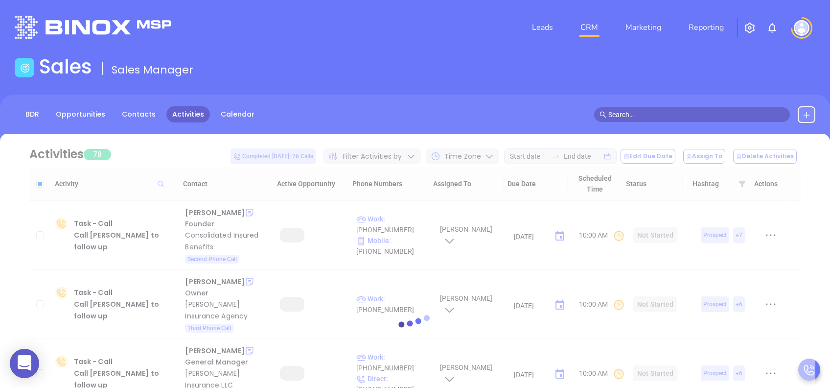
click at [560, 157] on icon "swap-right" at bounding box center [556, 156] width 8 height 8
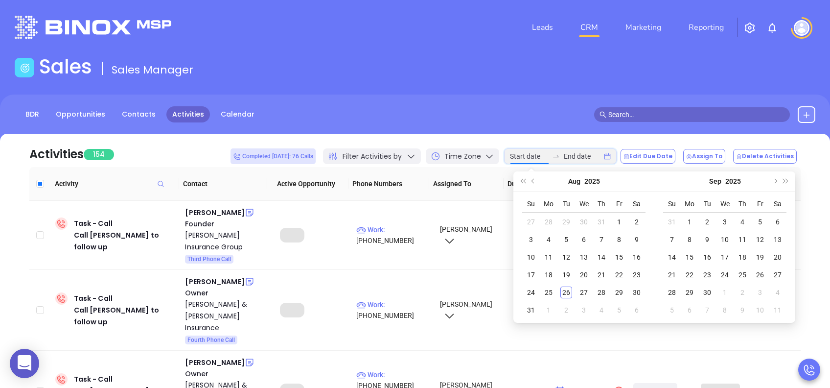
click at [560, 157] on icon "swap-right" at bounding box center [556, 156] width 8 height 8
type input "[DATE]"
click at [578, 289] on td "27" at bounding box center [584, 292] width 18 height 18
click at [585, 292] on div "27" at bounding box center [584, 292] width 12 height 12
type input "[DATE]"
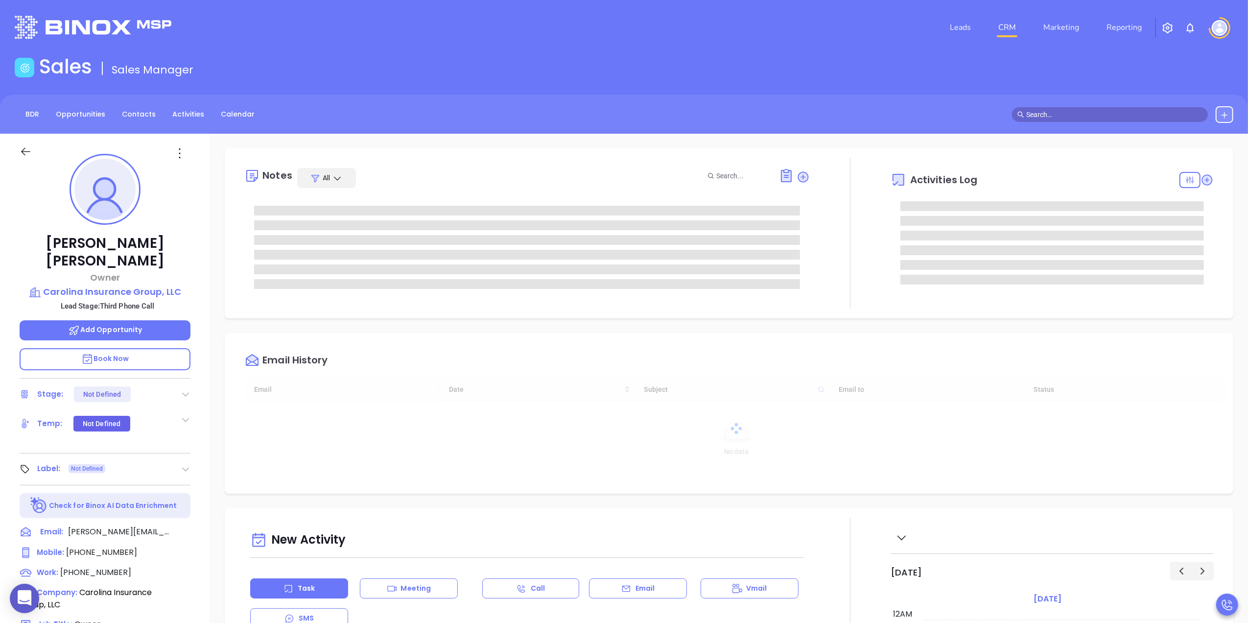
type input "[DATE]"
type input "[PERSON_NAME]"
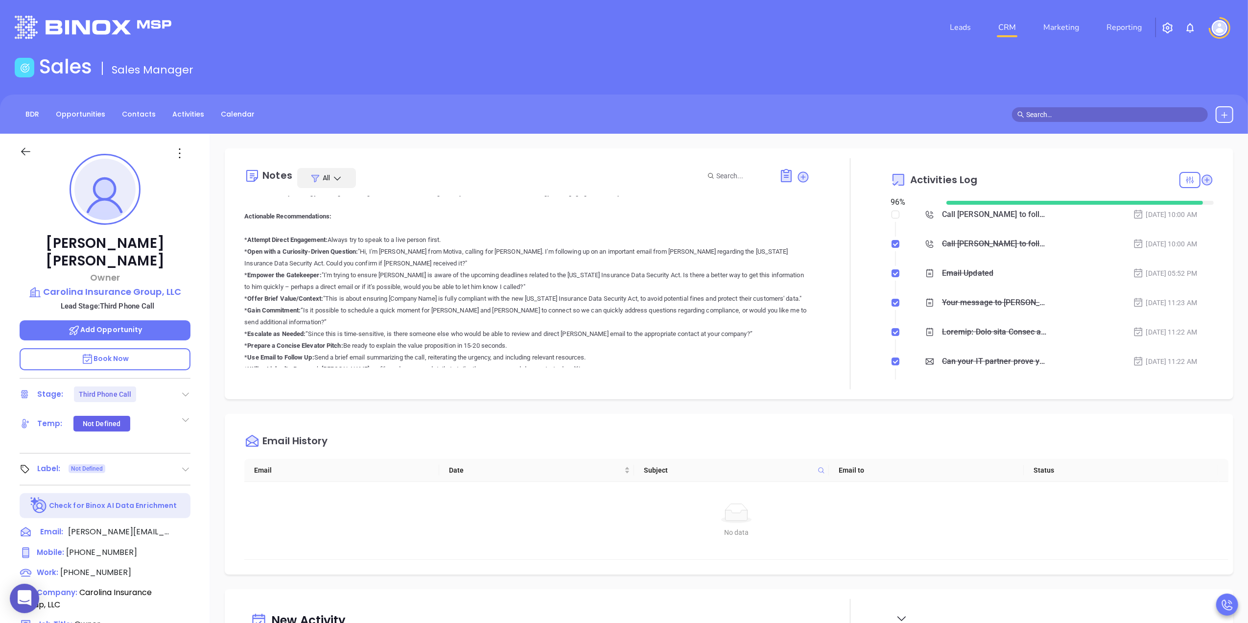
scroll to position [392, 0]
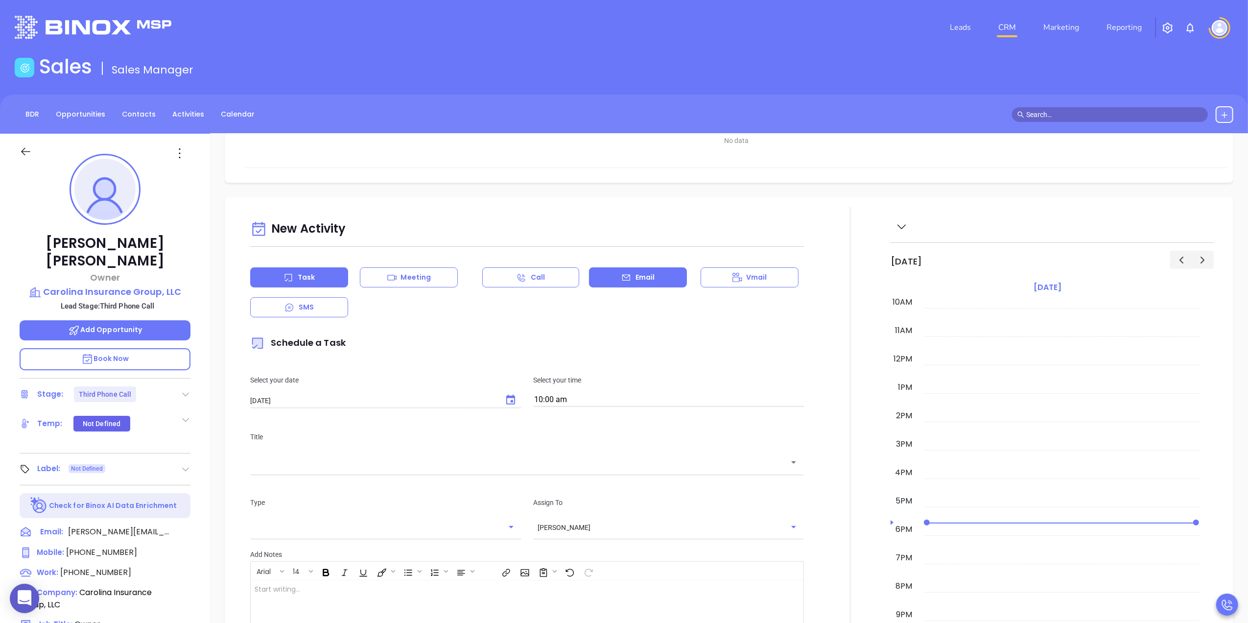
click at [630, 282] on div "Email" at bounding box center [638, 277] width 98 height 20
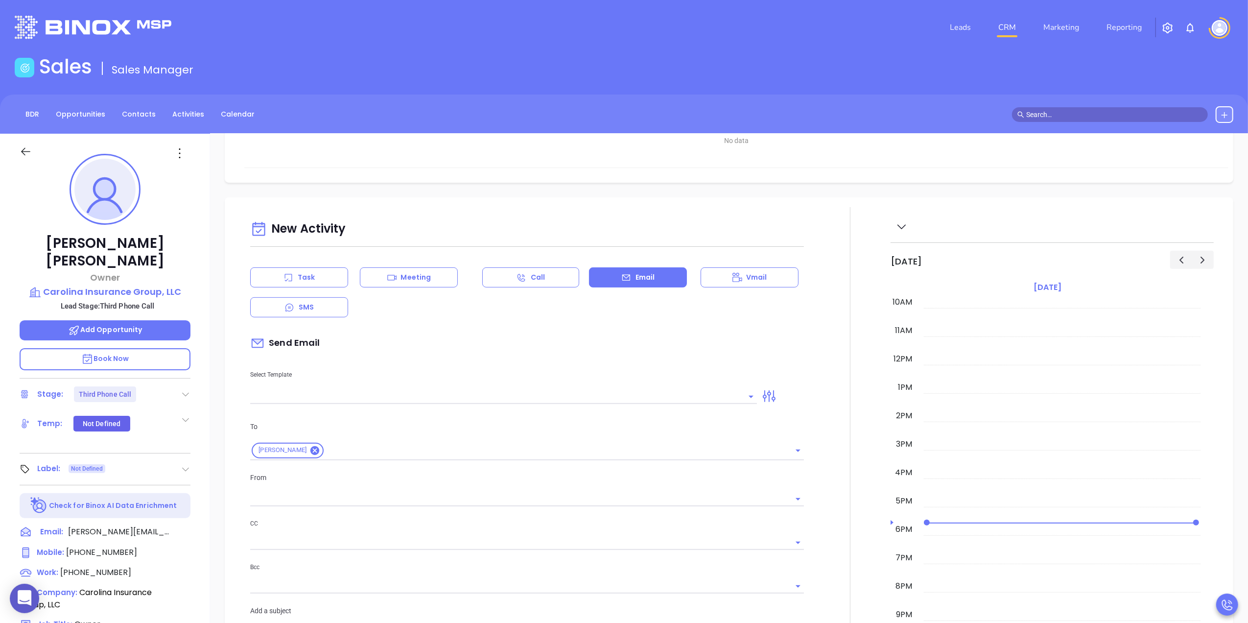
click at [399, 403] on input "text" at bounding box center [496, 396] width 492 height 14
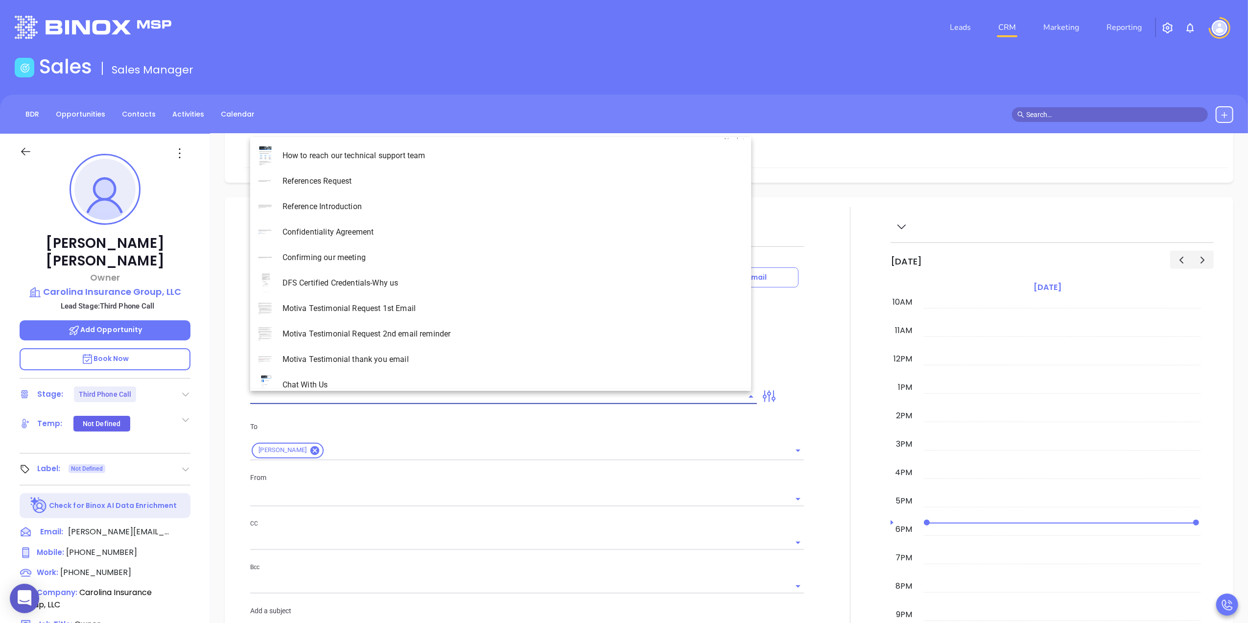
type input "[PERSON_NAME]"
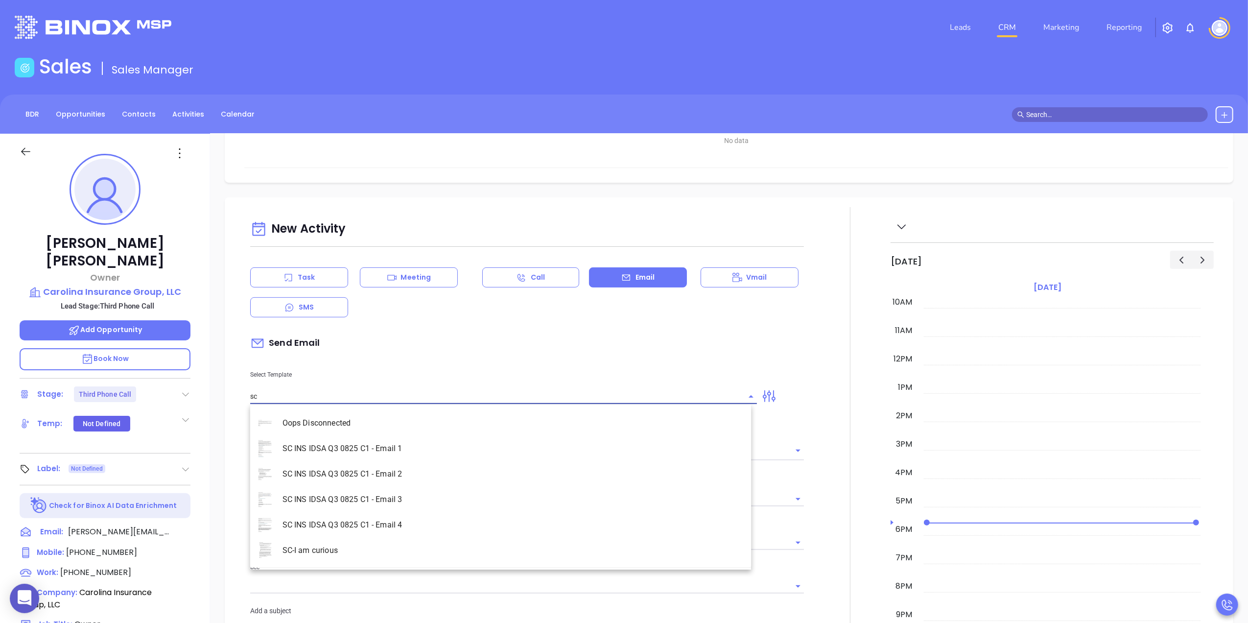
click at [371, 473] on li "SC INS IDSA Q3 0825 C1 - Email 2" at bounding box center [500, 473] width 501 height 25
type input "SC INS IDSA Q3 0825 C1 - Email 2"
type input "Can your IT partner prove you're covered?"
type input "SC INS IDSA Q3 0825 C1 - Email 2"
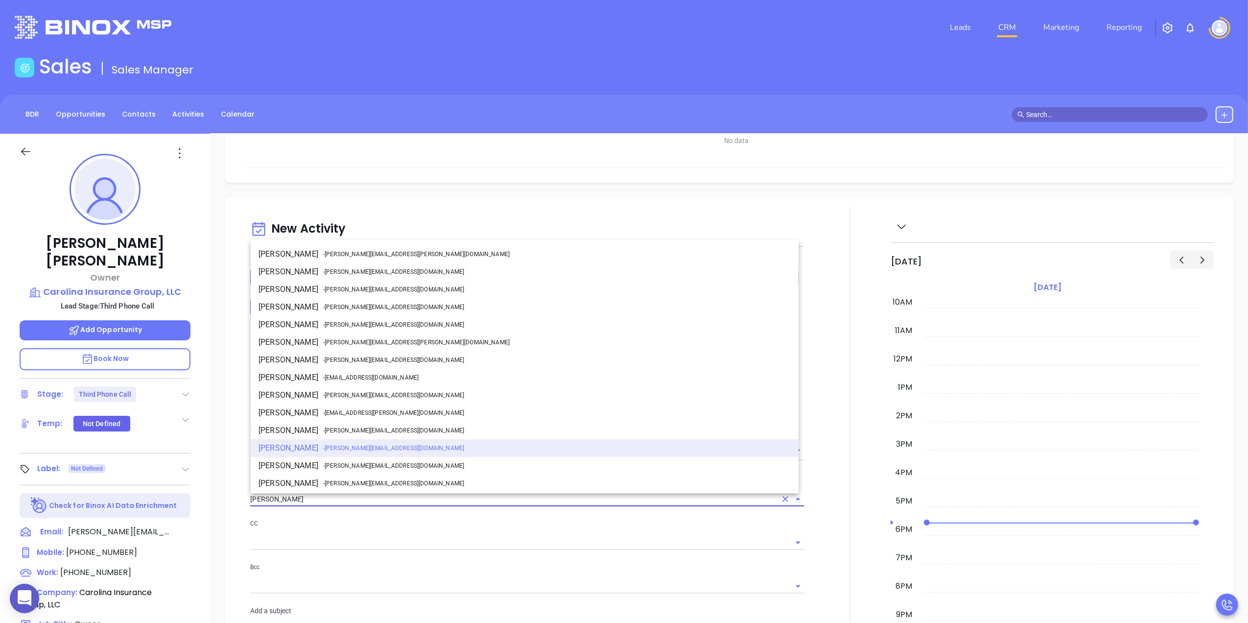
drag, startPoint x: 317, startPoint y: 495, endPoint x: 232, endPoint y: 496, distance: 85.2
click at [232, 496] on div "New Activity Task Meeting Call Email Vmail SMS Send Email Select Template SC IN…" at bounding box center [729, 602] width 1009 height 811
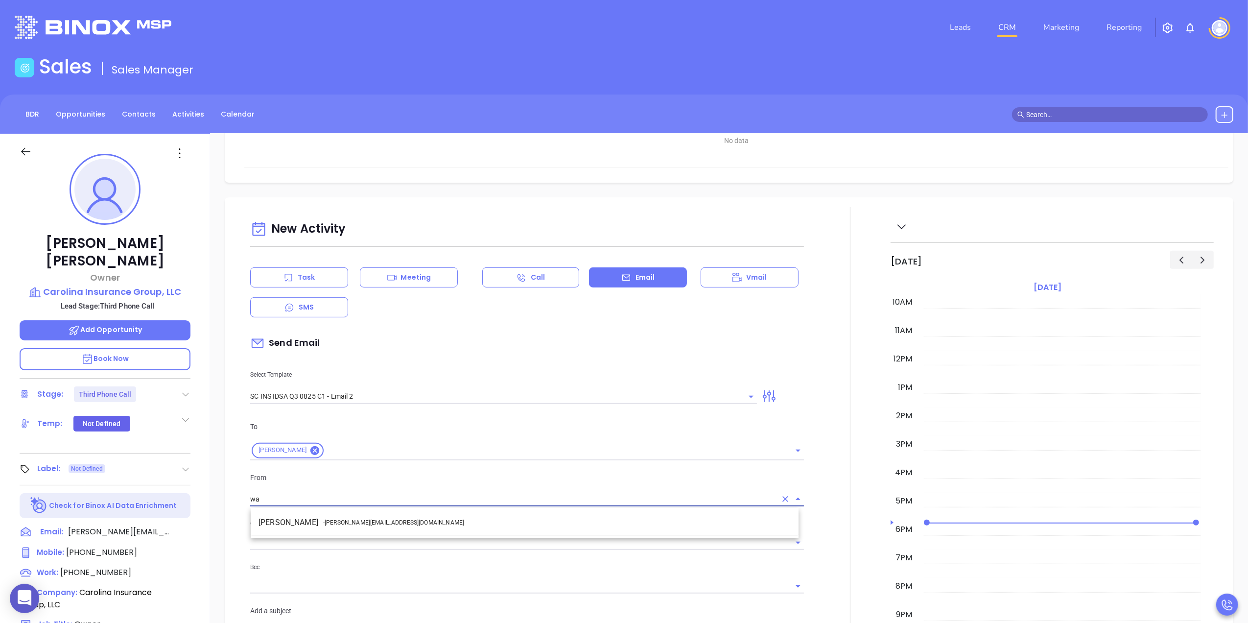
click at [341, 518] on span "- [PERSON_NAME][EMAIL_ADDRESS][DOMAIN_NAME]" at bounding box center [393, 522] width 141 height 9
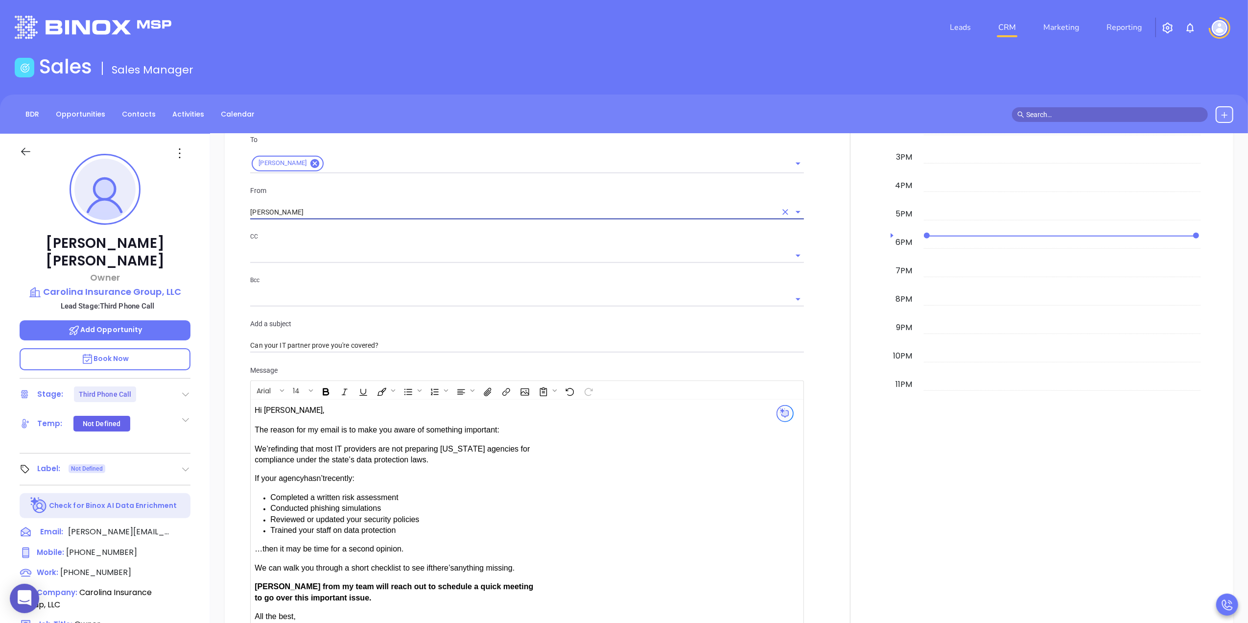
scroll to position [718, 0]
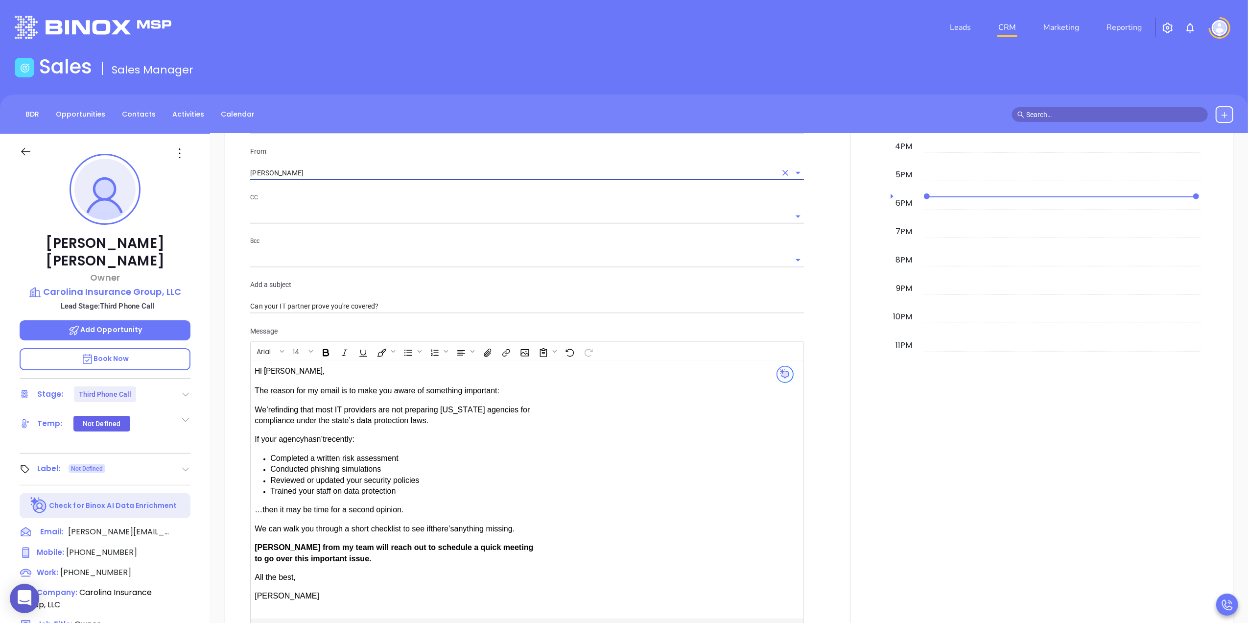
type input "[PERSON_NAME]"
drag, startPoint x: 282, startPoint y: 545, endPoint x: 255, endPoint y: 547, distance: 27.0
click at [255, 547] on span "[PERSON_NAME] from my team will reach out to schedule a quick meeting to go ove…" at bounding box center [394, 552] width 279 height 19
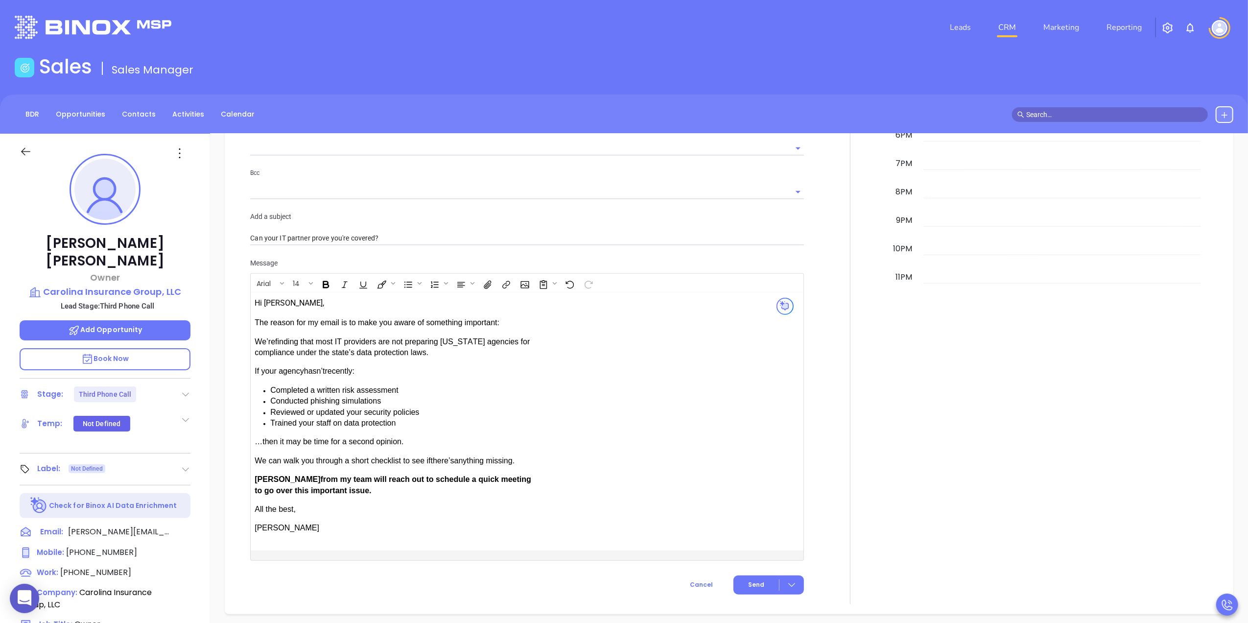
scroll to position [848, 0]
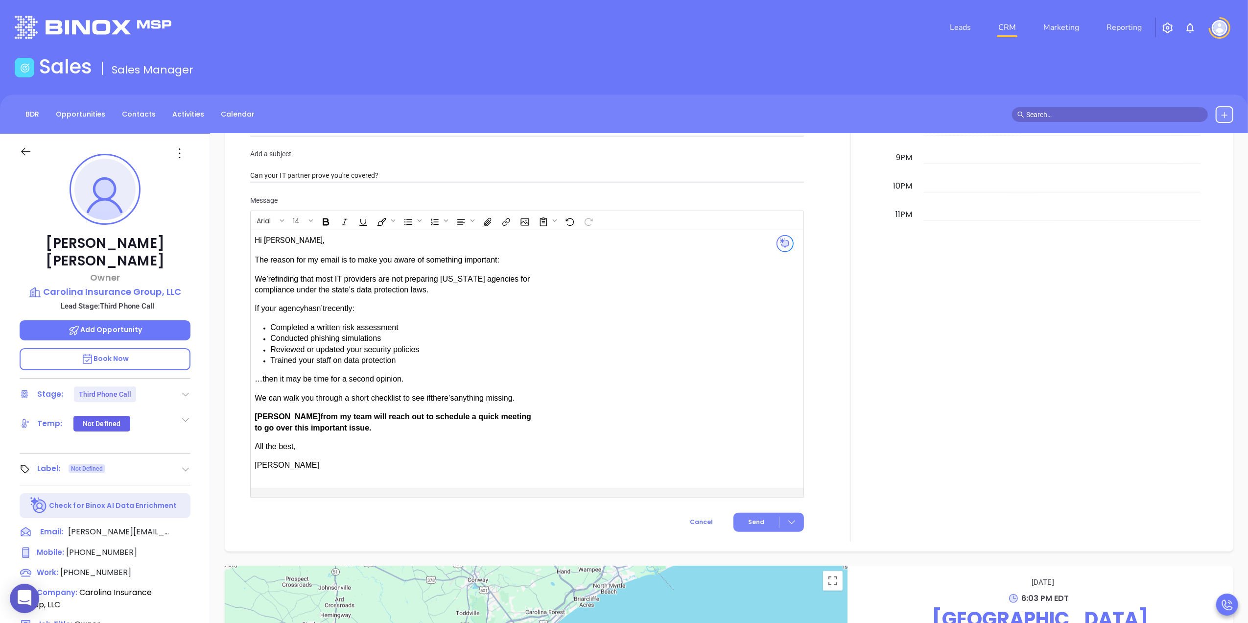
click at [755, 519] on span "Send" at bounding box center [756, 521] width 16 height 9
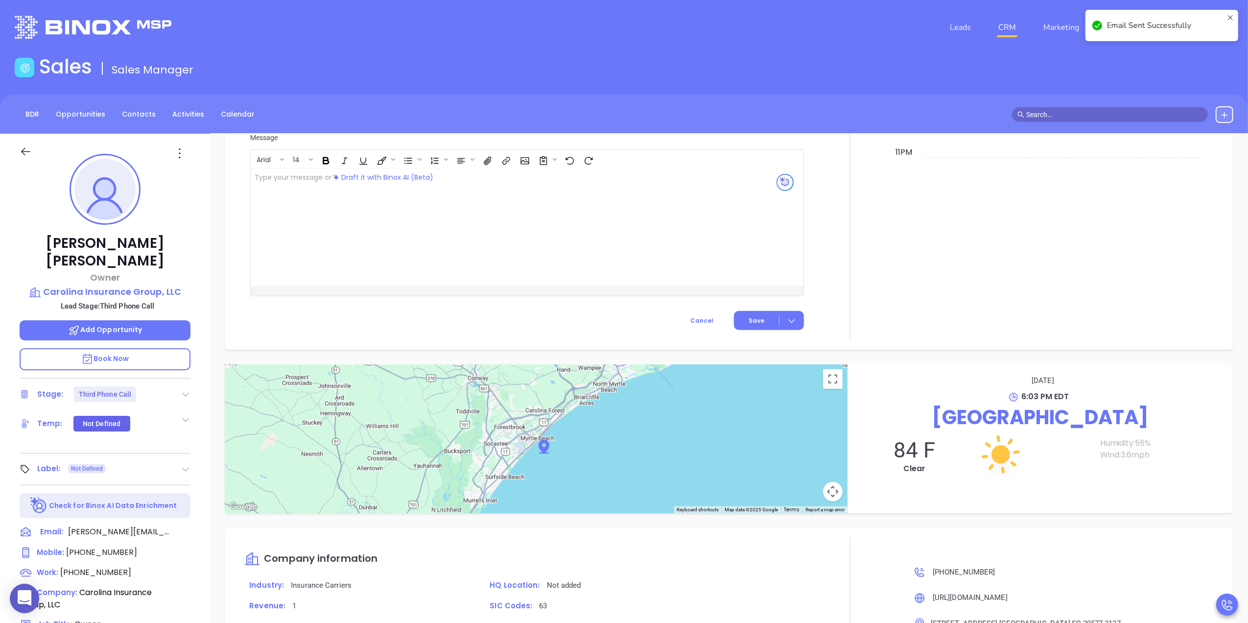
scroll to position [768, 0]
